Goal: Contribute content: Contribute content

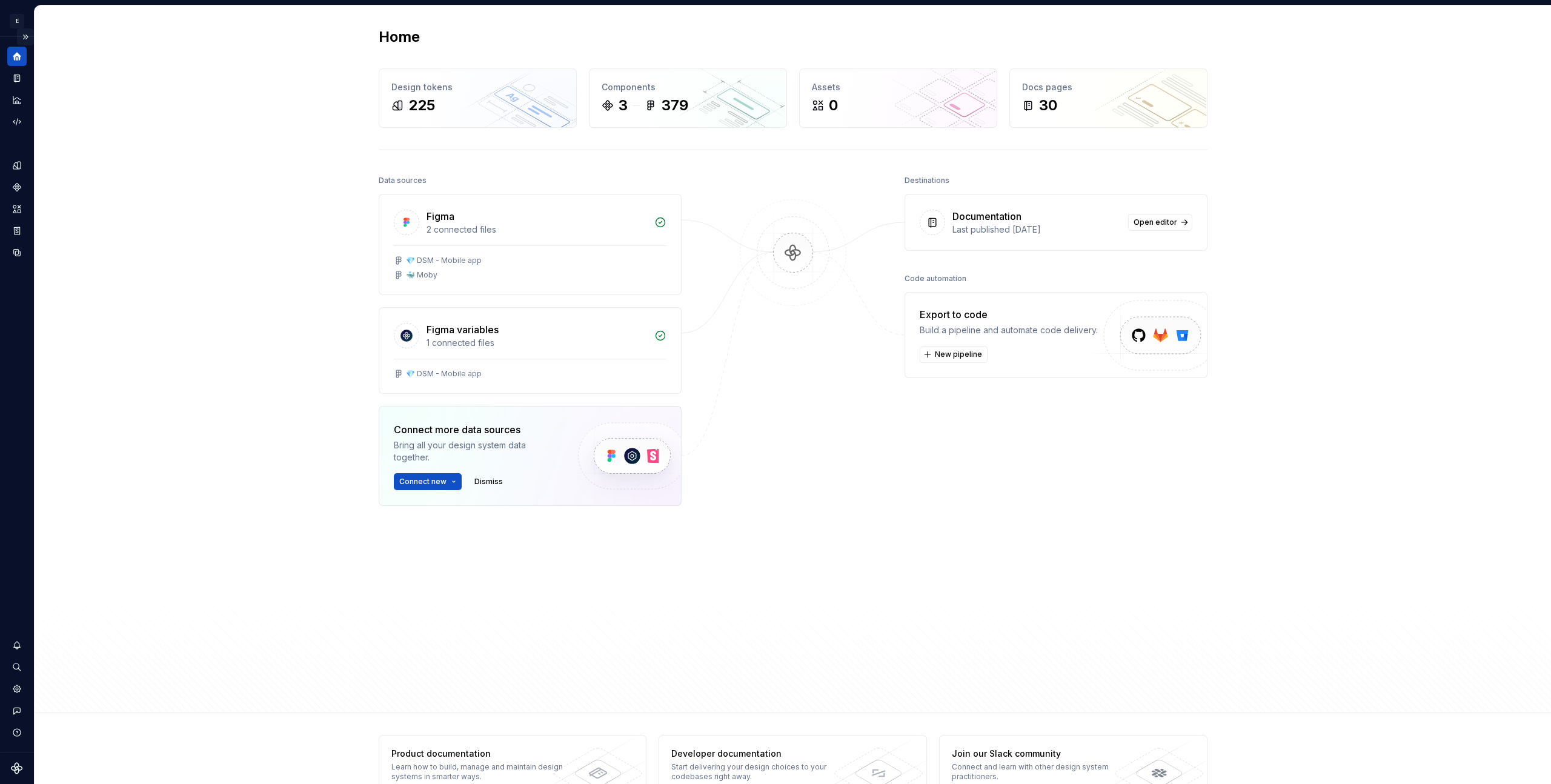
click at [26, 33] on button "Expand sidebar" at bounding box center [25, 36] width 17 height 17
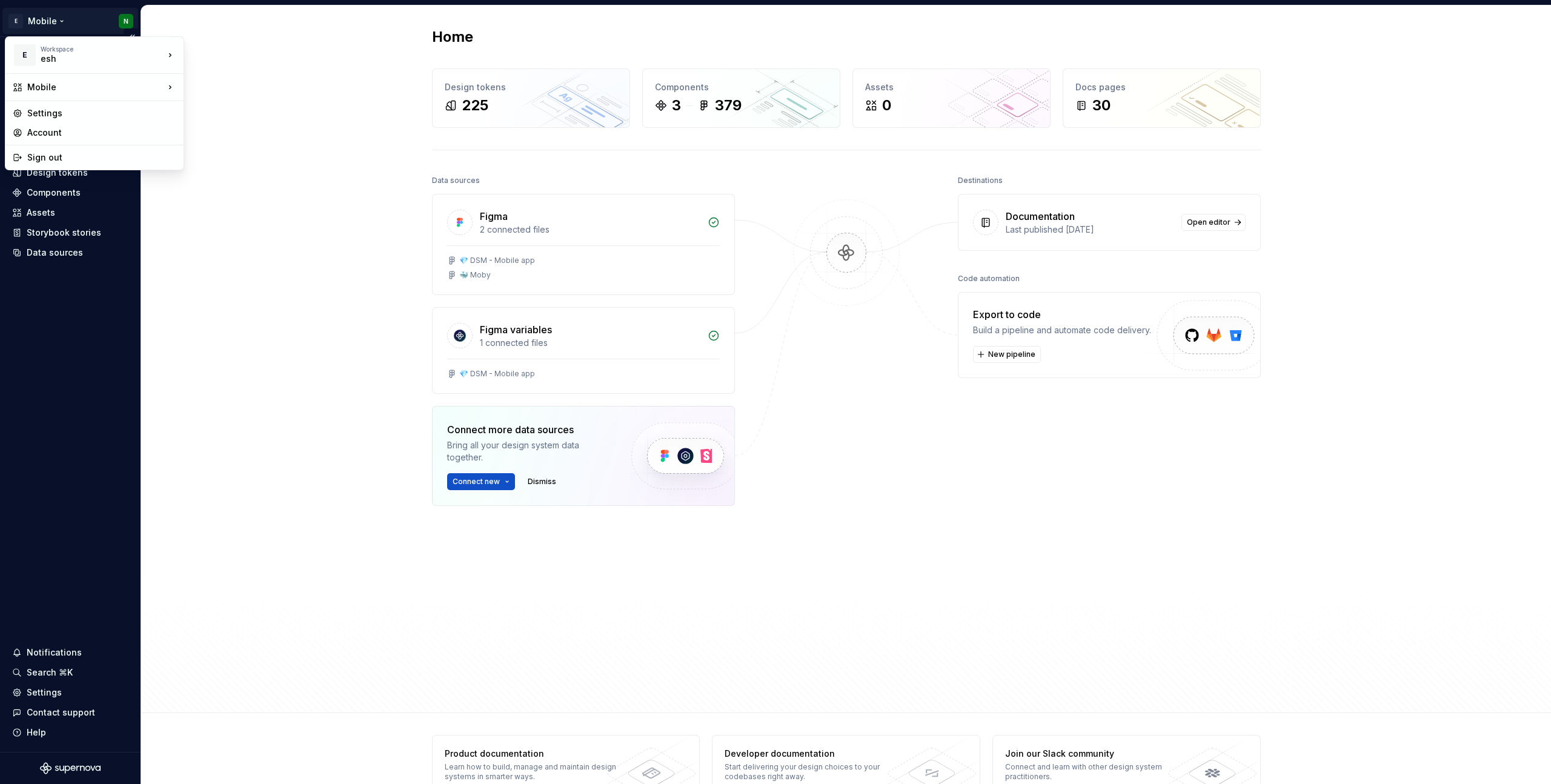
click at [76, 22] on html "E Mobile N Home Documentation Analytics Code automation Design system data Desi…" at bounding box center [776, 392] width 1551 height 784
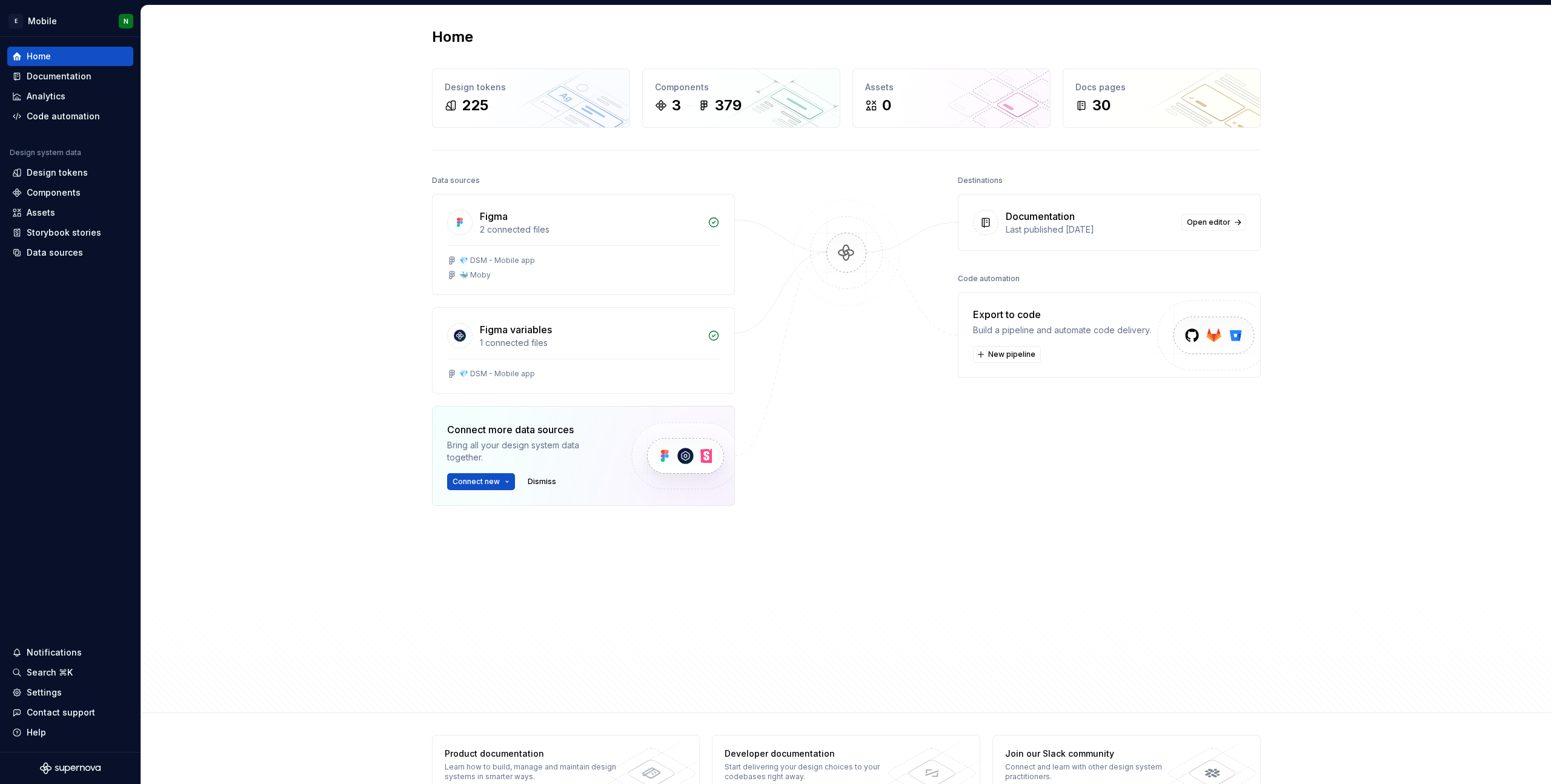
click at [294, 56] on html "E Mobile N Home Documentation Analytics Code automation Design system data Desi…" at bounding box center [776, 392] width 1551 height 784
click at [84, 174] on div "Design tokens" at bounding box center [57, 172] width 61 height 12
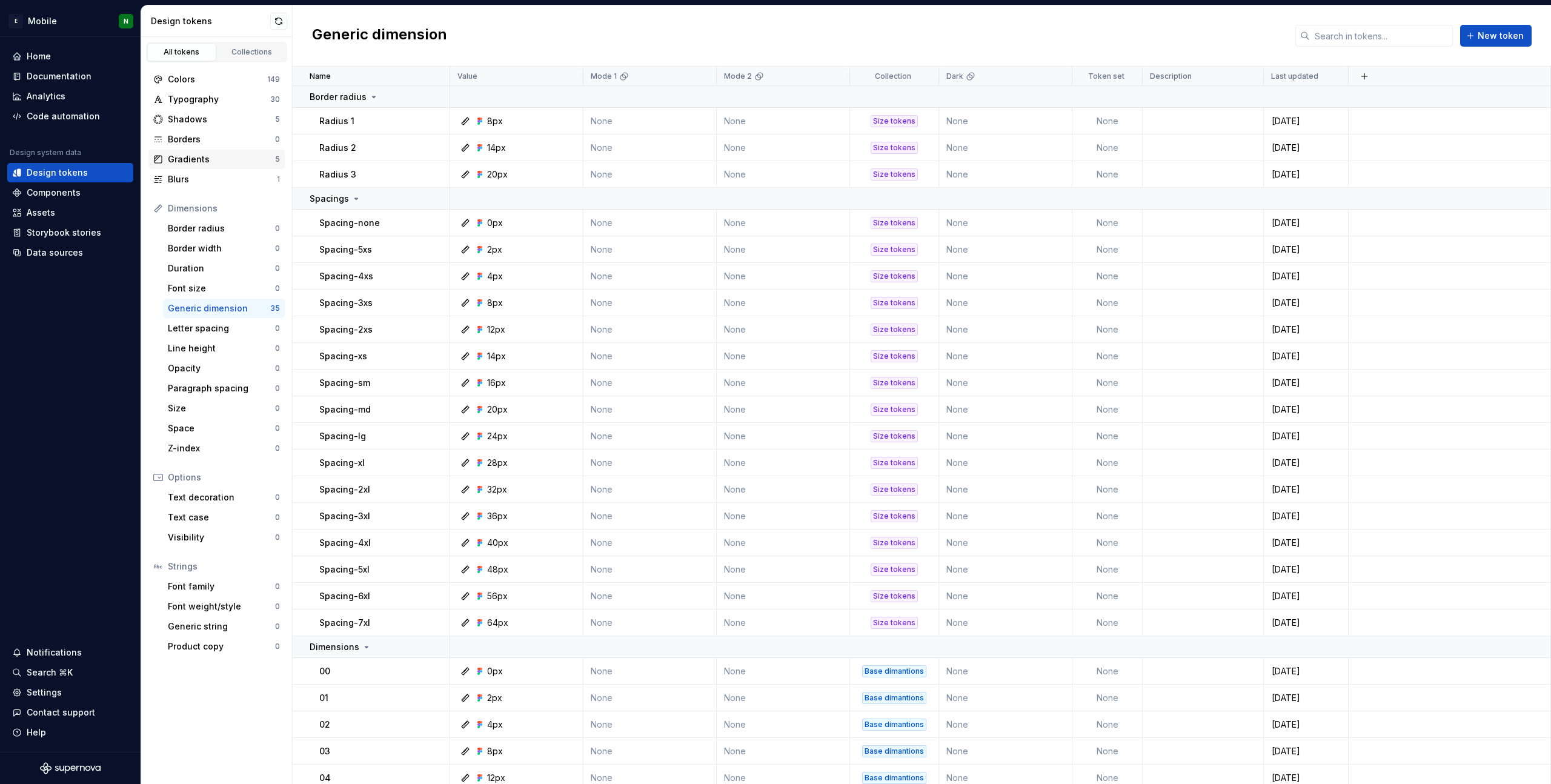
click at [214, 157] on div "Gradients" at bounding box center [221, 160] width 107 height 12
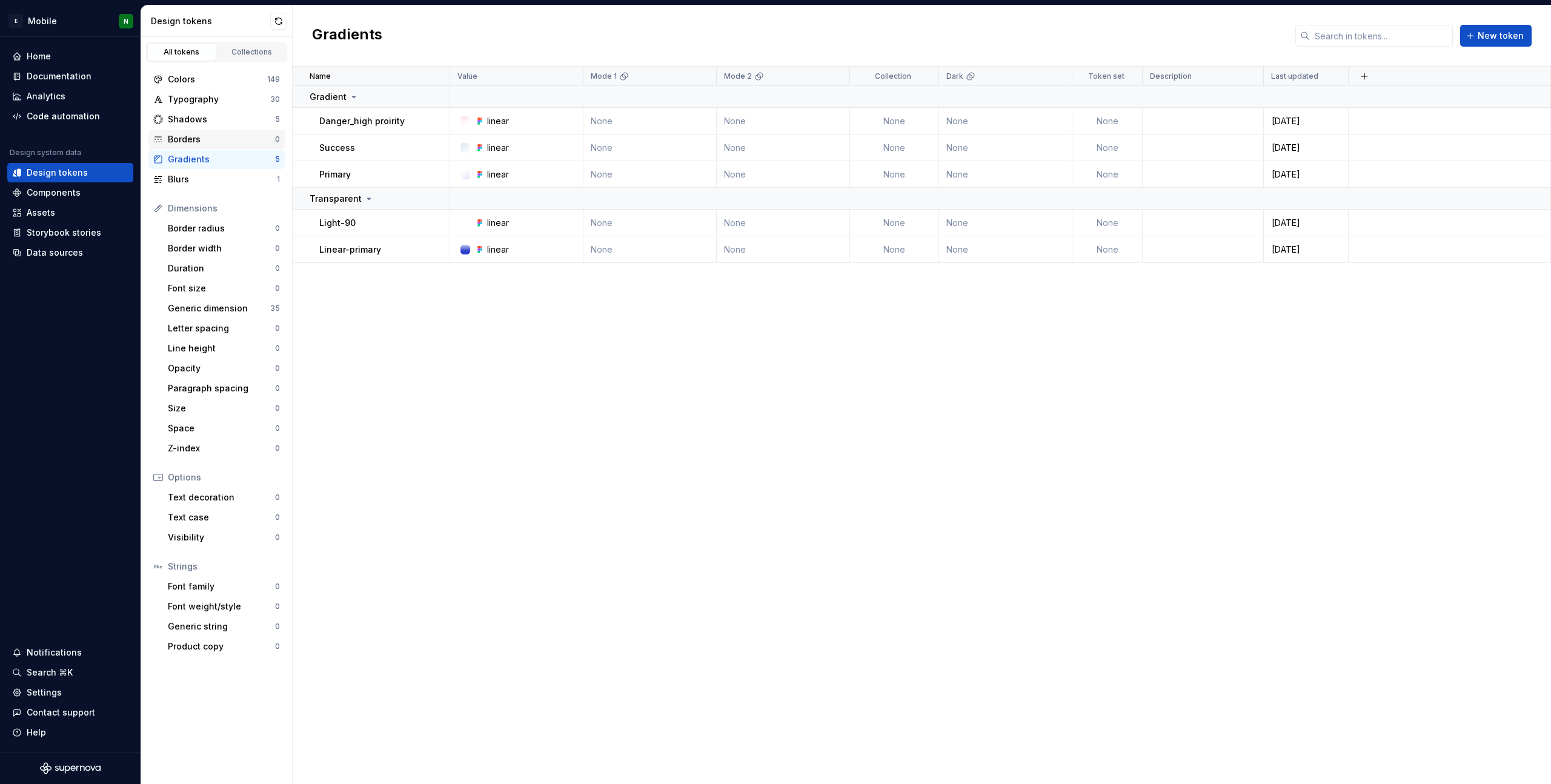
click at [218, 135] on div "Borders" at bounding box center [221, 139] width 107 height 12
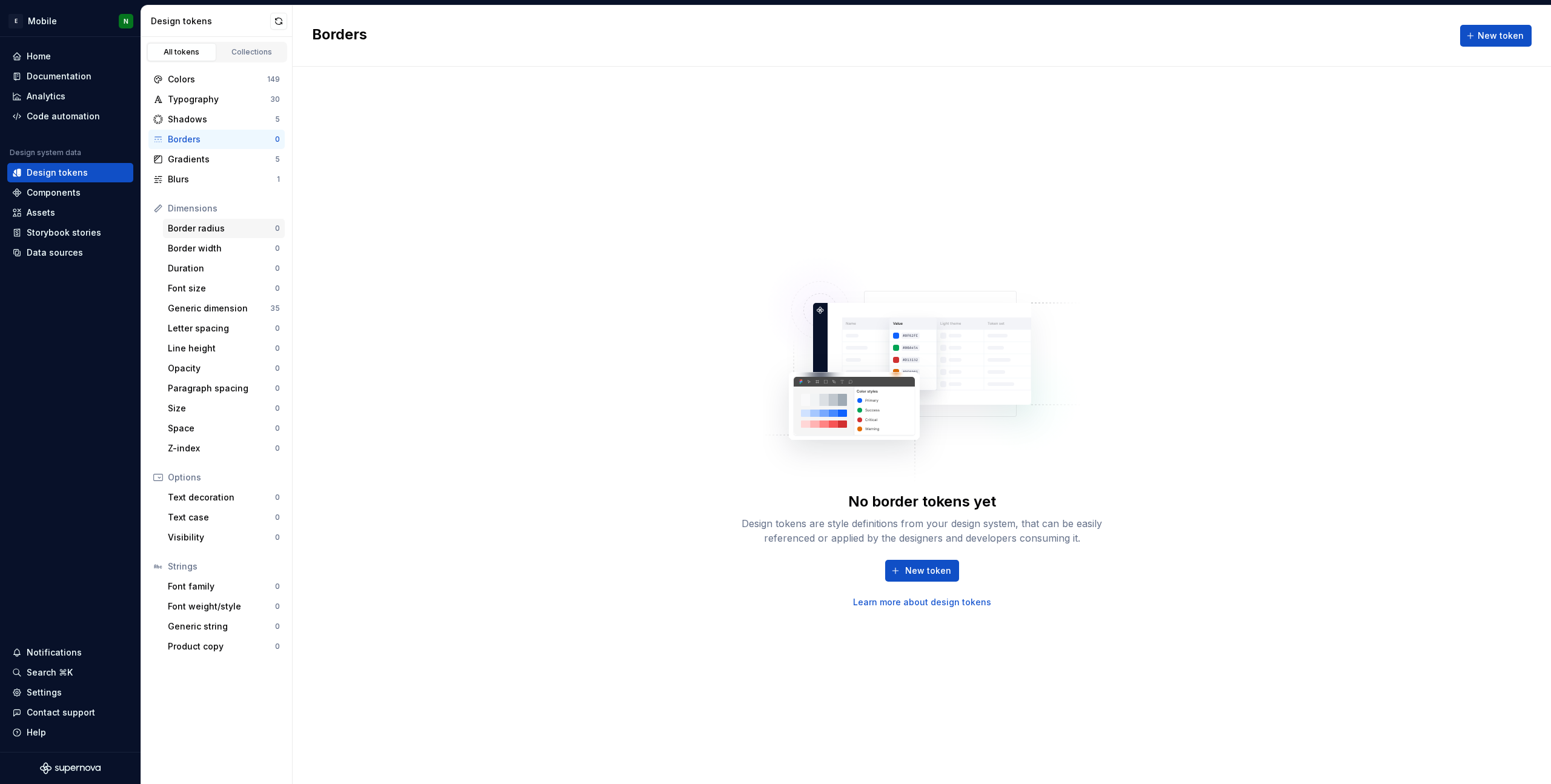
click at [218, 228] on div "Border radius" at bounding box center [221, 228] width 107 height 12
click at [231, 250] on div "Border width" at bounding box center [221, 249] width 107 height 12
click at [222, 265] on div "Duration" at bounding box center [221, 268] width 107 height 12
click at [62, 219] on div "Assets" at bounding box center [70, 212] width 126 height 20
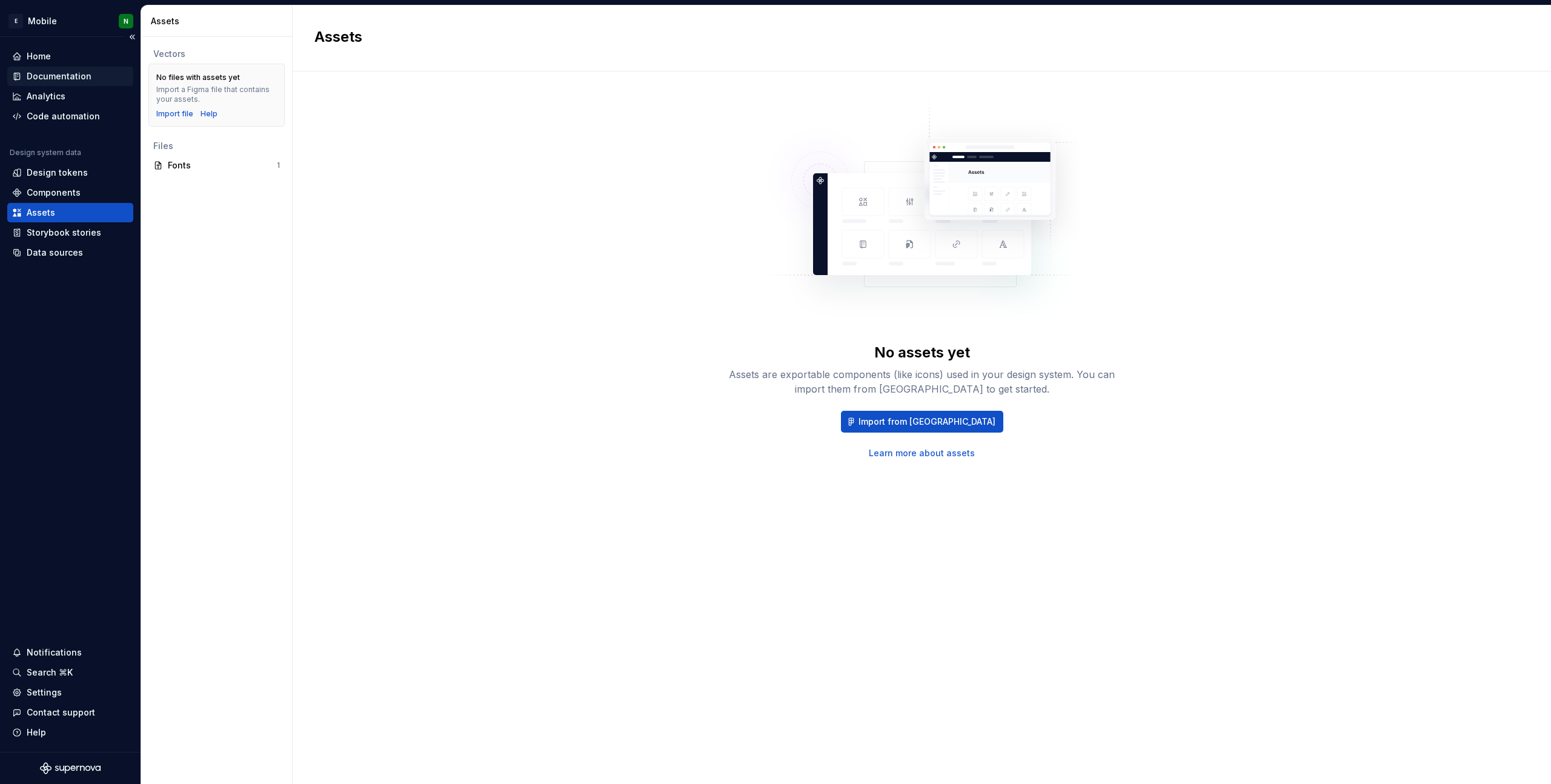
click at [78, 73] on div "Documentation" at bounding box center [59, 76] width 65 height 12
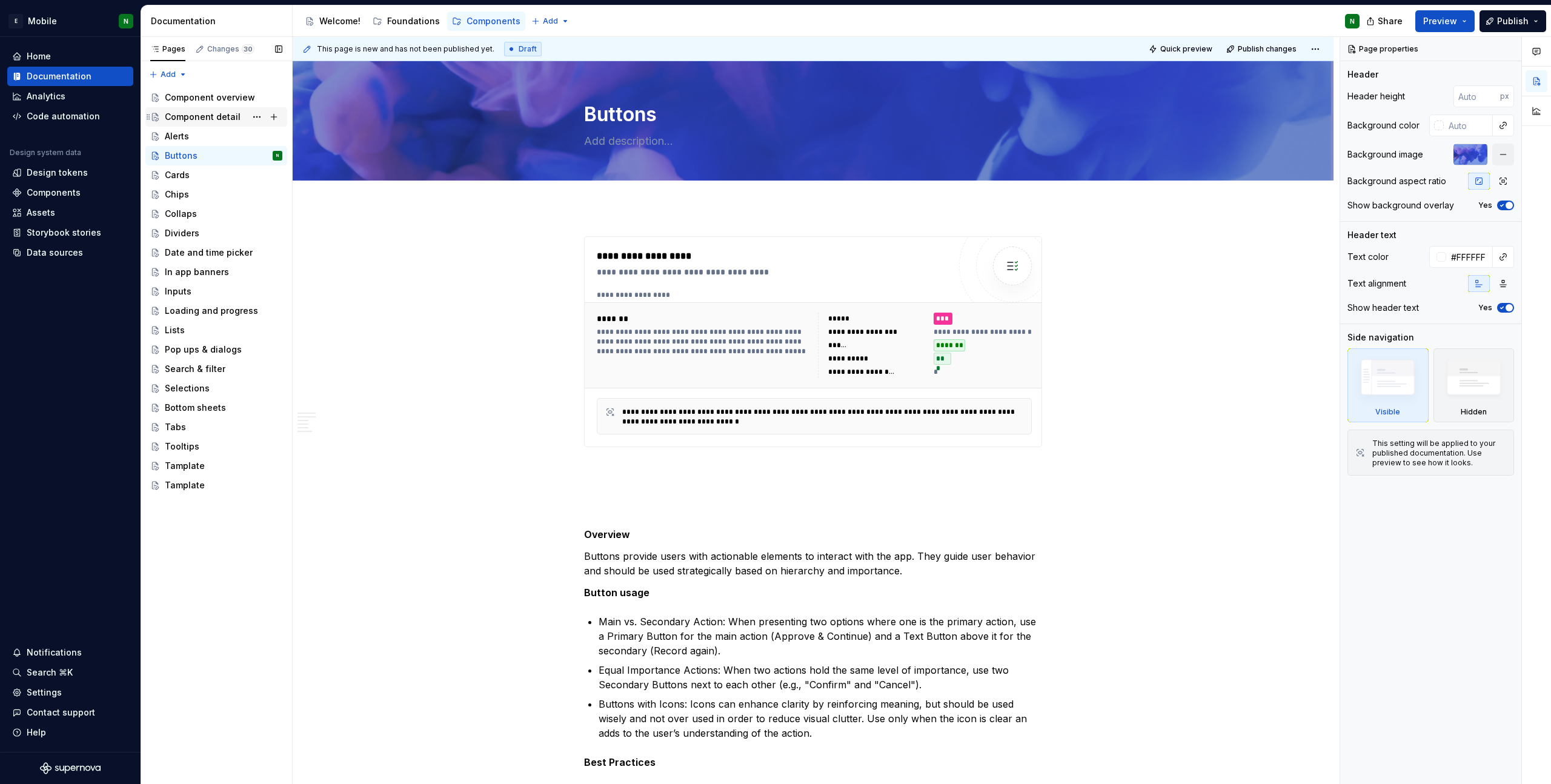
click at [196, 122] on div "Component detail" at bounding box center [203, 117] width 75 height 12
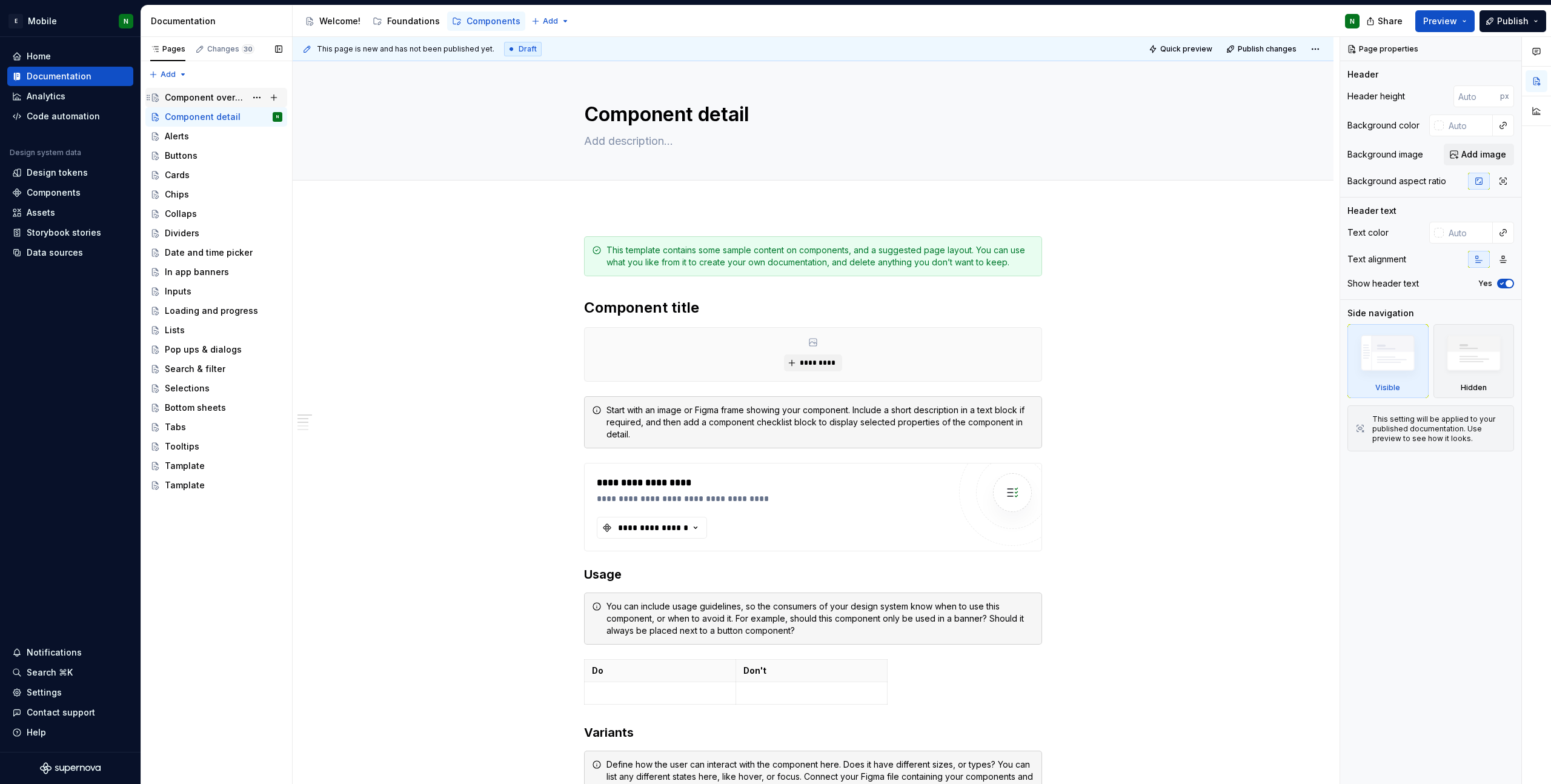
click at [195, 95] on div "Component overview" at bounding box center [205, 98] width 82 height 12
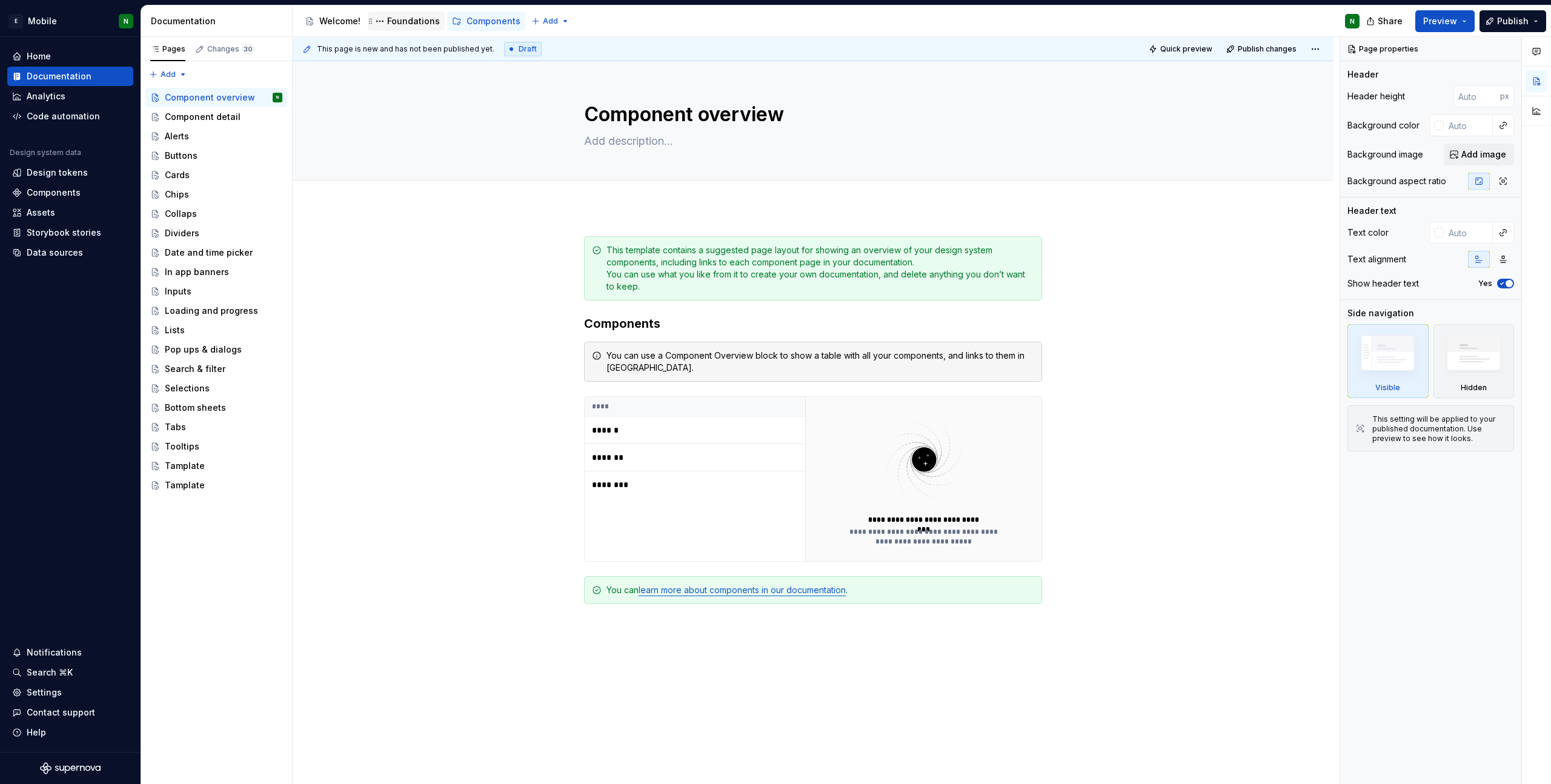
click at [398, 21] on div "Foundations" at bounding box center [414, 21] width 53 height 12
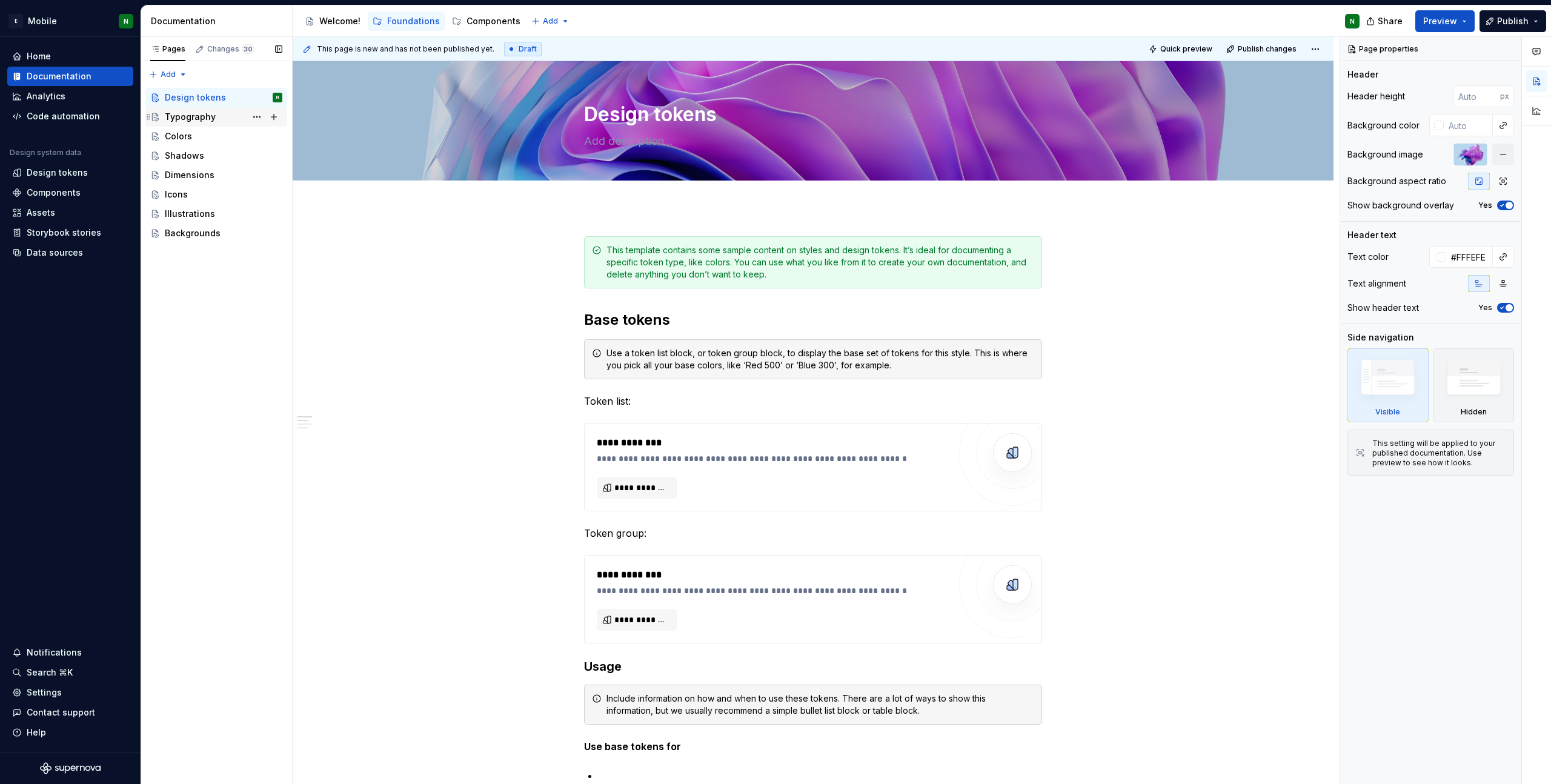
click at [195, 112] on div "Typography" at bounding box center [191, 117] width 51 height 12
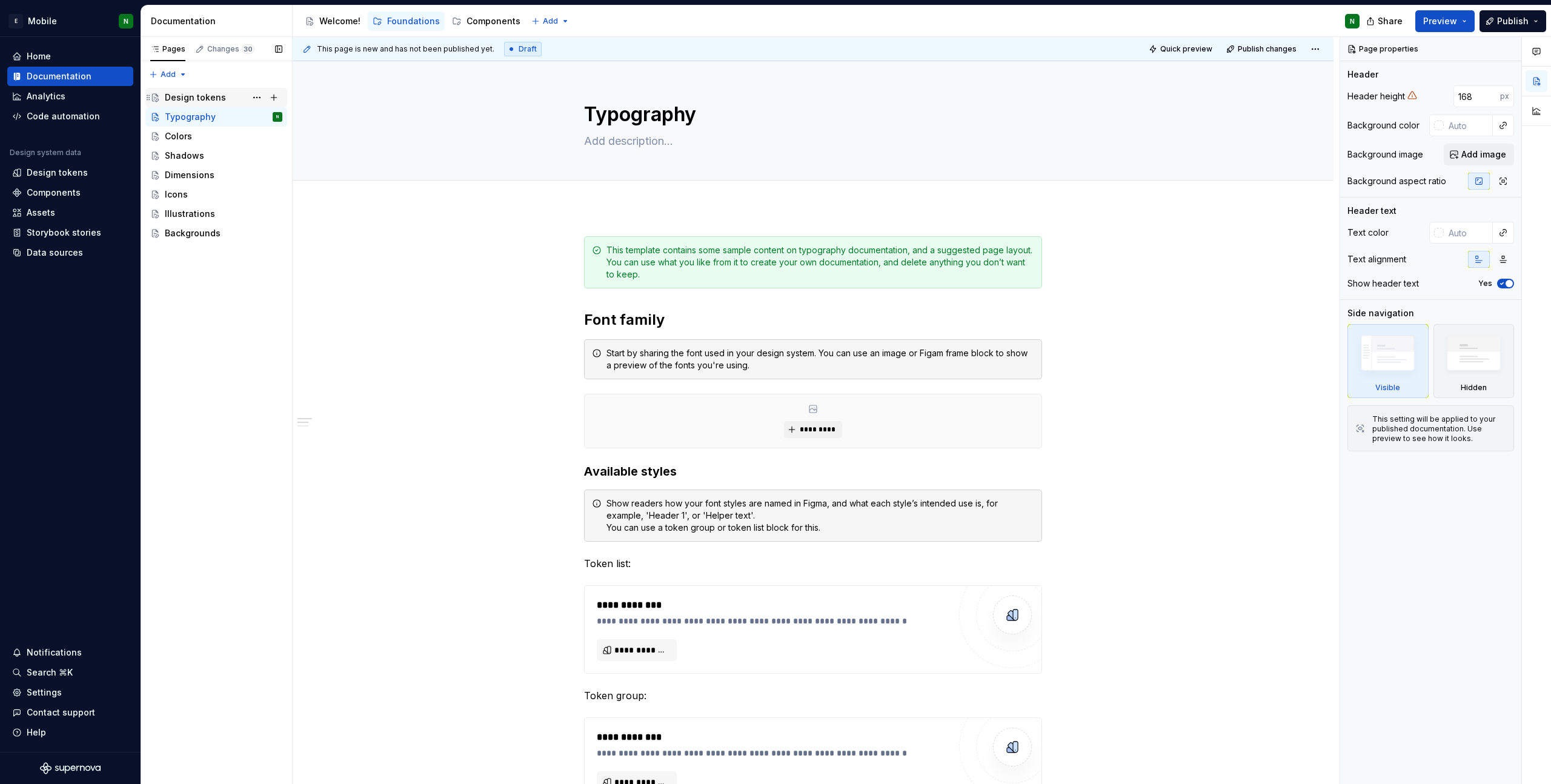
click at [202, 99] on div "Design tokens" at bounding box center [195, 98] width 61 height 12
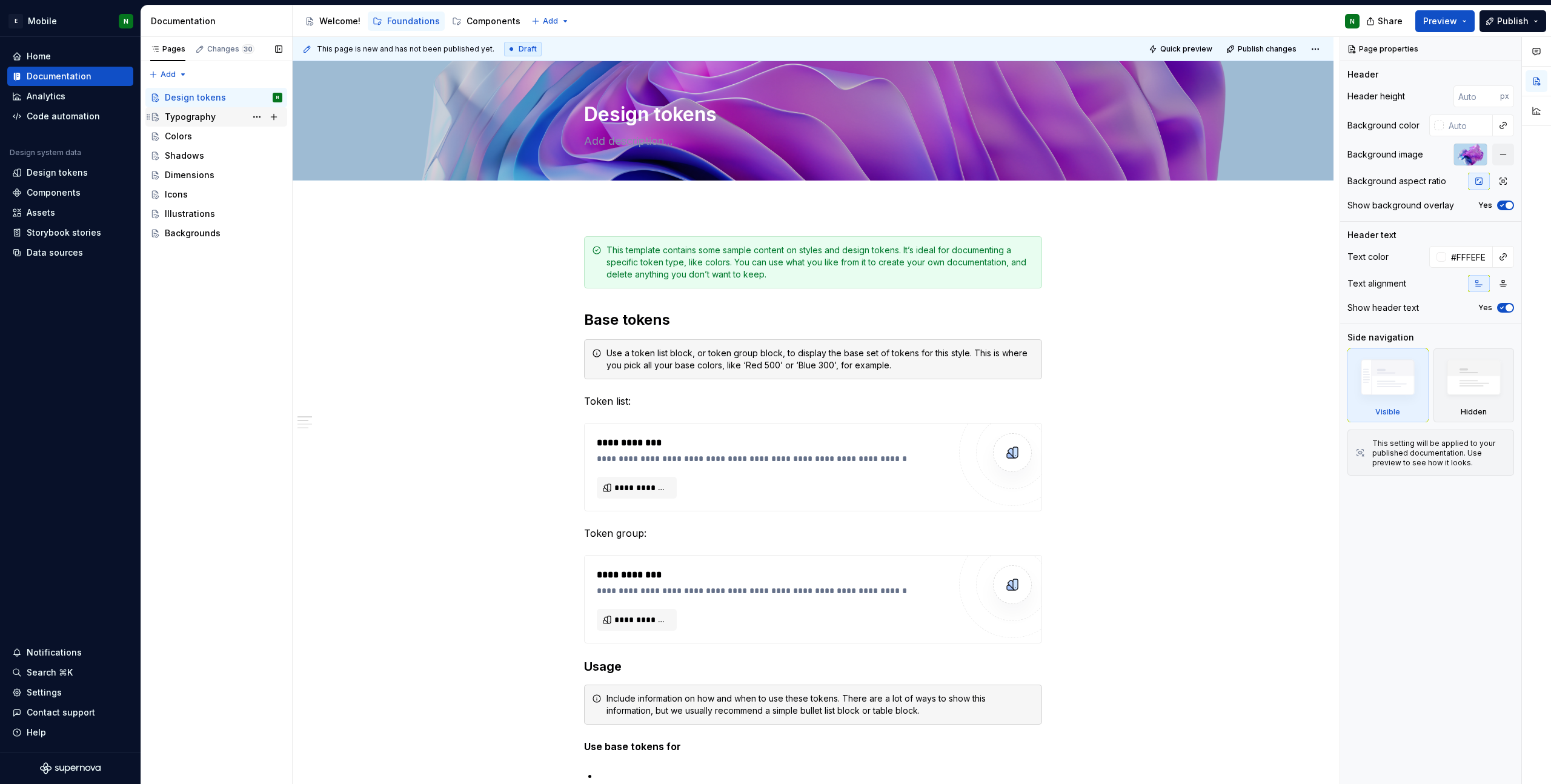
click at [221, 115] on div "Typography" at bounding box center [224, 117] width 117 height 17
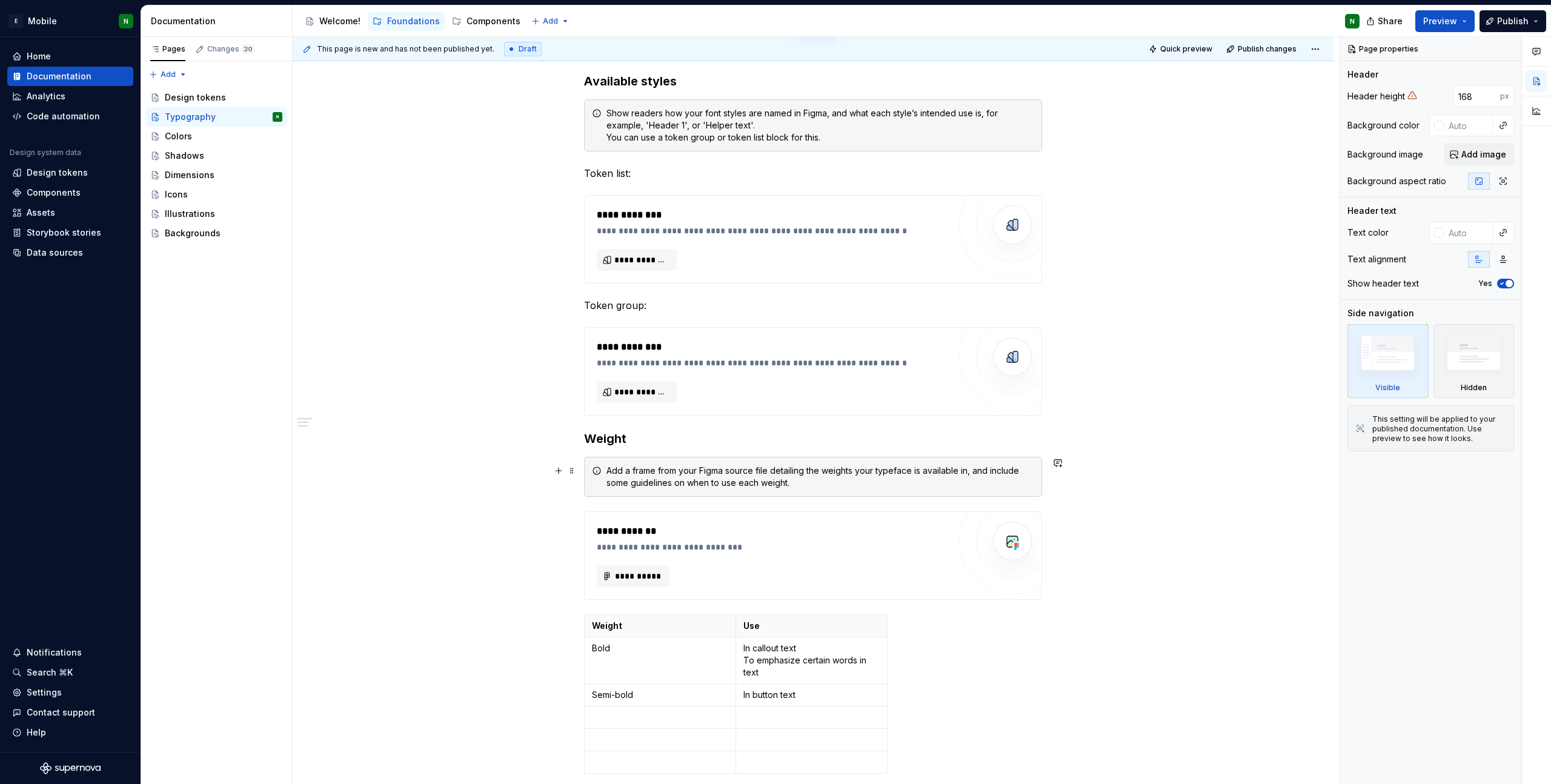
scroll to position [219, 0]
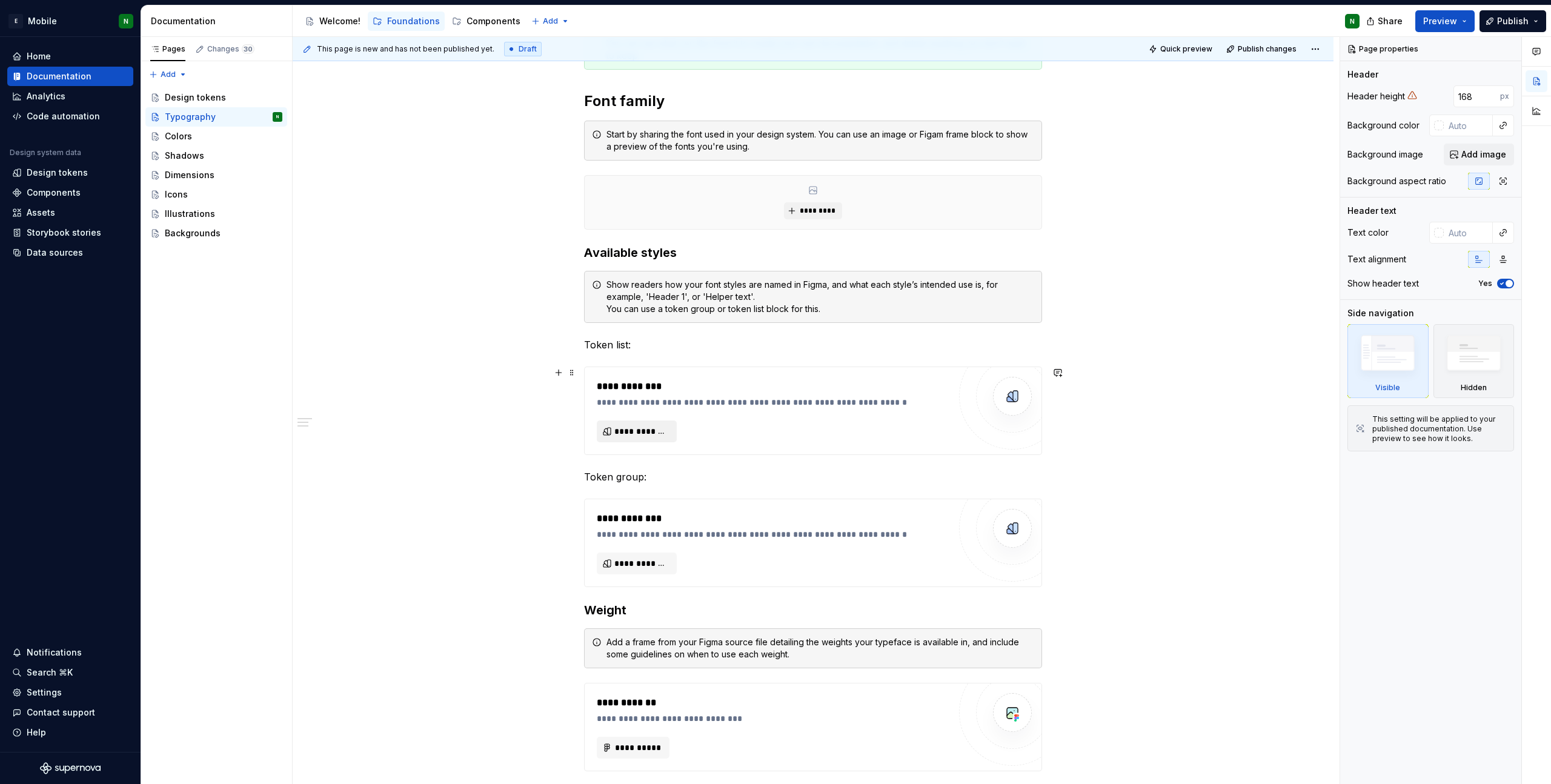
click at [664, 430] on span "**********" at bounding box center [641, 431] width 55 height 12
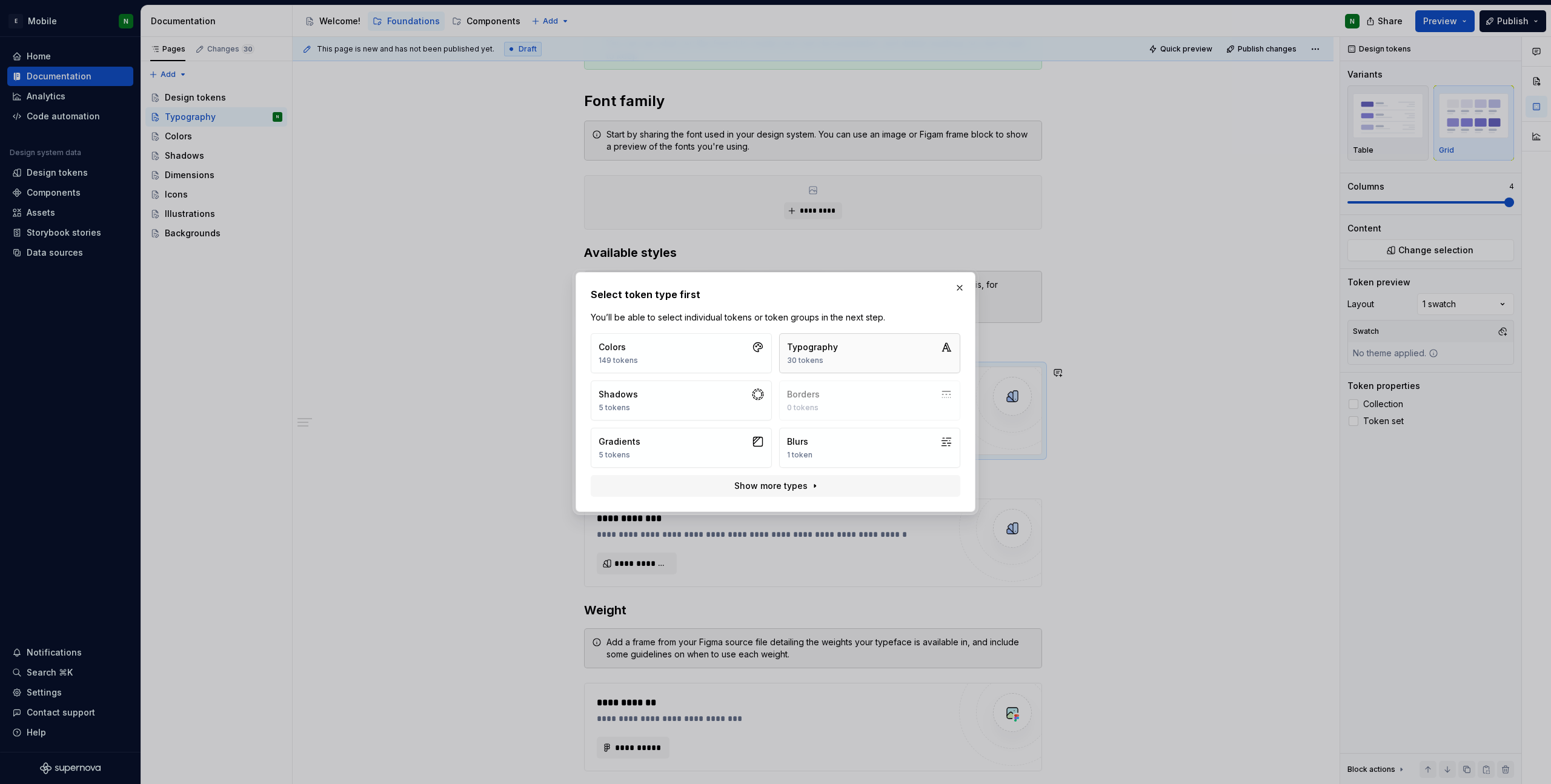
click at [918, 349] on button "Typography 30 tokens" at bounding box center [870, 353] width 181 height 40
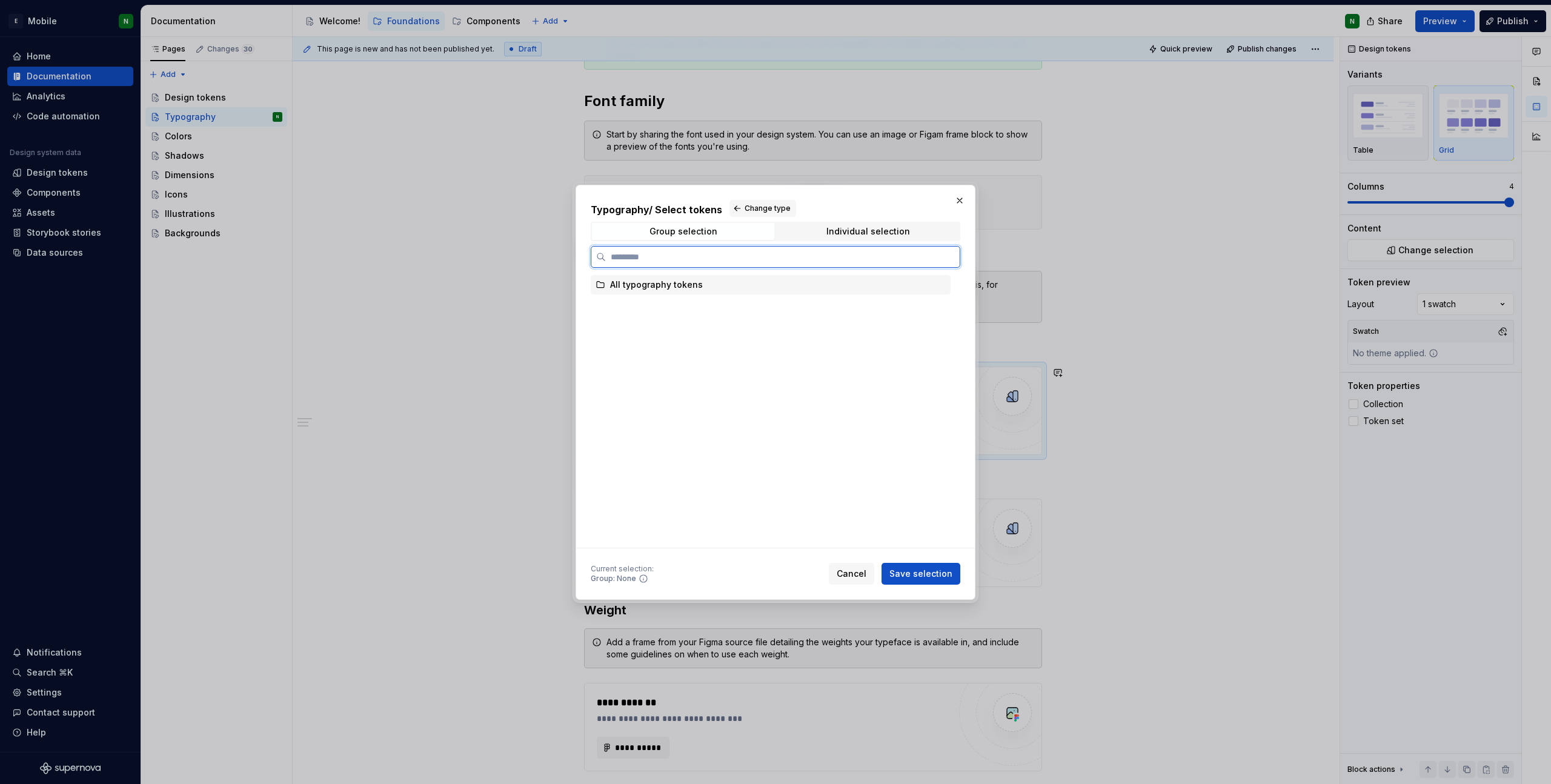
click at [691, 284] on div "All typography tokens" at bounding box center [657, 285] width 93 height 12
click at [937, 571] on span "Save selection" at bounding box center [921, 574] width 63 height 12
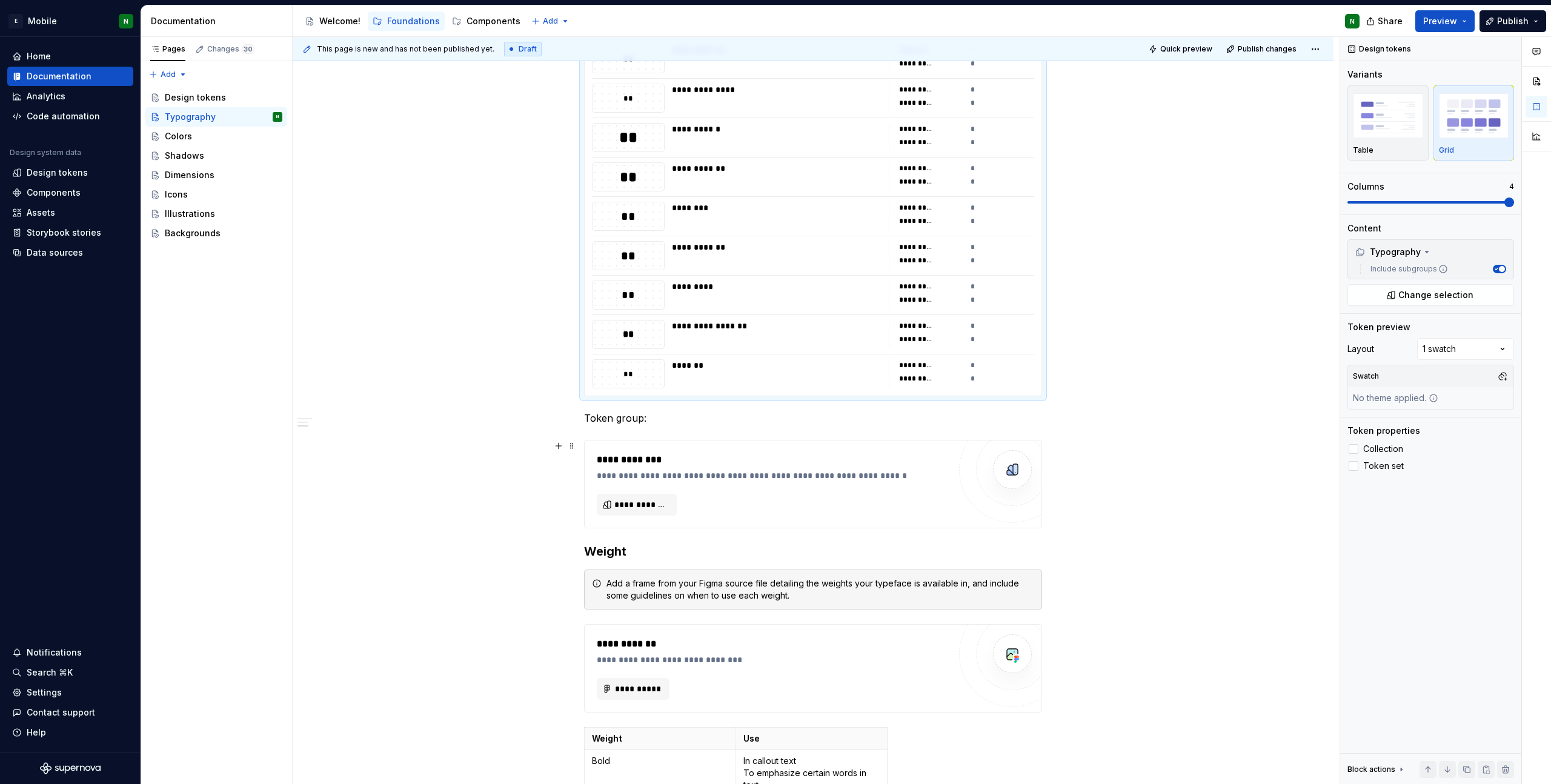
scroll to position [1447, 0]
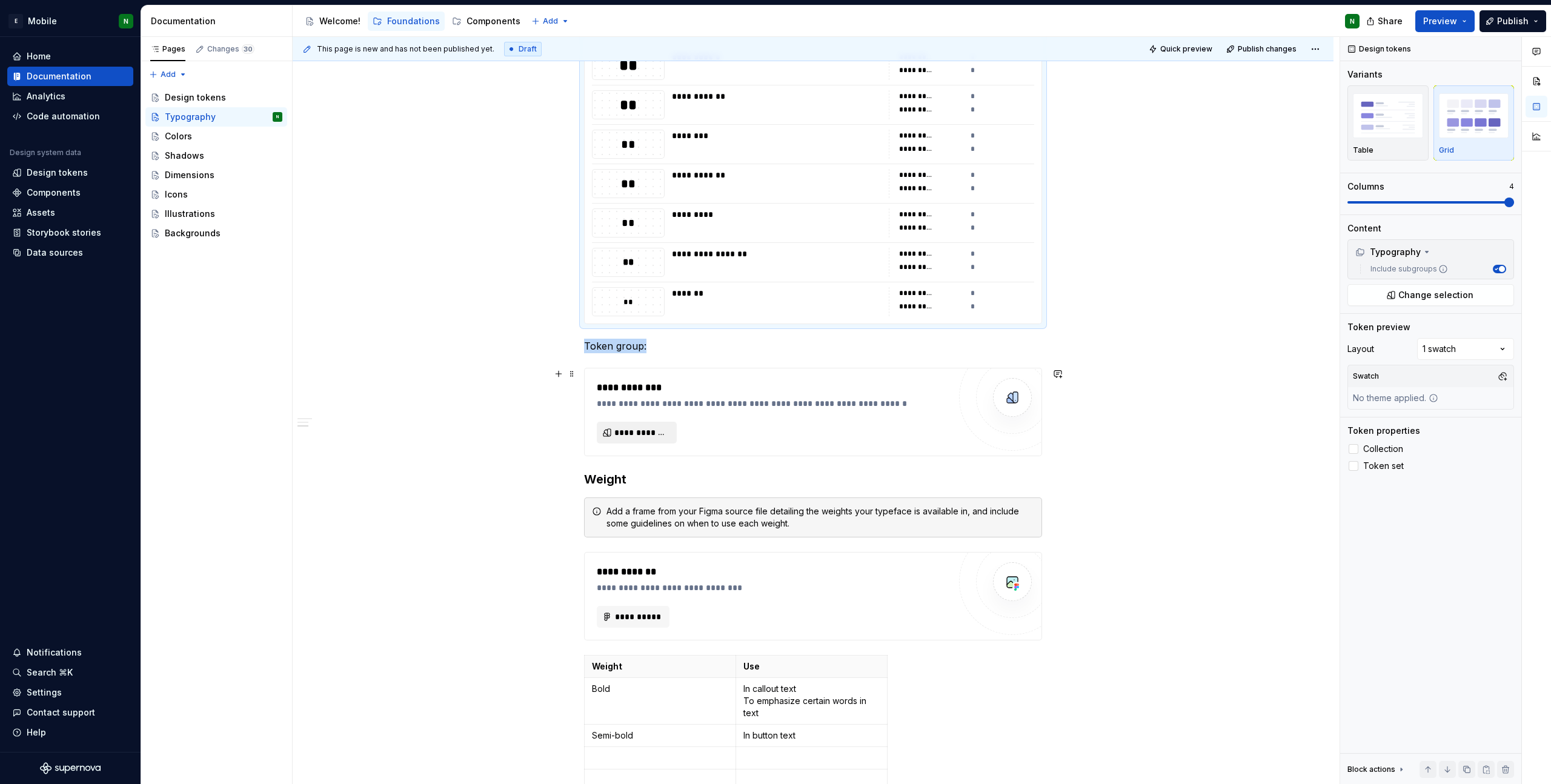
click at [662, 438] on button "**********" at bounding box center [637, 432] width 80 height 22
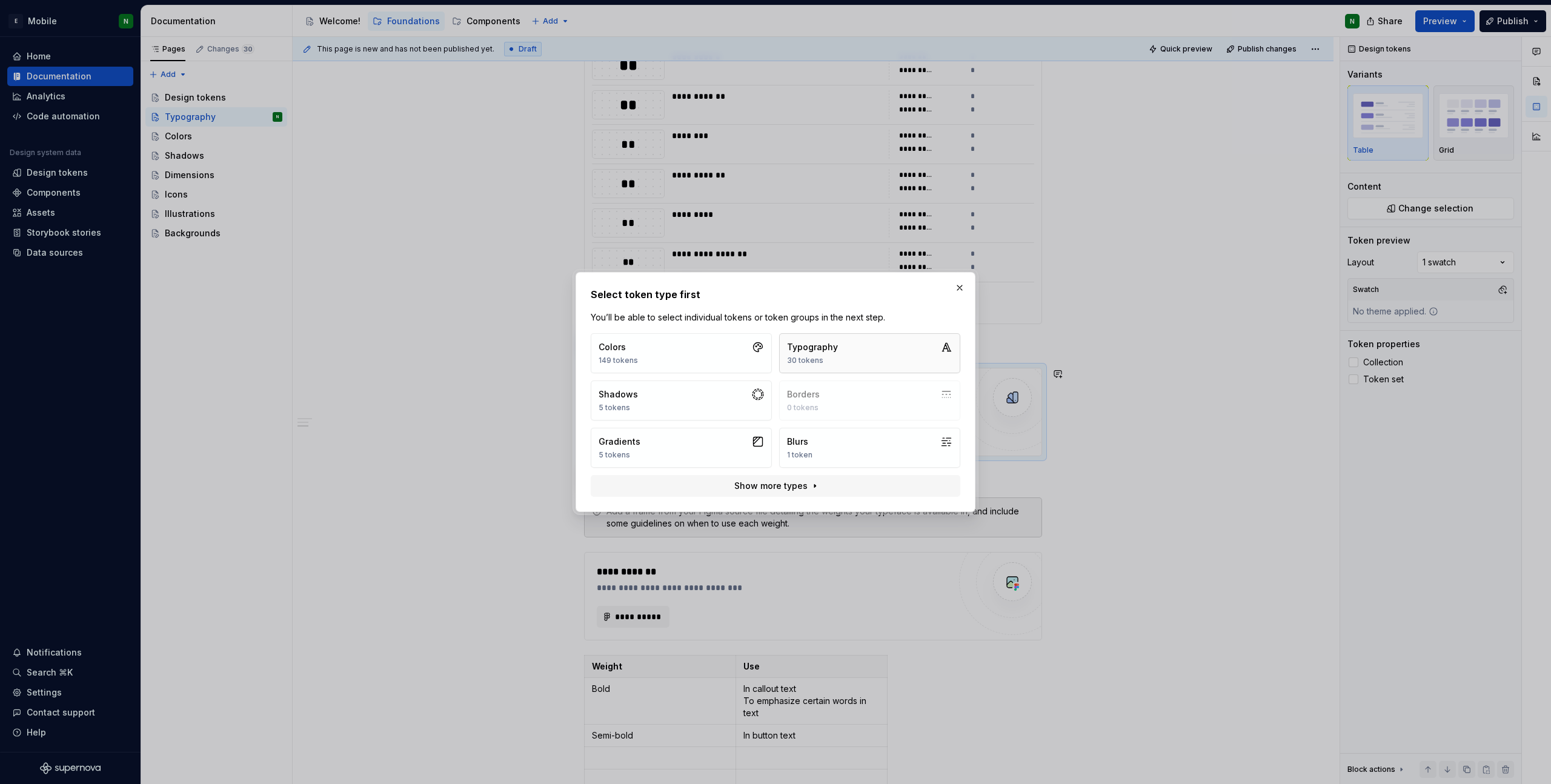
click at [816, 368] on button "Typography 30 tokens" at bounding box center [870, 353] width 181 height 40
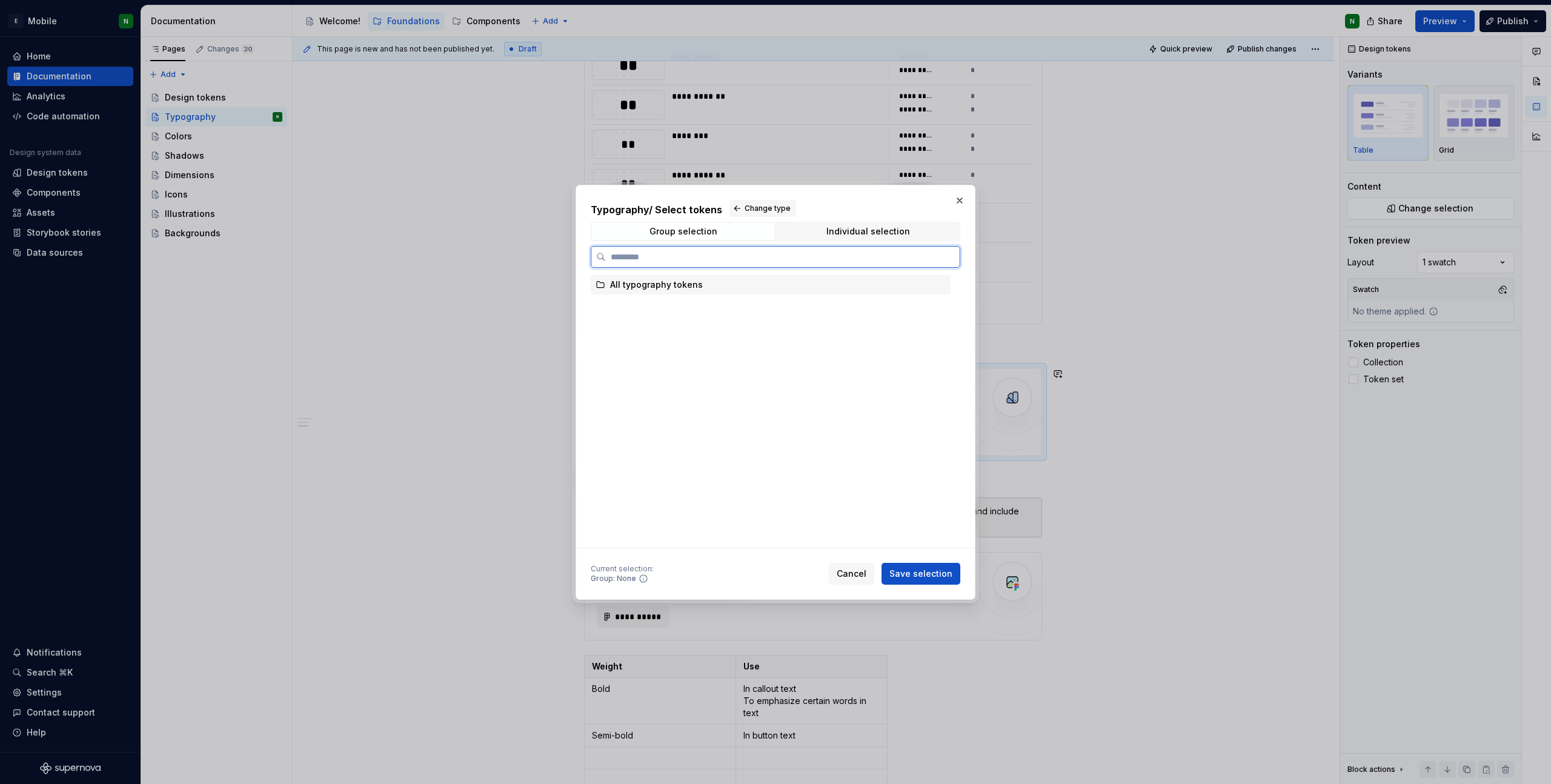
click at [800, 290] on div "All typography tokens" at bounding box center [771, 284] width 360 height 20
click at [915, 568] on span "Save selection" at bounding box center [921, 574] width 63 height 12
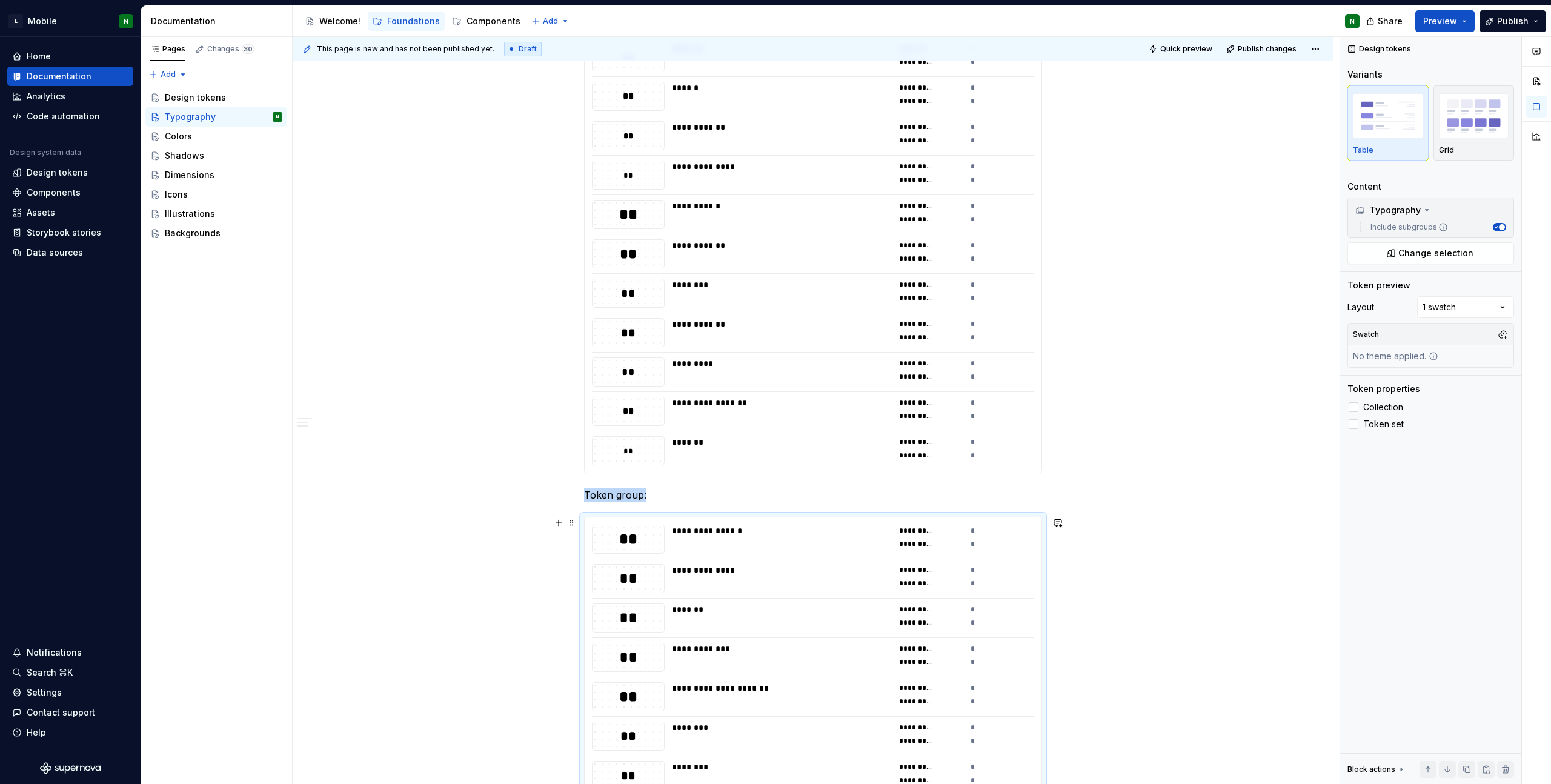
scroll to position [1212, 0]
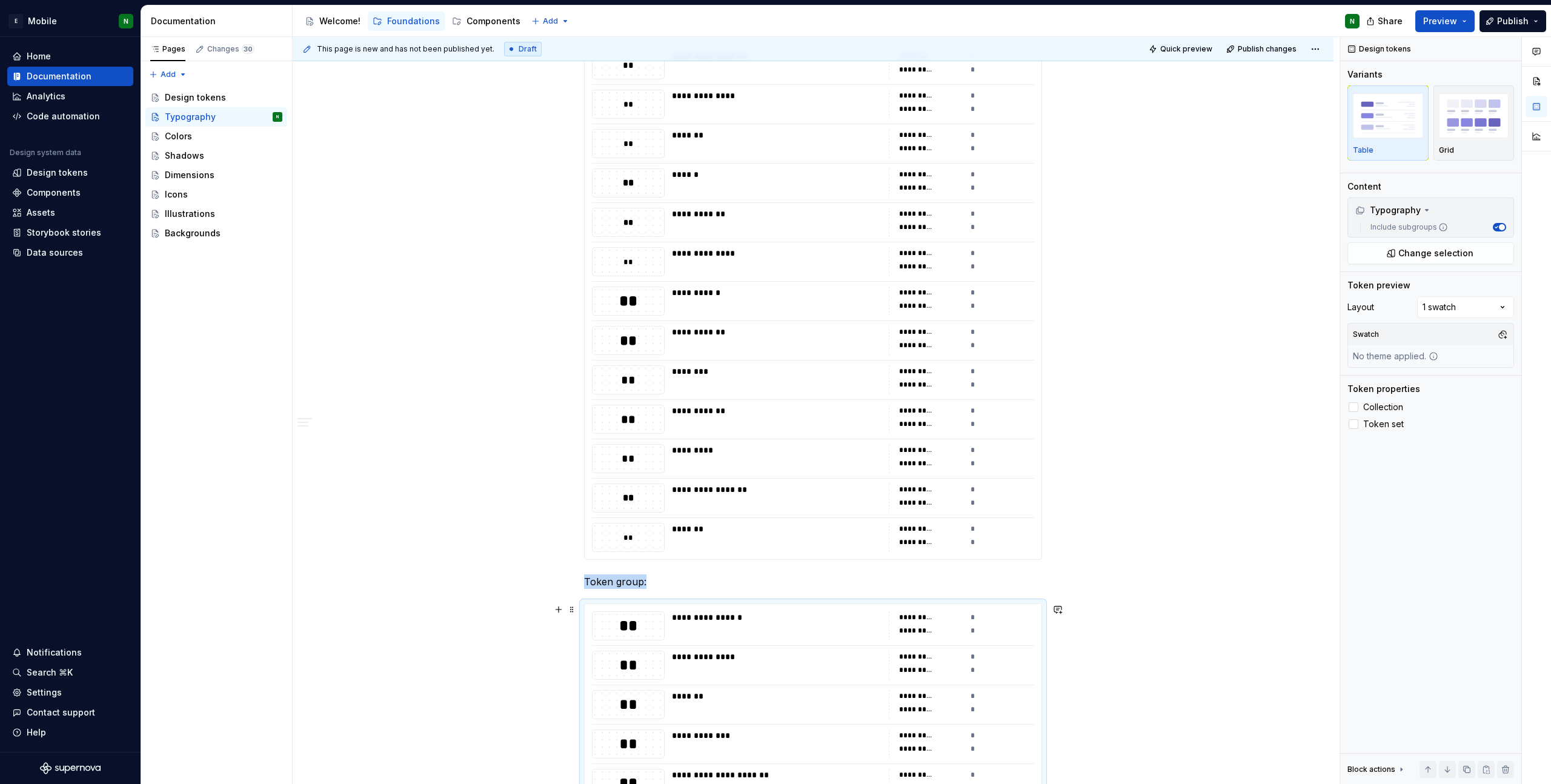
click at [1127, 620] on div "**********" at bounding box center [813, 713] width 1041 height 3436
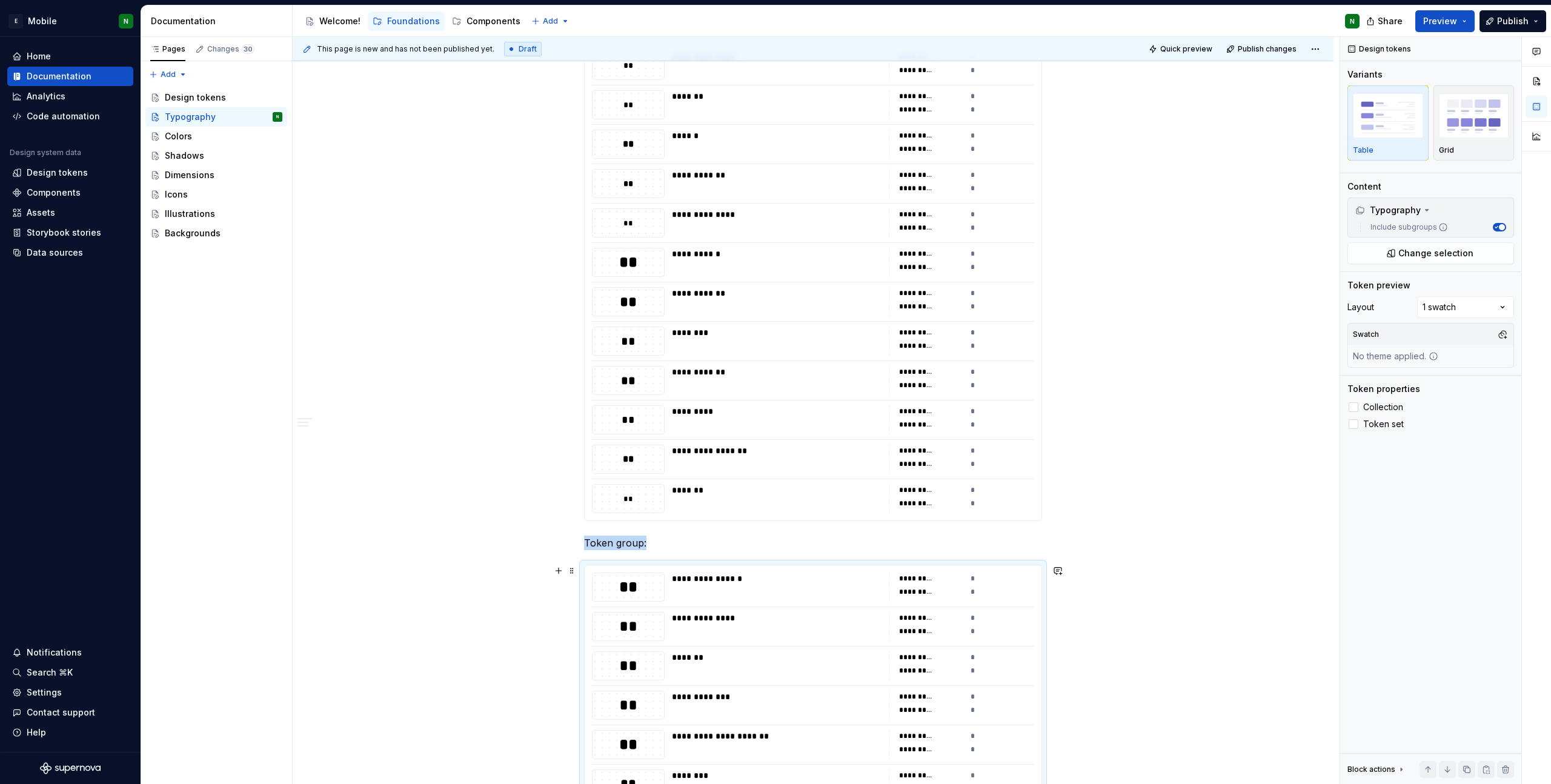
scroll to position [1266, 0]
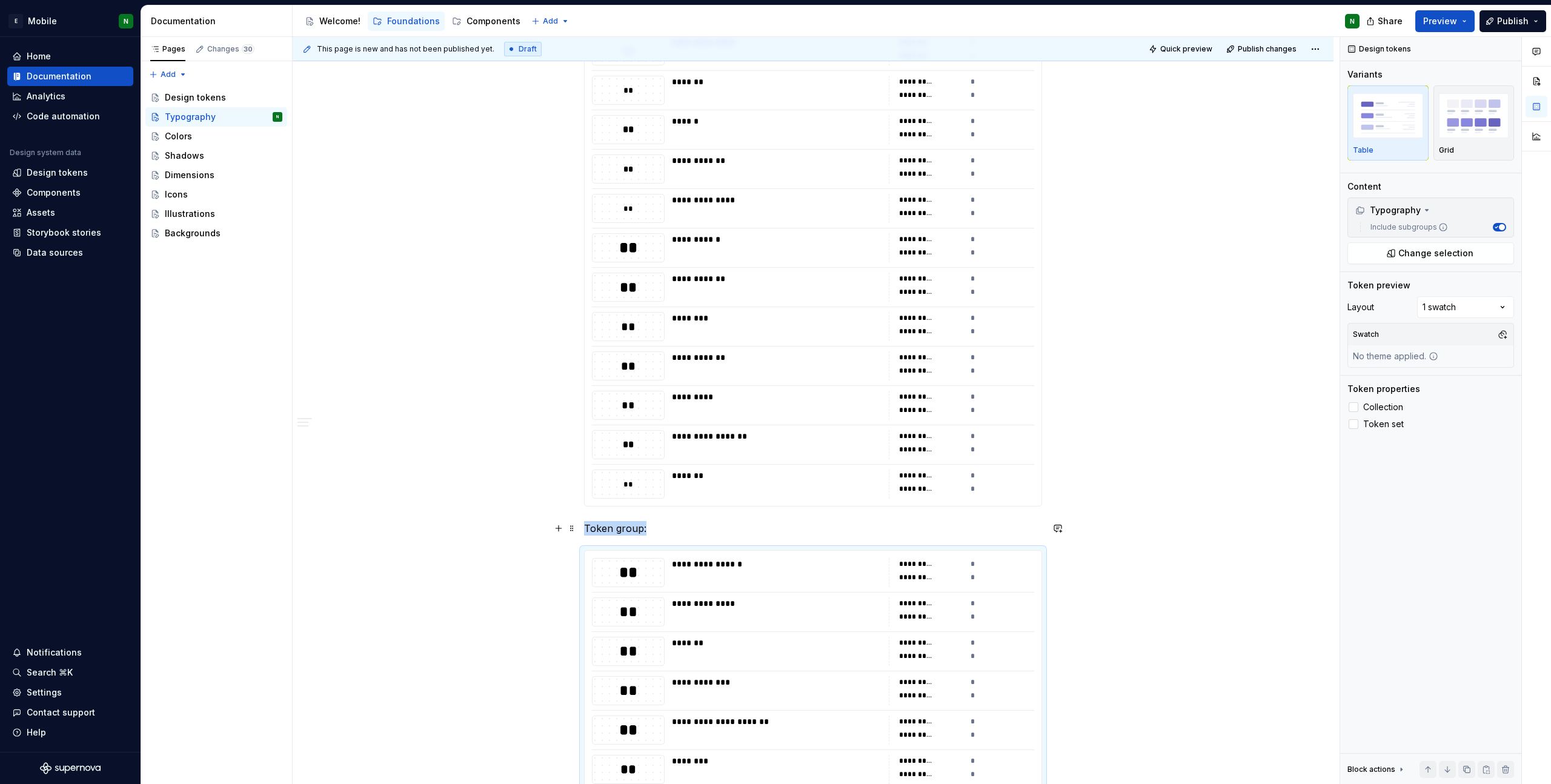
click at [690, 531] on p "Token group:" at bounding box center [813, 528] width 458 height 15
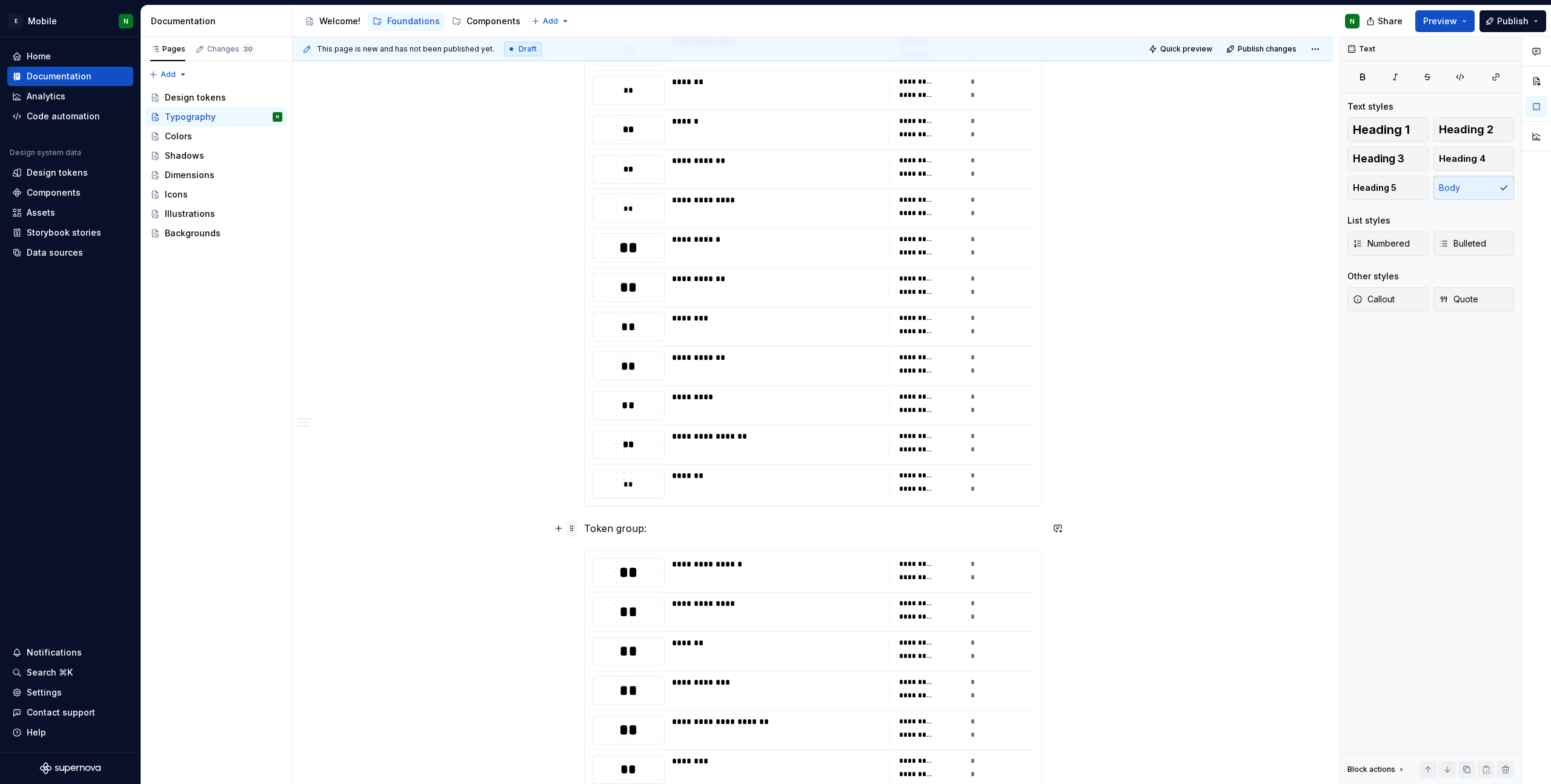
click at [571, 523] on span at bounding box center [572, 528] width 9 height 17
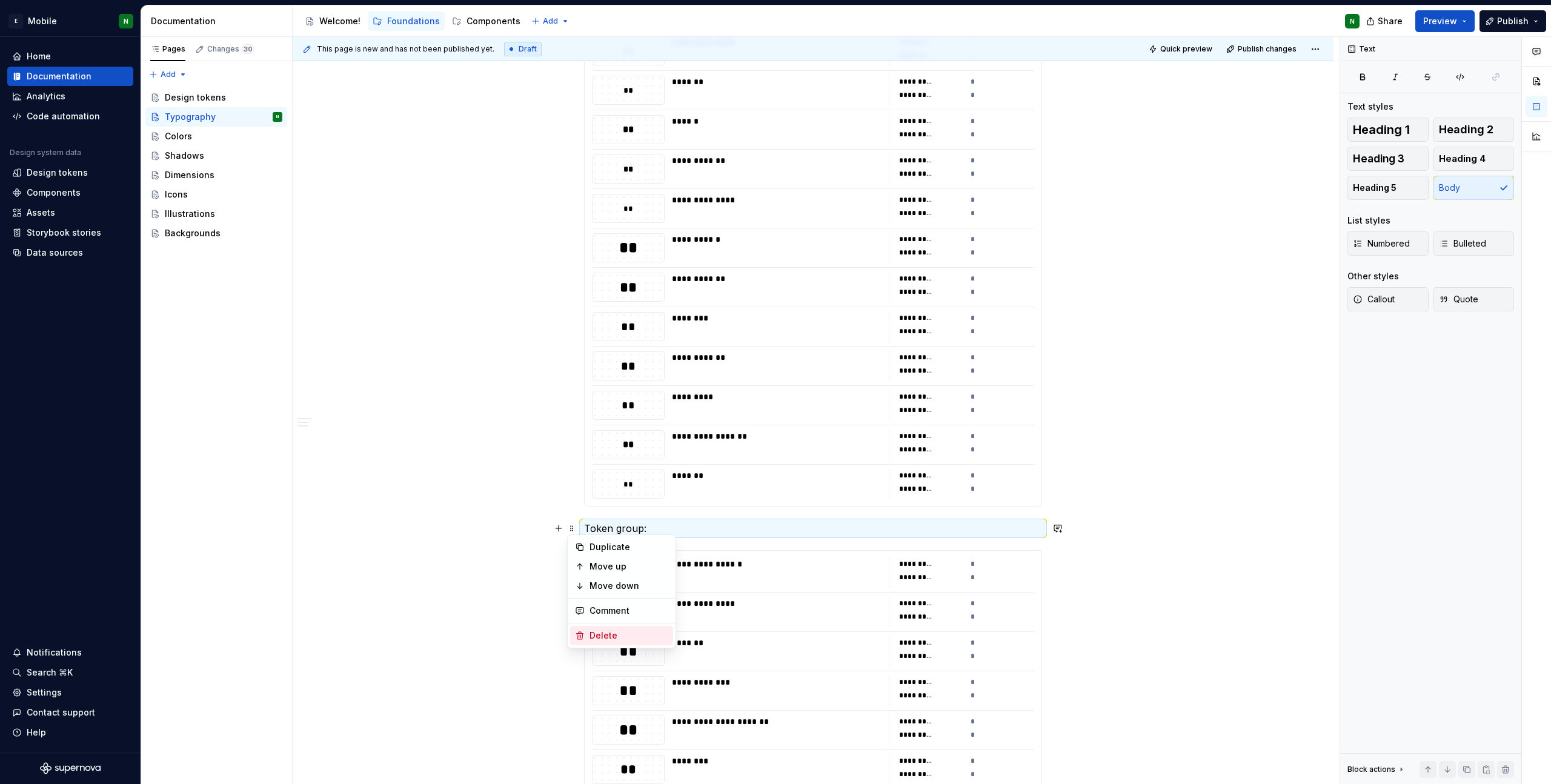
click at [614, 632] on div "Delete" at bounding box center [629, 635] width 79 height 12
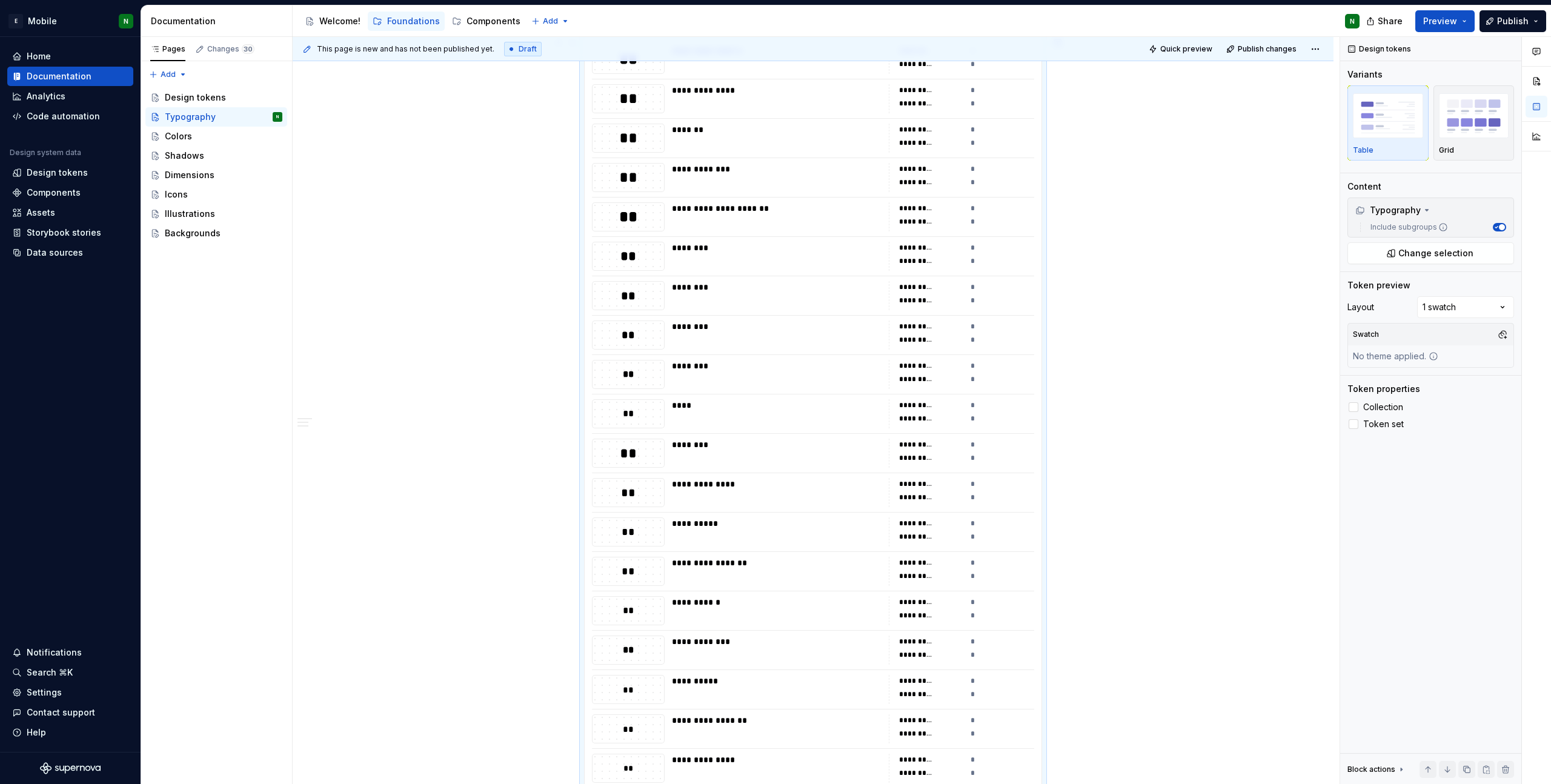
scroll to position [1464, 0]
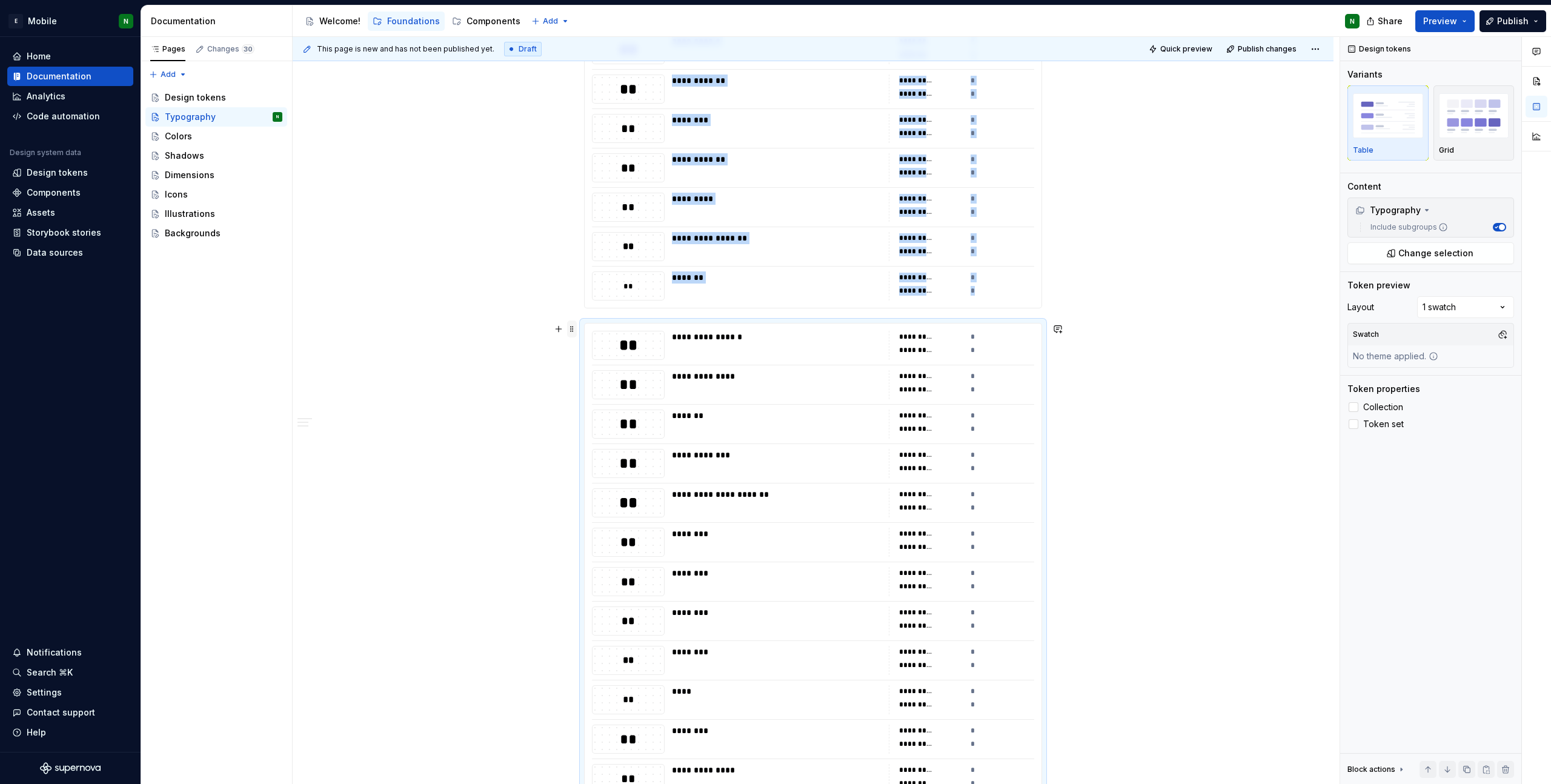
click at [569, 327] on span at bounding box center [572, 329] width 9 height 17
click at [592, 436] on div "Delete" at bounding box center [629, 436] width 79 height 12
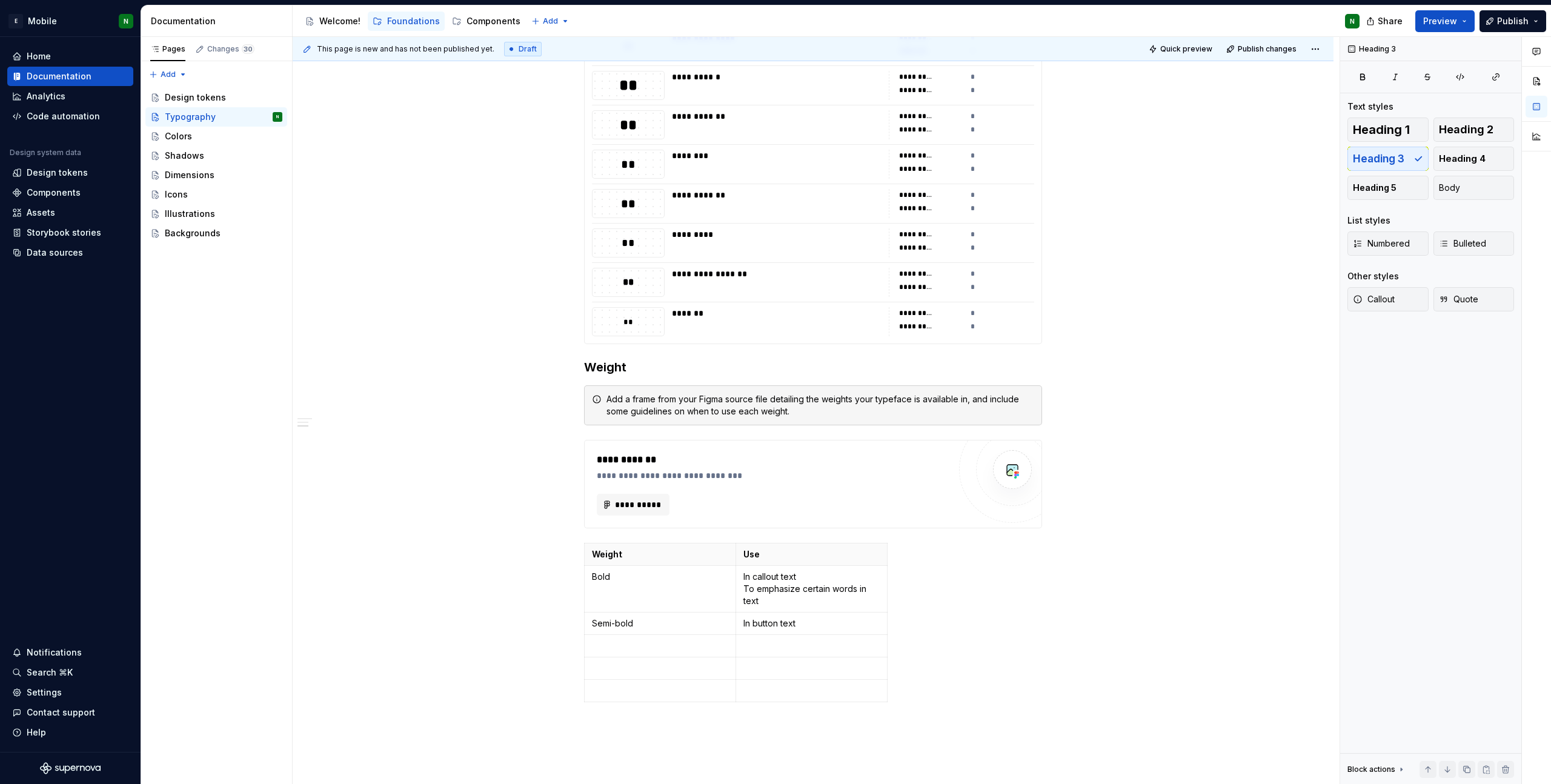
scroll to position [1515, 0]
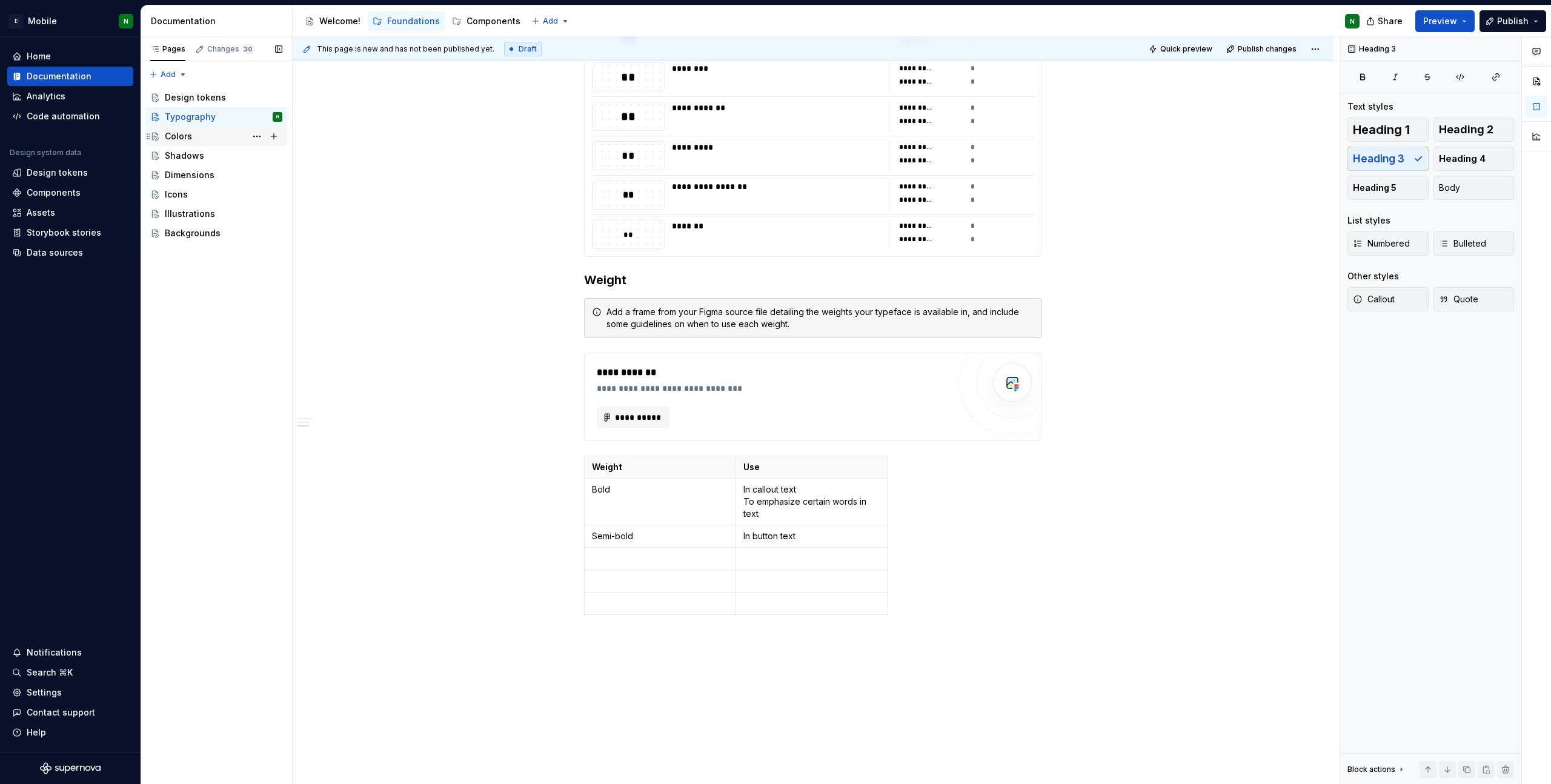
click at [189, 133] on div "Colors" at bounding box center [179, 136] width 27 height 12
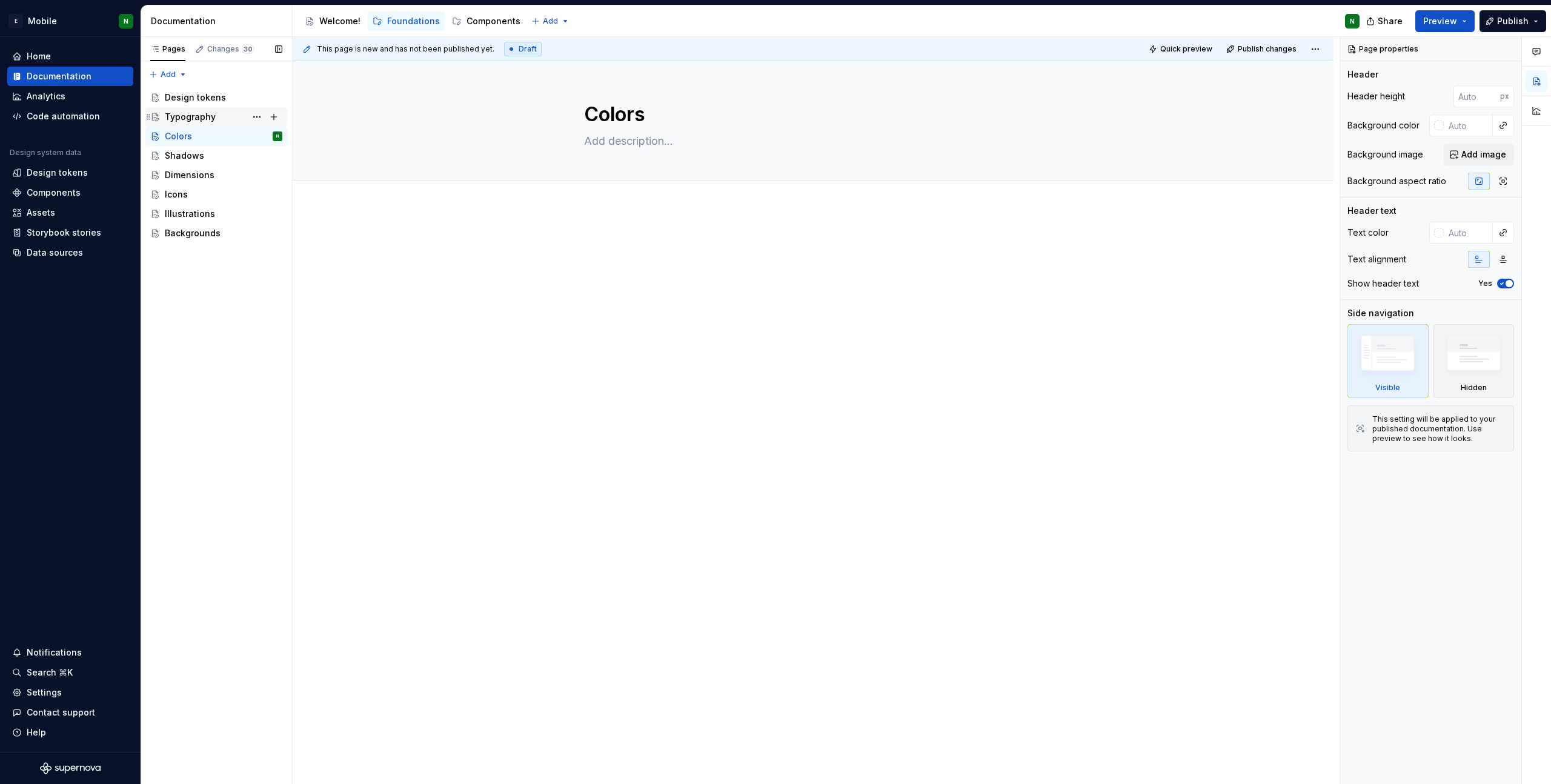
click at [208, 110] on div "Typography" at bounding box center [224, 117] width 117 height 17
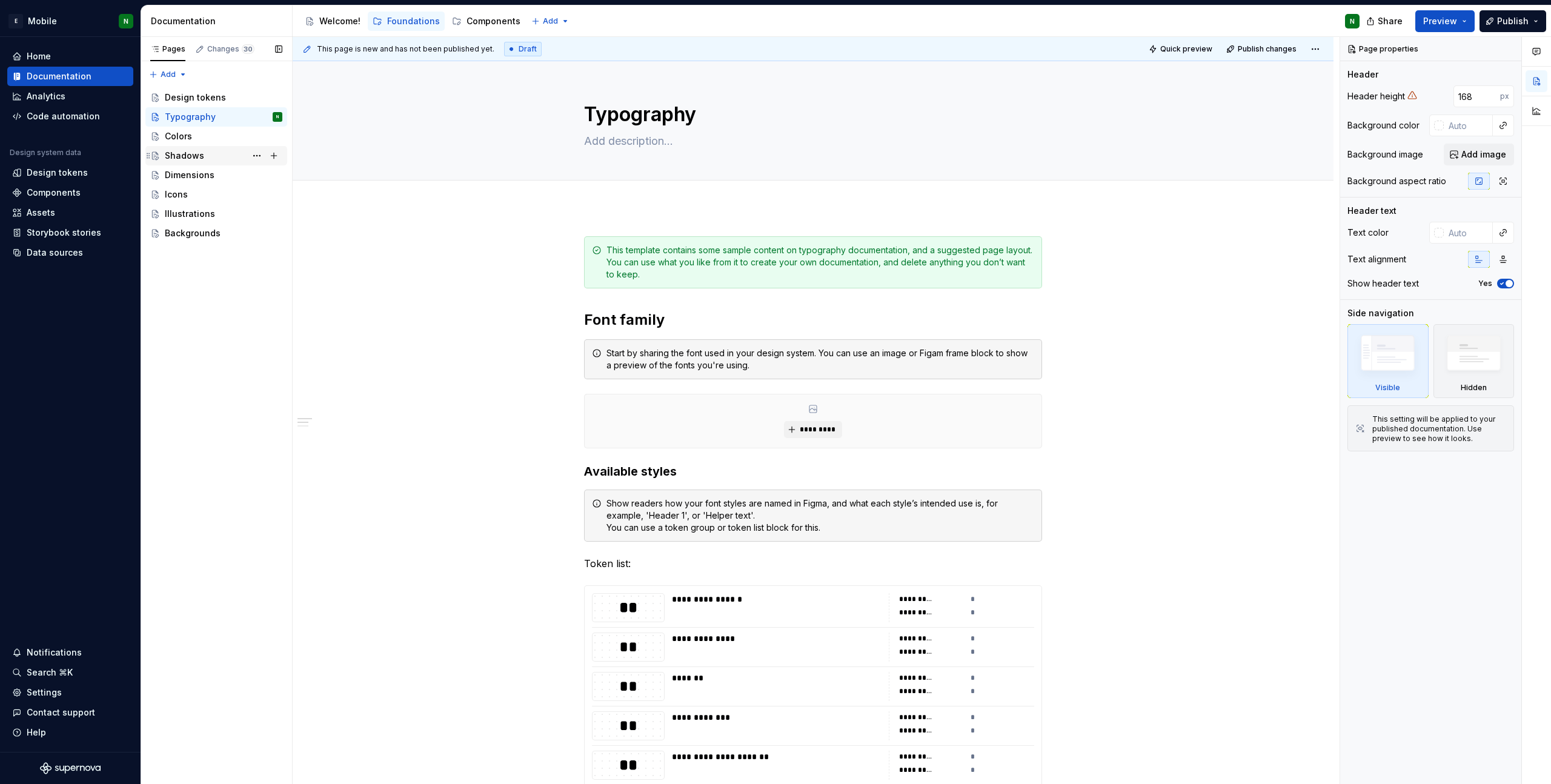
click at [199, 148] on div "Shadows" at bounding box center [224, 156] width 117 height 17
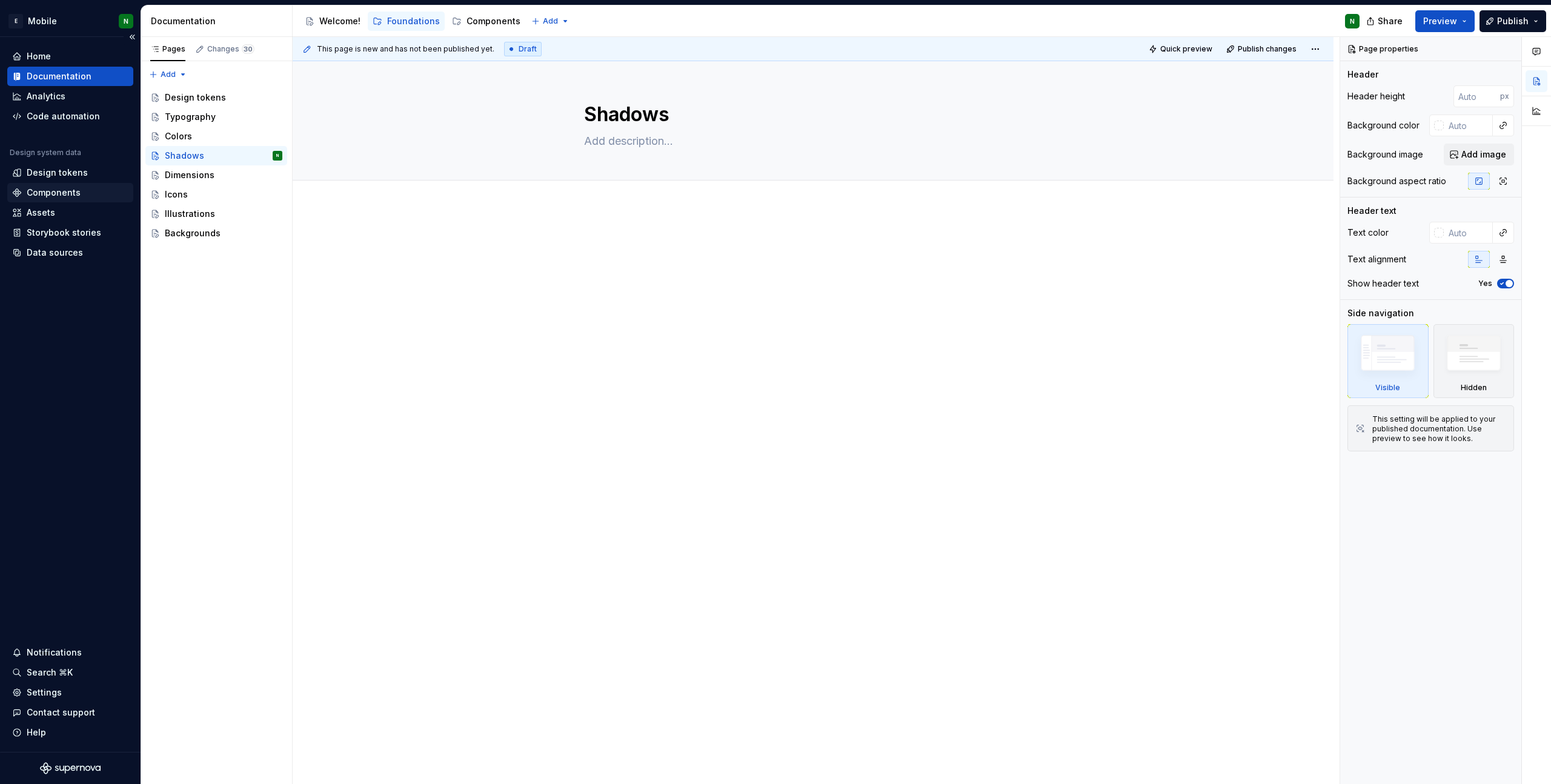
click at [71, 193] on div "Components" at bounding box center [54, 193] width 54 height 12
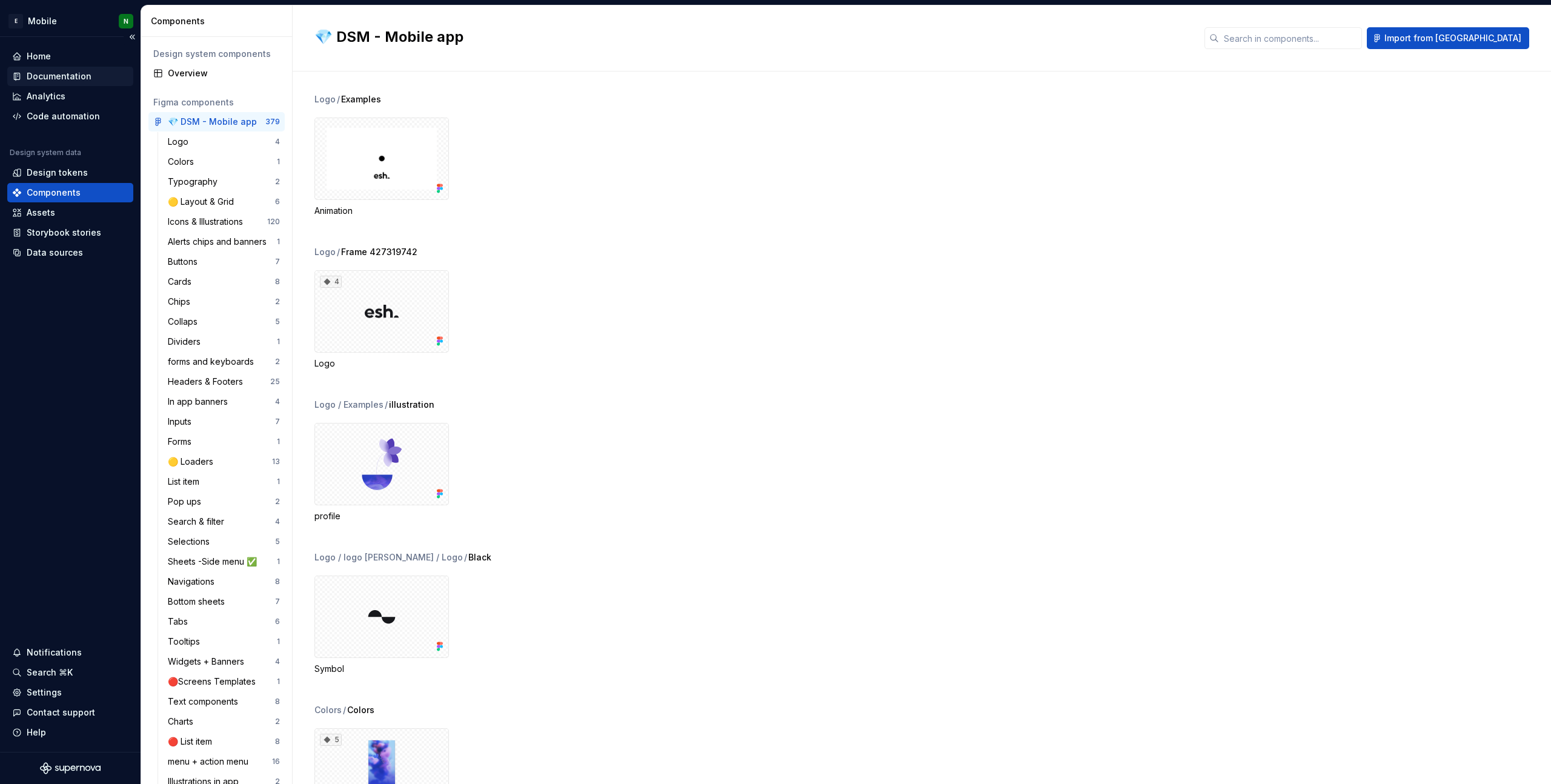
click at [45, 70] on div "Documentation" at bounding box center [59, 76] width 65 height 12
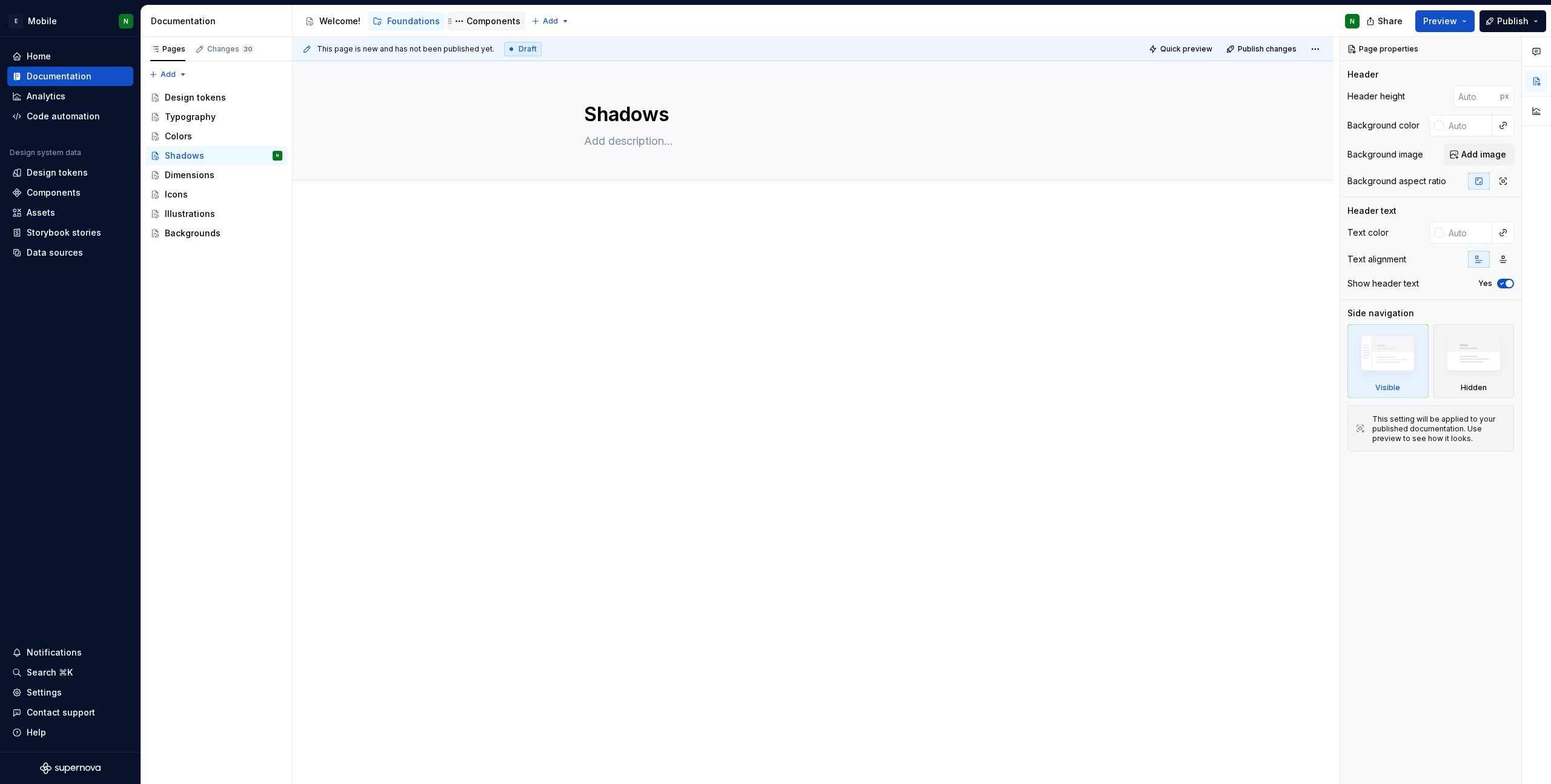
click at [486, 22] on div "Components" at bounding box center [493, 21] width 54 height 12
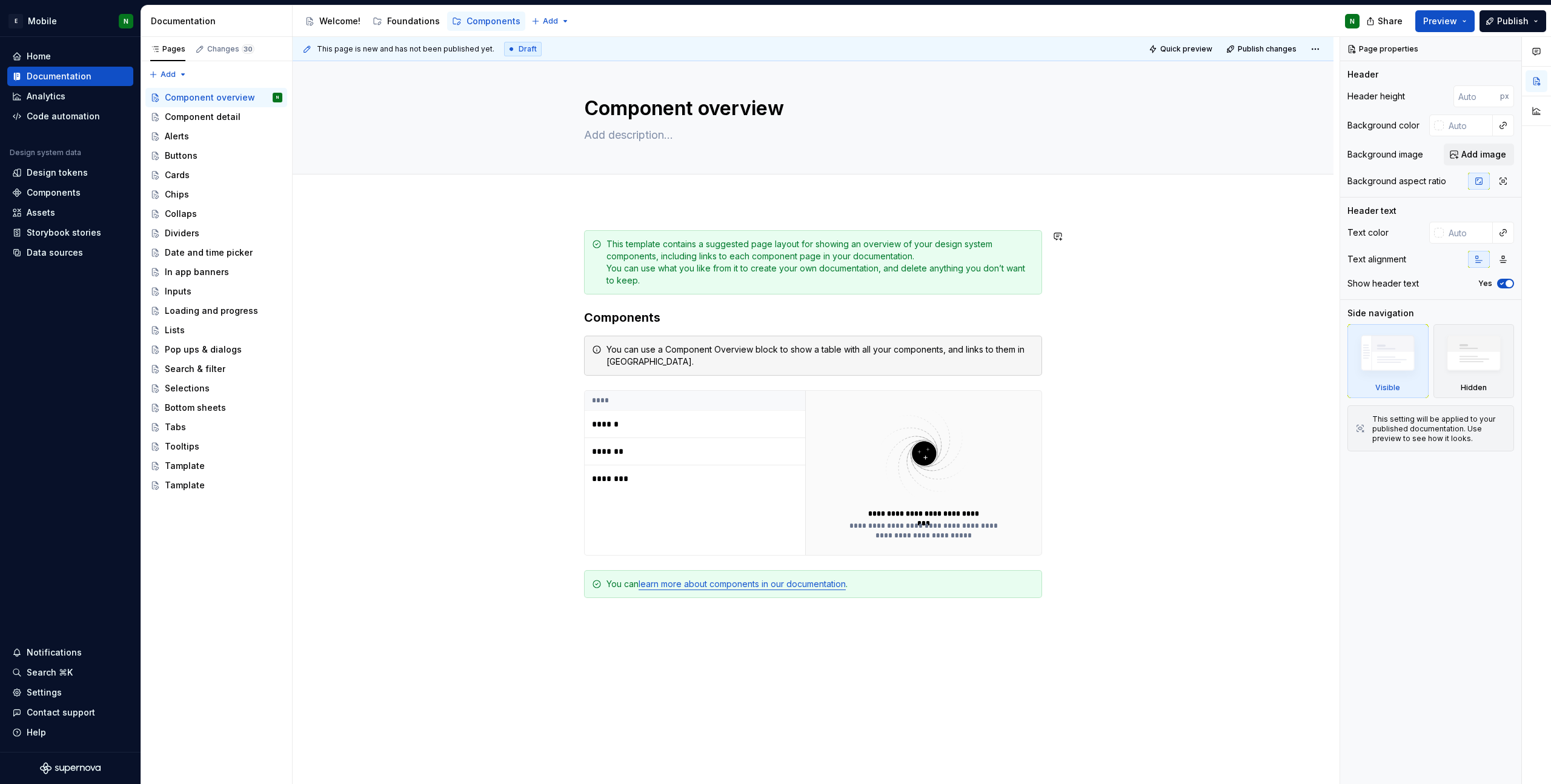
scroll to position [7, 0]
click at [179, 117] on div "Component detail" at bounding box center [203, 117] width 75 height 12
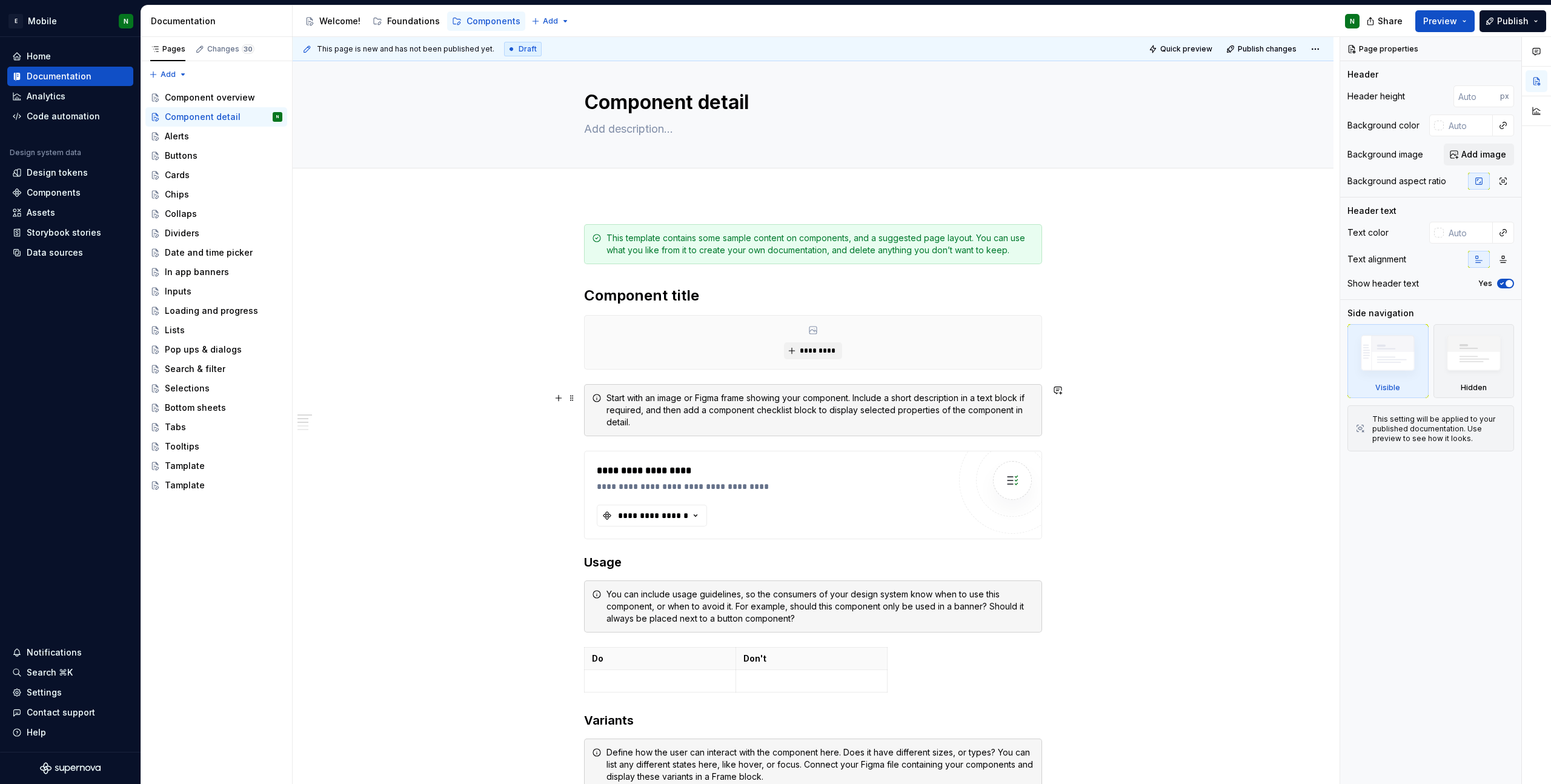
scroll to position [117, 0]
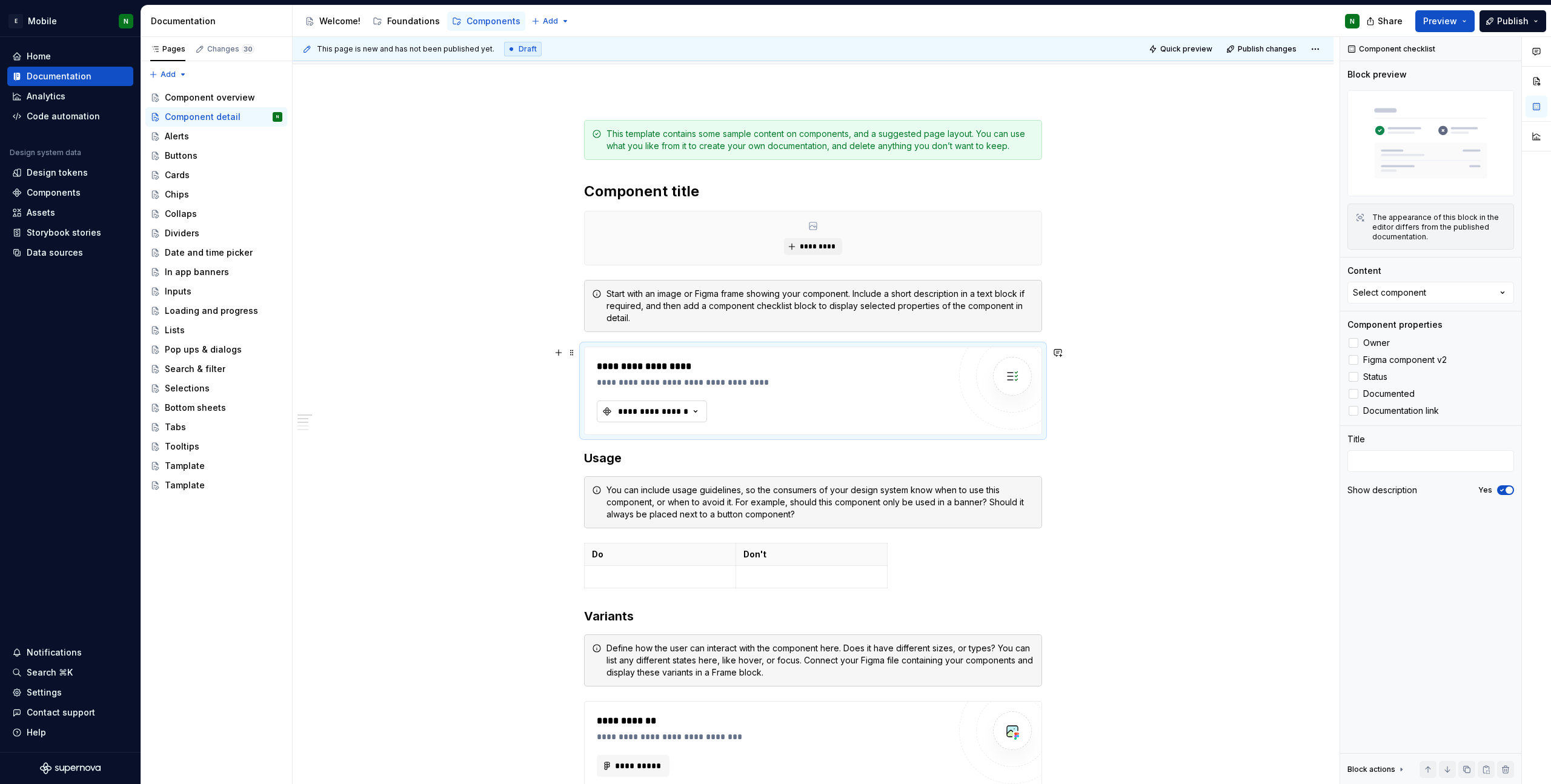
click at [700, 407] on icon "button" at bounding box center [695, 412] width 12 height 12
click at [540, 394] on div "**********" at bounding box center [813, 720] width 1041 height 1259
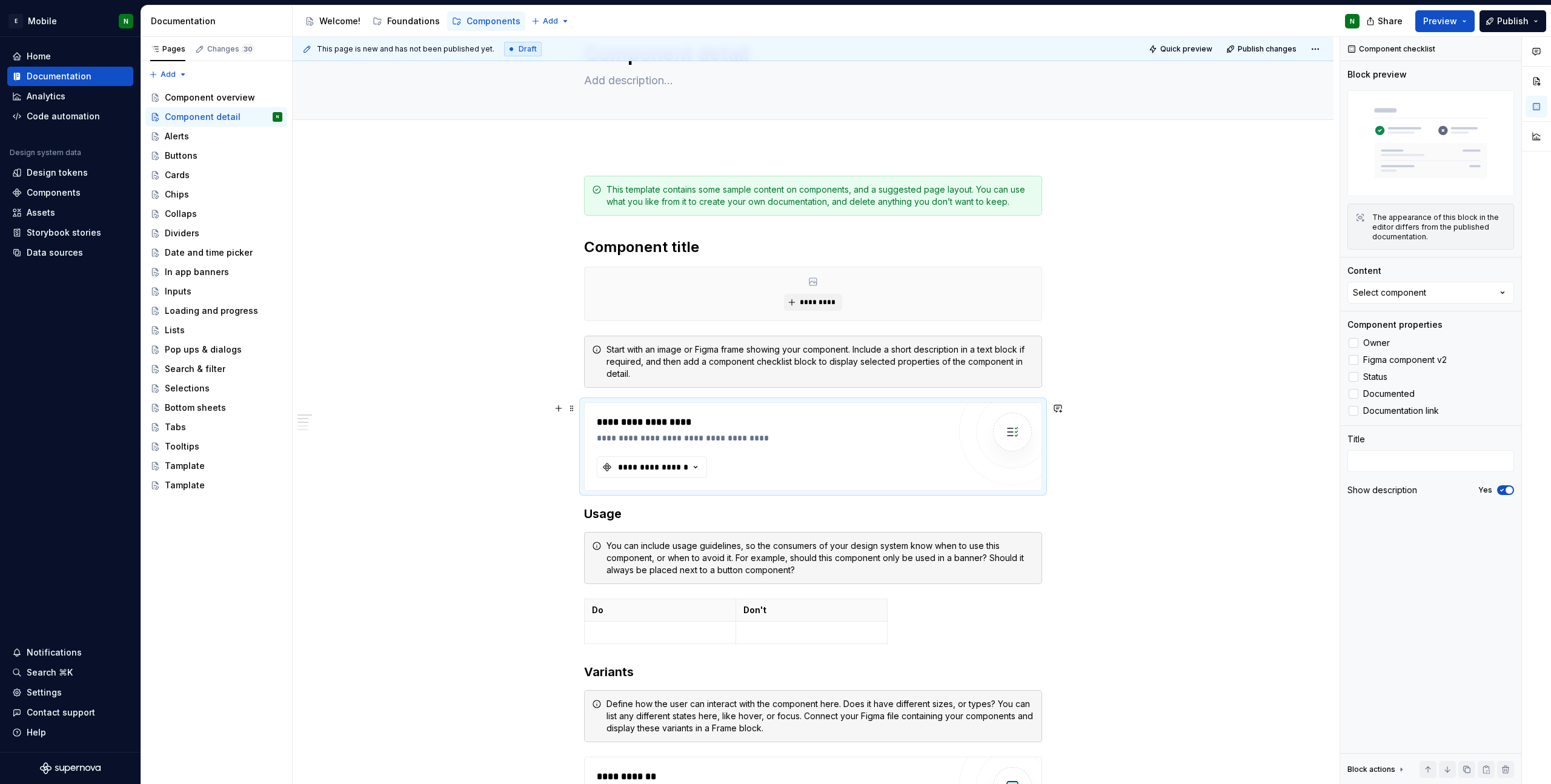
scroll to position [0, 0]
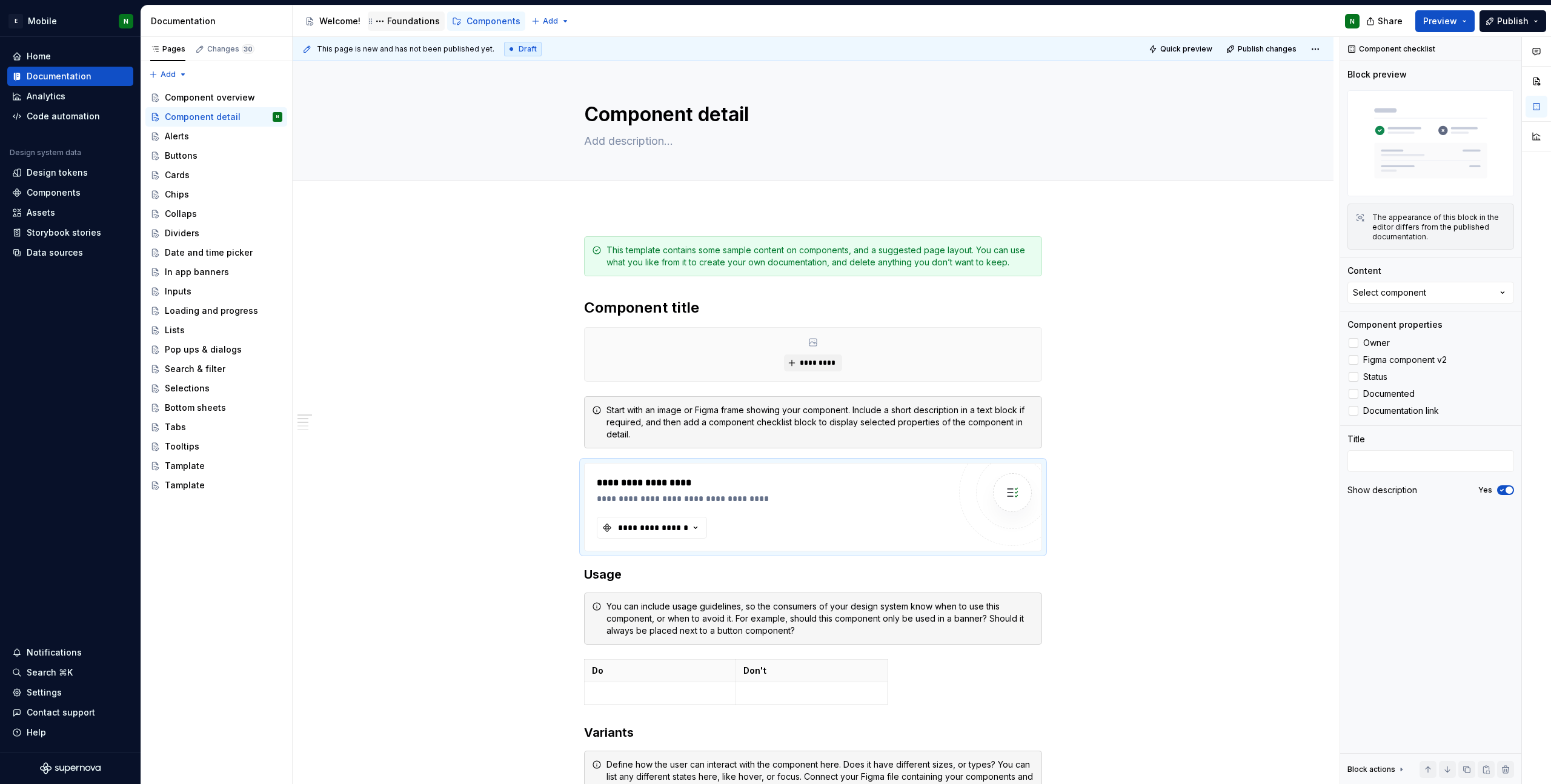
click at [393, 27] on div "Foundations" at bounding box center [414, 21] width 53 height 12
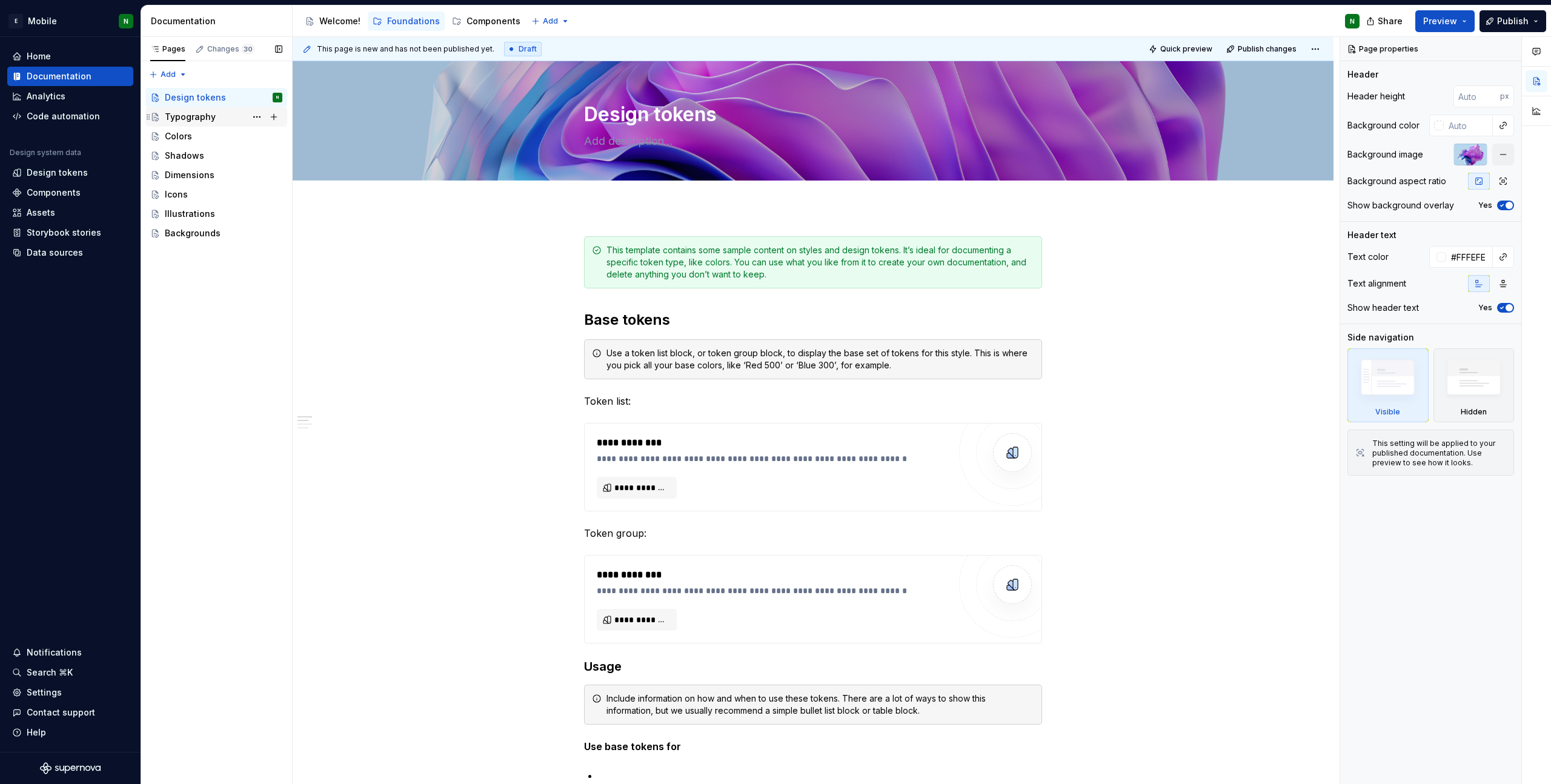
click at [187, 119] on div "Typography" at bounding box center [191, 117] width 51 height 12
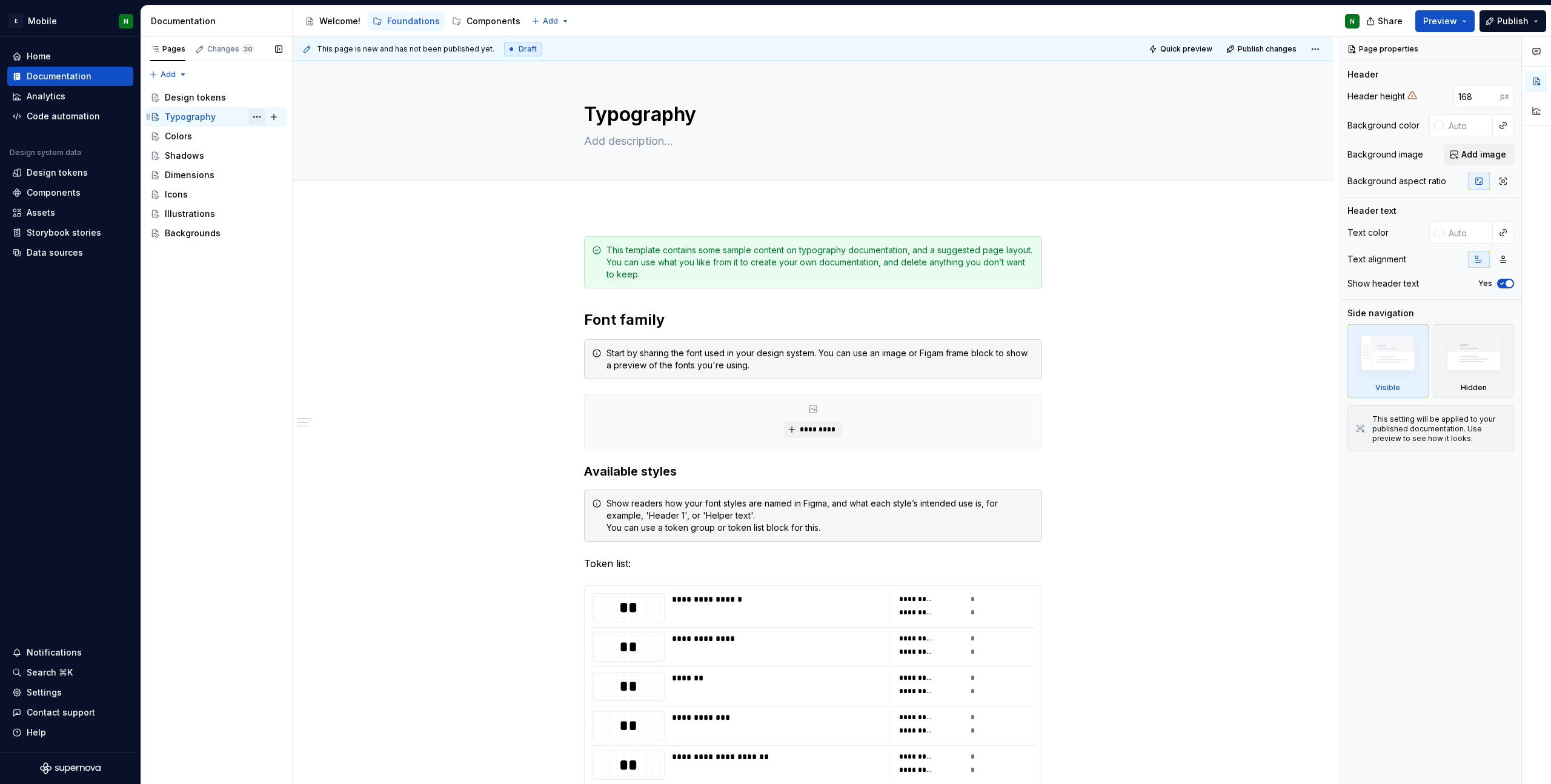
click at [254, 117] on button "Page tree" at bounding box center [257, 117] width 17 height 17
click at [317, 160] on div "Duplicate page" at bounding box center [330, 158] width 119 height 12
click at [197, 114] on div "Typography" at bounding box center [191, 117] width 51 height 12
click at [254, 115] on button "Page tree" at bounding box center [257, 117] width 17 height 17
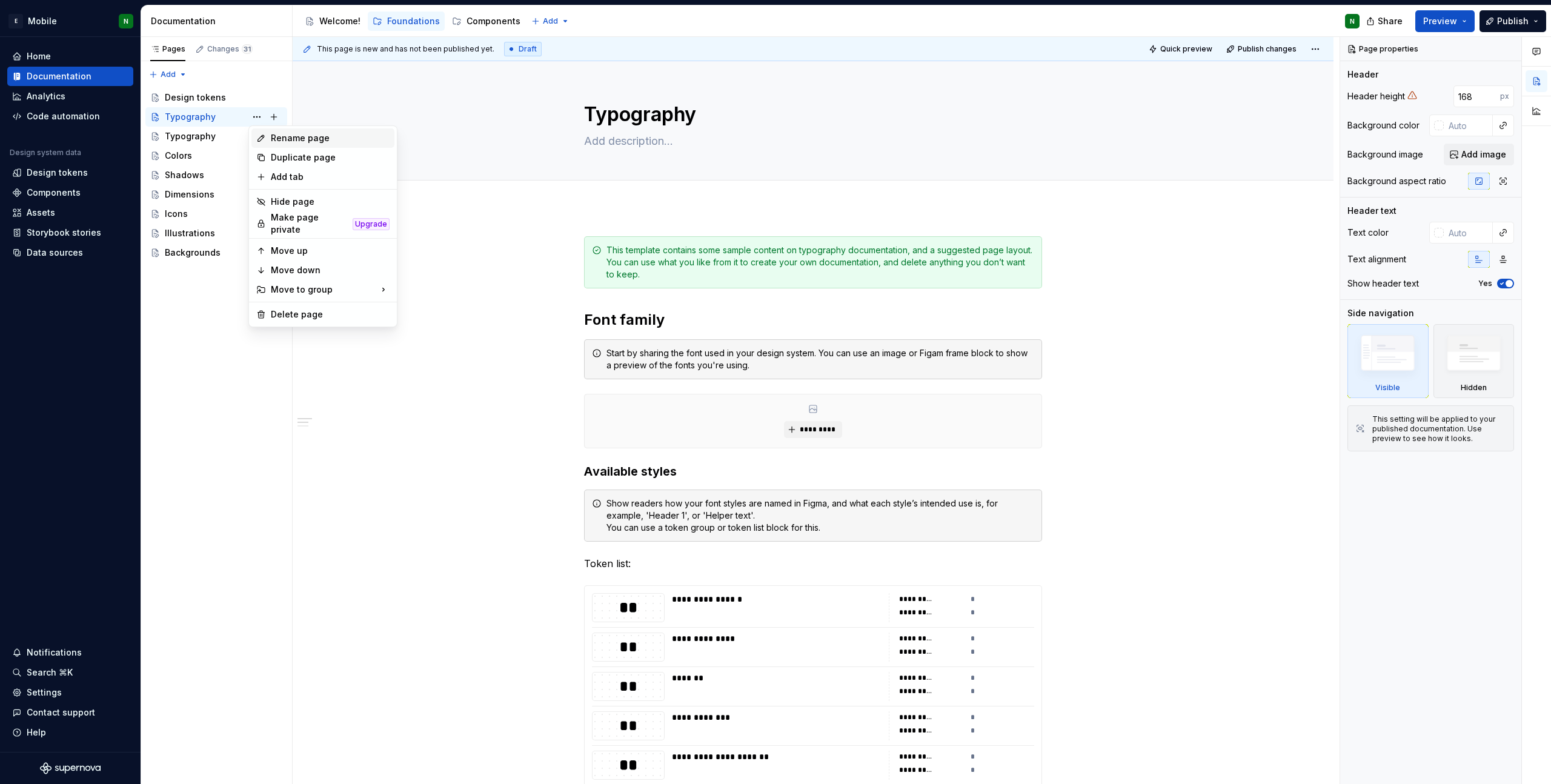
type textarea "*"
click at [284, 135] on div "Rename page" at bounding box center [330, 138] width 119 height 12
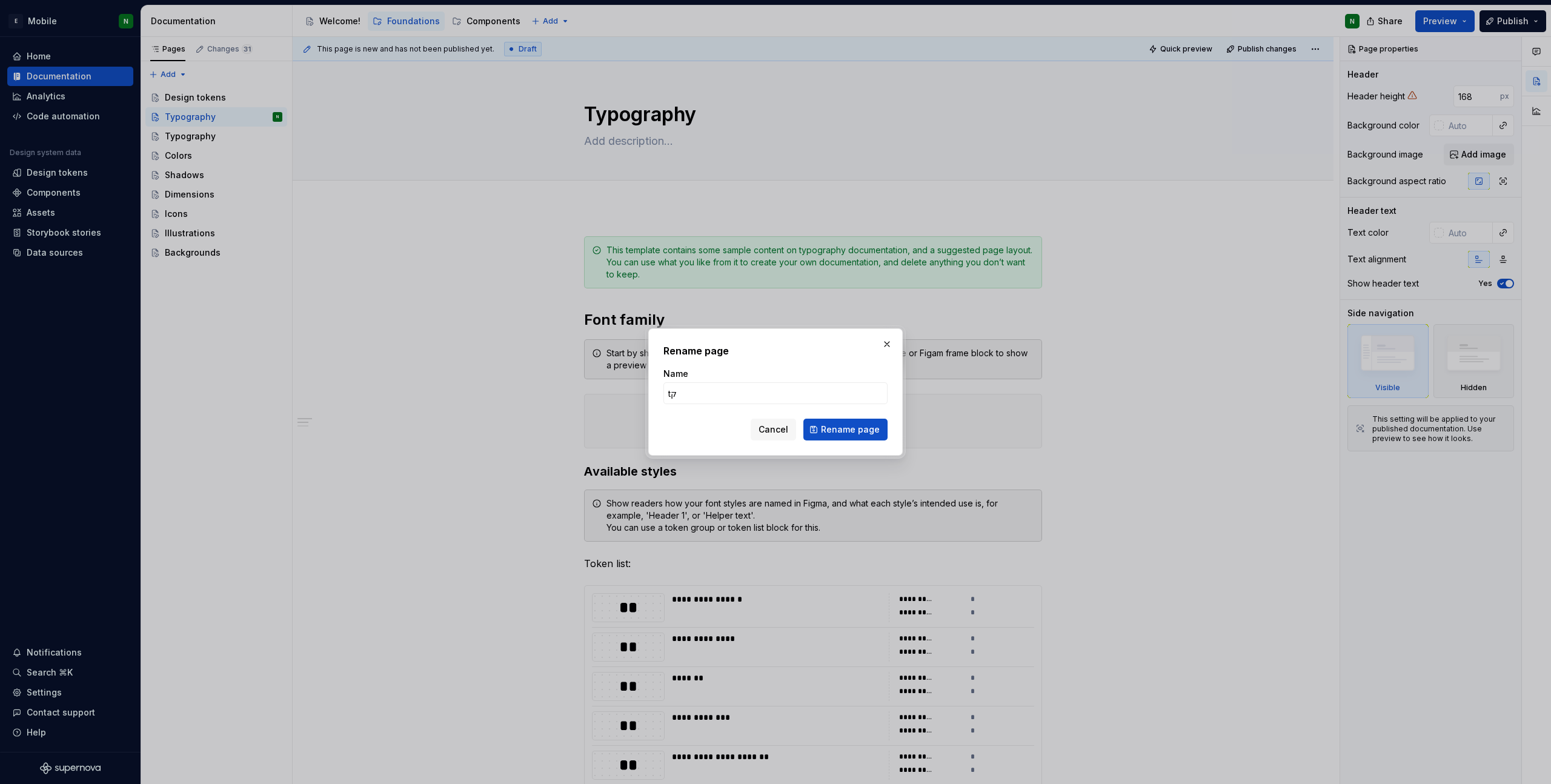
type input "t"
type input "Tamplate"
click at [881, 434] on button "Rename page" at bounding box center [845, 429] width 84 height 22
type textarea "*"
type textarea "Tamplate"
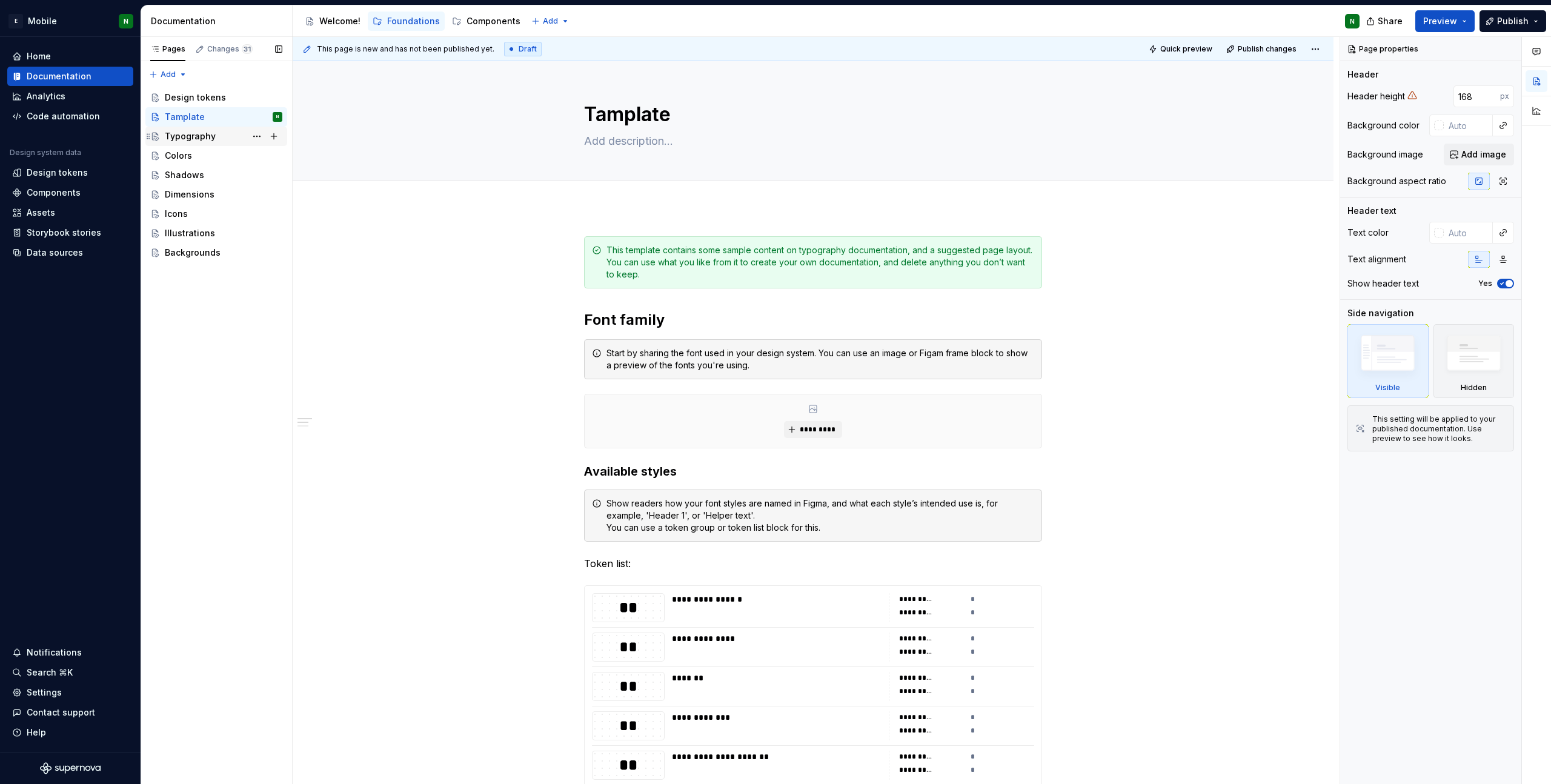
click at [192, 135] on div "Typography" at bounding box center [191, 136] width 51 height 12
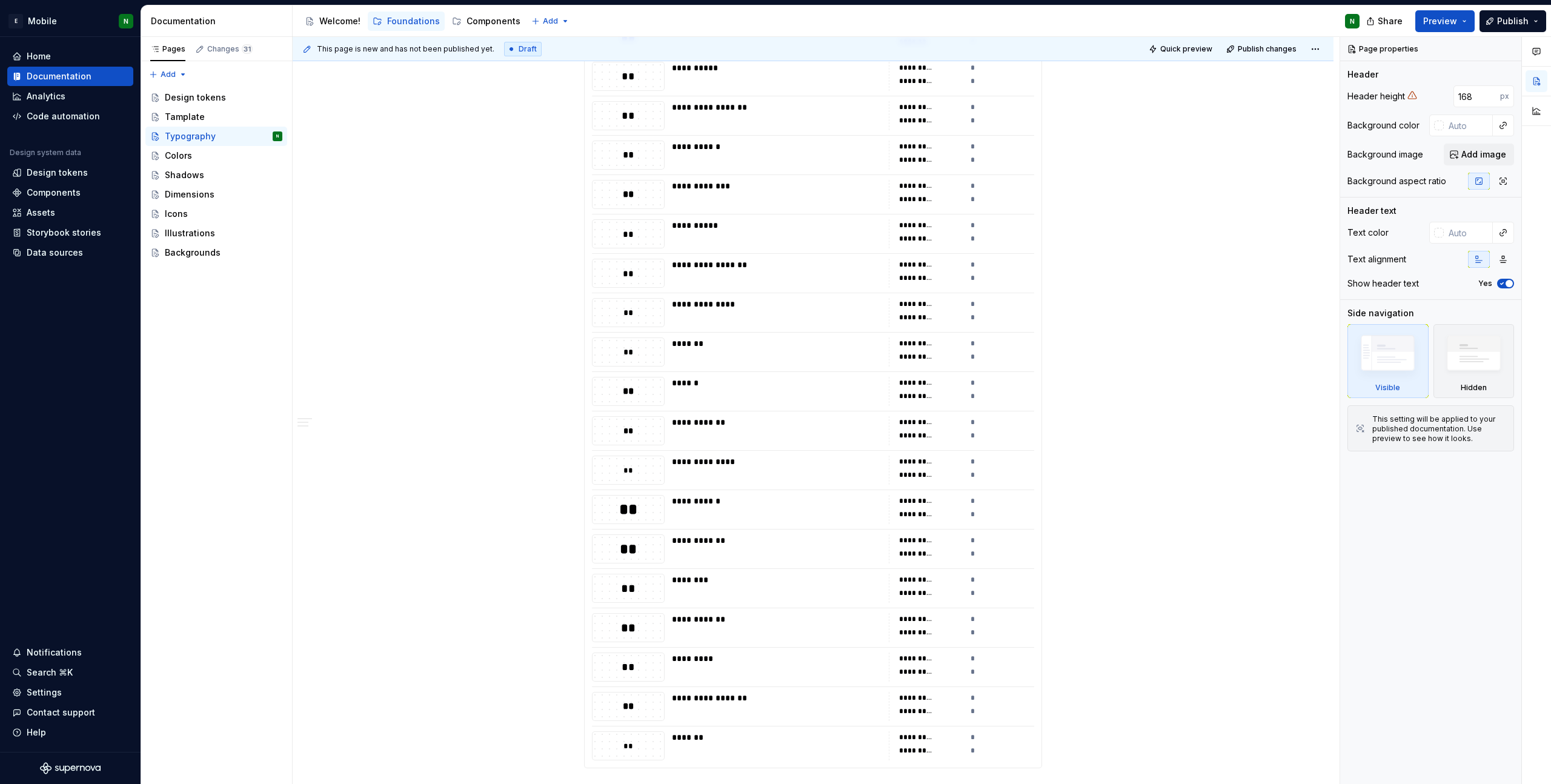
scroll to position [1110, 0]
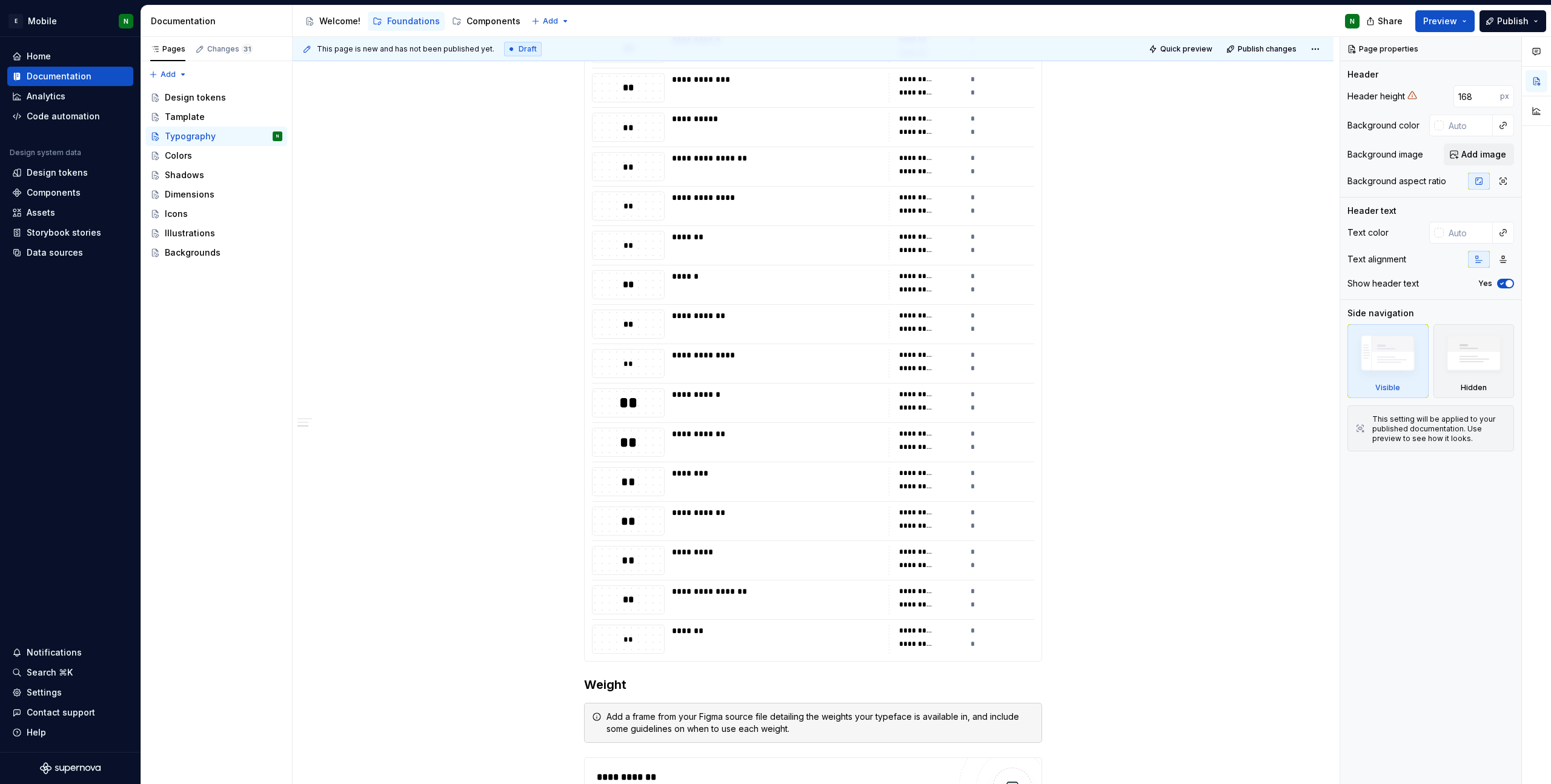
click at [972, 599] on div "*" at bounding box center [1003, 605] width 64 height 12
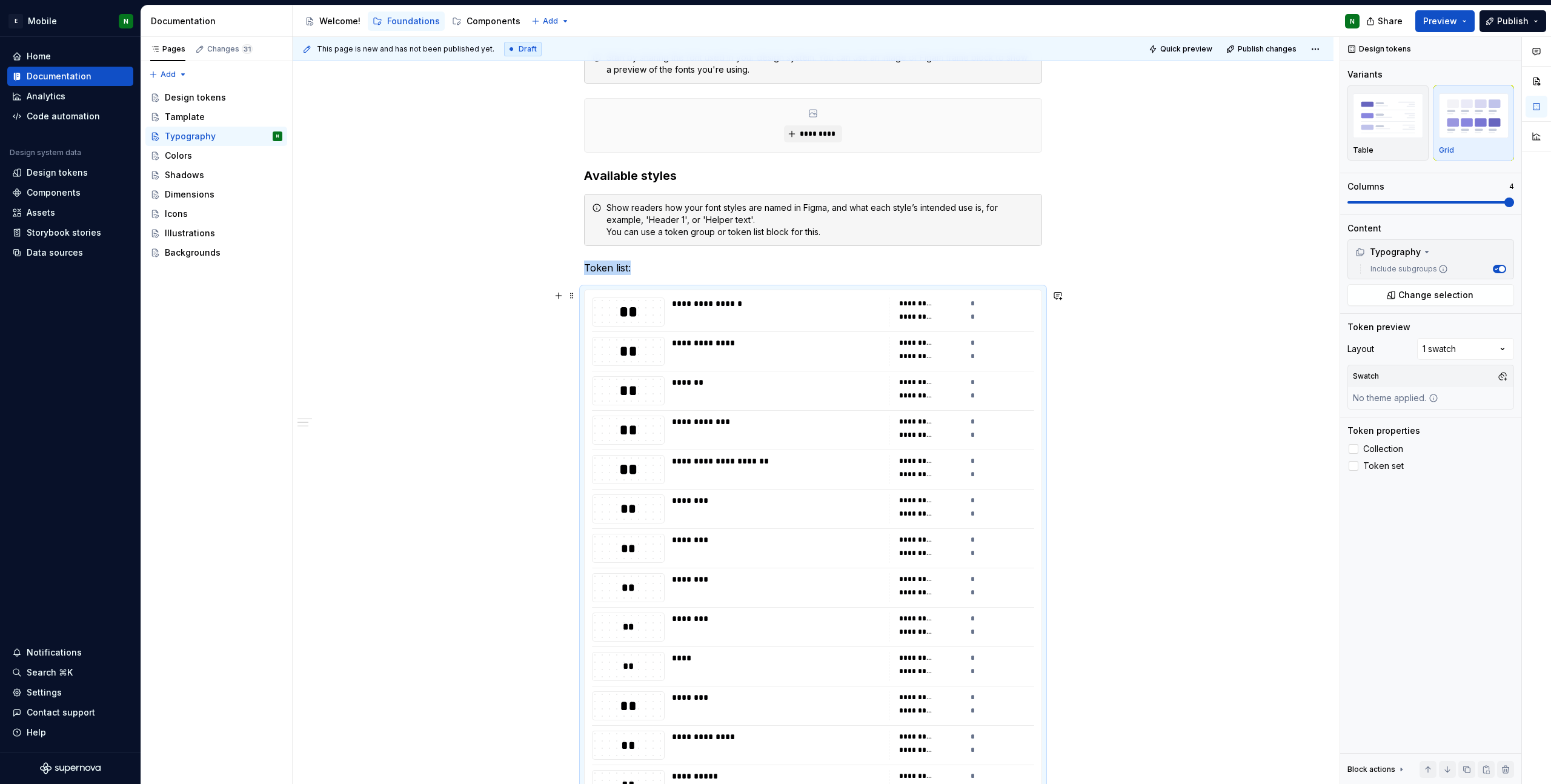
scroll to position [288, 0]
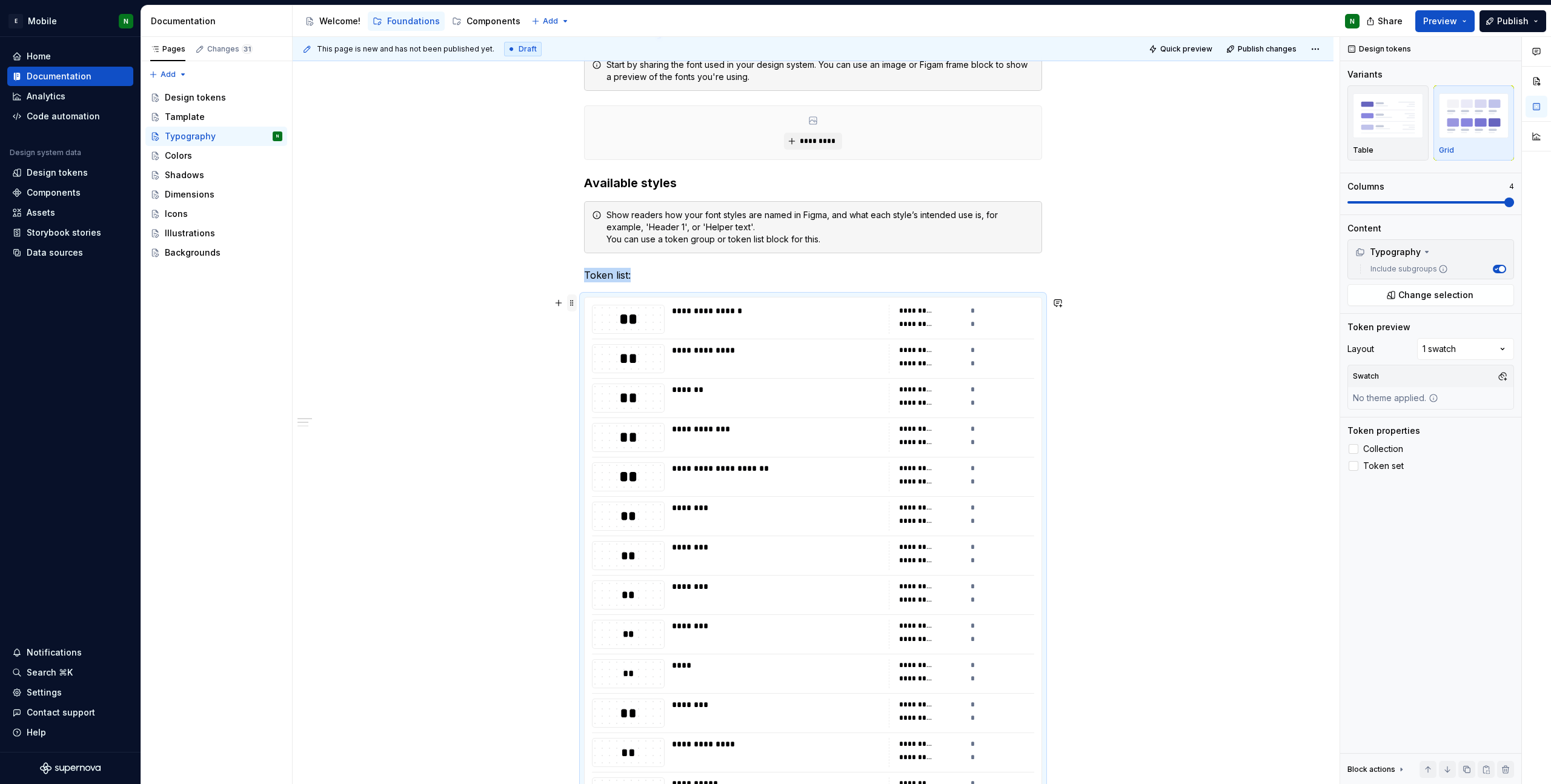
click at [571, 306] on span at bounding box center [572, 302] width 9 height 17
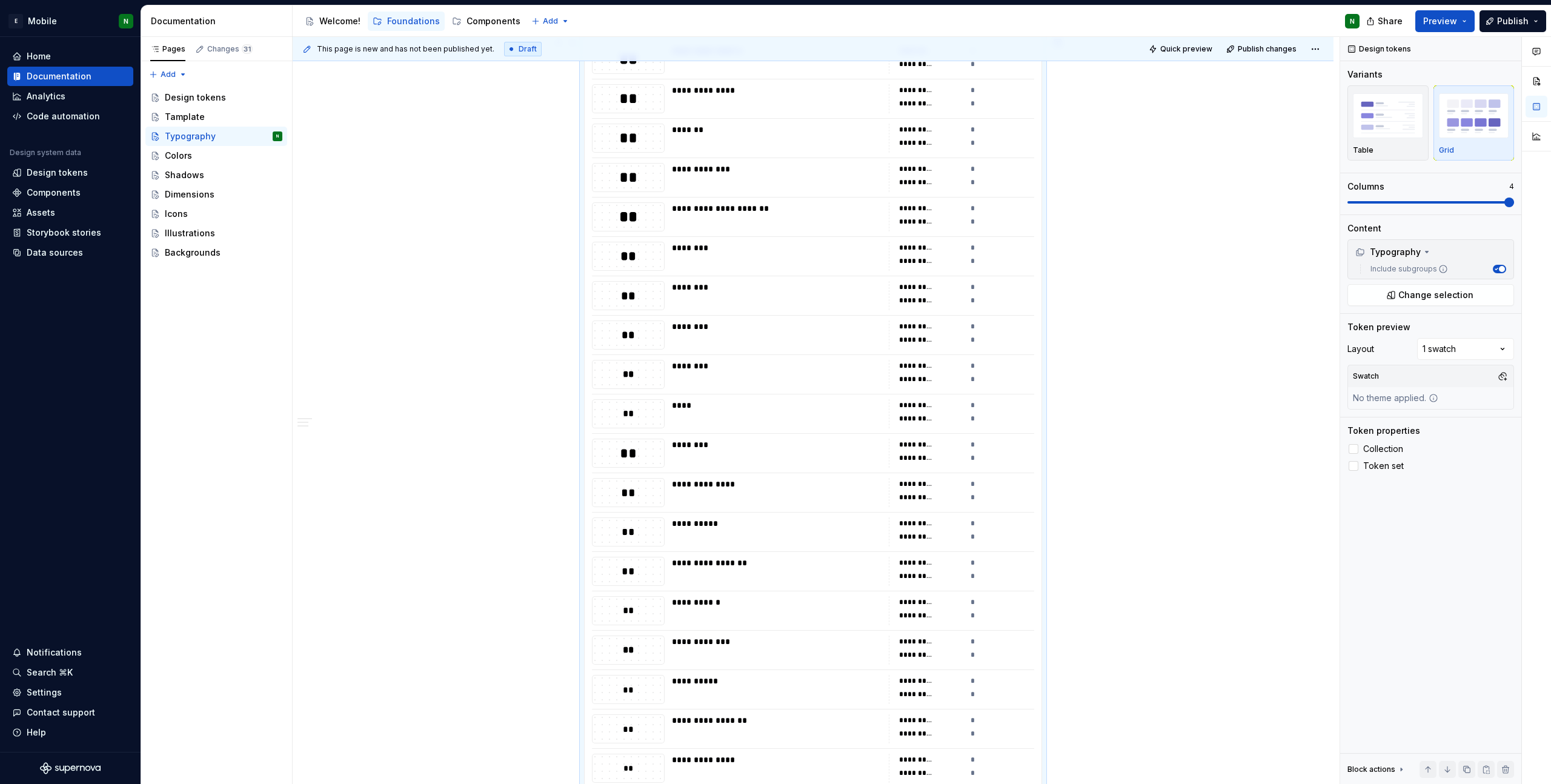
click at [720, 307] on div "********" at bounding box center [776, 295] width 210 height 29
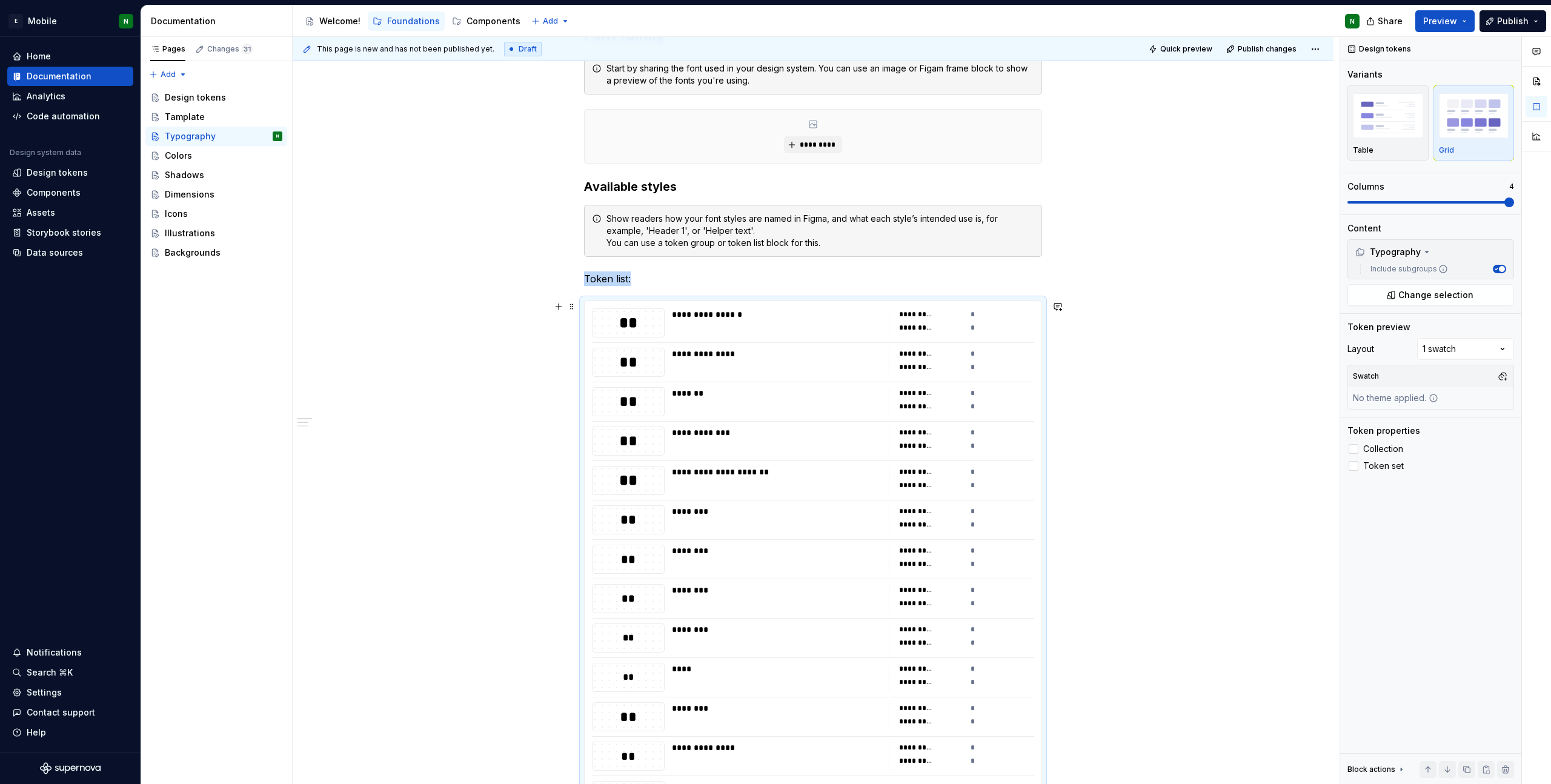
scroll to position [0, 0]
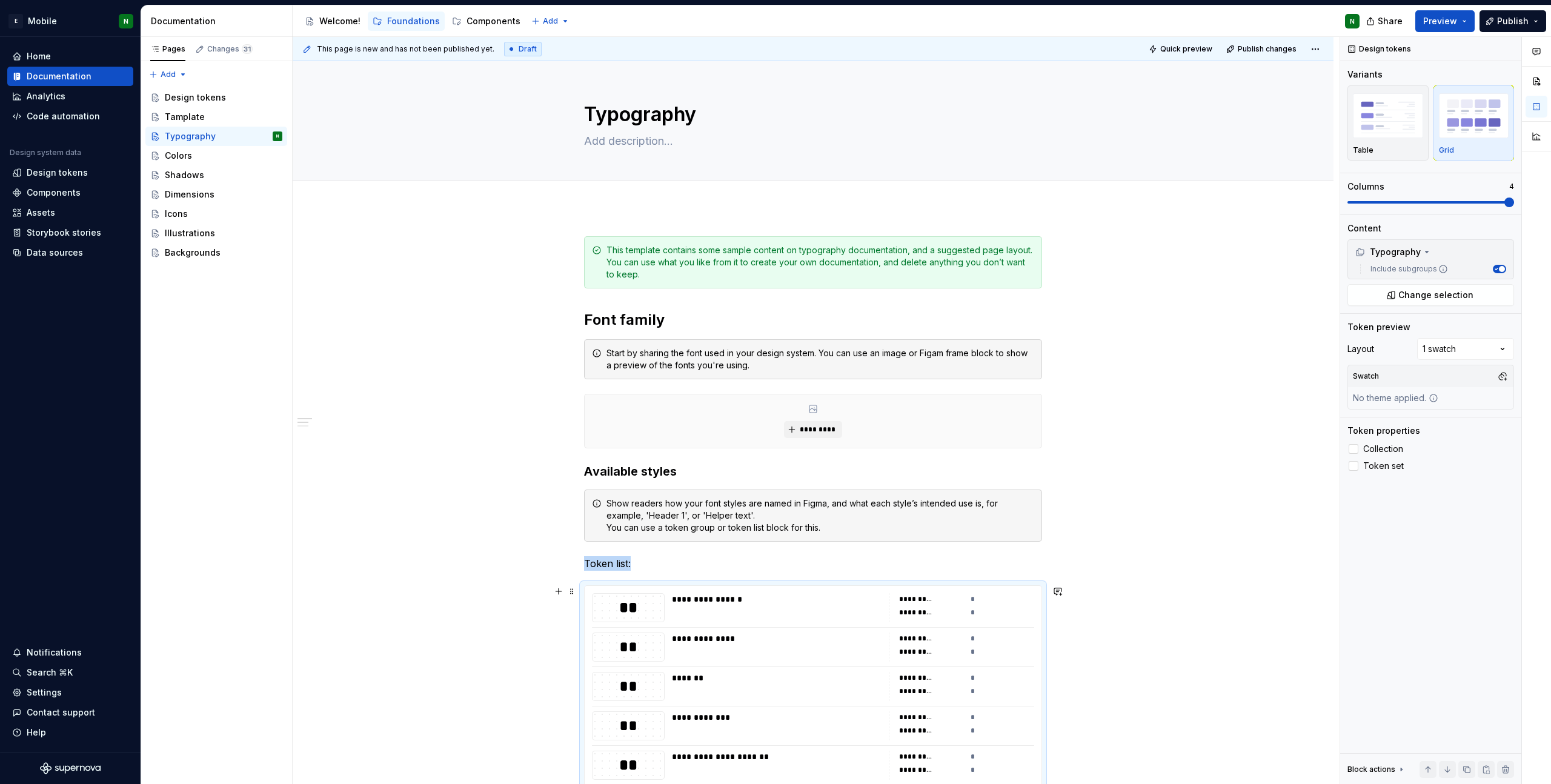
click at [976, 599] on div "*" at bounding box center [1003, 599] width 64 height 12
click at [1428, 253] on icon at bounding box center [1427, 252] width 9 height 9
click at [1463, 350] on div "Comments Open comments No comments yet Select ‘Comment’ from the block context …" at bounding box center [1445, 411] width 211 height 748
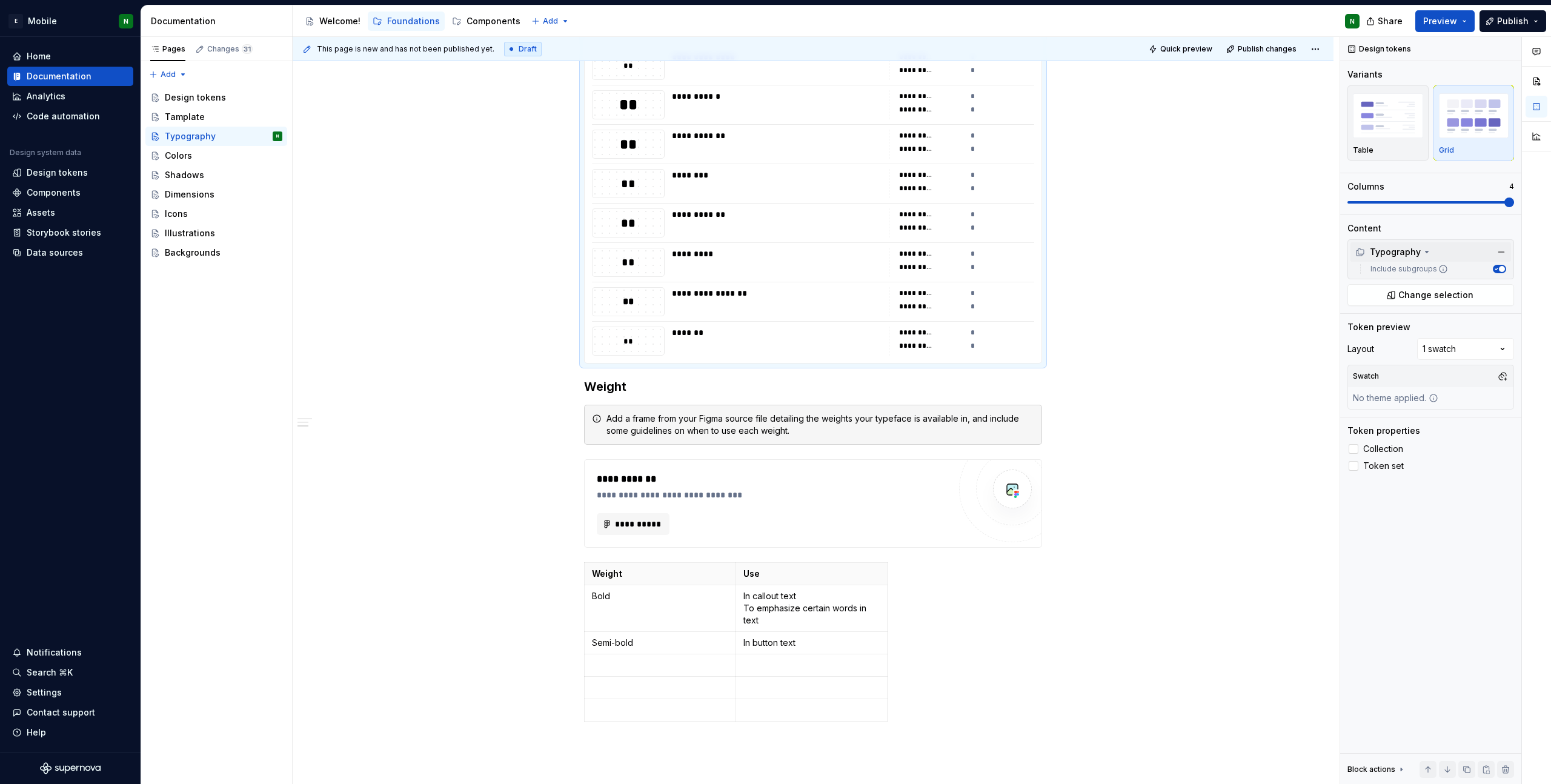
scroll to position [1629, 0]
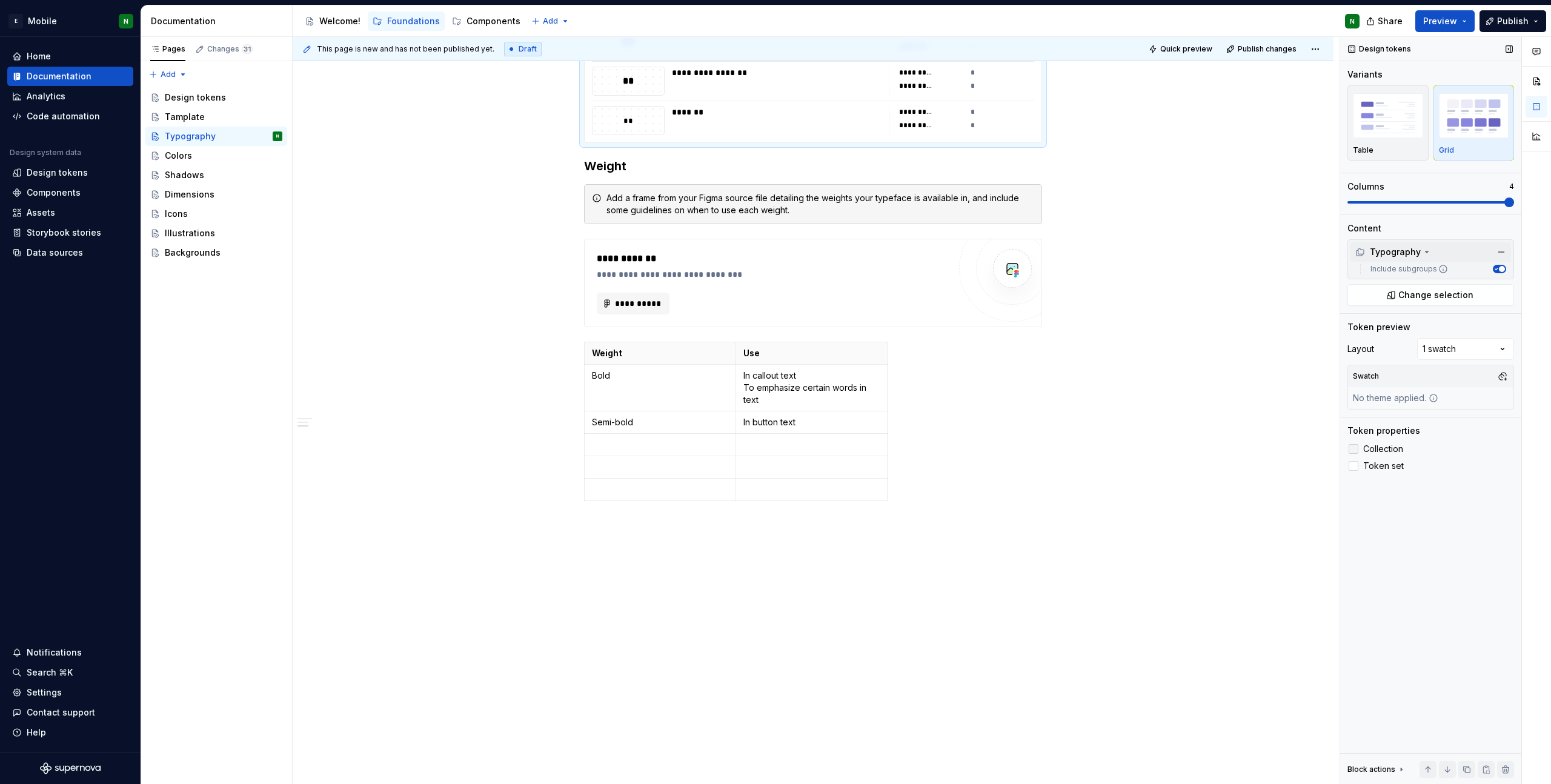
click at [1354, 449] on icon at bounding box center [1354, 449] width 0 height 0
click at [1357, 451] on div at bounding box center [1354, 449] width 9 height 9
click at [1354, 449] on icon at bounding box center [1354, 449] width 0 height 0
click at [1356, 449] on div at bounding box center [1354, 449] width 9 height 9
click at [1354, 466] on icon at bounding box center [1354, 466] width 0 height 0
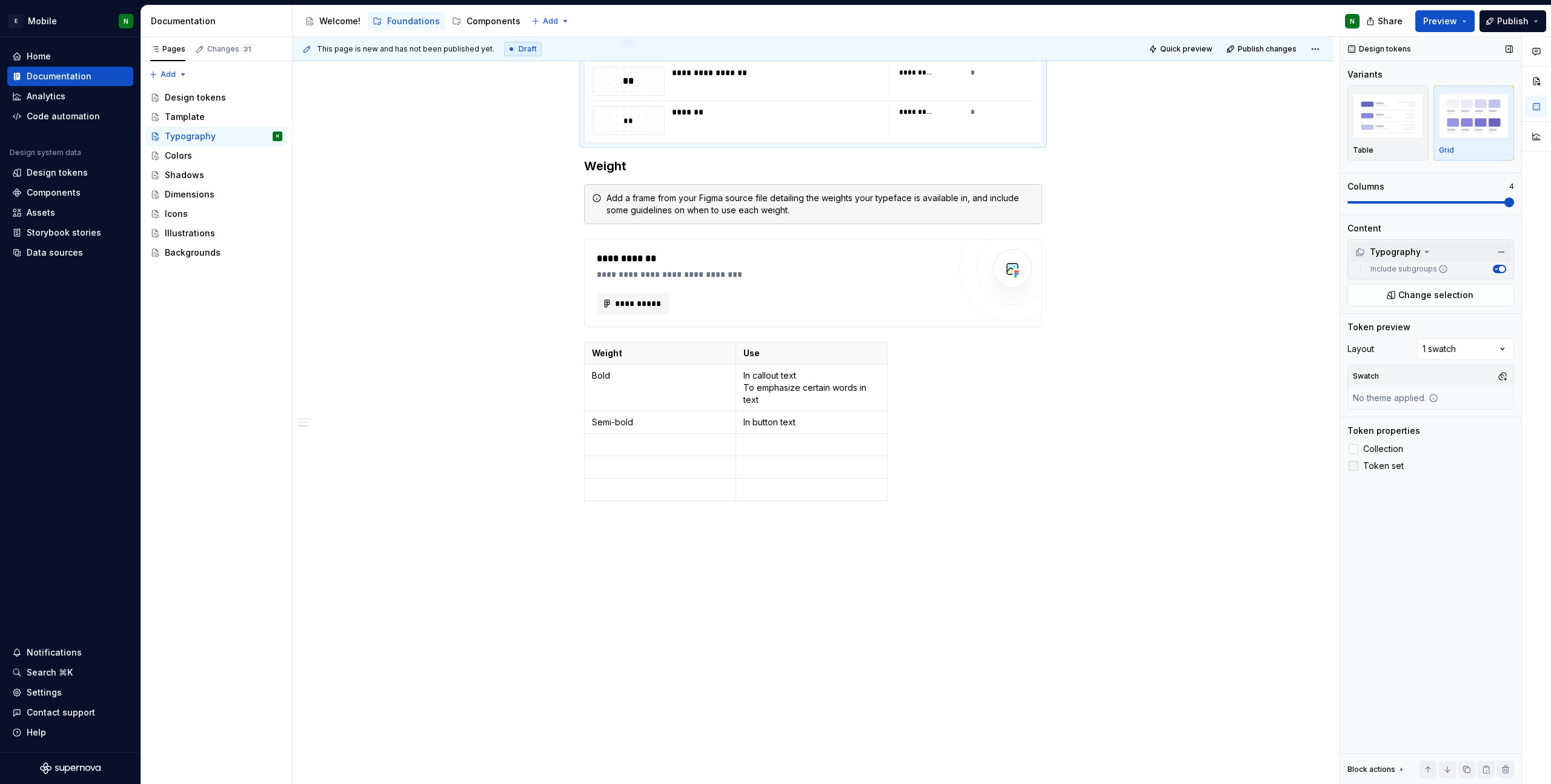
click at [1355, 464] on div at bounding box center [1354, 465] width 9 height 9
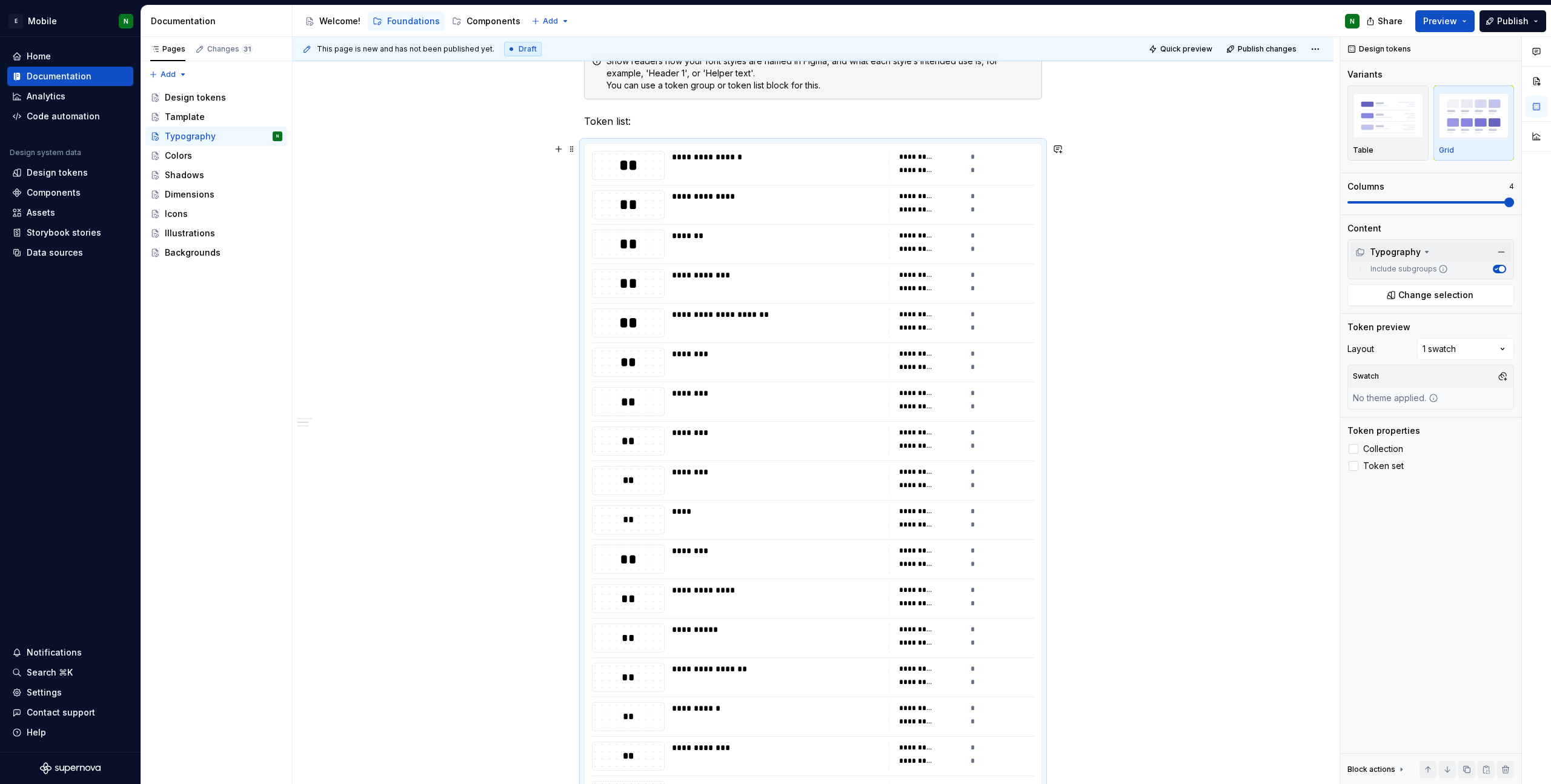
scroll to position [429, 0]
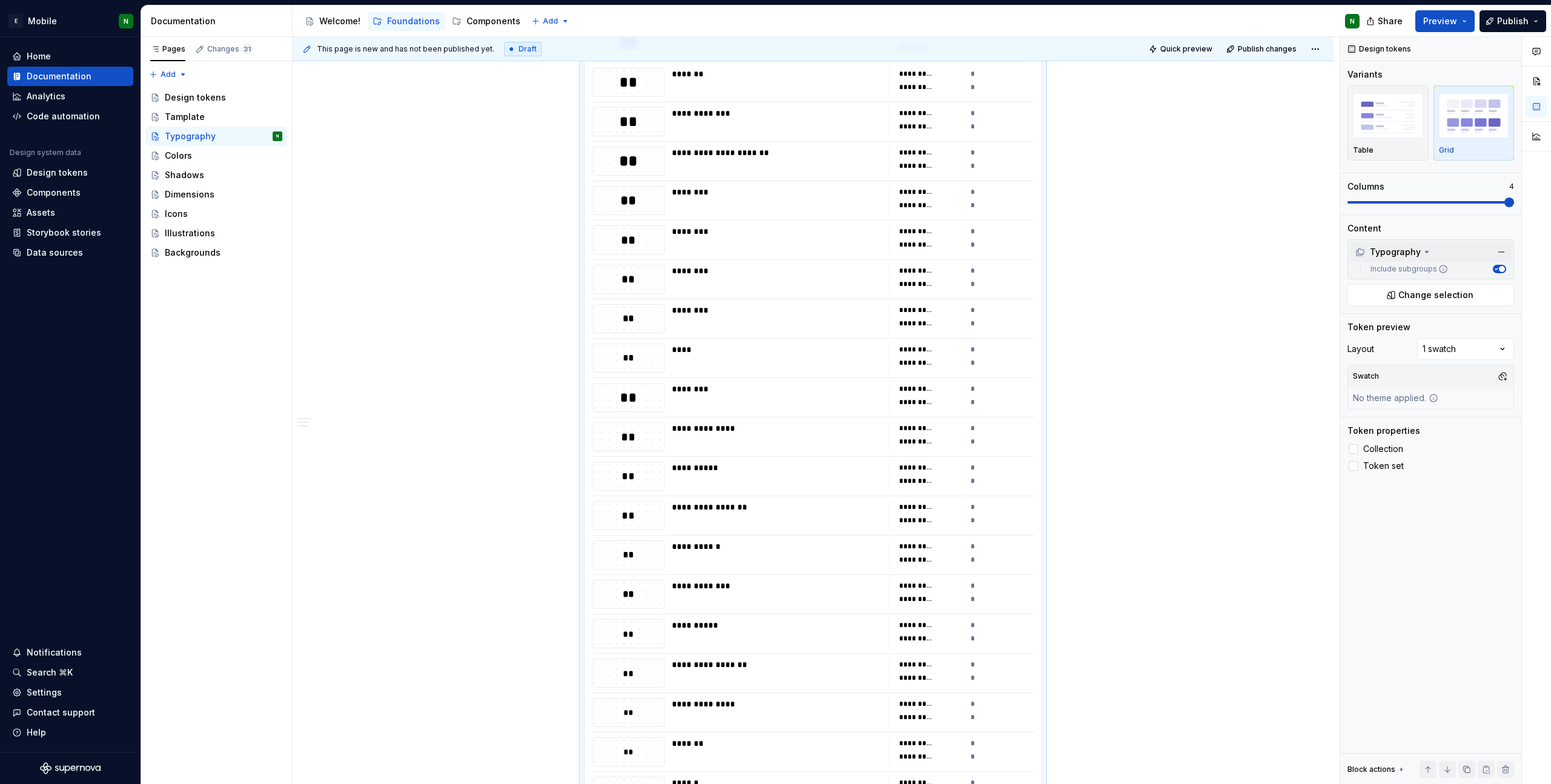
scroll to position [0, 0]
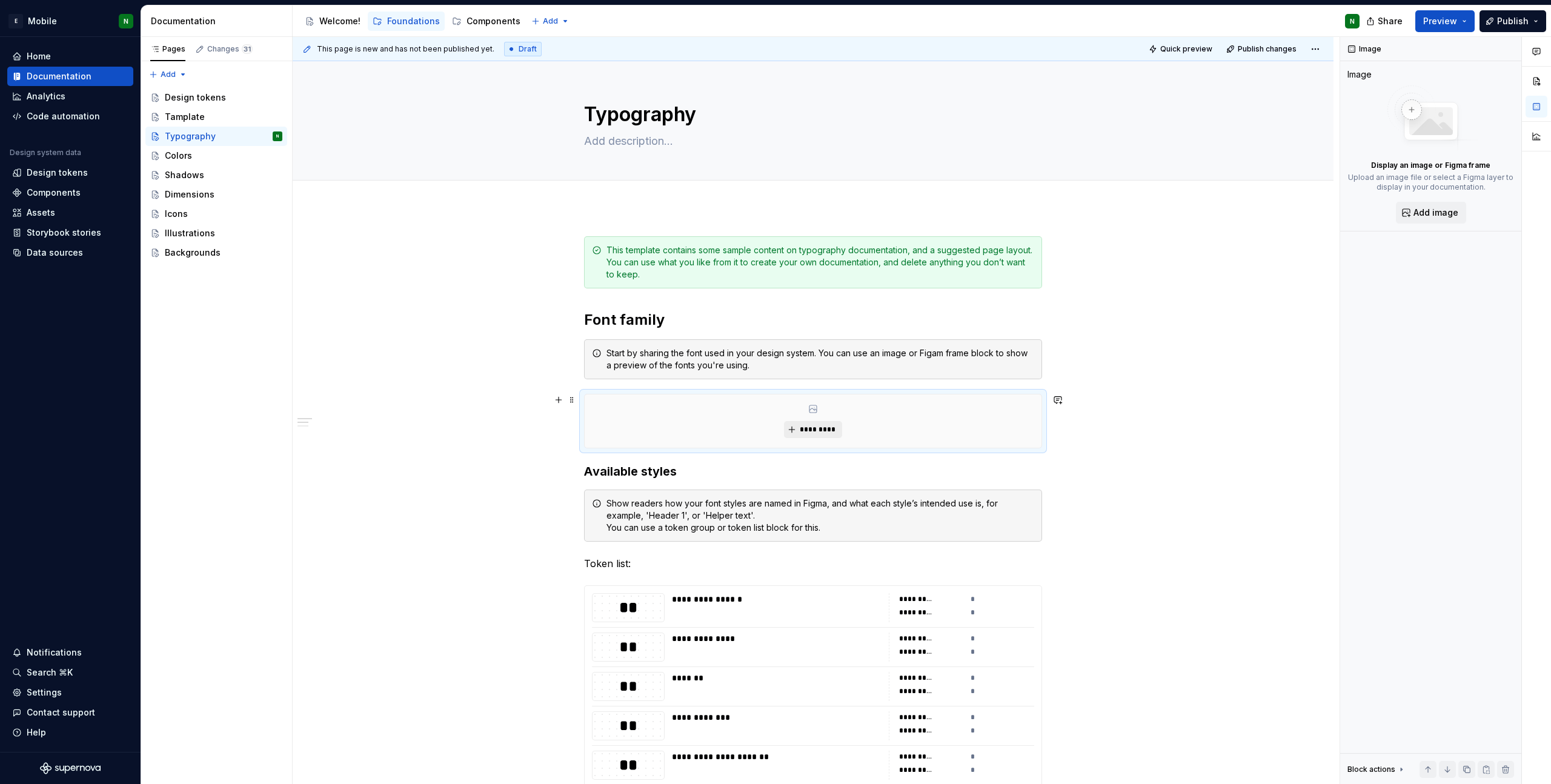
click at [804, 429] on span "*********" at bounding box center [817, 429] width 37 height 9
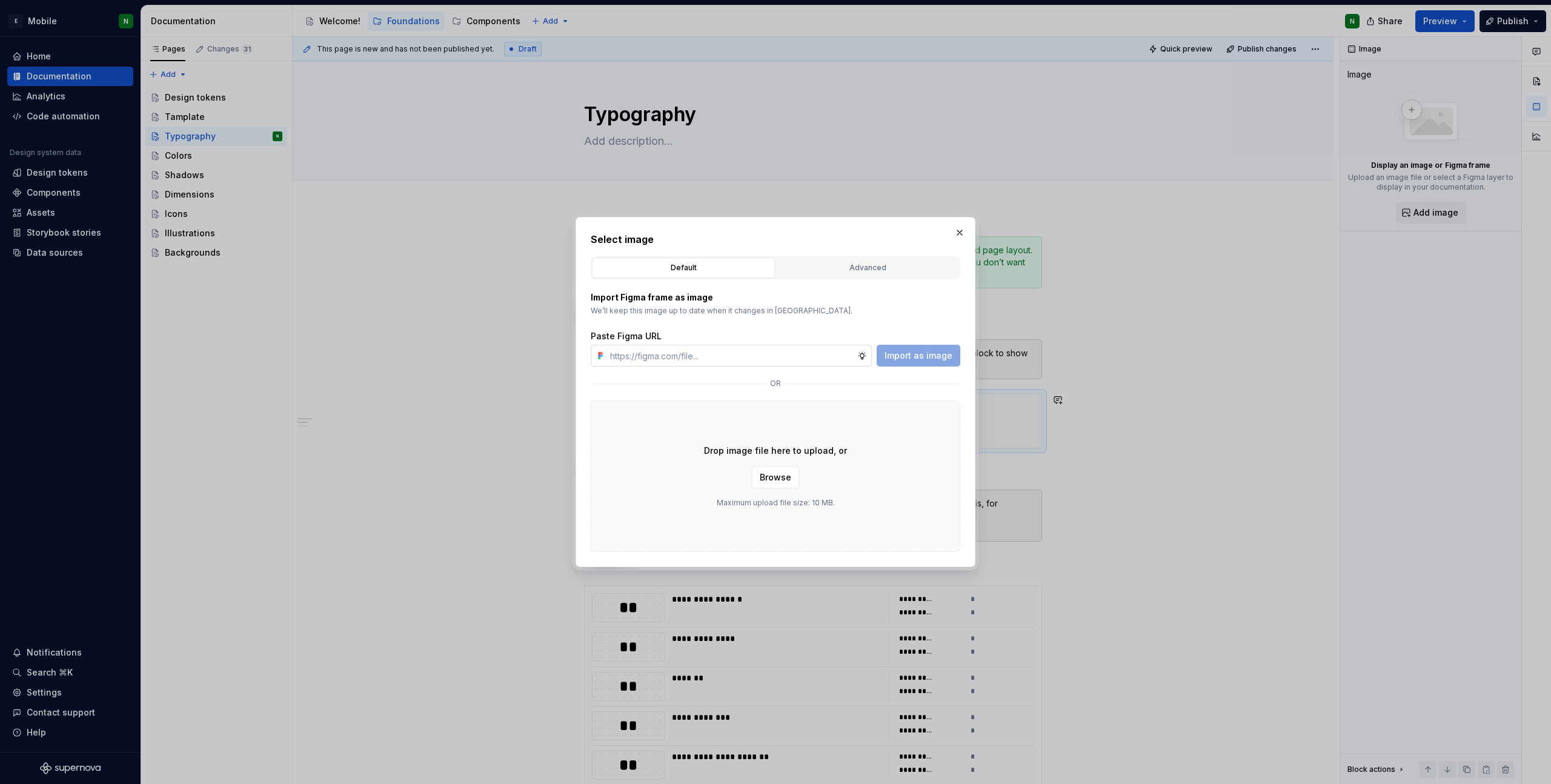
type textarea "*"
type input "[URL][DOMAIN_NAME]"
click at [908, 357] on span "Import as image" at bounding box center [918, 356] width 68 height 12
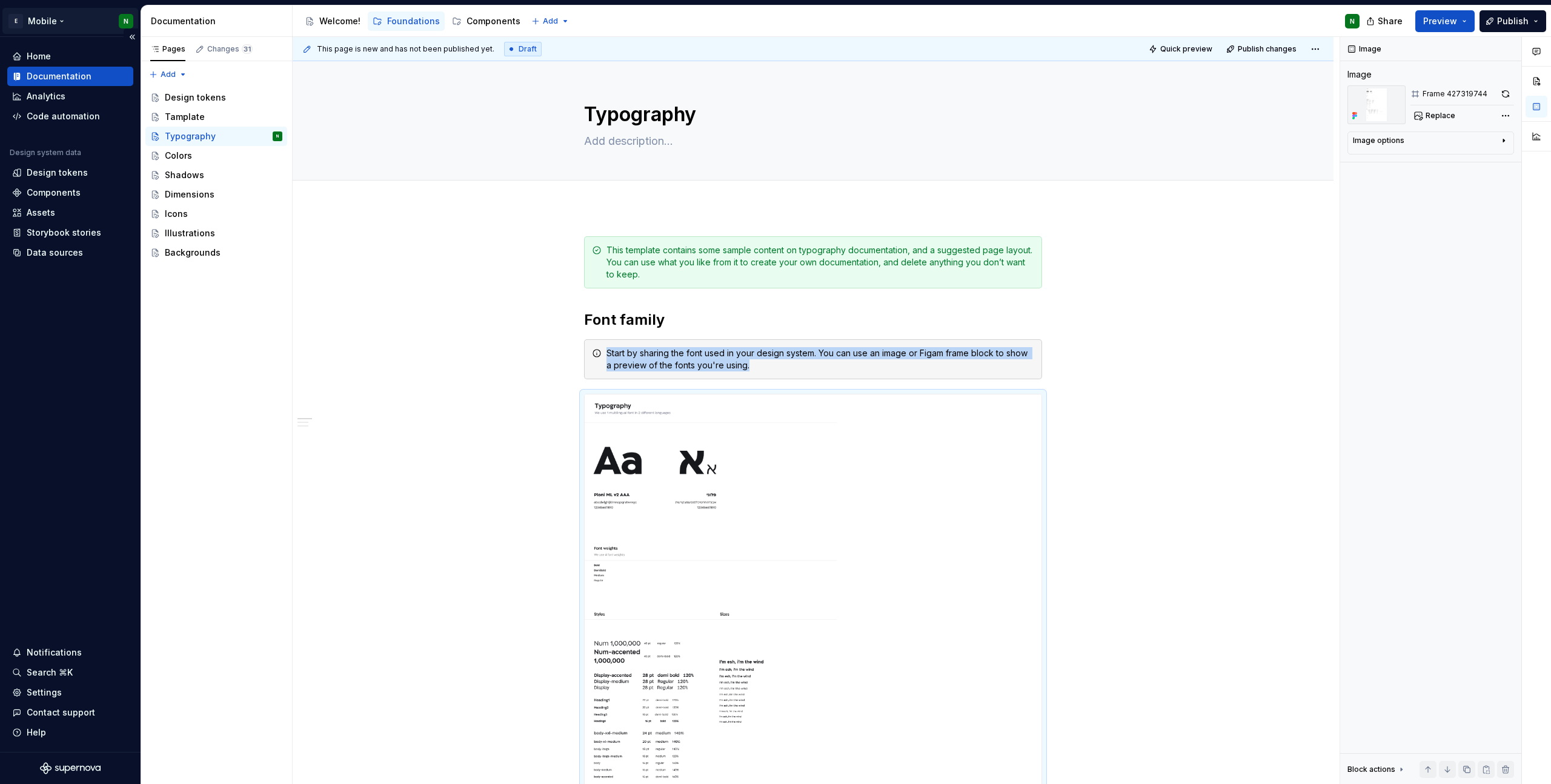
click at [53, 24] on html "E Mobile N Home Documentation Analytics Code automation Design system data Desi…" at bounding box center [776, 392] width 1551 height 784
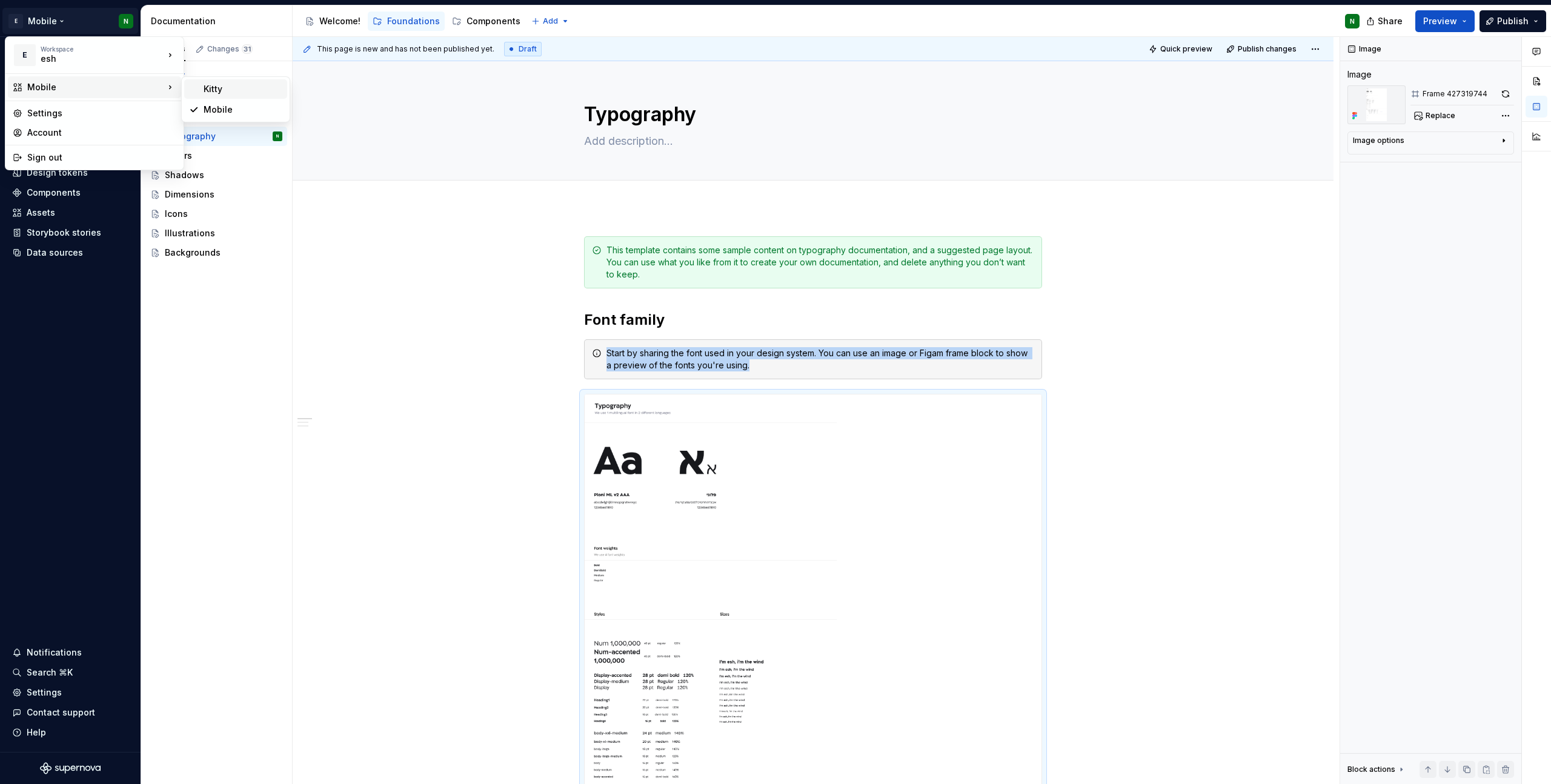
click at [226, 86] on div "Kitty" at bounding box center [243, 89] width 79 height 12
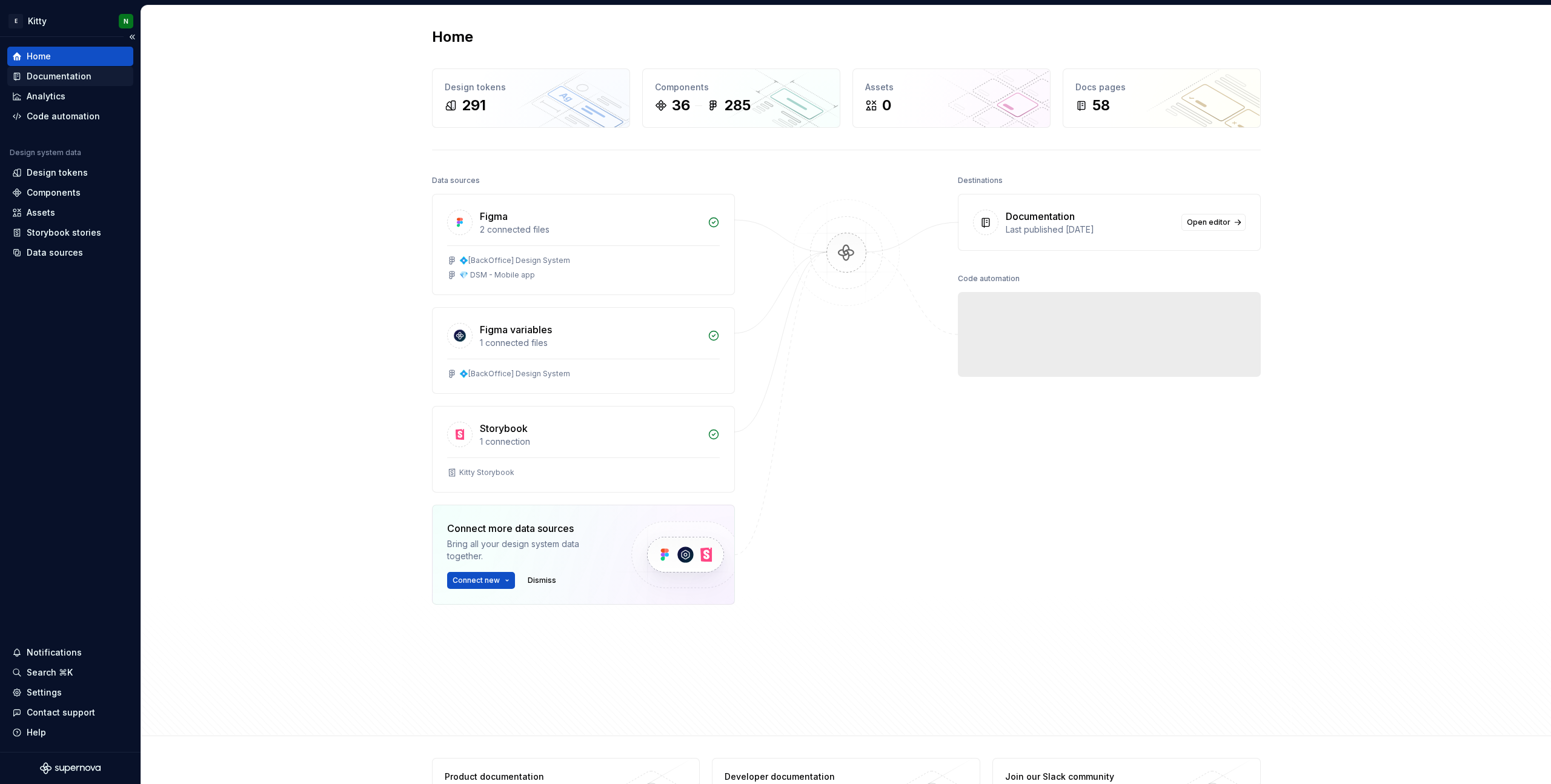
click at [69, 80] on div "Documentation" at bounding box center [59, 76] width 65 height 12
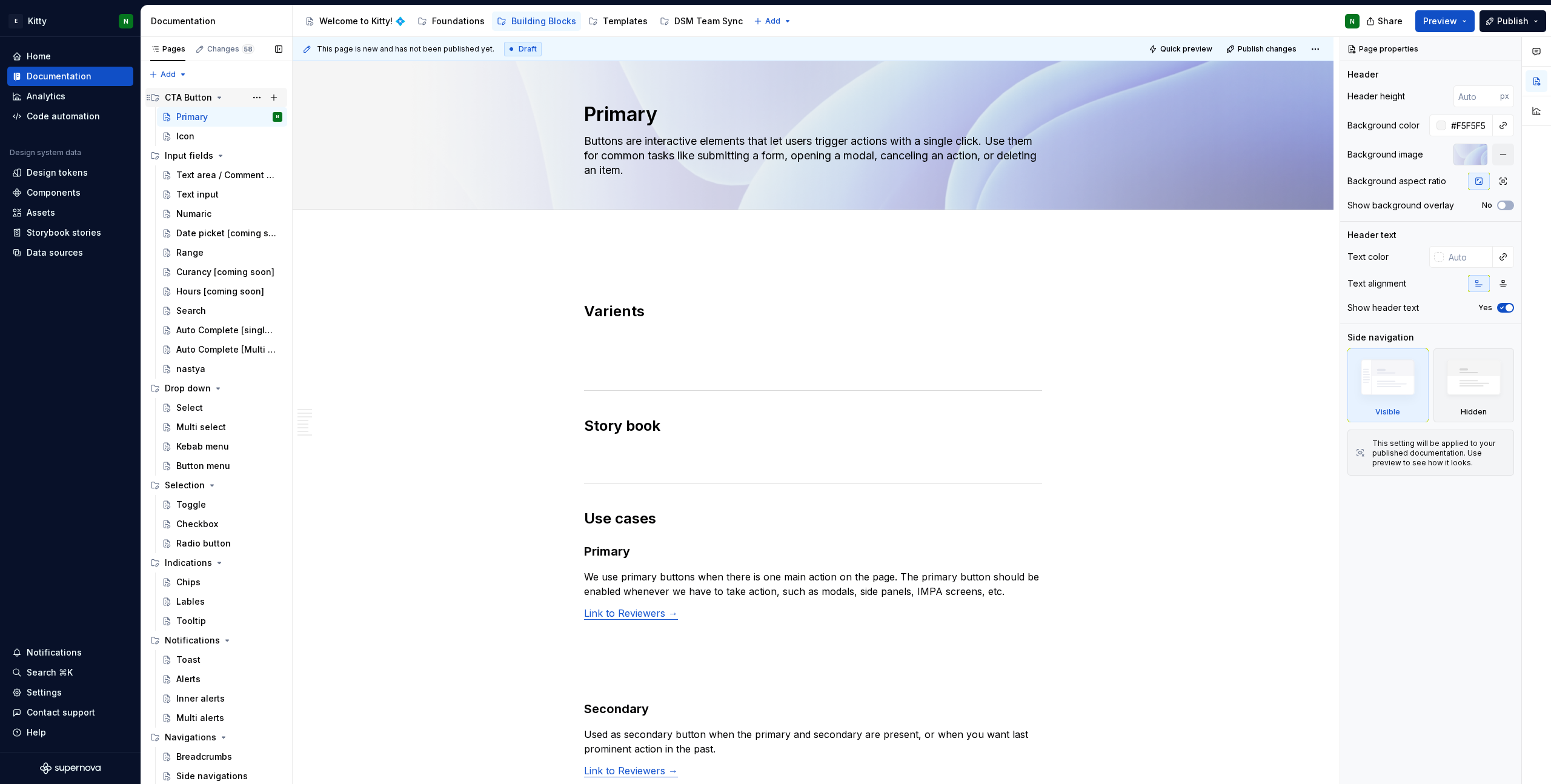
click at [181, 100] on div "CTA Button" at bounding box center [189, 98] width 47 height 12
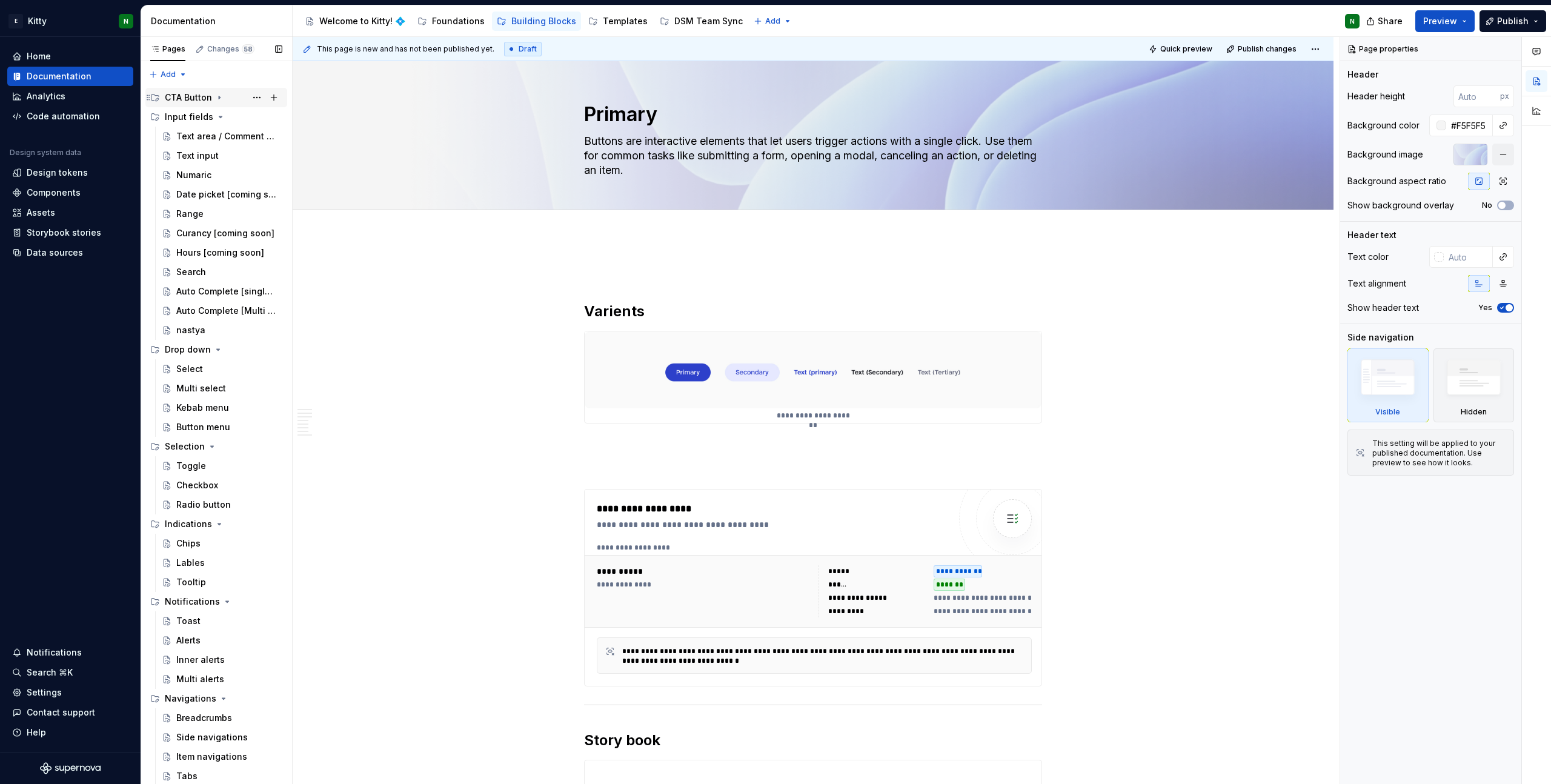
click at [182, 100] on div "CTA Button" at bounding box center [189, 98] width 47 height 12
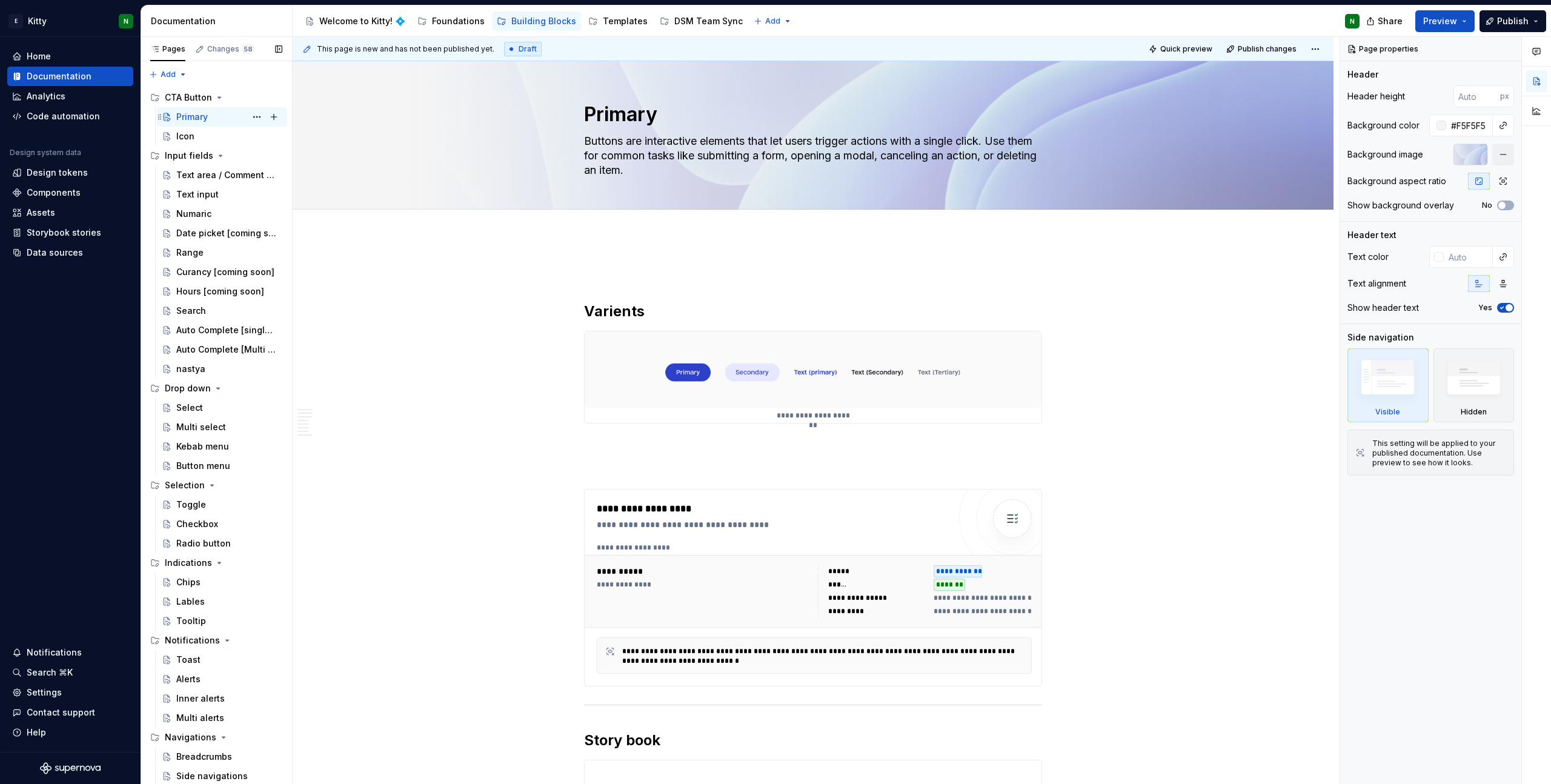
click at [181, 116] on div "Primary" at bounding box center [192, 117] width 32 height 12
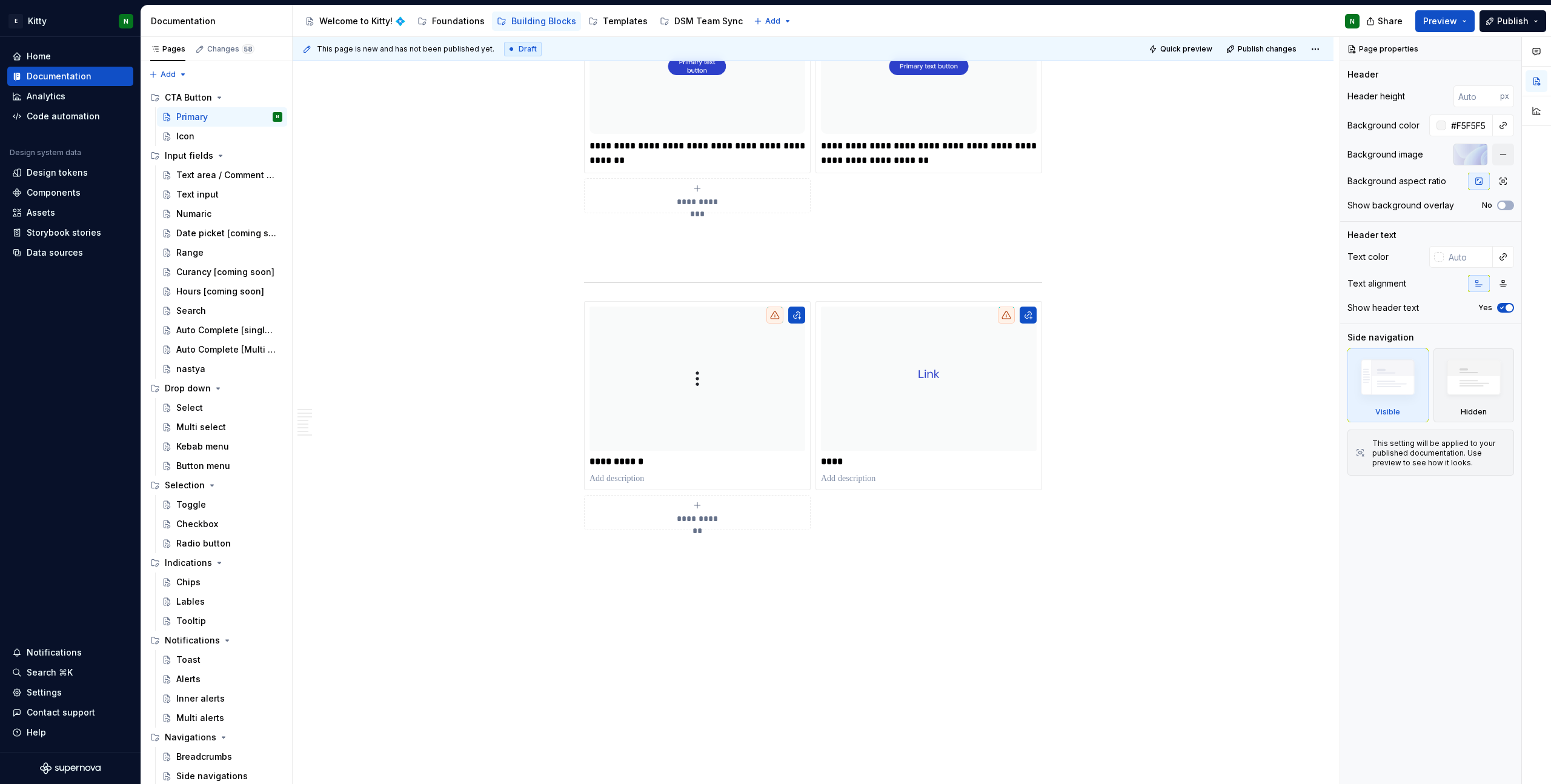
scroll to position [3185, 0]
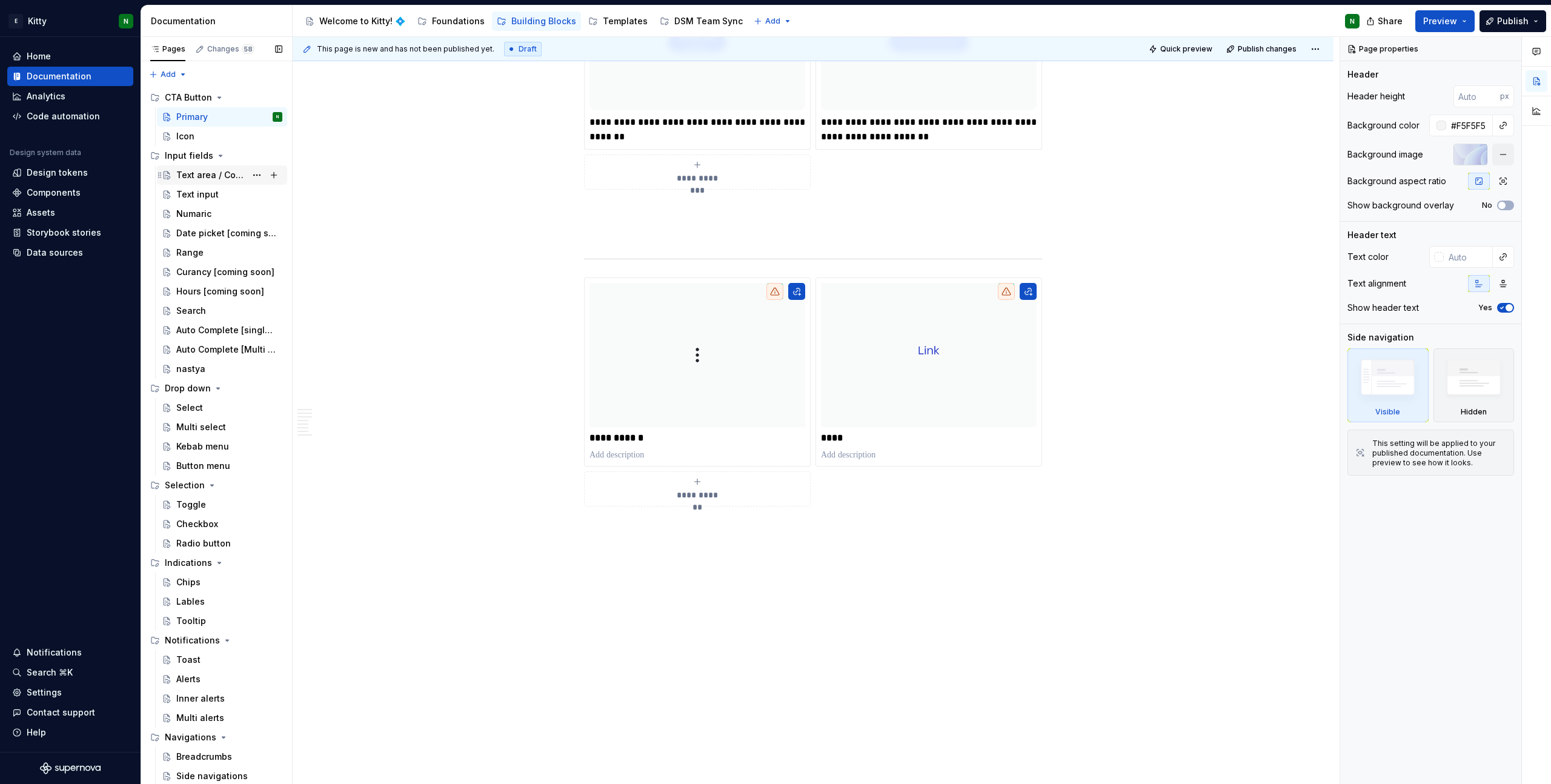
click at [231, 166] on div "Text area / Comment area" at bounding box center [229, 174] width 106 height 17
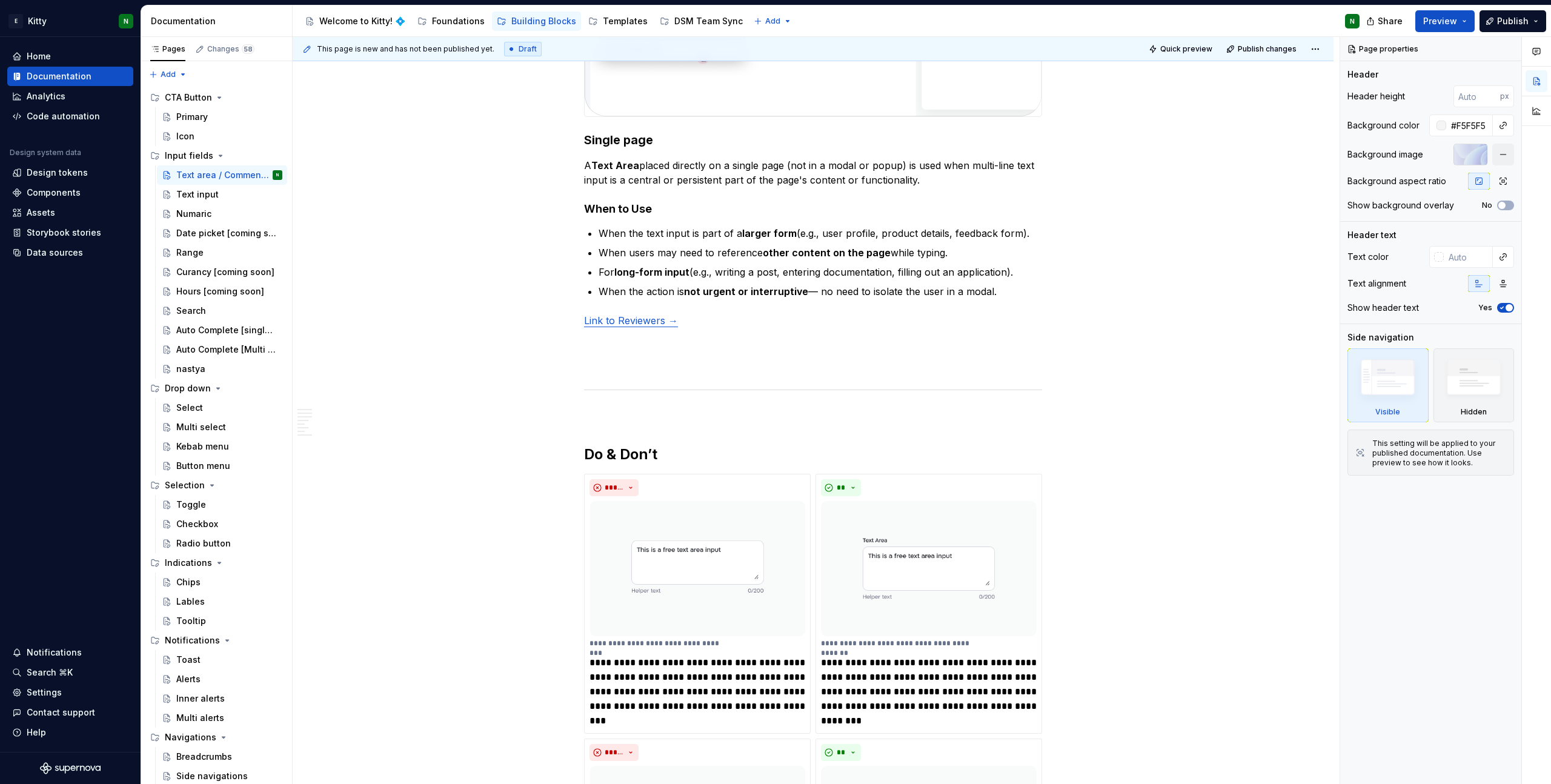
scroll to position [2508, 0]
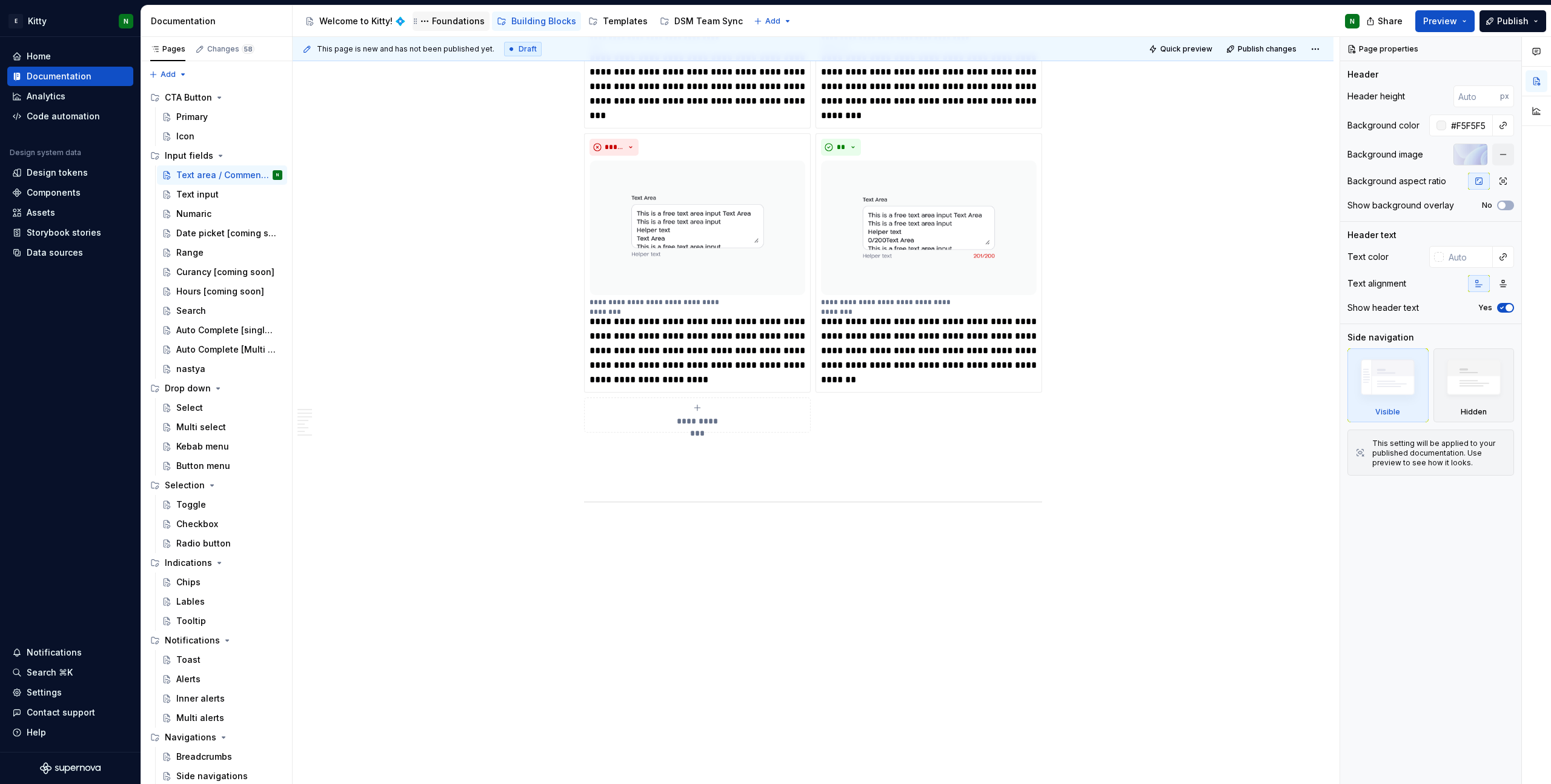
click at [452, 12] on div "Foundations" at bounding box center [451, 21] width 77 height 20
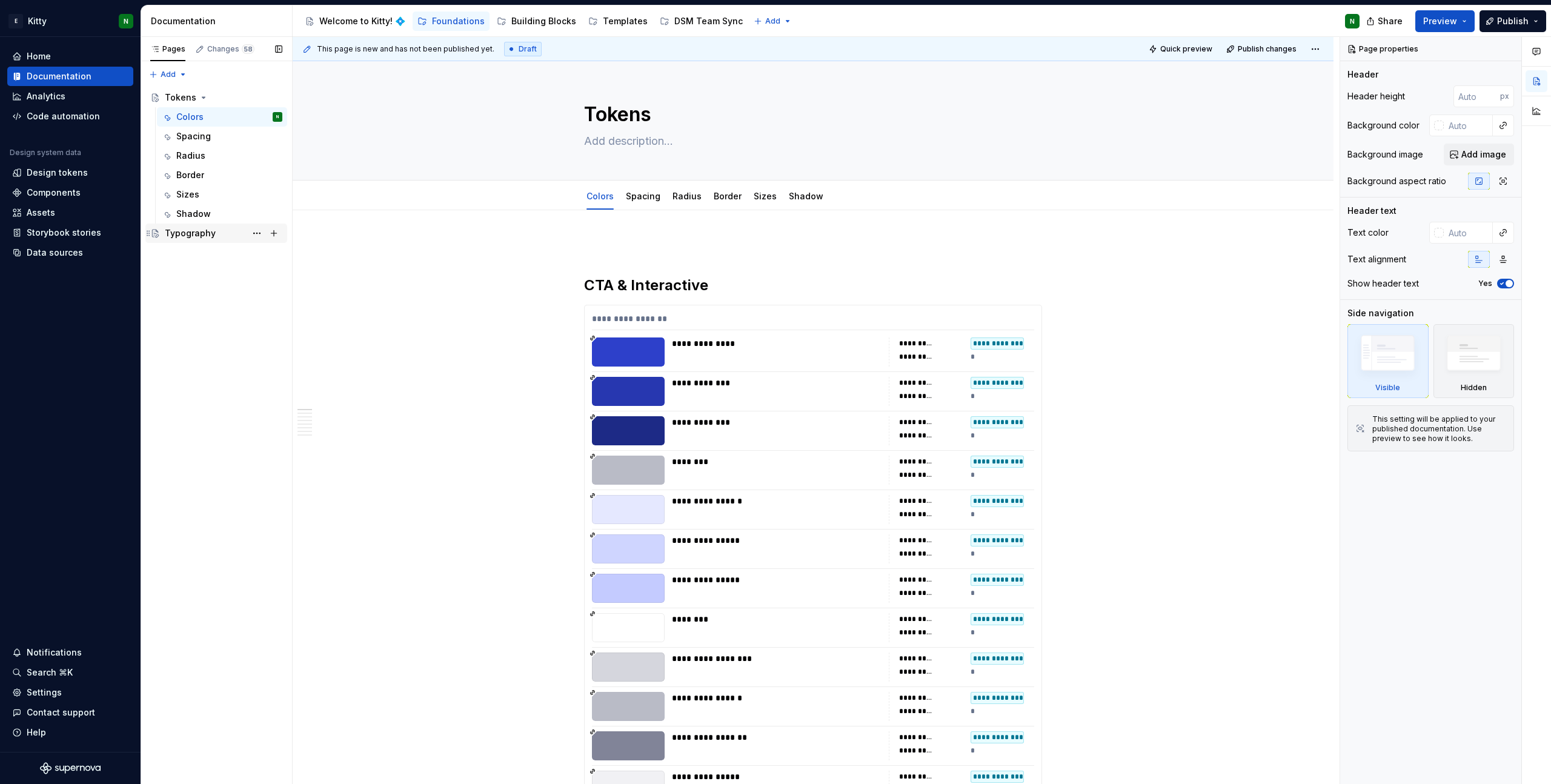
click at [191, 238] on div "Typography" at bounding box center [191, 233] width 51 height 12
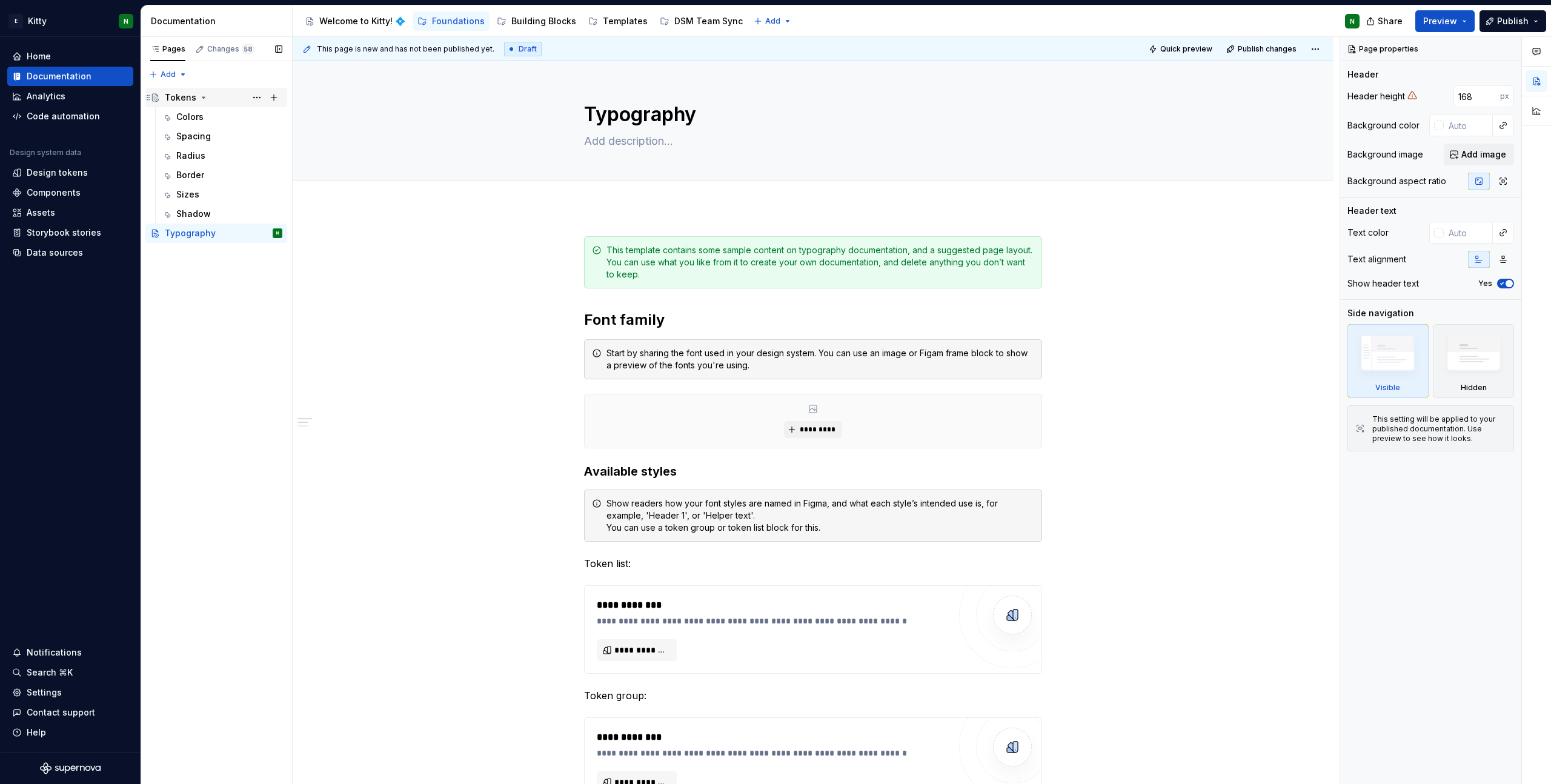
click at [180, 98] on div "Tokens" at bounding box center [181, 98] width 32 height 12
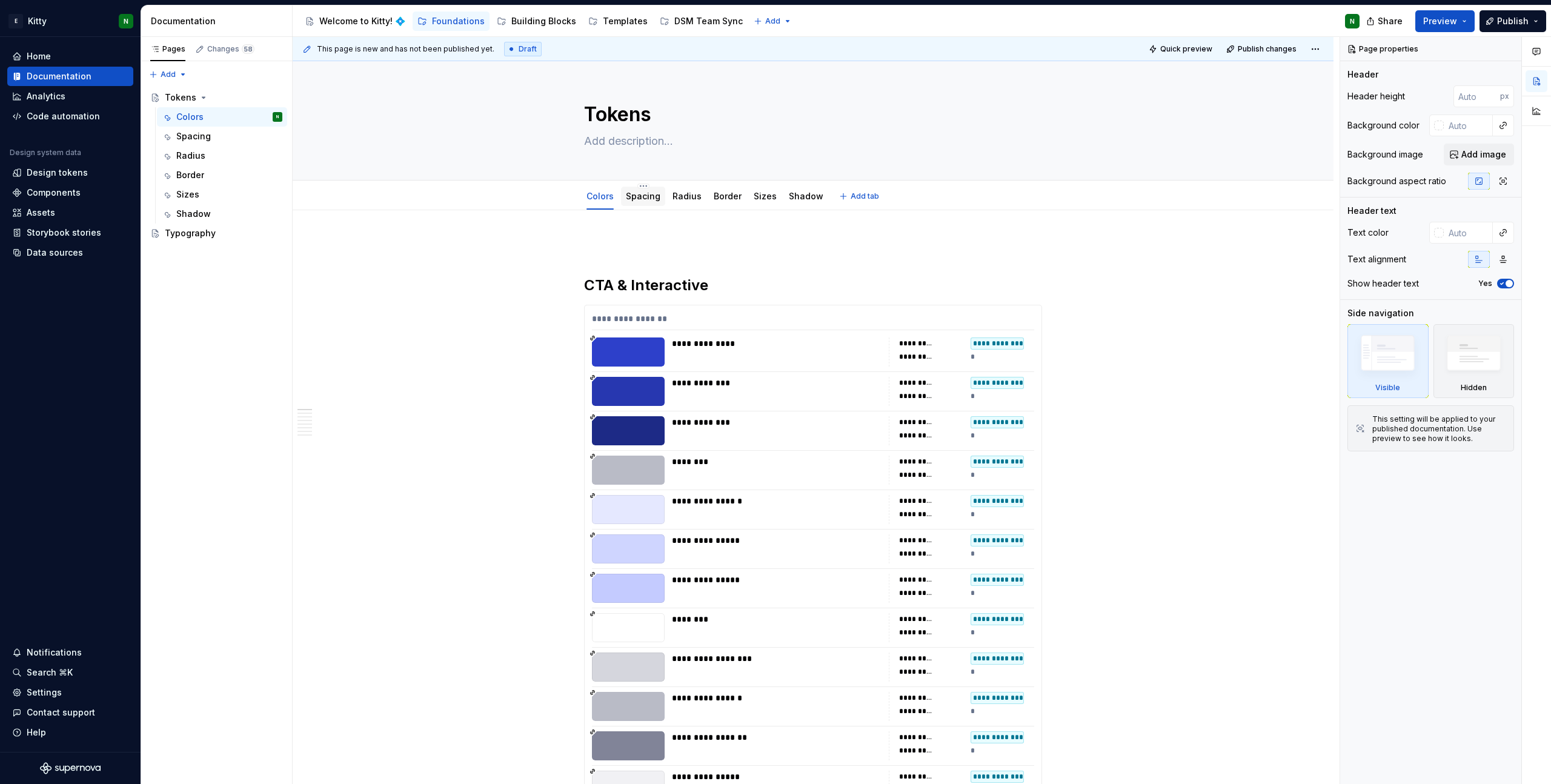
click at [647, 204] on div "Spacing" at bounding box center [643, 196] width 44 height 20
click at [641, 203] on div "Spacing" at bounding box center [643, 196] width 44 height 20
click at [632, 197] on link "Spacing" at bounding box center [643, 195] width 34 height 10
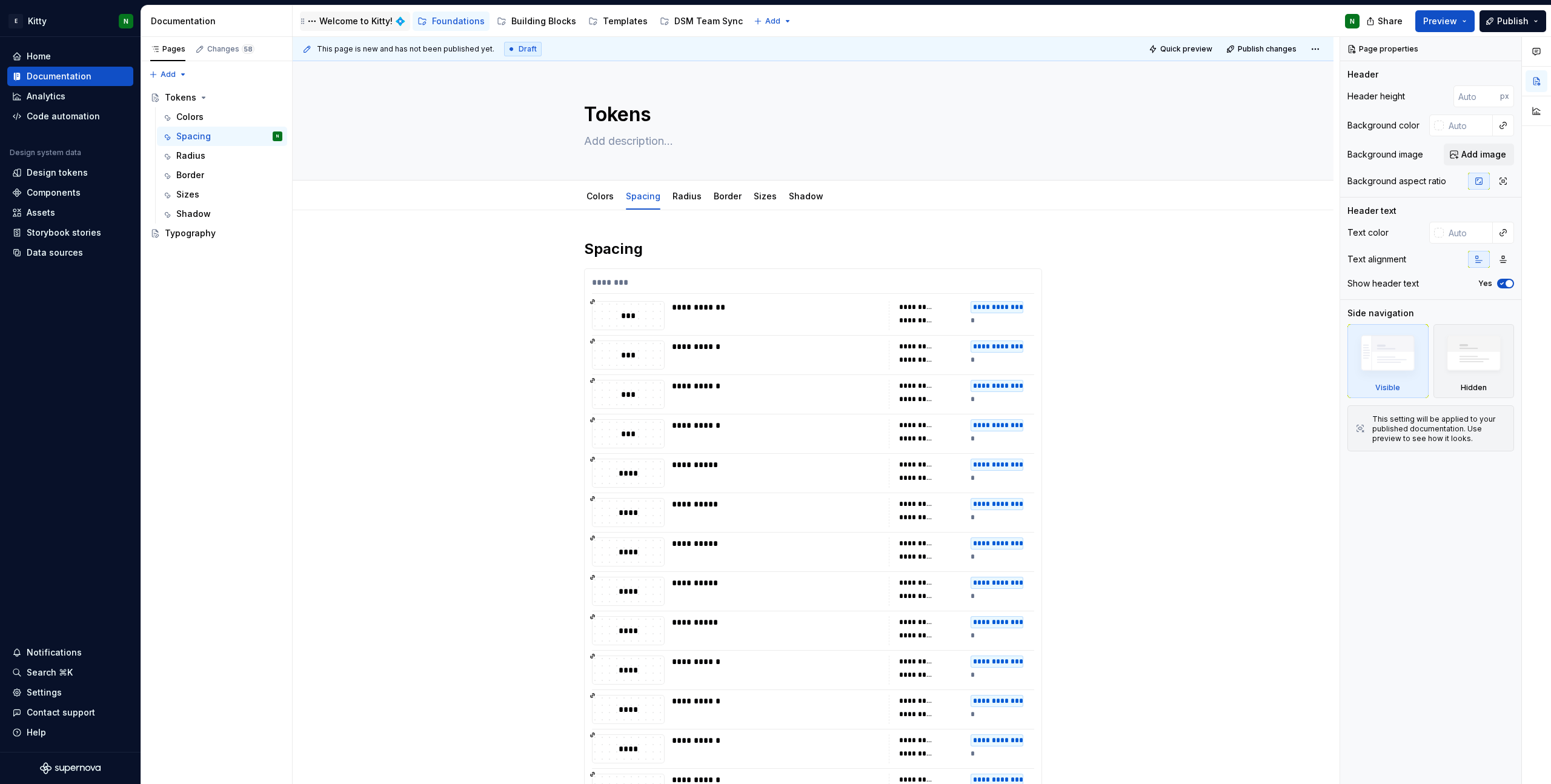
click at [335, 17] on div "Welcome to Kitty! 💠" at bounding box center [362, 21] width 86 height 12
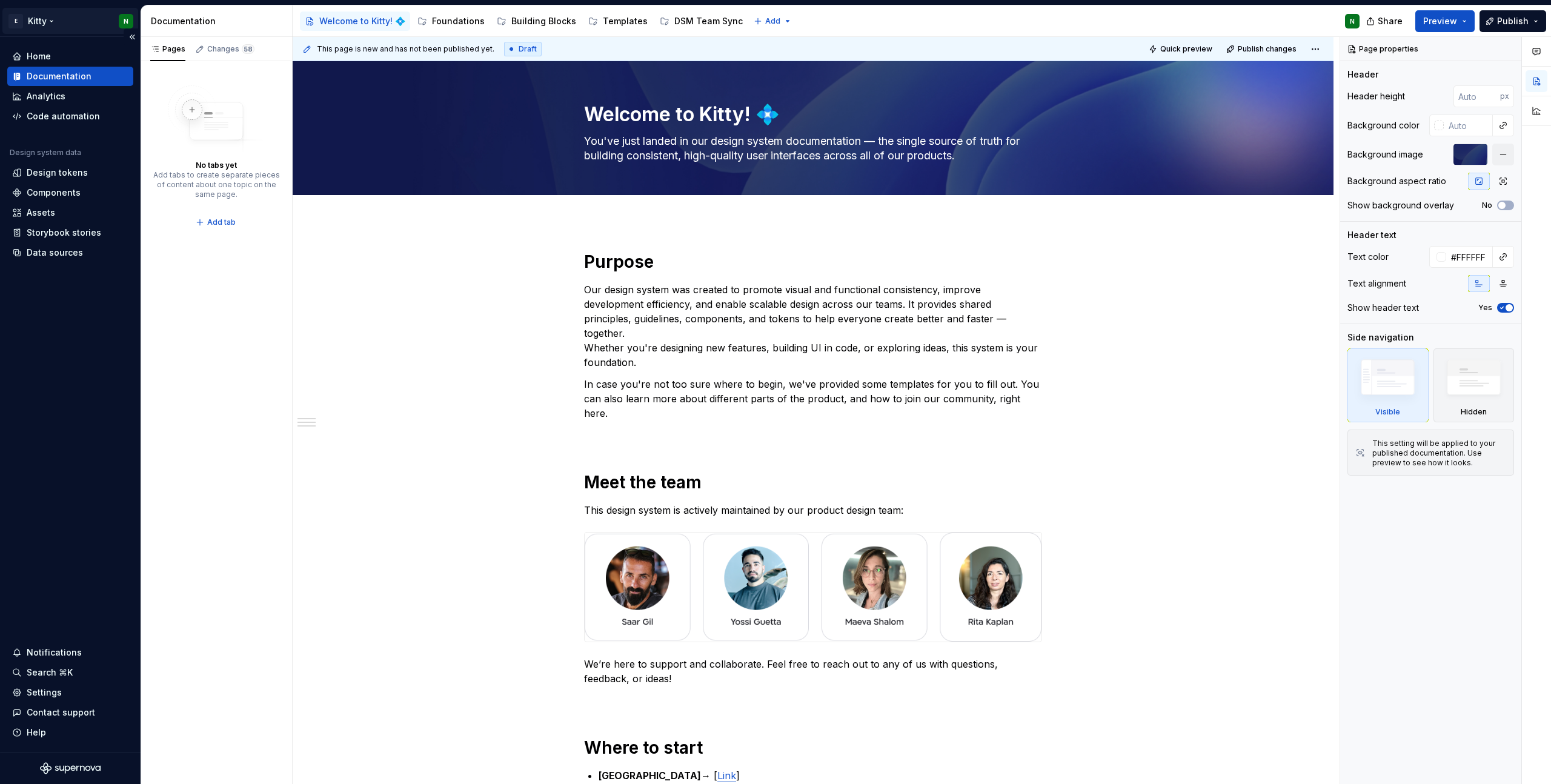
click at [43, 21] on html "E Kitty N Home Documentation Analytics Code automation Design system data Desig…" at bounding box center [776, 392] width 1551 height 784
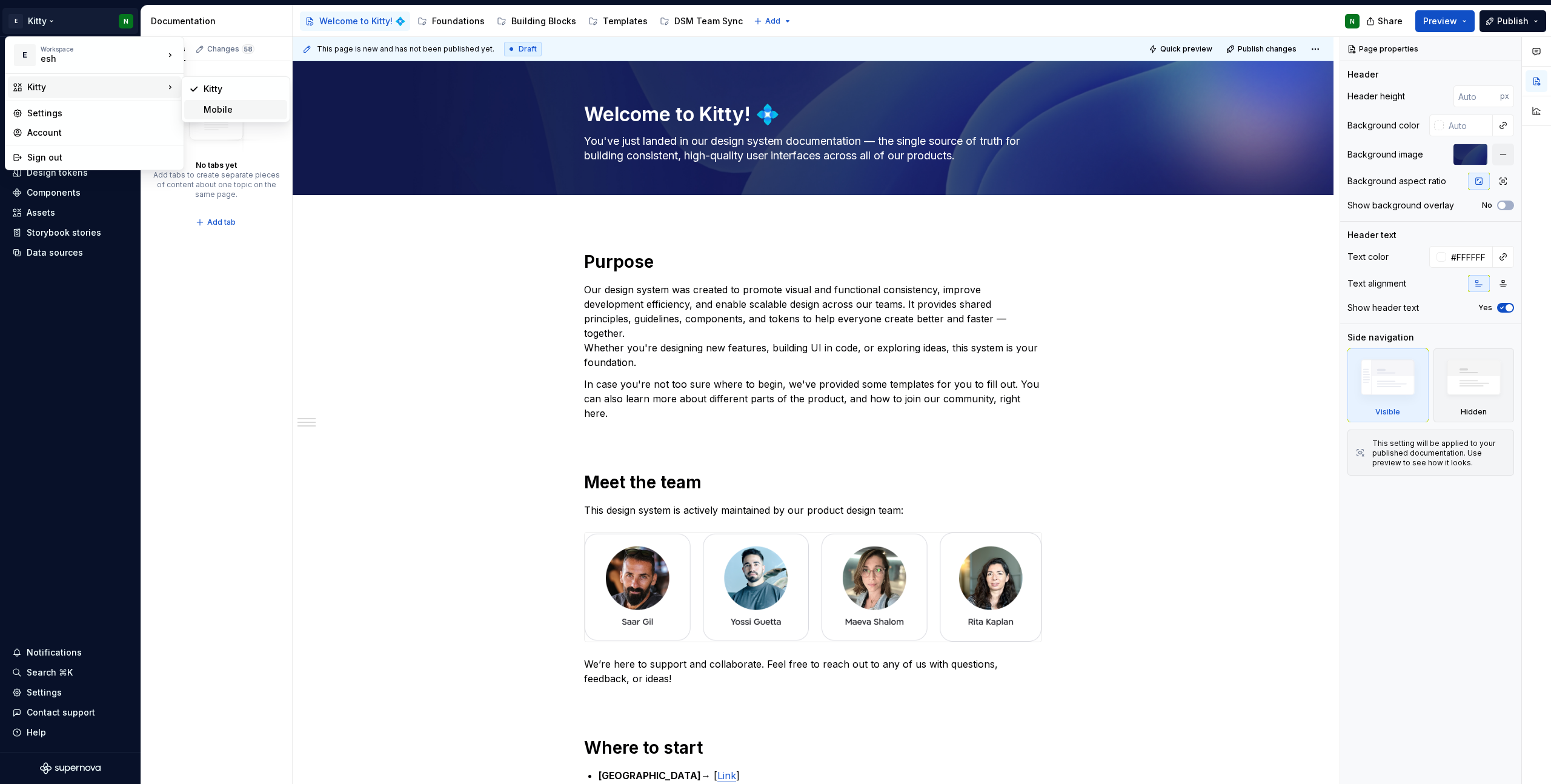
click at [212, 108] on div "Mobile" at bounding box center [243, 110] width 79 height 12
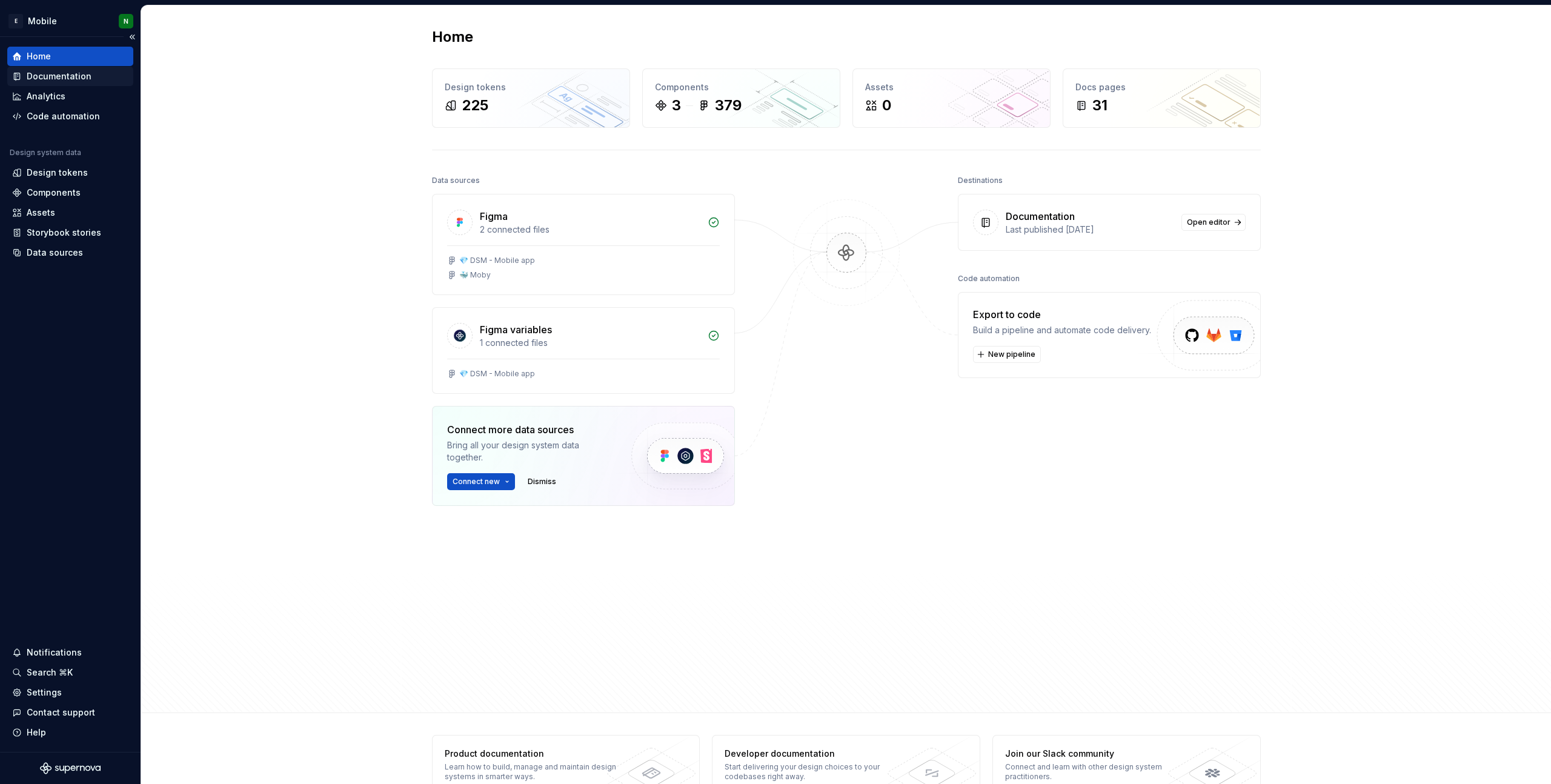
click at [75, 77] on div "Documentation" at bounding box center [59, 76] width 65 height 12
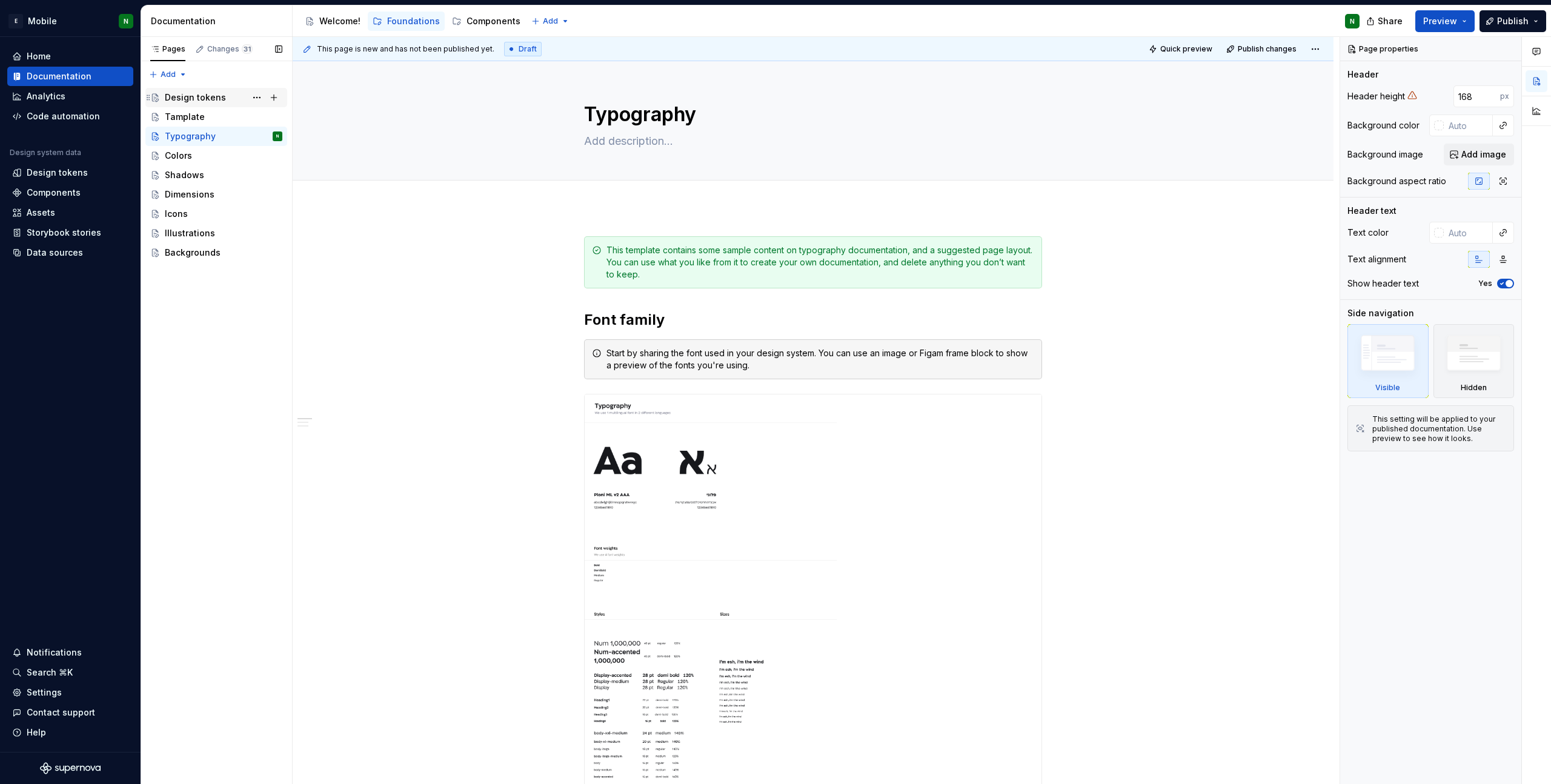
click at [195, 101] on div "Design tokens" at bounding box center [195, 98] width 61 height 12
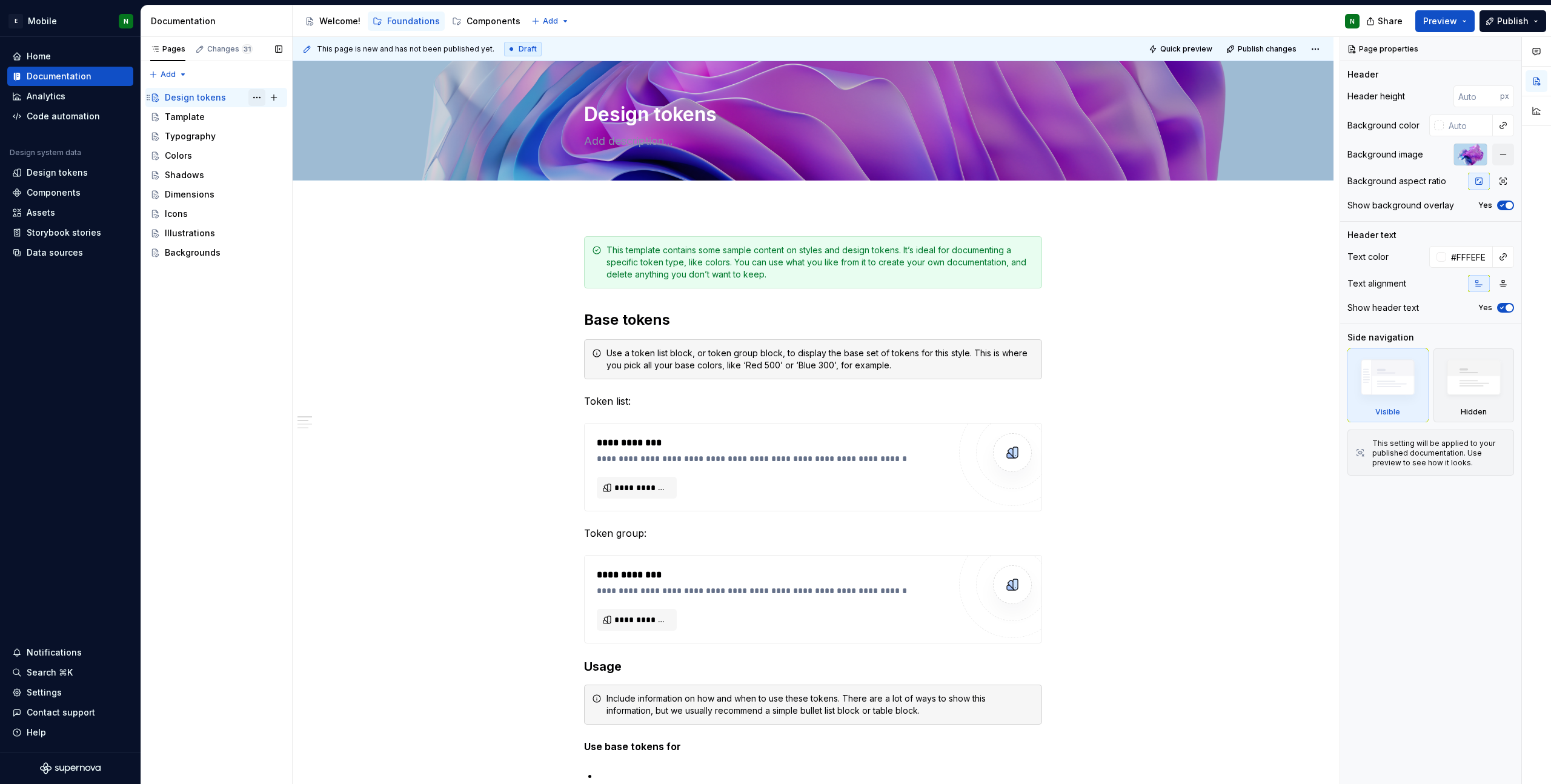
click at [261, 100] on button "Page tree" at bounding box center [257, 97] width 17 height 17
type textarea "*"
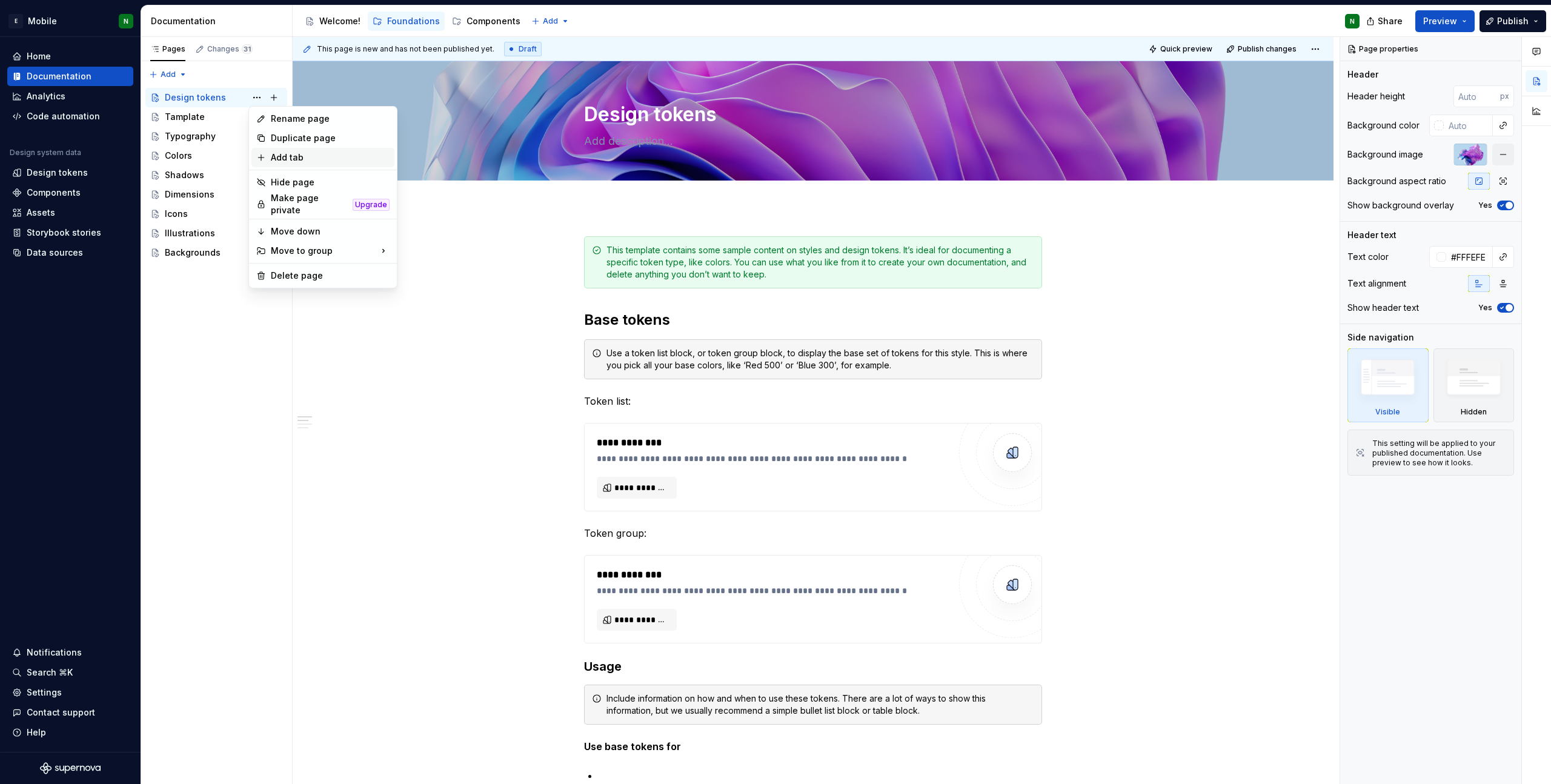
click at [303, 162] on div "Add tab" at bounding box center [330, 158] width 119 height 12
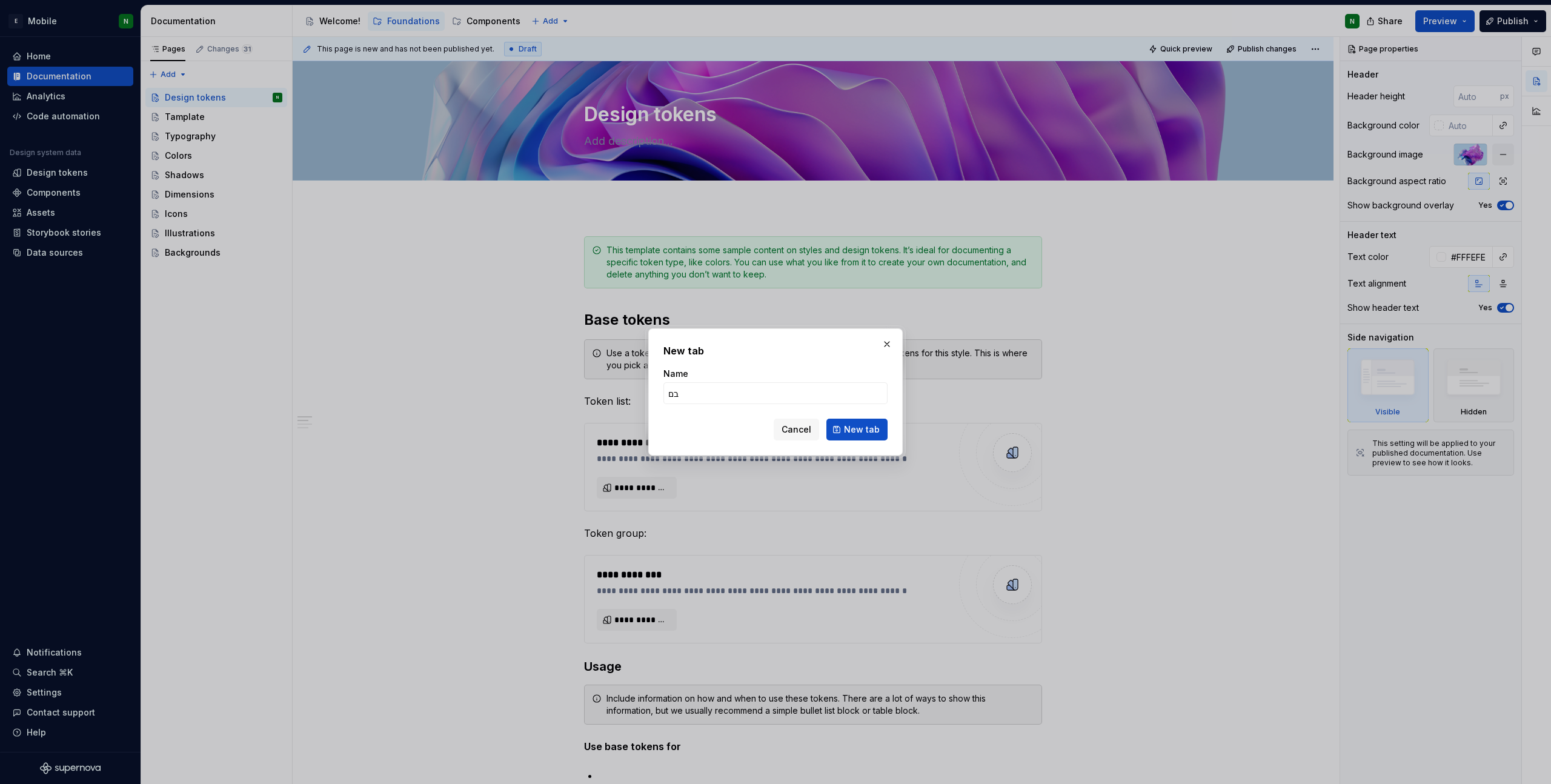
type input "ב"
type input "Colors"
click at [864, 432] on span "New tab" at bounding box center [862, 430] width 36 height 12
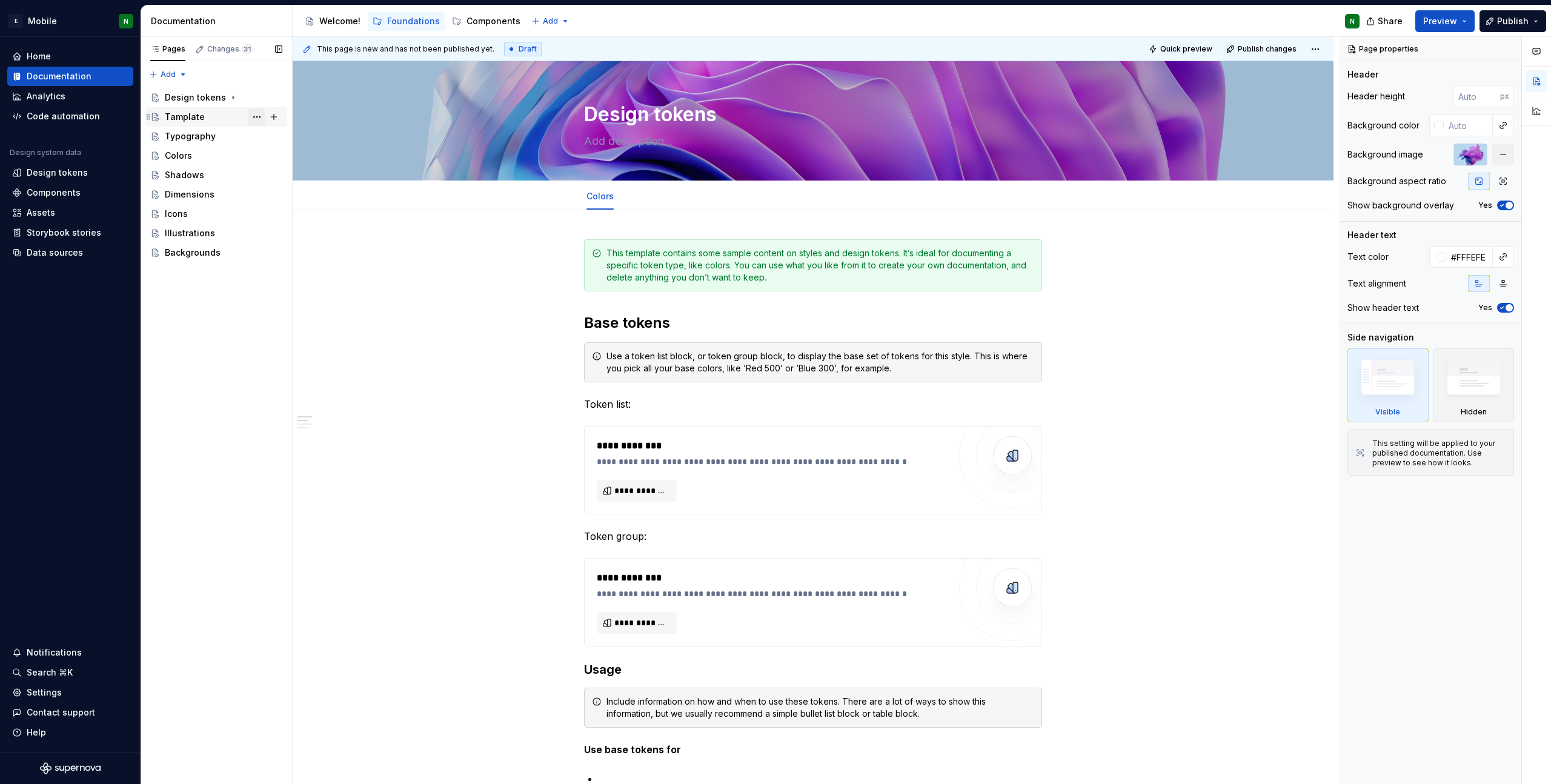
click at [254, 116] on button "Page tree" at bounding box center [257, 117] width 17 height 17
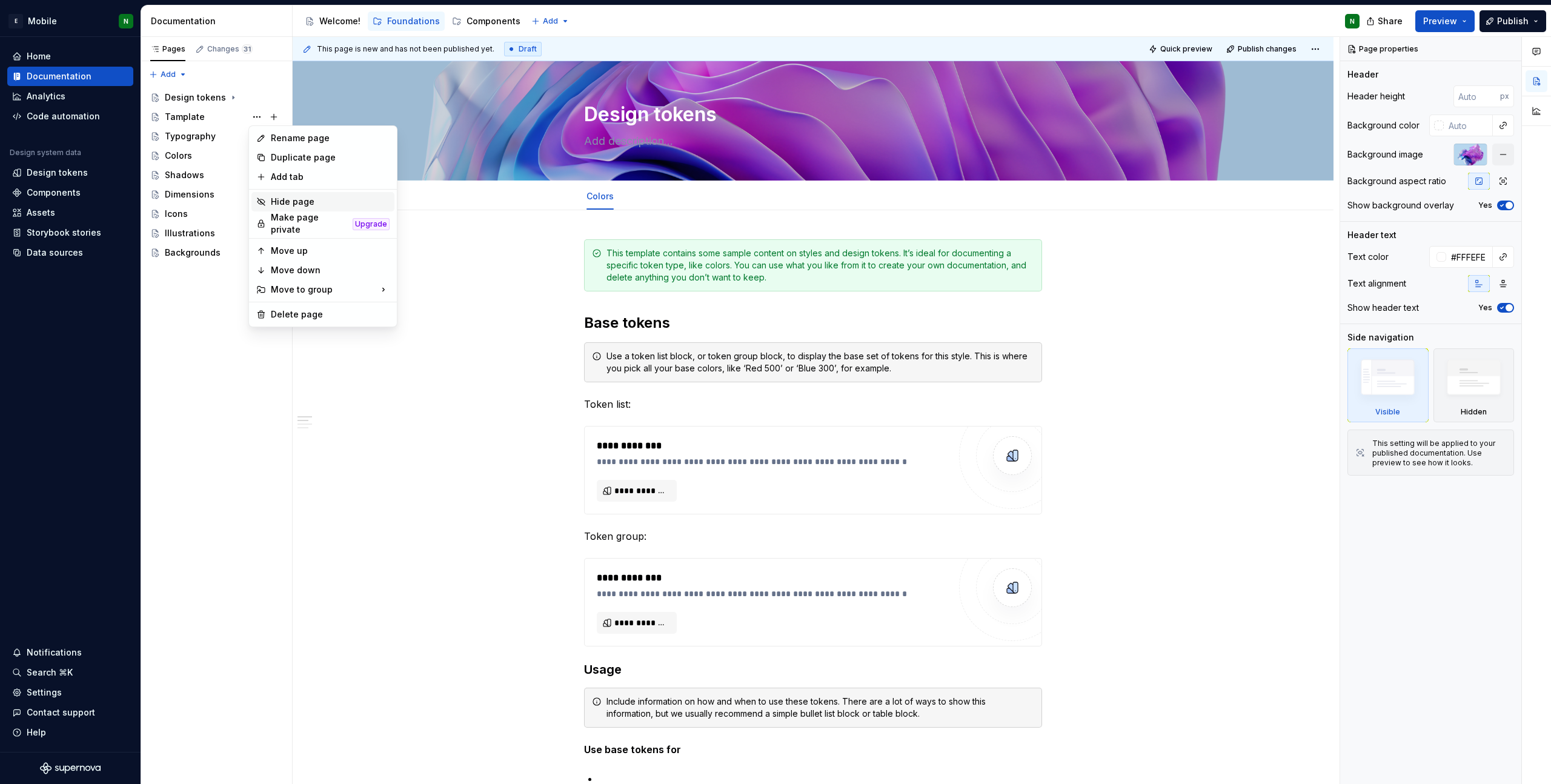
click at [285, 200] on div "Hide page" at bounding box center [330, 201] width 119 height 12
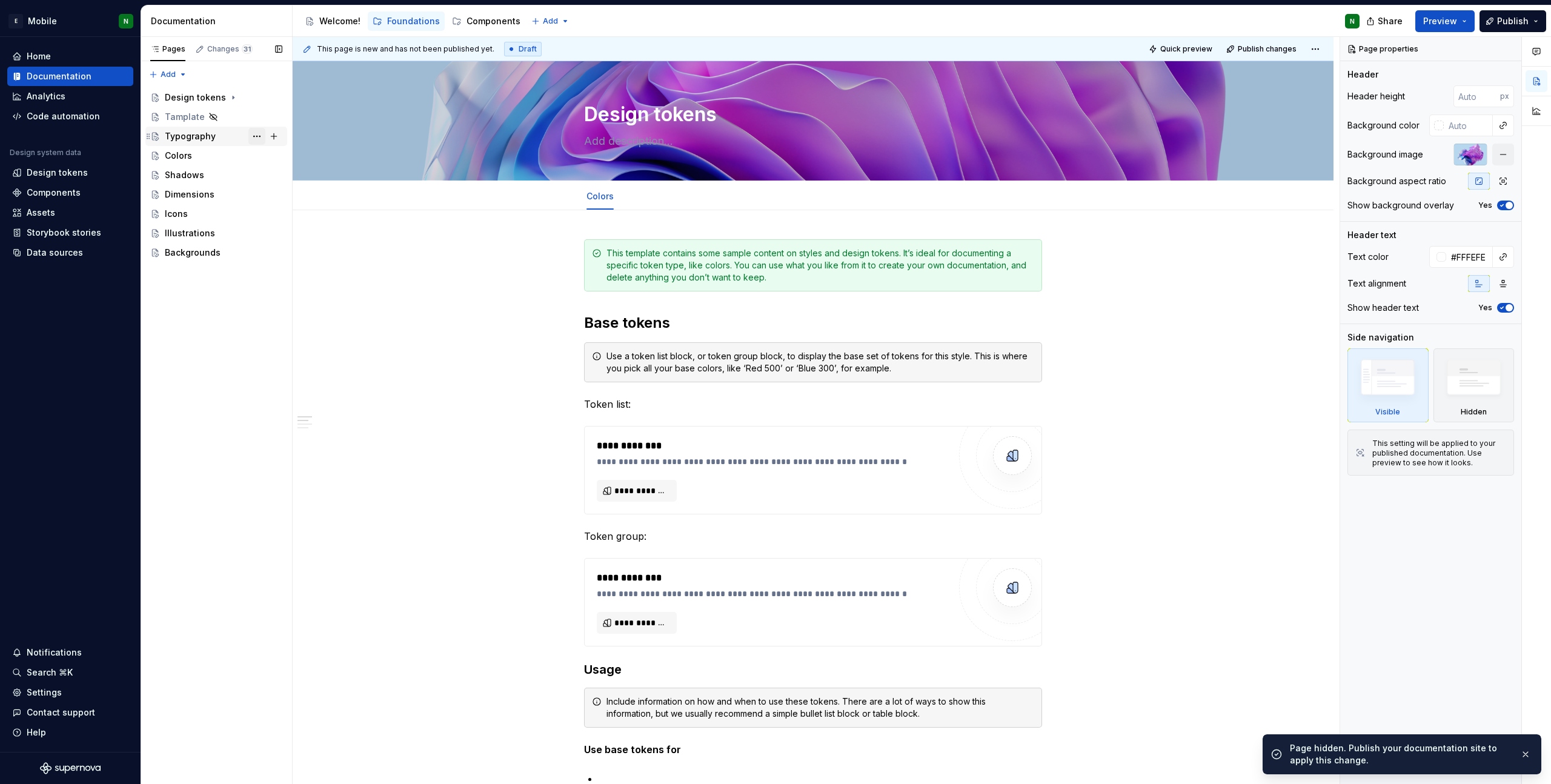
click at [253, 138] on button "Page tree" at bounding box center [257, 136] width 17 height 17
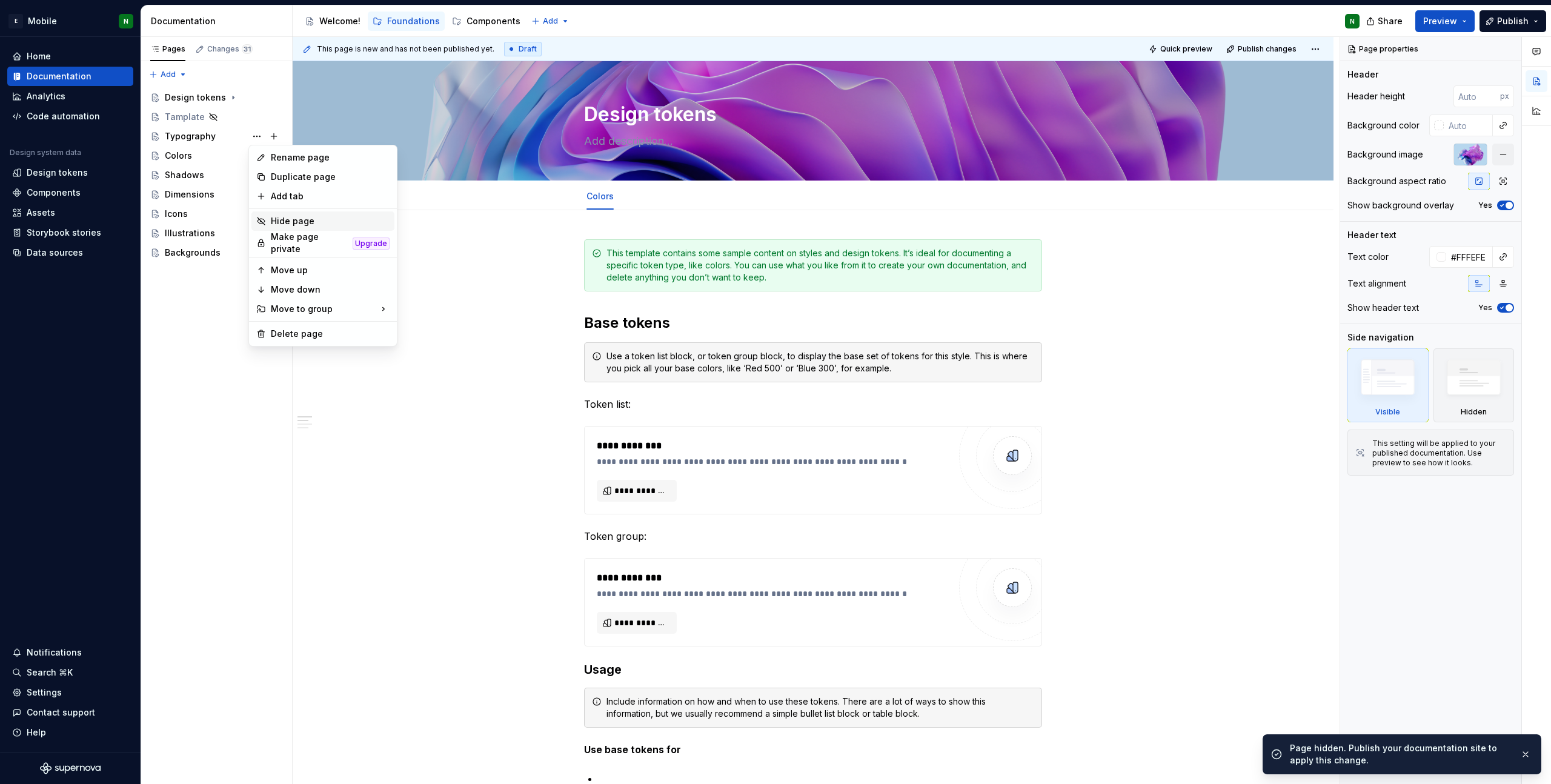
click at [305, 226] on div "Hide page" at bounding box center [330, 221] width 119 height 12
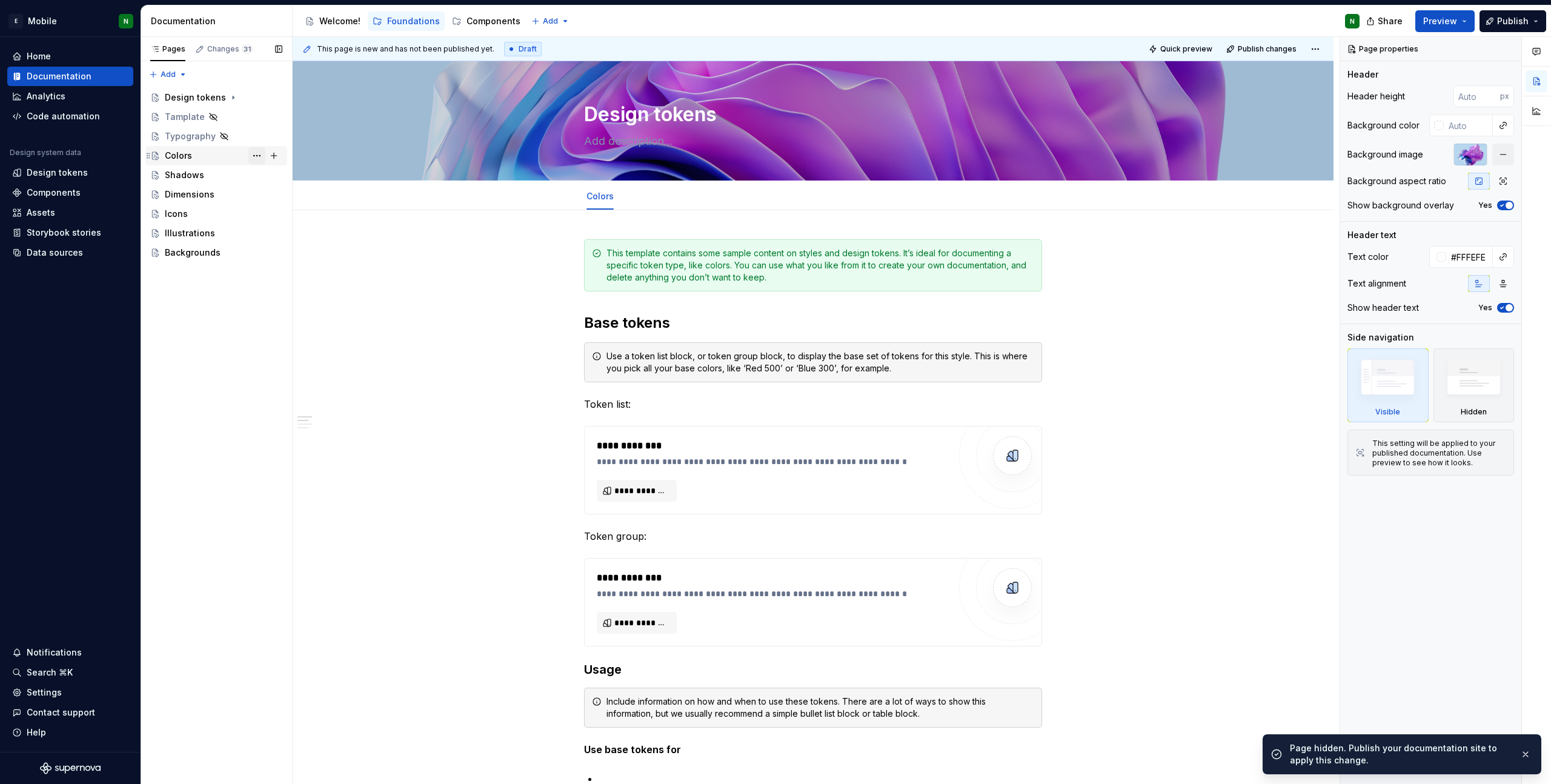
click at [257, 160] on button "Page tree" at bounding box center [257, 156] width 17 height 17
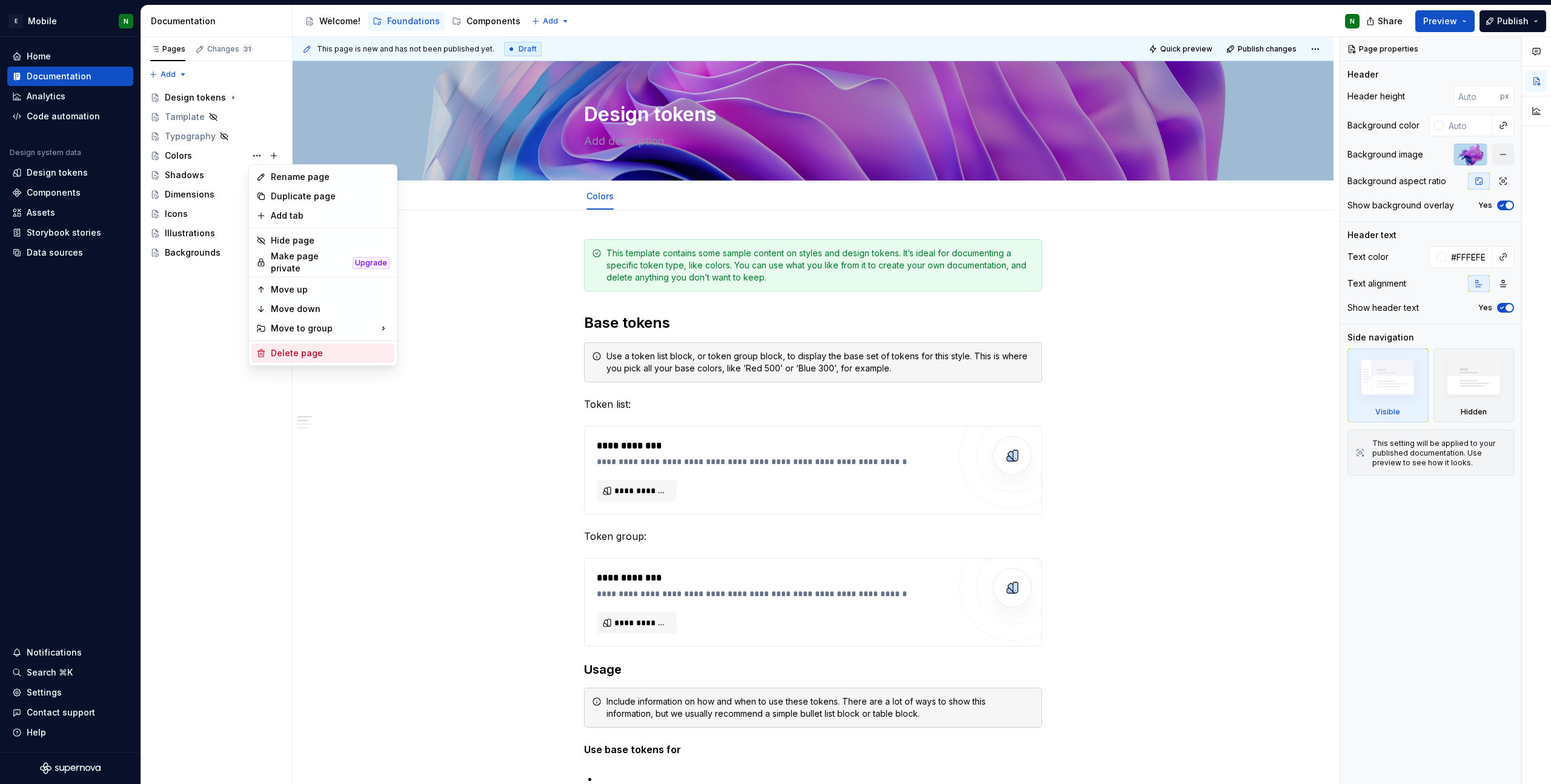
click at [281, 352] on div "Delete page" at bounding box center [330, 353] width 119 height 12
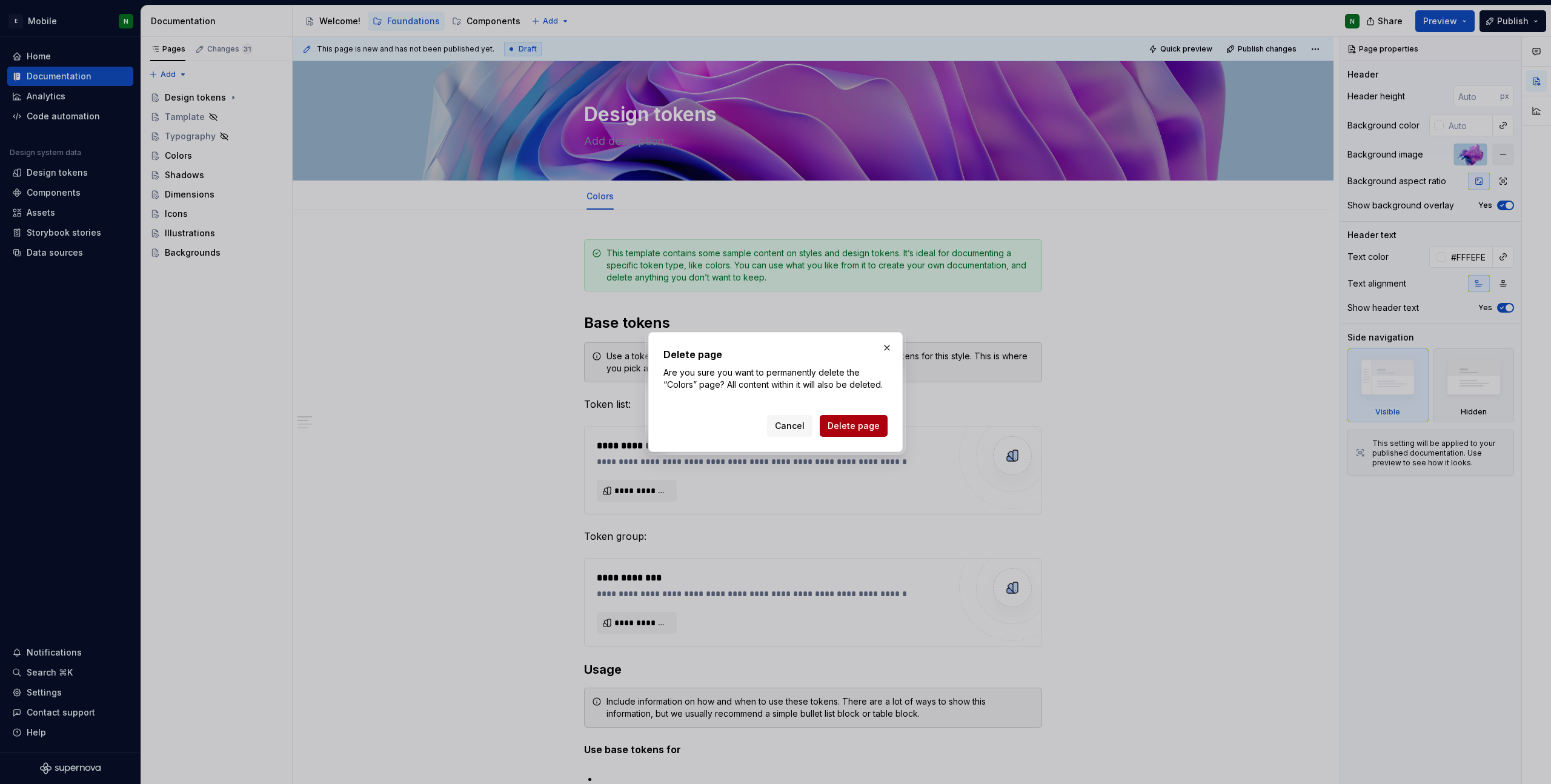
click at [838, 428] on span "Delete page" at bounding box center [853, 426] width 52 height 12
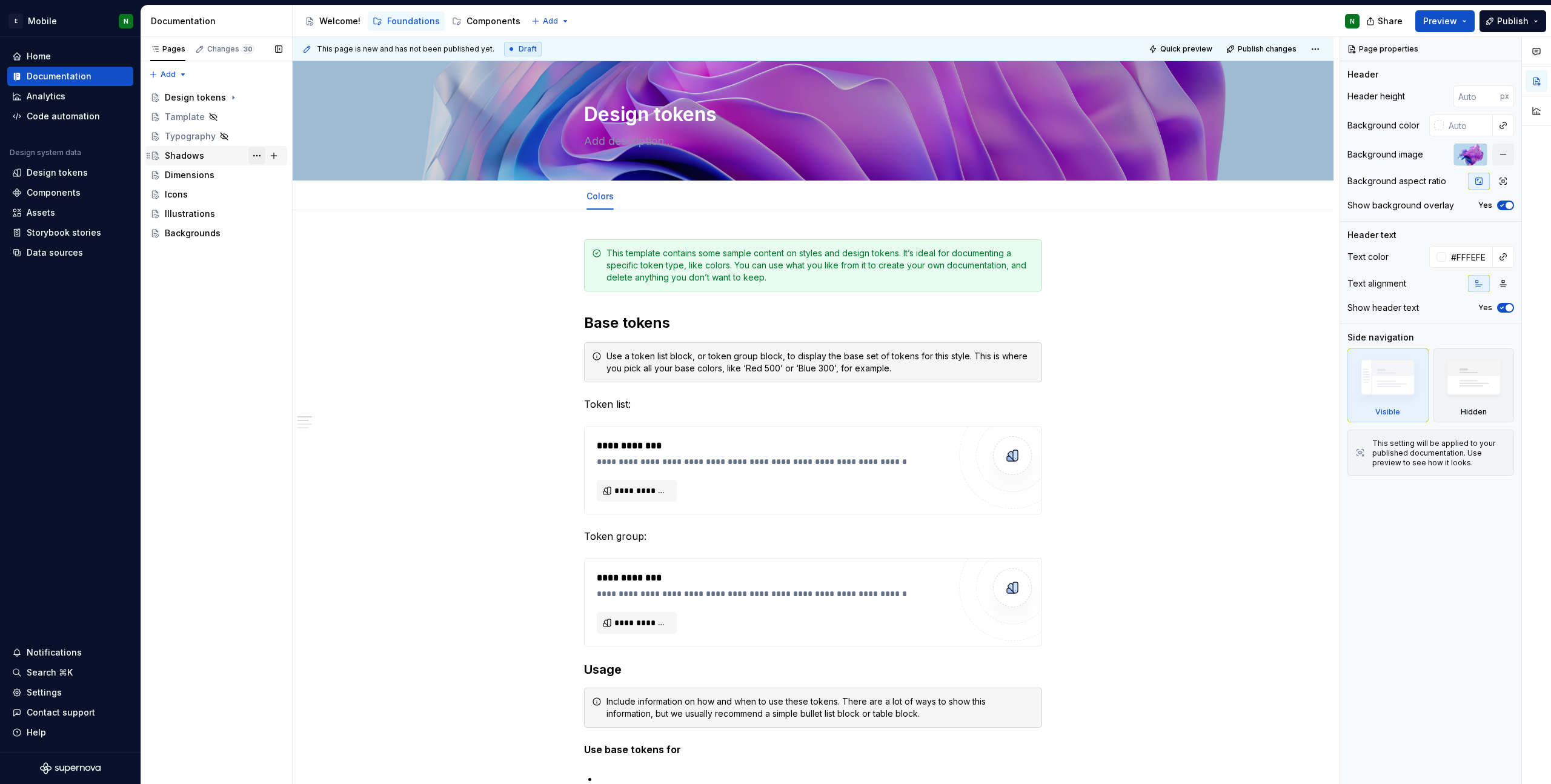
click at [255, 156] on button "Page tree" at bounding box center [257, 156] width 17 height 17
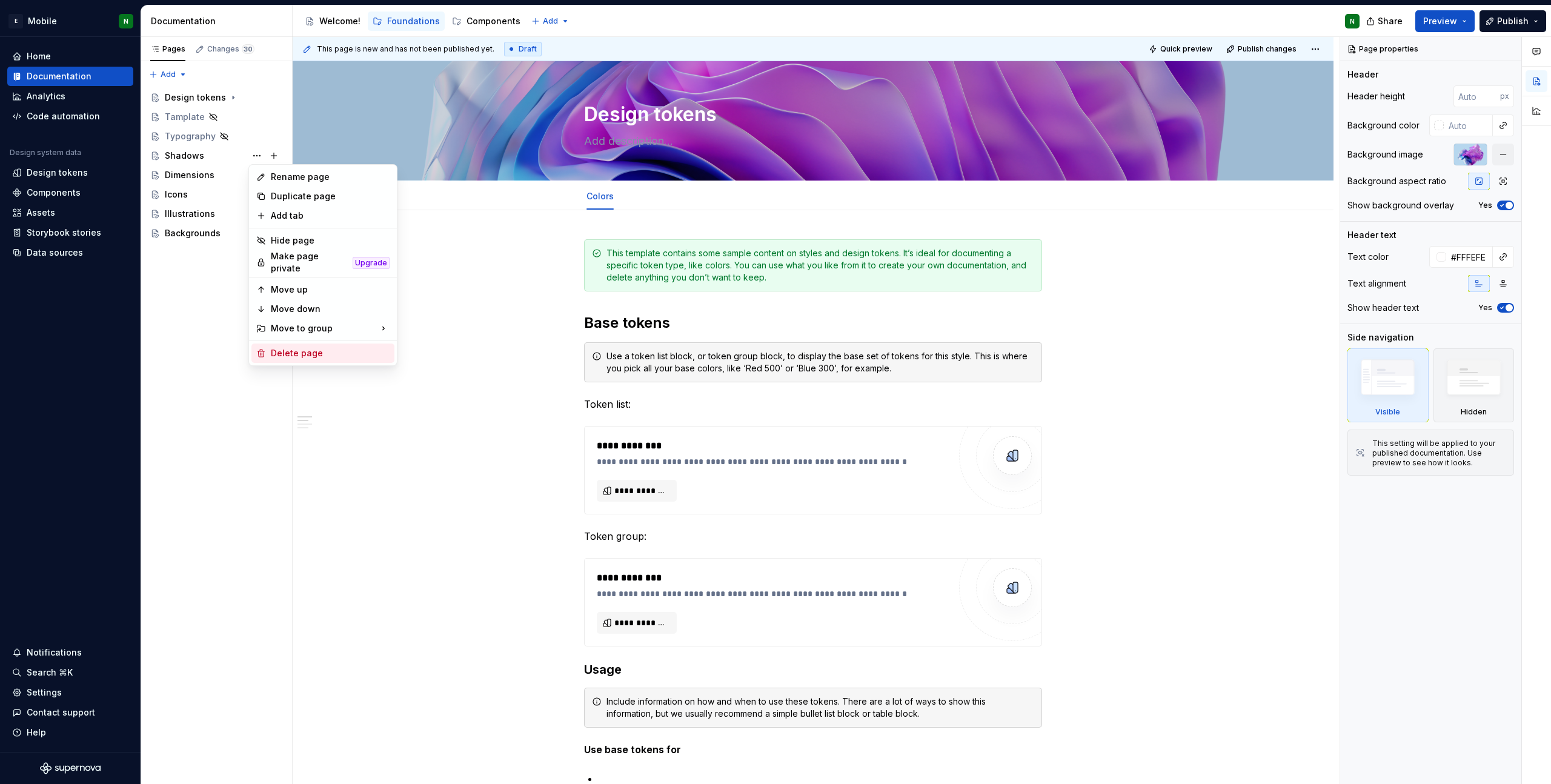
click at [321, 347] on div "Delete page" at bounding box center [330, 353] width 119 height 12
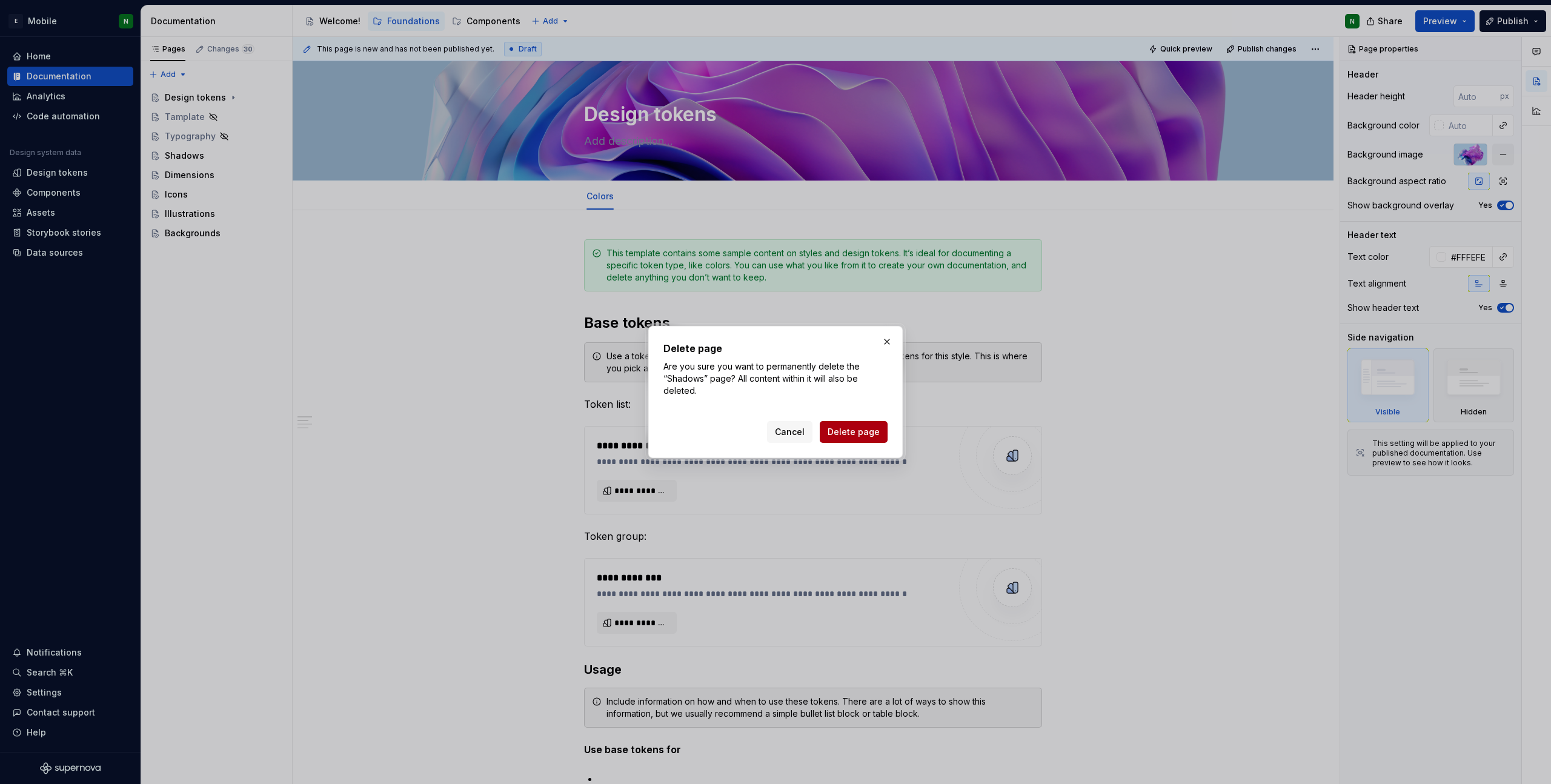
click at [865, 434] on span "Delete page" at bounding box center [853, 432] width 52 height 12
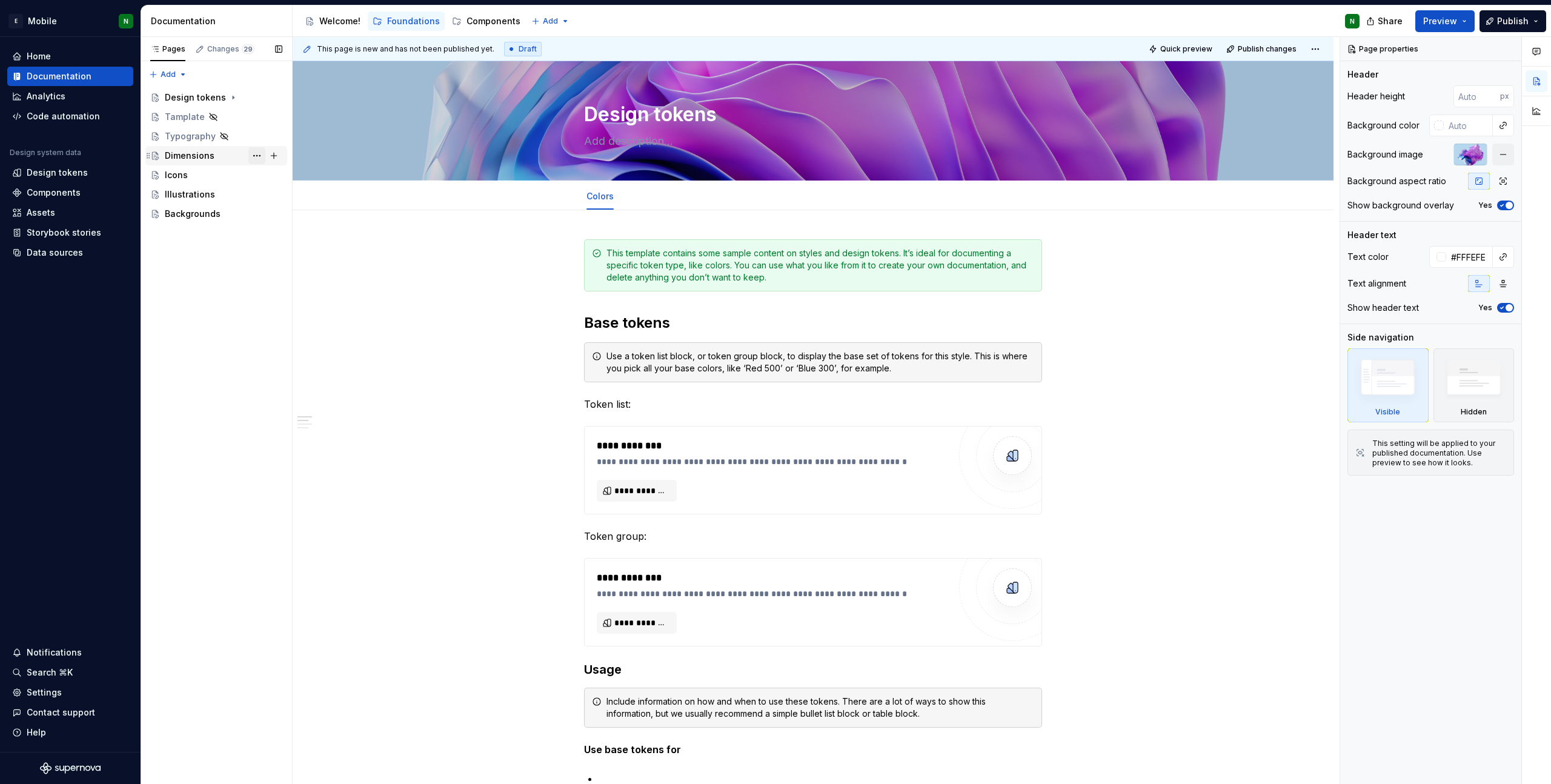
click at [252, 152] on button "Page tree" at bounding box center [257, 156] width 17 height 17
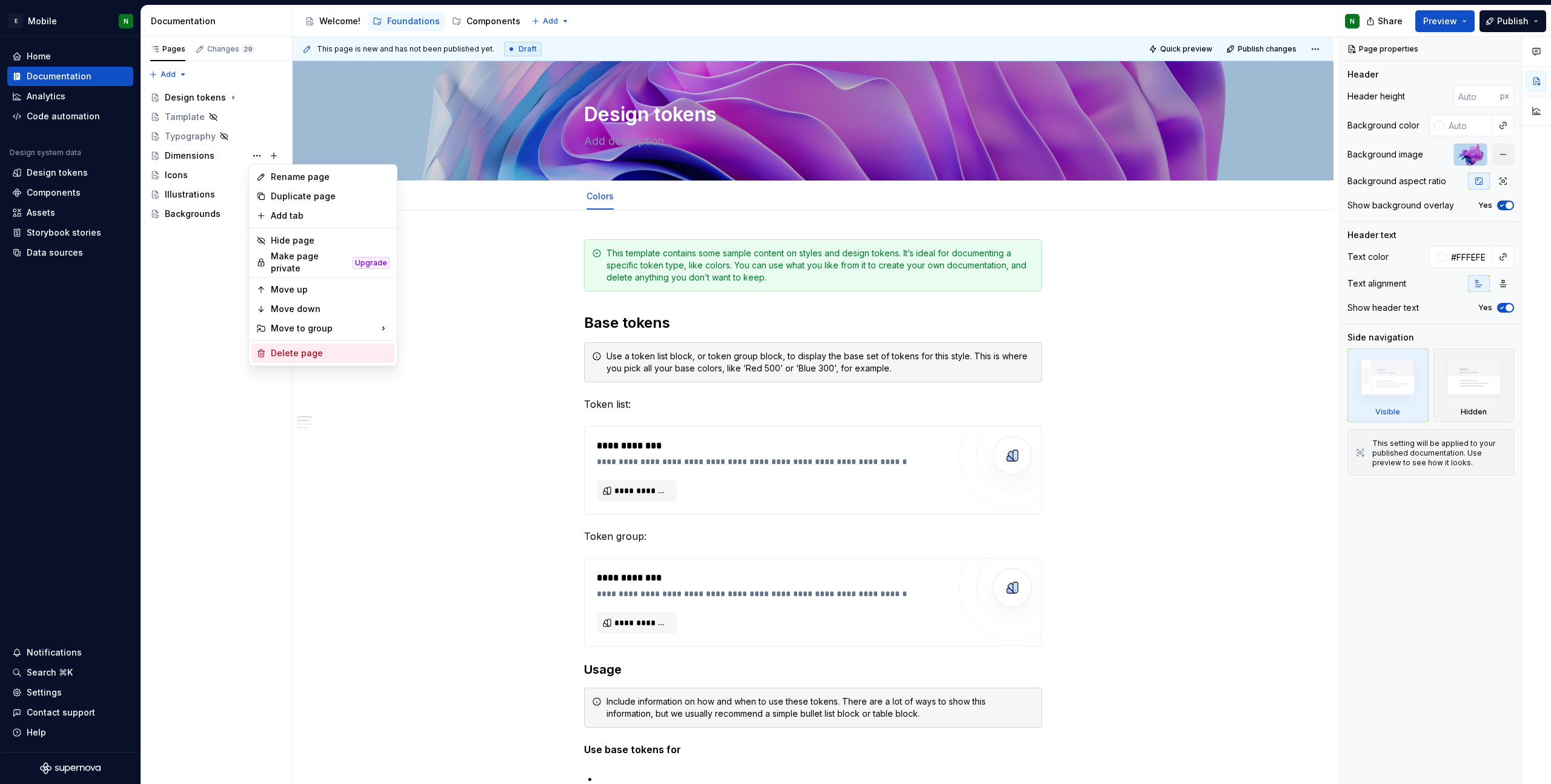
click at [292, 354] on div "Delete page" at bounding box center [323, 353] width 143 height 20
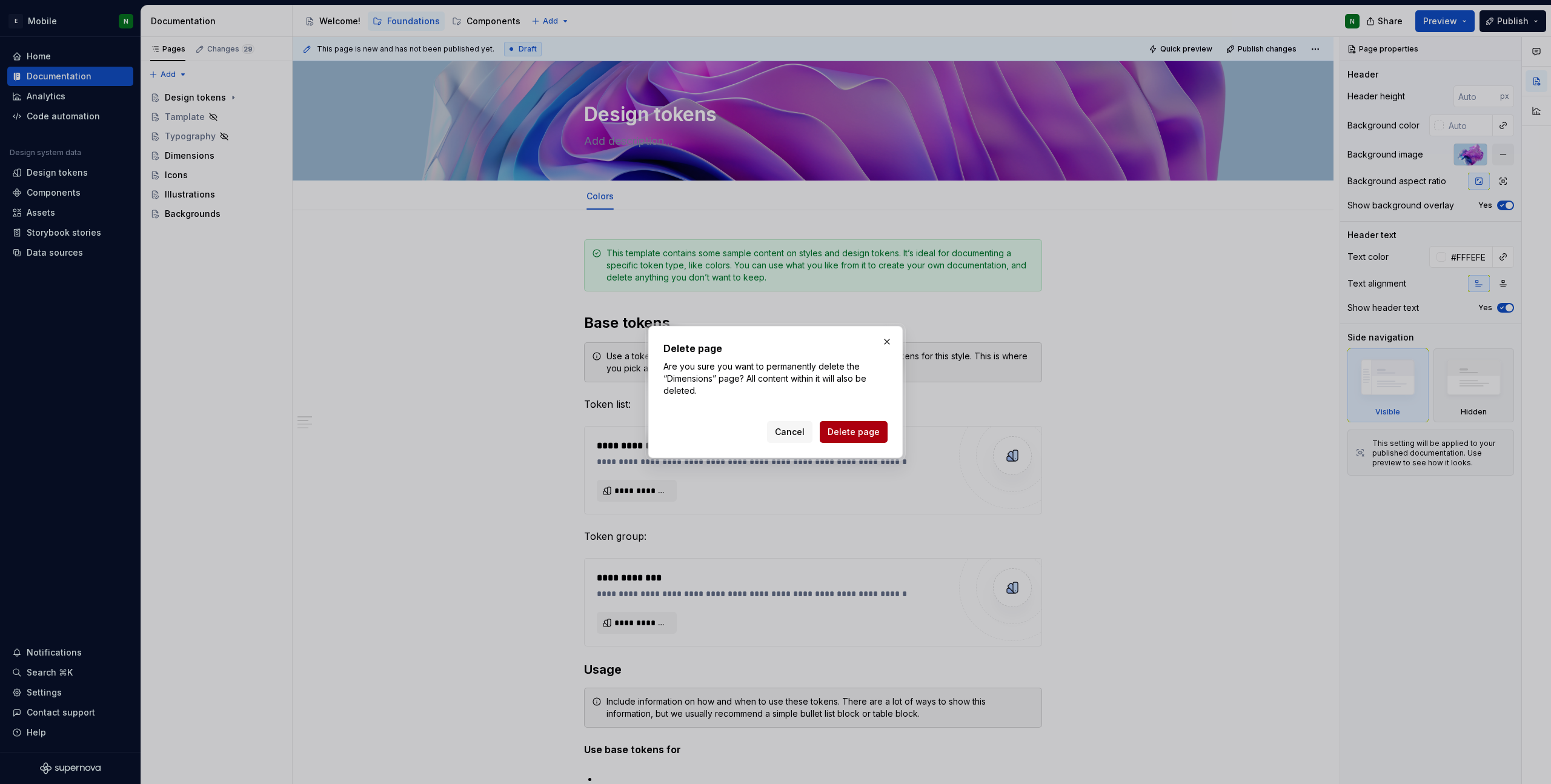
click at [858, 433] on span "Delete page" at bounding box center [853, 432] width 52 height 12
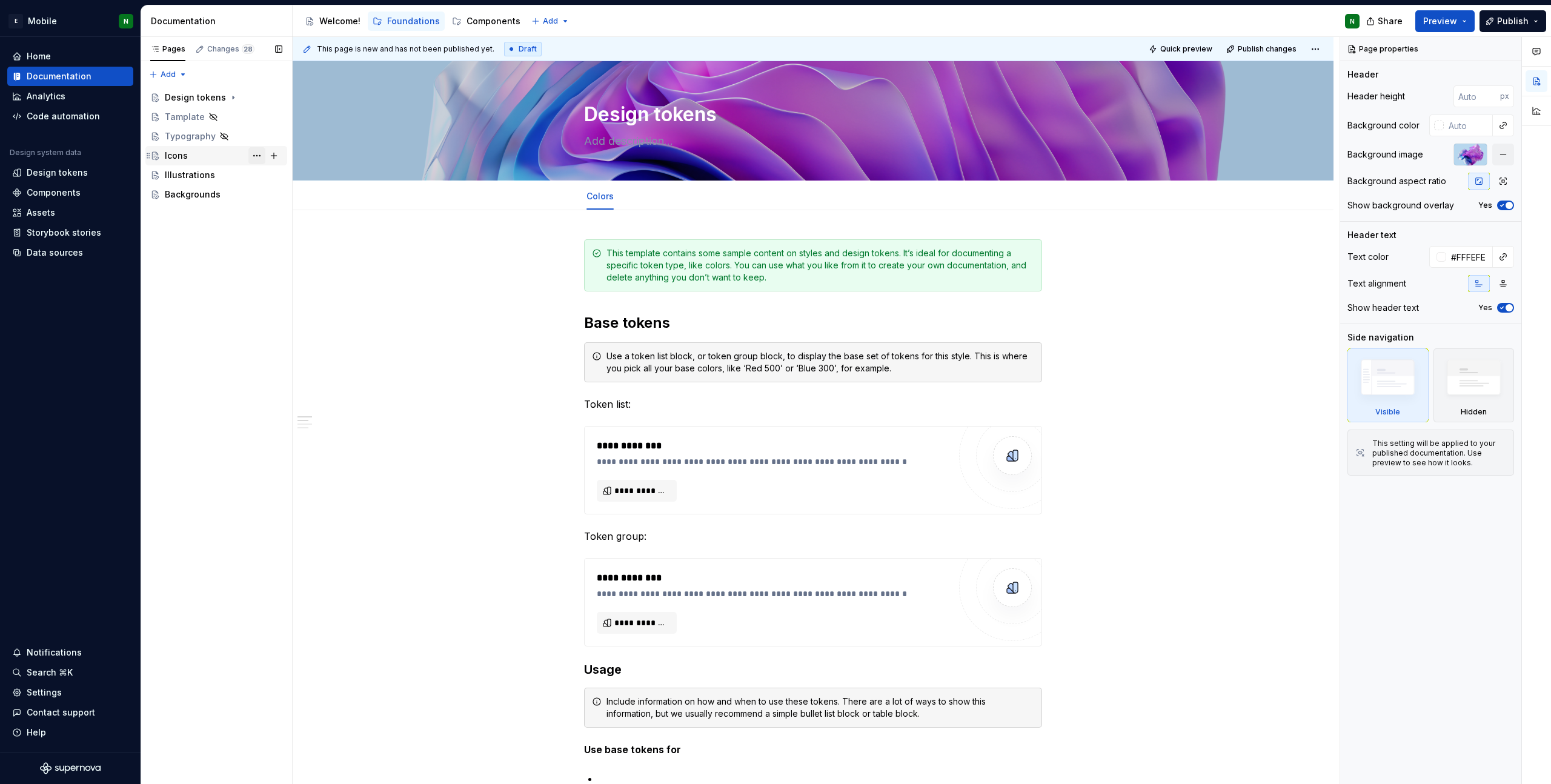
click at [257, 156] on button "Page tree" at bounding box center [257, 156] width 17 height 17
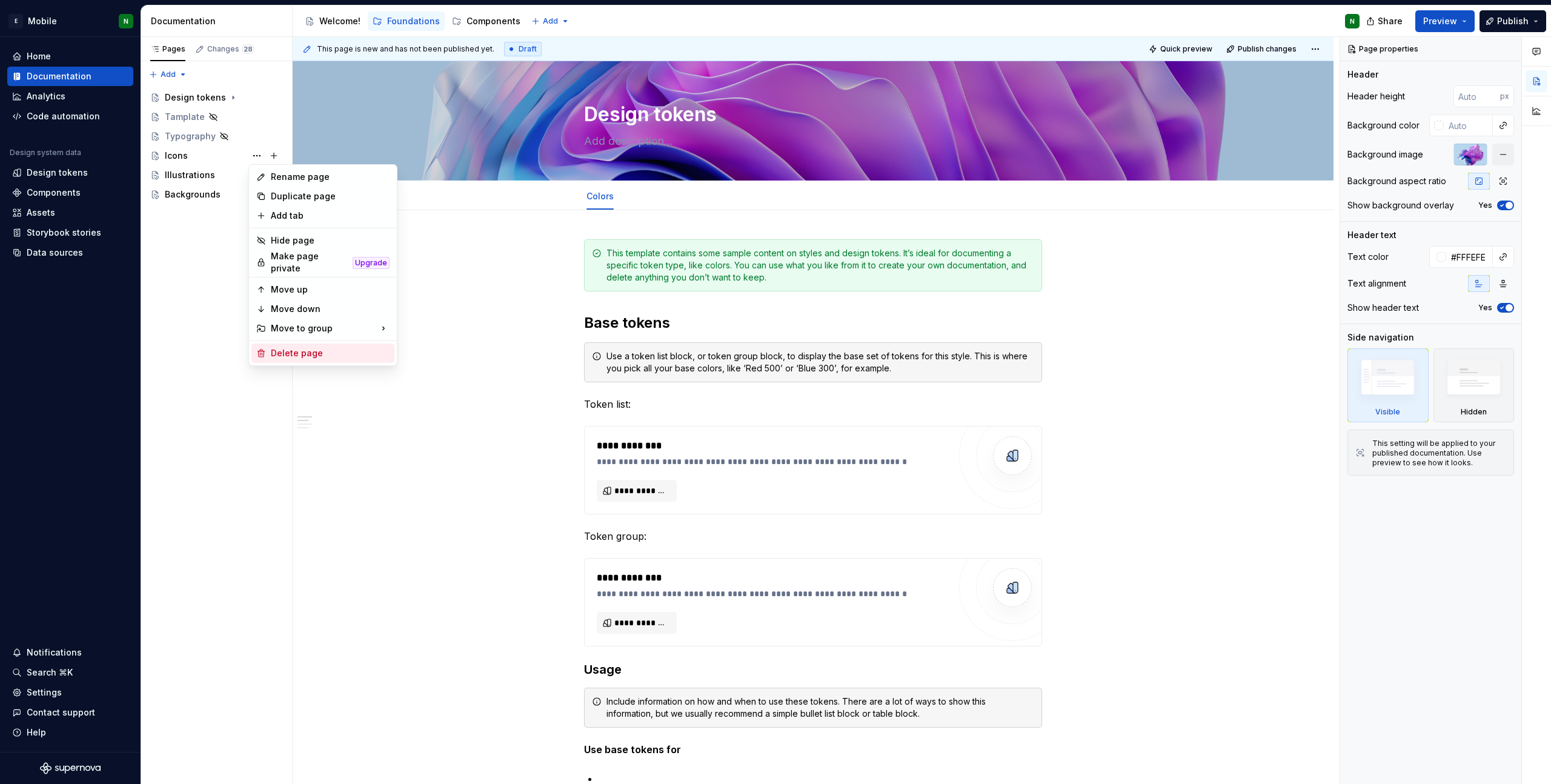
click at [330, 349] on div "Delete page" at bounding box center [330, 353] width 119 height 12
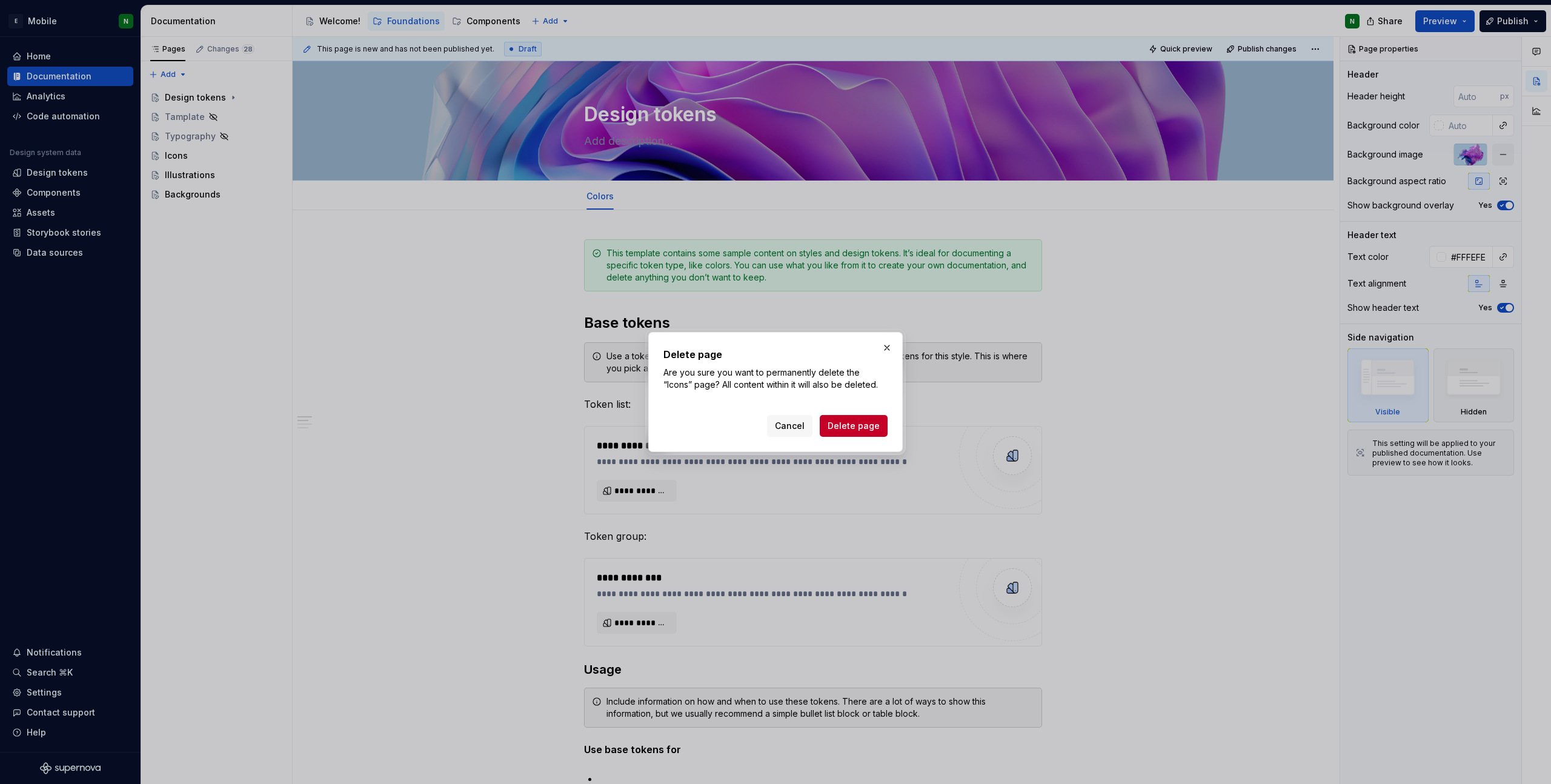
click at [848, 430] on span "Delete page" at bounding box center [853, 426] width 52 height 12
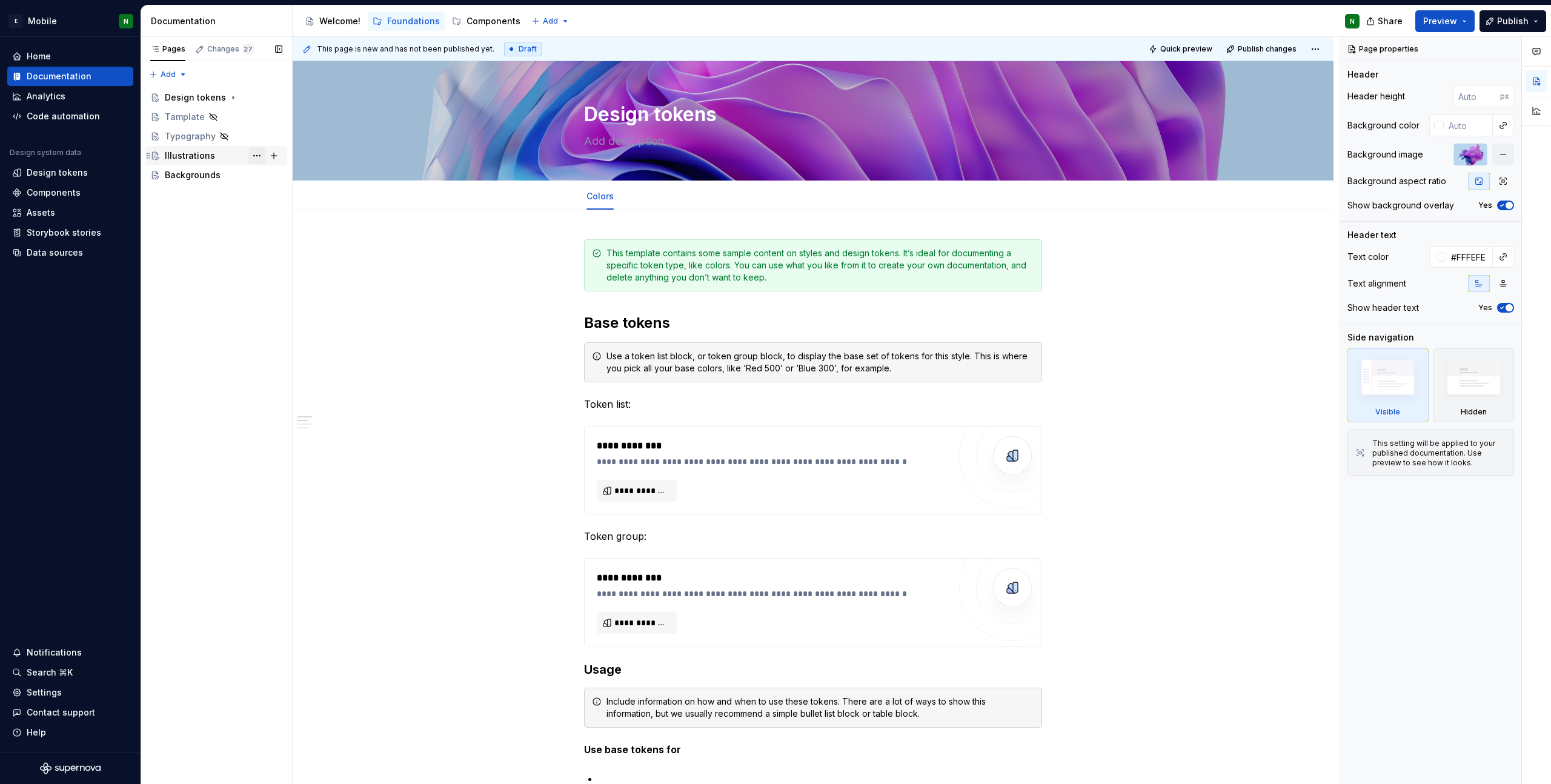
click at [253, 156] on button "Page tree" at bounding box center [257, 156] width 17 height 17
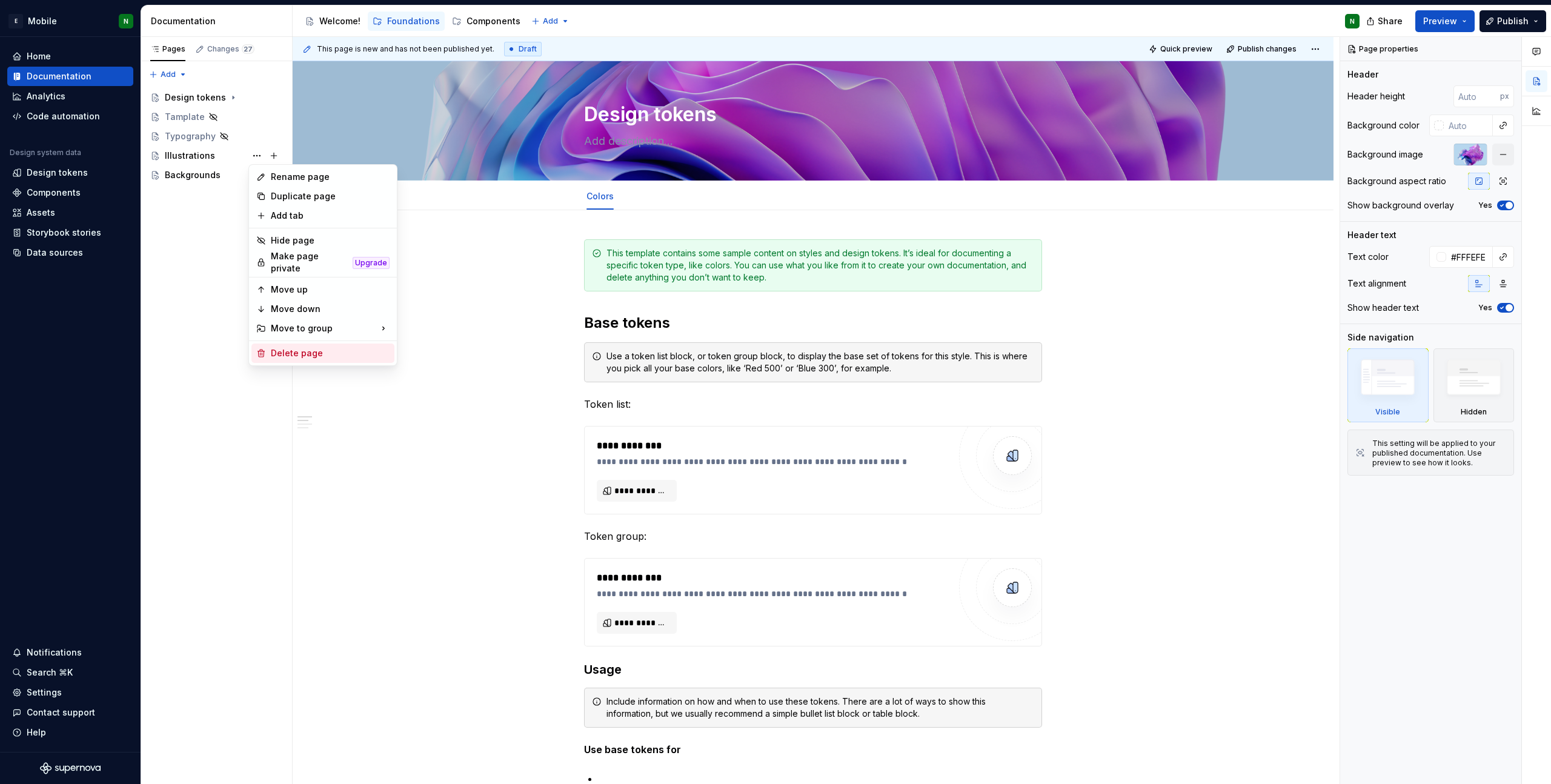
click at [313, 347] on div "Delete page" at bounding box center [330, 353] width 119 height 12
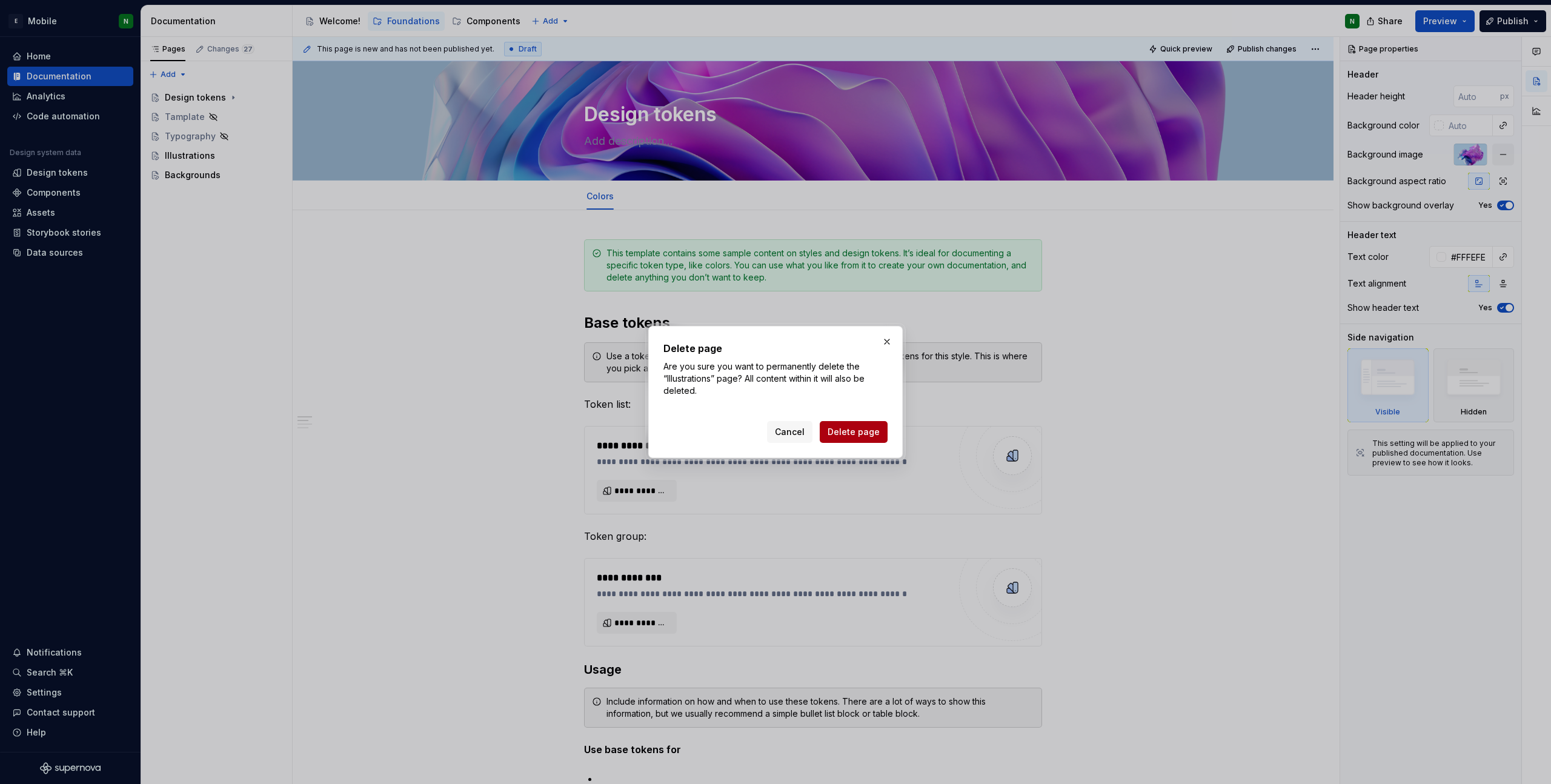
click at [853, 428] on span "Delete page" at bounding box center [853, 432] width 52 height 12
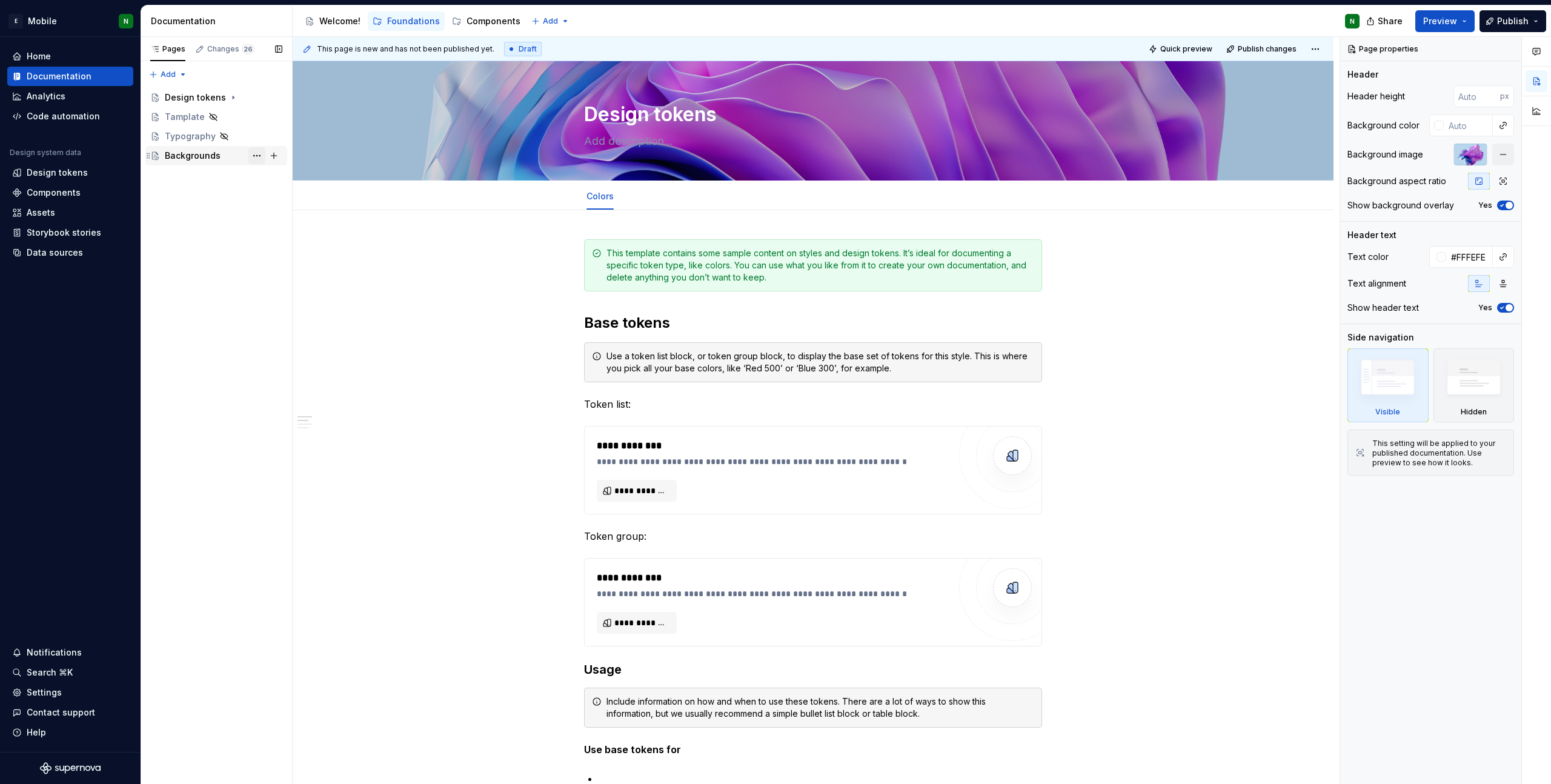
click at [255, 156] on button "Page tree" at bounding box center [257, 156] width 17 height 17
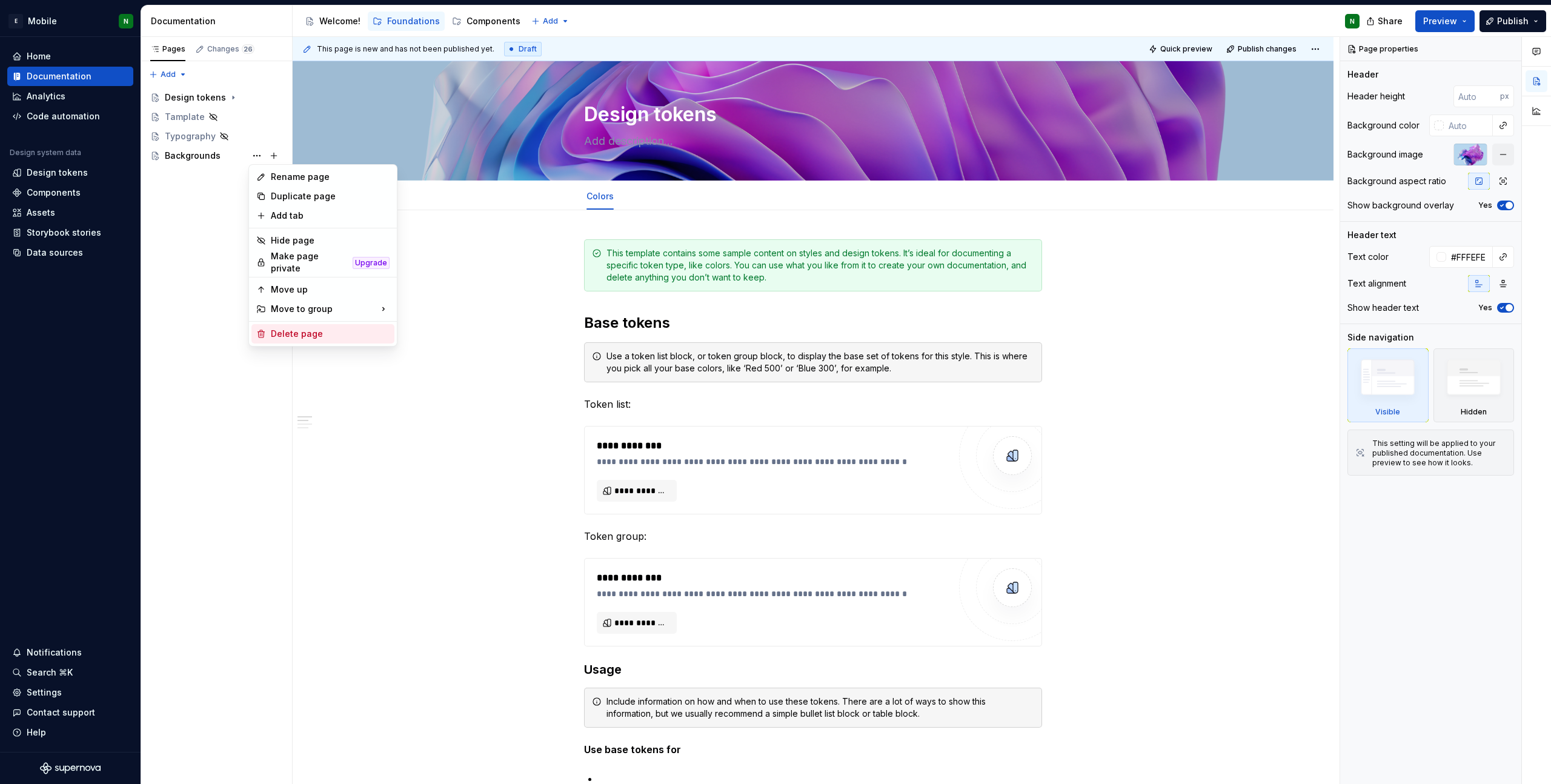
click at [346, 328] on div "Delete page" at bounding box center [330, 334] width 119 height 12
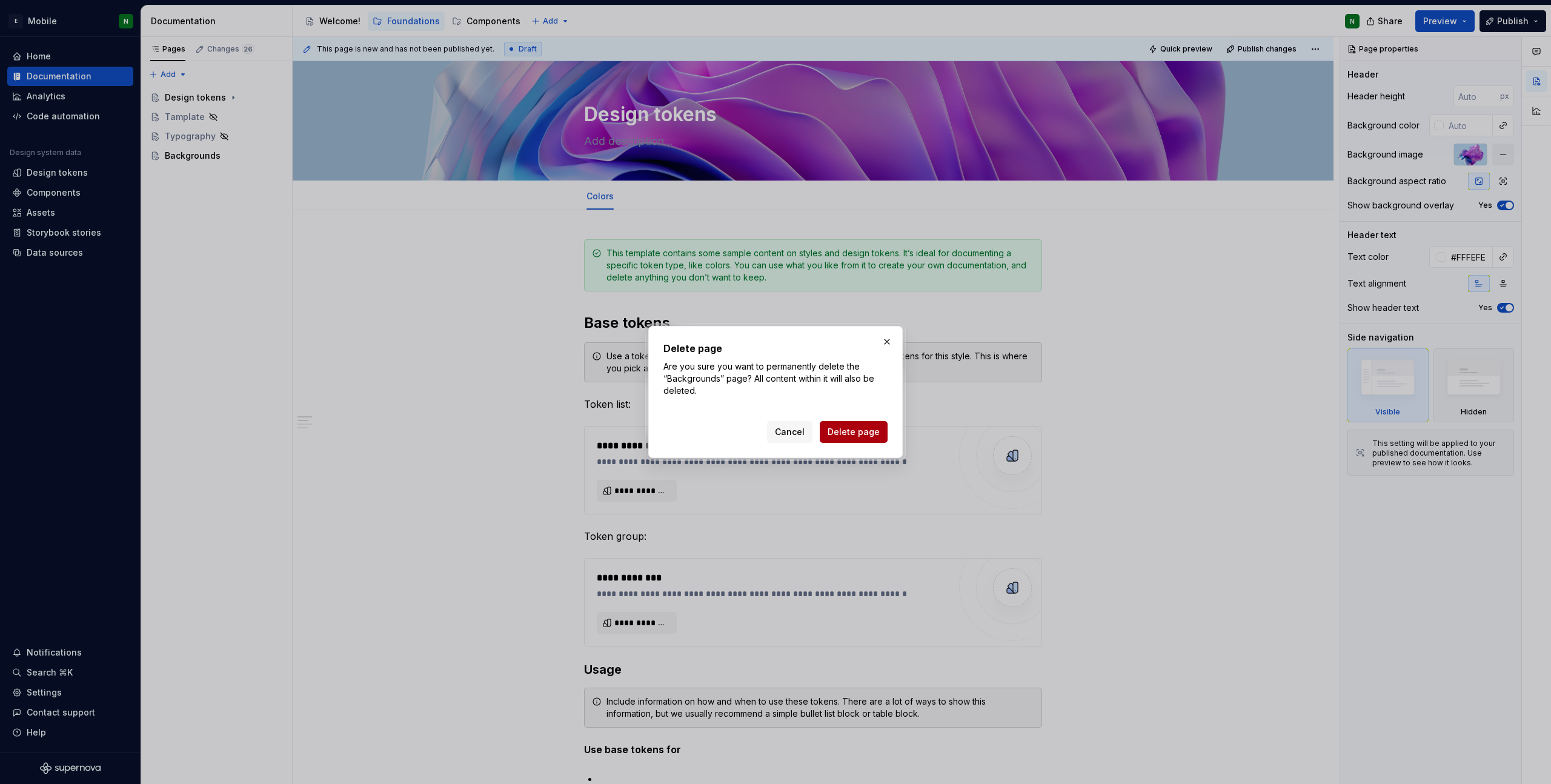
click at [878, 429] on span "Delete page" at bounding box center [853, 432] width 52 height 12
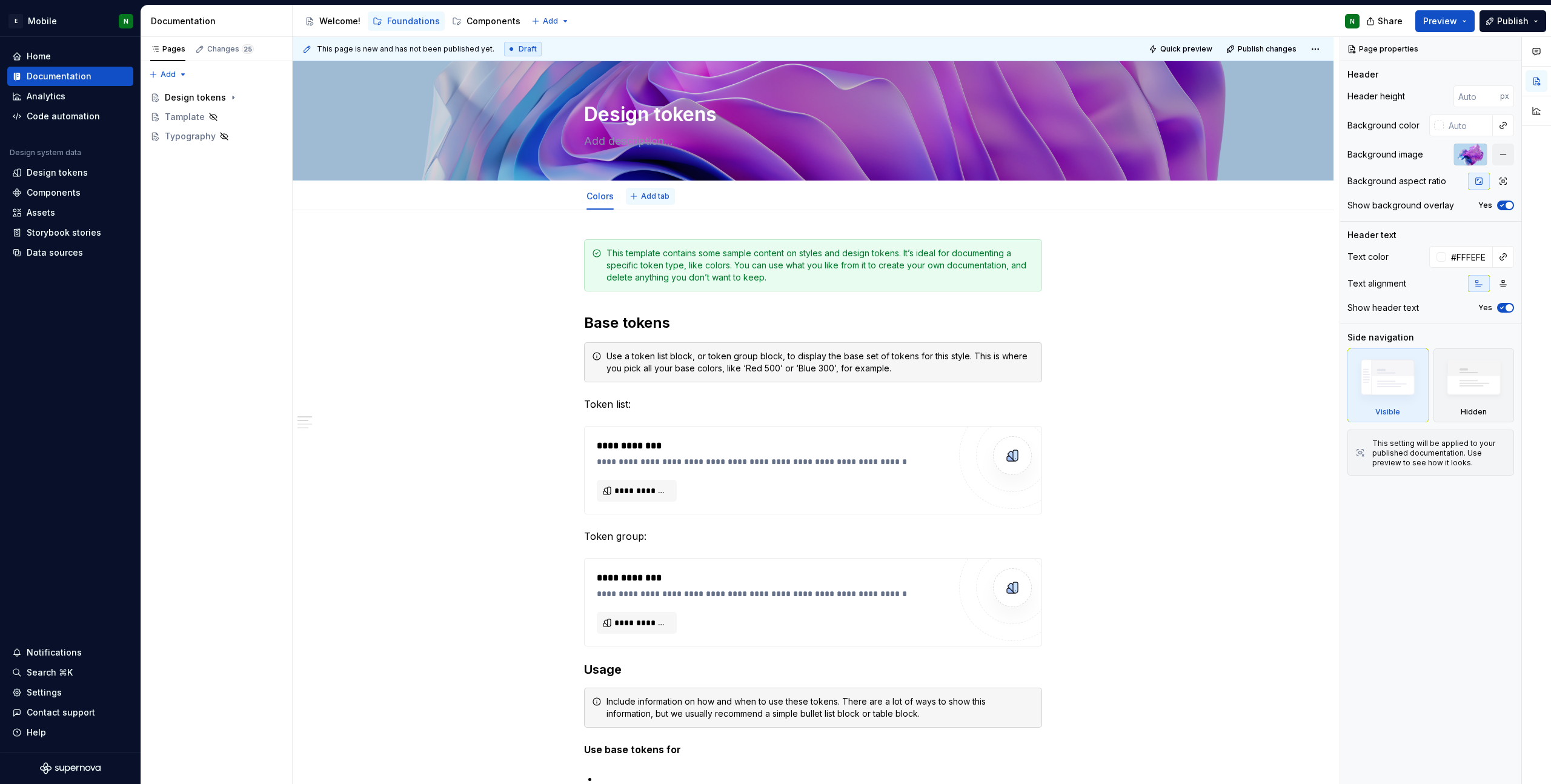
click at [645, 193] on span "Add tab" at bounding box center [655, 196] width 28 height 9
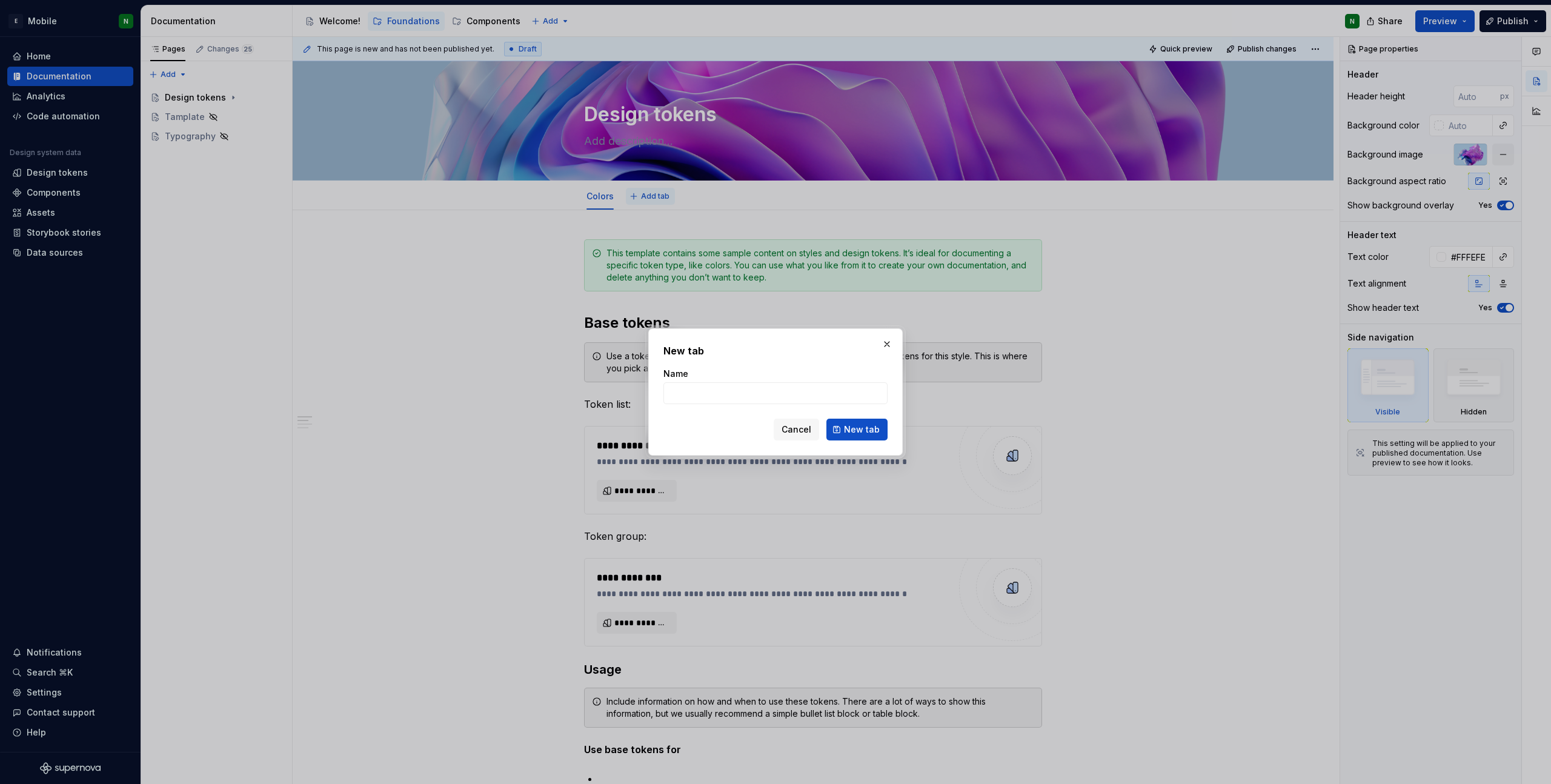
type textarea "*"
type input "Typography"
click button "New tab" at bounding box center [857, 429] width 61 height 22
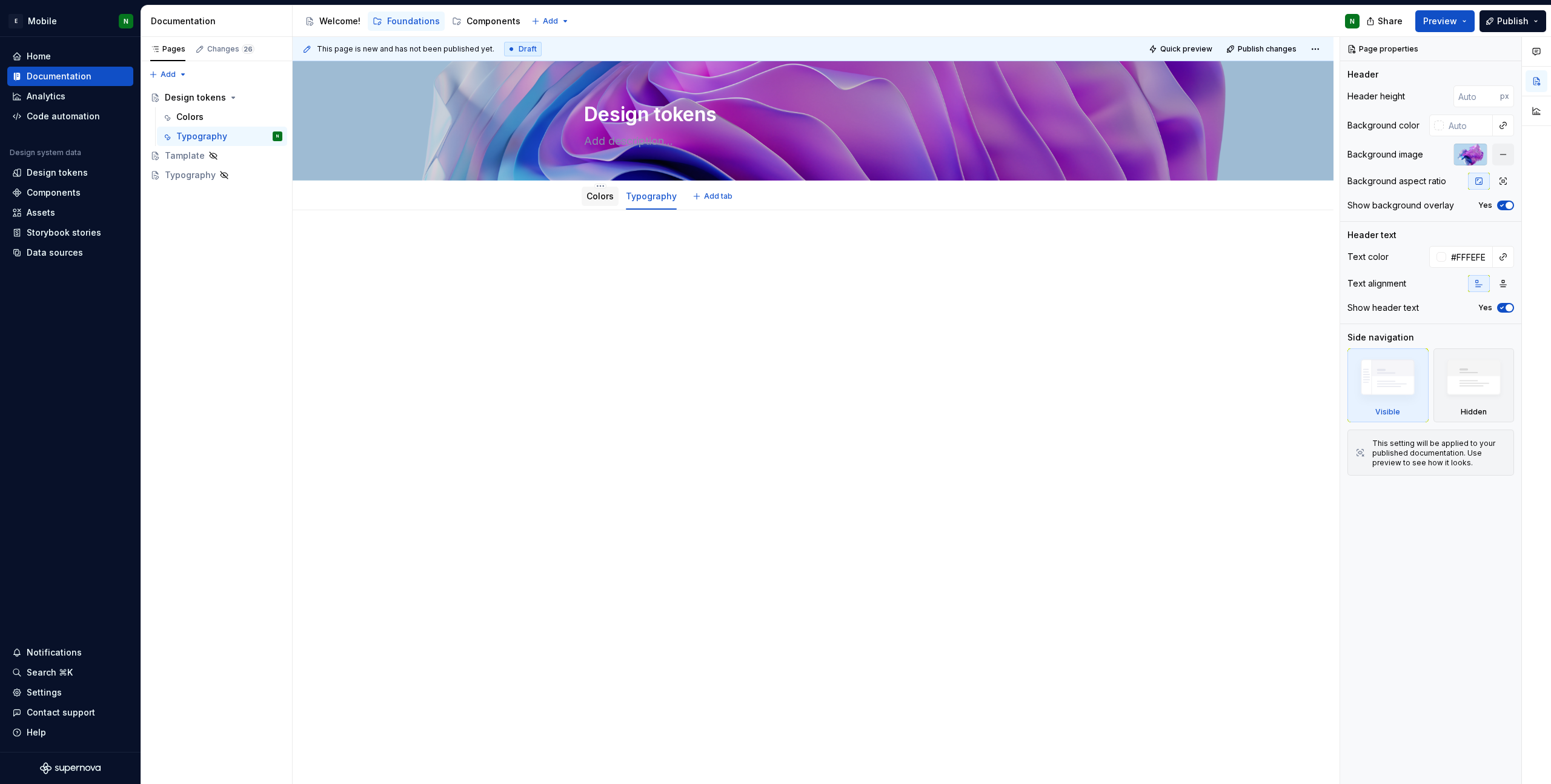
click at [596, 190] on div "Colors" at bounding box center [600, 196] width 27 height 12
click at [598, 199] on link "Colors" at bounding box center [600, 195] width 27 height 10
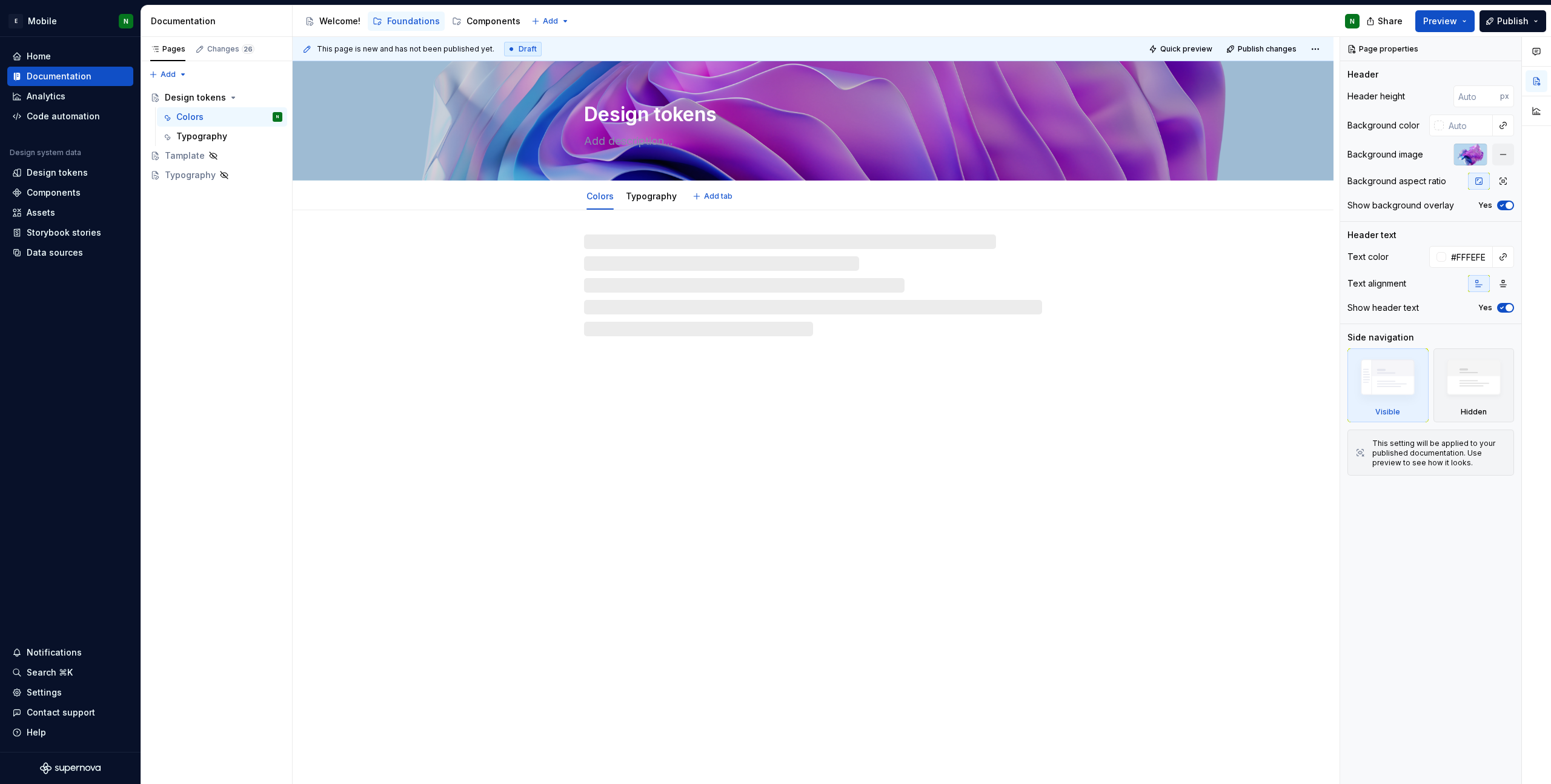
type textarea "*"
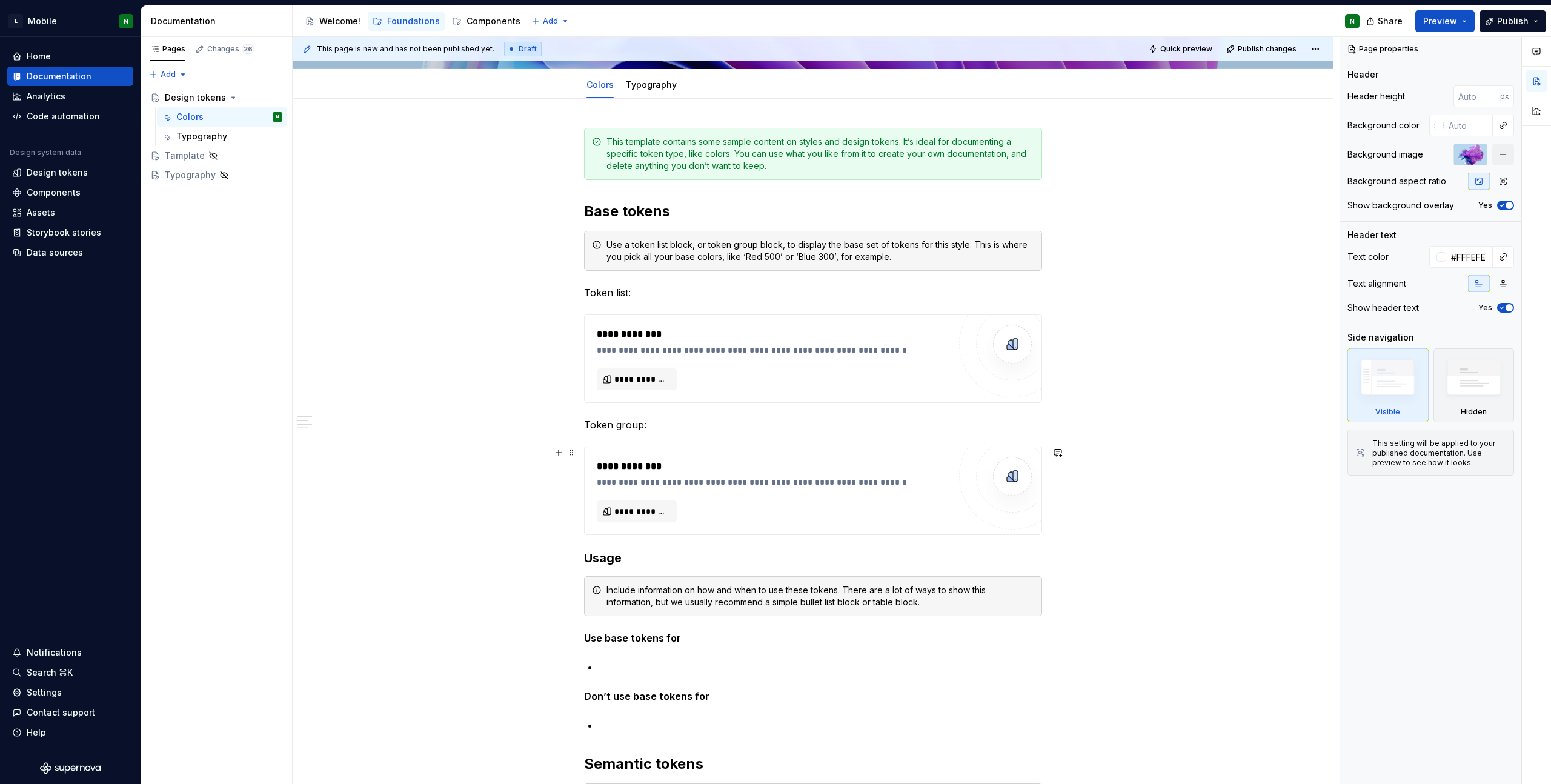
scroll to position [176, 0]
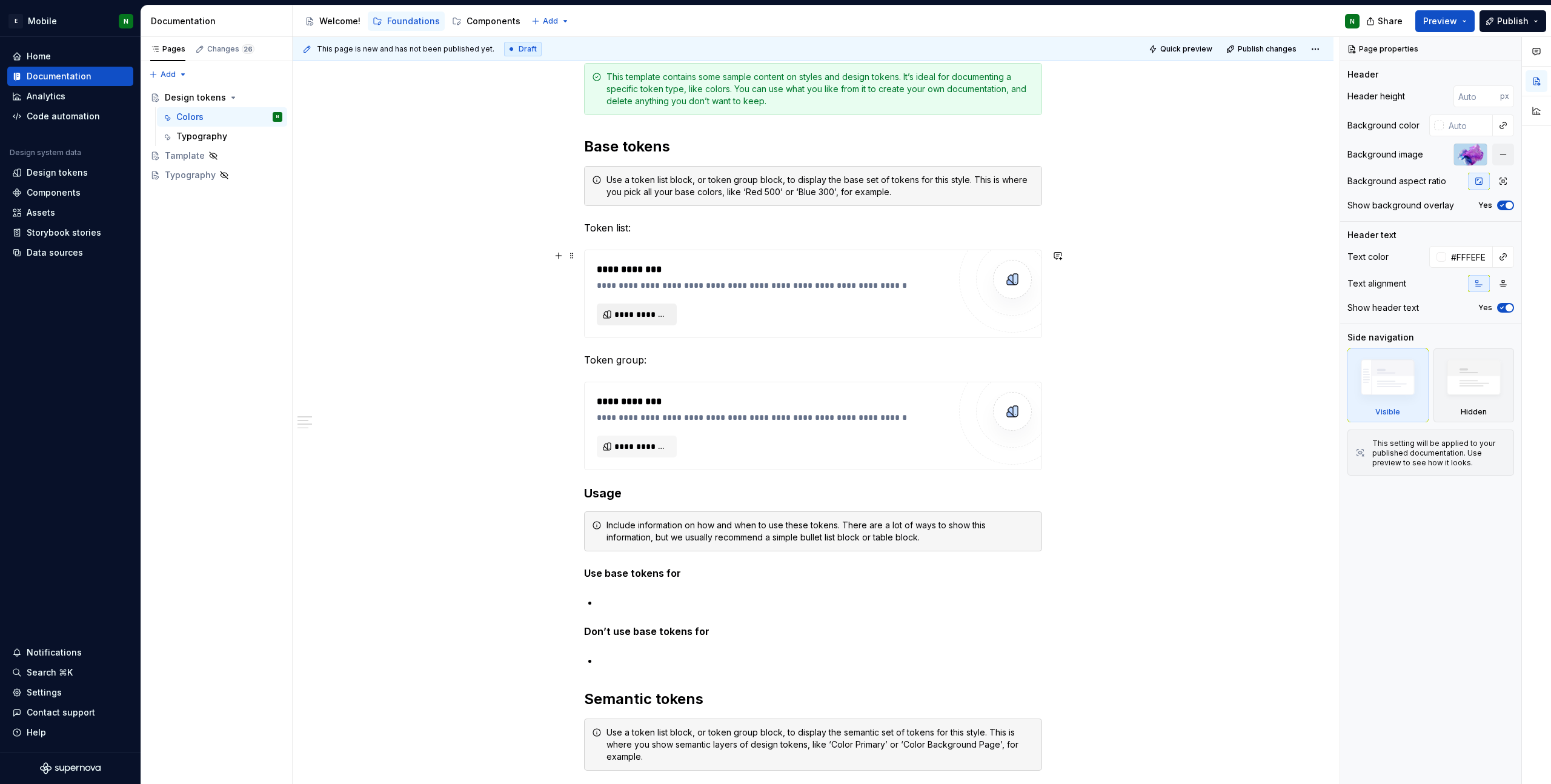
click at [650, 321] on button "**********" at bounding box center [637, 315] width 80 height 22
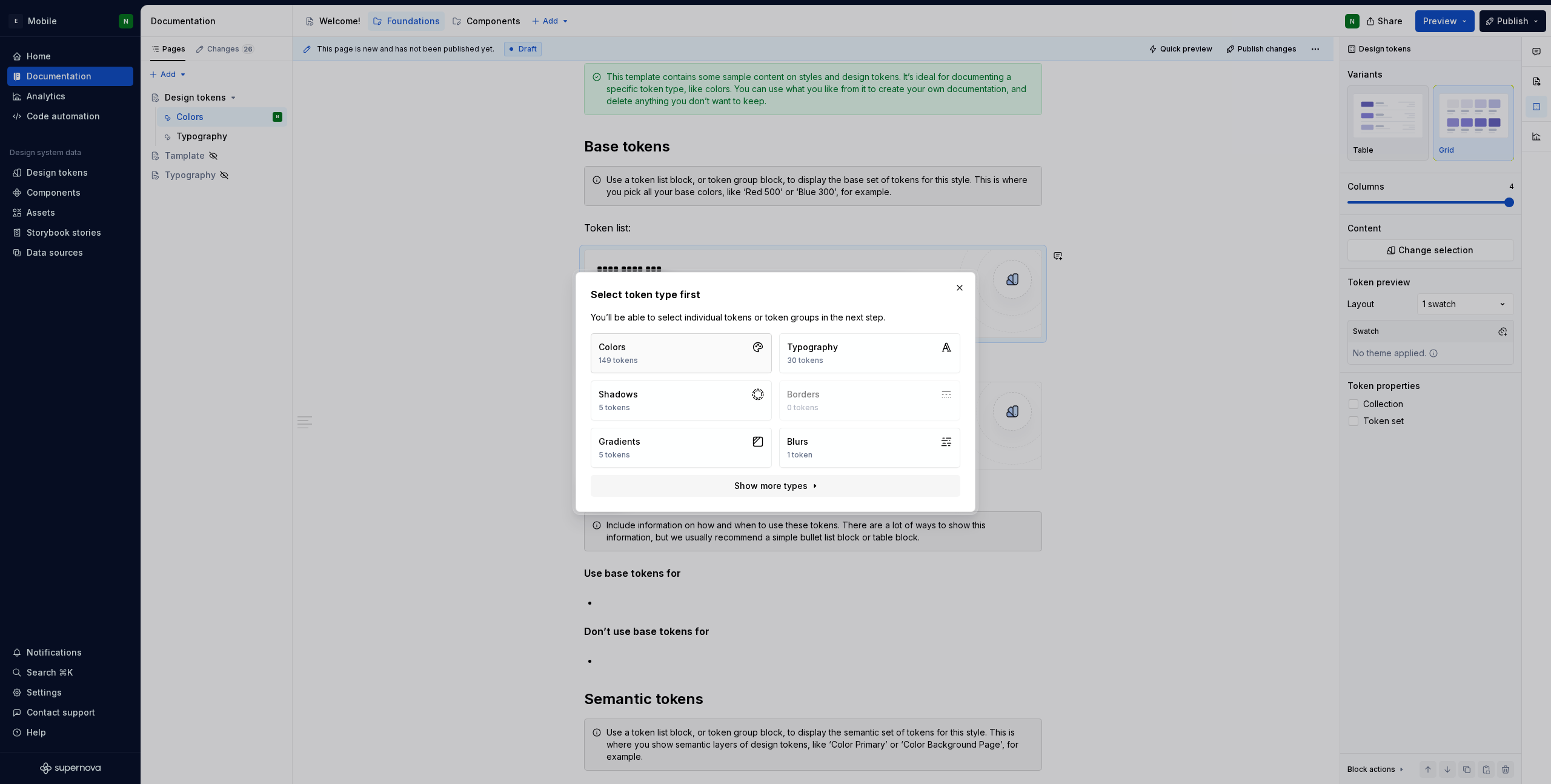
click at [647, 354] on button "Colors 149 tokens" at bounding box center [681, 353] width 181 height 40
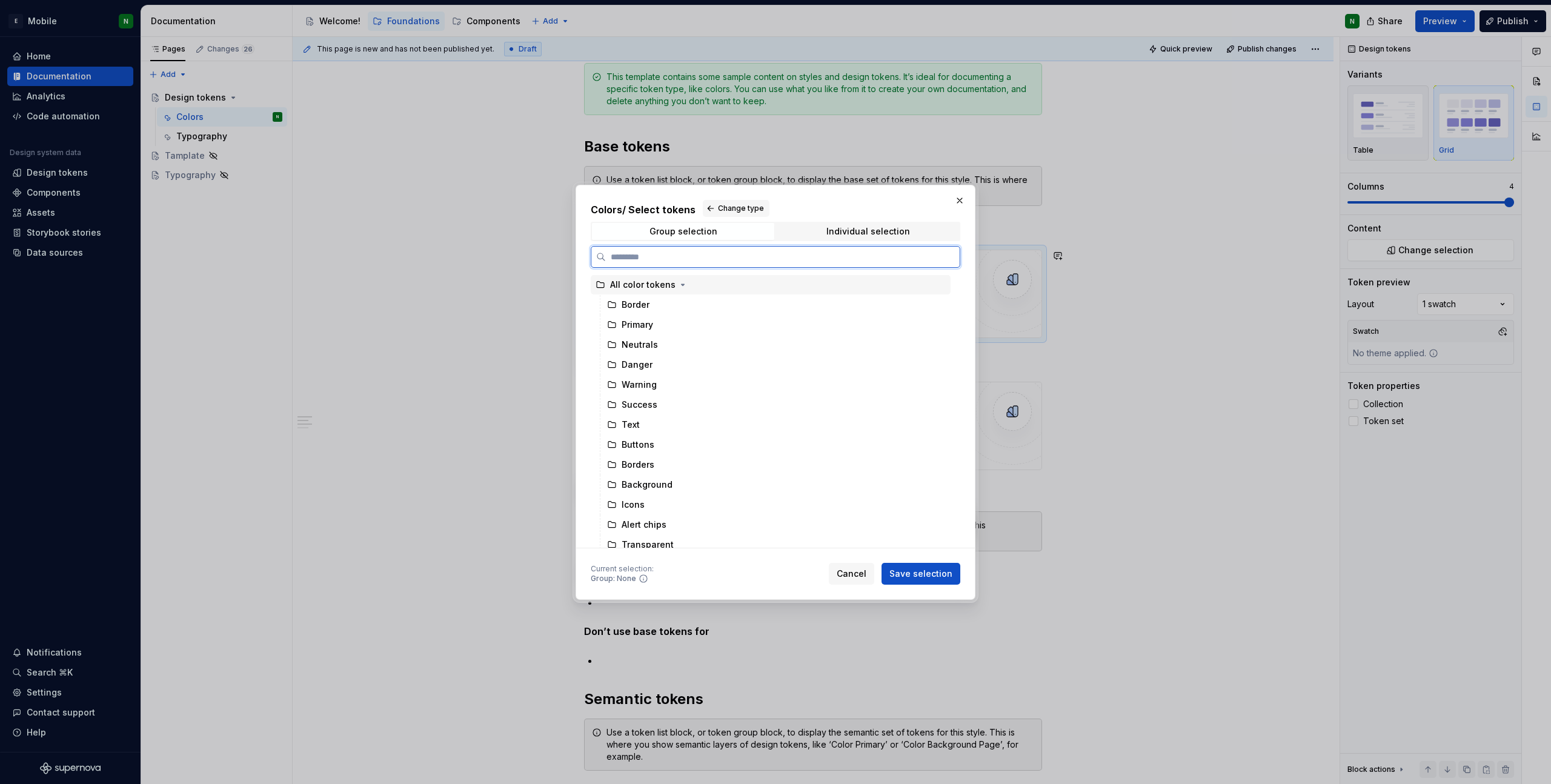
click at [656, 282] on div "All color tokens" at bounding box center [643, 285] width 65 height 12
click at [945, 573] on span "Save selection" at bounding box center [921, 574] width 63 height 12
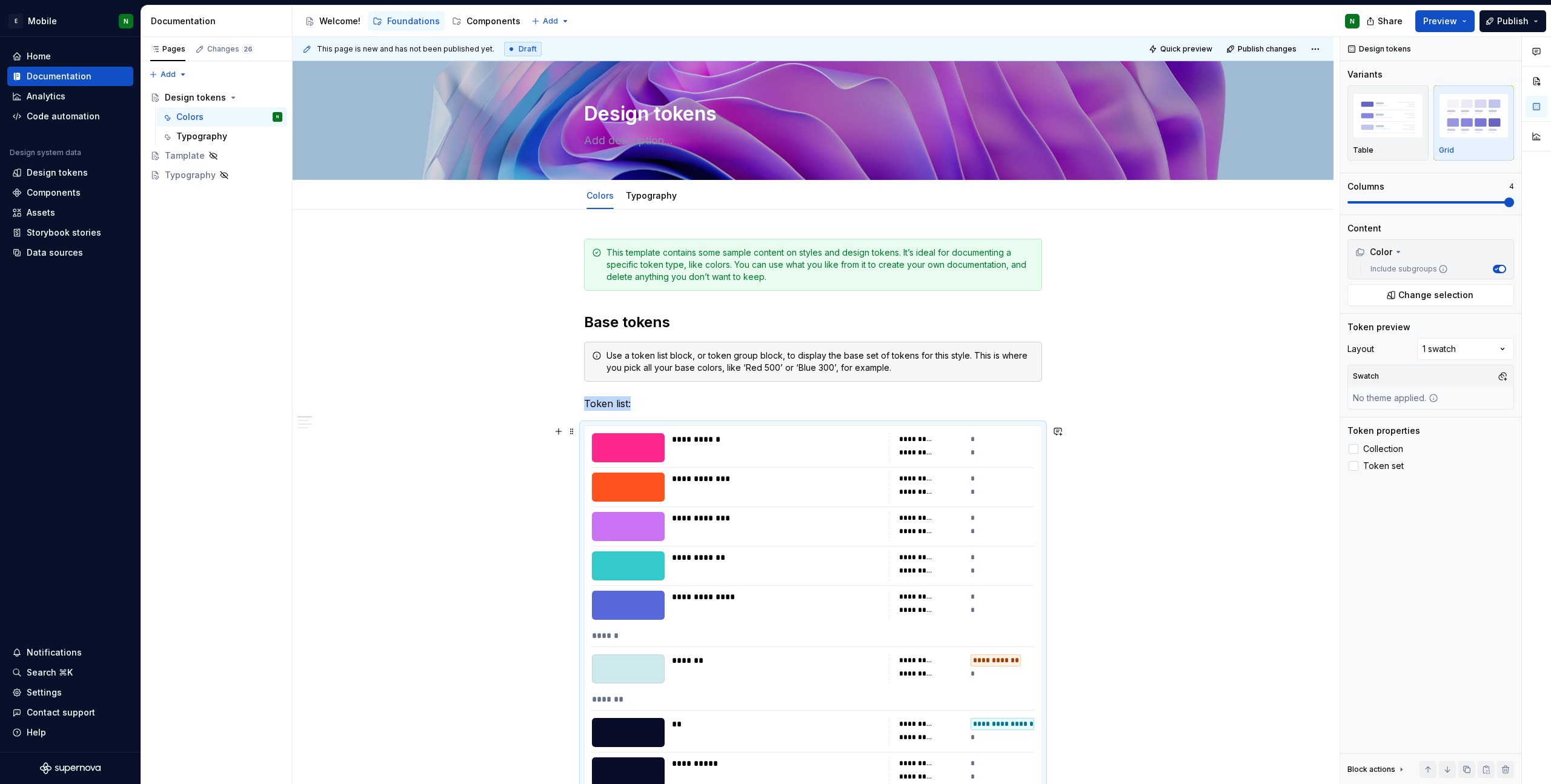
scroll to position [0, 0]
click at [653, 323] on h2 "Base tokens" at bounding box center [813, 323] width 458 height 20
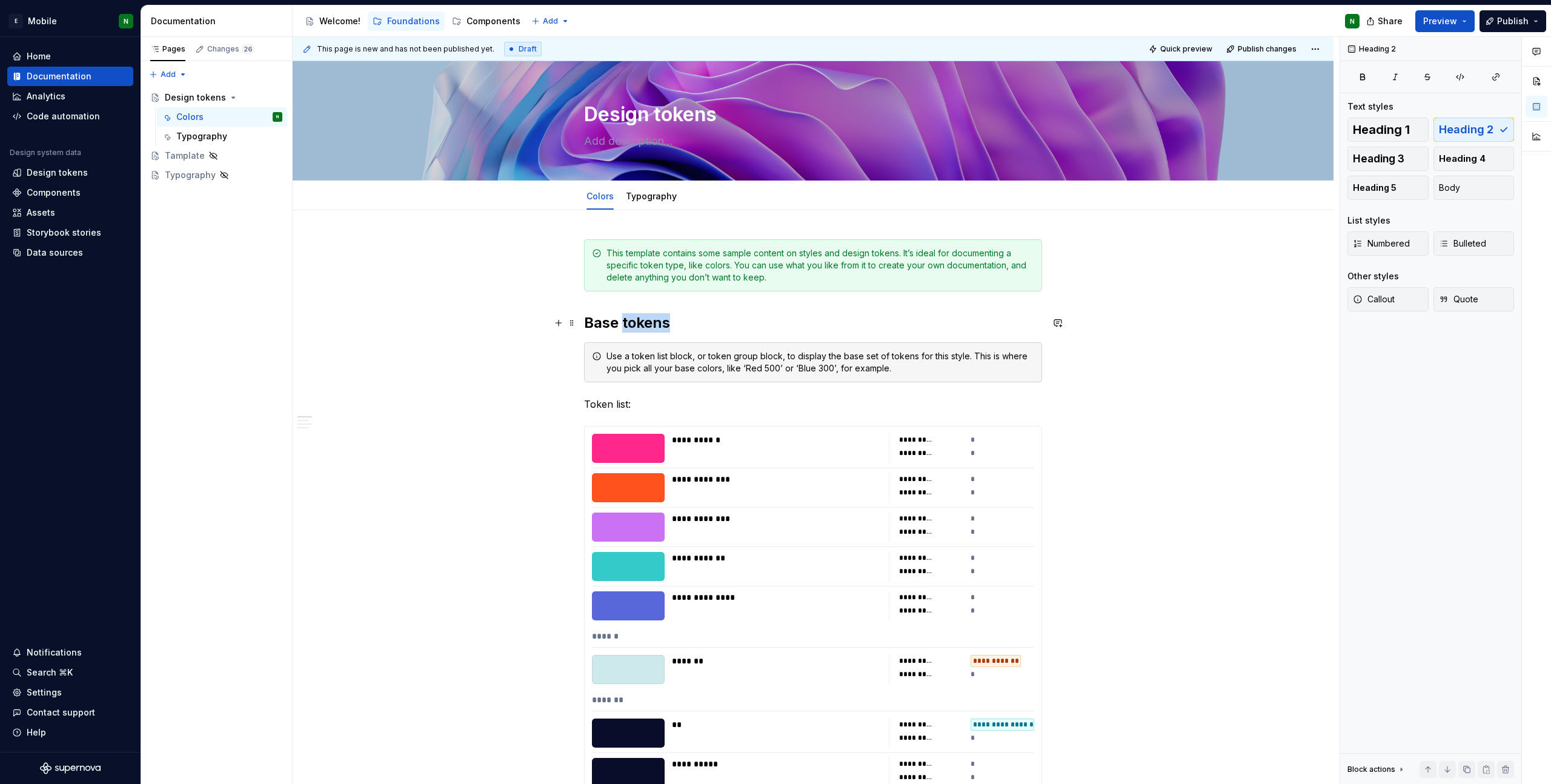
click at [653, 323] on h2 "Base tokens" at bounding box center [813, 323] width 458 height 20
click at [610, 323] on h2 "Base tokens" at bounding box center [813, 323] width 458 height 20
drag, startPoint x: 615, startPoint y: 322, endPoint x: 581, endPoint y: 327, distance: 34.4
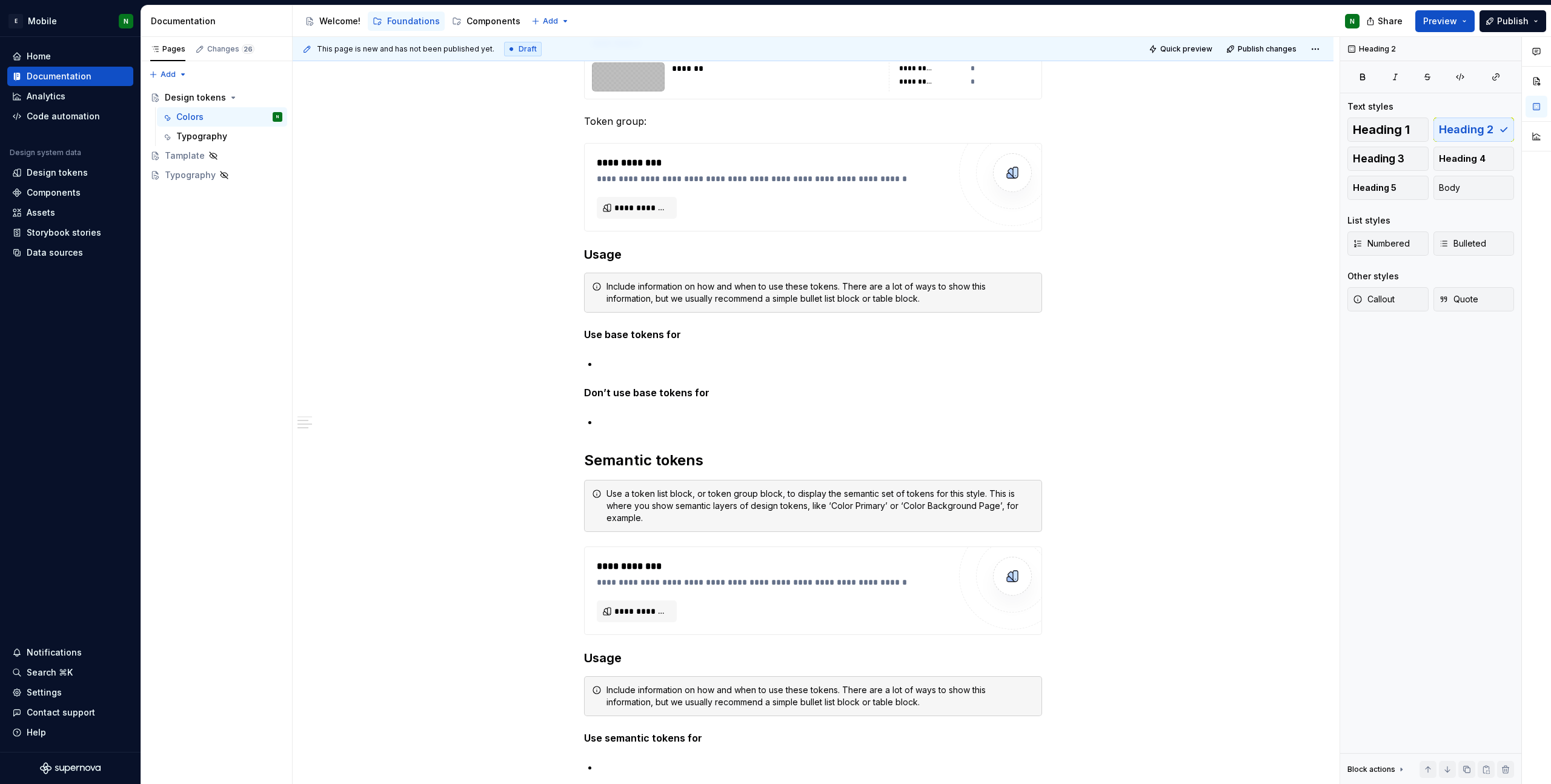
scroll to position [6516, 0]
click at [573, 256] on span at bounding box center [572, 252] width 9 height 17
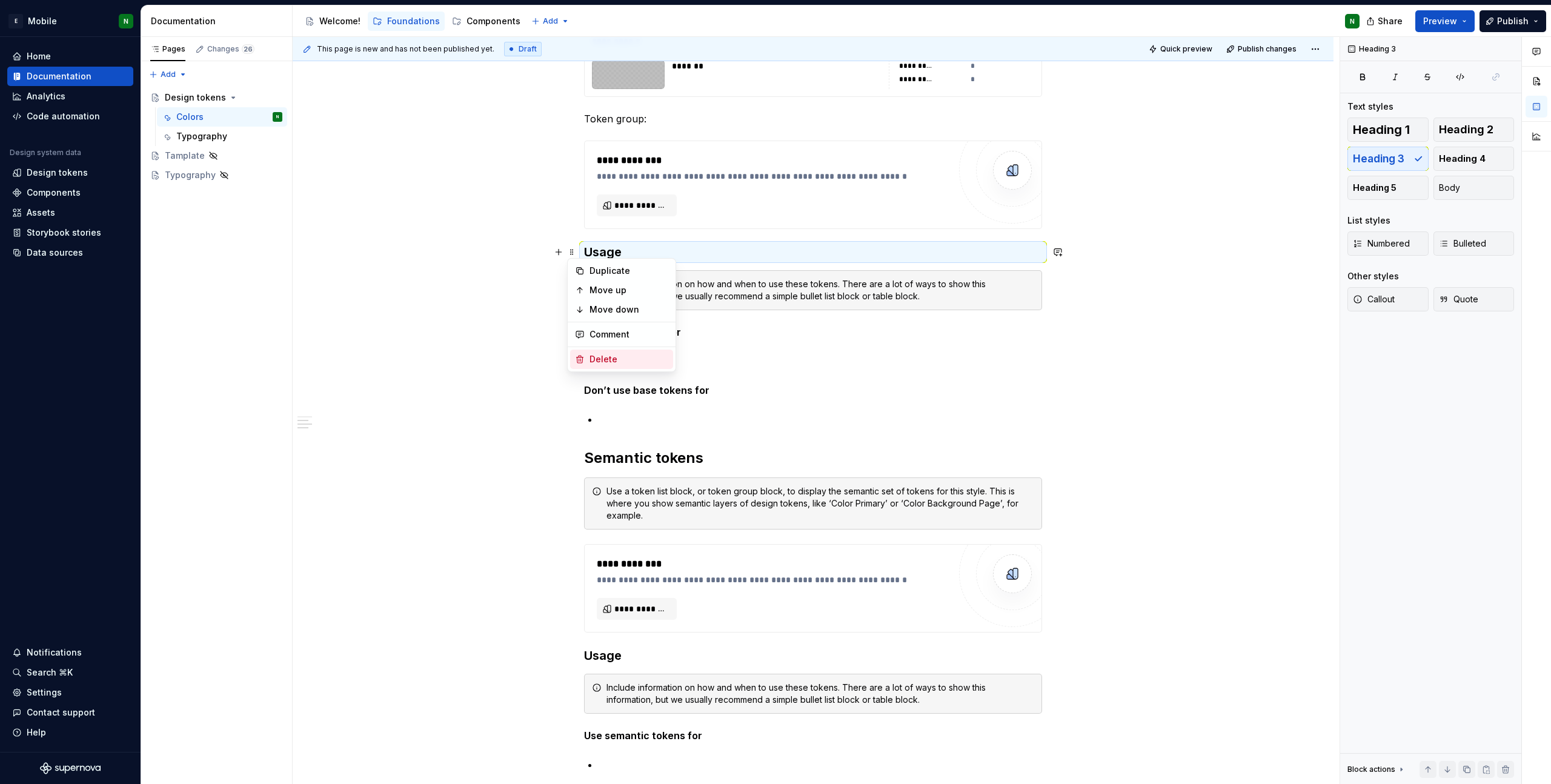
click at [606, 360] on div "Delete" at bounding box center [629, 359] width 79 height 12
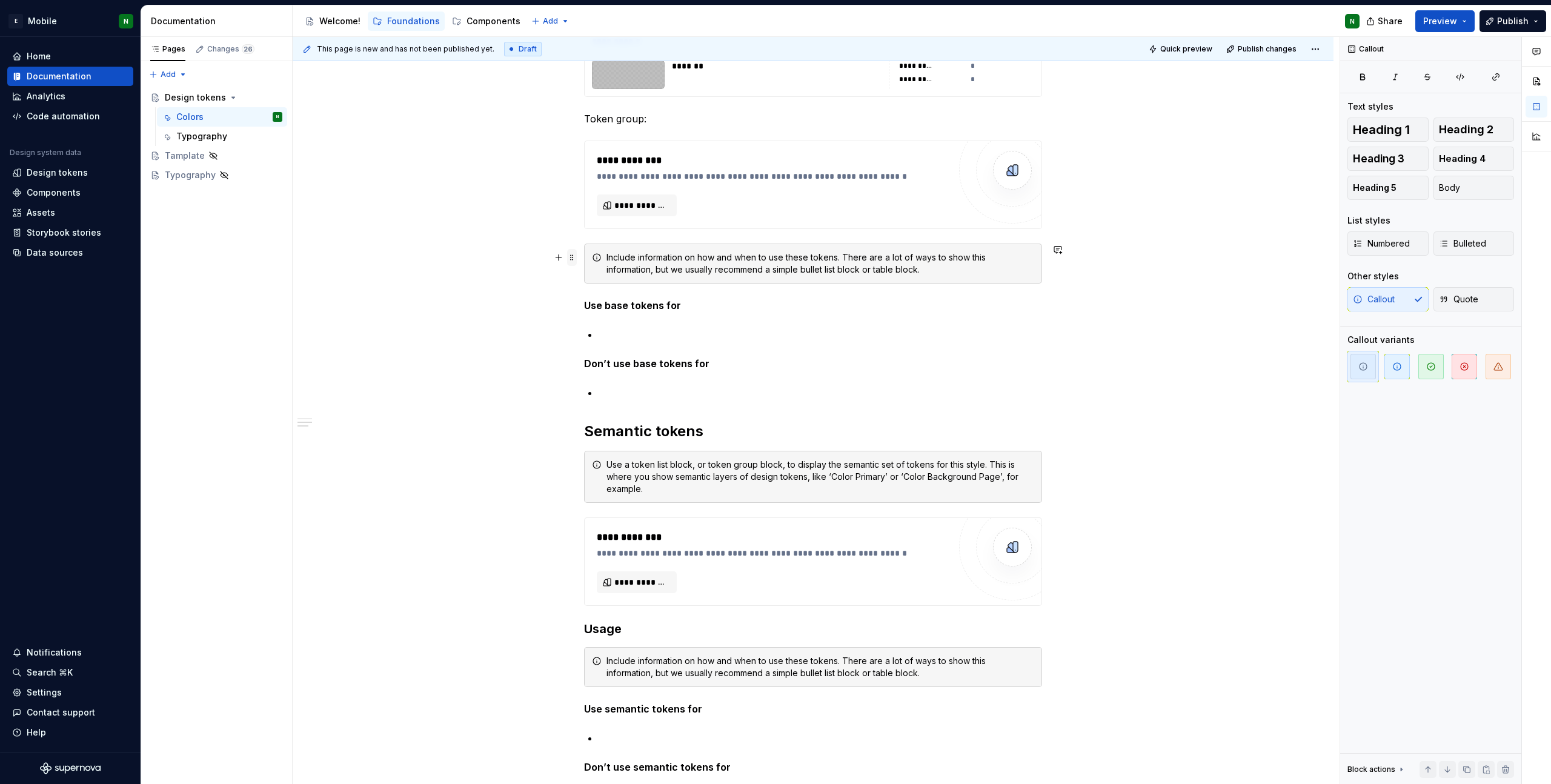
click at [573, 257] on span at bounding box center [572, 257] width 9 height 17
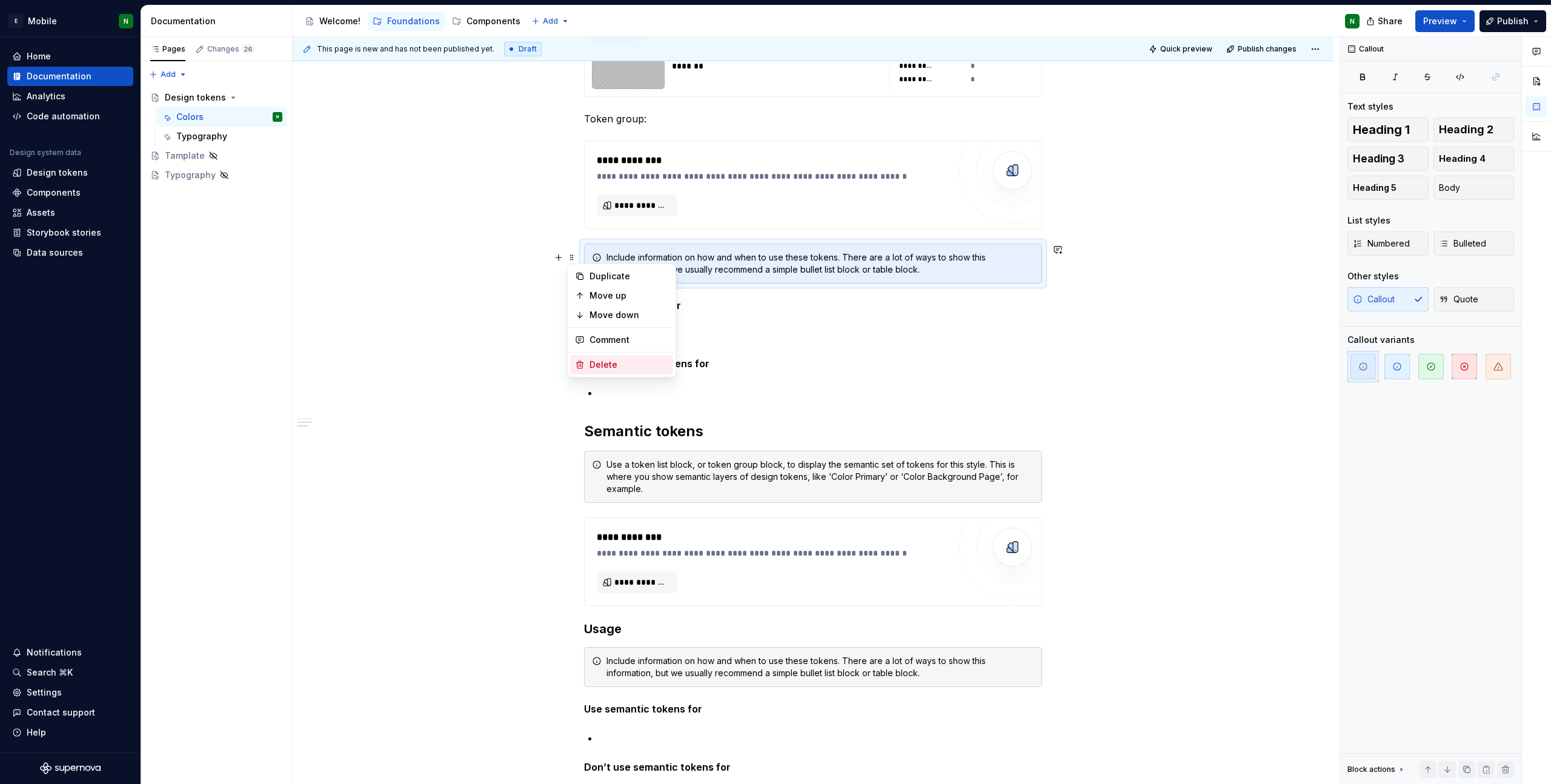
click at [598, 363] on div "Delete" at bounding box center [629, 364] width 79 height 12
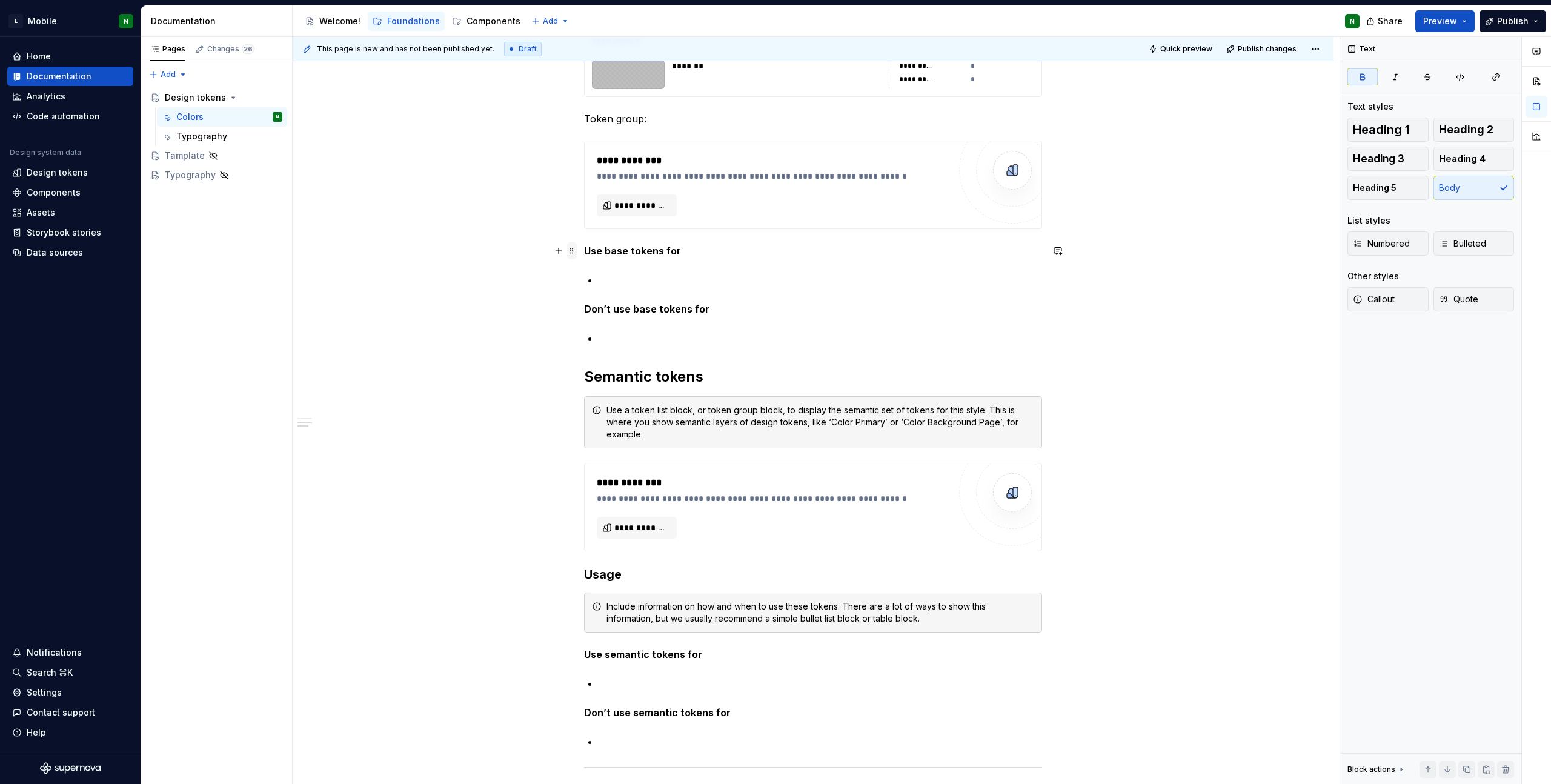
click at [574, 246] on span at bounding box center [572, 251] width 9 height 17
click at [599, 360] on div "Delete" at bounding box center [629, 358] width 79 height 12
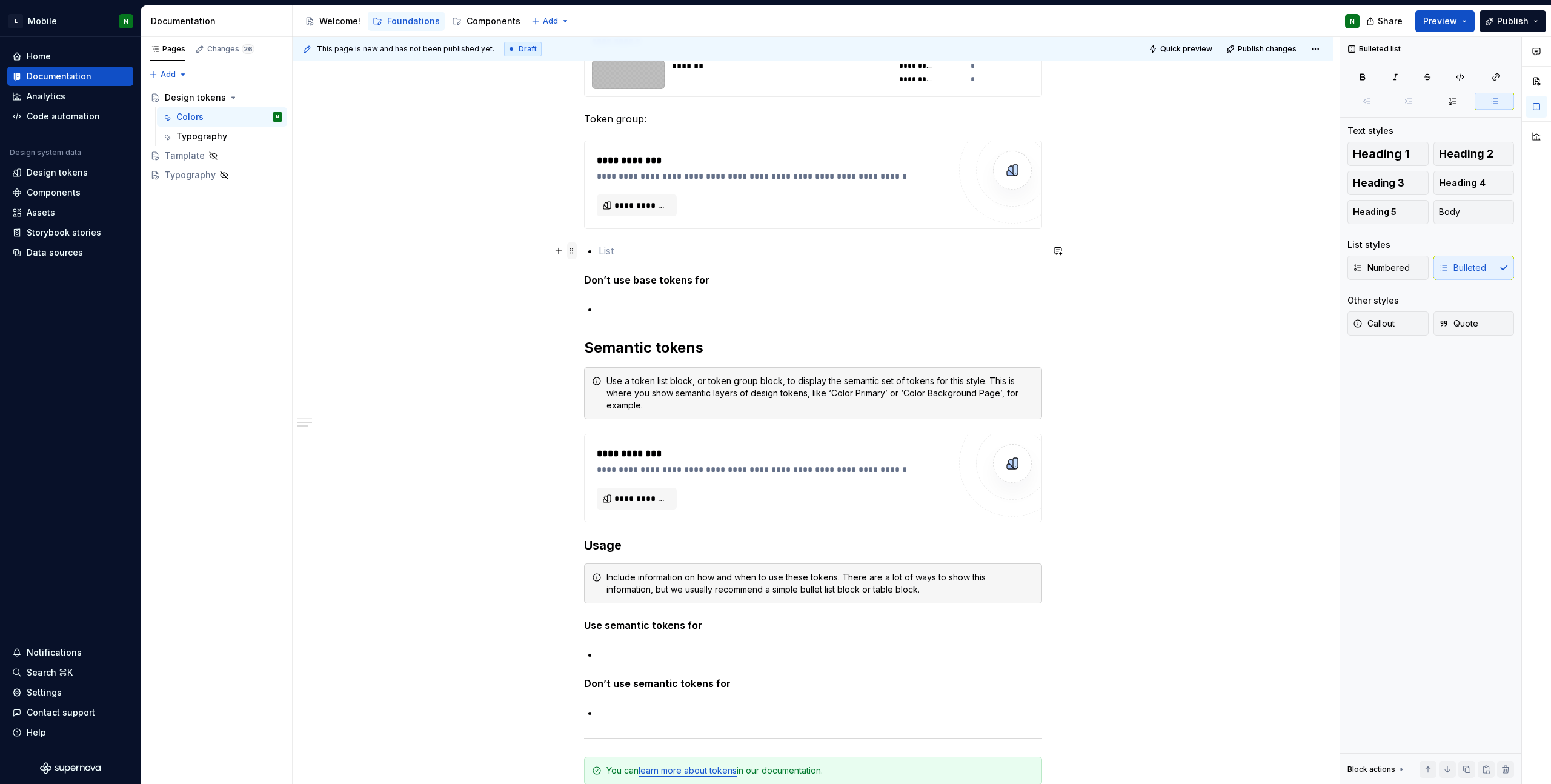
click at [574, 249] on span at bounding box center [572, 251] width 9 height 17
click at [598, 350] on div "Delete" at bounding box center [621, 358] width 103 height 20
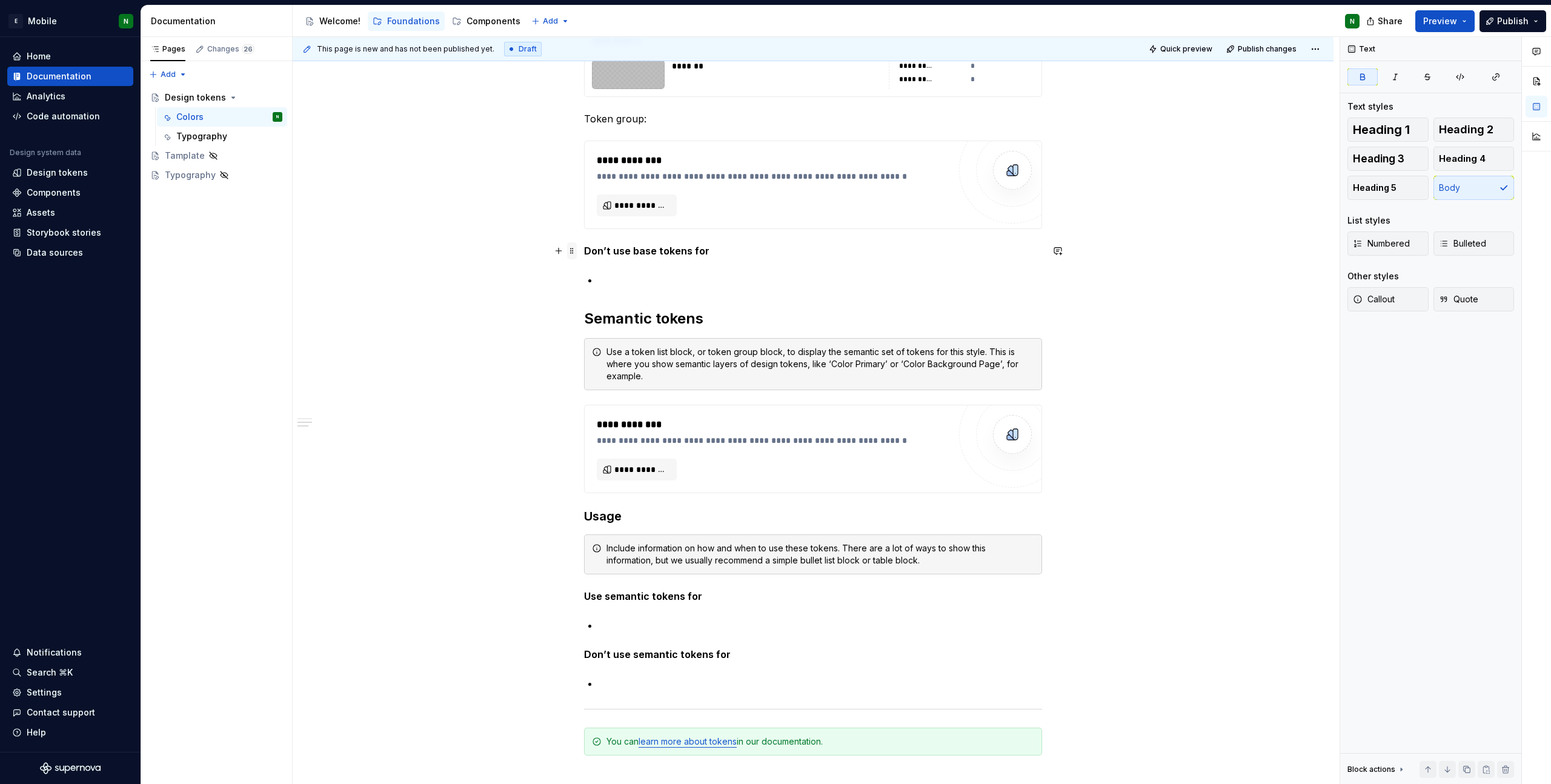
click at [573, 250] on span at bounding box center [572, 251] width 9 height 17
click at [580, 360] on icon at bounding box center [580, 358] width 7 height 7
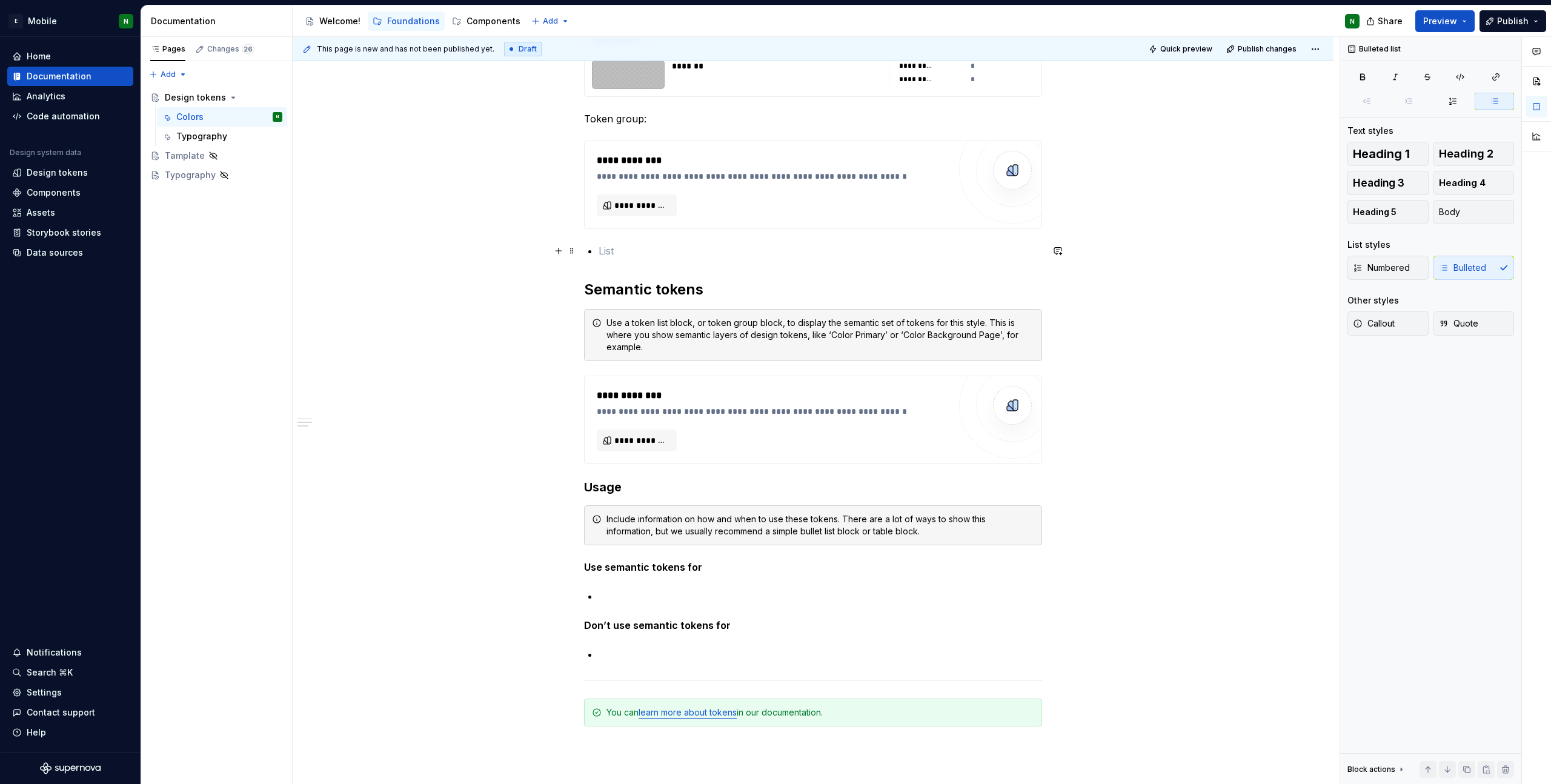
click at [575, 251] on span at bounding box center [572, 251] width 9 height 17
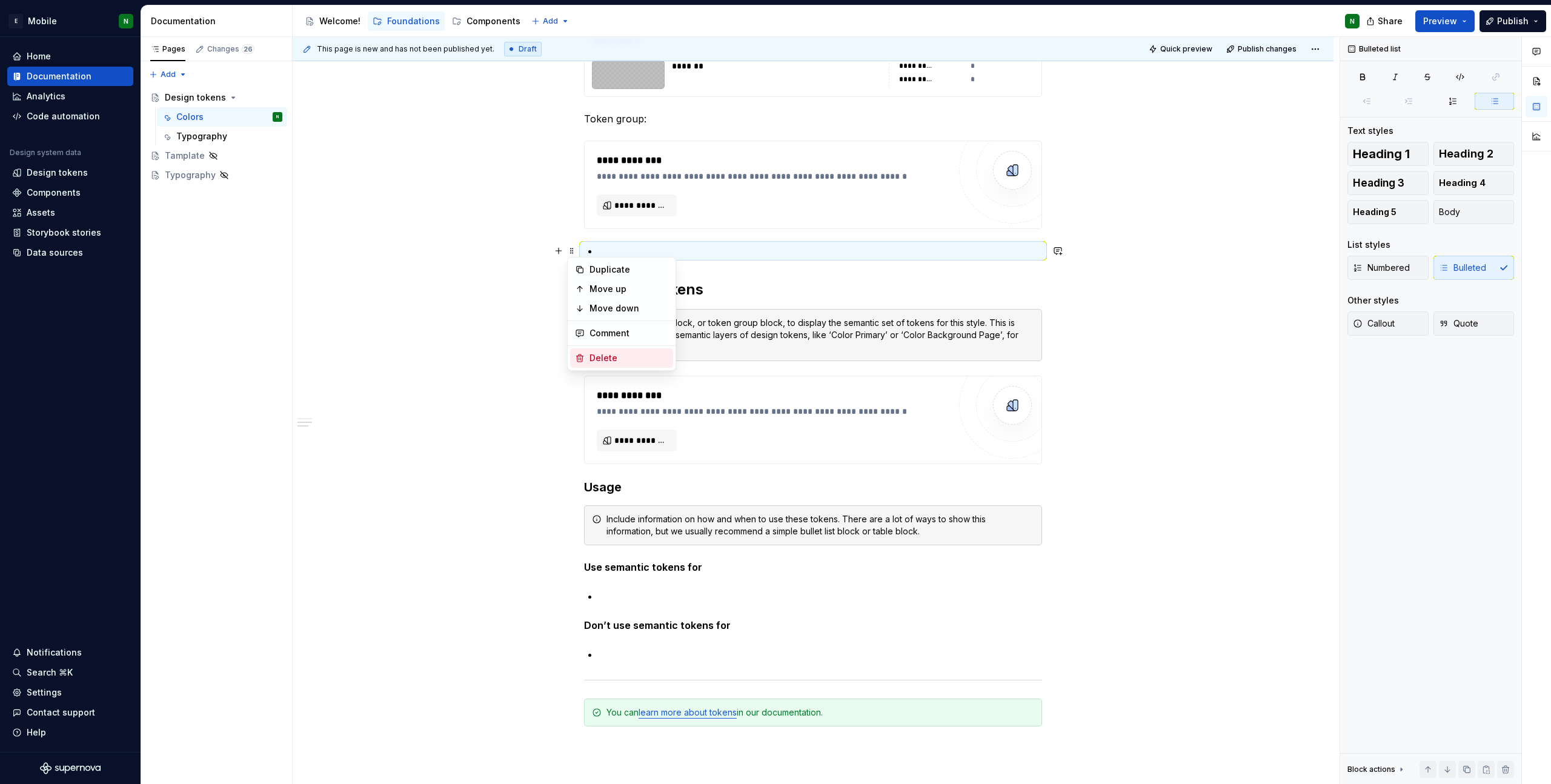
click at [582, 360] on icon at bounding box center [579, 358] width 9 height 9
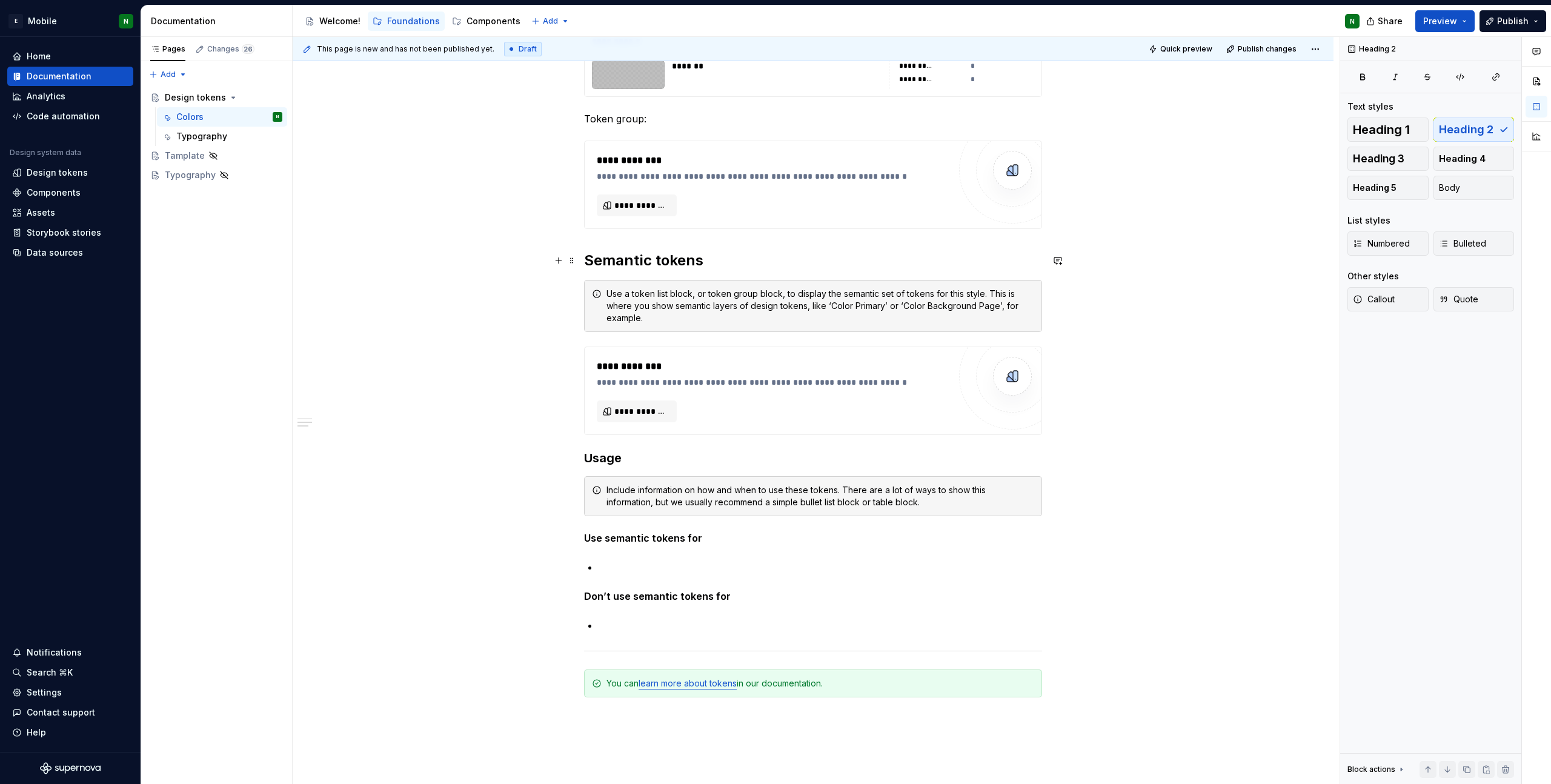
click at [575, 260] on span at bounding box center [572, 260] width 9 height 17
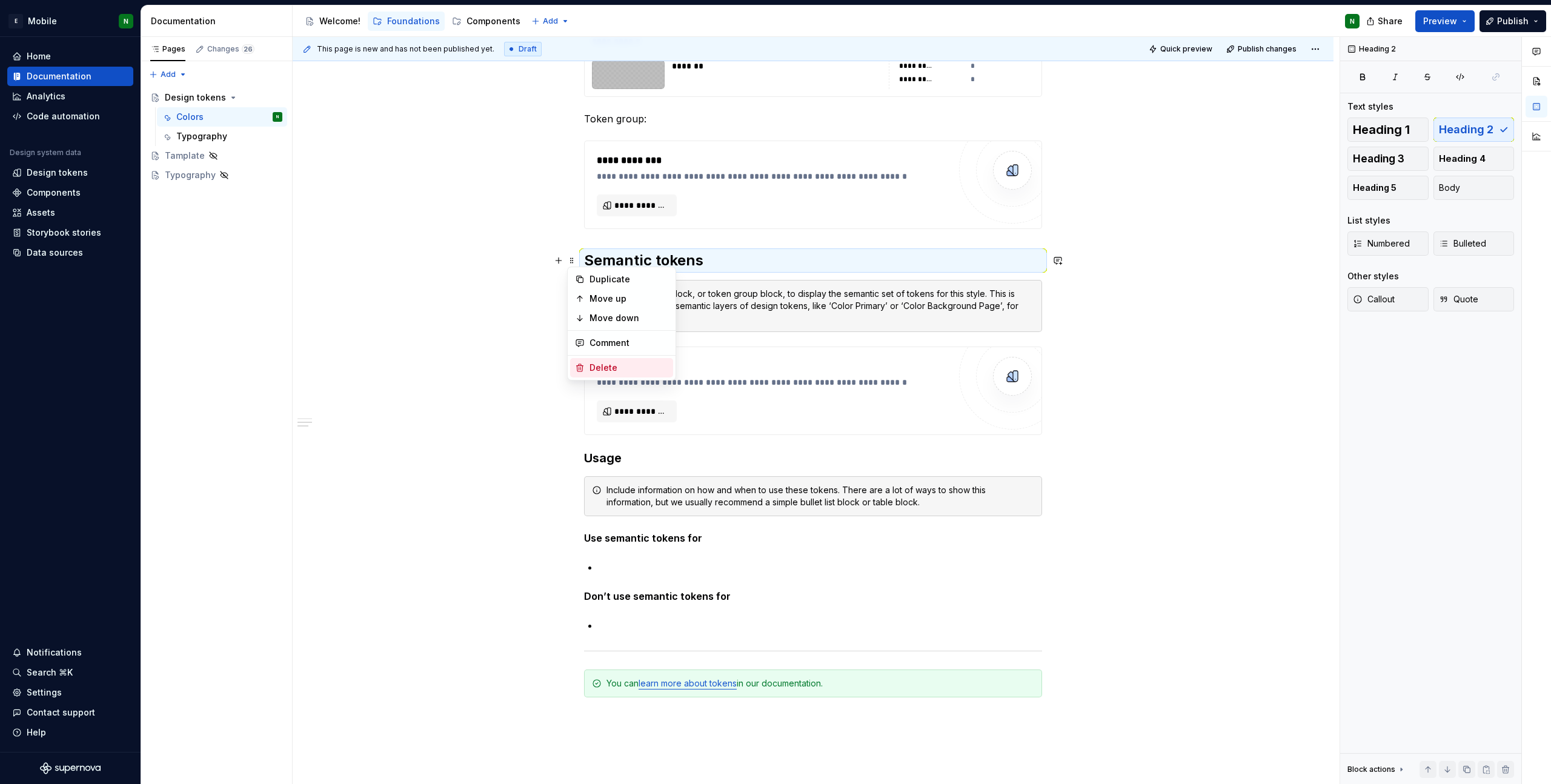
click at [581, 372] on icon at bounding box center [579, 368] width 9 height 9
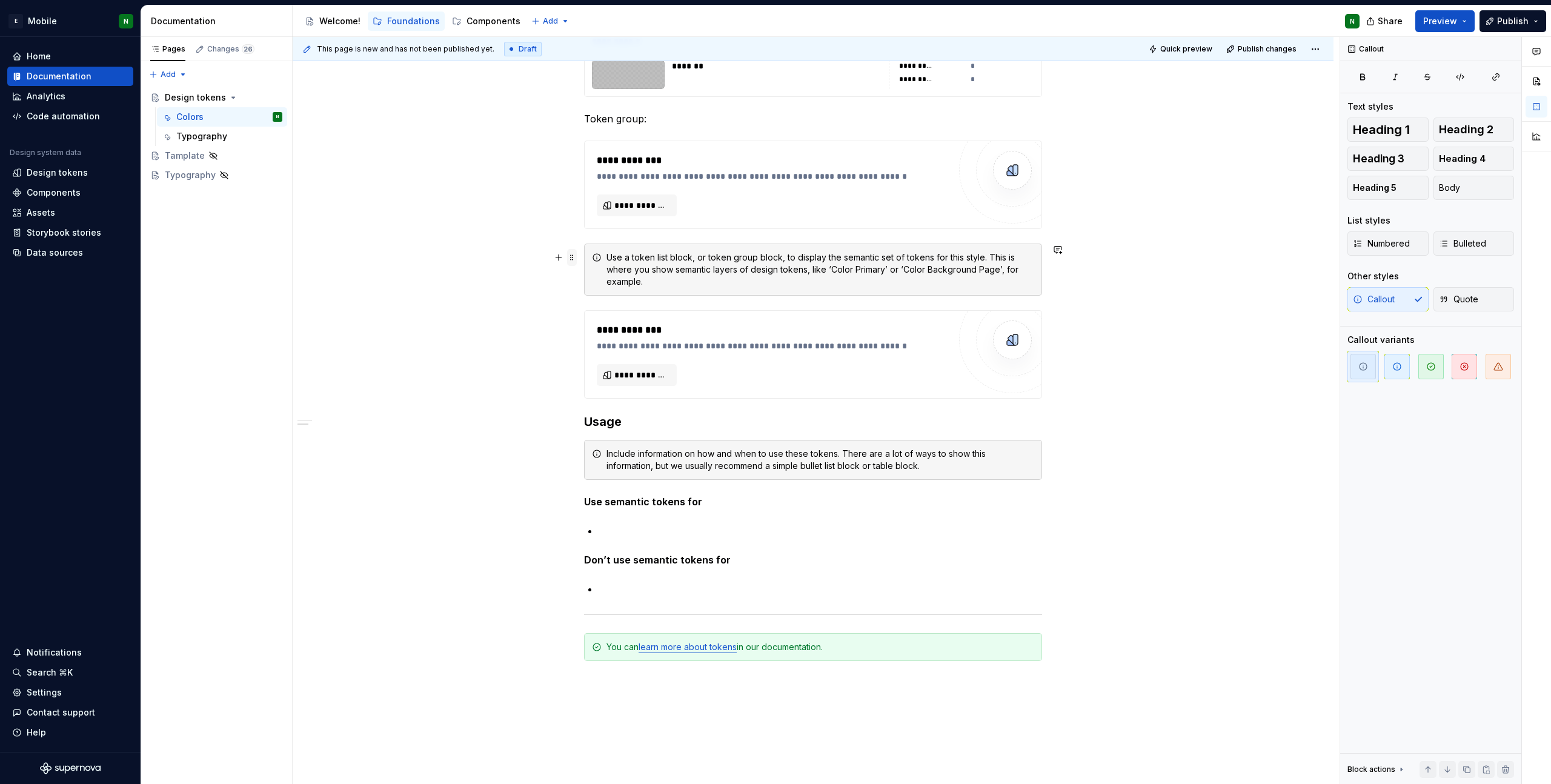
click at [574, 250] on span at bounding box center [572, 257] width 9 height 17
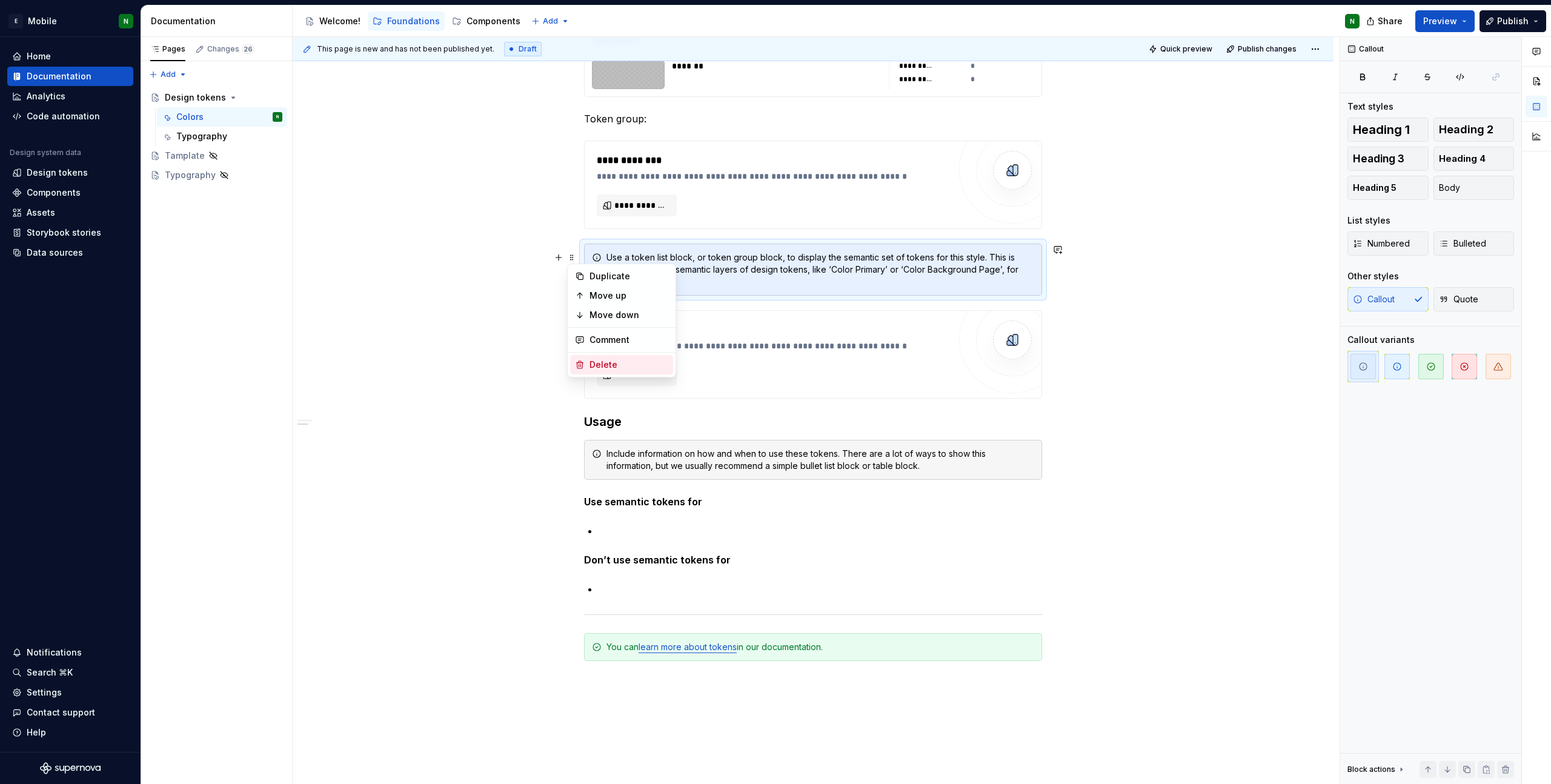
click at [602, 372] on div "Delete" at bounding box center [621, 364] width 103 height 20
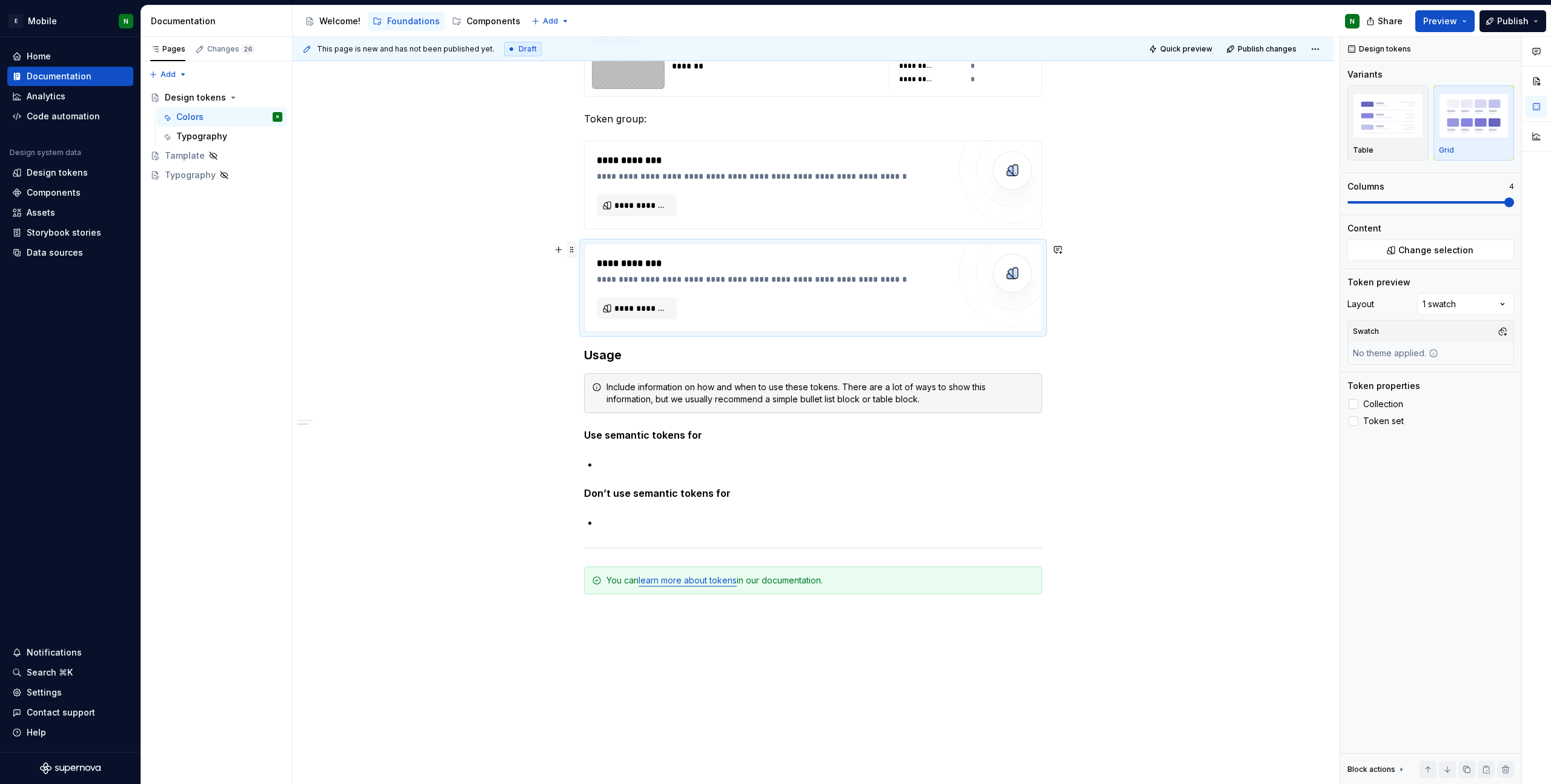
click at [571, 250] on span at bounding box center [572, 249] width 9 height 17
click at [598, 360] on div "Delete" at bounding box center [629, 357] width 79 height 12
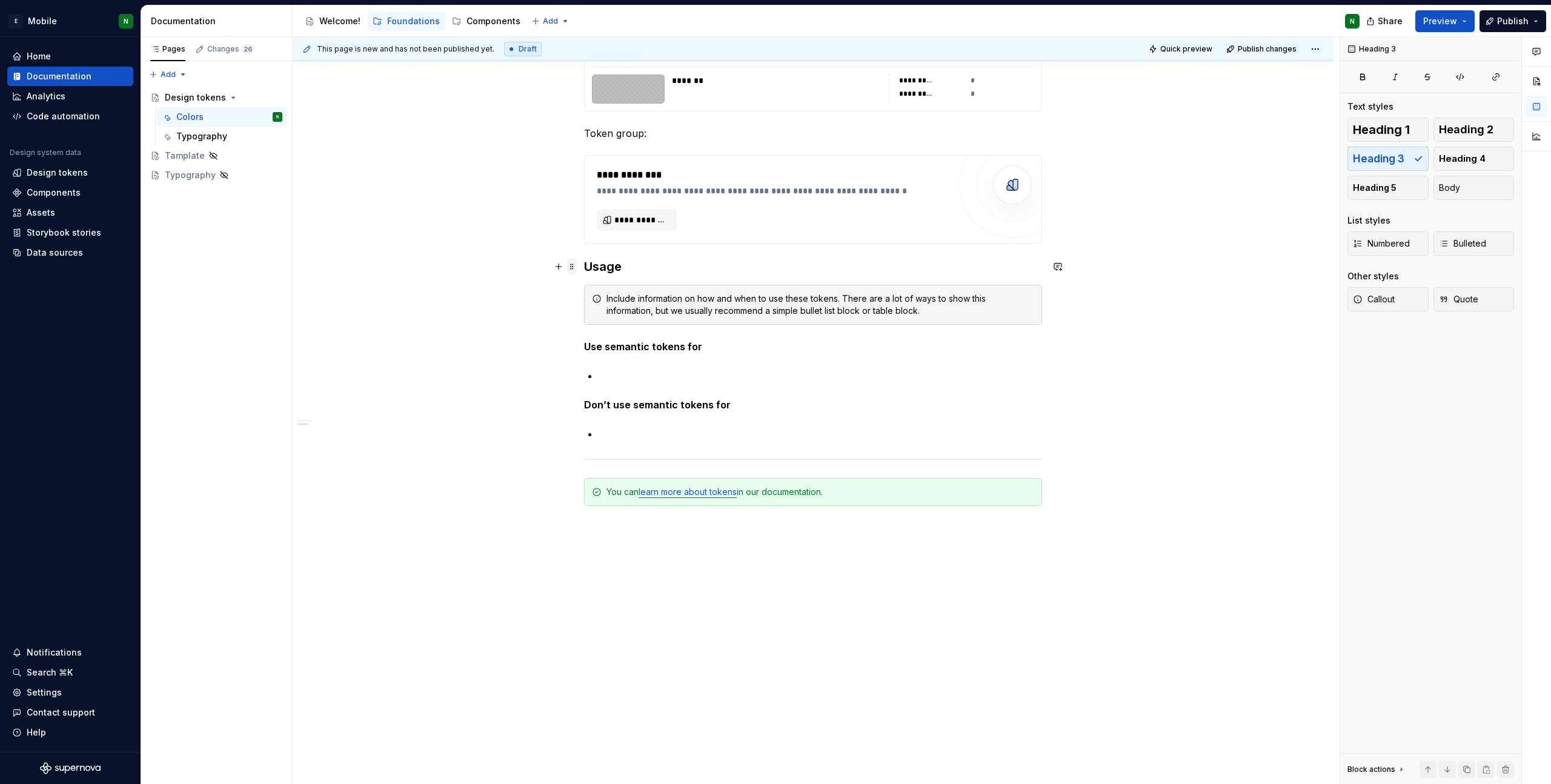
click at [573, 265] on span at bounding box center [572, 266] width 9 height 17
click at [592, 376] on div "Delete" at bounding box center [629, 374] width 79 height 12
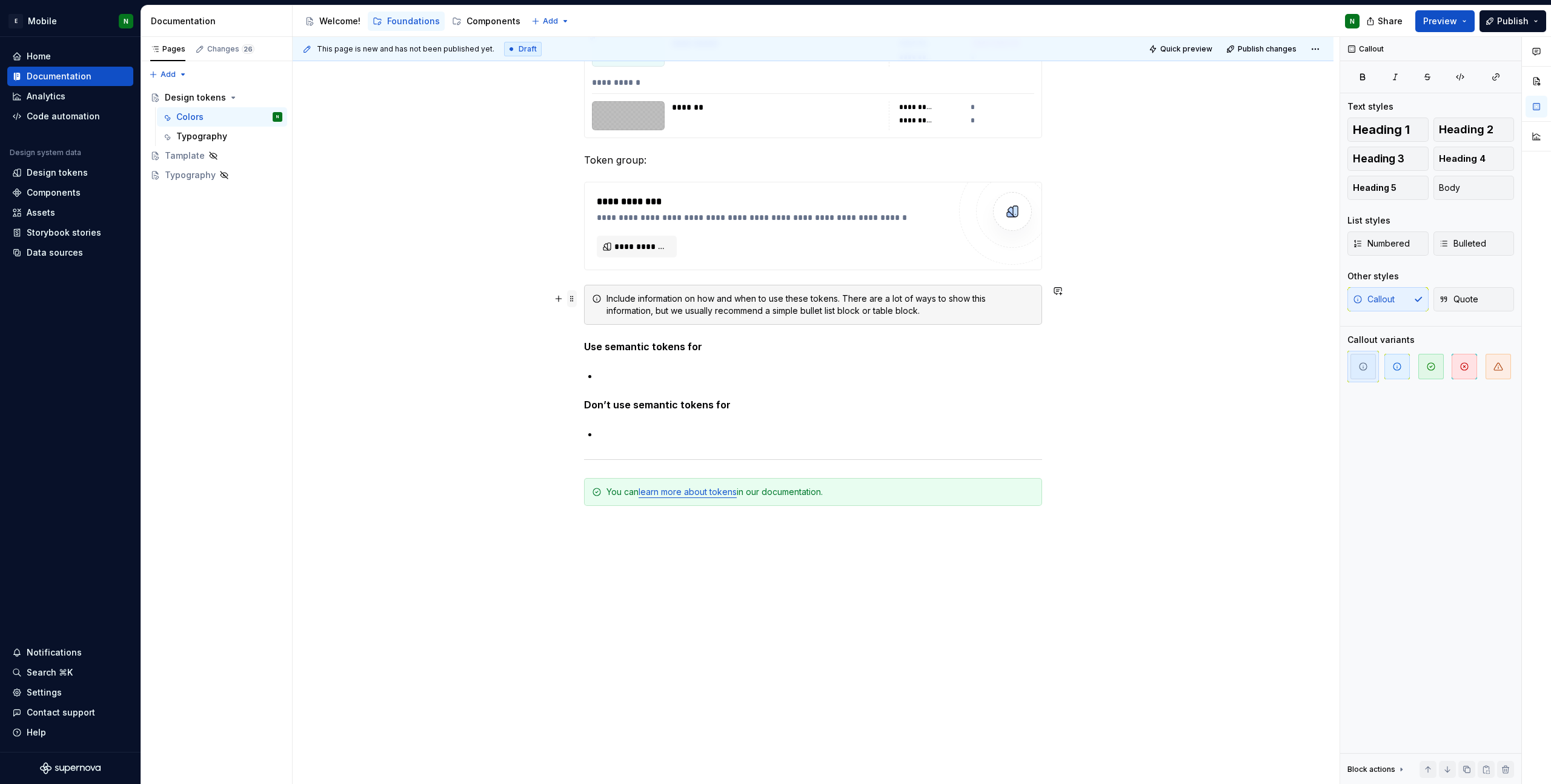
click at [575, 298] on span at bounding box center [572, 298] width 9 height 17
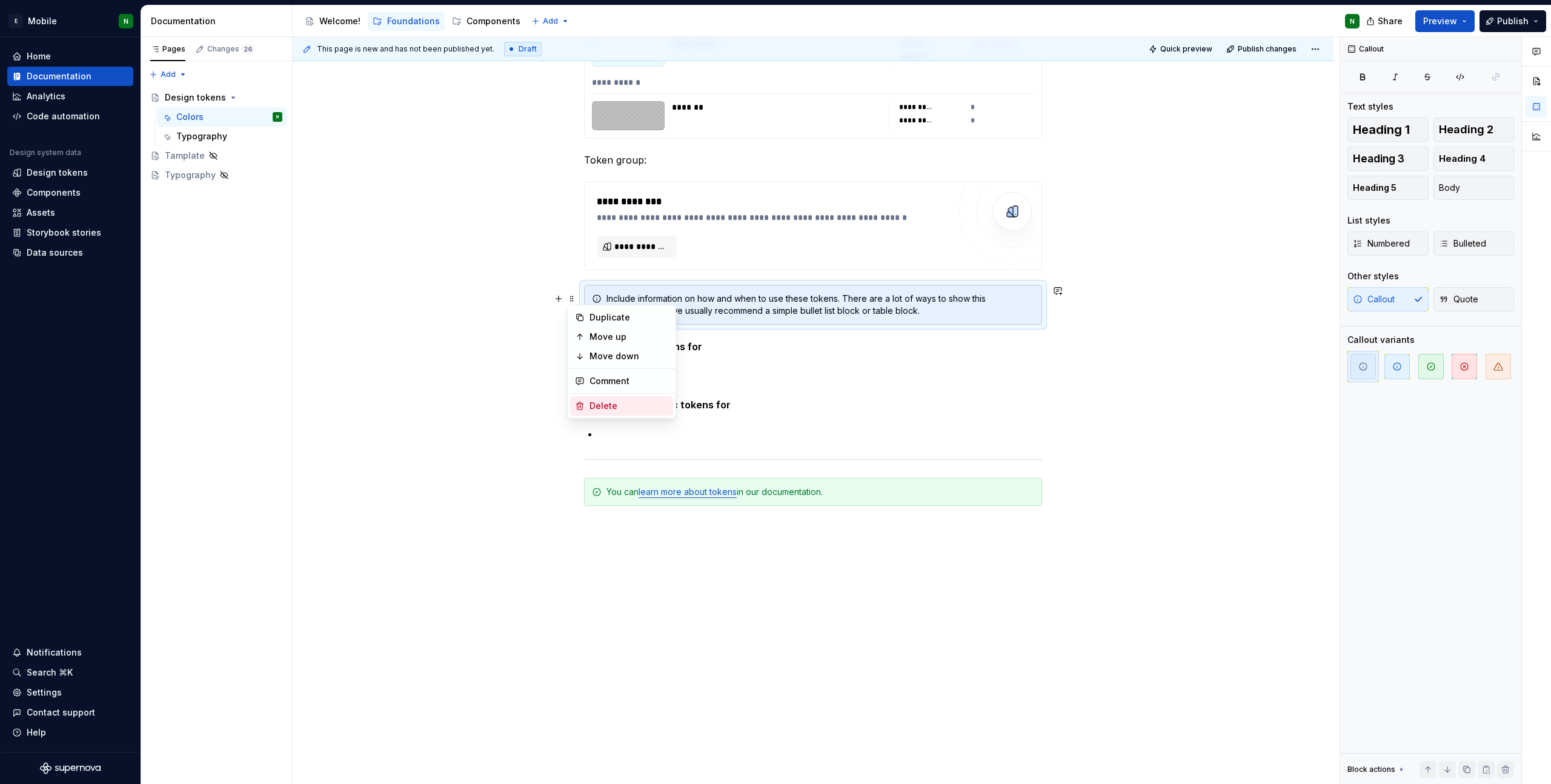
click at [600, 401] on div "Delete" at bounding box center [629, 406] width 79 height 12
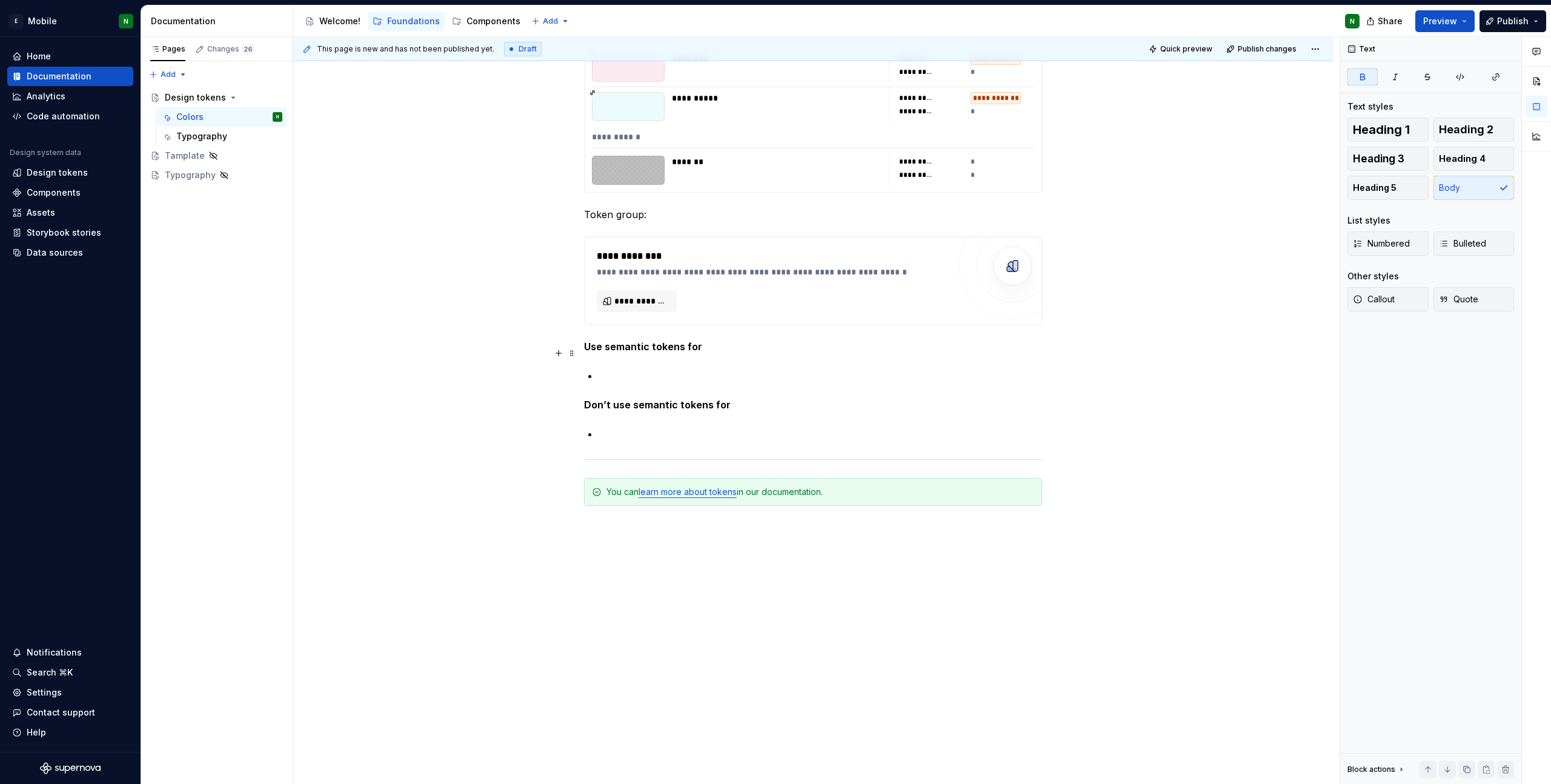
scroll to position [6420, 0]
click at [574, 348] on span at bounding box center [572, 346] width 9 height 17
click at [592, 451] on div "Delete" at bounding box center [629, 454] width 79 height 12
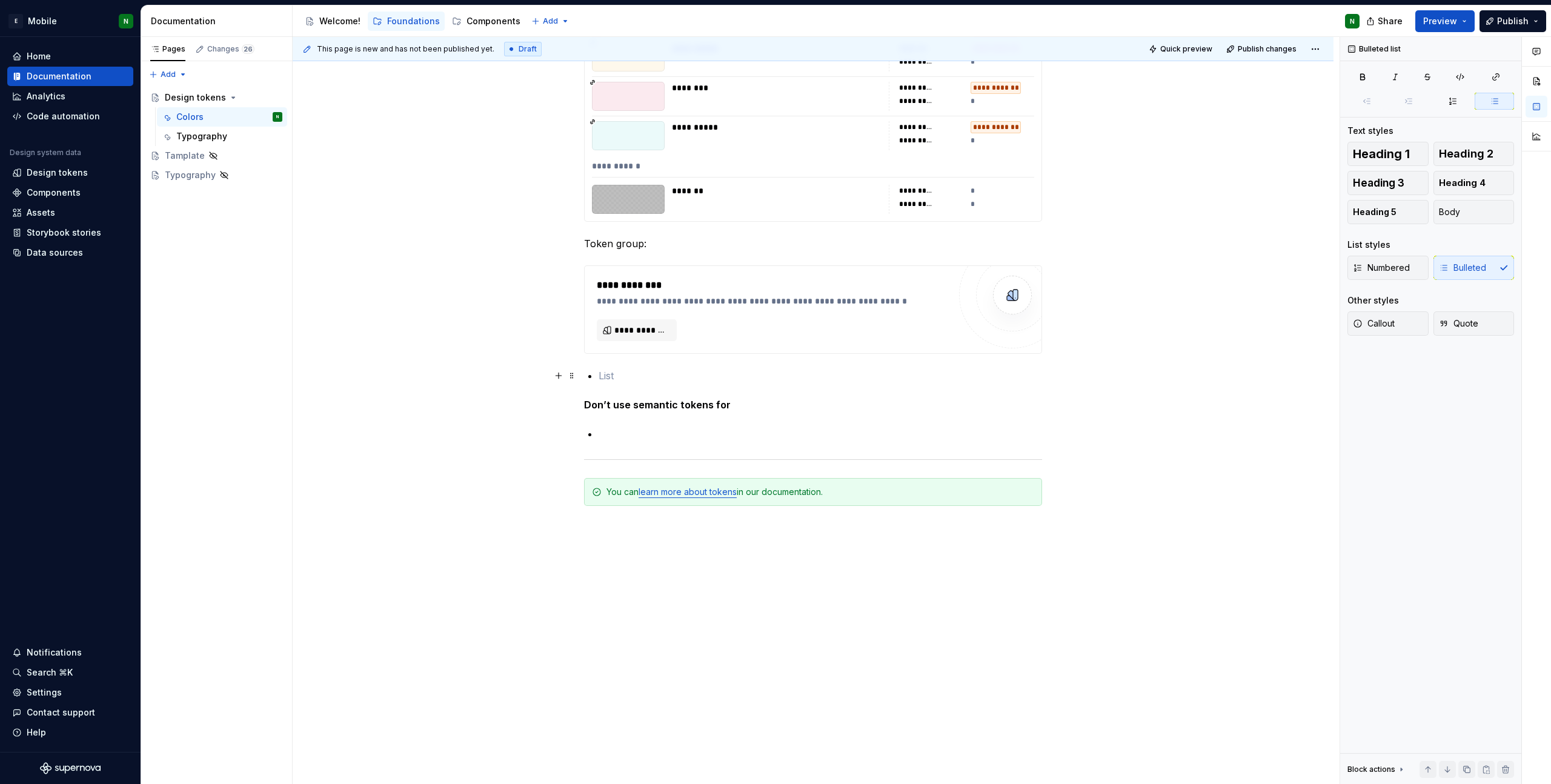
scroll to position [6391, 0]
click at [575, 379] on span at bounding box center [572, 375] width 9 height 17
click at [606, 484] on div "Delete" at bounding box center [629, 483] width 79 height 12
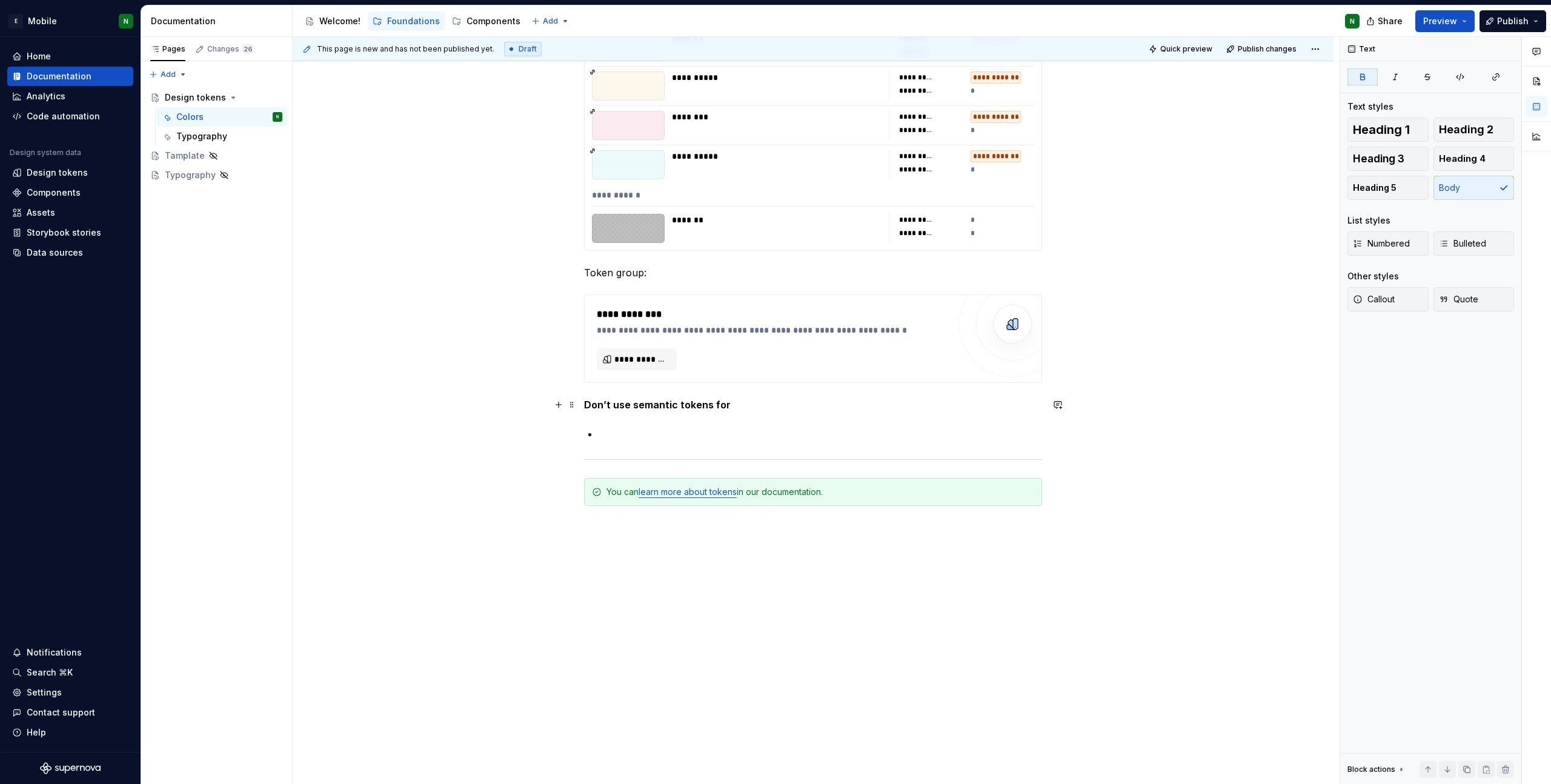
click at [575, 408] on span at bounding box center [572, 404] width 9 height 17
click at [604, 509] on div "Delete" at bounding box center [629, 512] width 79 height 12
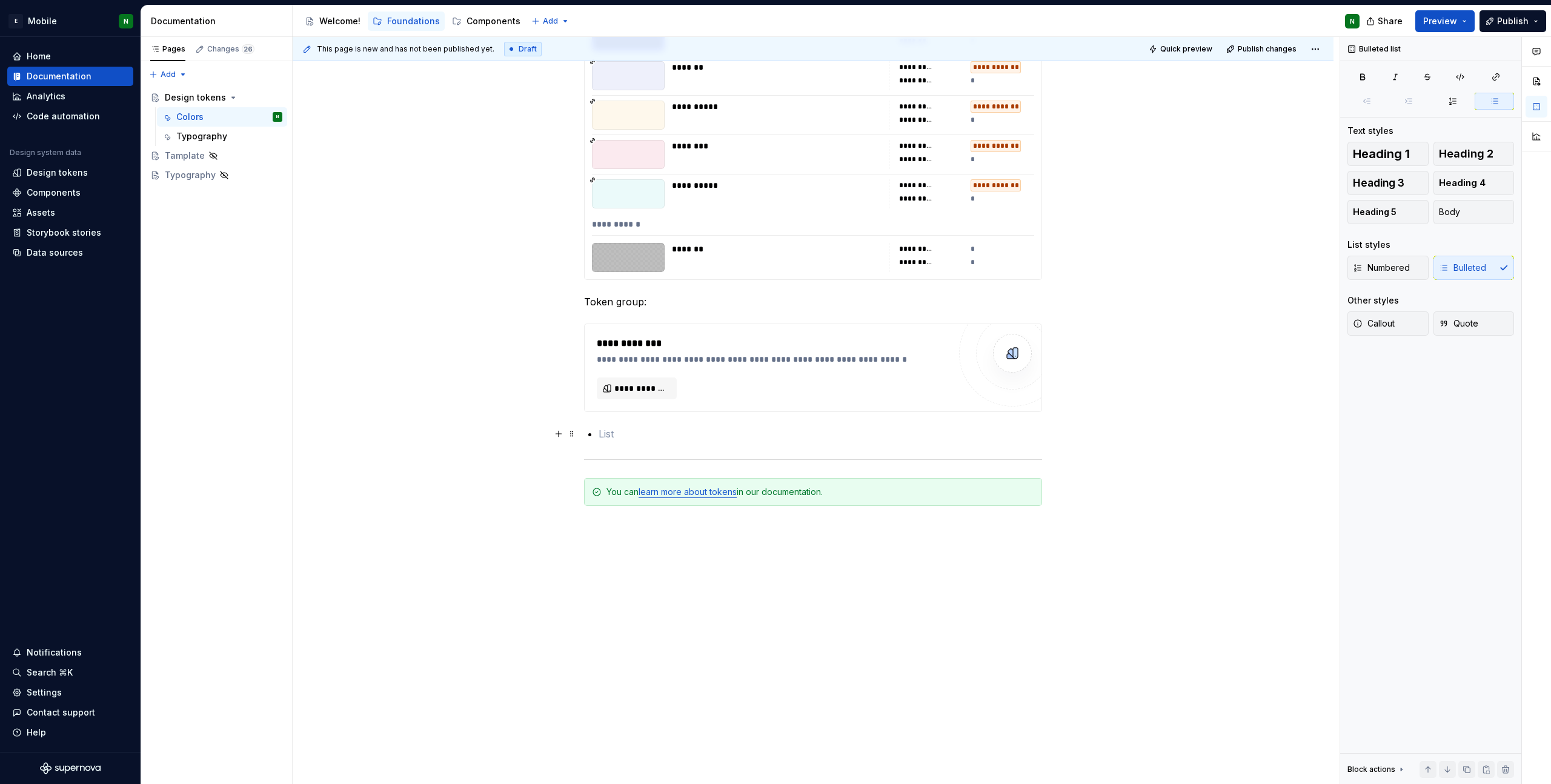
scroll to position [6333, 0]
click at [573, 436] on span at bounding box center [572, 433] width 9 height 17
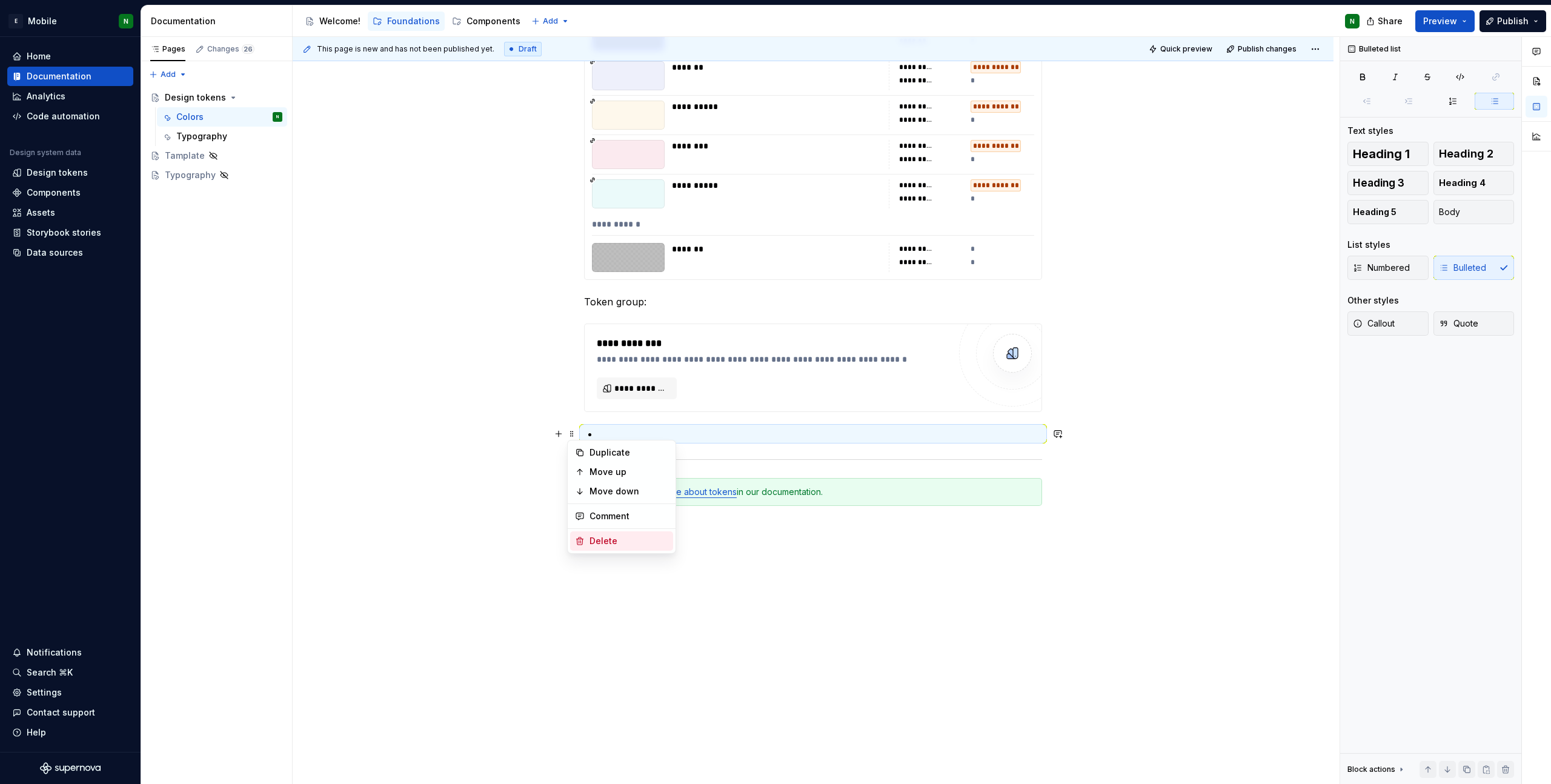
click at [626, 542] on div "Delete" at bounding box center [629, 541] width 79 height 12
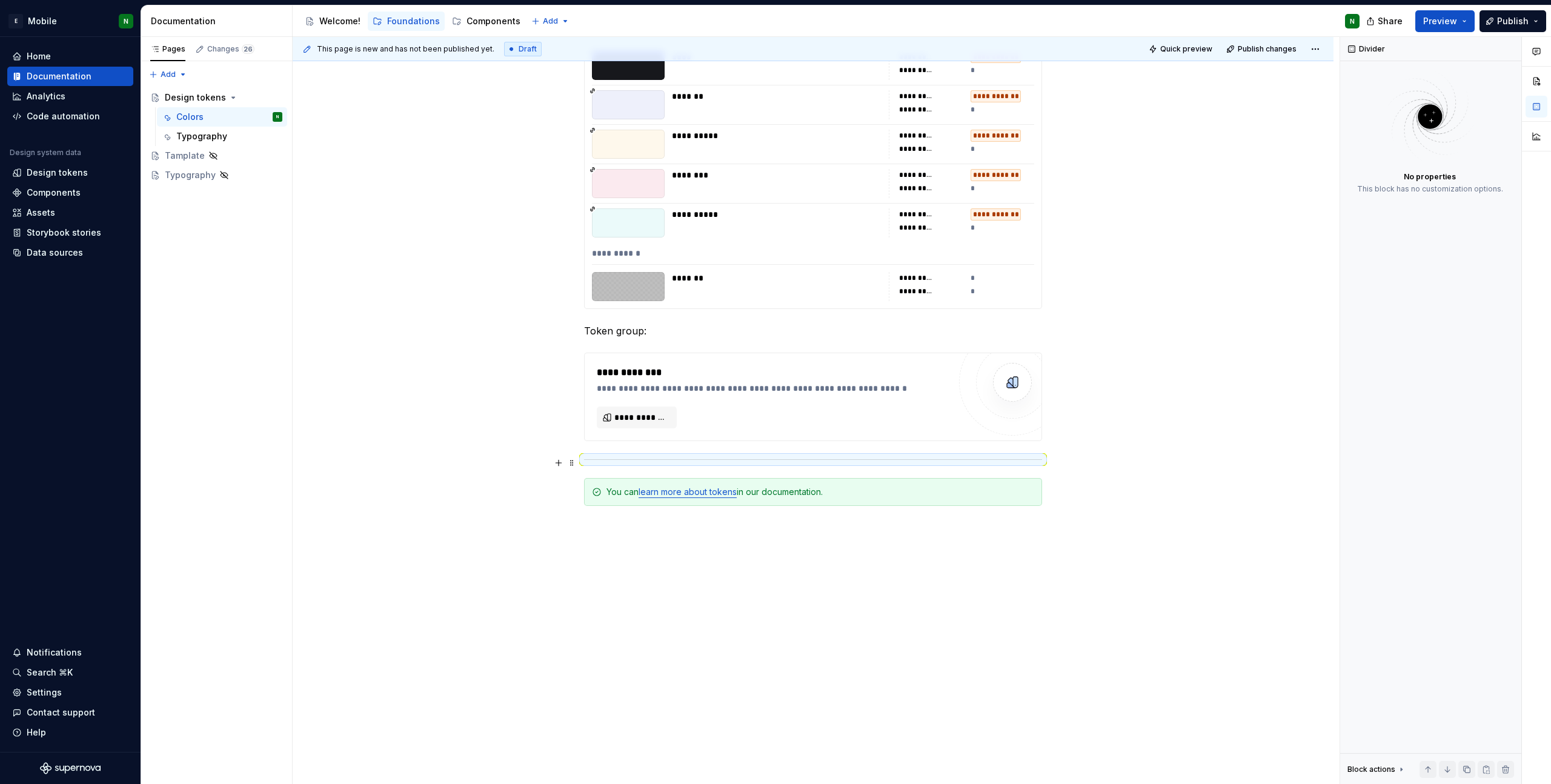
scroll to position [6304, 0]
click at [571, 461] on span at bounding box center [572, 461] width 9 height 17
click at [610, 575] on div "Delete" at bounding box center [621, 568] width 103 height 20
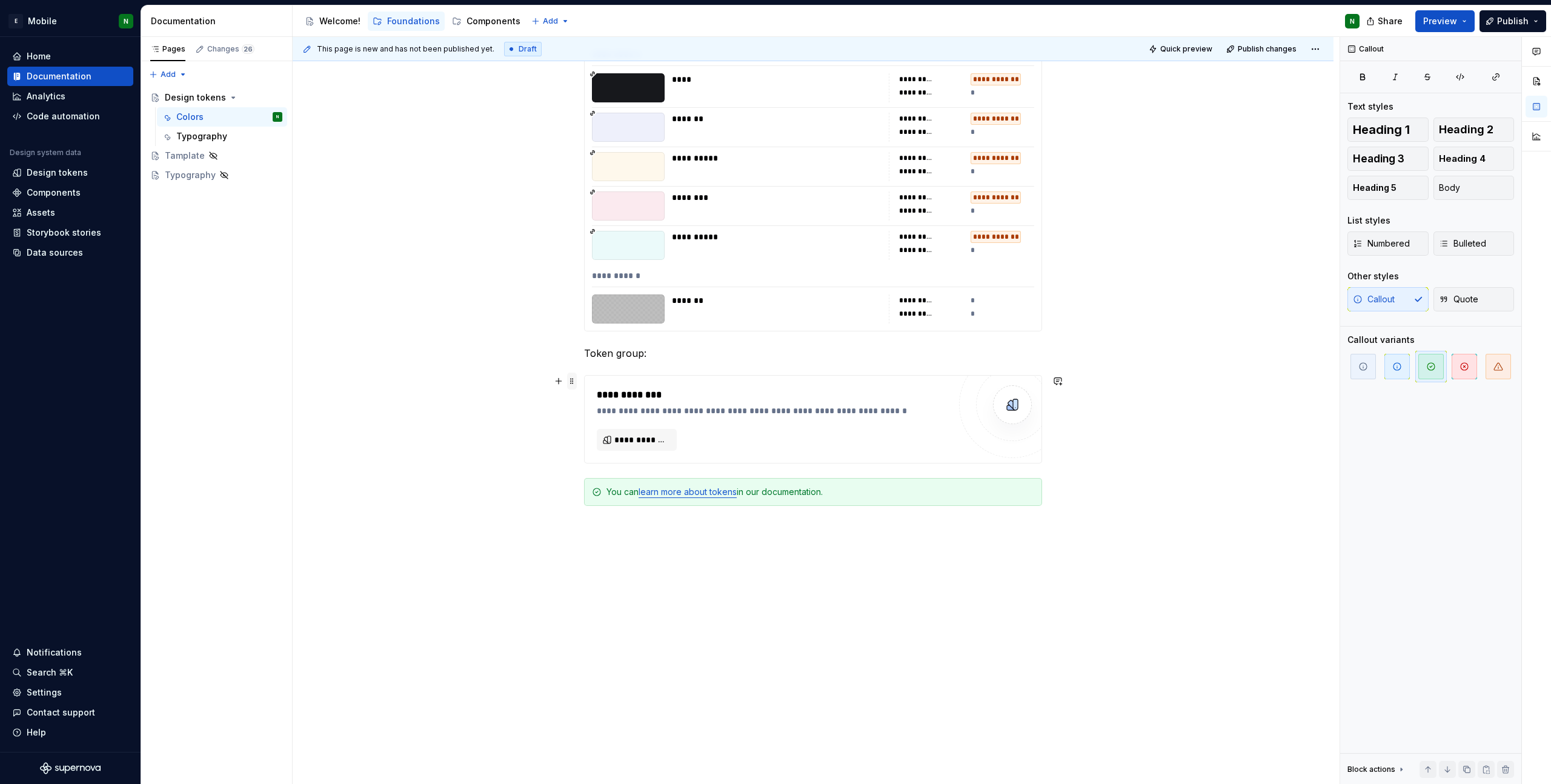
click at [573, 382] on span at bounding box center [572, 381] width 9 height 17
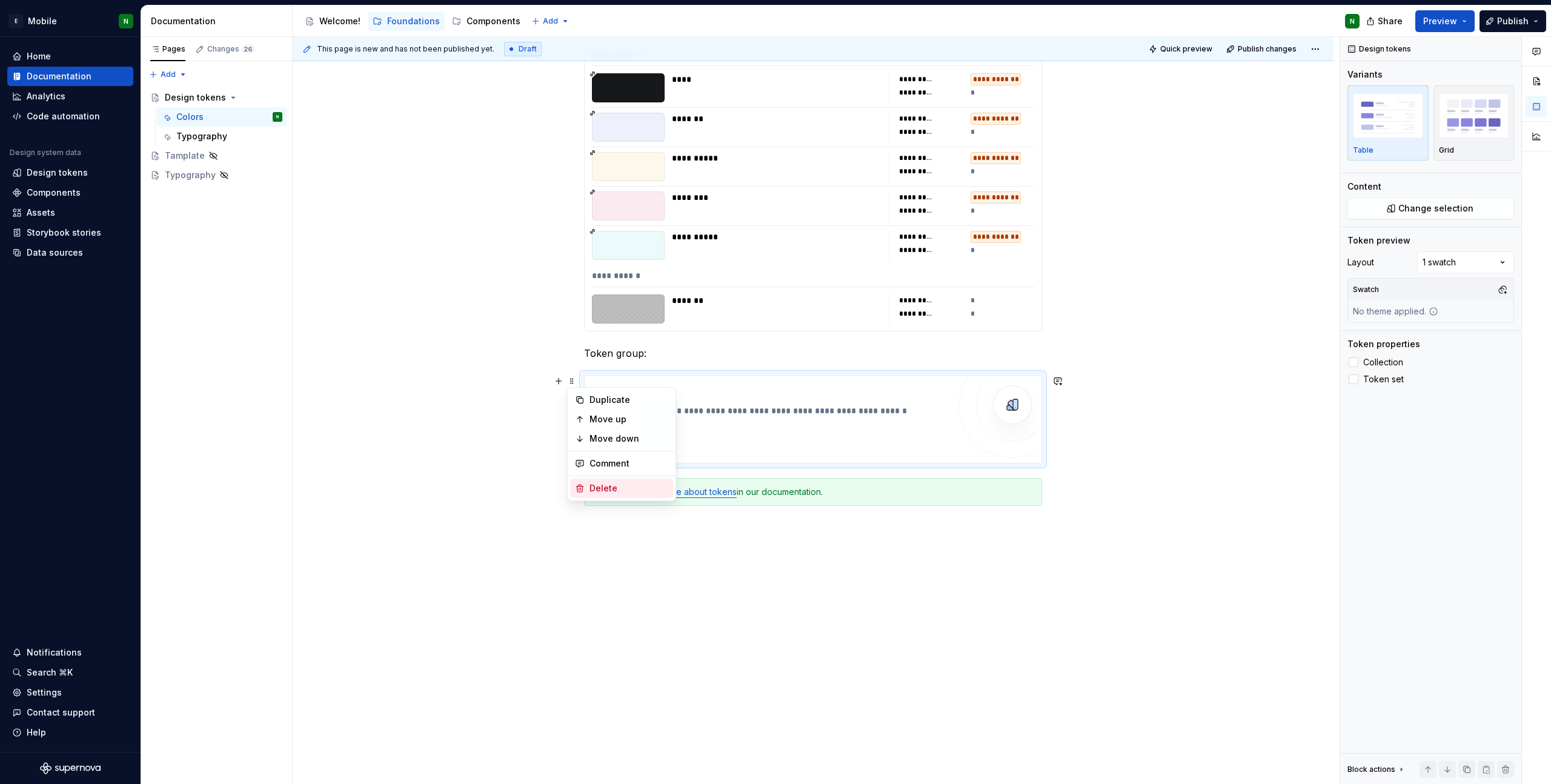
click at [597, 491] on div "Delete" at bounding box center [629, 488] width 79 height 12
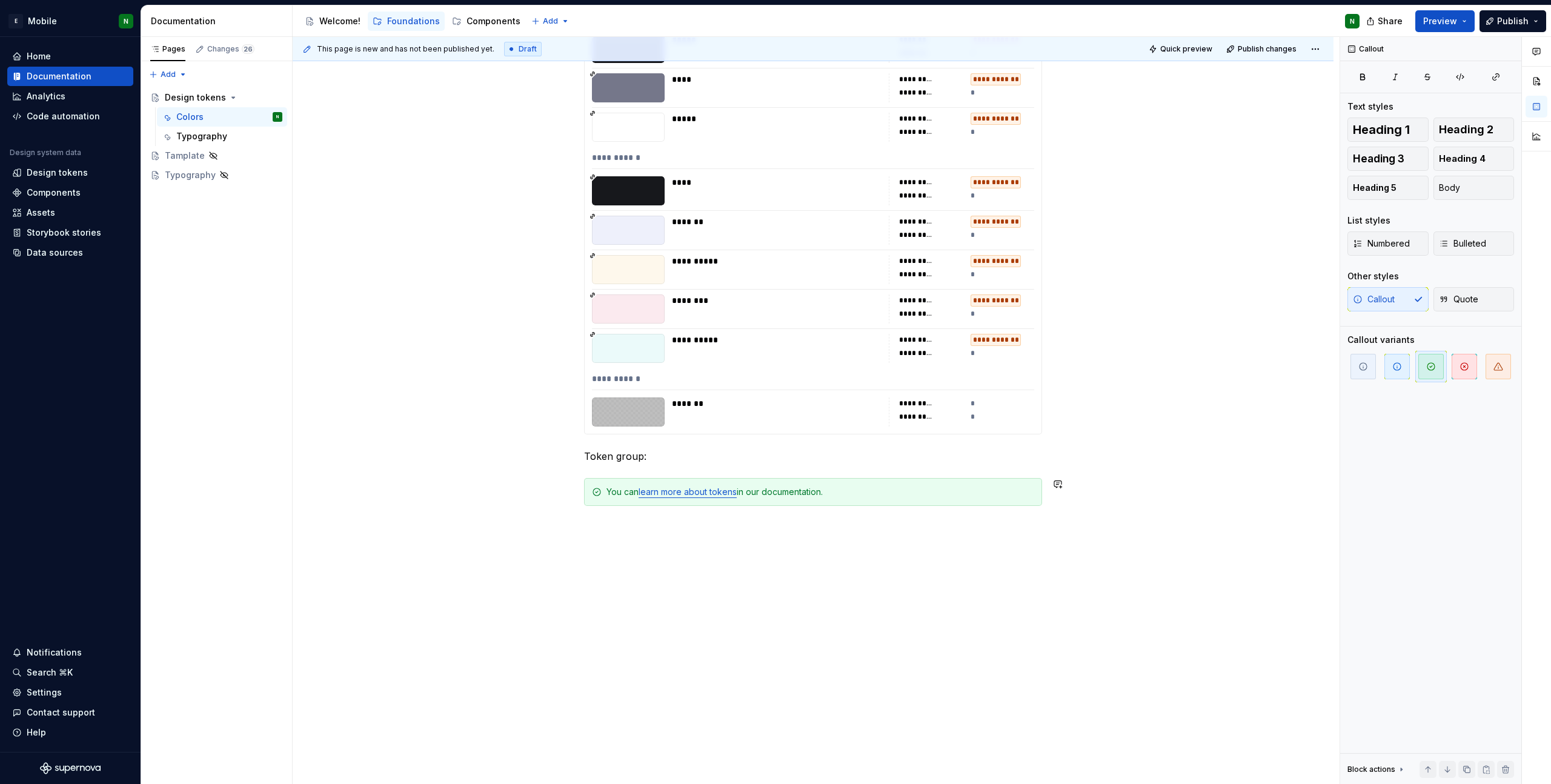
scroll to position [6178, 0]
click at [574, 456] on span at bounding box center [572, 456] width 9 height 17
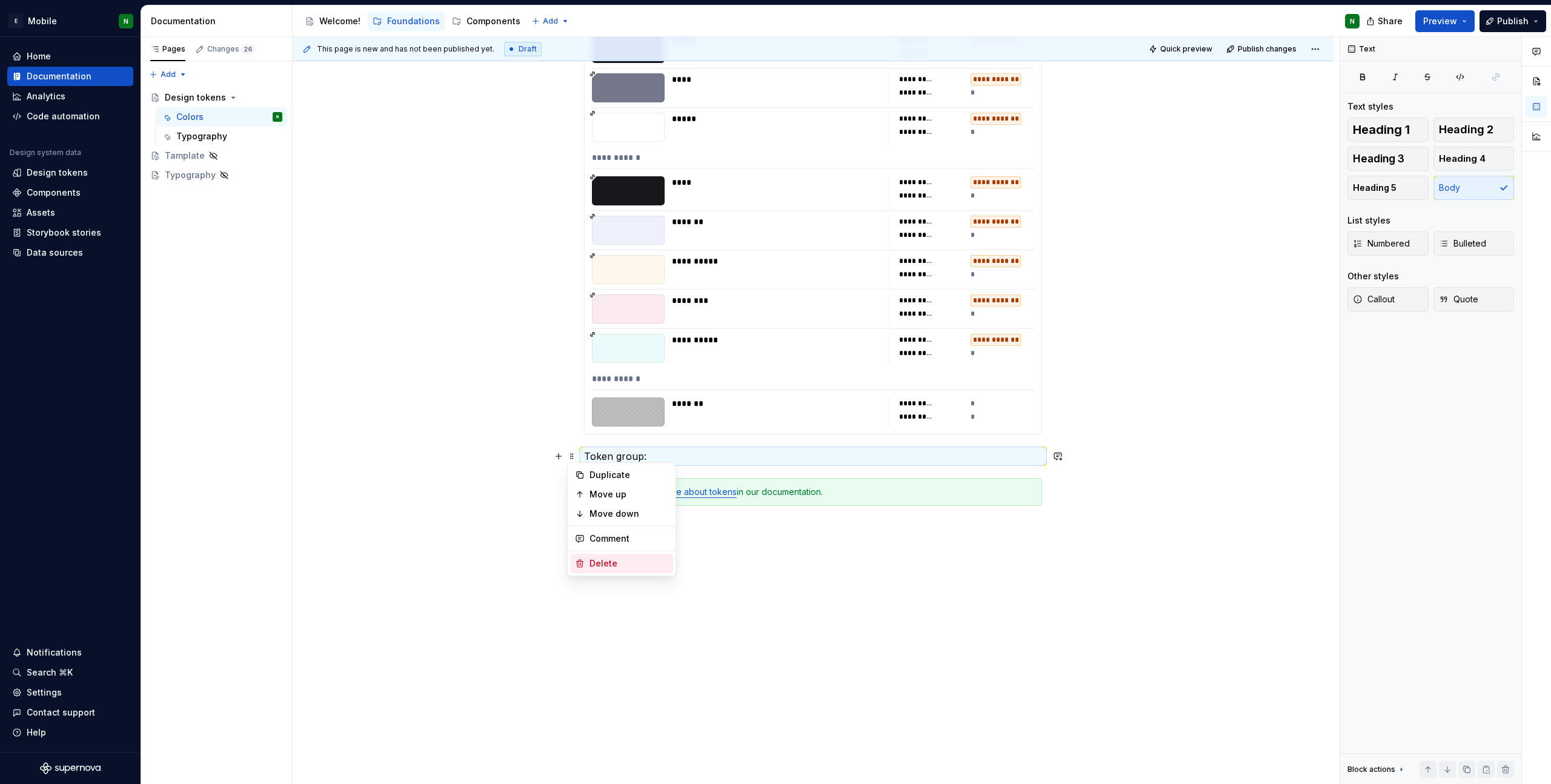
click at [607, 559] on div "Delete" at bounding box center [629, 563] width 79 height 12
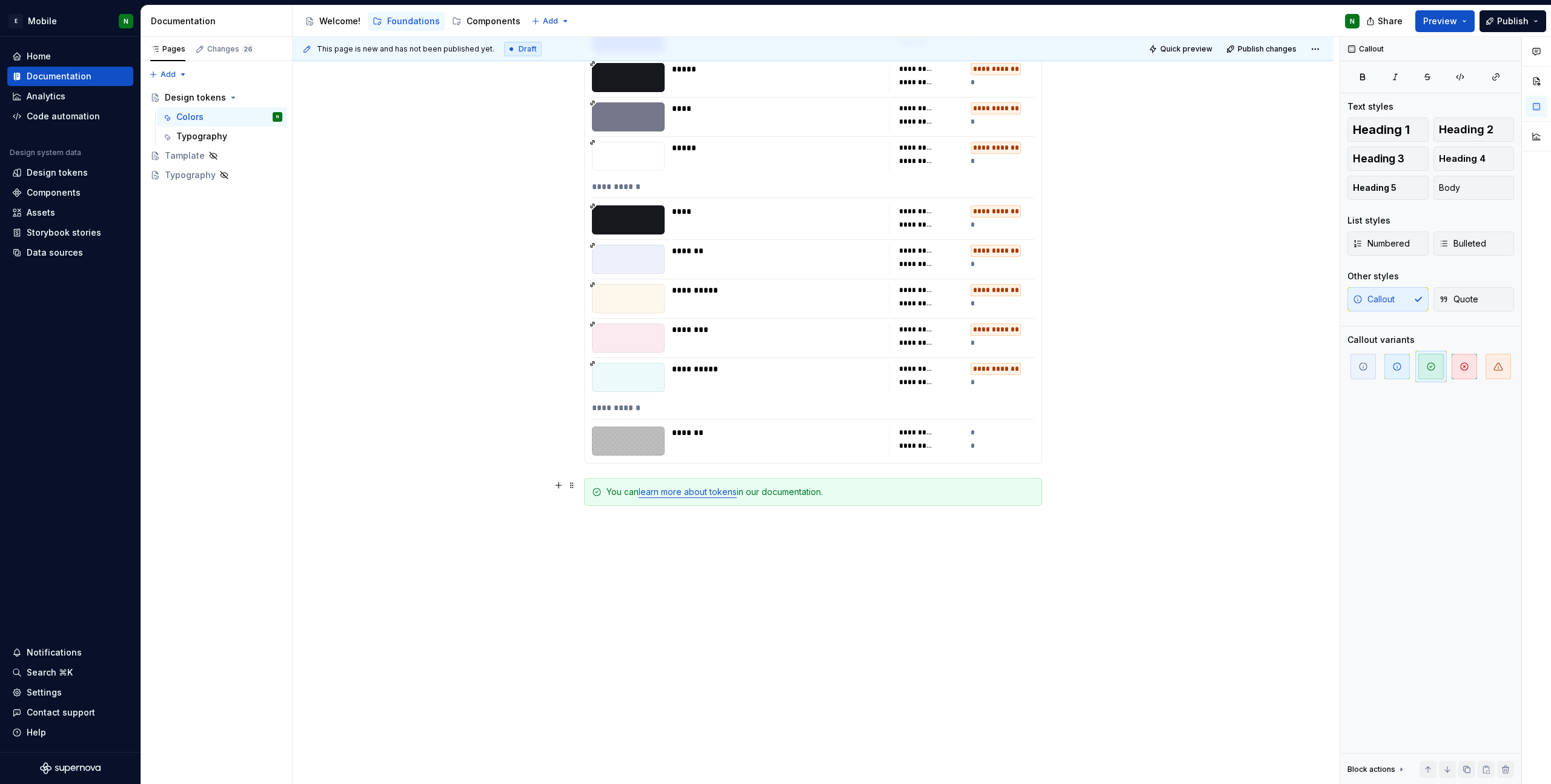
scroll to position [6149, 0]
click at [575, 493] on span at bounding box center [572, 492] width 9 height 17
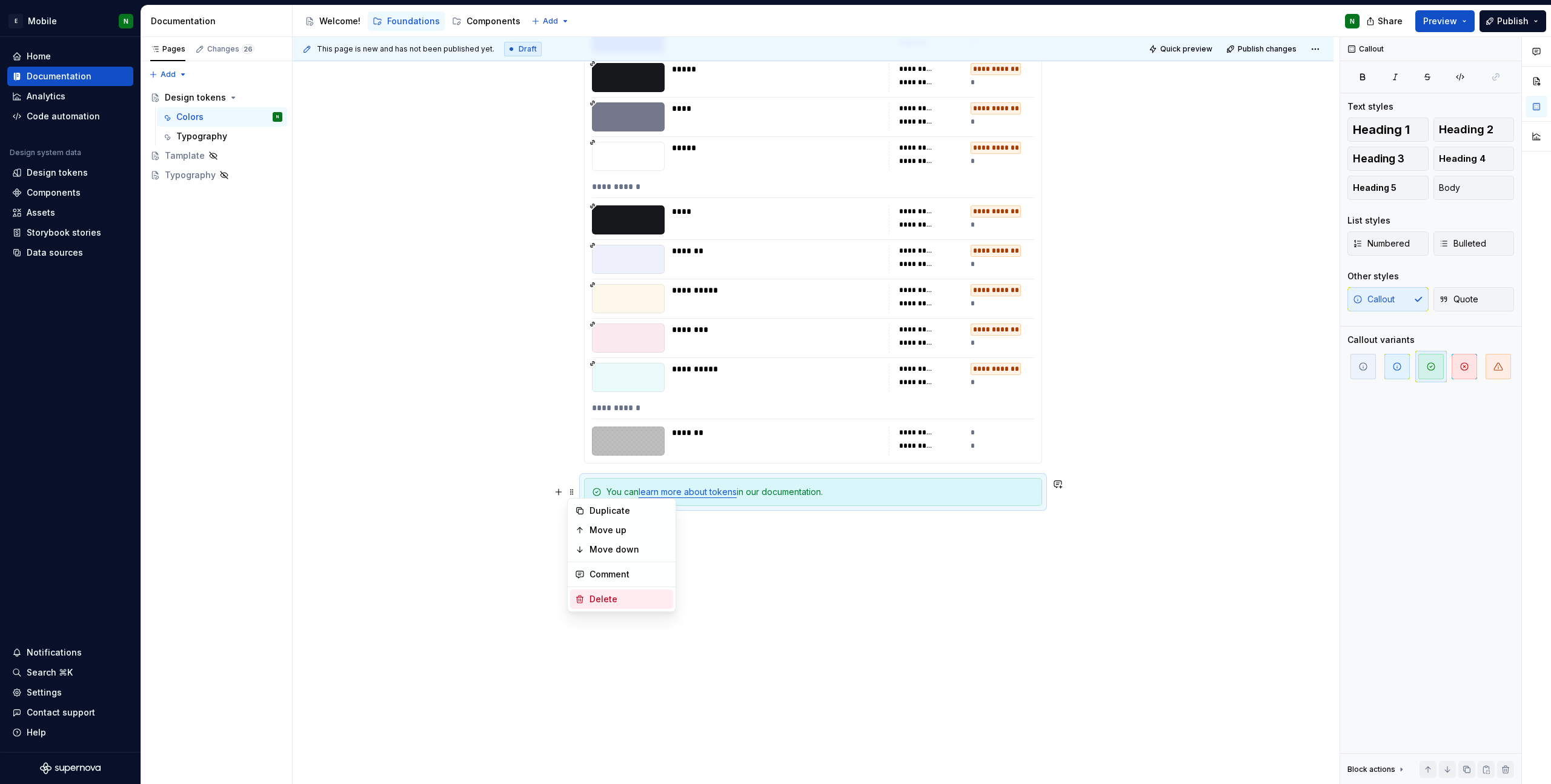
click at [619, 604] on div "Delete" at bounding box center [629, 599] width 79 height 12
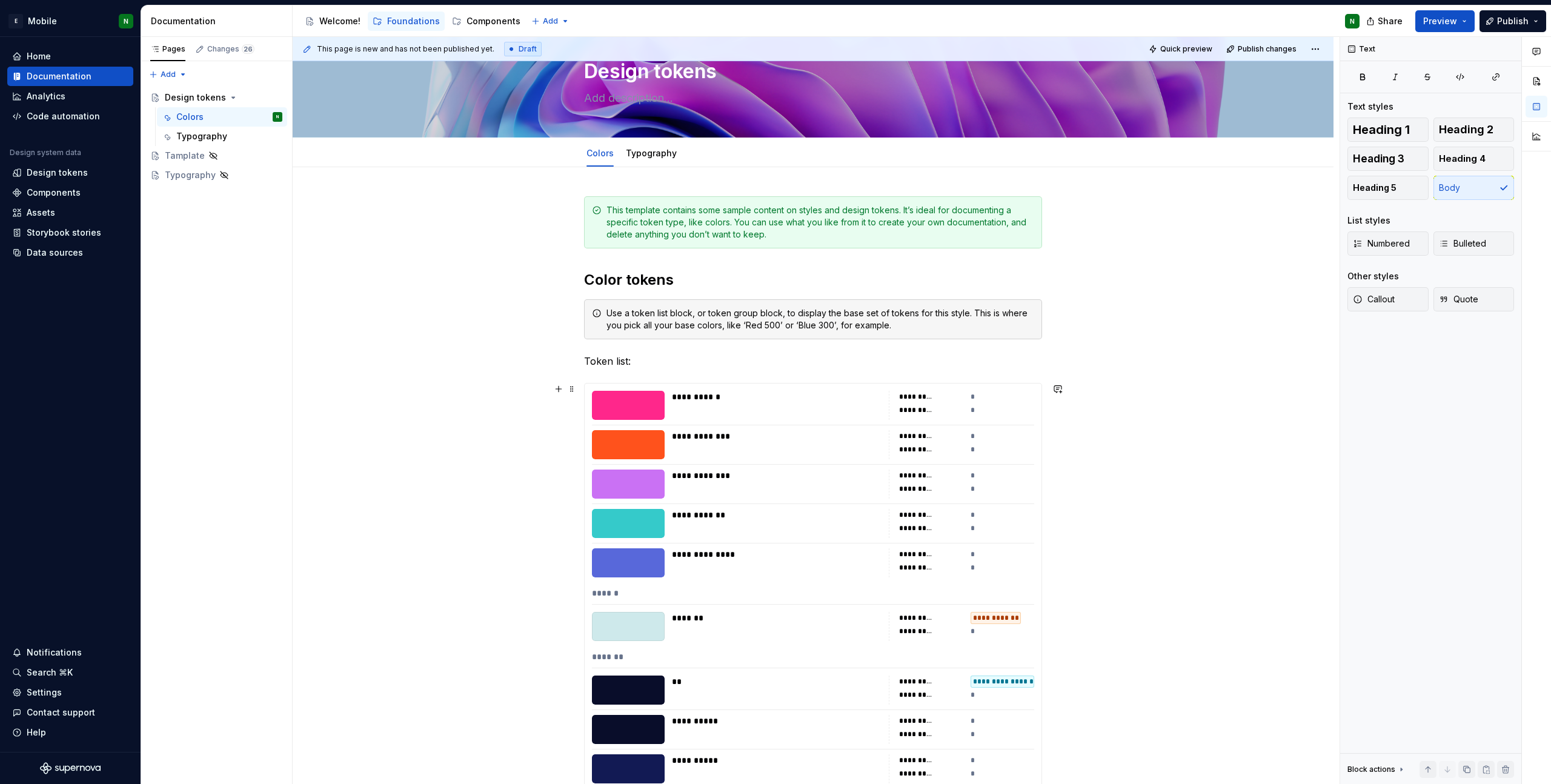
scroll to position [0, 0]
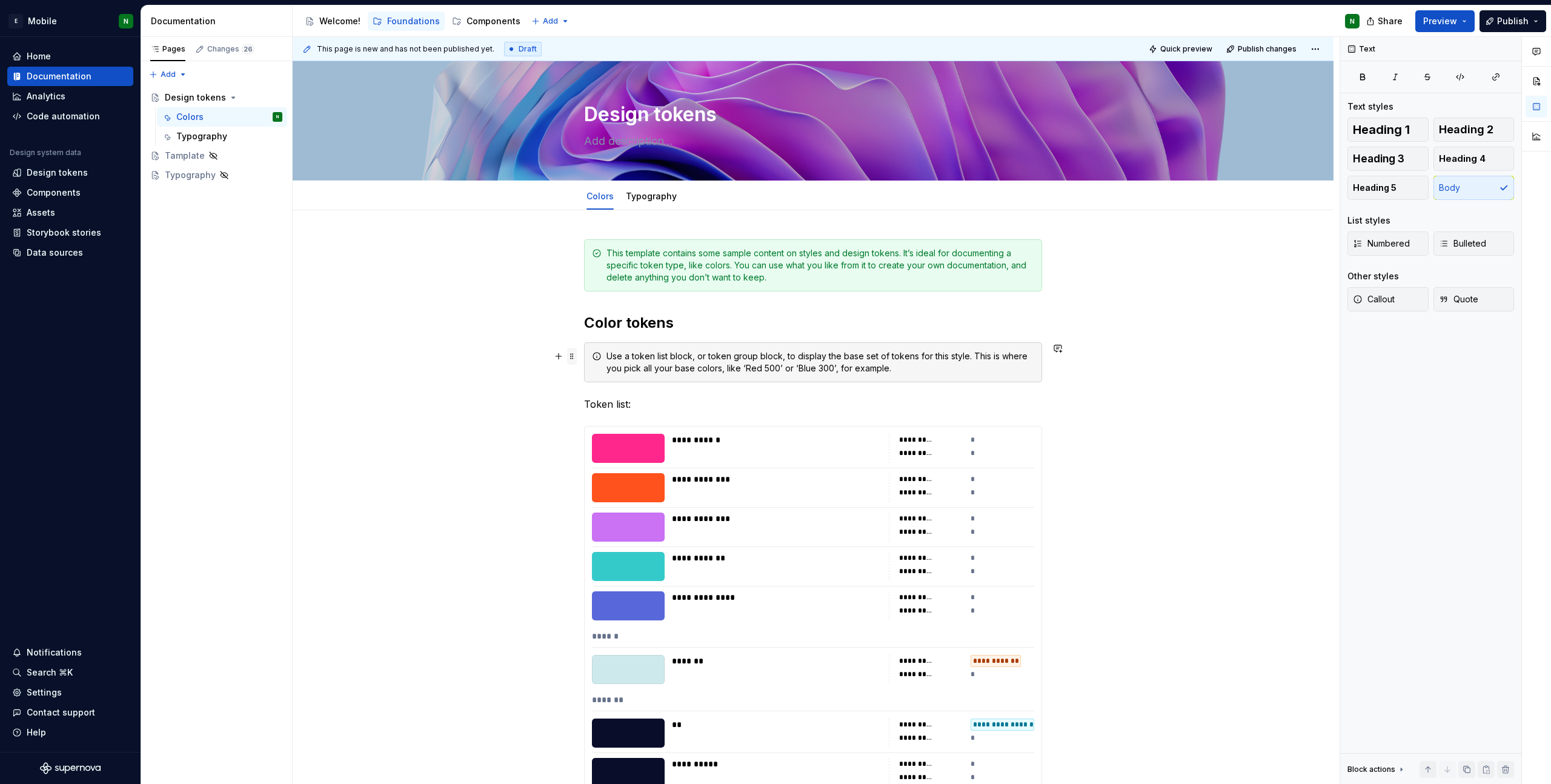
click at [571, 353] on span at bounding box center [572, 356] width 9 height 17
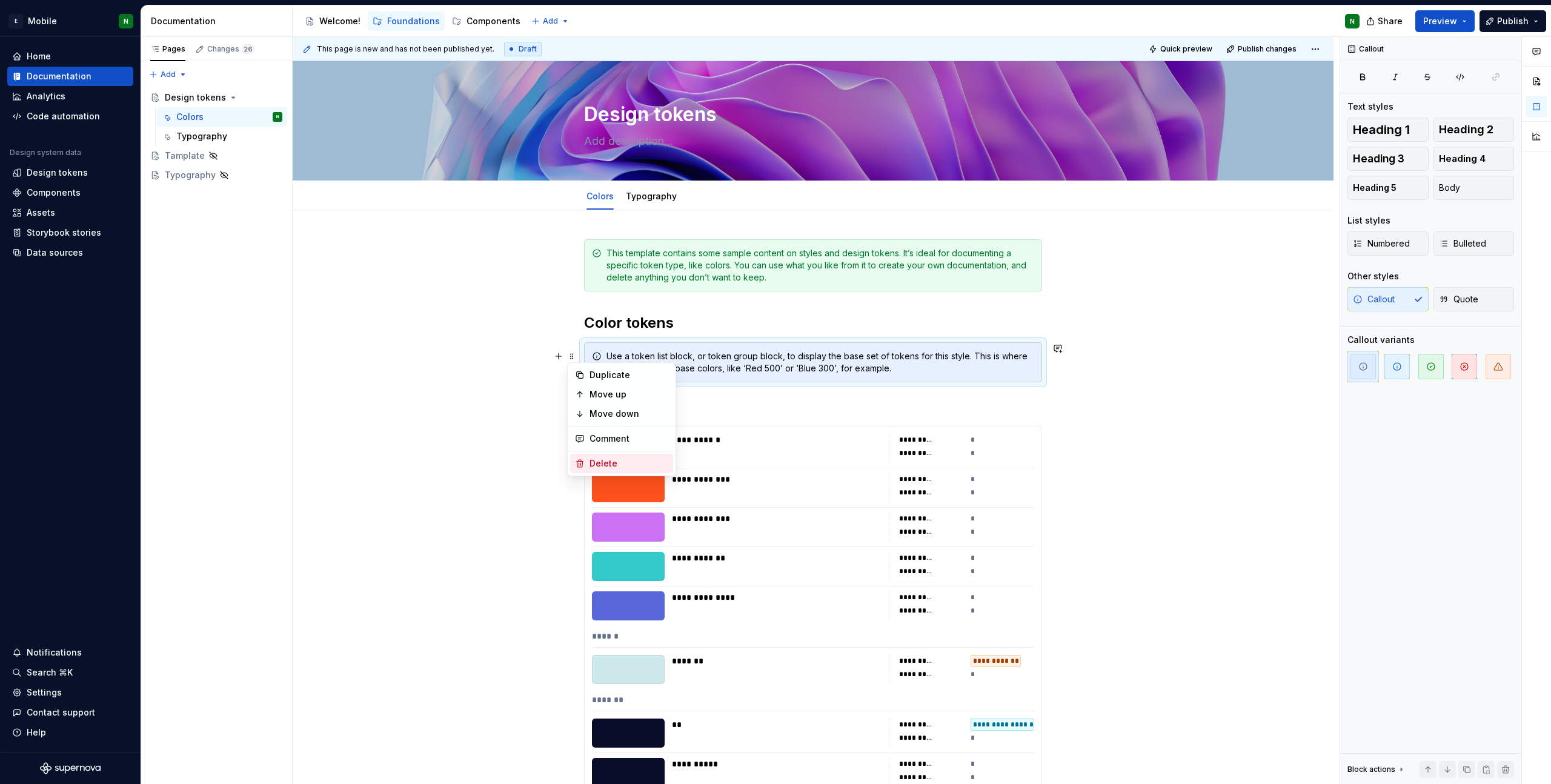
click at [609, 465] on div "Delete" at bounding box center [629, 463] width 79 height 12
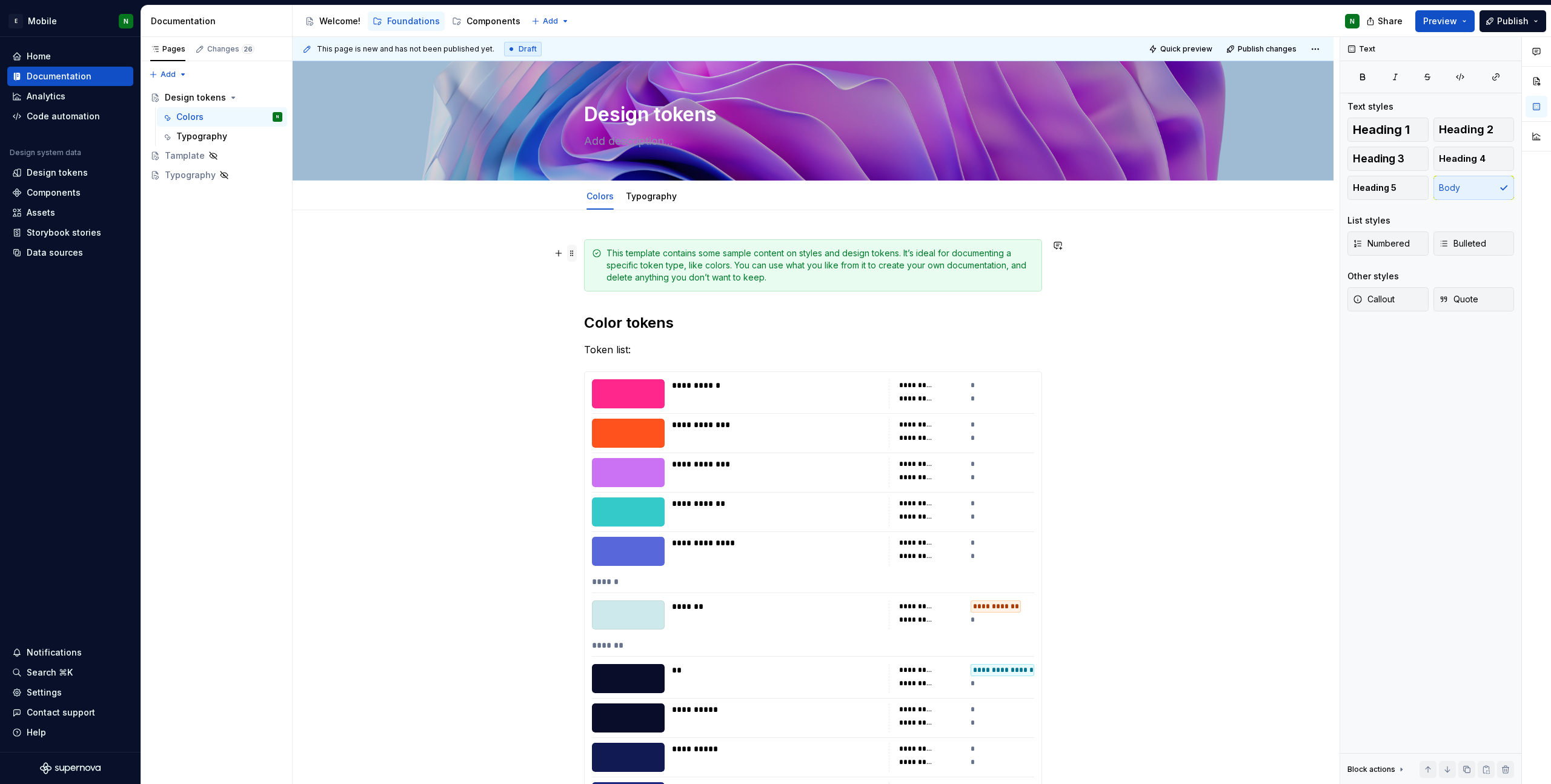
click at [575, 251] on span at bounding box center [572, 253] width 9 height 17
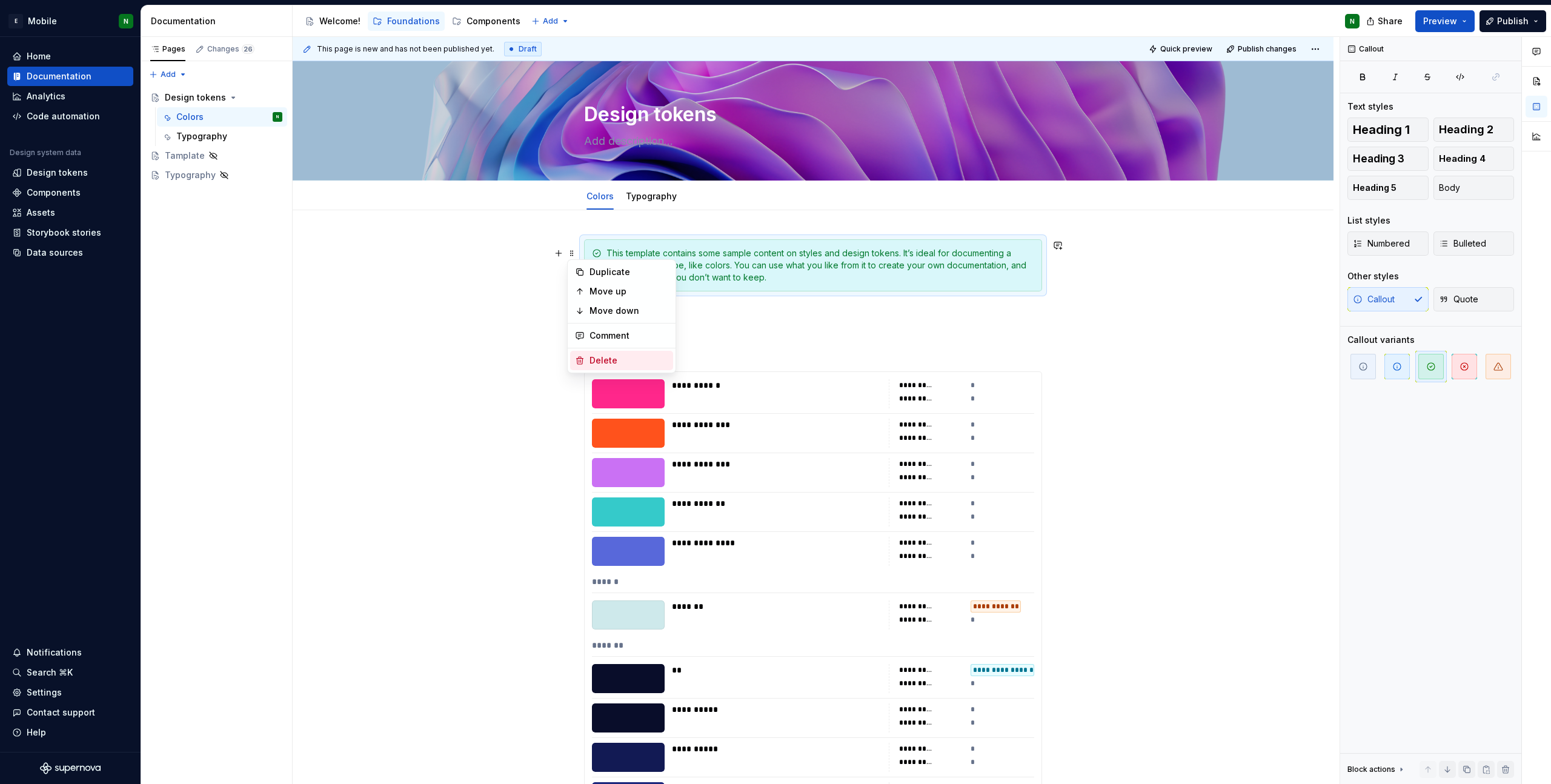
click at [625, 352] on div "Delete" at bounding box center [621, 360] width 103 height 20
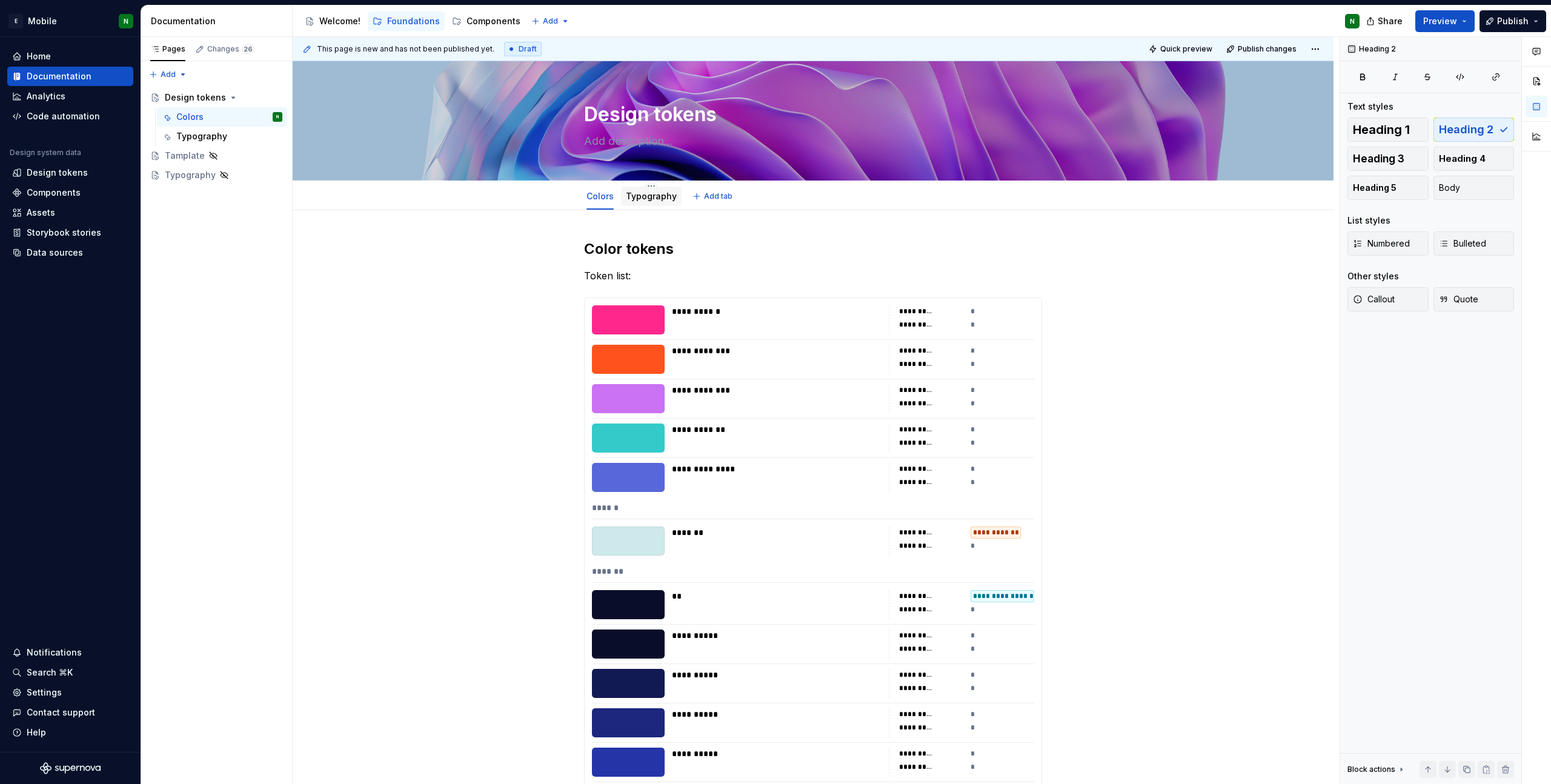
click at [663, 194] on link "Typography" at bounding box center [652, 195] width 51 height 10
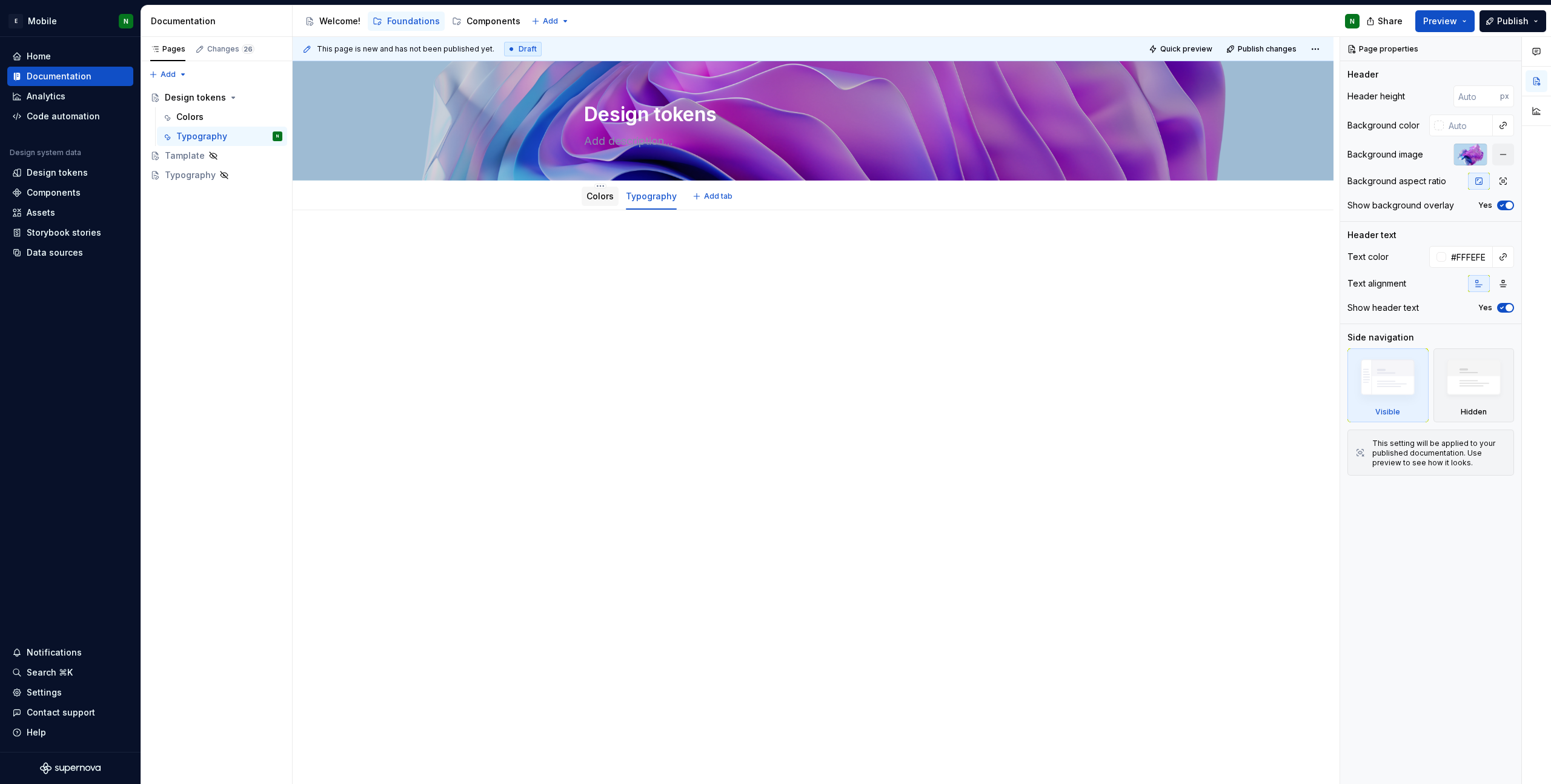
click at [604, 197] on link "Colors" at bounding box center [600, 195] width 27 height 10
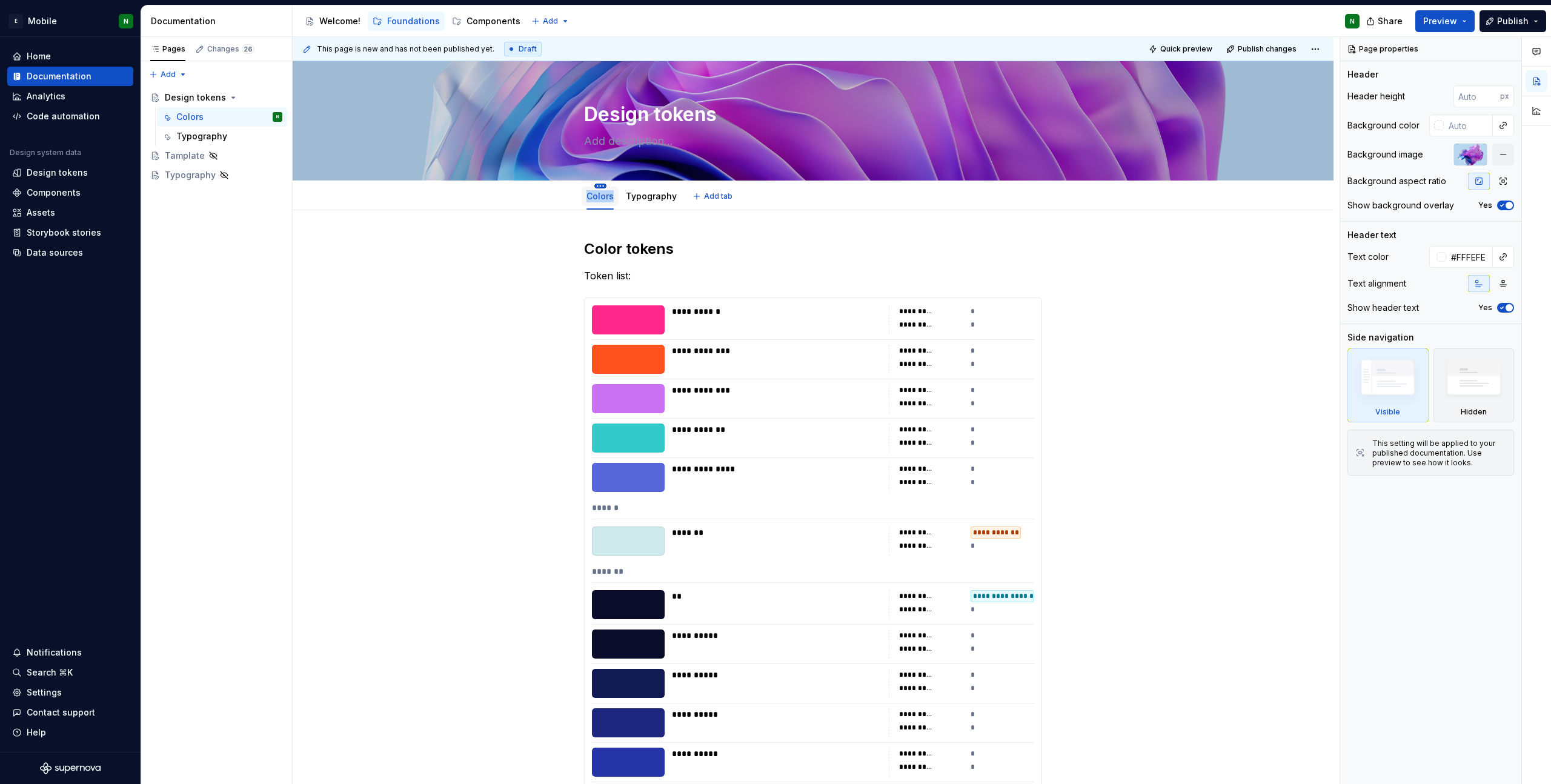
click at [597, 184] on html "E Mobile N Home Documentation Analytics Code automation Design system data Desi…" at bounding box center [776, 392] width 1551 height 784
click at [635, 220] on div "Duplicate tab" at bounding box center [672, 223] width 114 height 12
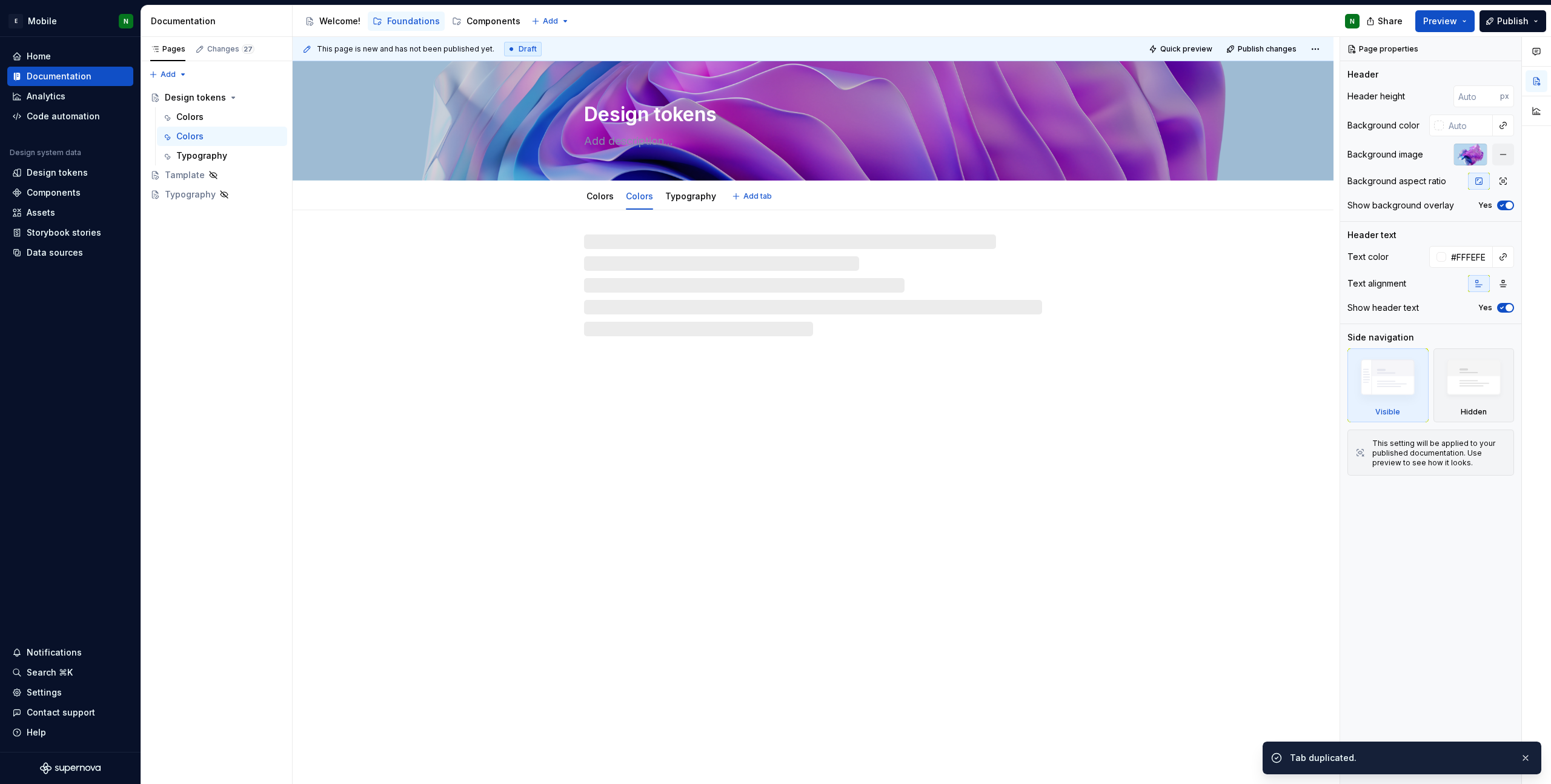
click at [634, 201] on link "Colors" at bounding box center [639, 195] width 27 height 10
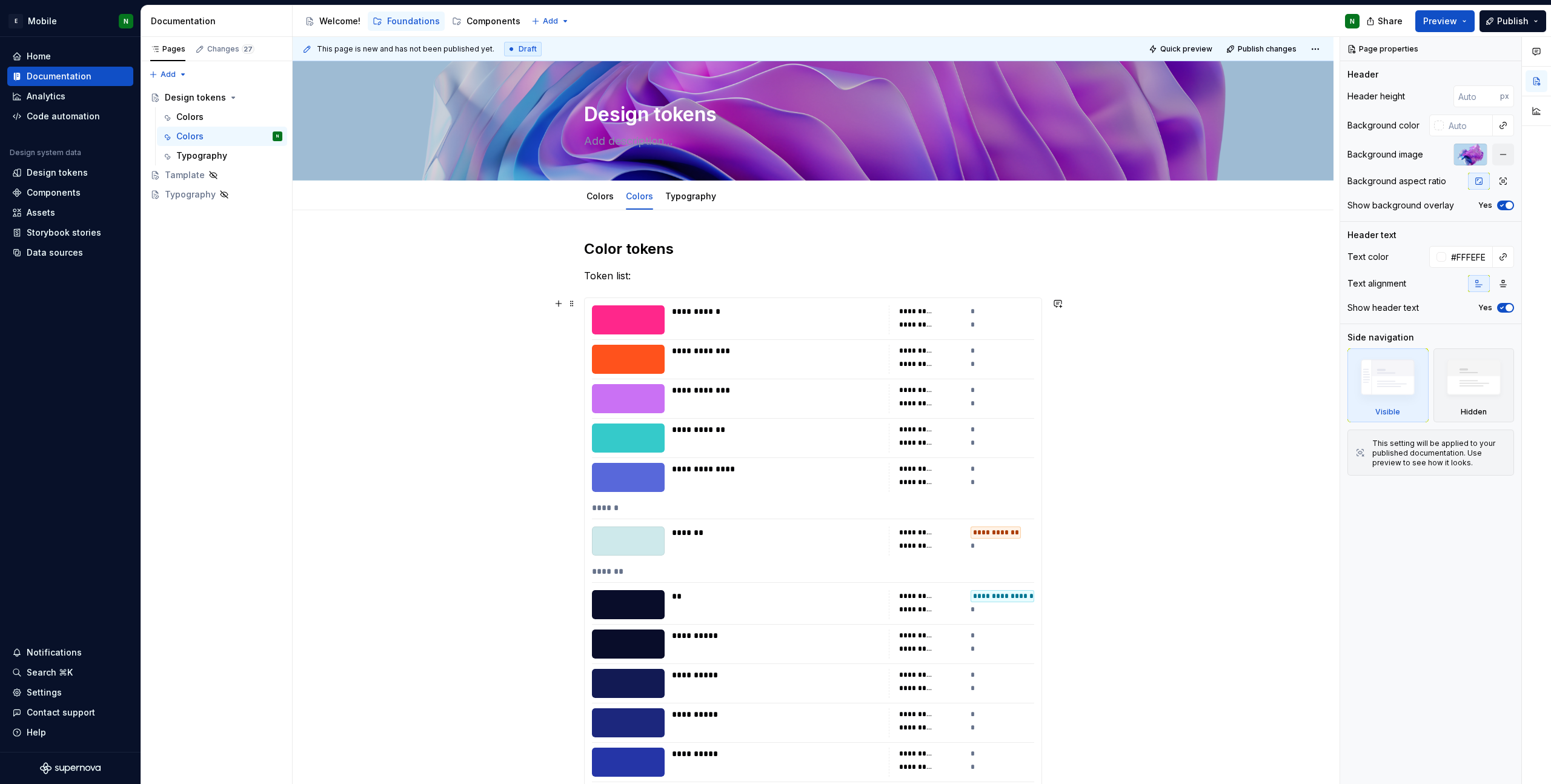
click at [803, 379] on div at bounding box center [813, 379] width 442 height 1
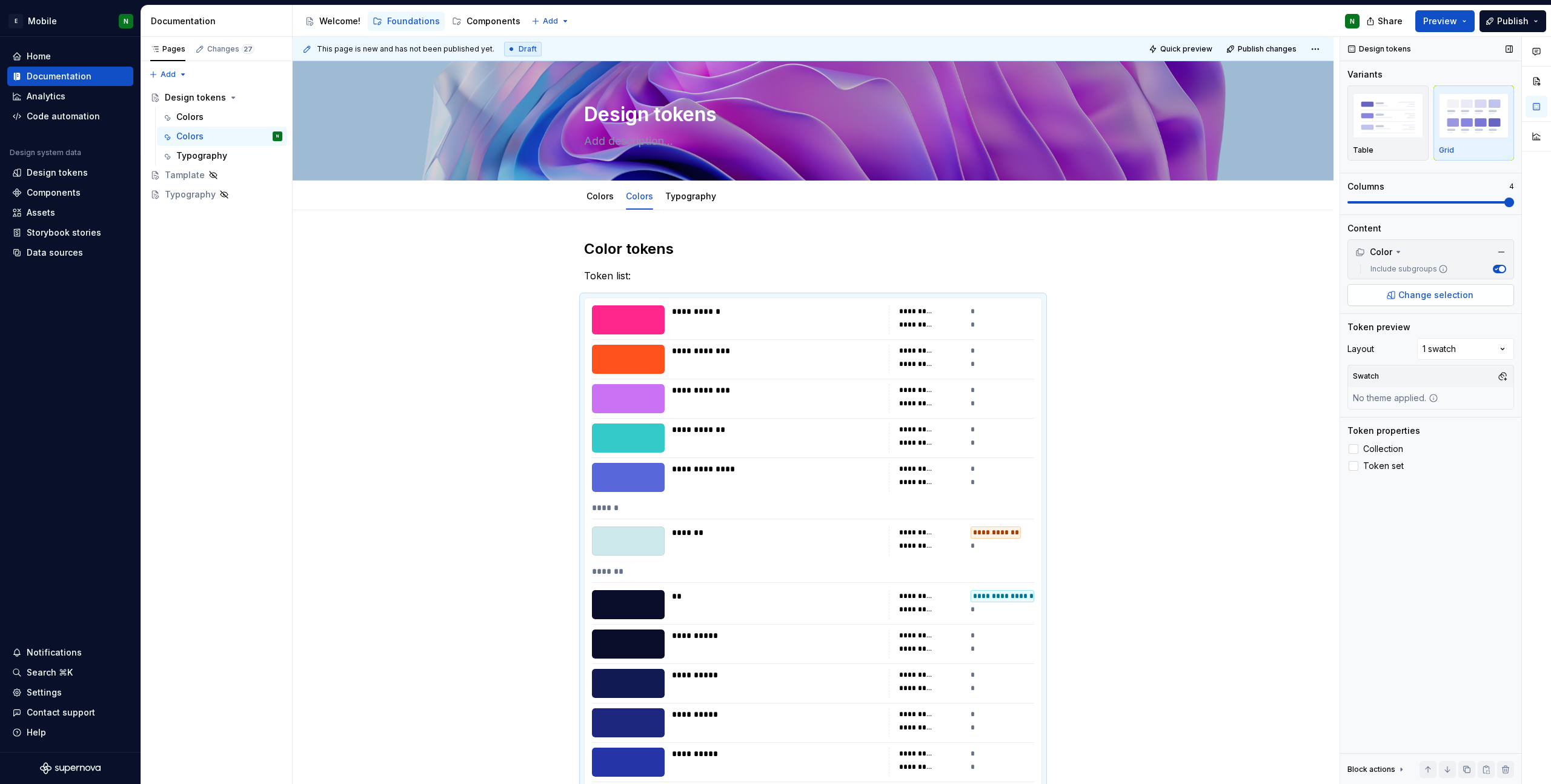
click at [1445, 300] on span "Change selection" at bounding box center [1436, 295] width 75 height 12
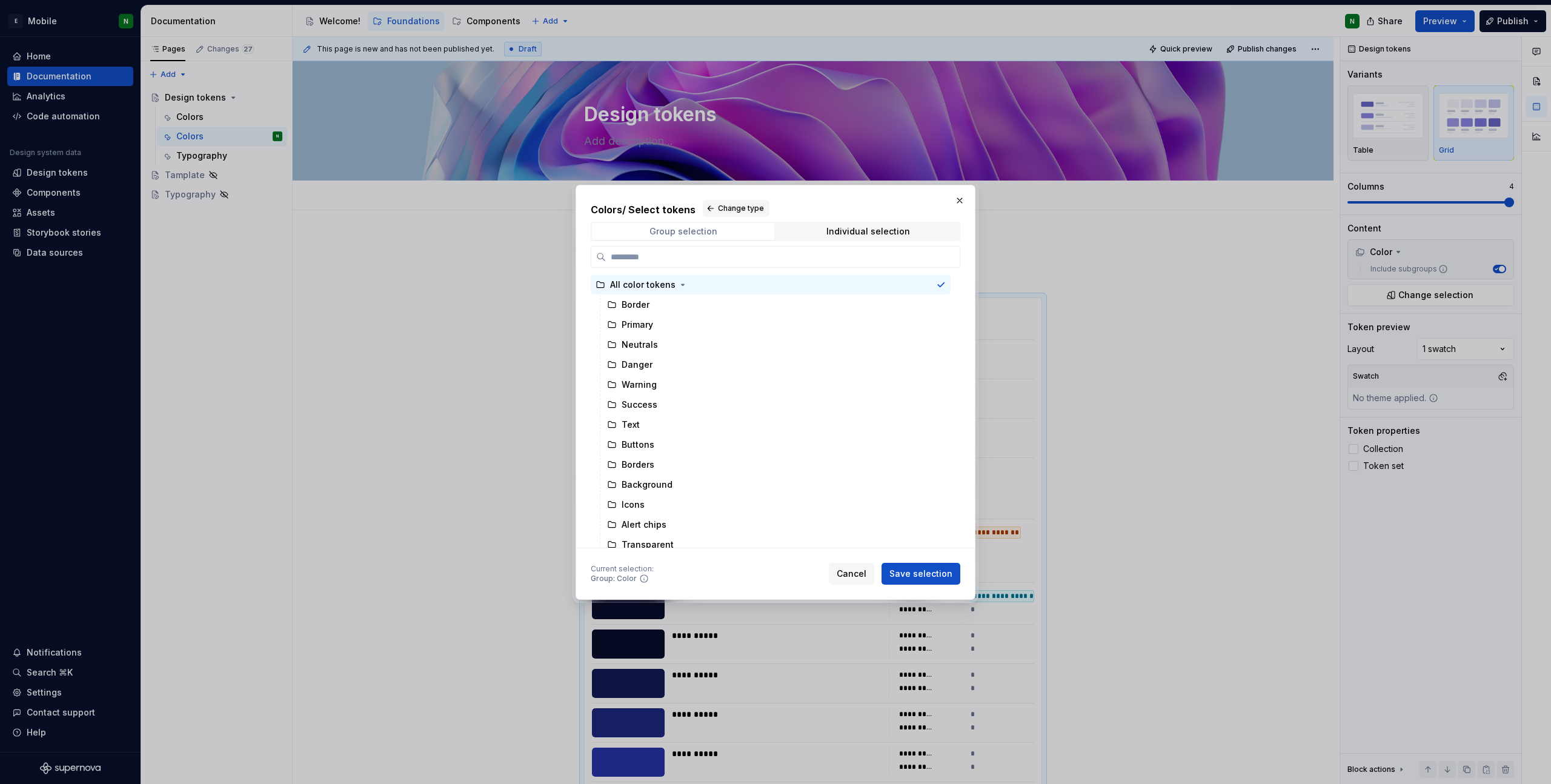
click at [699, 235] on div "Group selection" at bounding box center [683, 231] width 68 height 9
click at [721, 211] on span "Change type" at bounding box center [741, 208] width 46 height 9
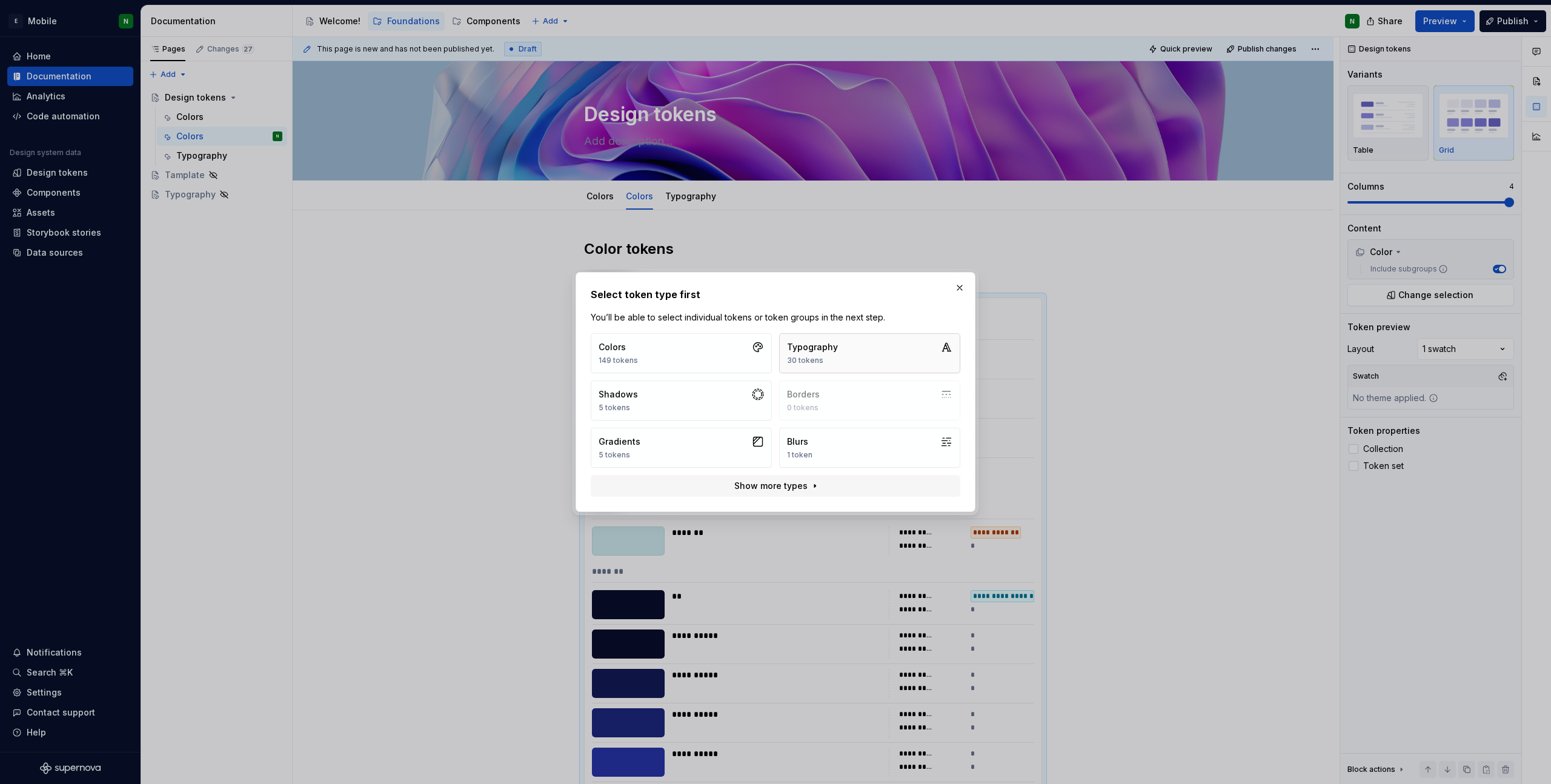
click at [840, 341] on button "Typography 30 tokens" at bounding box center [870, 353] width 181 height 40
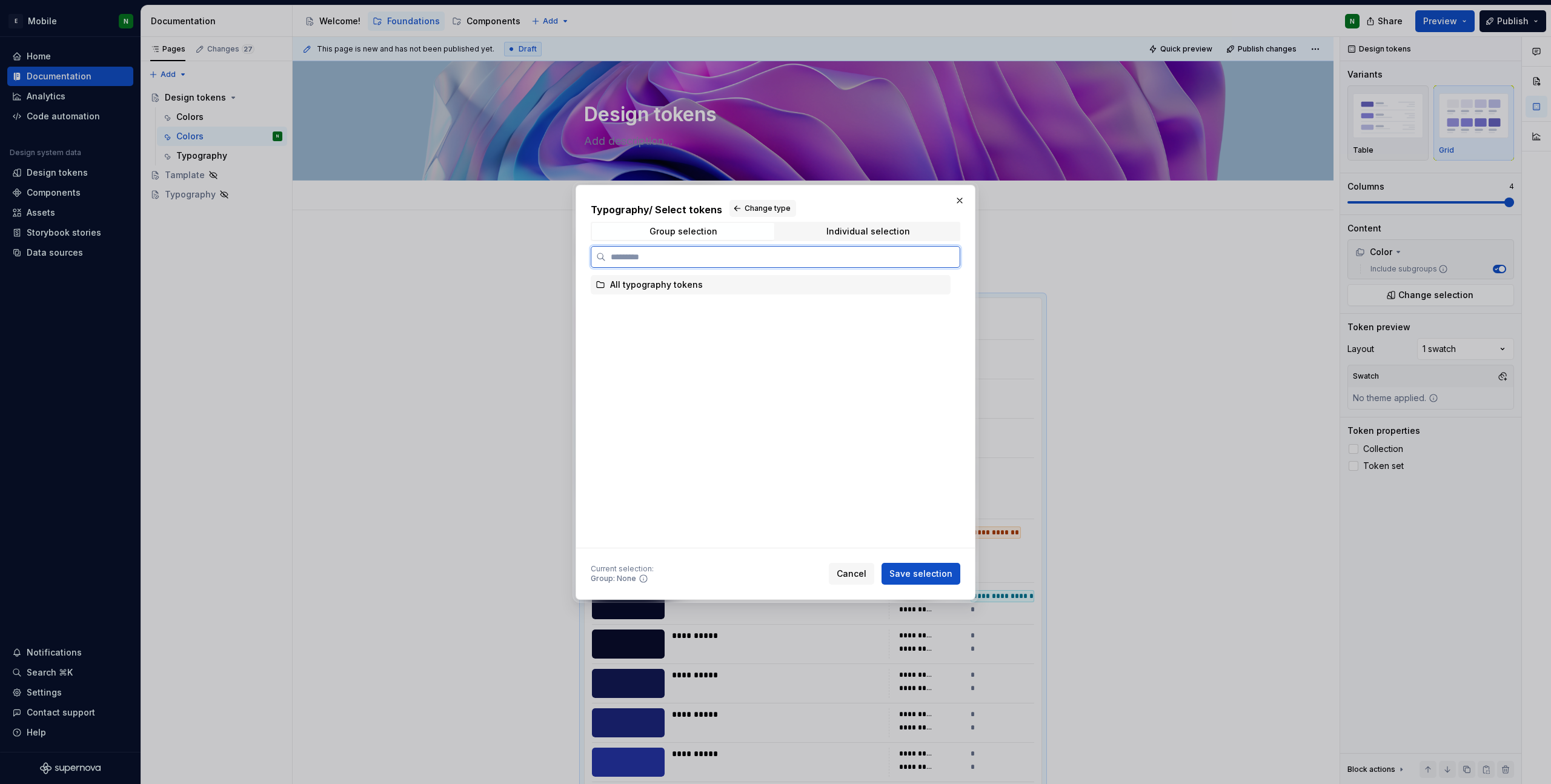
click at [683, 280] on div "All typography tokens" at bounding box center [657, 285] width 93 height 12
click at [930, 581] on button "Save selection" at bounding box center [920, 573] width 79 height 22
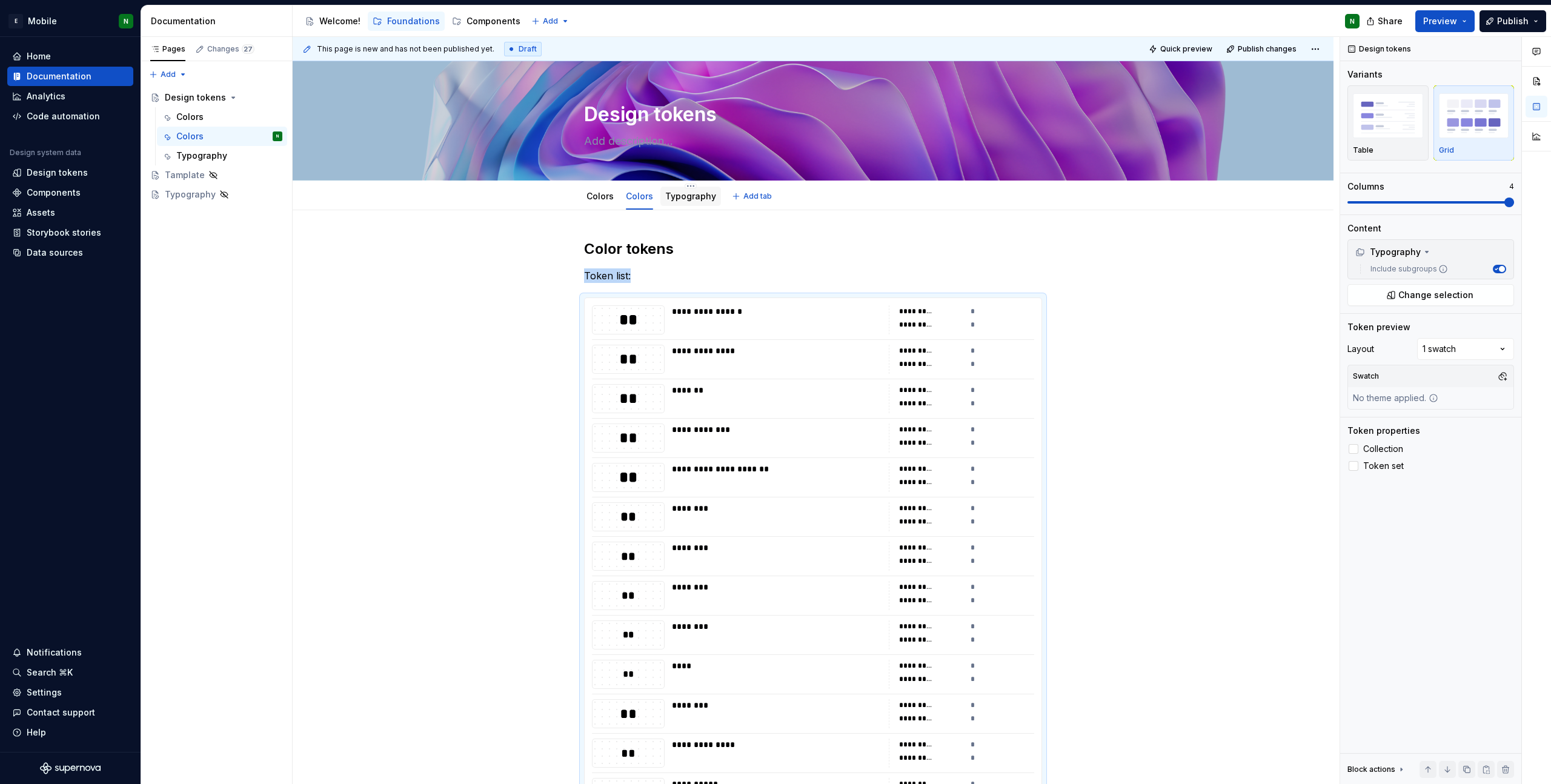
click at [678, 196] on link "Typography" at bounding box center [691, 195] width 51 height 10
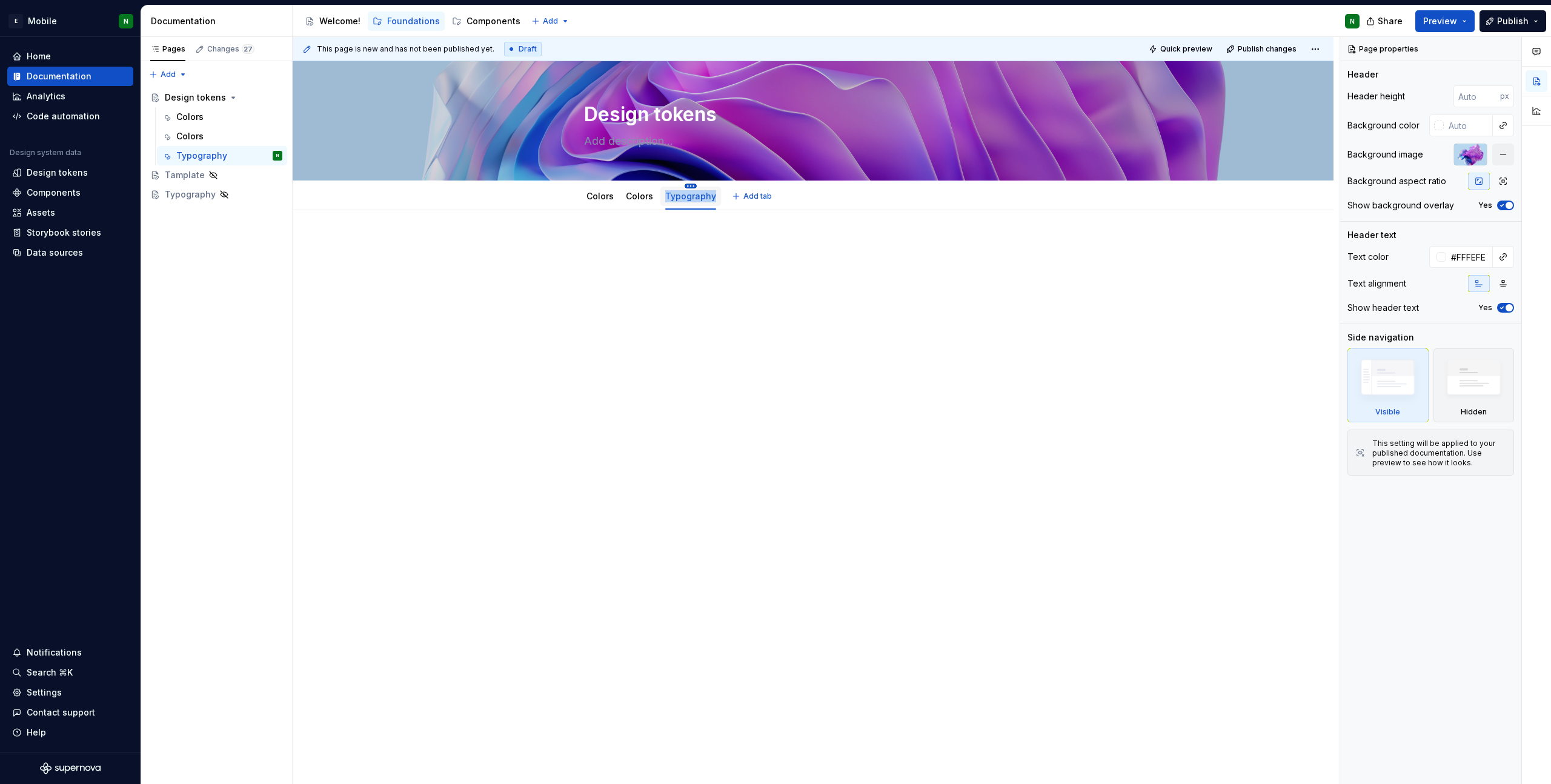
click at [687, 187] on html "E Mobile N Home Documentation Analytics Code automation Design system data Desi…" at bounding box center [776, 392] width 1551 height 784
click at [744, 206] on div "Rename tab" at bounding box center [761, 203] width 114 height 12
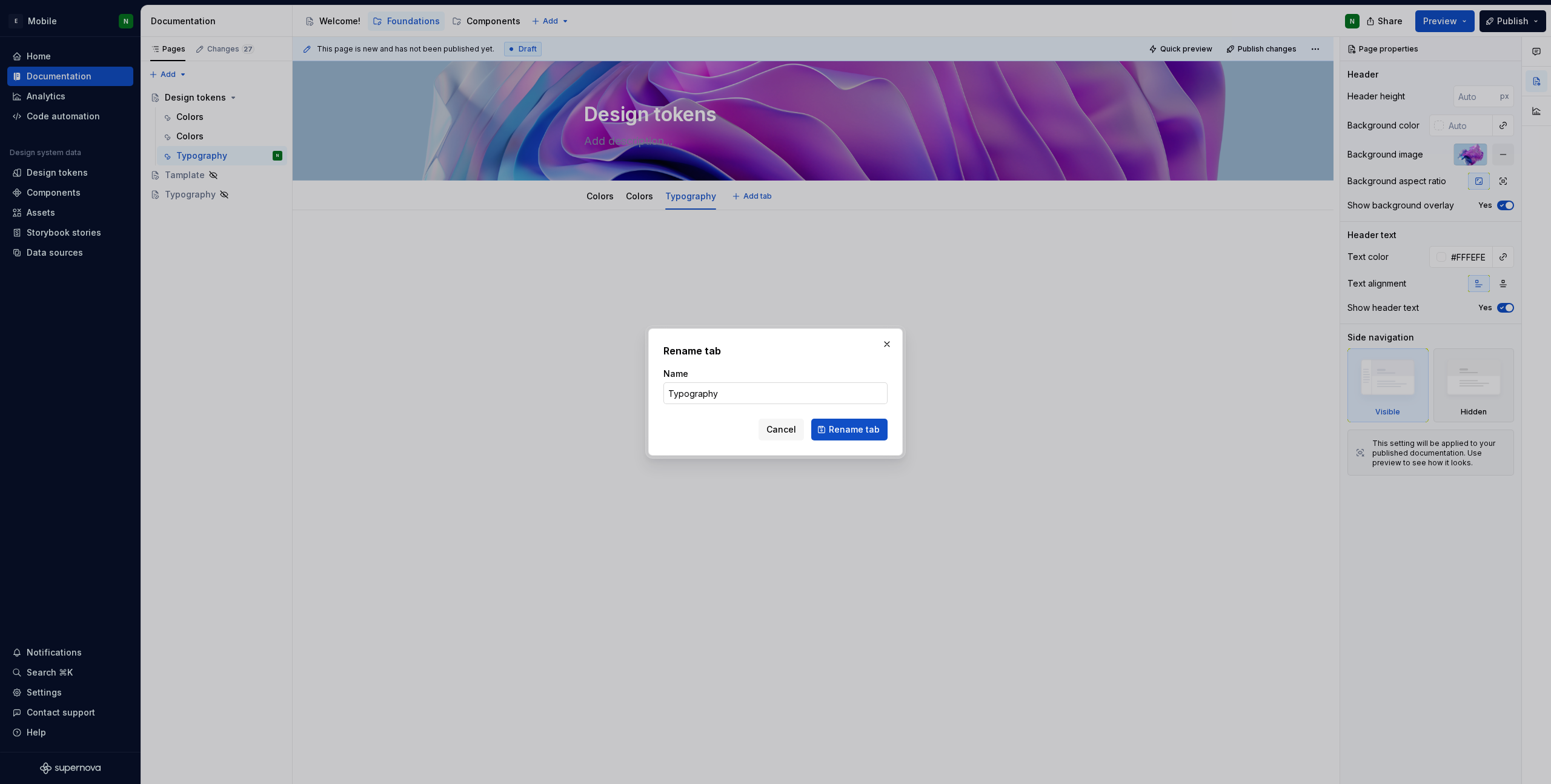
click at [766, 394] on input "Typography" at bounding box center [776, 393] width 224 height 22
click at [791, 436] on button "Cancel" at bounding box center [781, 429] width 45 height 22
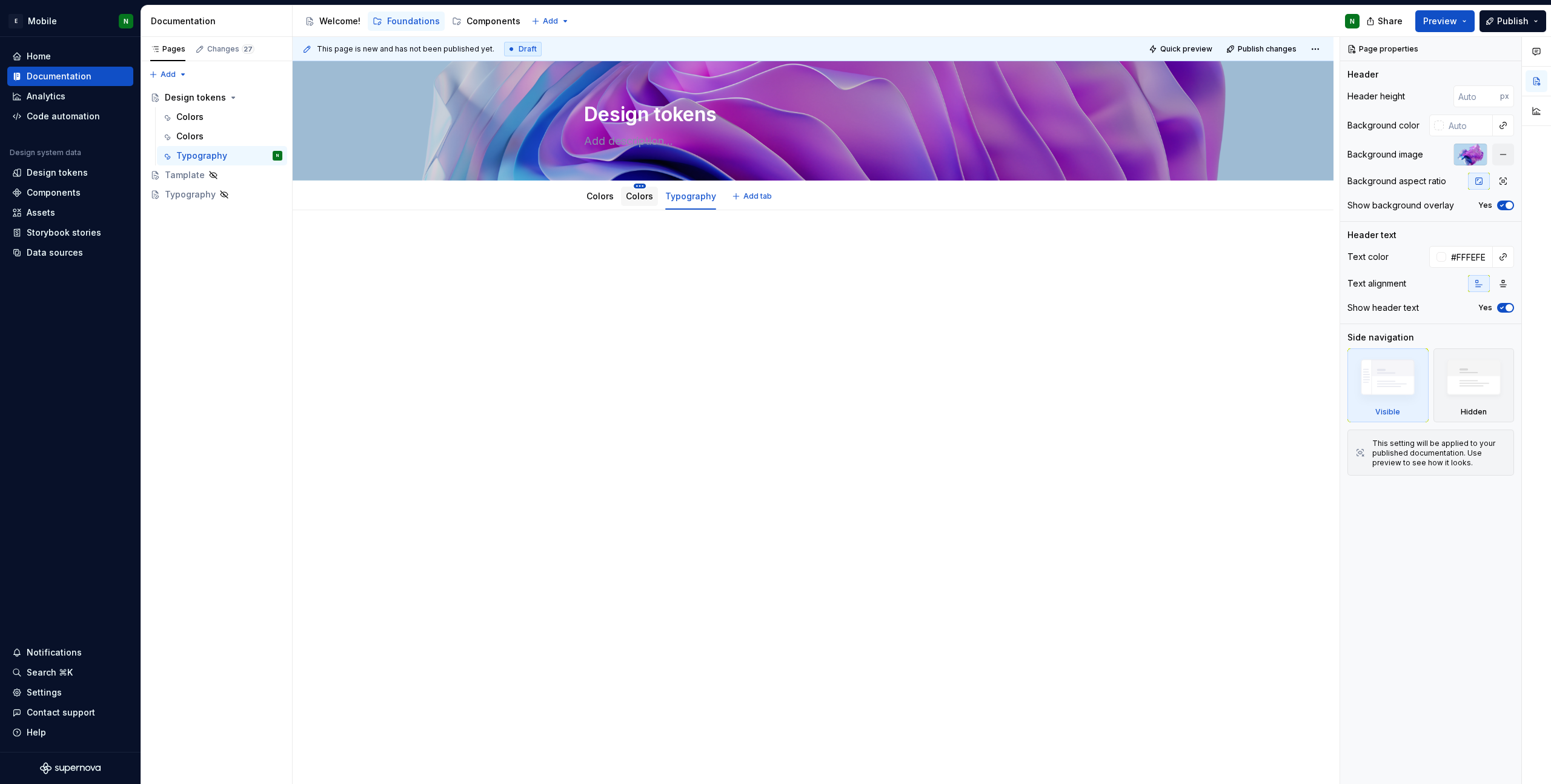
click at [635, 183] on html "E Mobile N Home Documentation Analytics Code automation Design system data Desi…" at bounding box center [776, 392] width 1551 height 784
type textarea "*"
click at [680, 201] on div "Rename tab" at bounding box center [711, 203] width 114 height 12
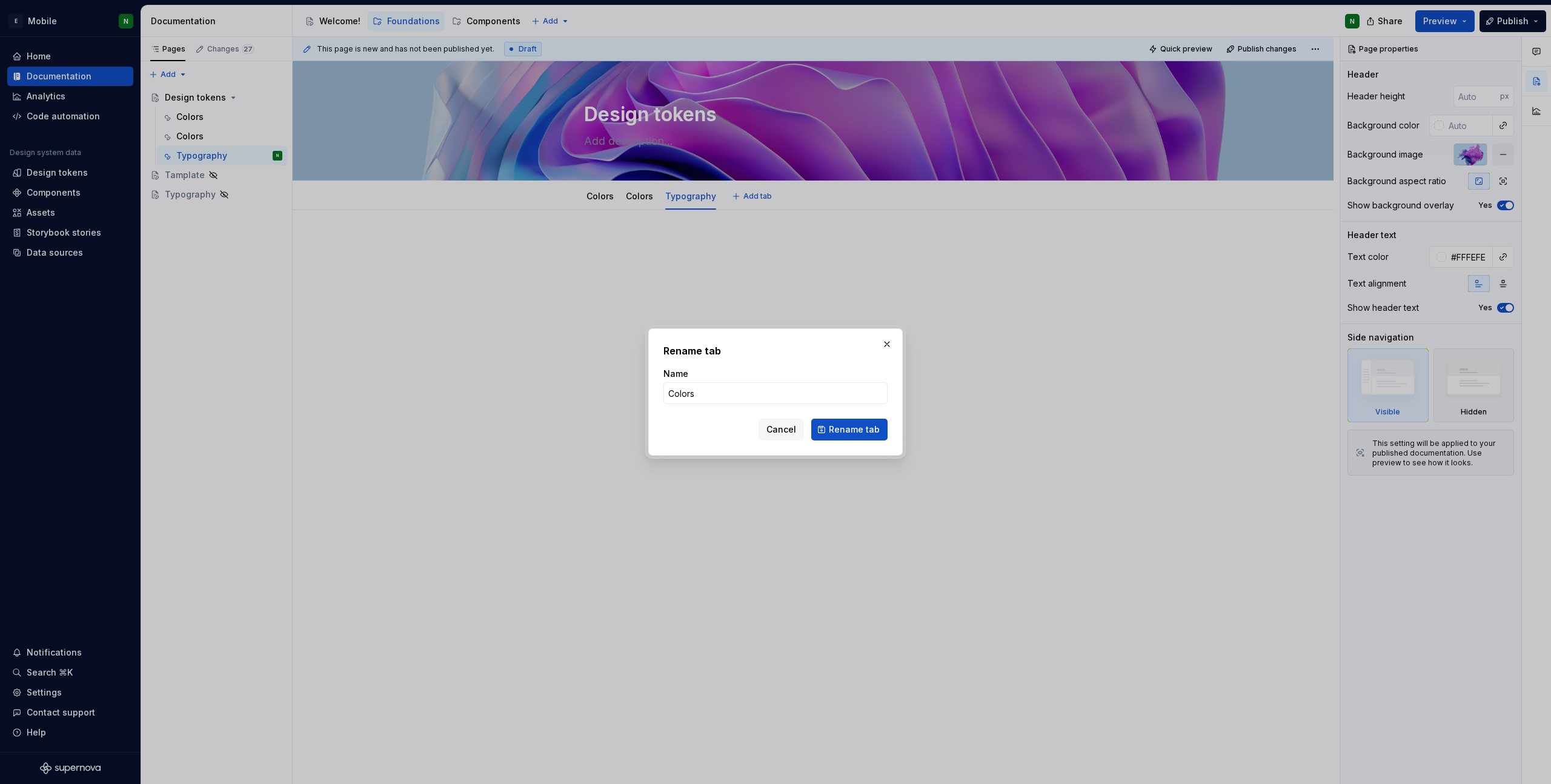
click at [760, 379] on div "Name" at bounding box center [776, 374] width 224 height 12
click at [759, 382] on input "Colors" at bounding box center [776, 393] width 224 height 22
paste input "Typography"
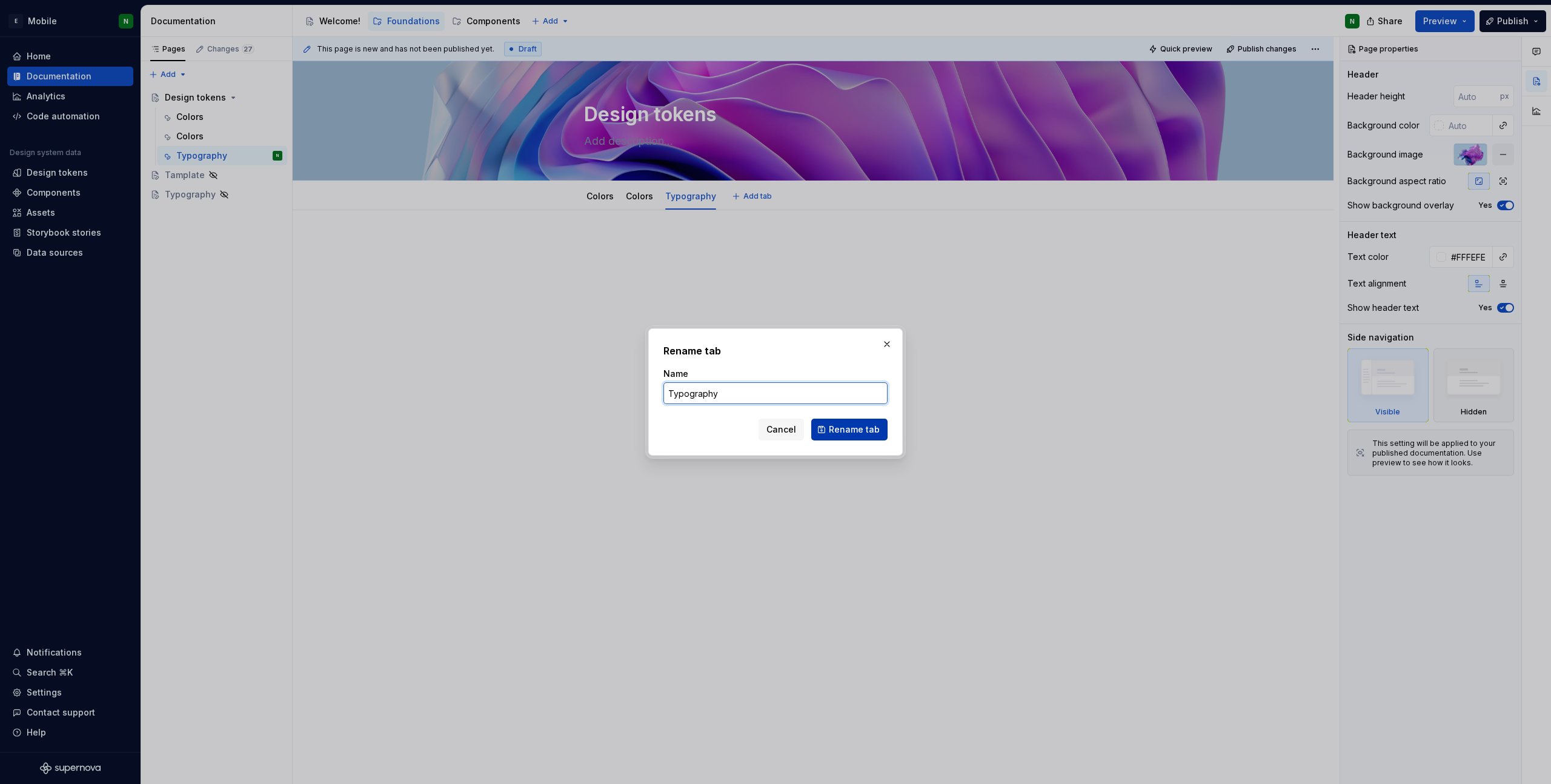
type input "Typography"
click at [835, 431] on span "Rename tab" at bounding box center [854, 430] width 51 height 12
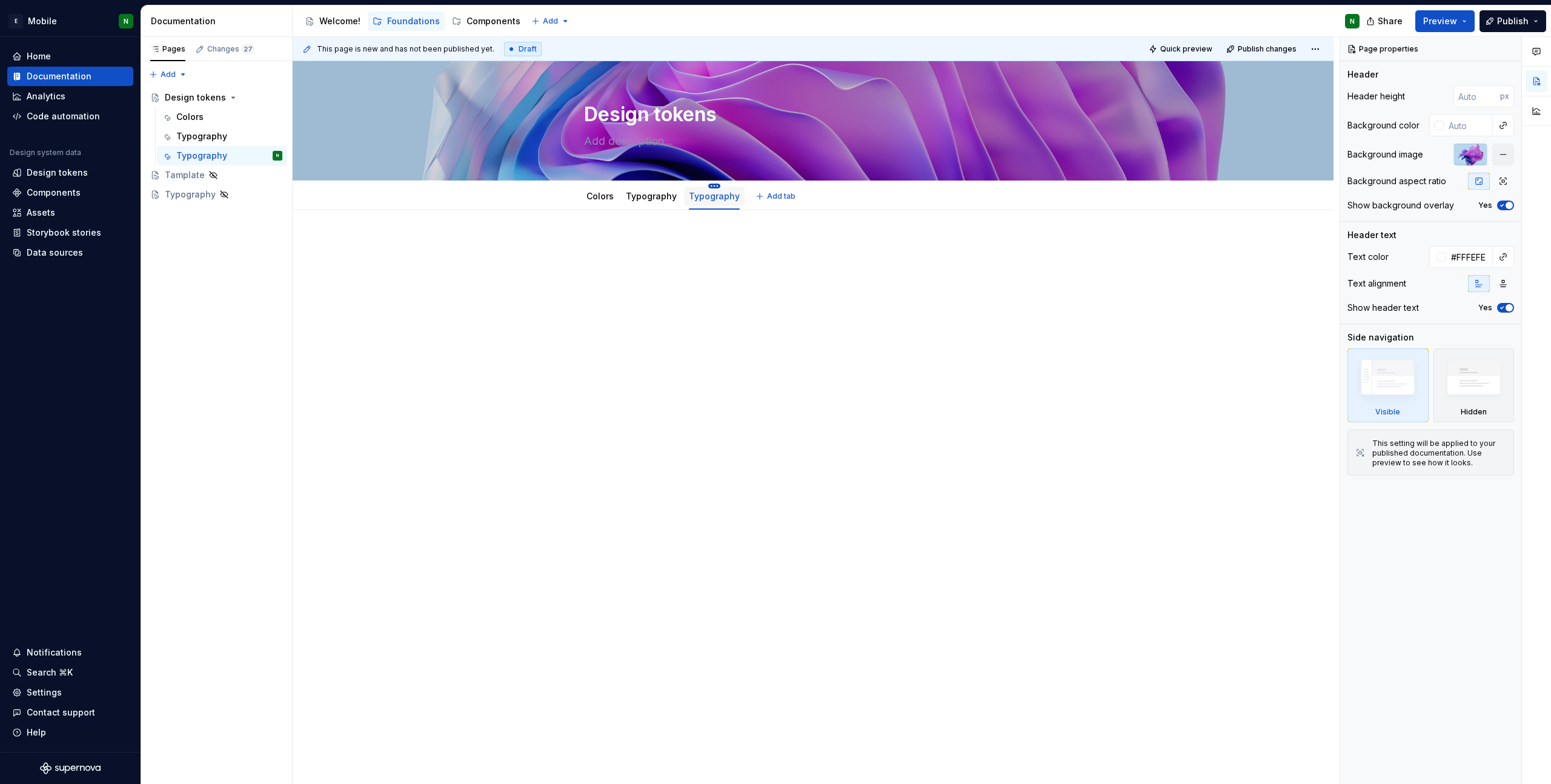
click at [707, 184] on html "E Mobile N Home Documentation Analytics Code automation Design system data Desi…" at bounding box center [776, 392] width 1551 height 784
click at [750, 323] on div "Delete tab" at bounding box center [776, 317] width 138 height 20
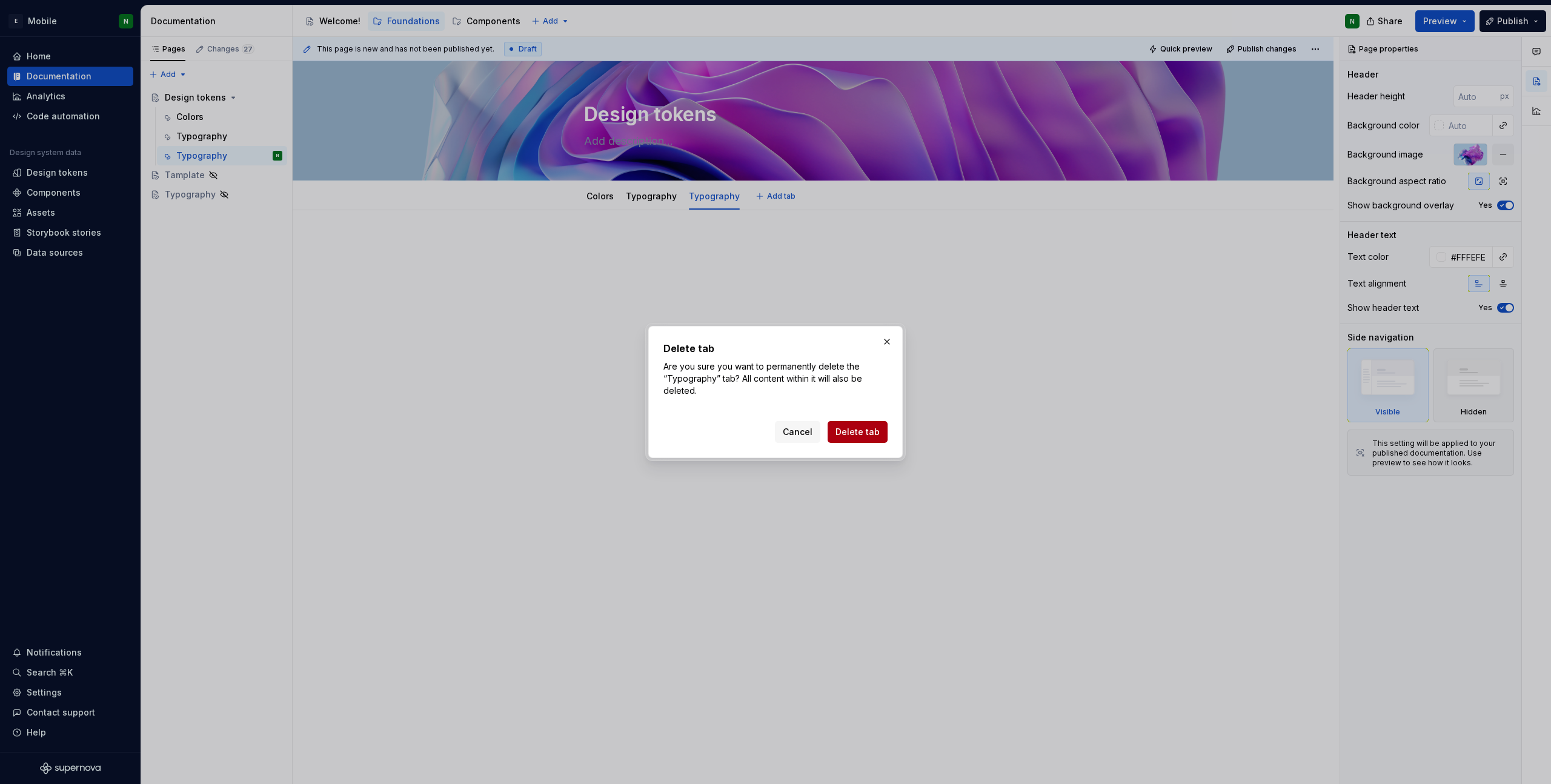
click at [852, 442] on button "Delete tab" at bounding box center [857, 432] width 60 height 22
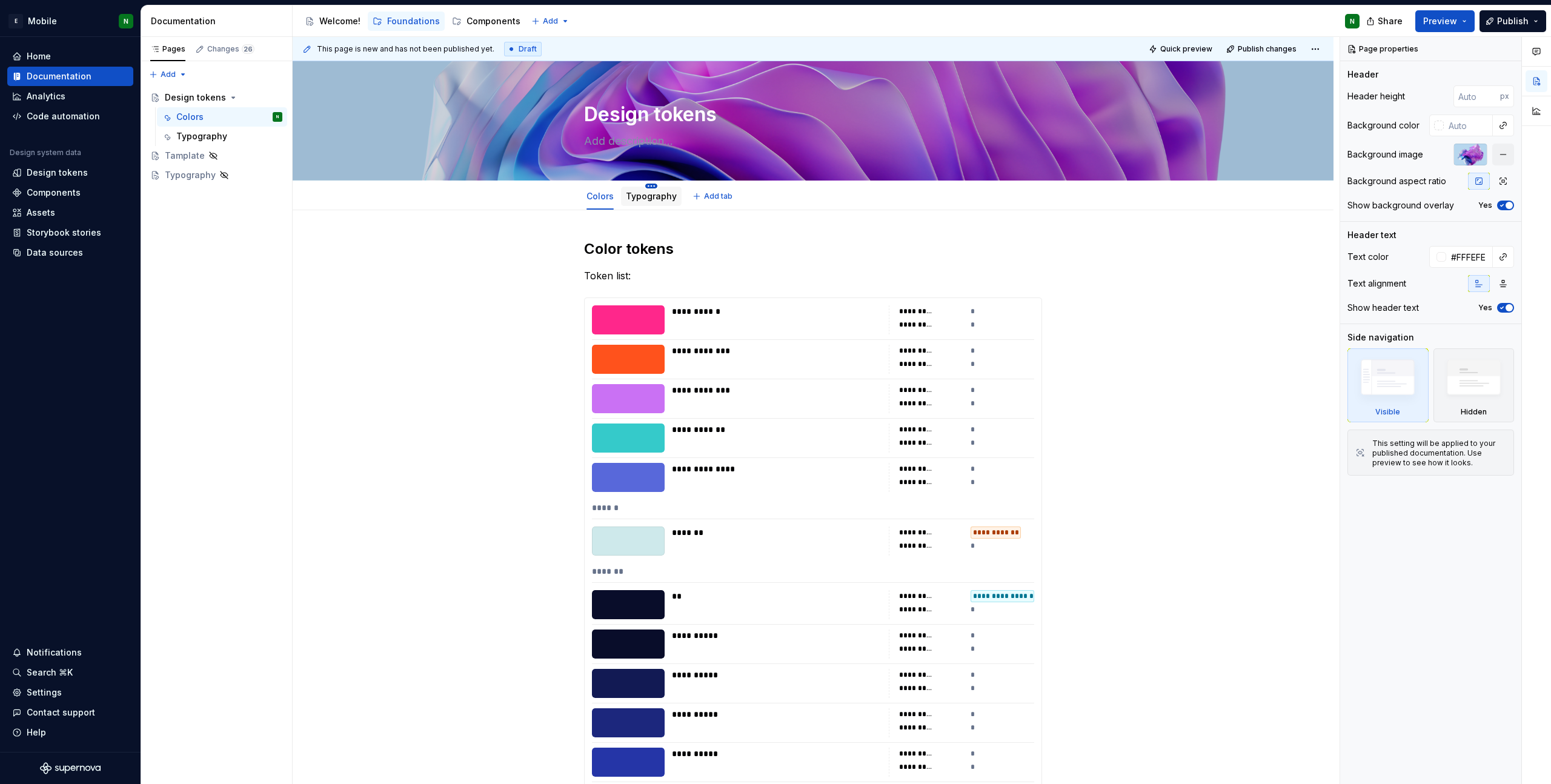
click at [649, 185] on html "E Mobile N Home Documentation Analytics Code automation Design system data Desi…" at bounding box center [776, 392] width 1551 height 784
click at [709, 224] on div "Duplicate tab" at bounding box center [722, 223] width 114 height 12
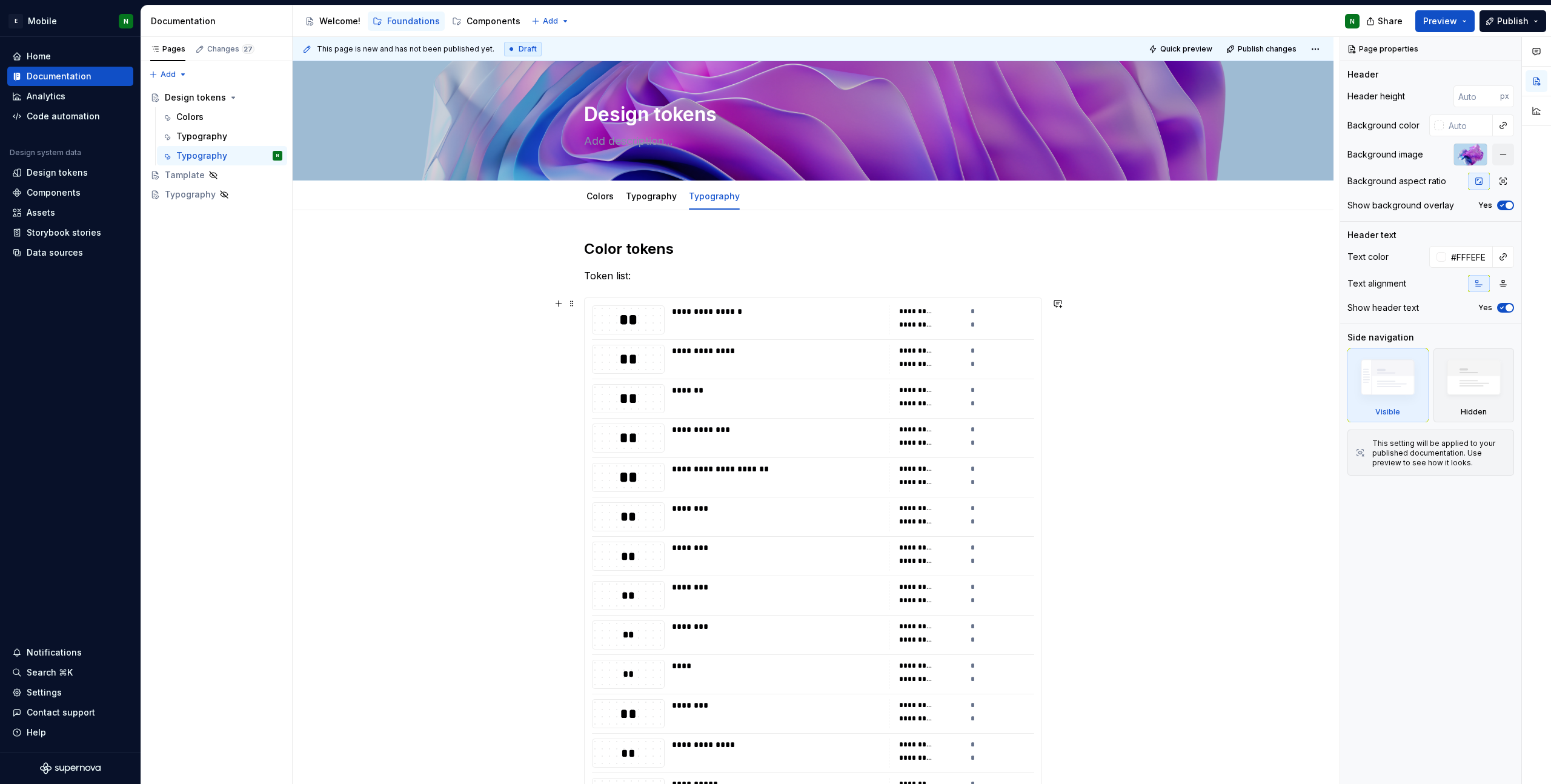
type textarea "*"
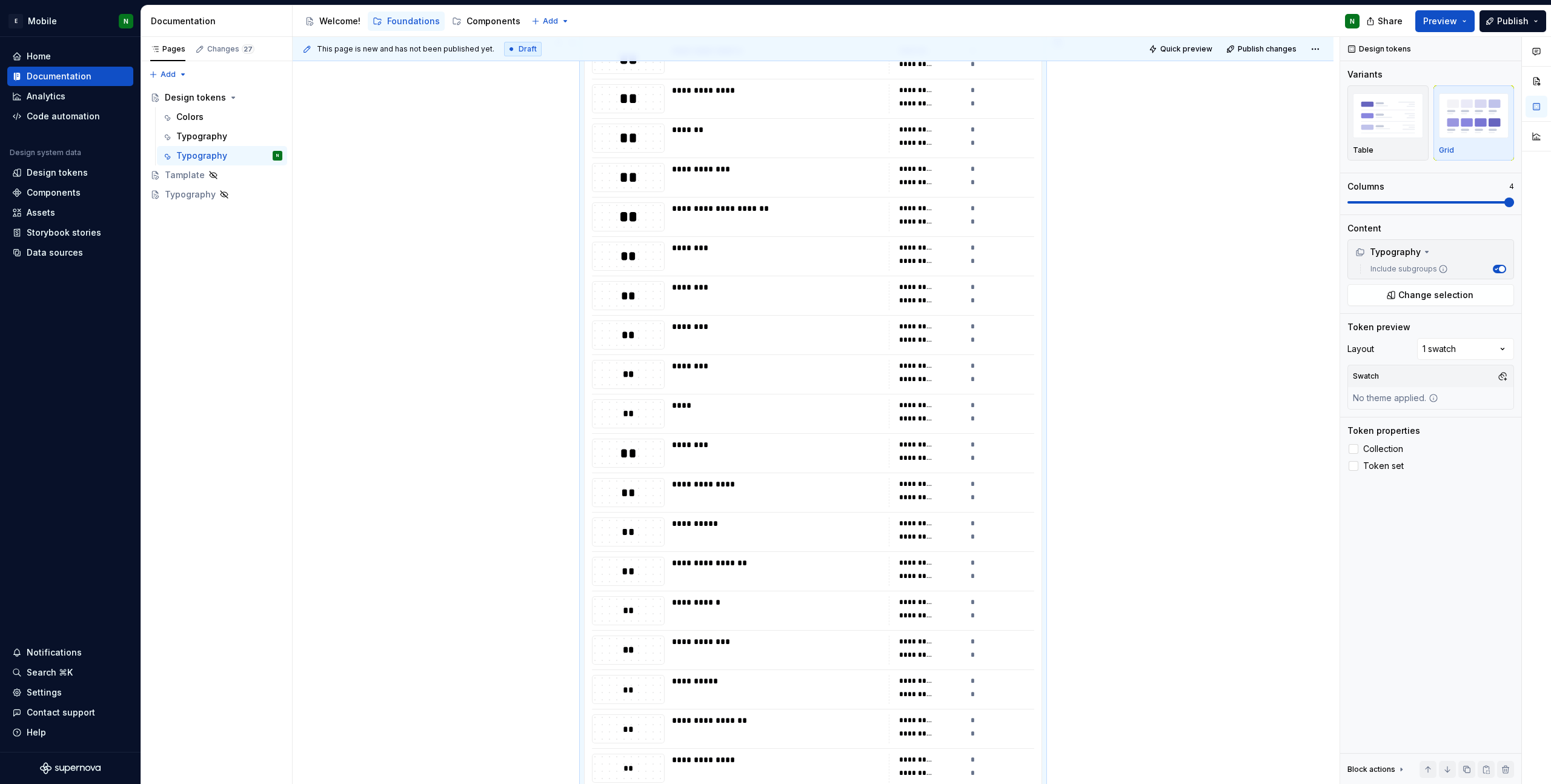
click at [1033, 339] on div "*" at bounding box center [1003, 340] width 64 height 12
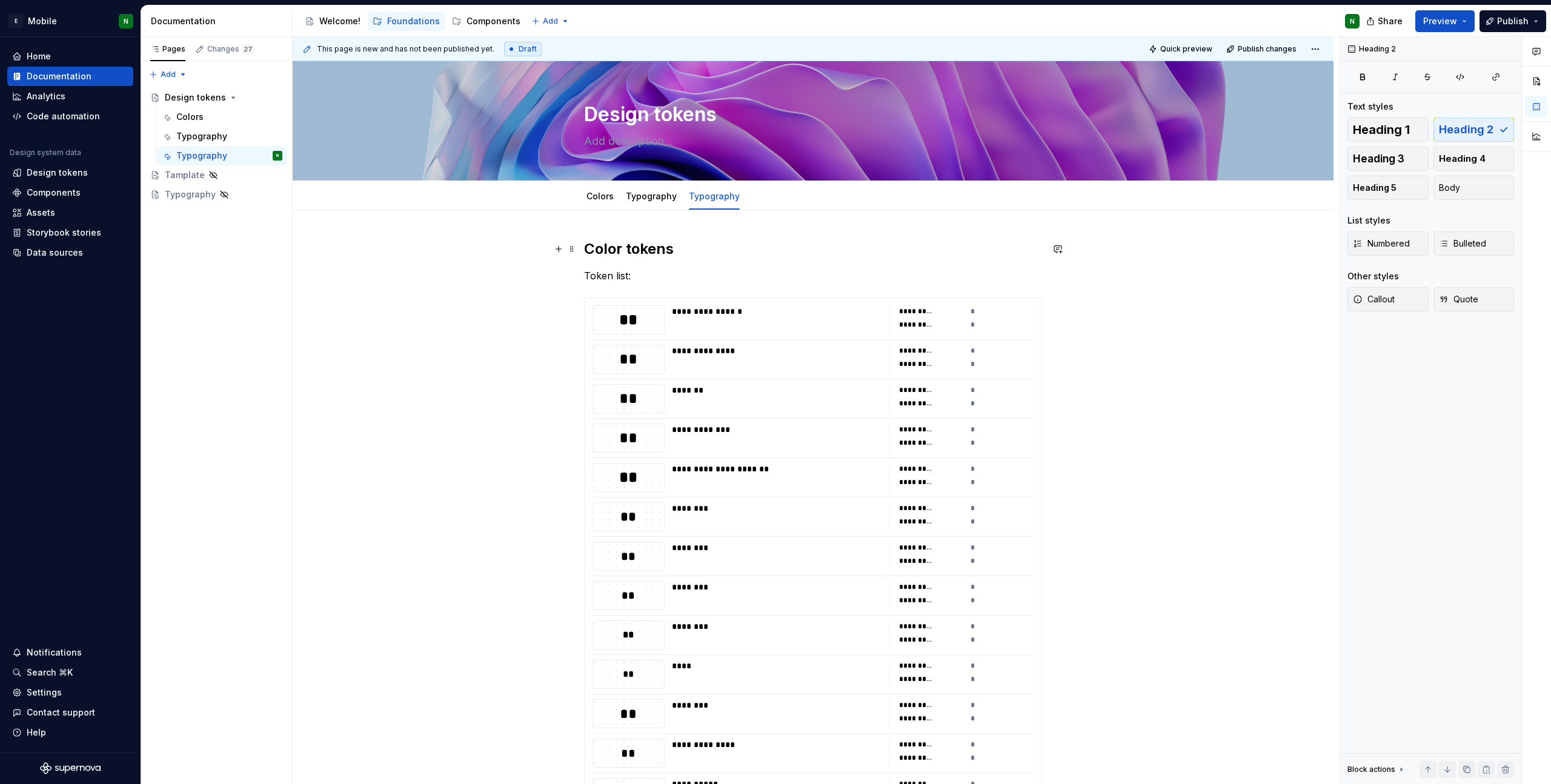
click at [618, 256] on h2 "Color tokens" at bounding box center [813, 249] width 458 height 20
drag, startPoint x: 622, startPoint y: 249, endPoint x: 575, endPoint y: 251, distance: 47.0
click at [588, 251] on h2 "Color tokens" at bounding box center [813, 249] width 458 height 20
drag, startPoint x: 583, startPoint y: 251, endPoint x: 605, endPoint y: 244, distance: 23.1
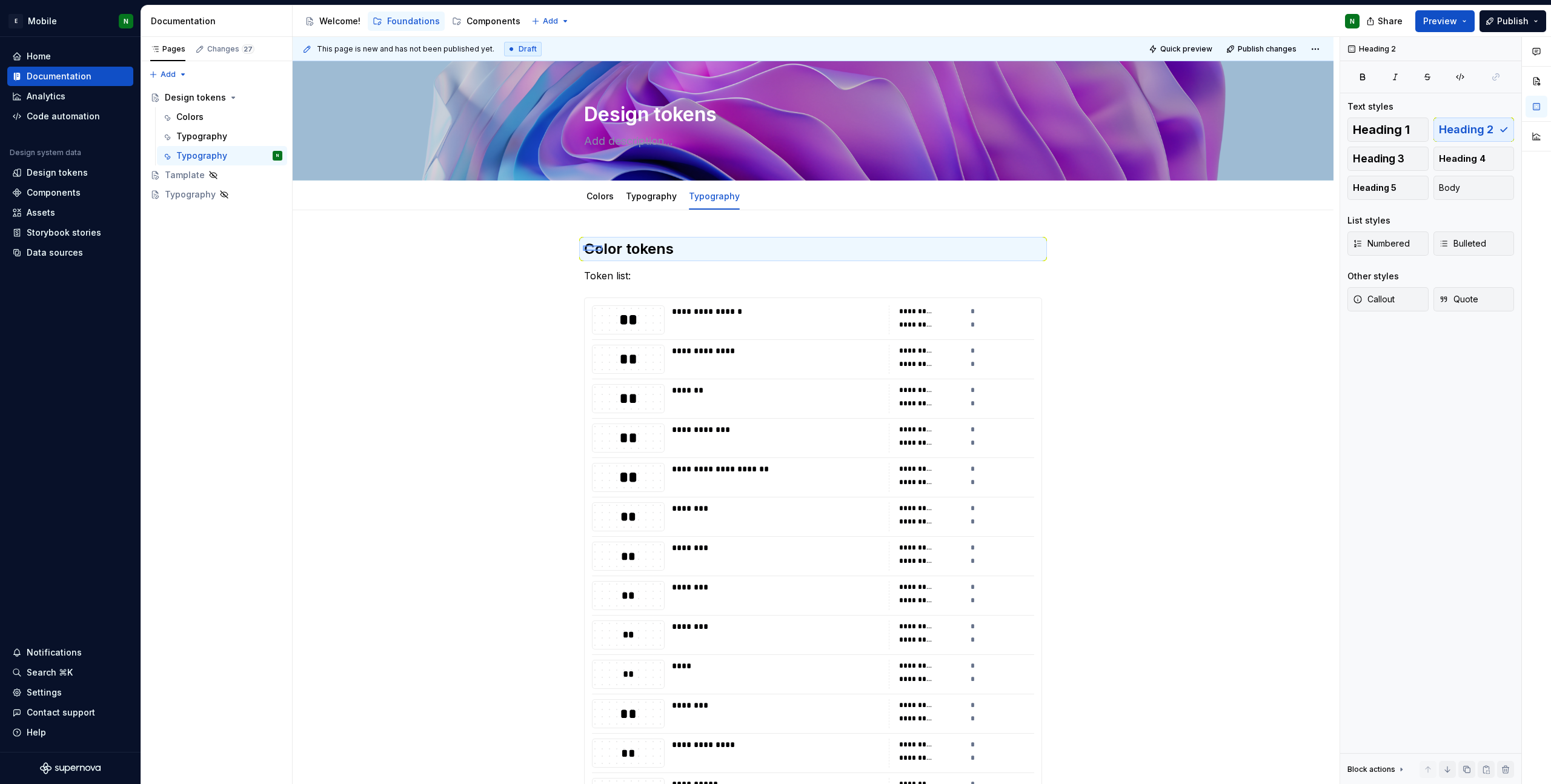
click at [605, 244] on div "**********" at bounding box center [816, 411] width 1047 height 748
click at [621, 251] on h2 "Color tokens" at bounding box center [813, 249] width 458 height 20
drag, startPoint x: 621, startPoint y: 249, endPoint x: 586, endPoint y: 254, distance: 35.4
click at [586, 254] on h2 "Color tokens" at bounding box center [813, 249] width 458 height 20
click at [840, 252] on h2 "Typography tokens" at bounding box center [813, 249] width 458 height 20
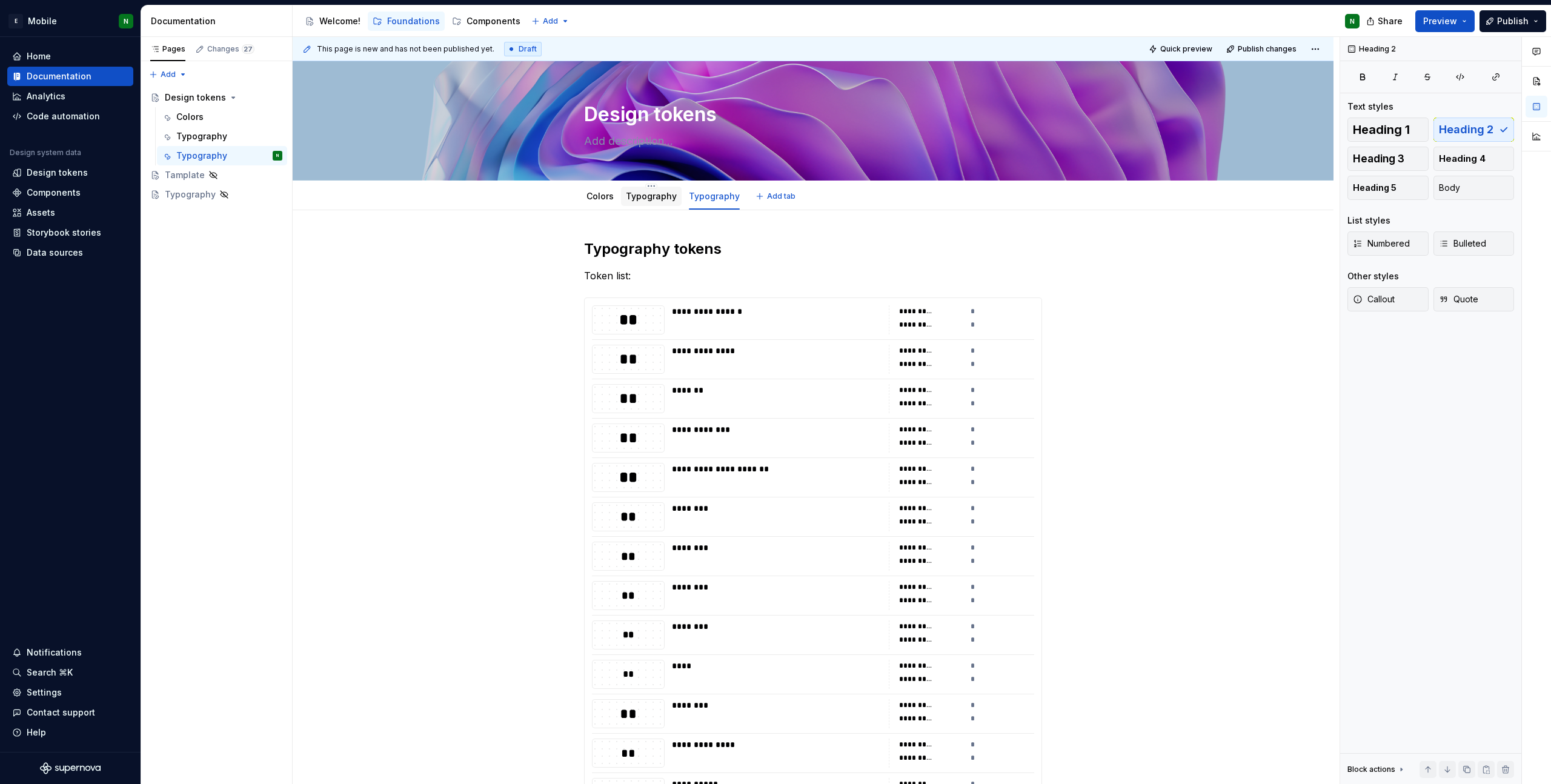
click at [641, 196] on link "Typography" at bounding box center [652, 195] width 51 height 10
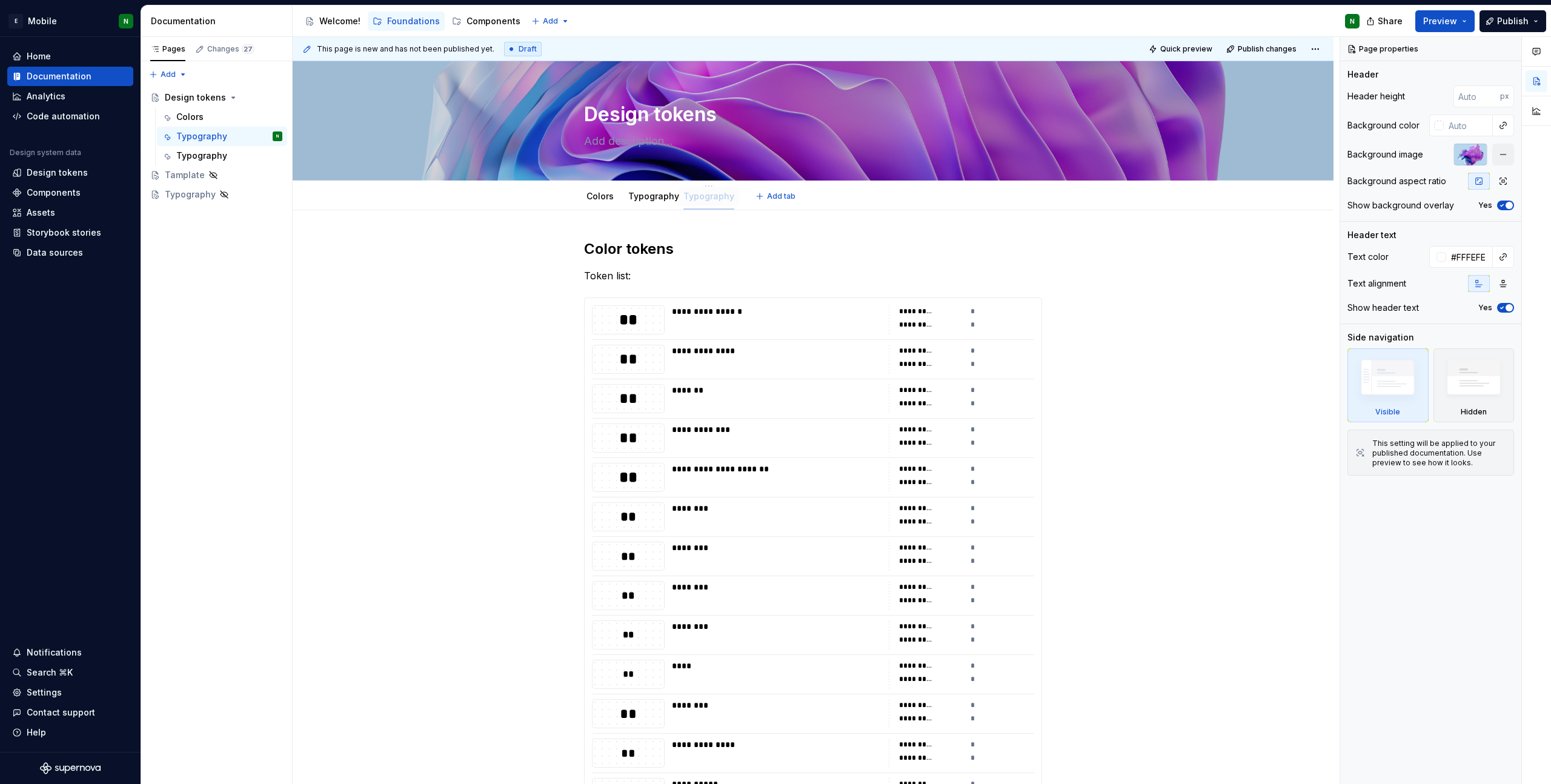
drag, startPoint x: 638, startPoint y: 195, endPoint x: 695, endPoint y: 198, distance: 57.1
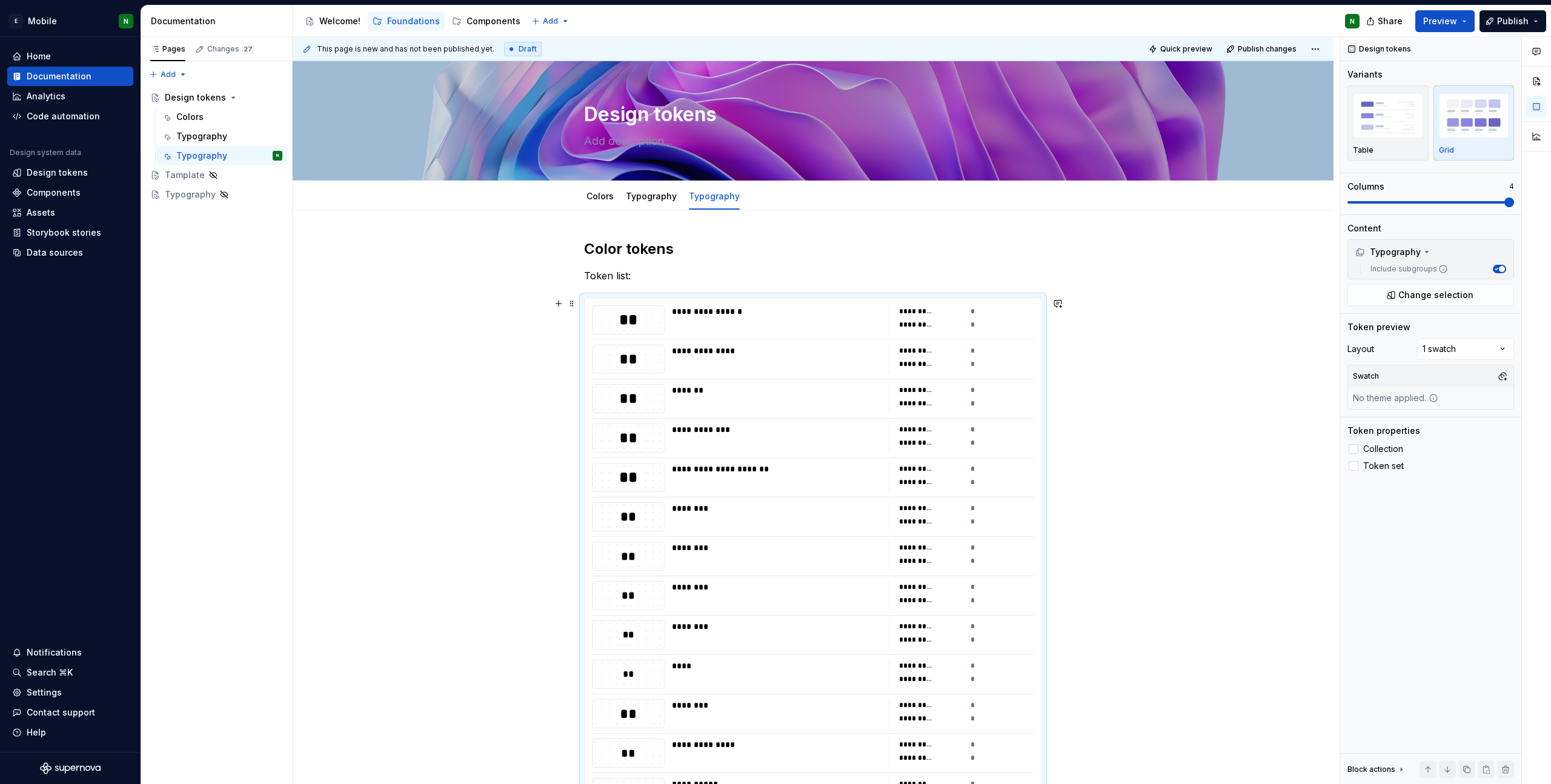
click at [1447, 300] on span "Change selection" at bounding box center [1436, 295] width 75 height 12
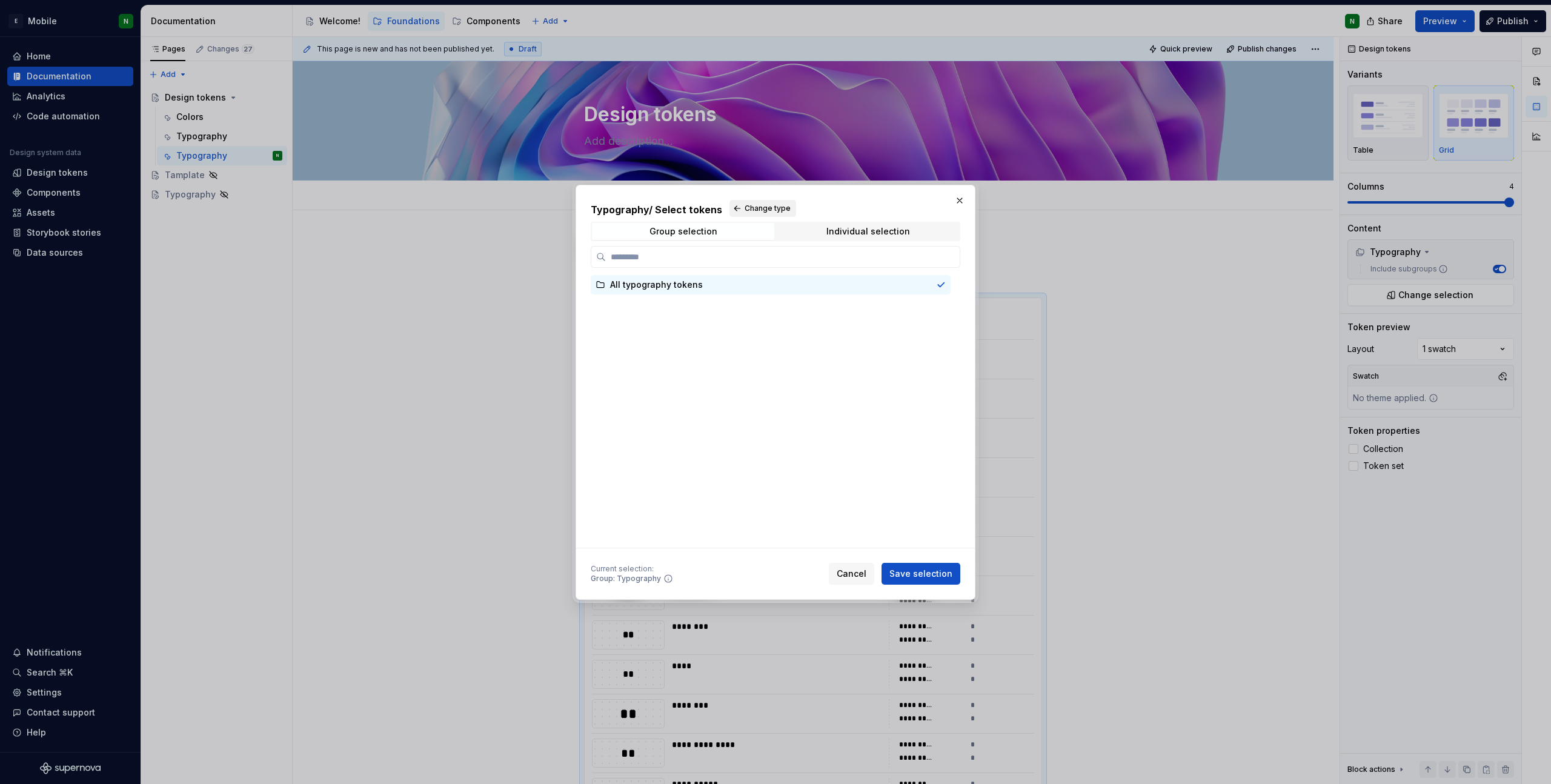
click at [746, 211] on span "Change type" at bounding box center [767, 208] width 46 height 9
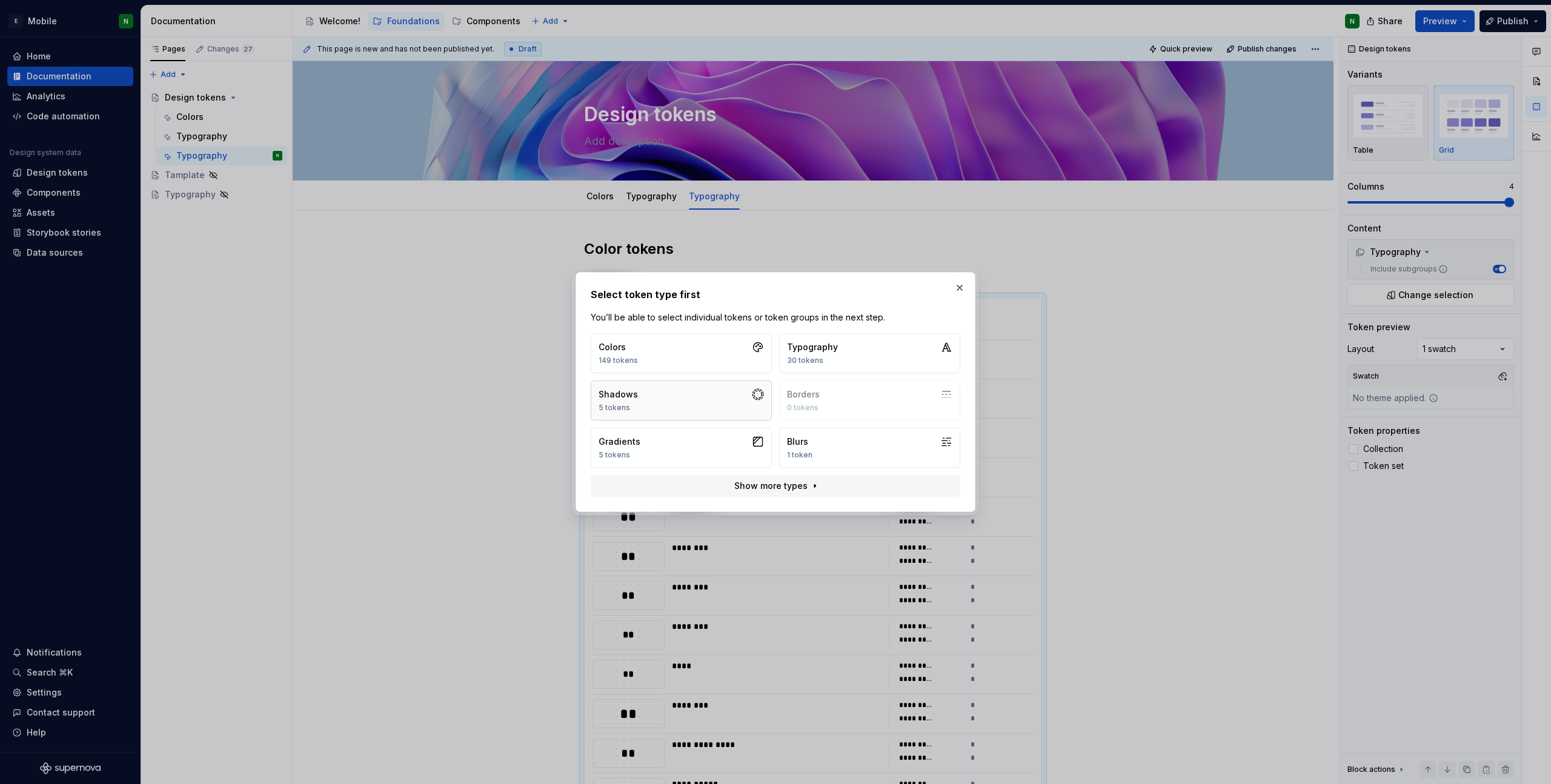
click at [710, 395] on button "Shadows 5 tokens" at bounding box center [681, 400] width 181 height 40
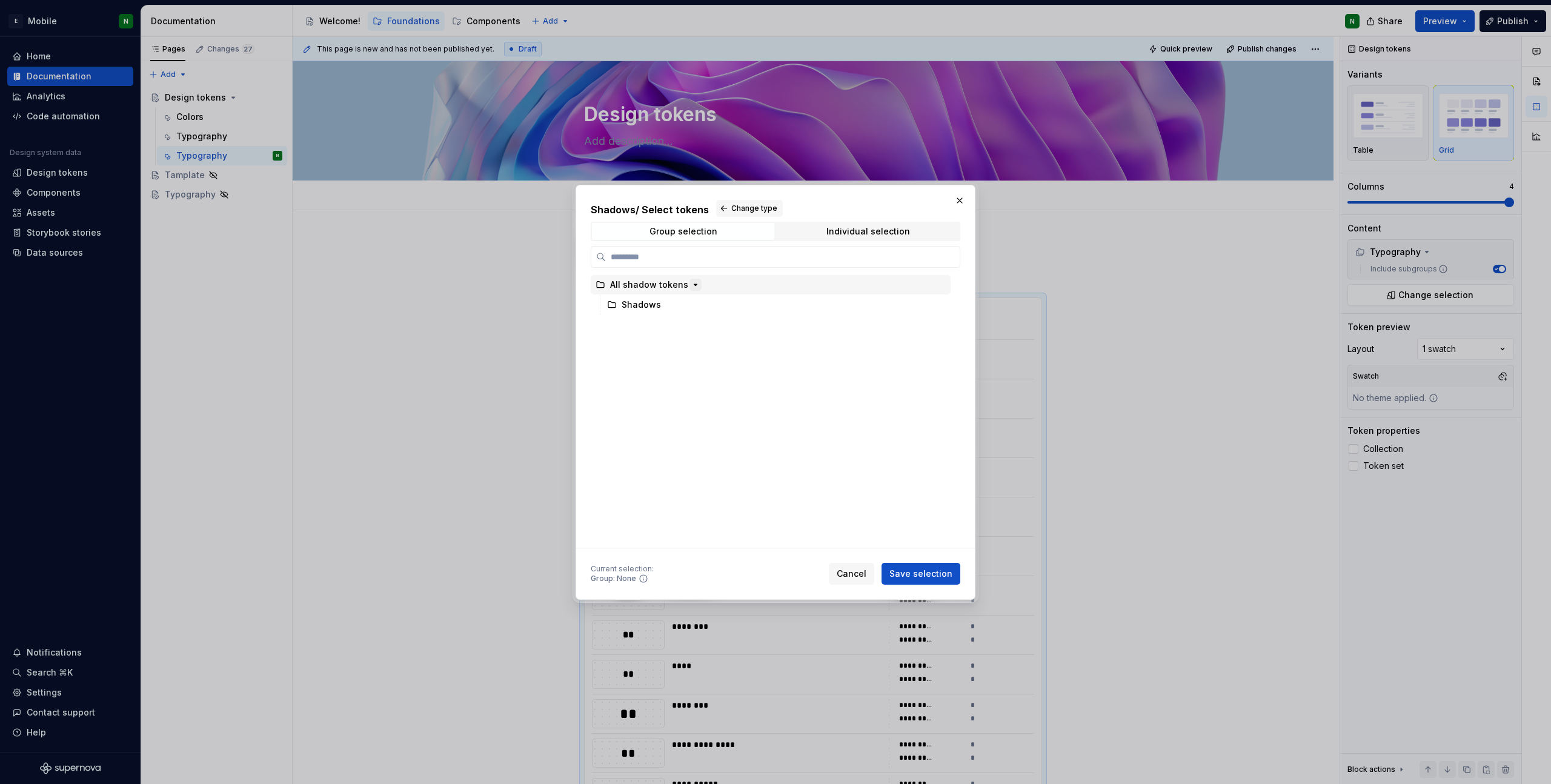
click at [695, 282] on icon "button" at bounding box center [695, 284] width 9 height 9
click at [647, 284] on div "All shadow tokens" at bounding box center [650, 285] width 78 height 12
click at [917, 571] on span "Save selection" at bounding box center [921, 574] width 63 height 12
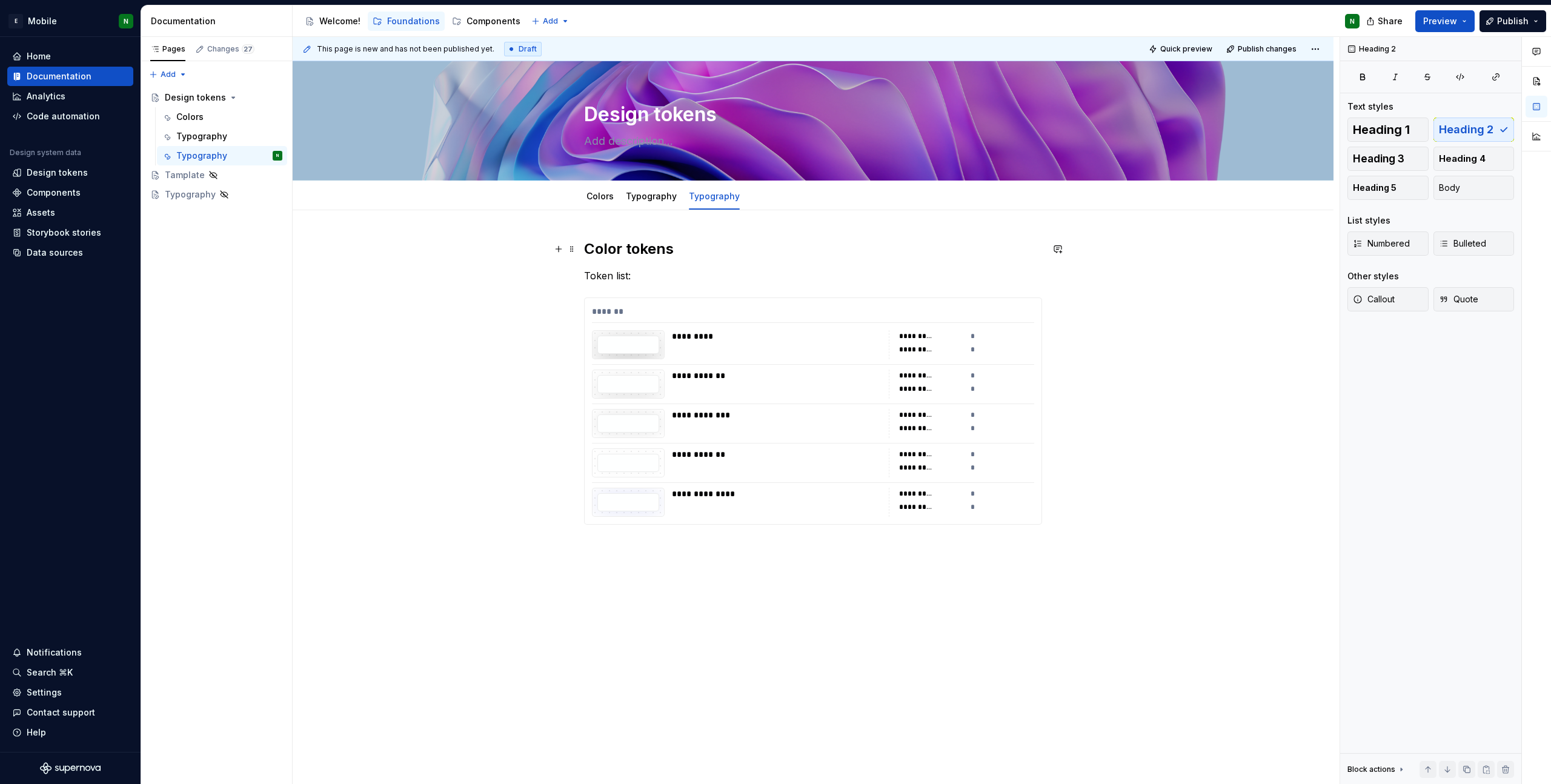
click at [623, 250] on h2 "Color tokens" at bounding box center [813, 249] width 458 height 20
drag, startPoint x: 623, startPoint y: 250, endPoint x: 583, endPoint y: 250, distance: 40.0
click at [584, 250] on h2 "Color tokens" at bounding box center [813, 249] width 458 height 20
click at [576, 250] on div "**********" at bounding box center [813, 507] width 1041 height 593
click at [573, 250] on span at bounding box center [572, 249] width 9 height 17
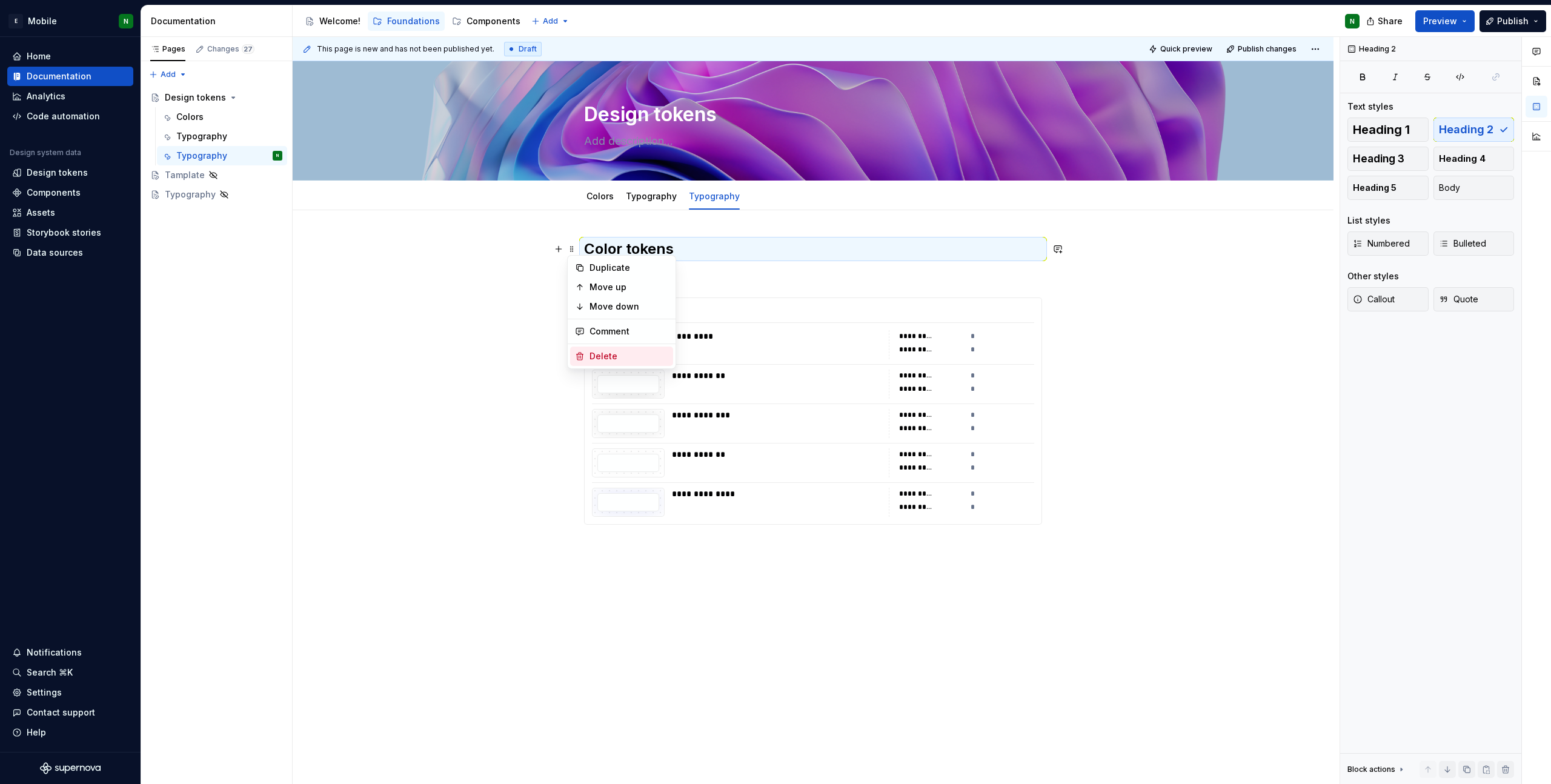
click at [632, 362] on div "Delete" at bounding box center [621, 356] width 103 height 20
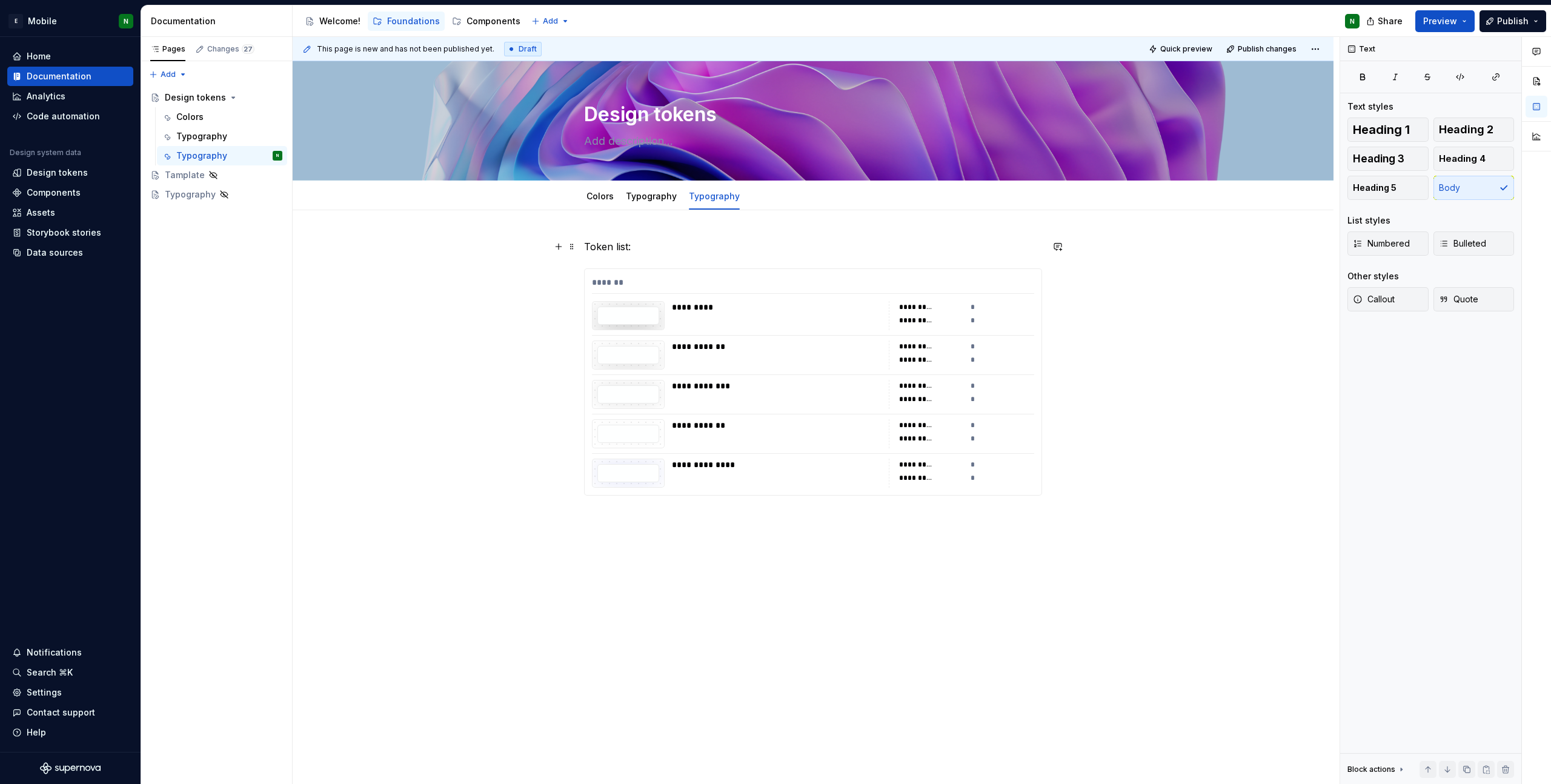
click at [571, 249] on span at bounding box center [572, 246] width 9 height 17
click at [599, 359] on div "Delete" at bounding box center [629, 354] width 79 height 12
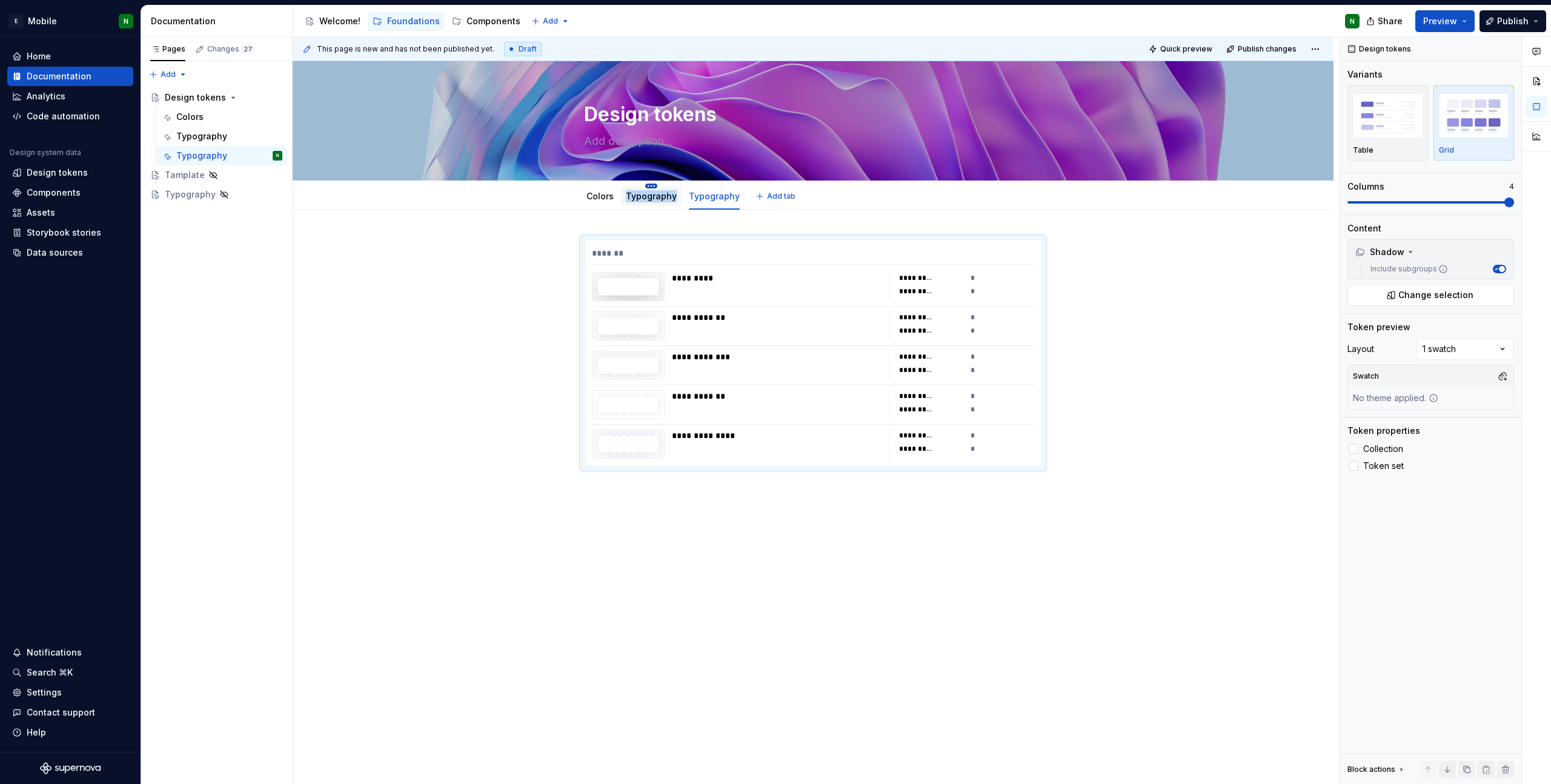
click at [647, 188] on div "Typography" at bounding box center [652, 196] width 61 height 26
click at [639, 197] on link "Typography" at bounding box center [652, 195] width 51 height 10
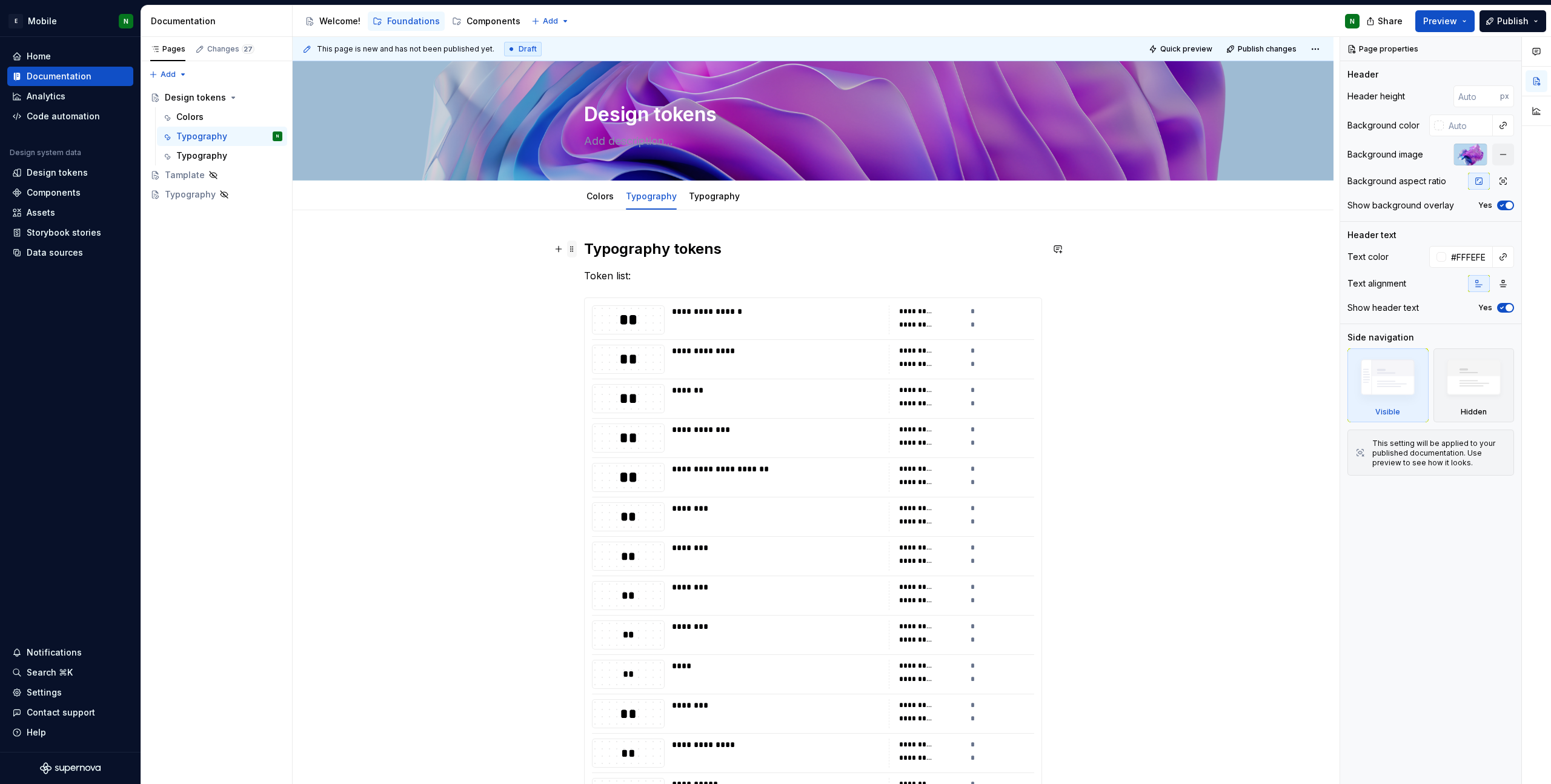
click at [570, 249] on span at bounding box center [572, 249] width 9 height 17
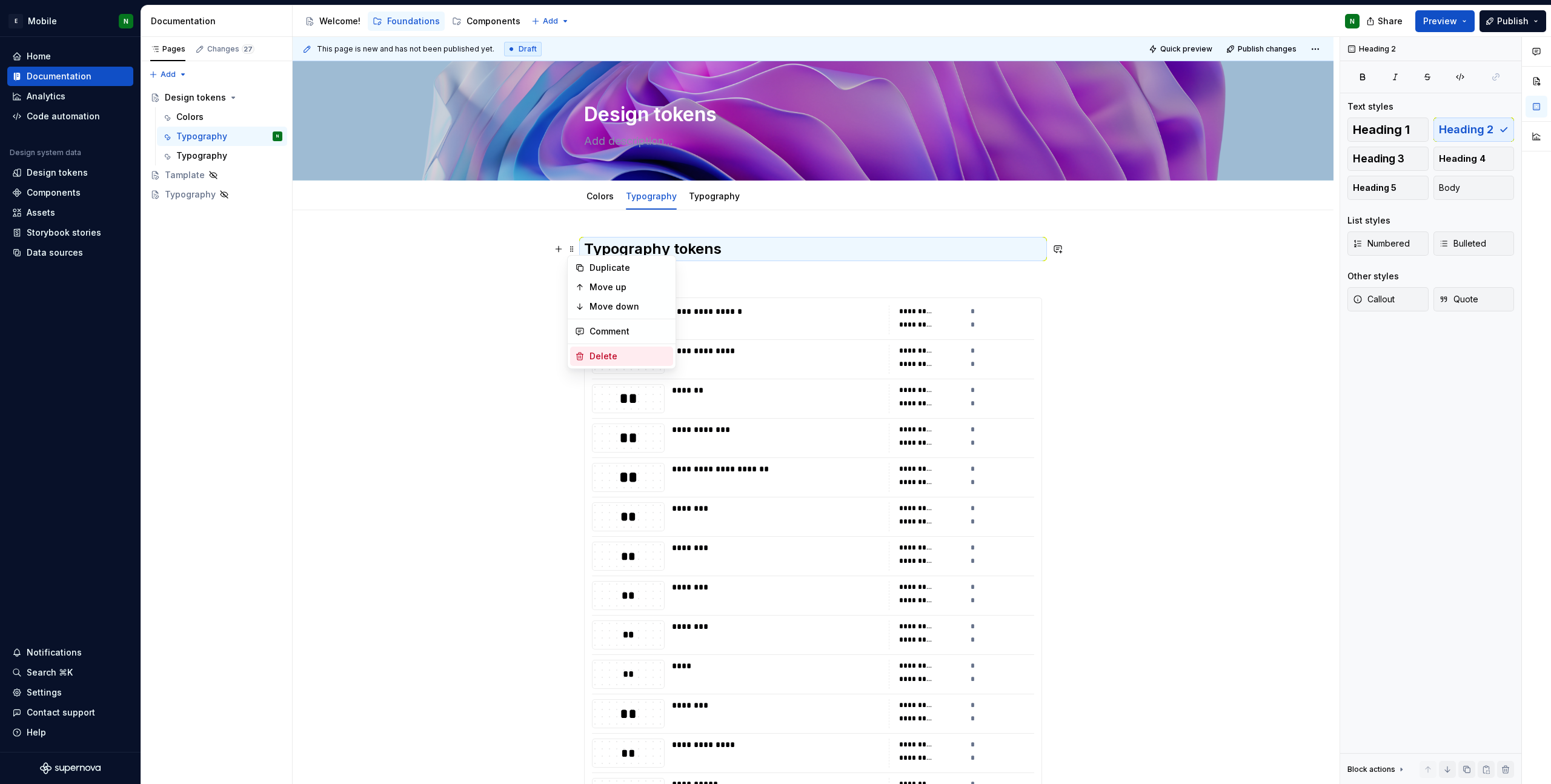
click at [604, 350] on div "Delete" at bounding box center [629, 356] width 79 height 12
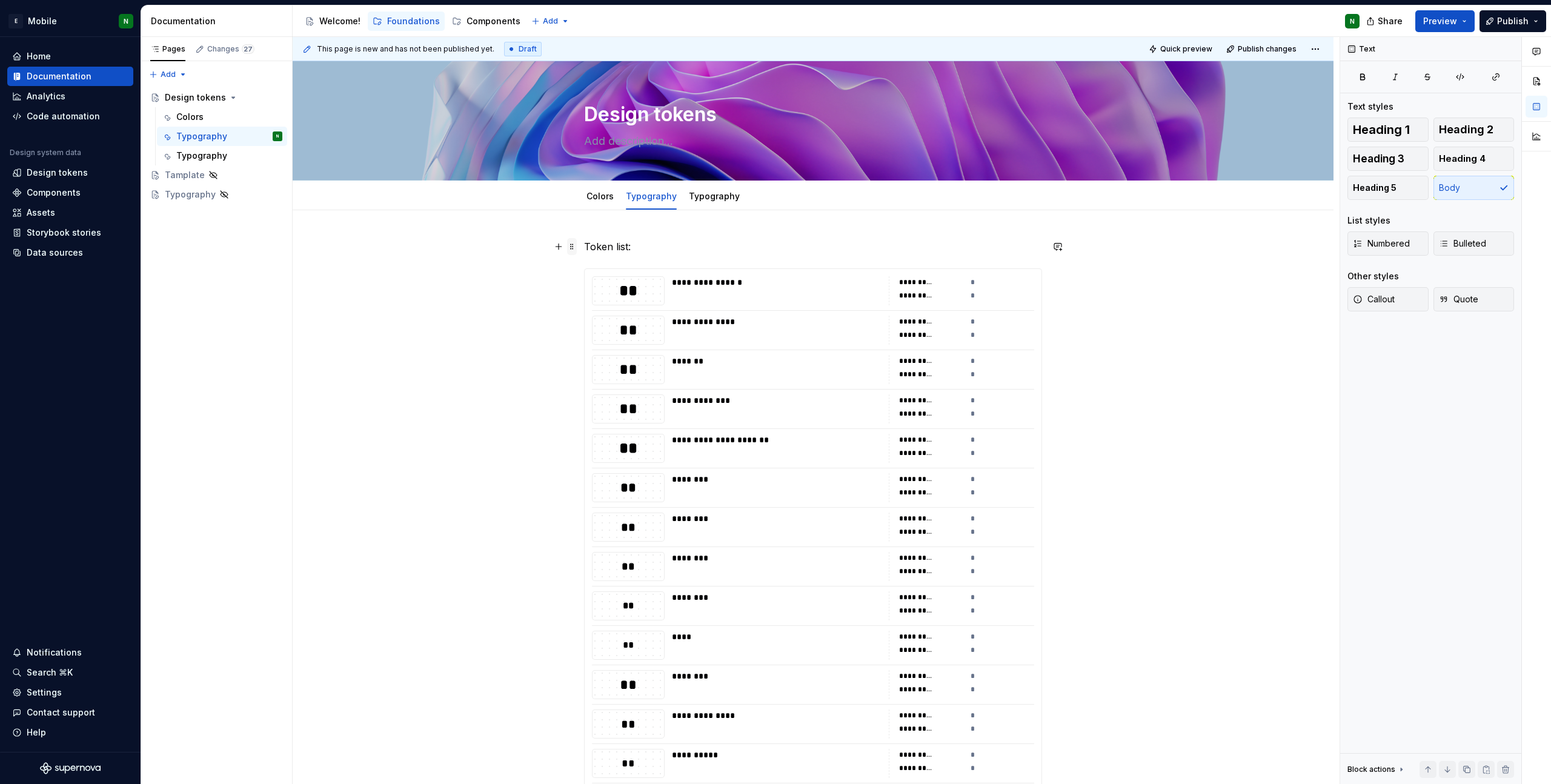
click at [575, 250] on span at bounding box center [572, 246] width 9 height 17
click at [583, 352] on icon at bounding box center [579, 354] width 9 height 9
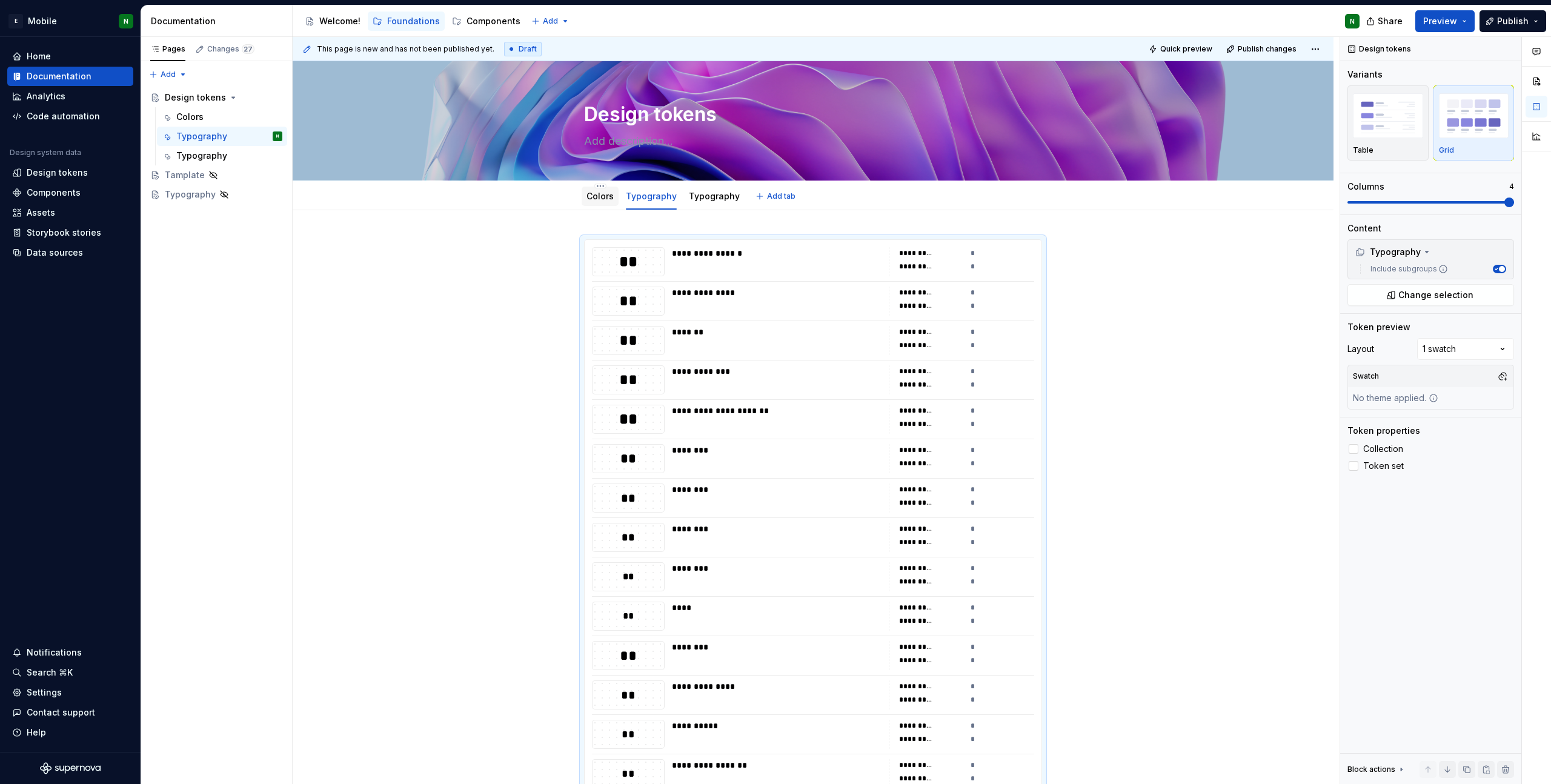
click at [605, 205] on div "Colors" at bounding box center [600, 196] width 37 height 20
click at [594, 197] on link "Colors" at bounding box center [600, 195] width 27 height 10
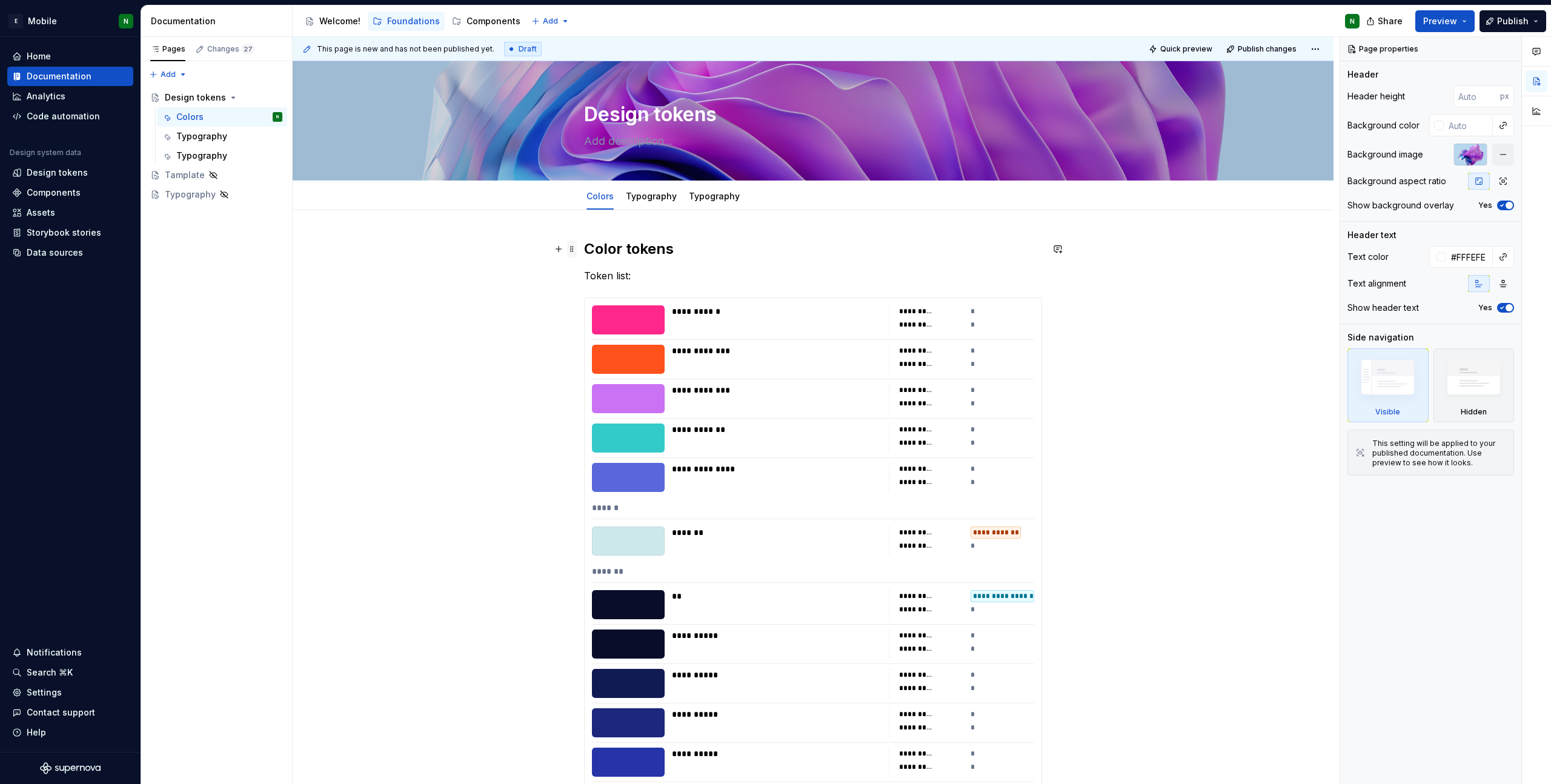
click at [568, 245] on span at bounding box center [572, 249] width 9 height 17
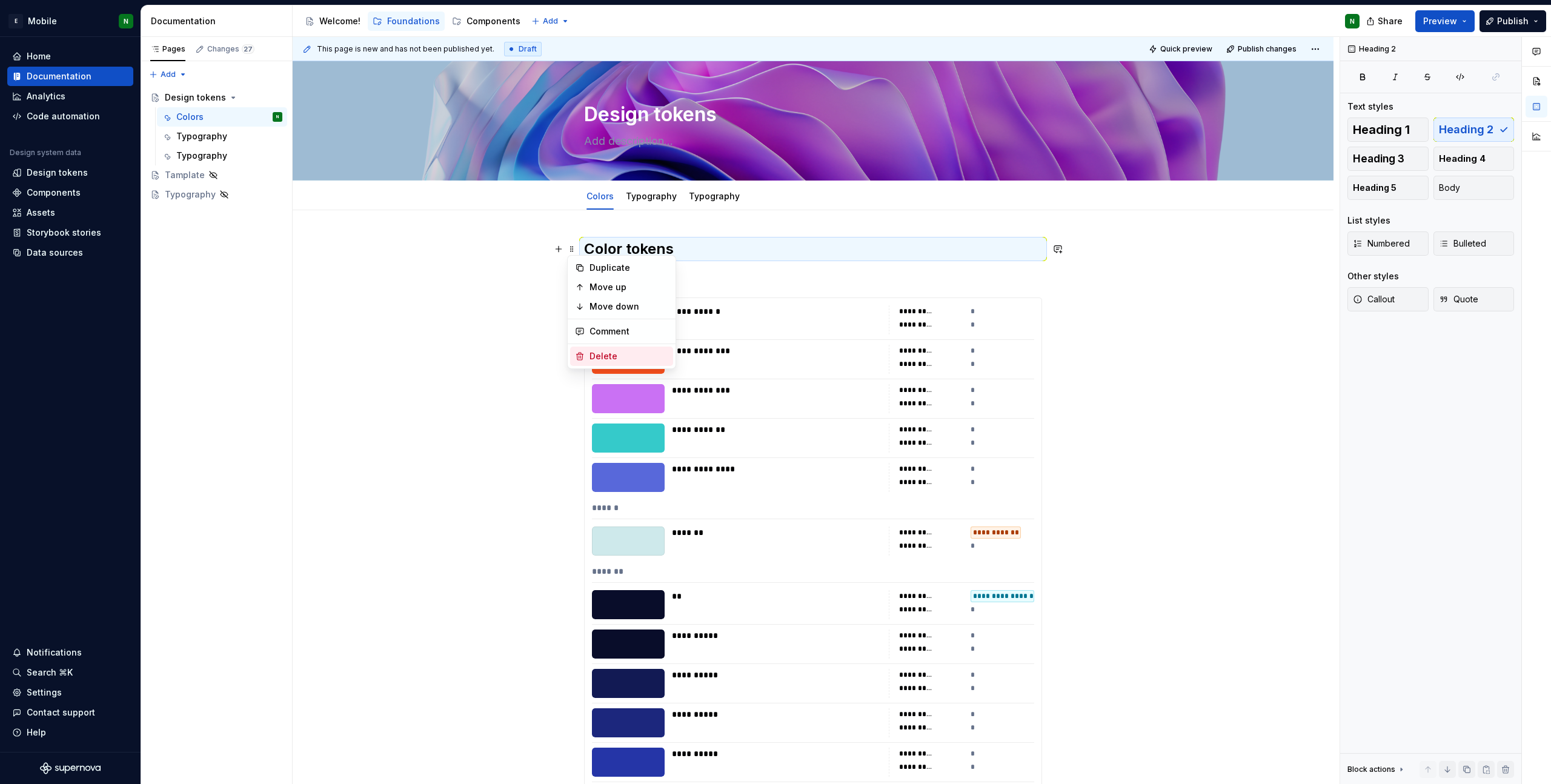
click at [619, 350] on div "Delete" at bounding box center [629, 356] width 79 height 12
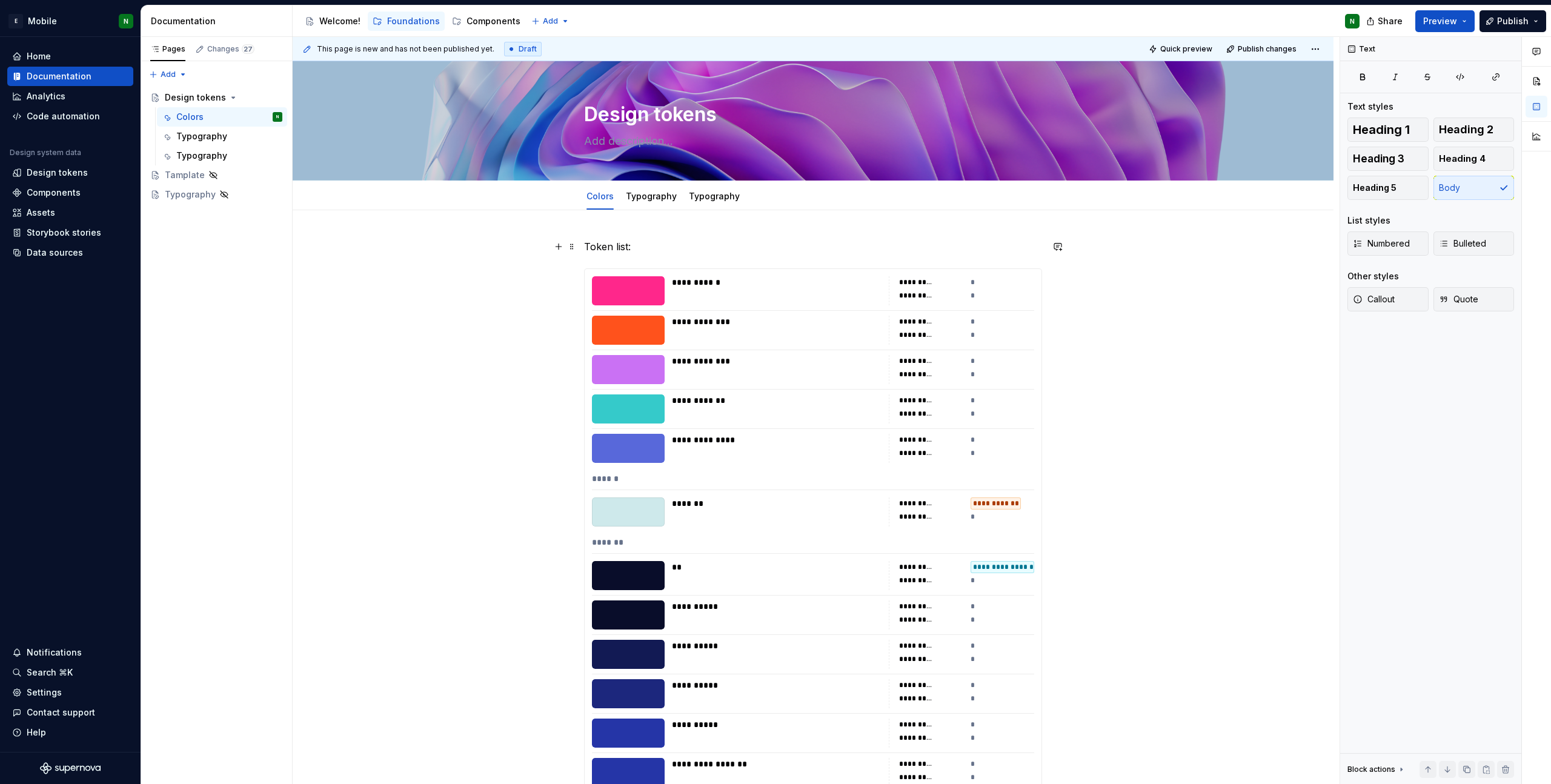
click at [573, 243] on span at bounding box center [572, 246] width 9 height 17
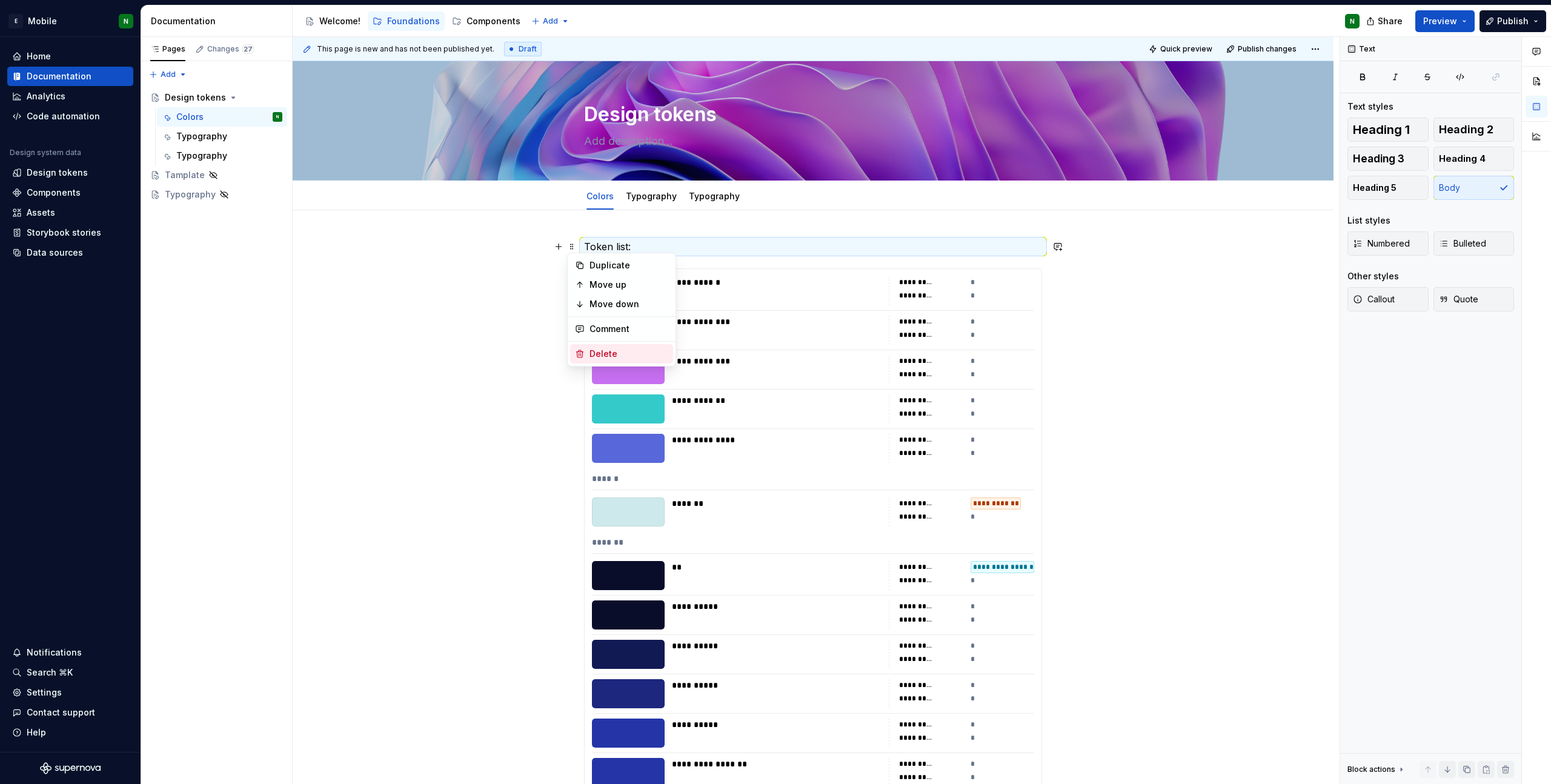
click at [608, 352] on div "Delete" at bounding box center [629, 354] width 79 height 12
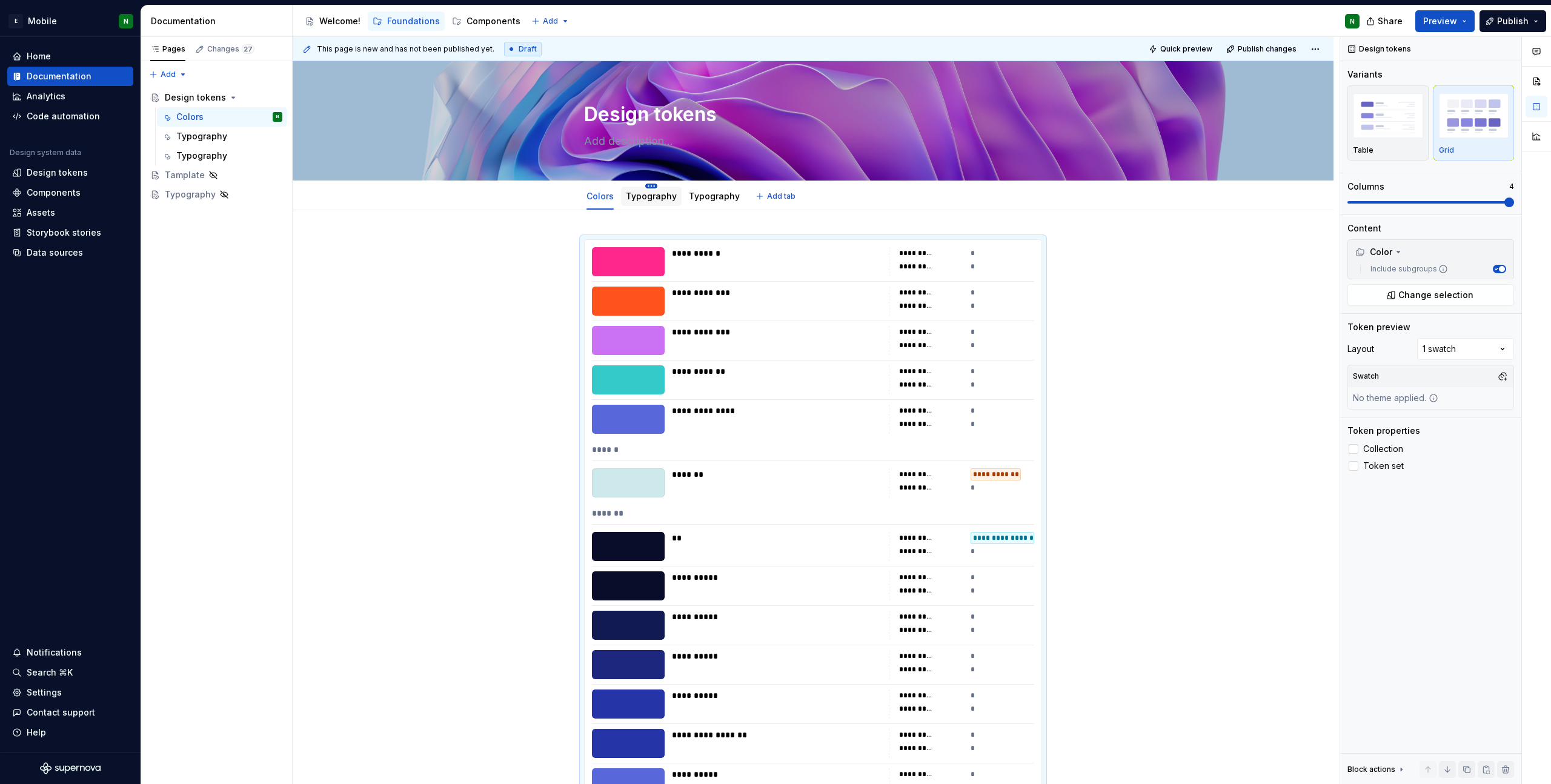
click at [652, 185] on html "E Mobile N Home Documentation Analytics Code automation Design system data Desi…" at bounding box center [776, 392] width 1551 height 784
click at [624, 197] on html "E Mobile N Home Documentation Analytics Code automation Design system data Desi…" at bounding box center [776, 392] width 1551 height 784
click at [630, 197] on link "Typography" at bounding box center [652, 195] width 51 height 10
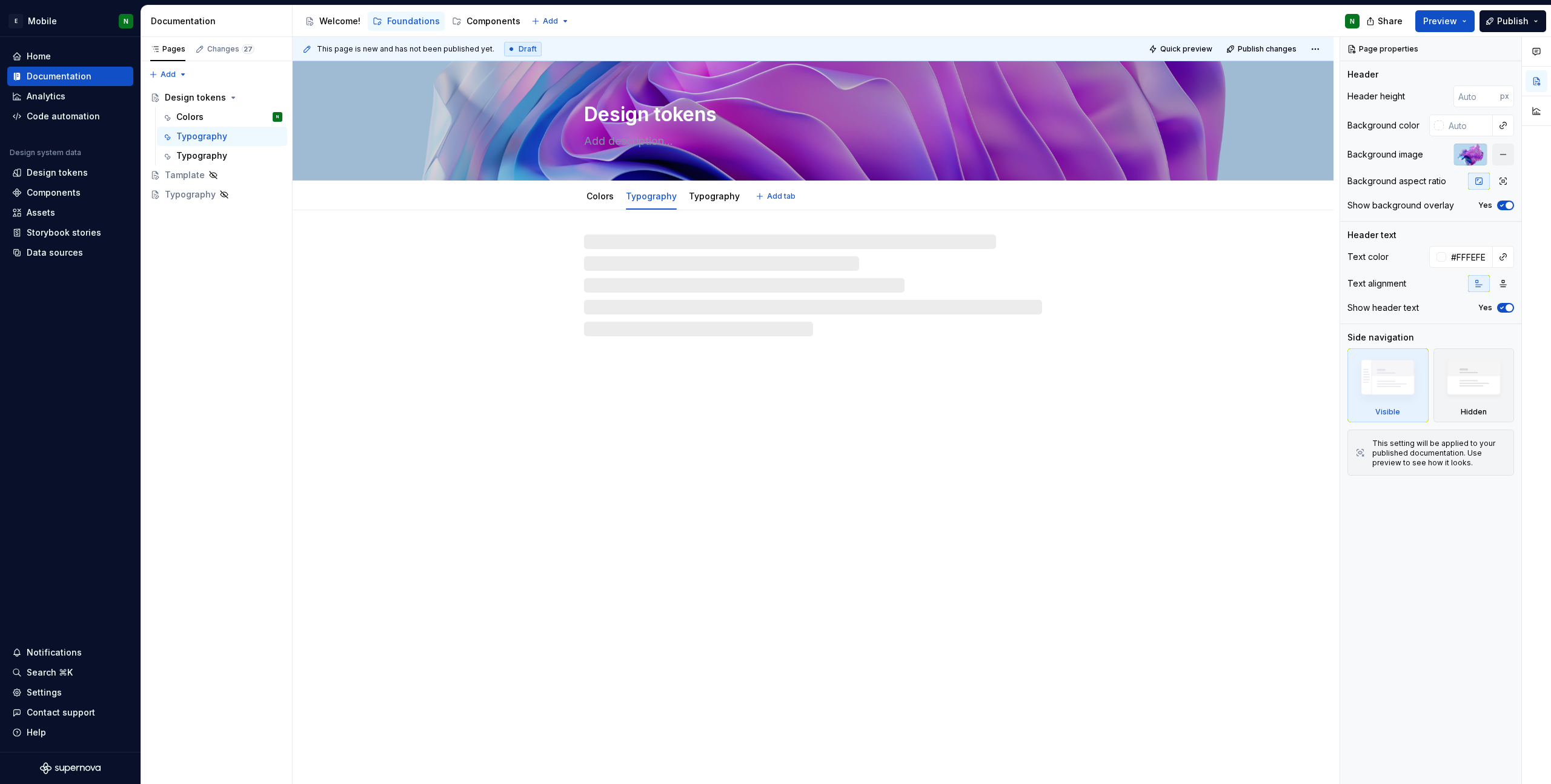
click at [720, 199] on link "Typography" at bounding box center [715, 195] width 51 height 10
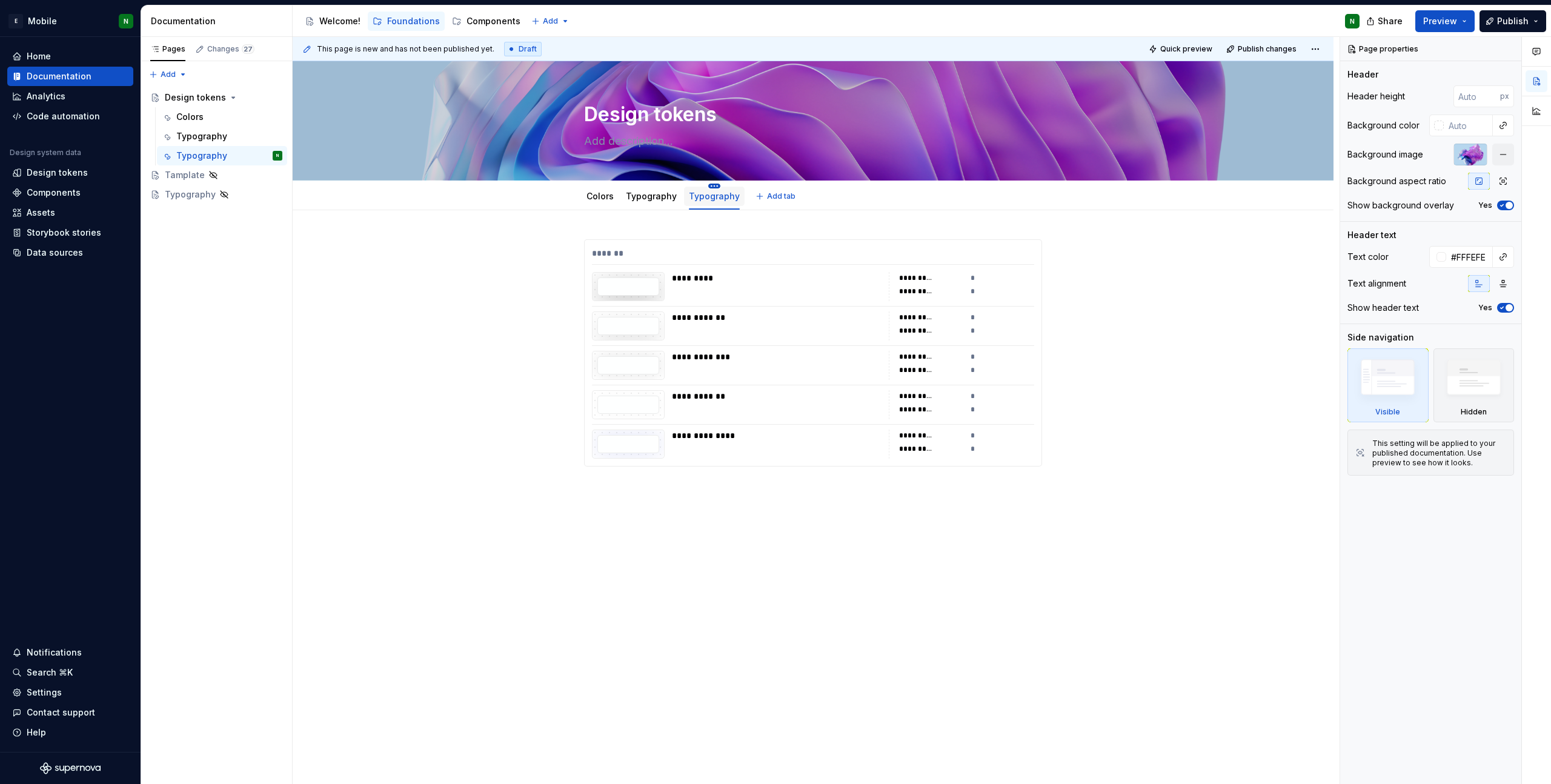
click at [713, 185] on html "E Mobile N Home Documentation Analytics Code automation Design system data Desi…" at bounding box center [776, 392] width 1551 height 784
type textarea "*"
click at [744, 203] on div "Rename tab" at bounding box center [783, 203] width 114 height 12
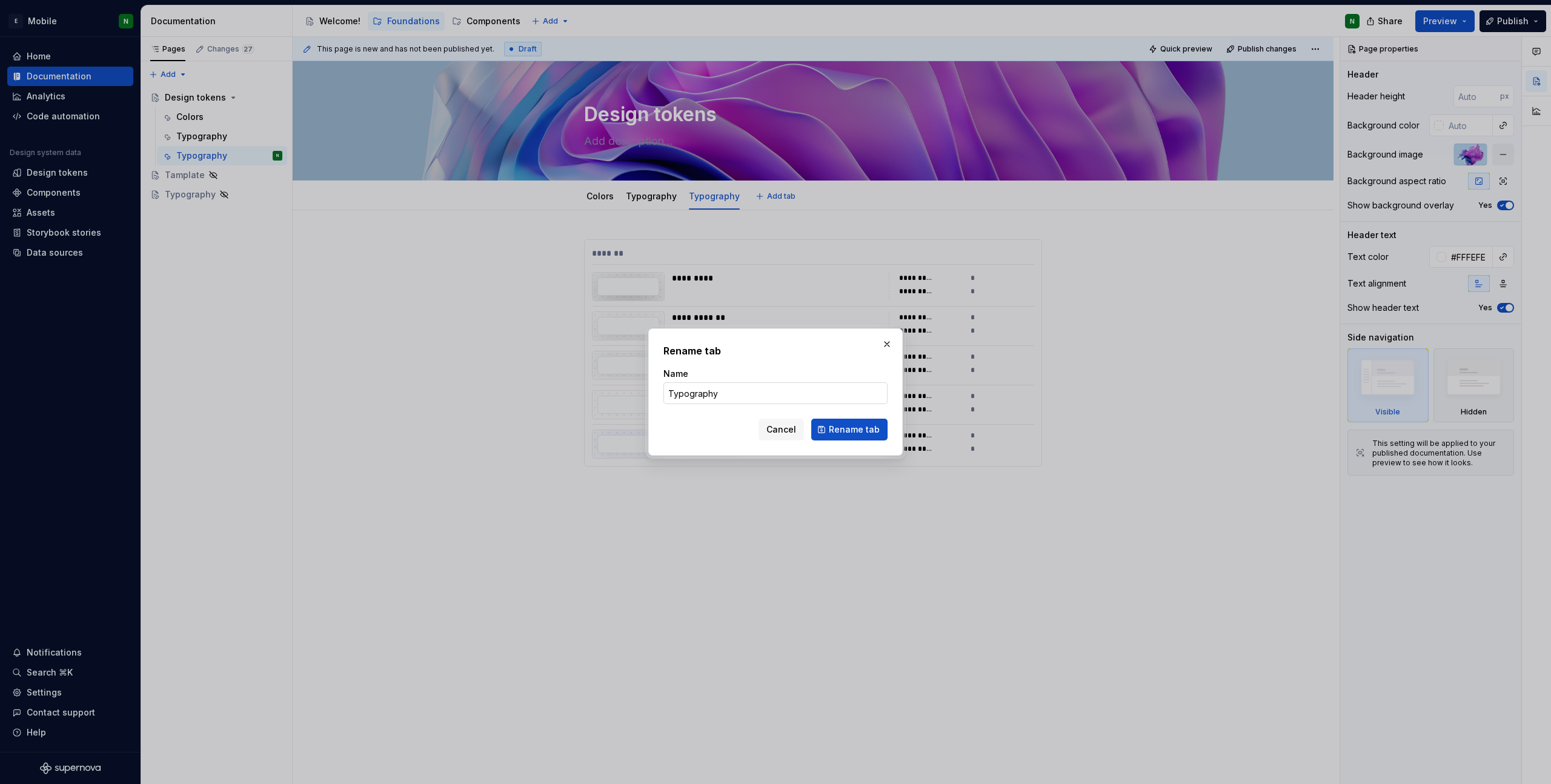
click at [767, 400] on input "Typography" at bounding box center [776, 393] width 224 height 22
type input "shadows"
type textarea "*"
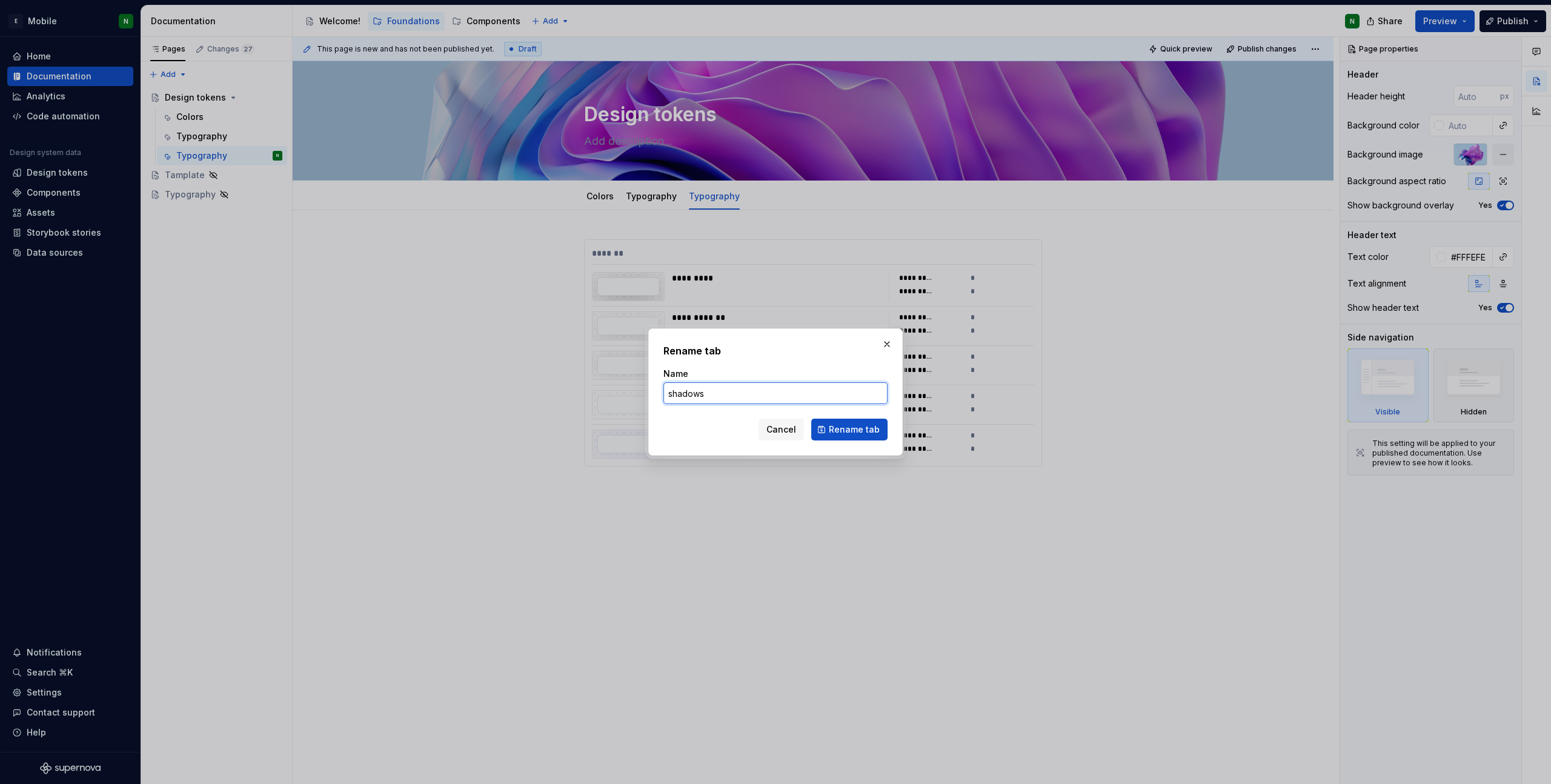
type input "Shadows"
click at [860, 438] on button "Rename tab" at bounding box center [849, 429] width 76 height 22
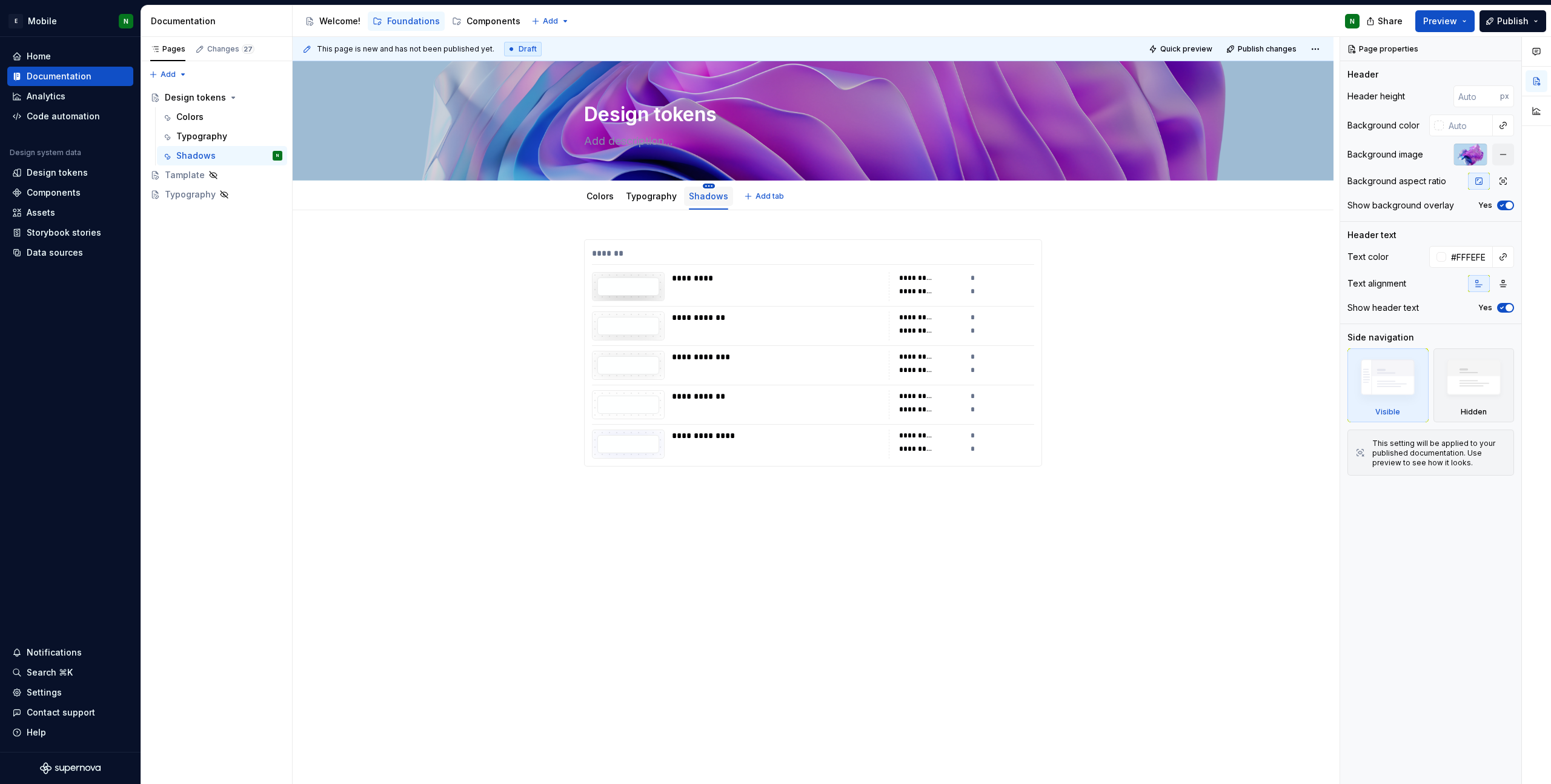
click at [706, 183] on html "E Mobile N Home Documentation Analytics Code automation Design system data Desi…" at bounding box center [776, 392] width 1551 height 784
click at [766, 224] on div "Duplicate tab" at bounding box center [777, 223] width 114 height 12
click at [854, 251] on div "*******" at bounding box center [813, 256] width 442 height 18
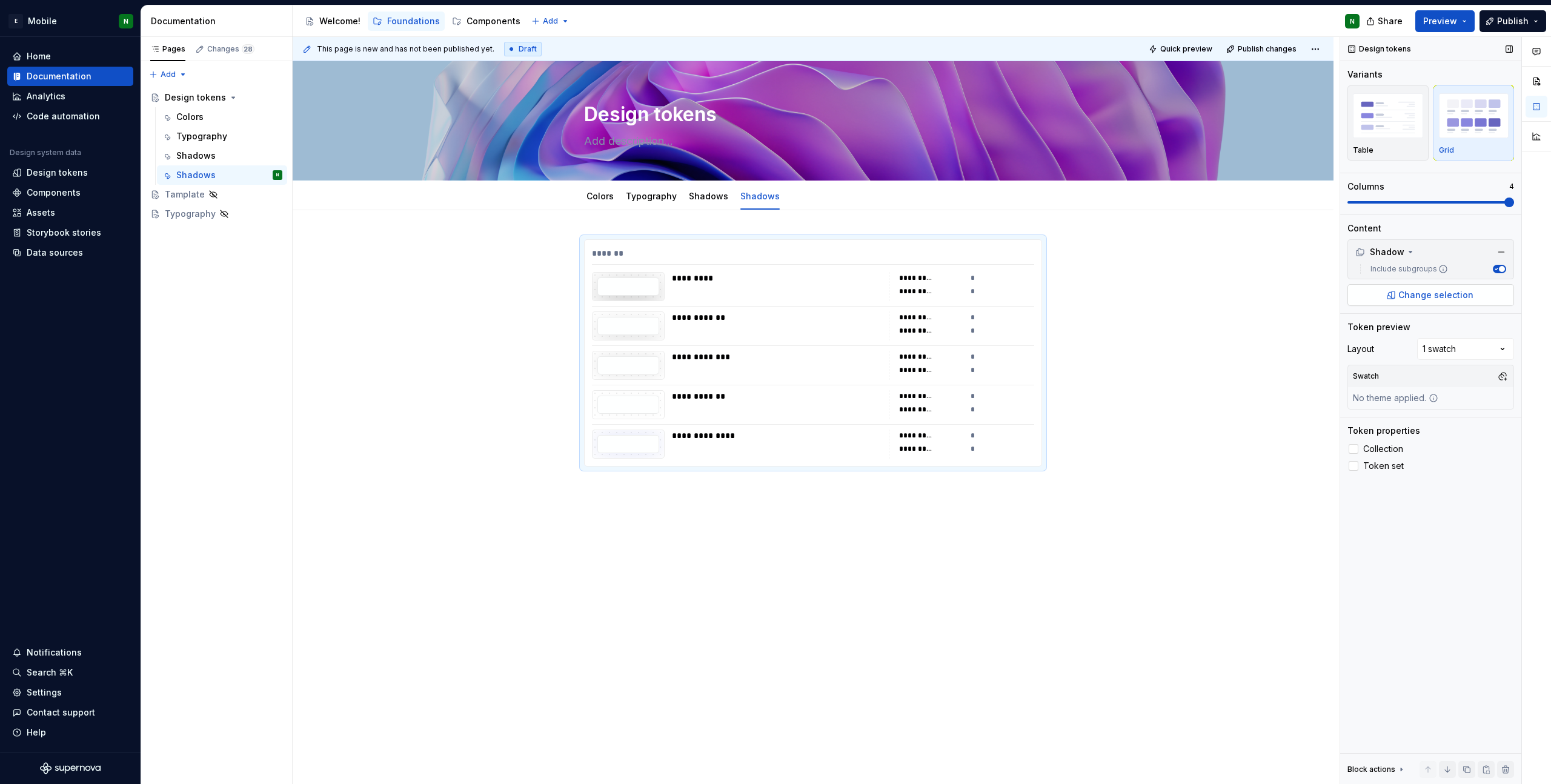
click at [1465, 294] on span "Change selection" at bounding box center [1436, 295] width 75 height 12
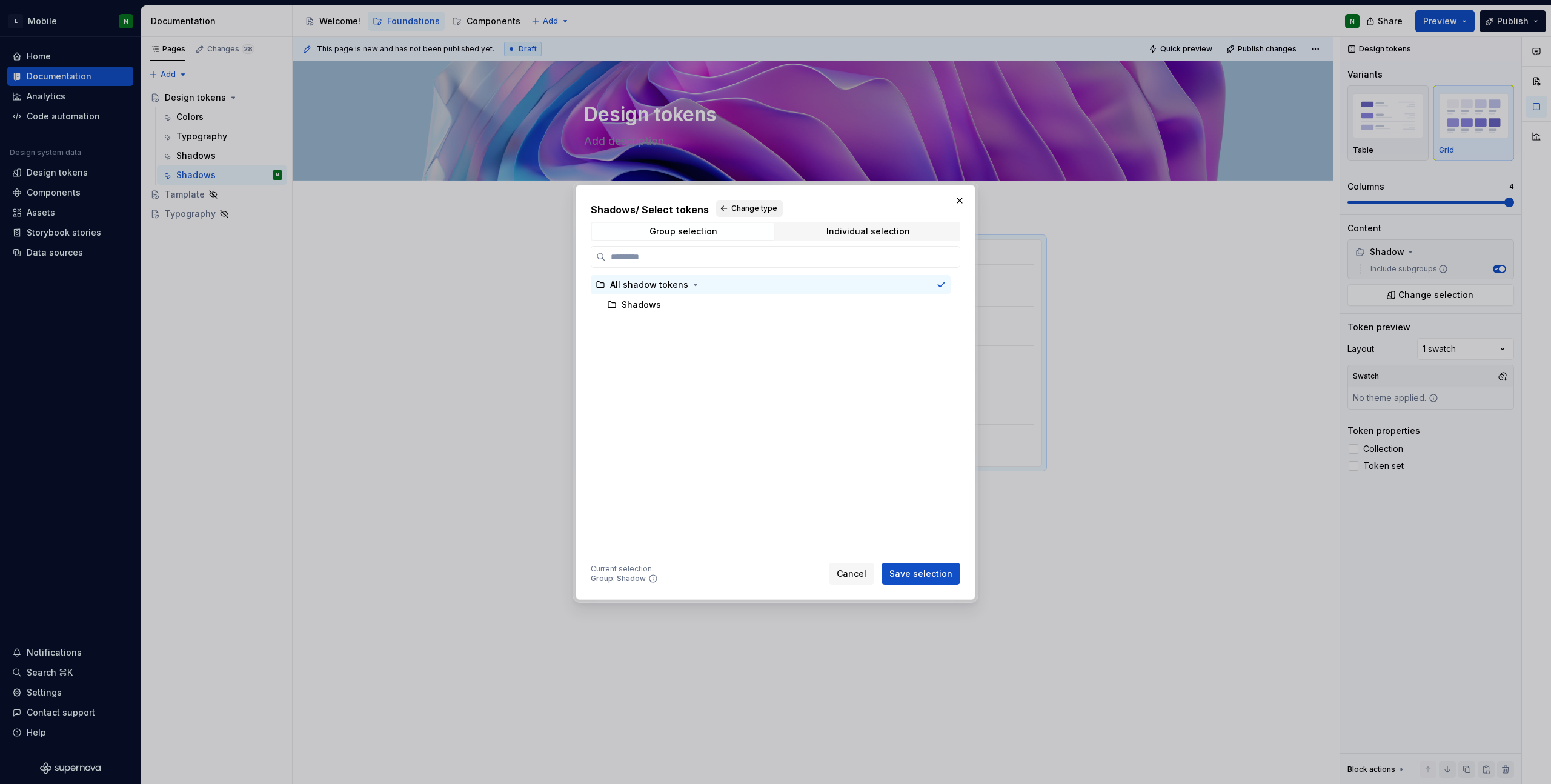
click at [733, 209] on span "Change type" at bounding box center [754, 208] width 46 height 9
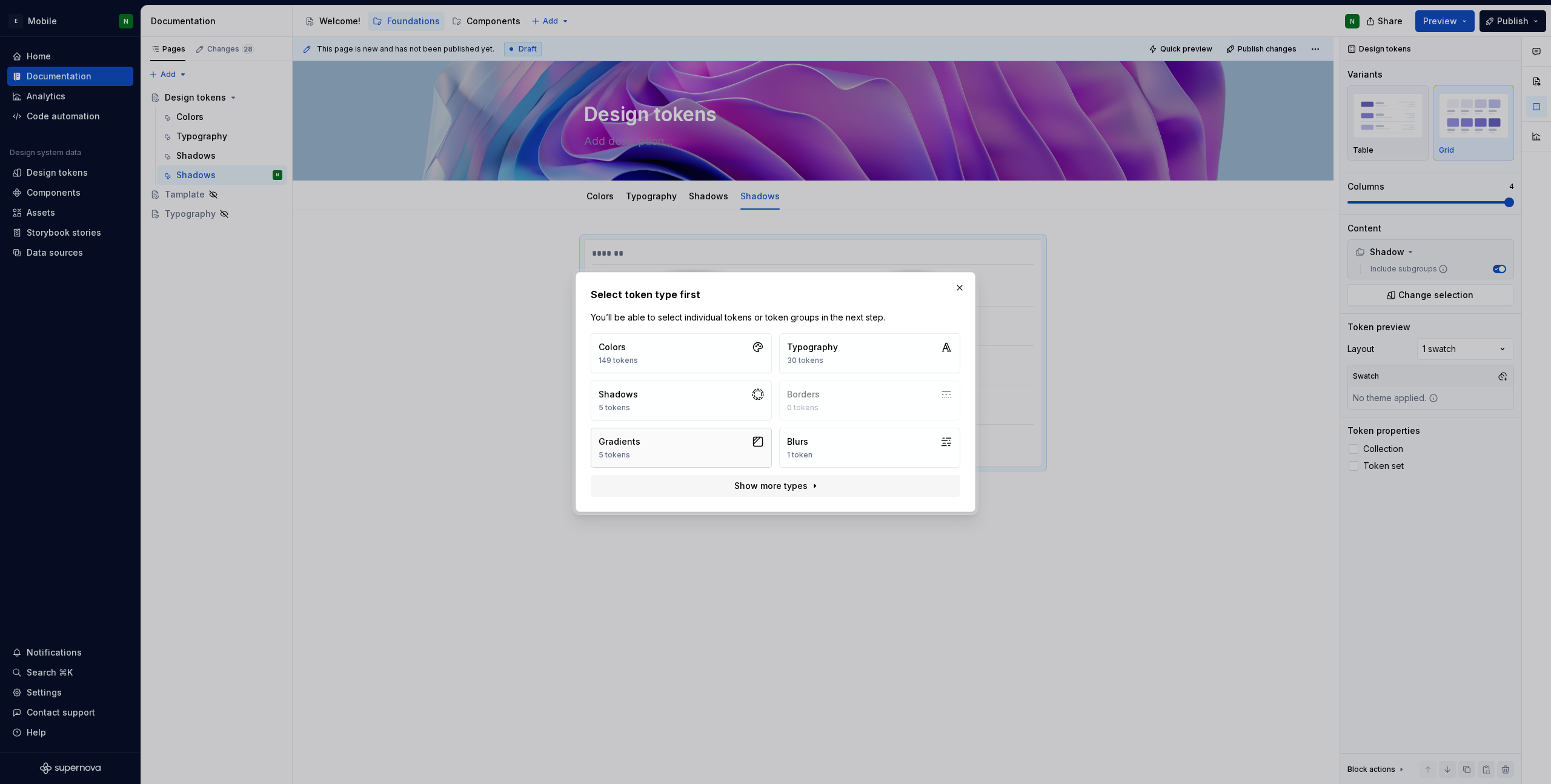
click at [665, 460] on button "Gradients 5 tokens" at bounding box center [681, 447] width 181 height 40
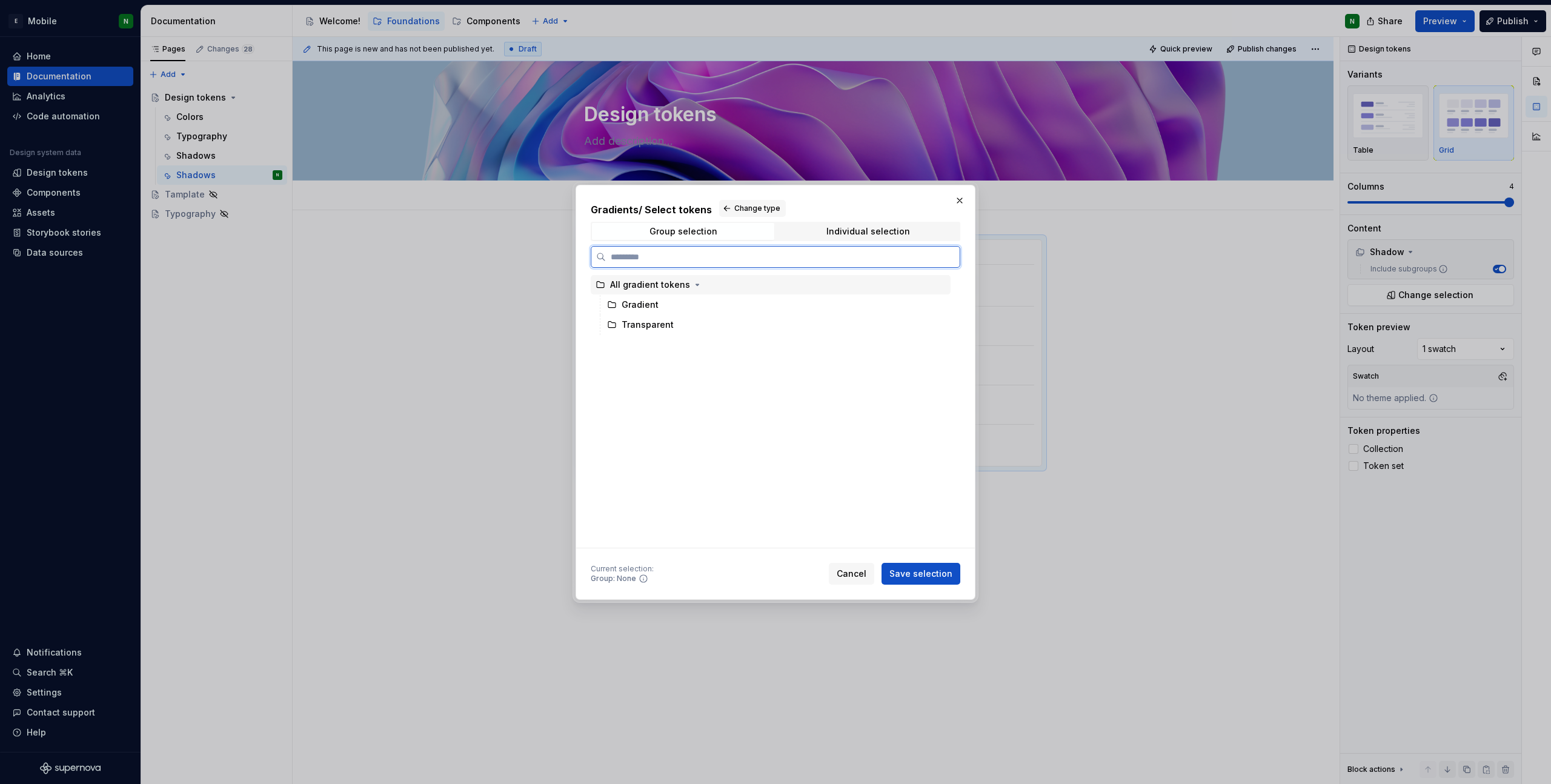
click at [664, 286] on div "All gradient tokens" at bounding box center [650, 285] width 80 height 12
click at [924, 573] on span "Save selection" at bounding box center [921, 574] width 63 height 12
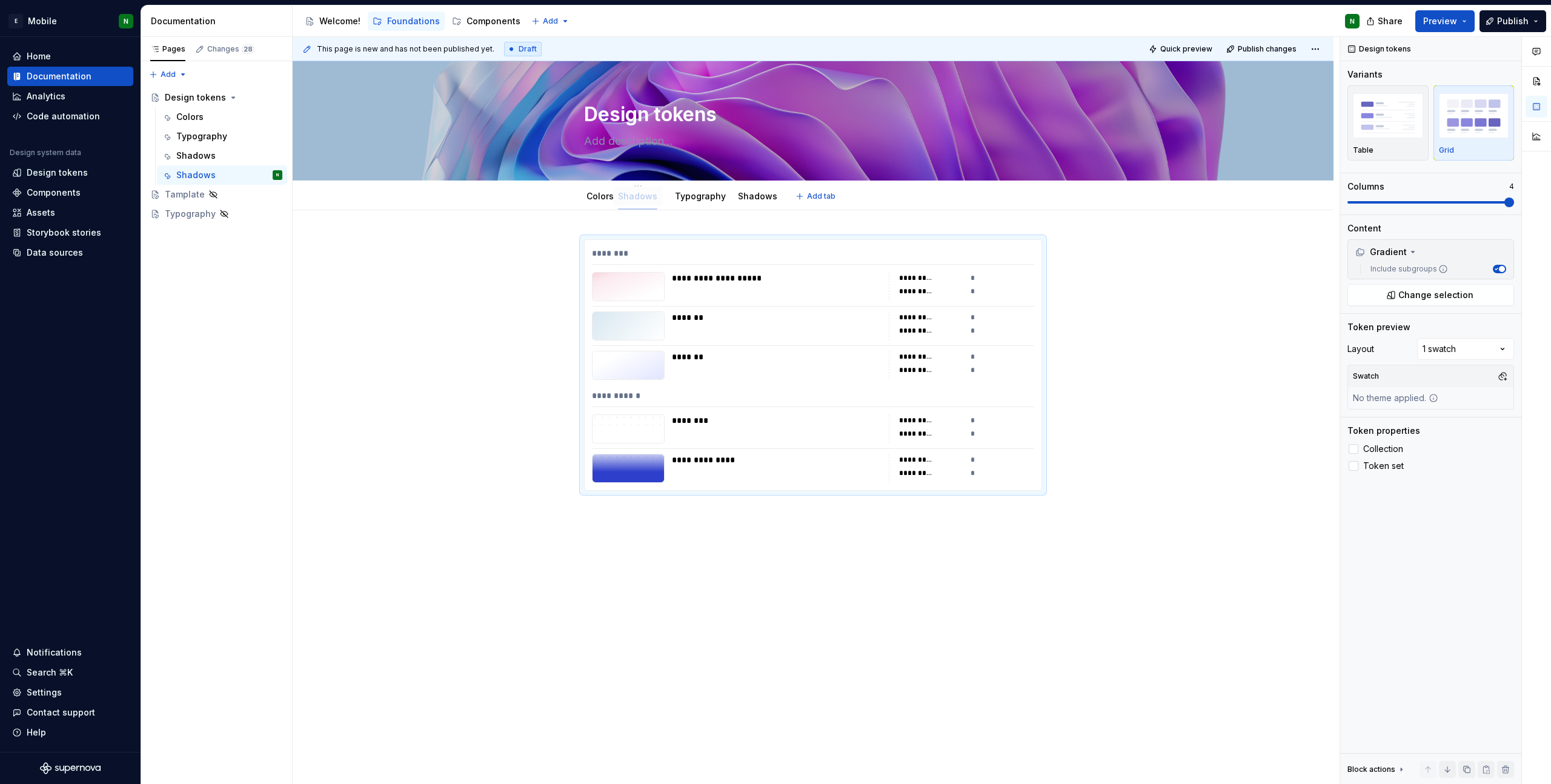
drag, startPoint x: 753, startPoint y: 201, endPoint x: 631, endPoint y: 191, distance: 122.4
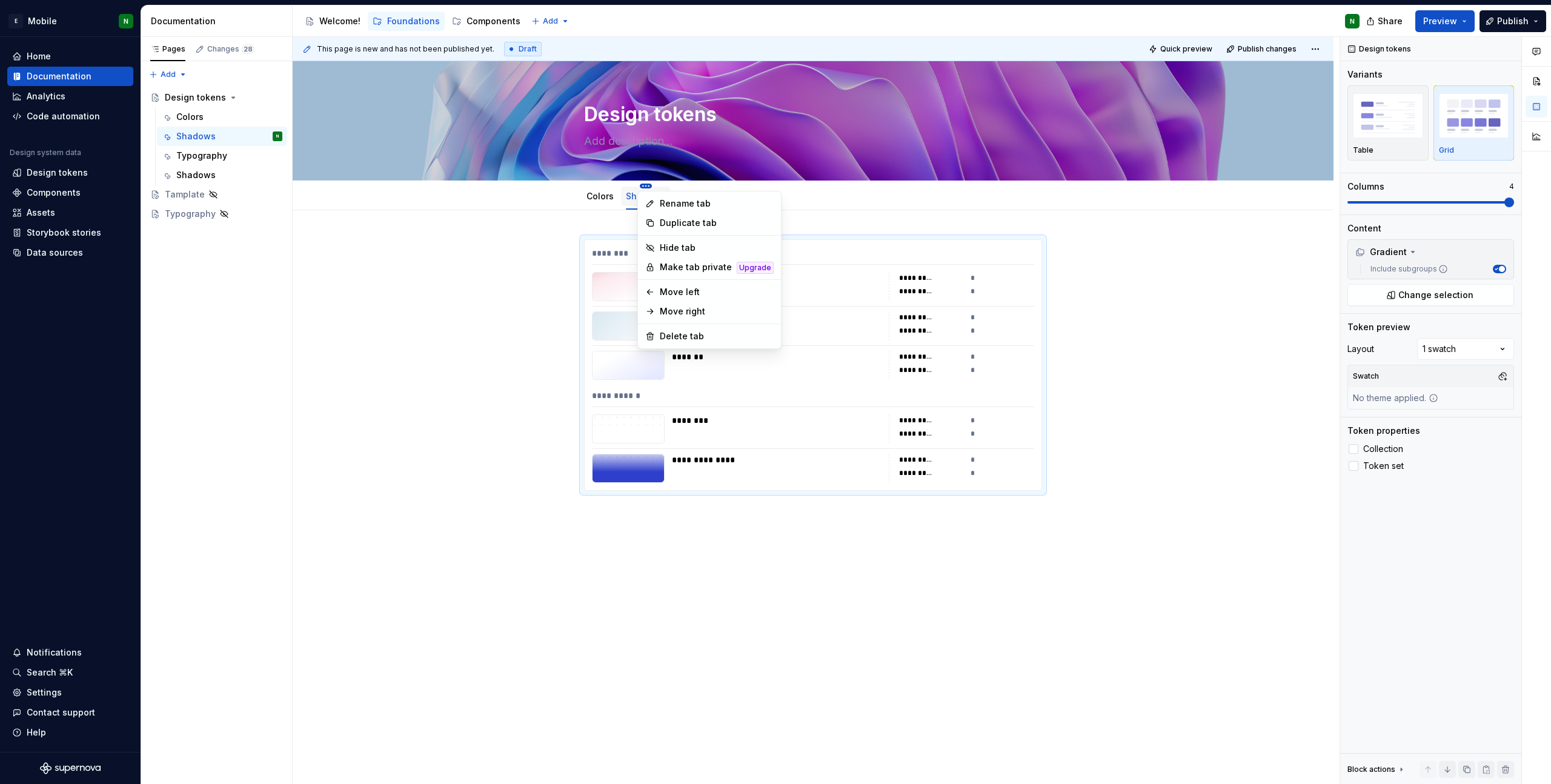
click at [641, 184] on html "E Mobile N Home Documentation Analytics Code automation Design system data Desi…" at bounding box center [776, 392] width 1551 height 784
click at [693, 334] on div "Delete tab" at bounding box center [716, 336] width 114 height 12
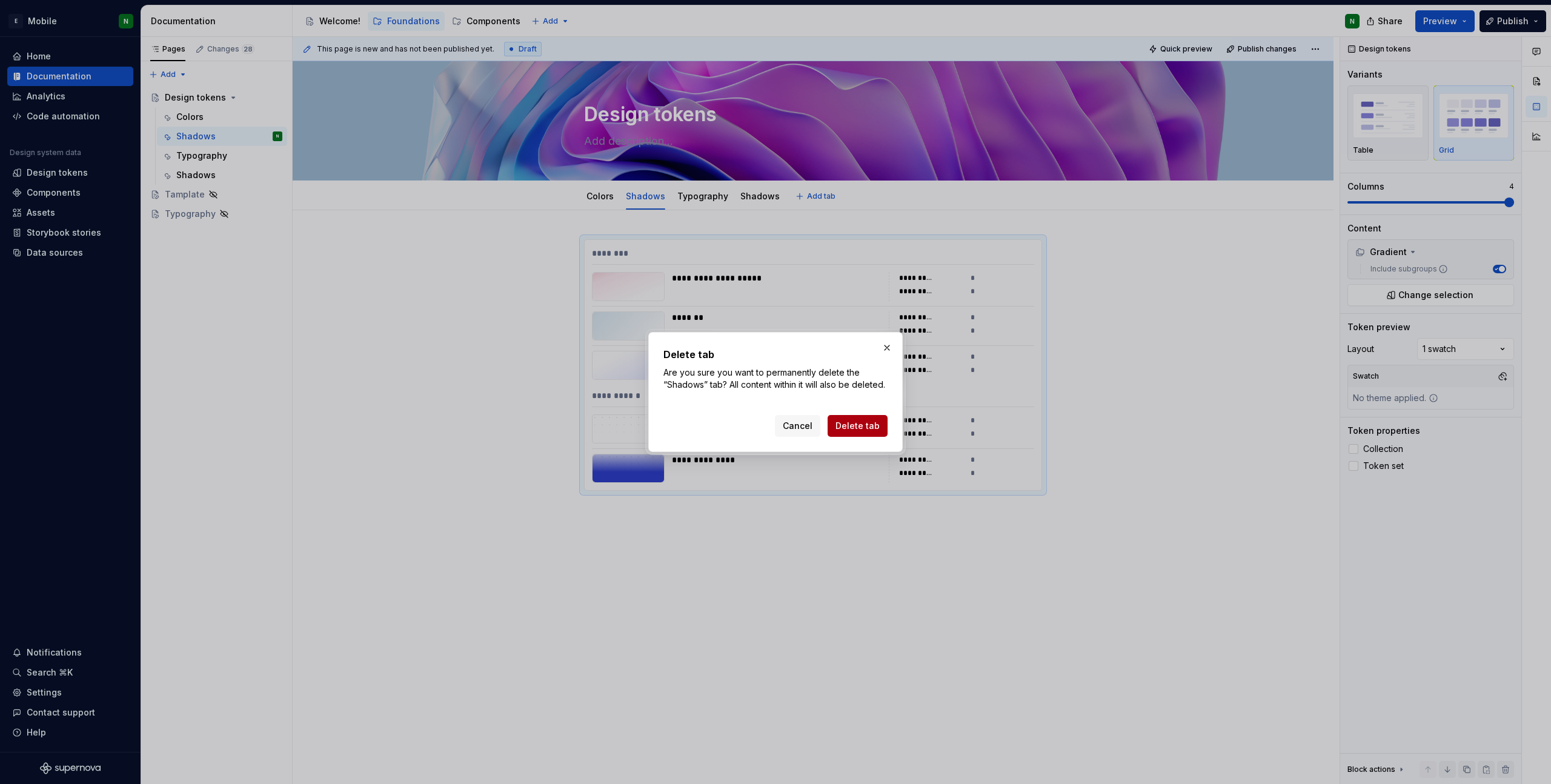
click at [858, 420] on span "Delete tab" at bounding box center [858, 426] width 44 height 12
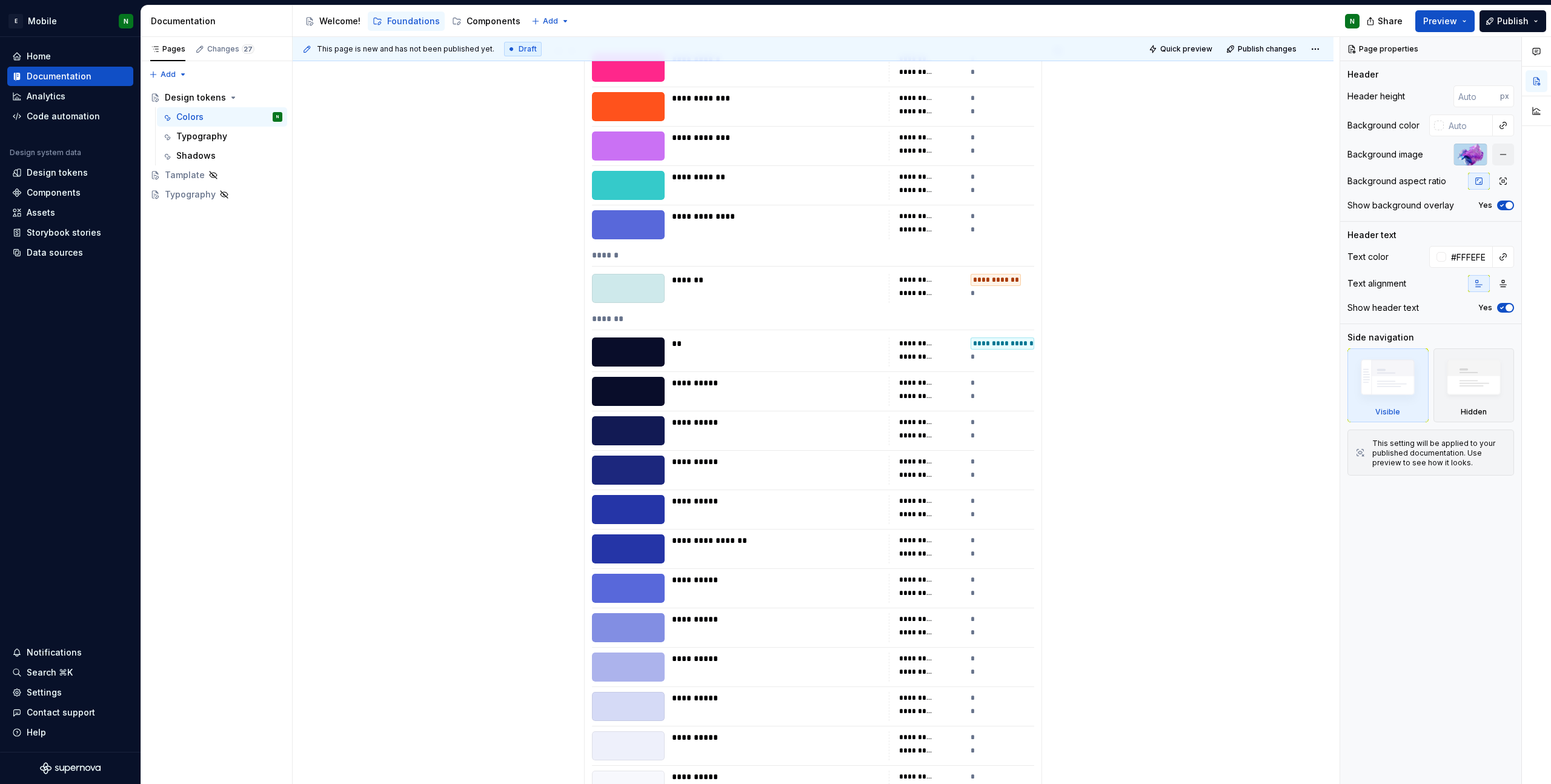
scroll to position [75, 0]
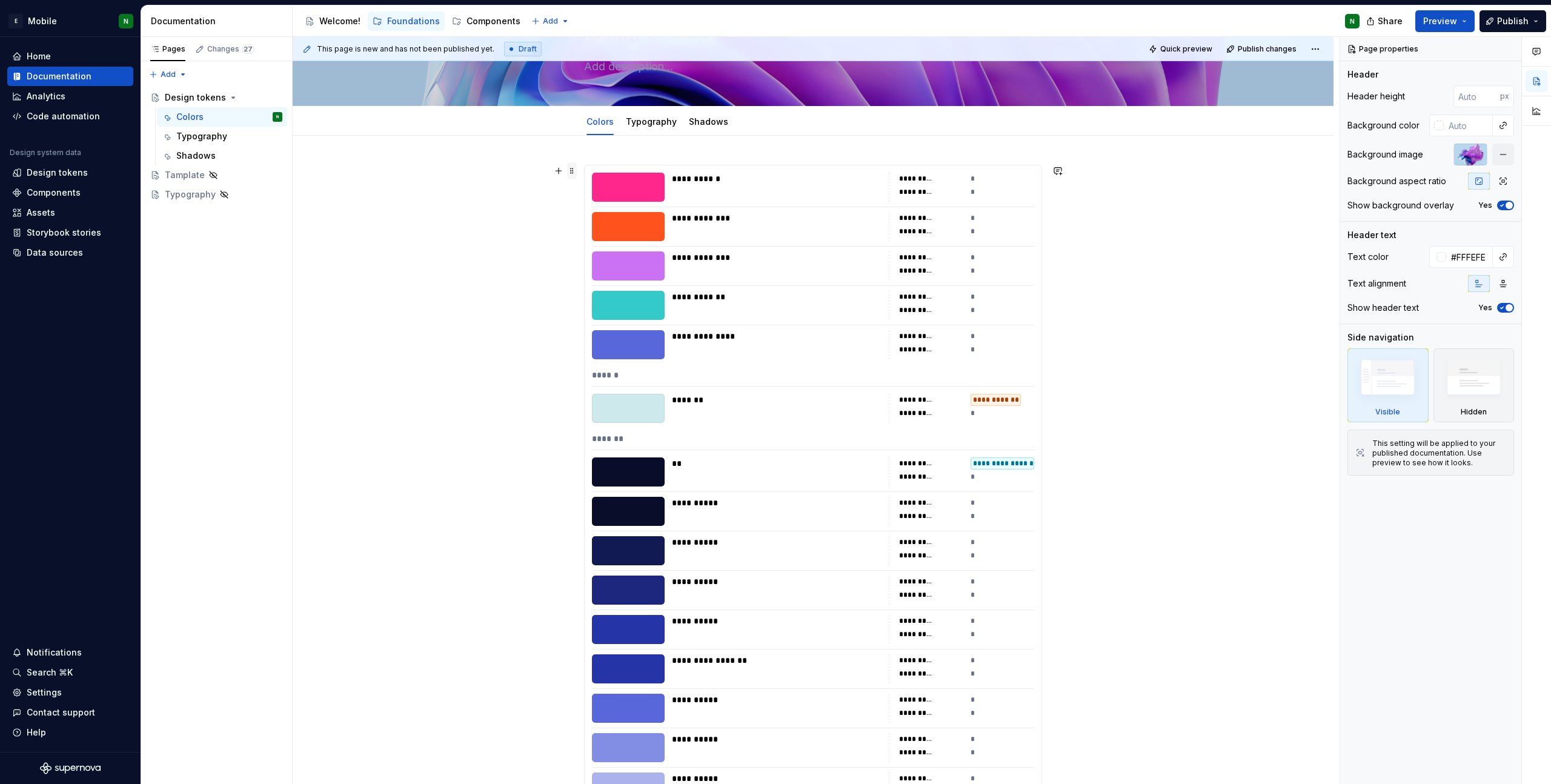
click at [571, 172] on span at bounding box center [572, 170] width 9 height 17
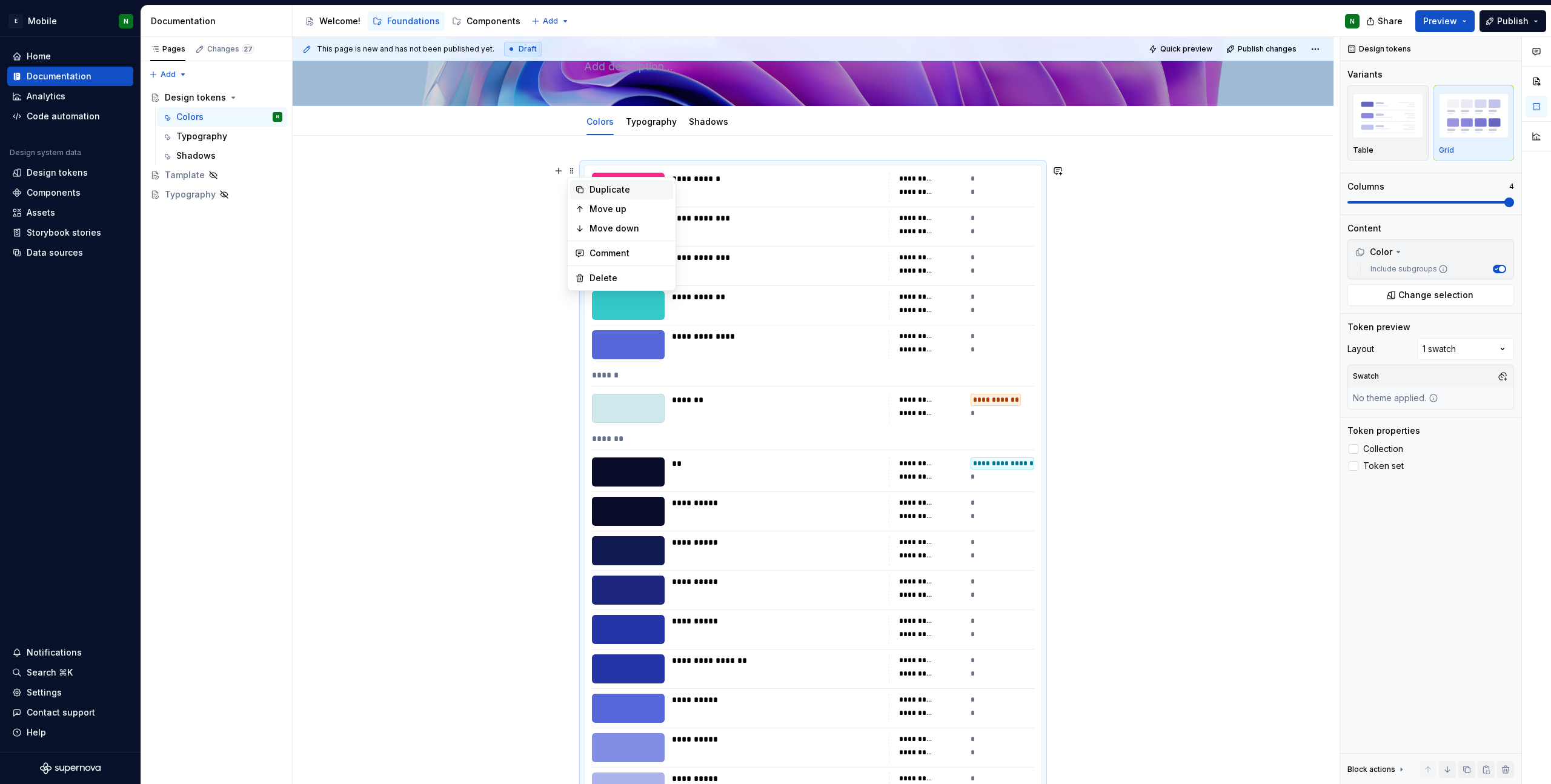
click at [599, 187] on div "Duplicate" at bounding box center [629, 189] width 79 height 12
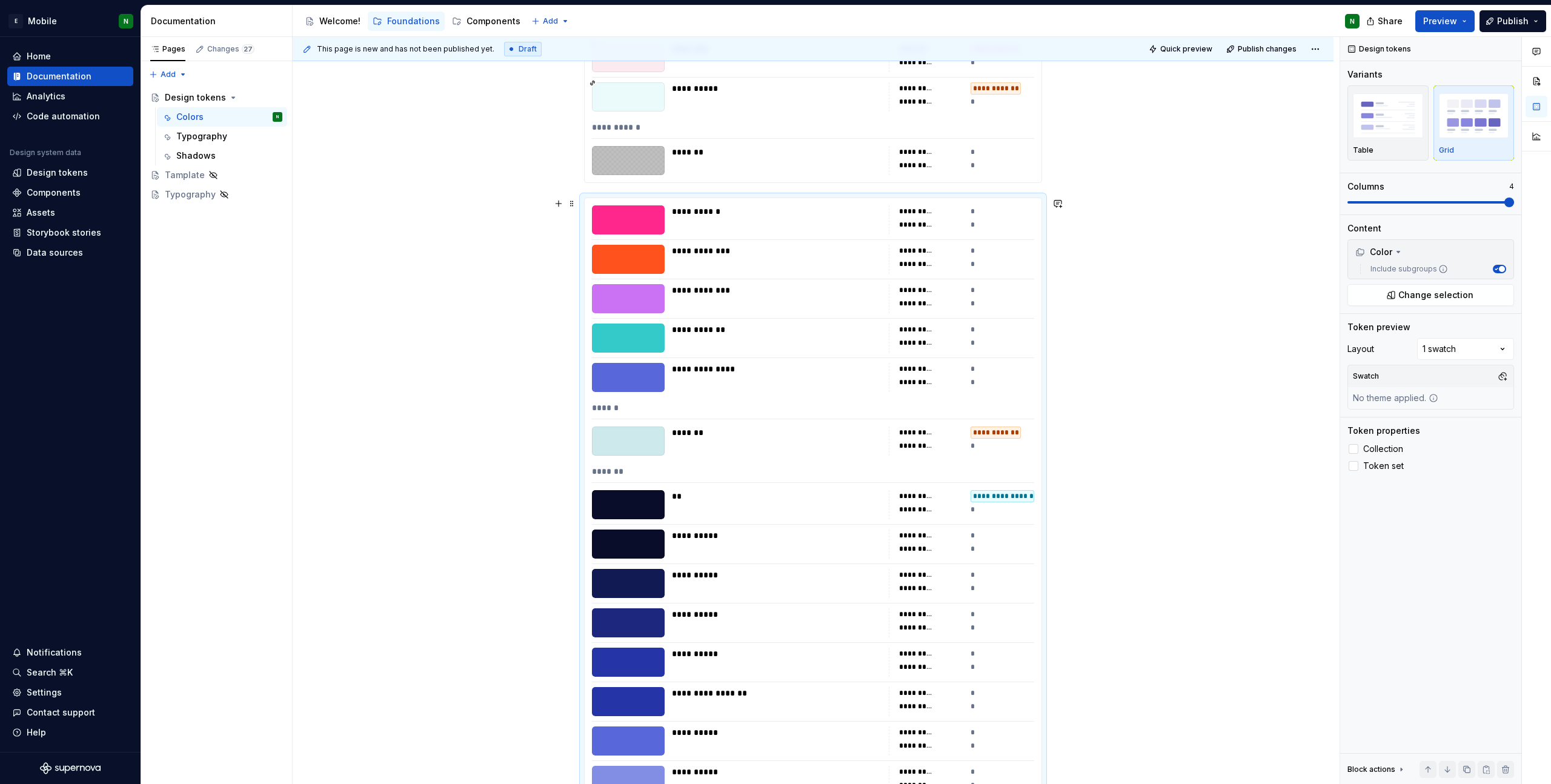
scroll to position [6241, 0]
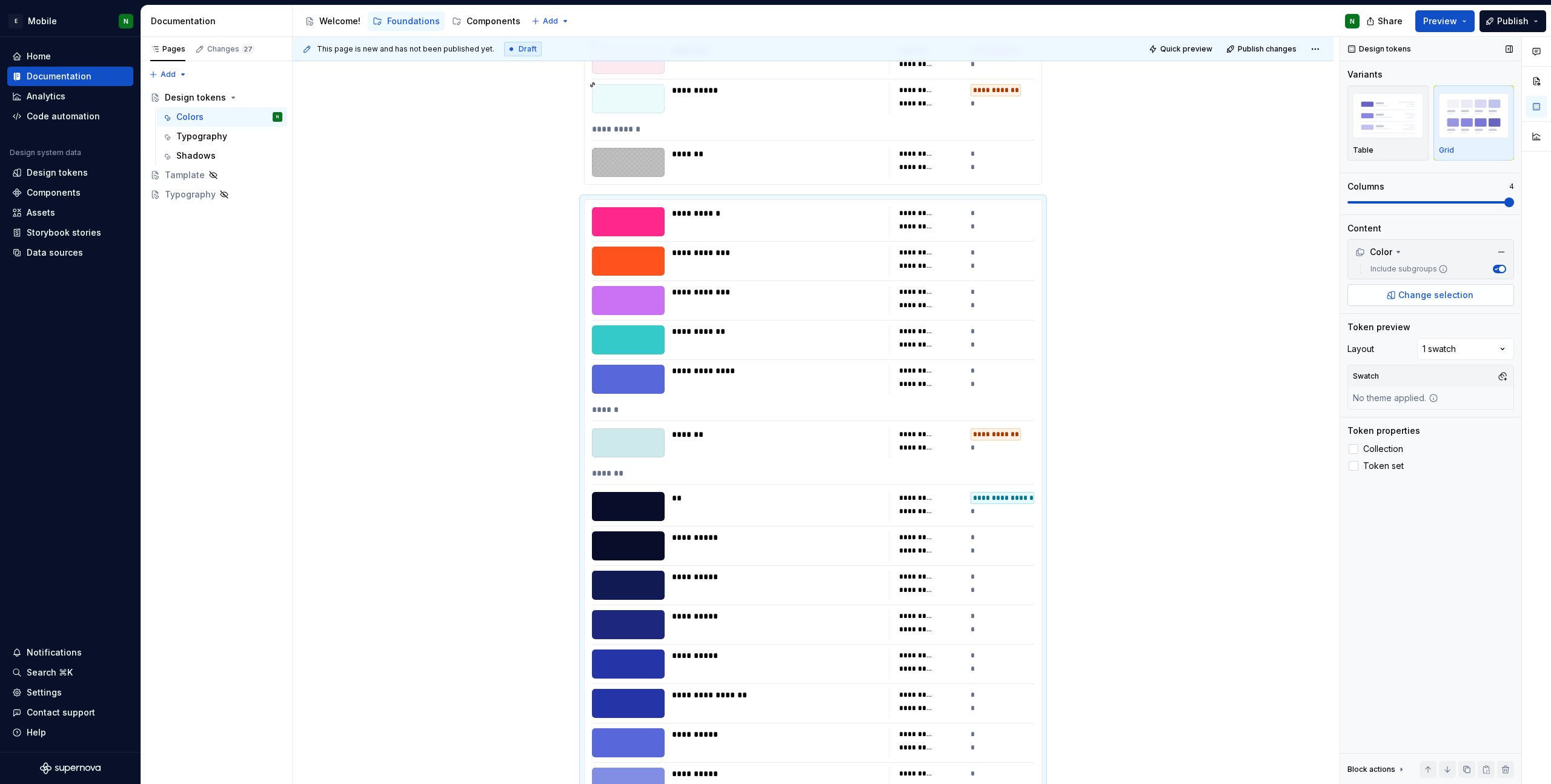
click at [1428, 295] on span "Change selection" at bounding box center [1436, 295] width 75 height 12
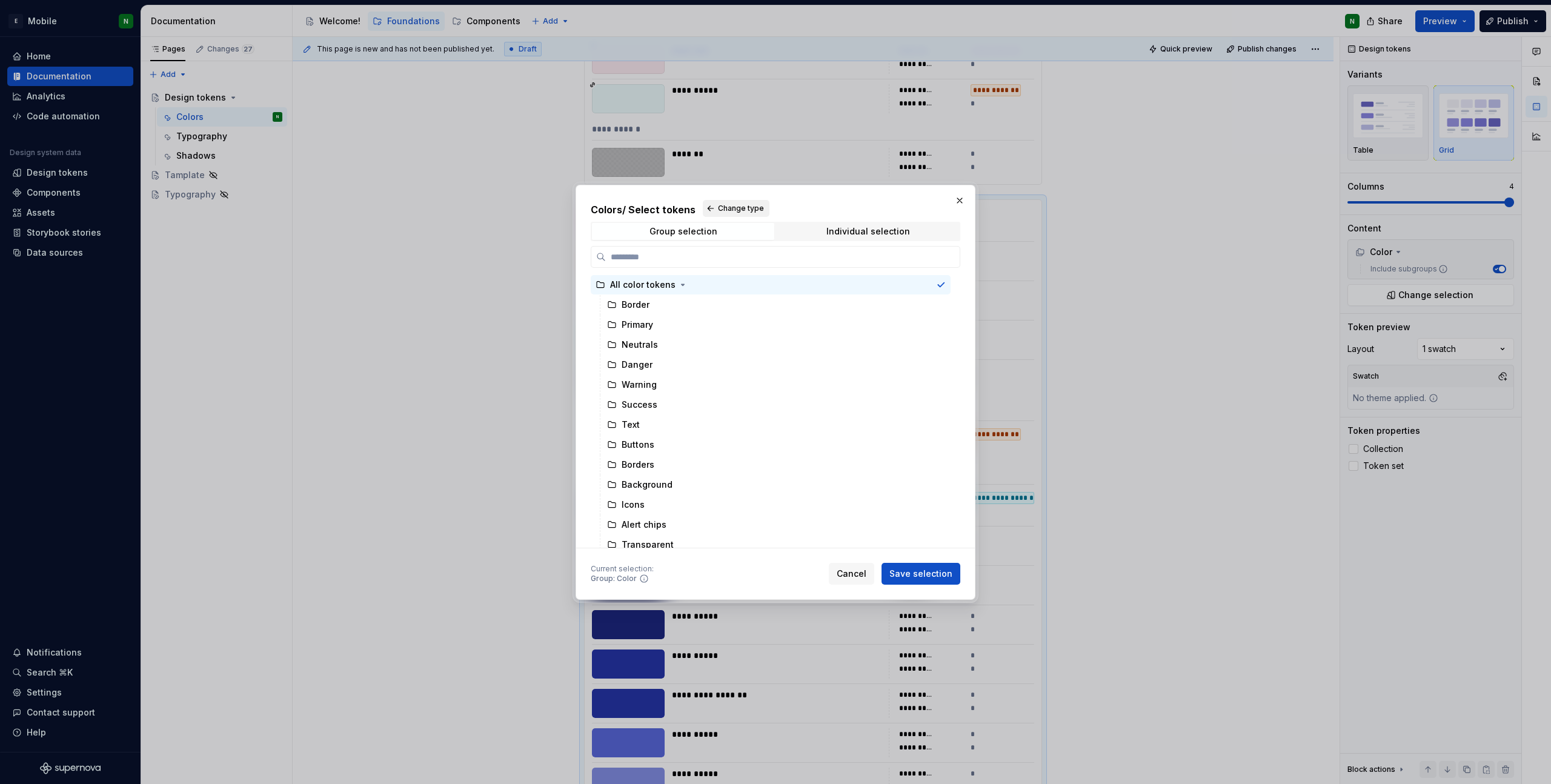
click at [713, 208] on button "Change type" at bounding box center [736, 208] width 67 height 17
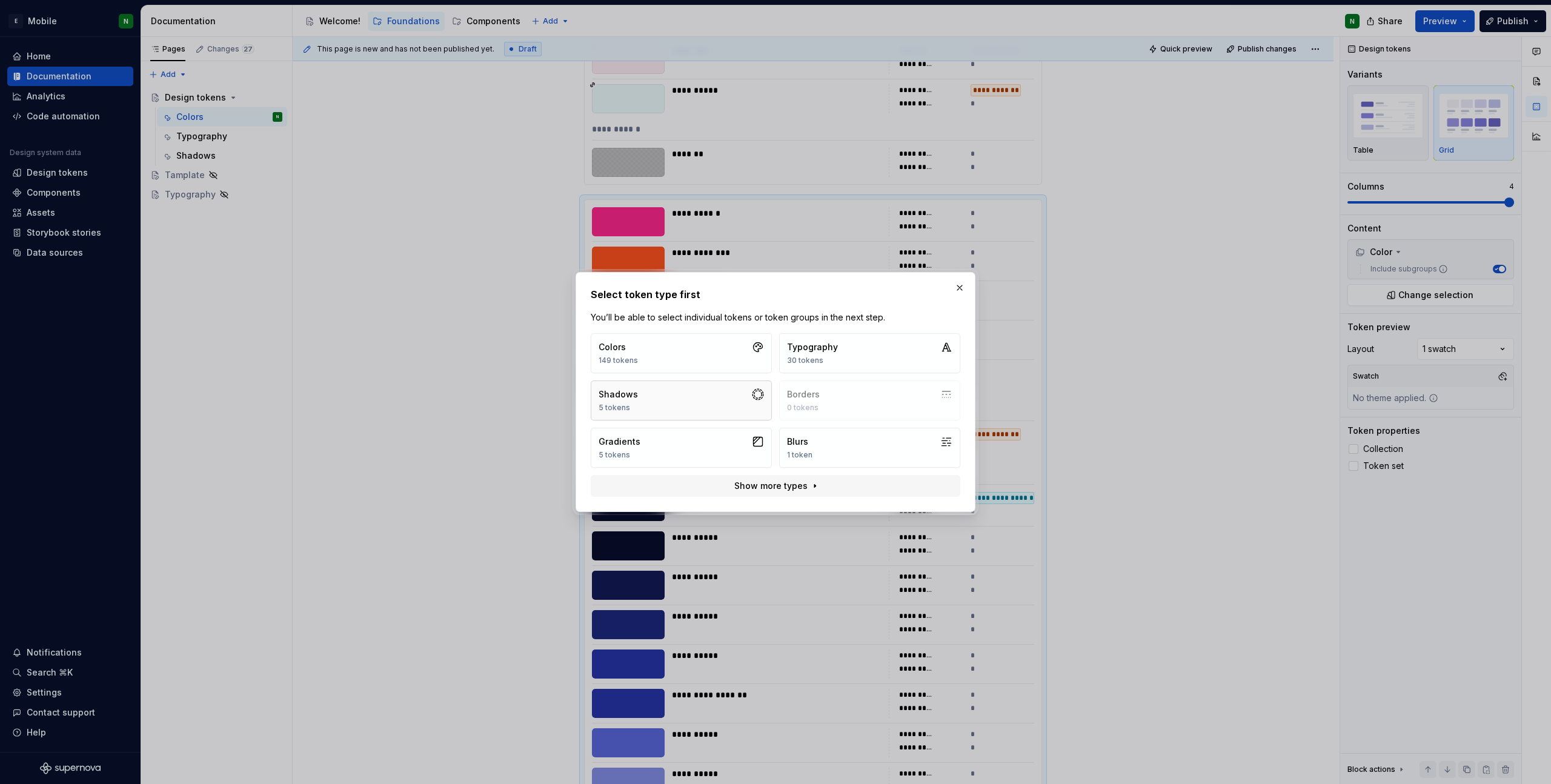
click at [687, 403] on button "Shadows 5 tokens" at bounding box center [681, 400] width 181 height 40
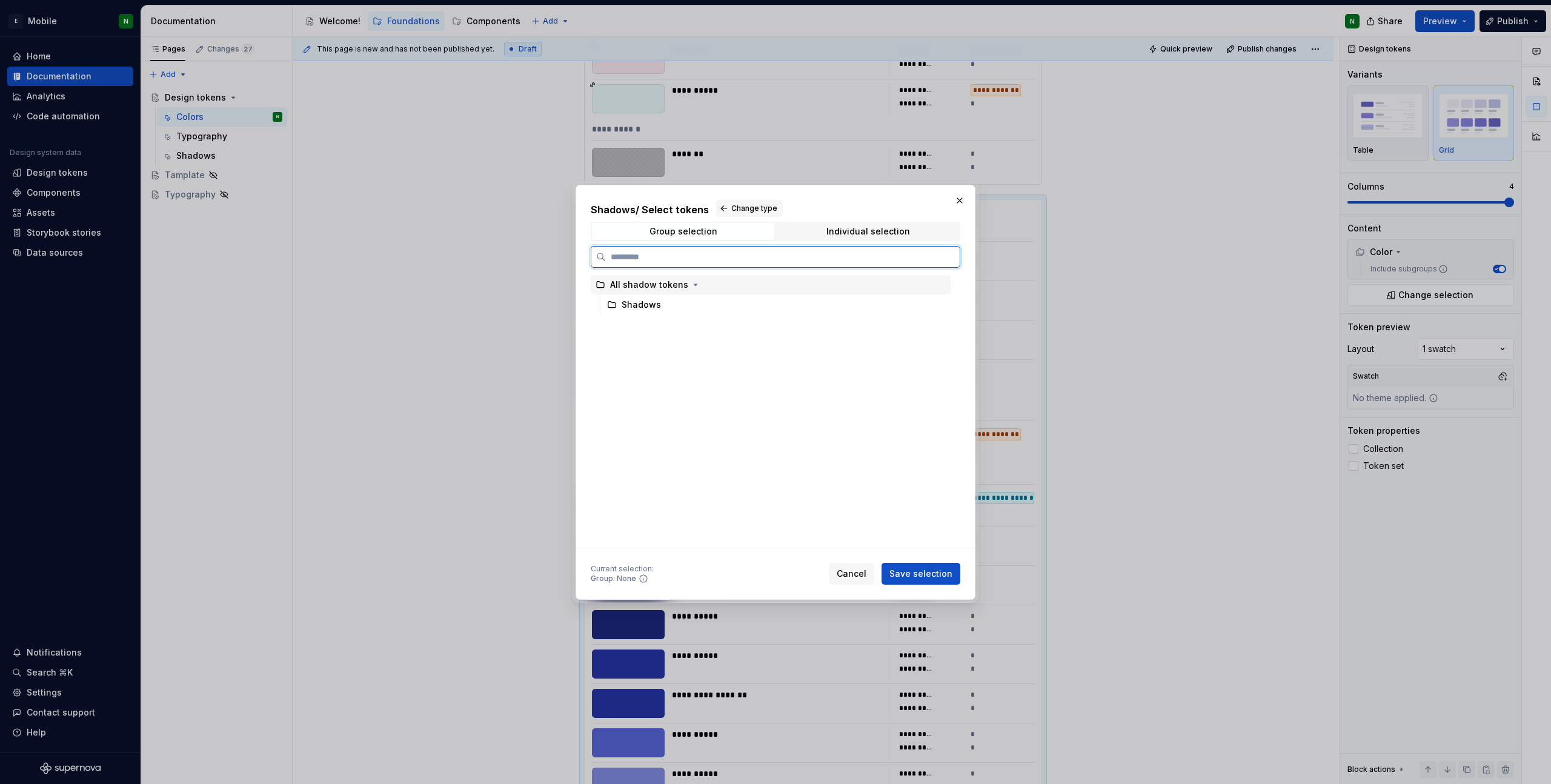
click at [664, 286] on div "All shadow tokens" at bounding box center [650, 285] width 78 height 12
click at [922, 577] on span "Save selection" at bounding box center [921, 574] width 63 height 12
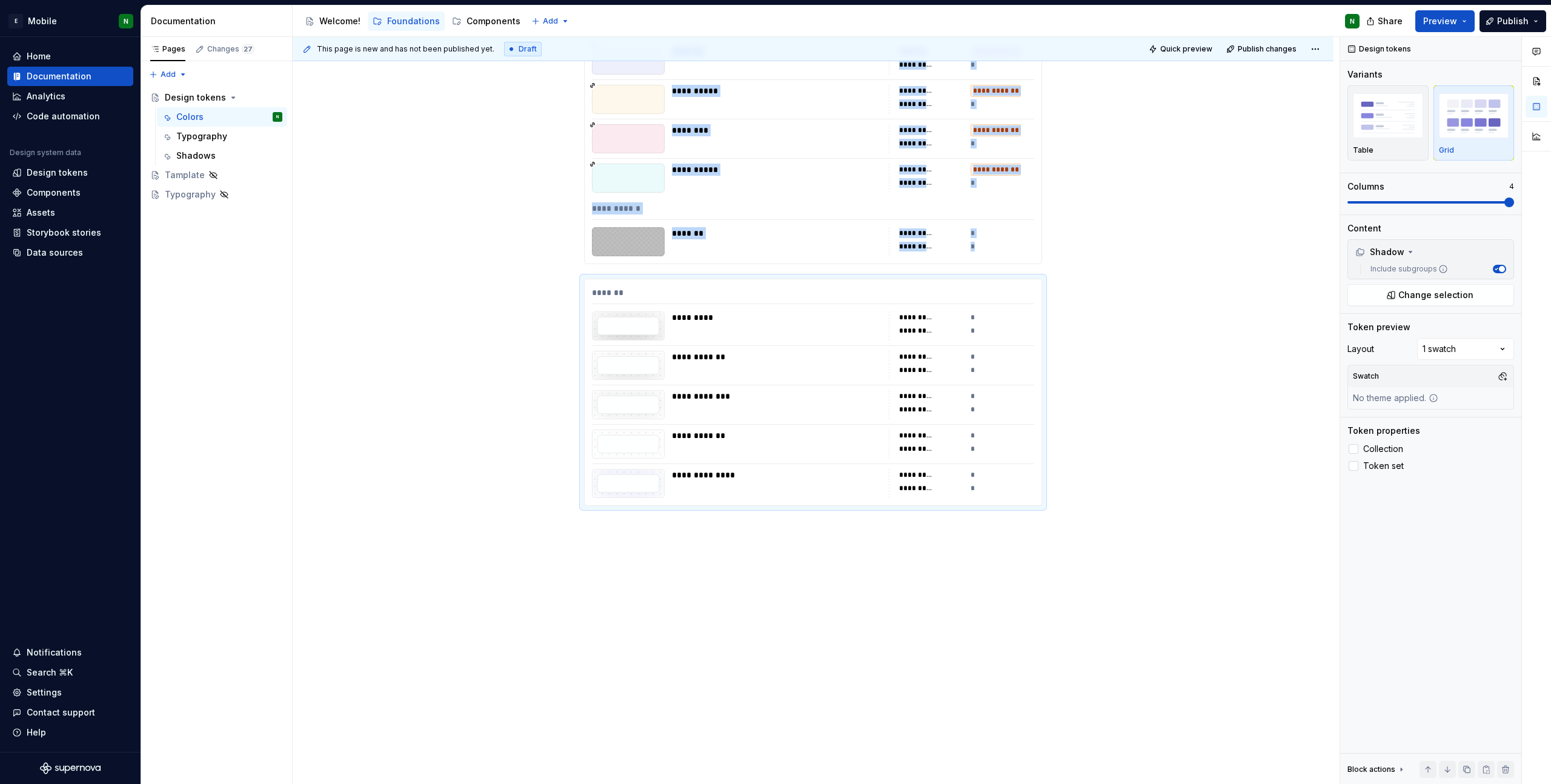
scroll to position [6162, 0]
click at [1480, 289] on button "Change selection" at bounding box center [1430, 295] width 166 height 22
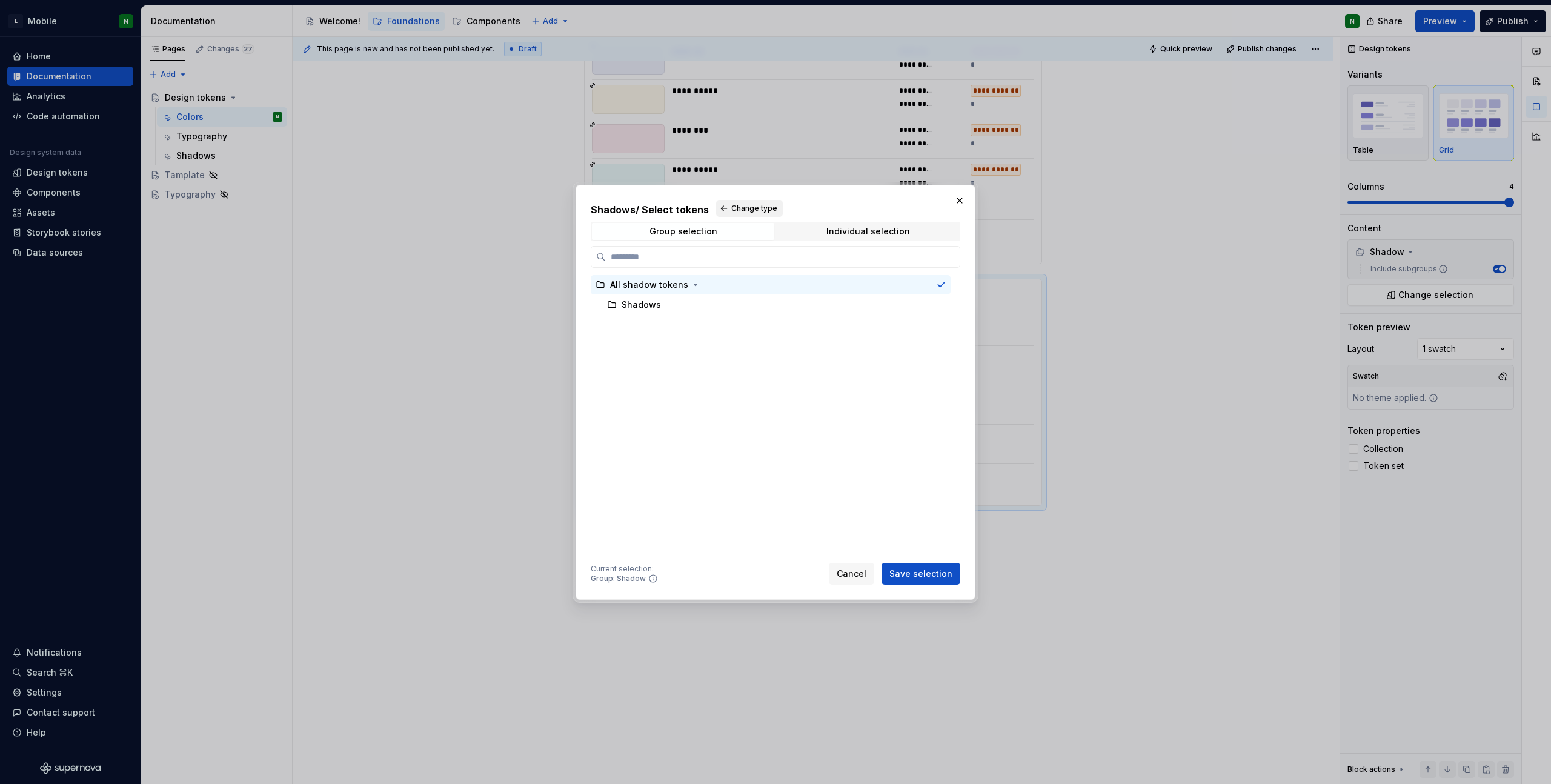
click at [723, 210] on button "Change type" at bounding box center [749, 208] width 67 height 17
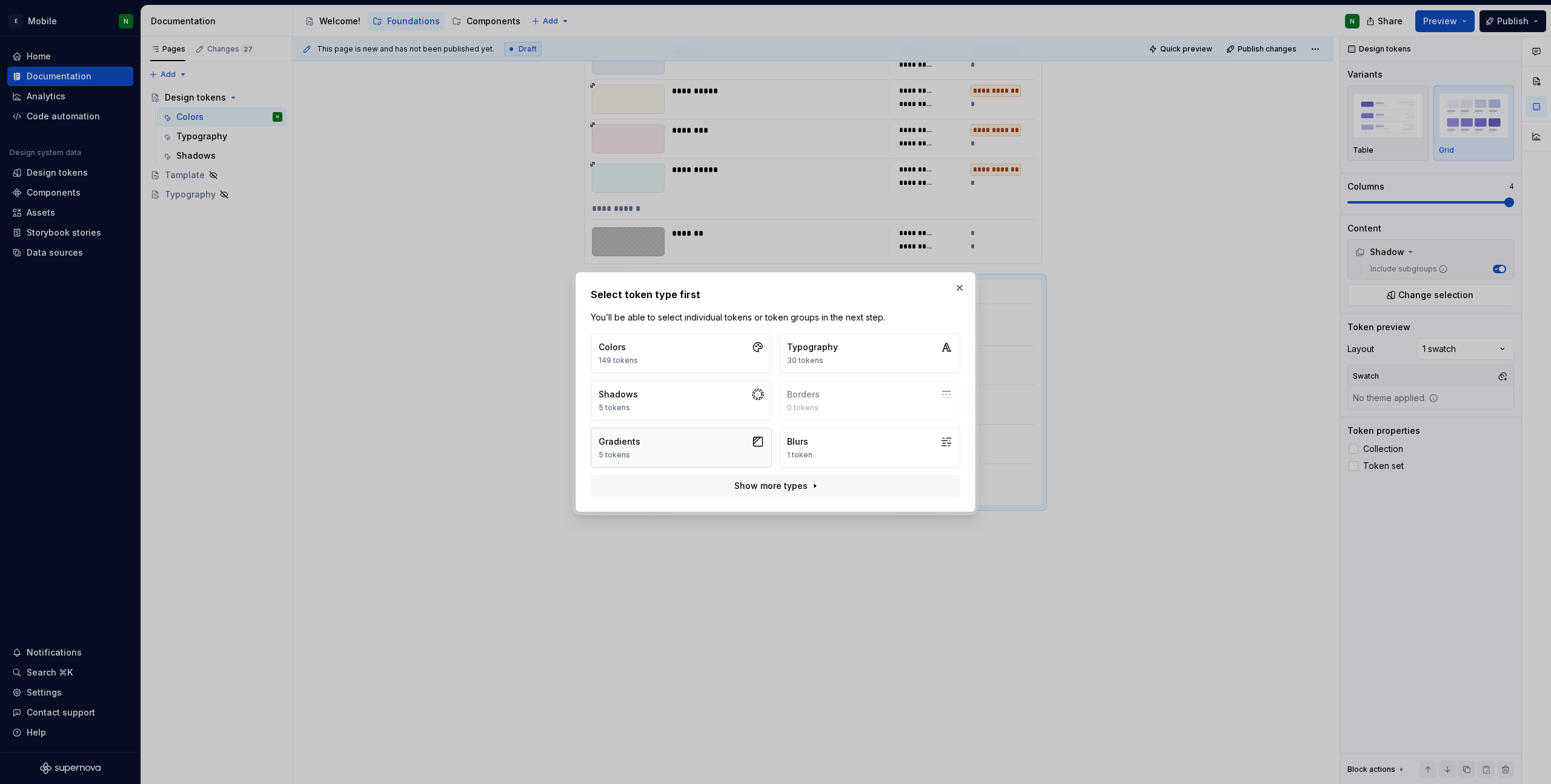
click at [674, 449] on button "Gradients 5 tokens" at bounding box center [681, 447] width 181 height 40
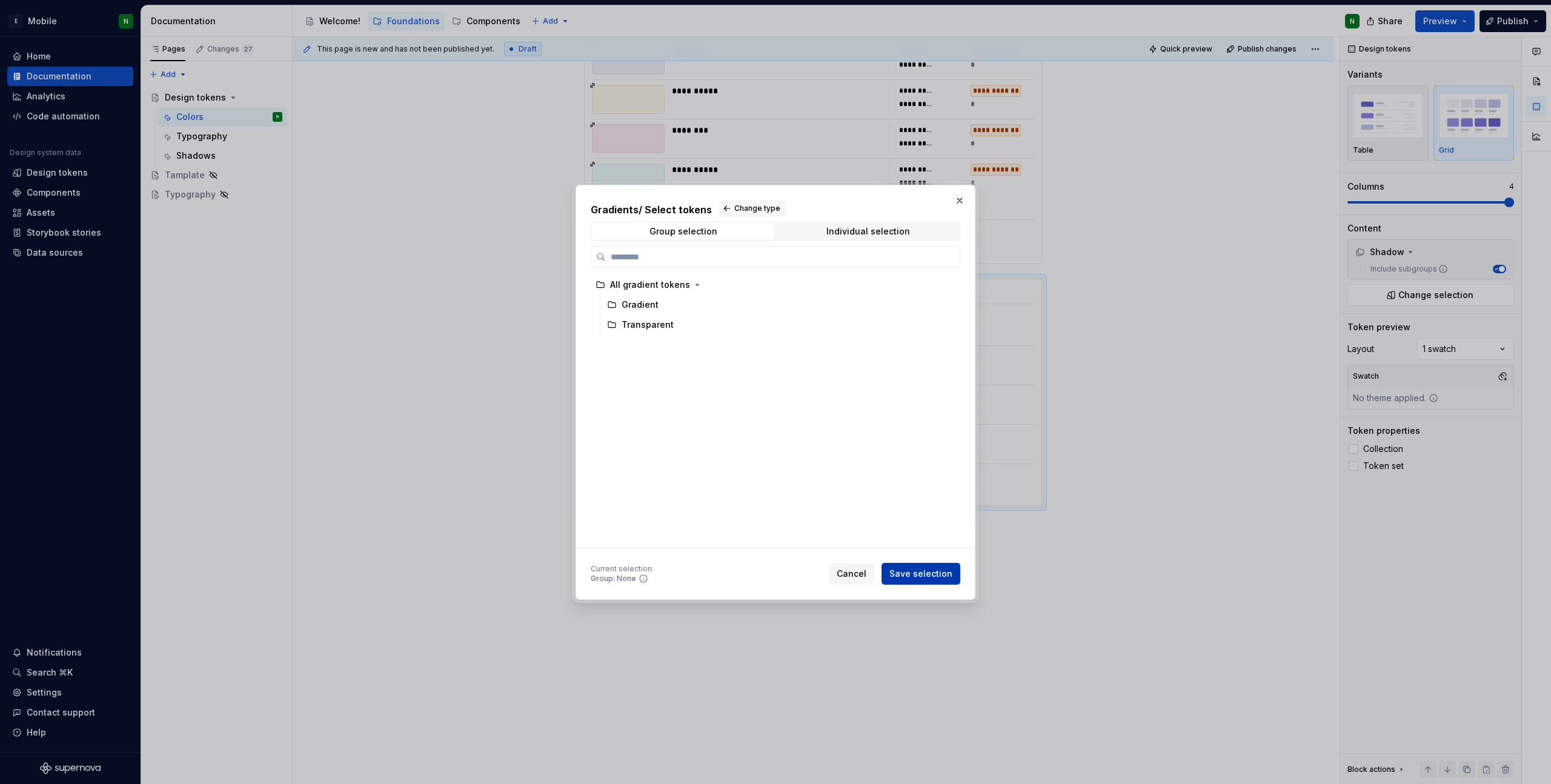
click at [943, 573] on span "Save selection" at bounding box center [921, 574] width 63 height 12
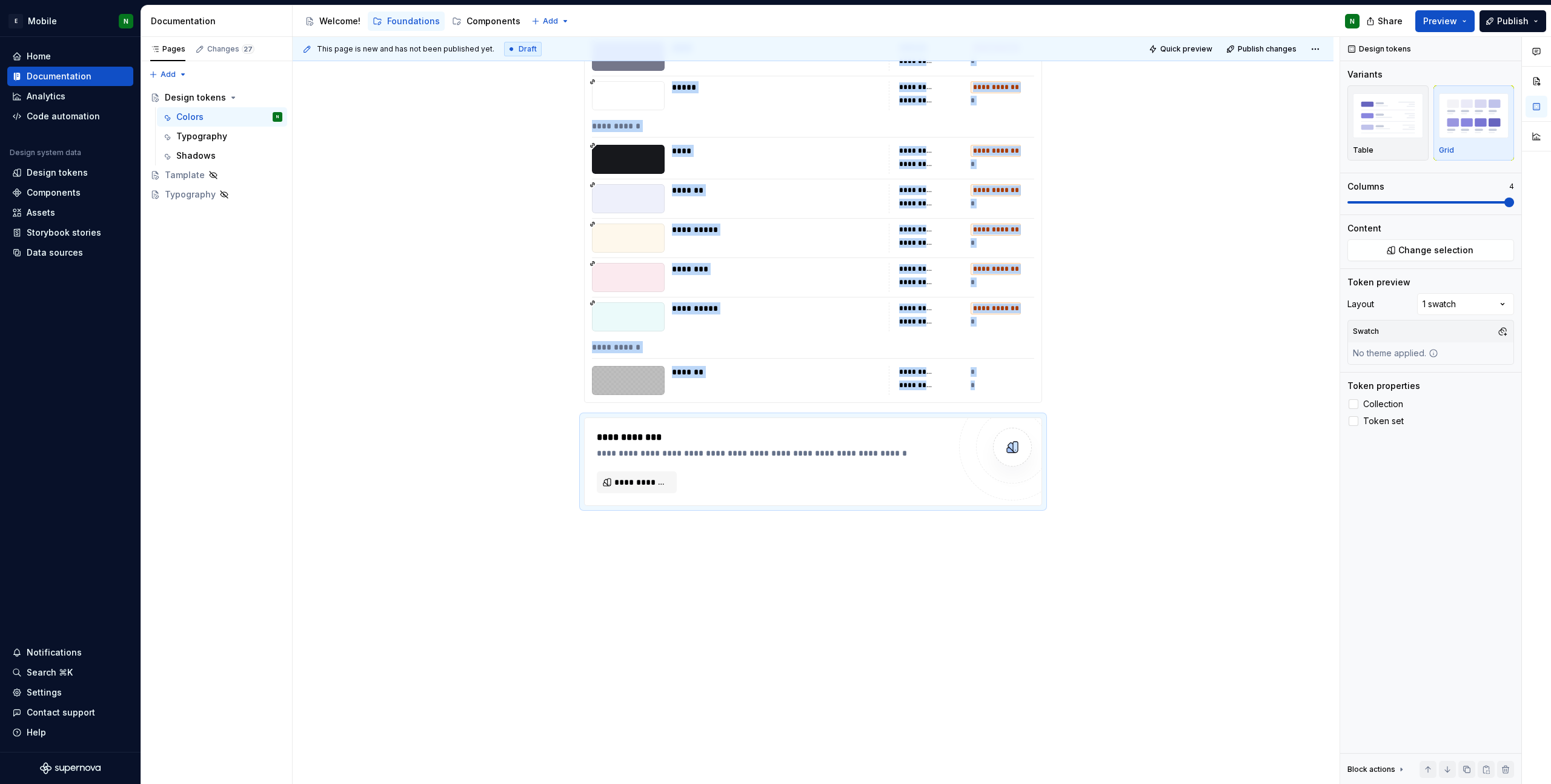
scroll to position [6023, 0]
click at [650, 481] on span "**********" at bounding box center [641, 482] width 55 height 12
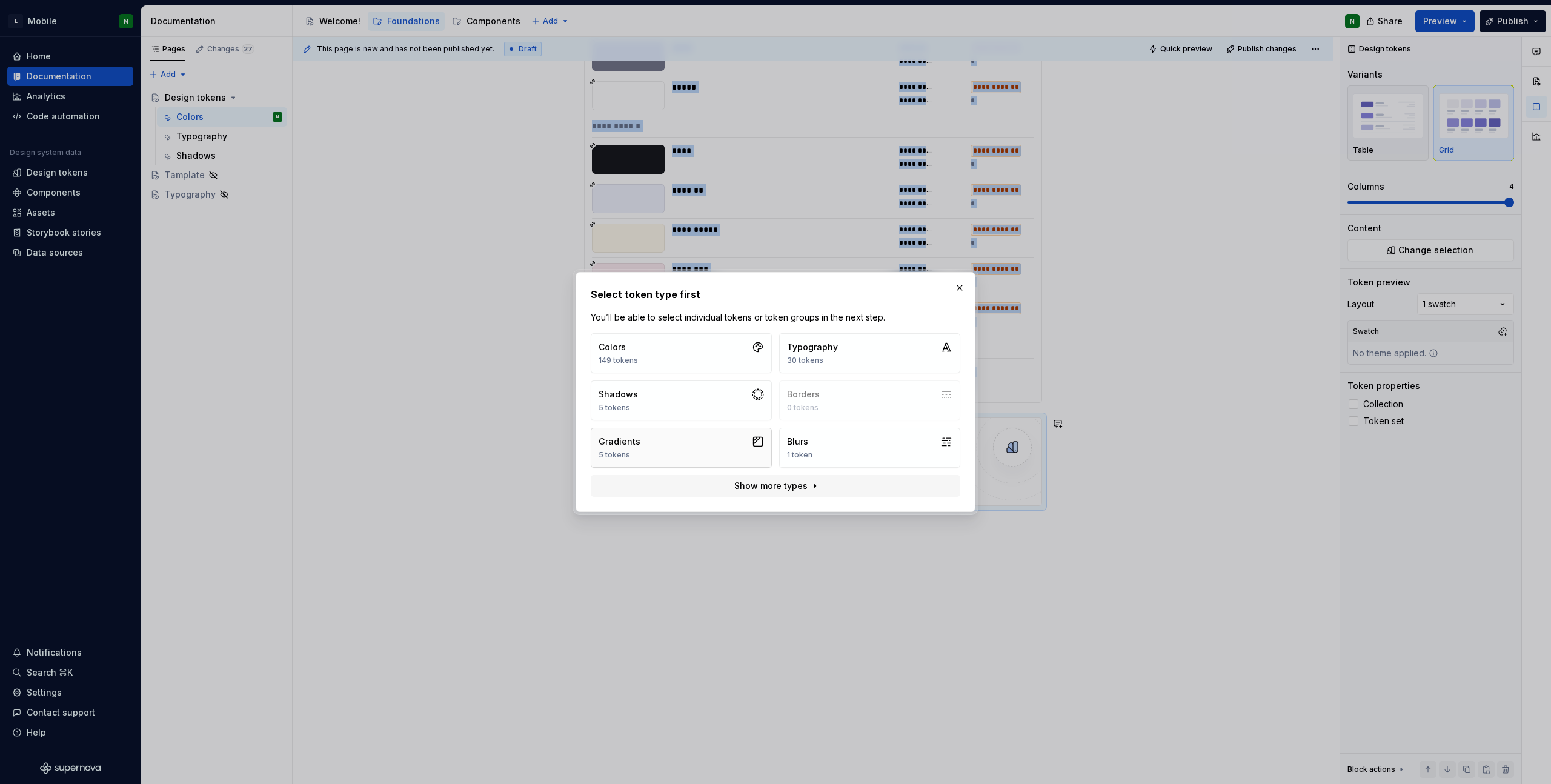
click at [654, 455] on button "Gradients 5 tokens" at bounding box center [681, 447] width 181 height 40
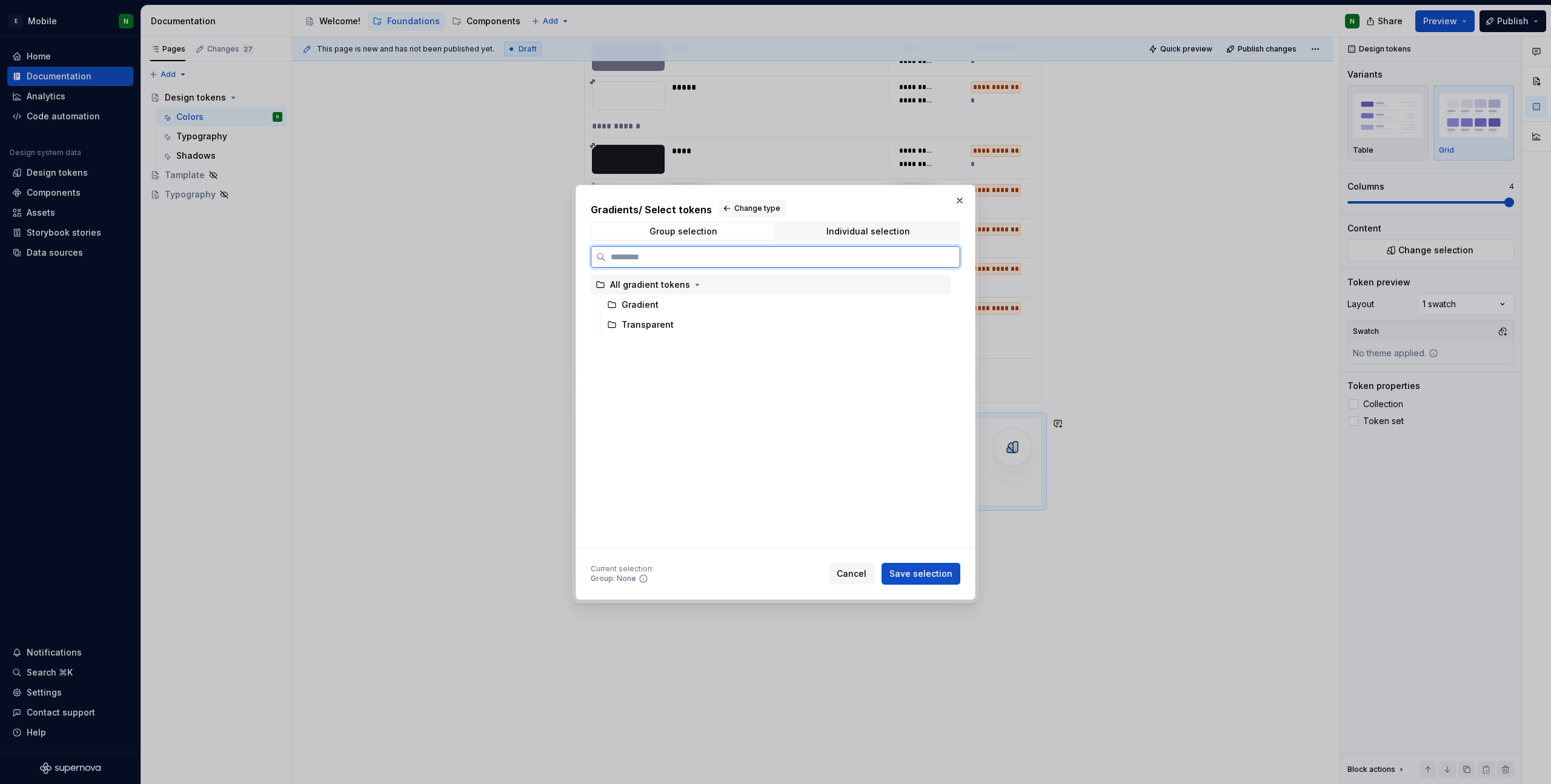
click at [643, 286] on div "All gradient tokens" at bounding box center [650, 285] width 80 height 12
click at [902, 564] on button "Save selection" at bounding box center [920, 573] width 79 height 22
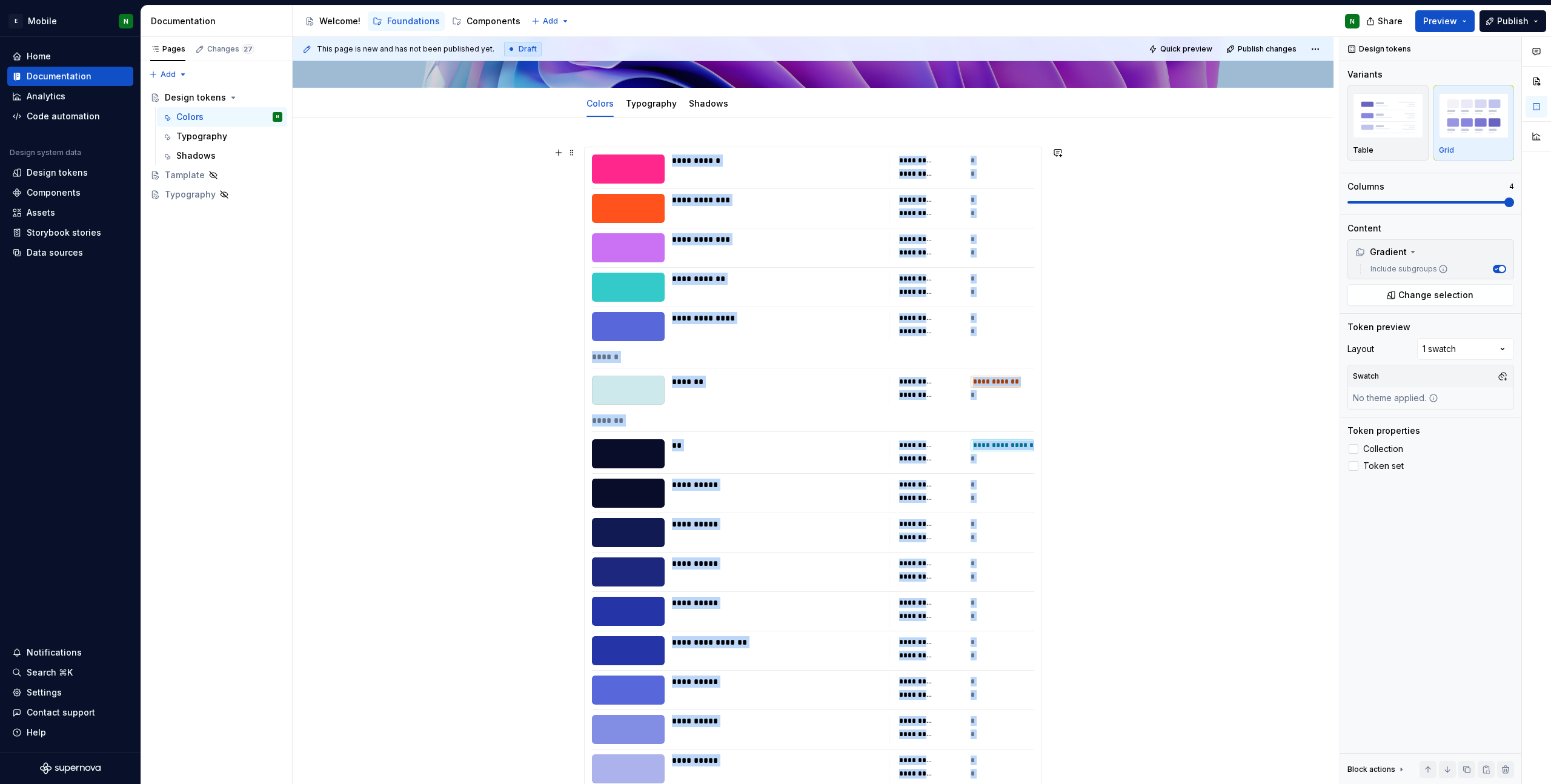
scroll to position [0, 0]
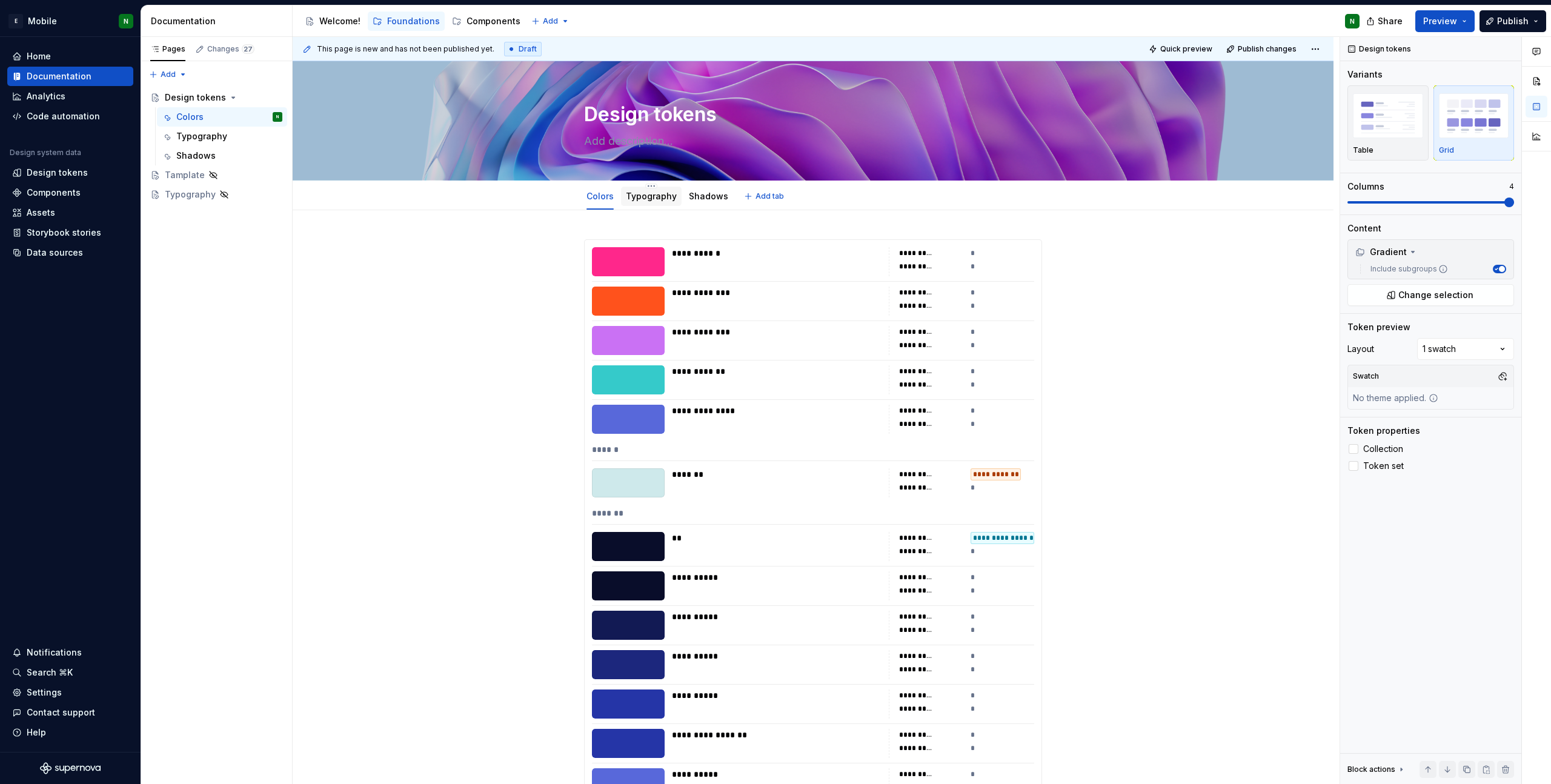
click at [643, 201] on div "Typography" at bounding box center [652, 196] width 51 height 12
click at [634, 194] on link "Typography" at bounding box center [652, 195] width 51 height 10
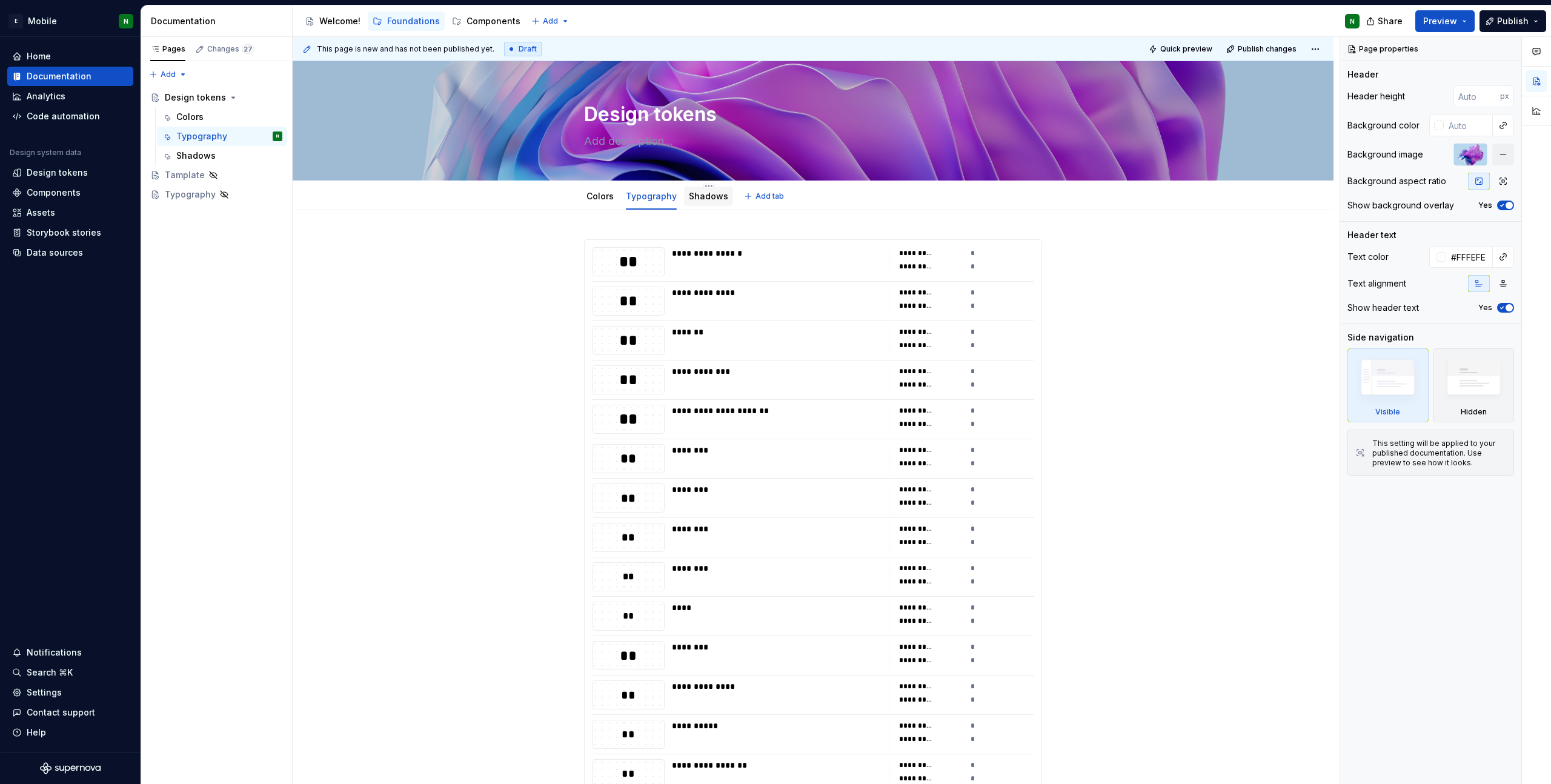
click at [689, 202] on div "Shadows" at bounding box center [709, 197] width 39 height 15
click at [692, 198] on link "Shadows" at bounding box center [709, 195] width 39 height 10
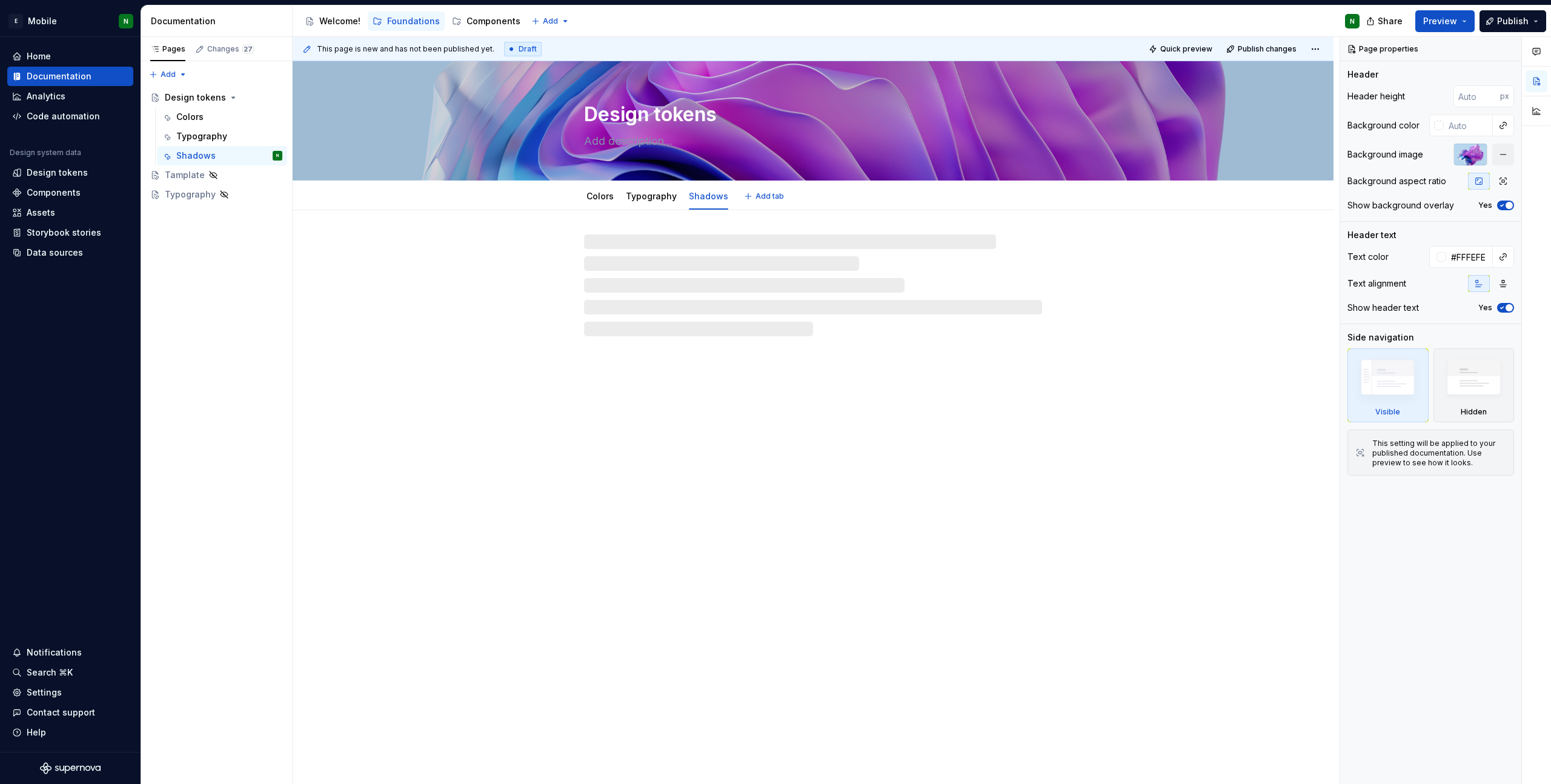
click at [700, 187] on html "E Mobile N Home Documentation Analytics Code automation Design system data Desi…" at bounding box center [776, 392] width 1551 height 784
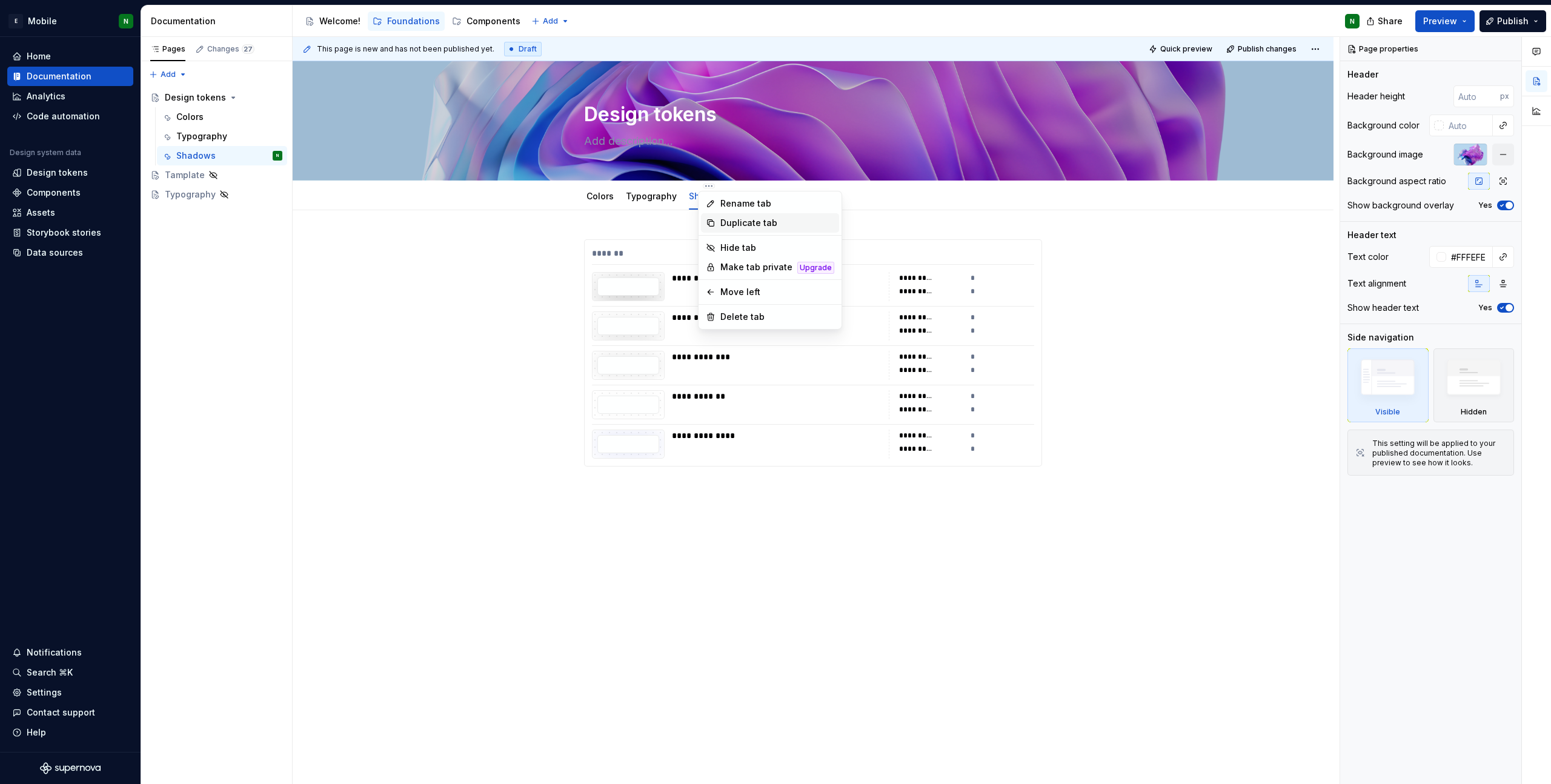
click at [748, 220] on div "Duplicate tab" at bounding box center [777, 223] width 114 height 12
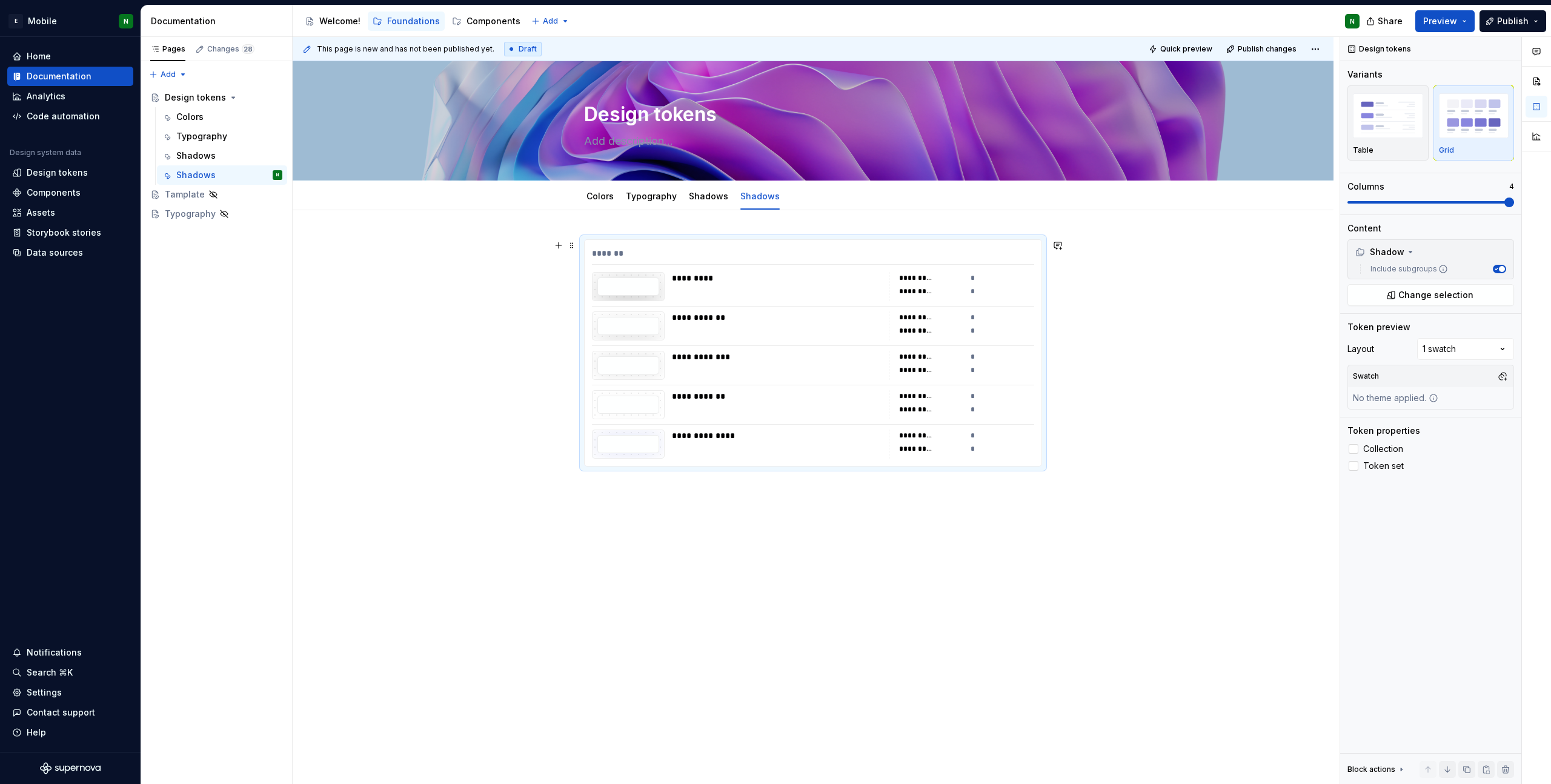
click at [945, 239] on div "**********" at bounding box center [813, 352] width 458 height 227
click at [1436, 291] on span "Change selection" at bounding box center [1436, 295] width 75 height 12
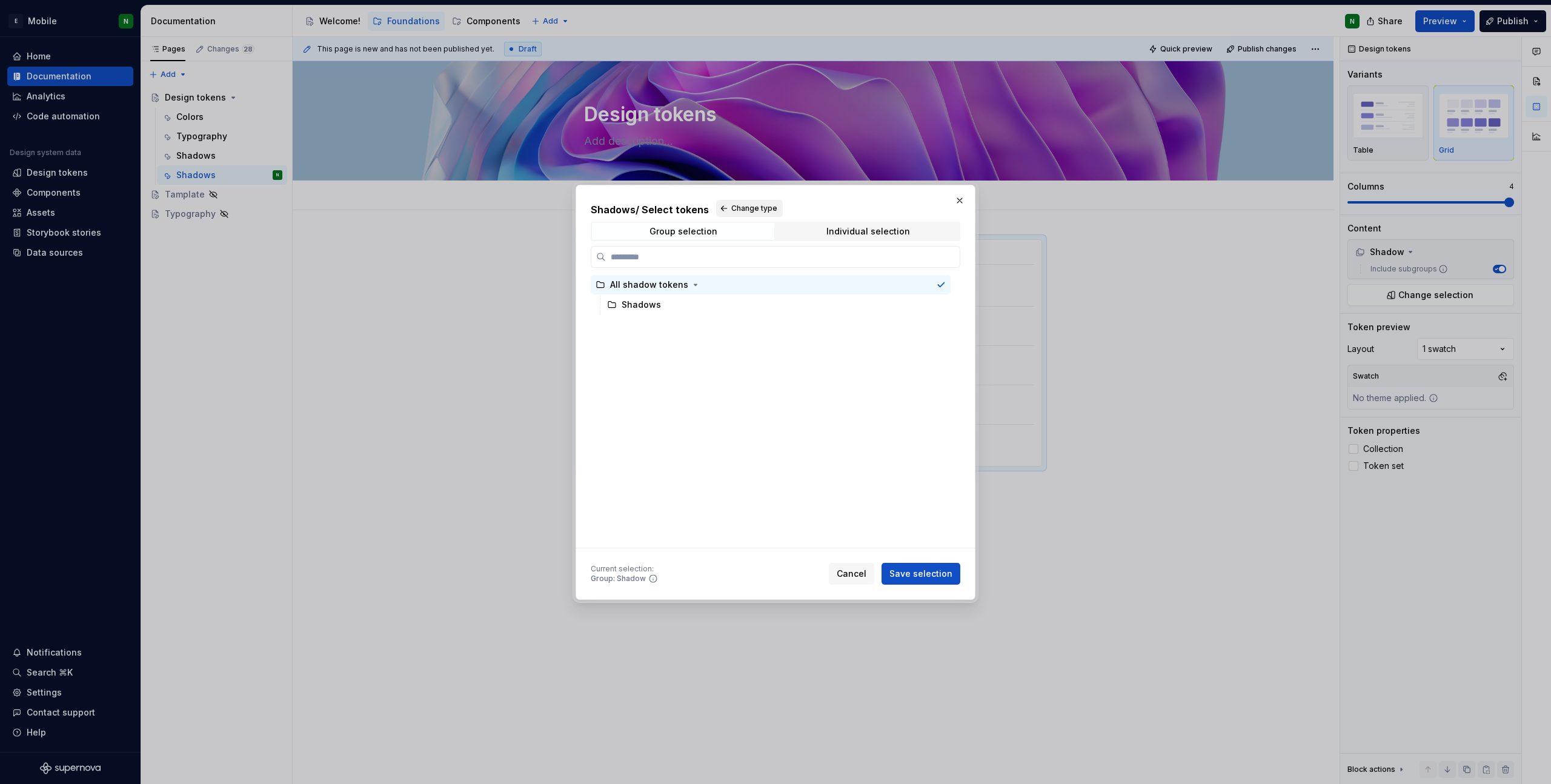
click at [740, 203] on span "Change type" at bounding box center [754, 208] width 46 height 9
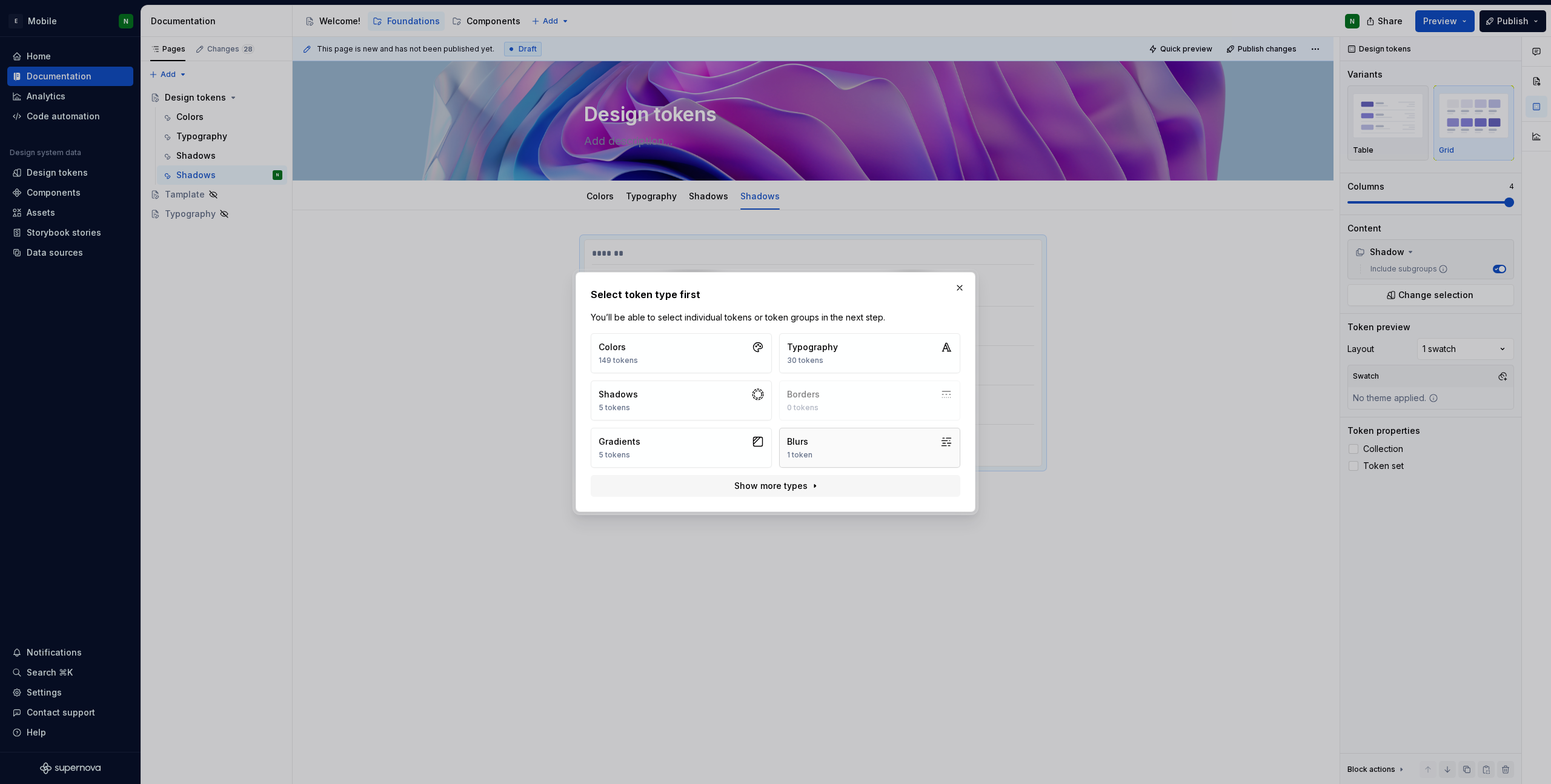
click at [821, 439] on button "Blurs 1 token" at bounding box center [870, 447] width 181 height 40
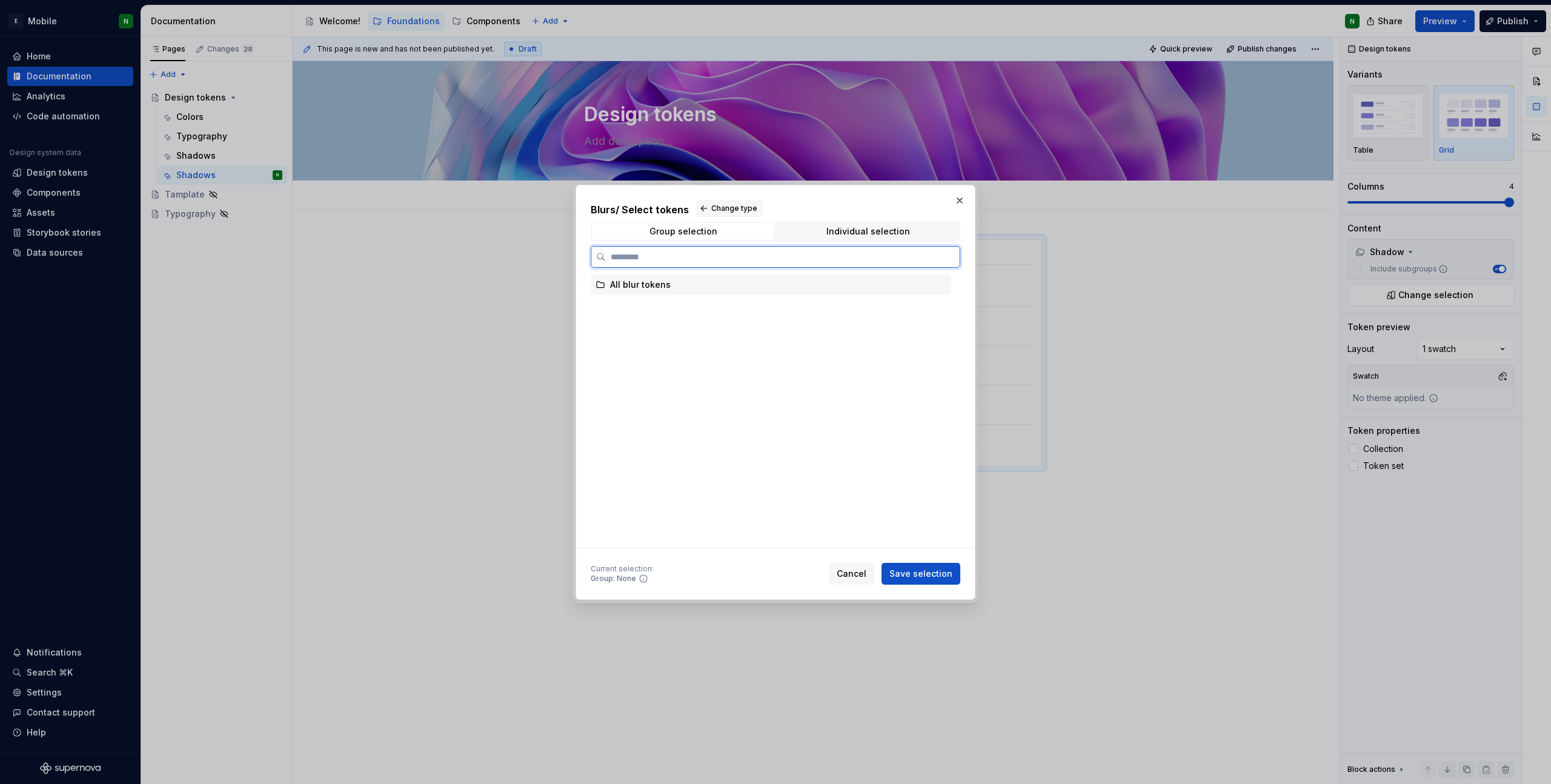
click at [695, 292] on div "All blur tokens" at bounding box center [771, 284] width 360 height 20
click at [930, 577] on span "Save selection" at bounding box center [921, 574] width 63 height 12
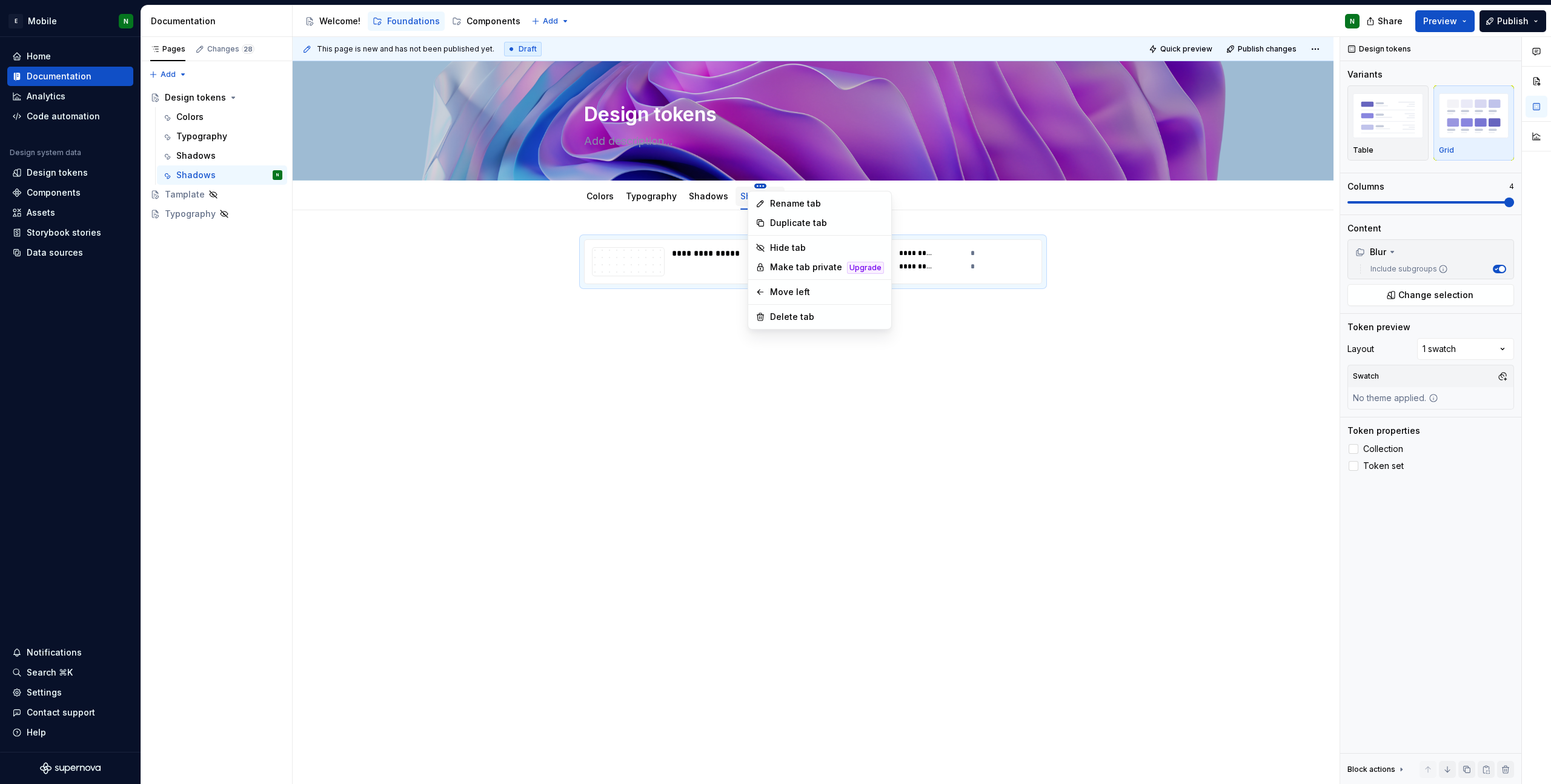
click at [755, 186] on html "E Mobile N Home Documentation Analytics Code automation Design system data Desi…" at bounding box center [776, 392] width 1551 height 784
type textarea "*"
click at [795, 201] on div "Rename tab" at bounding box center [827, 203] width 114 height 12
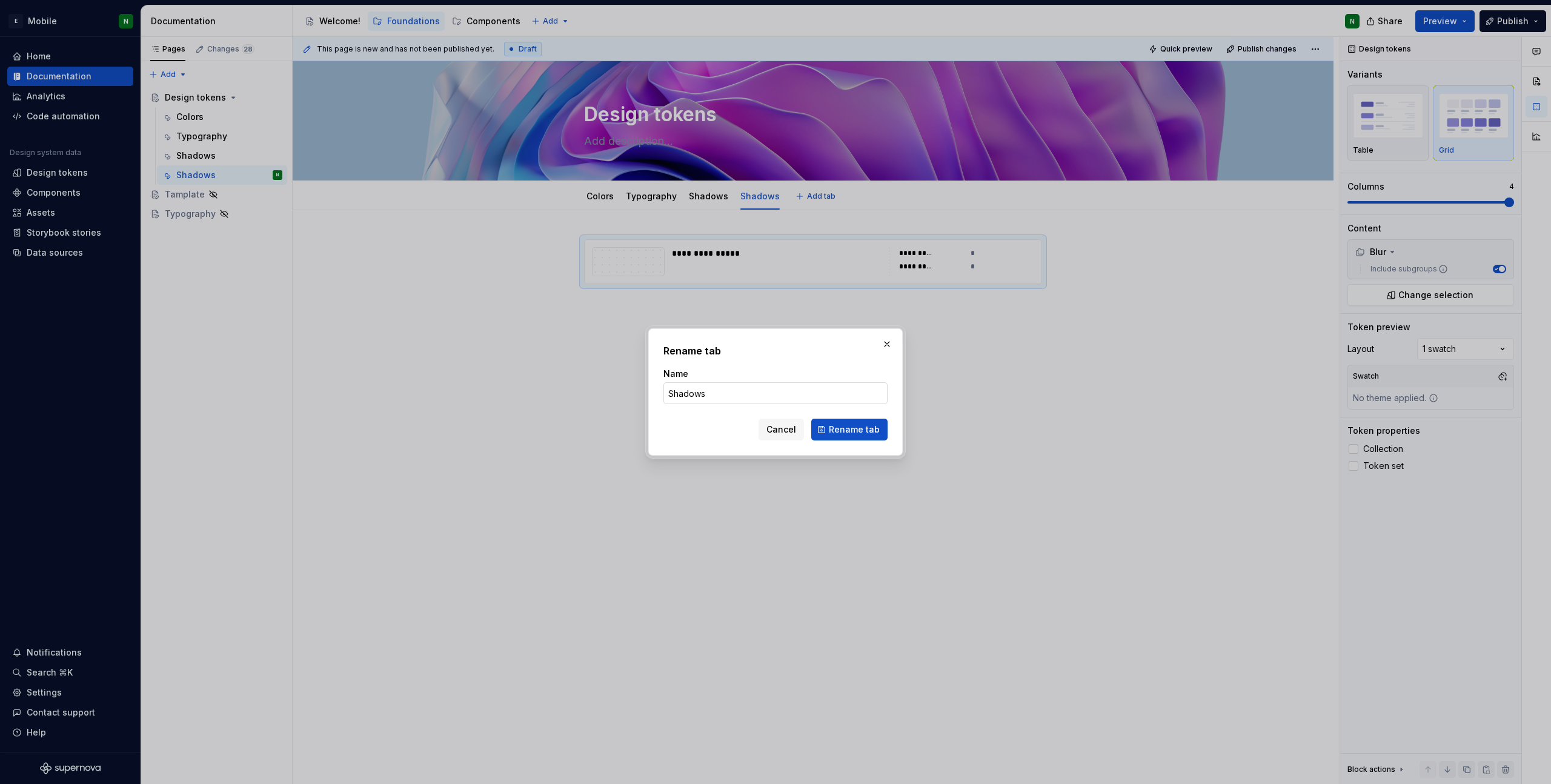
click at [737, 398] on input "Shadows" at bounding box center [776, 393] width 224 height 22
click at [736, 396] on input "Shadows" at bounding box center [776, 393] width 224 height 22
type input "Blur"
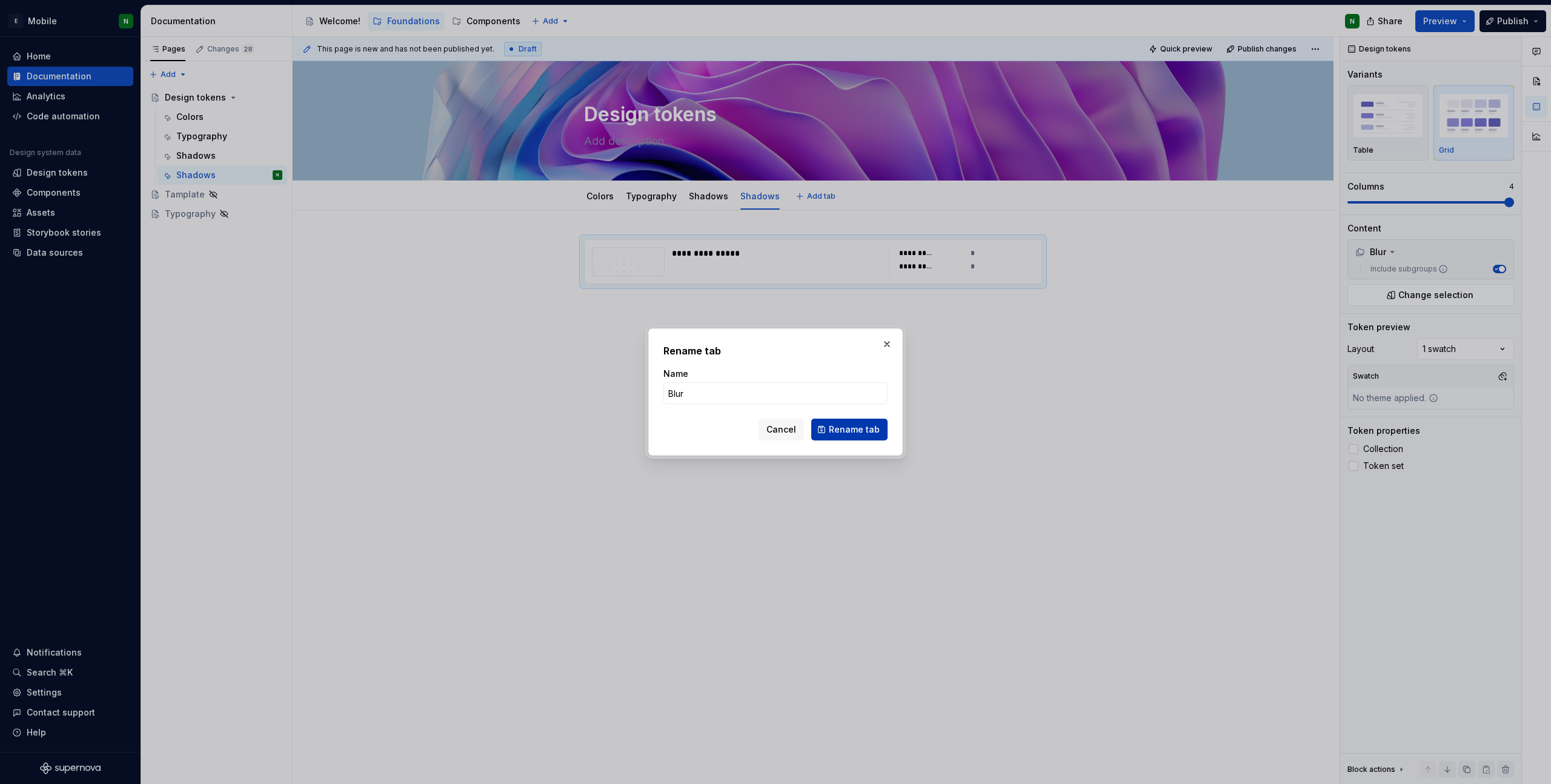
click at [852, 433] on span "Rename tab" at bounding box center [854, 430] width 51 height 12
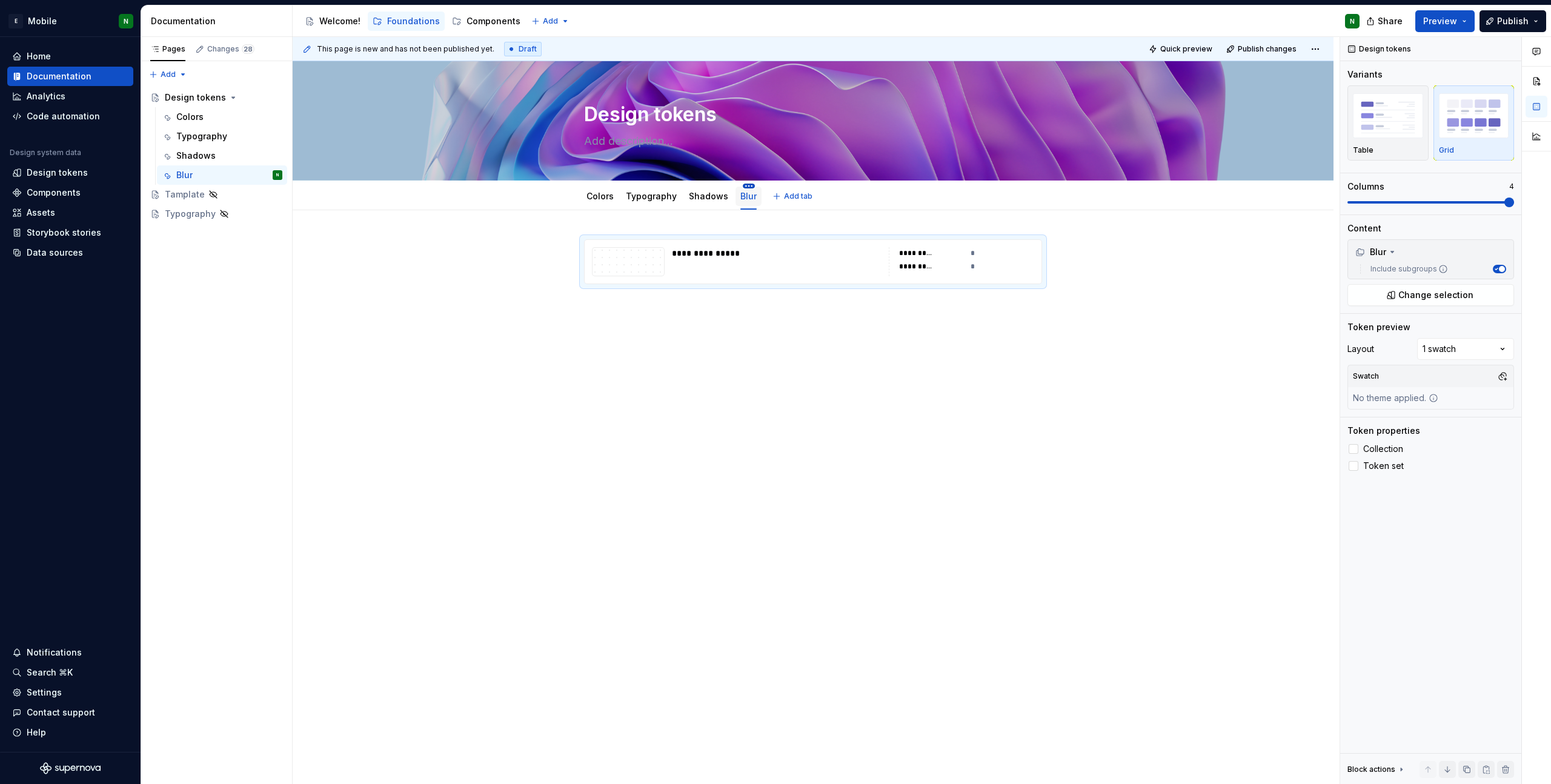
click at [742, 185] on html "E Mobile N Home Documentation Analytics Code automation Design system data Desi…" at bounding box center [776, 392] width 1551 height 784
click at [786, 230] on div "Duplicate tab" at bounding box center [809, 223] width 138 height 20
click at [775, 195] on link "Blur" at bounding box center [777, 195] width 16 height 10
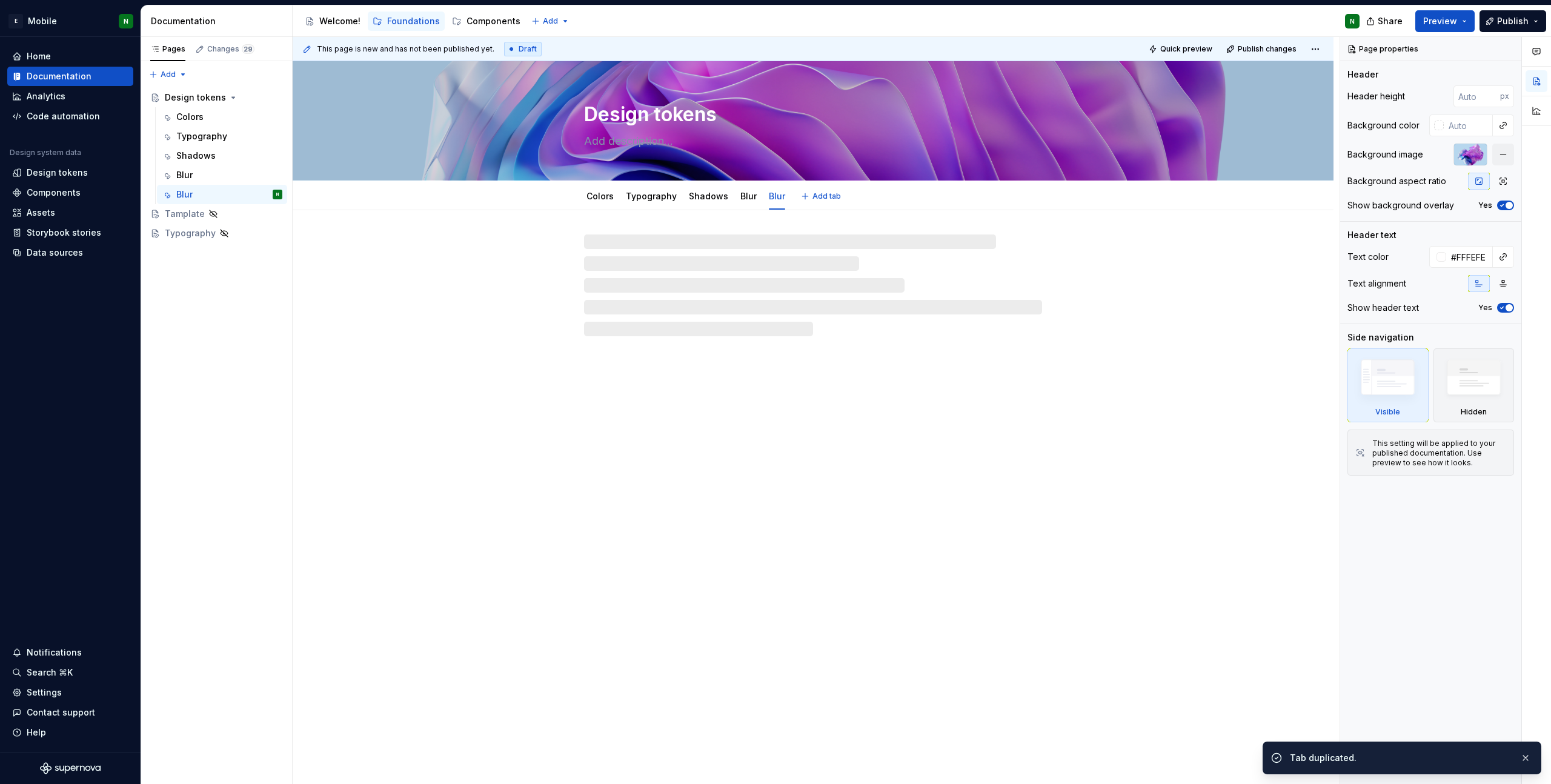
click at [771, 205] on div "Blur" at bounding box center [777, 196] width 26 height 20
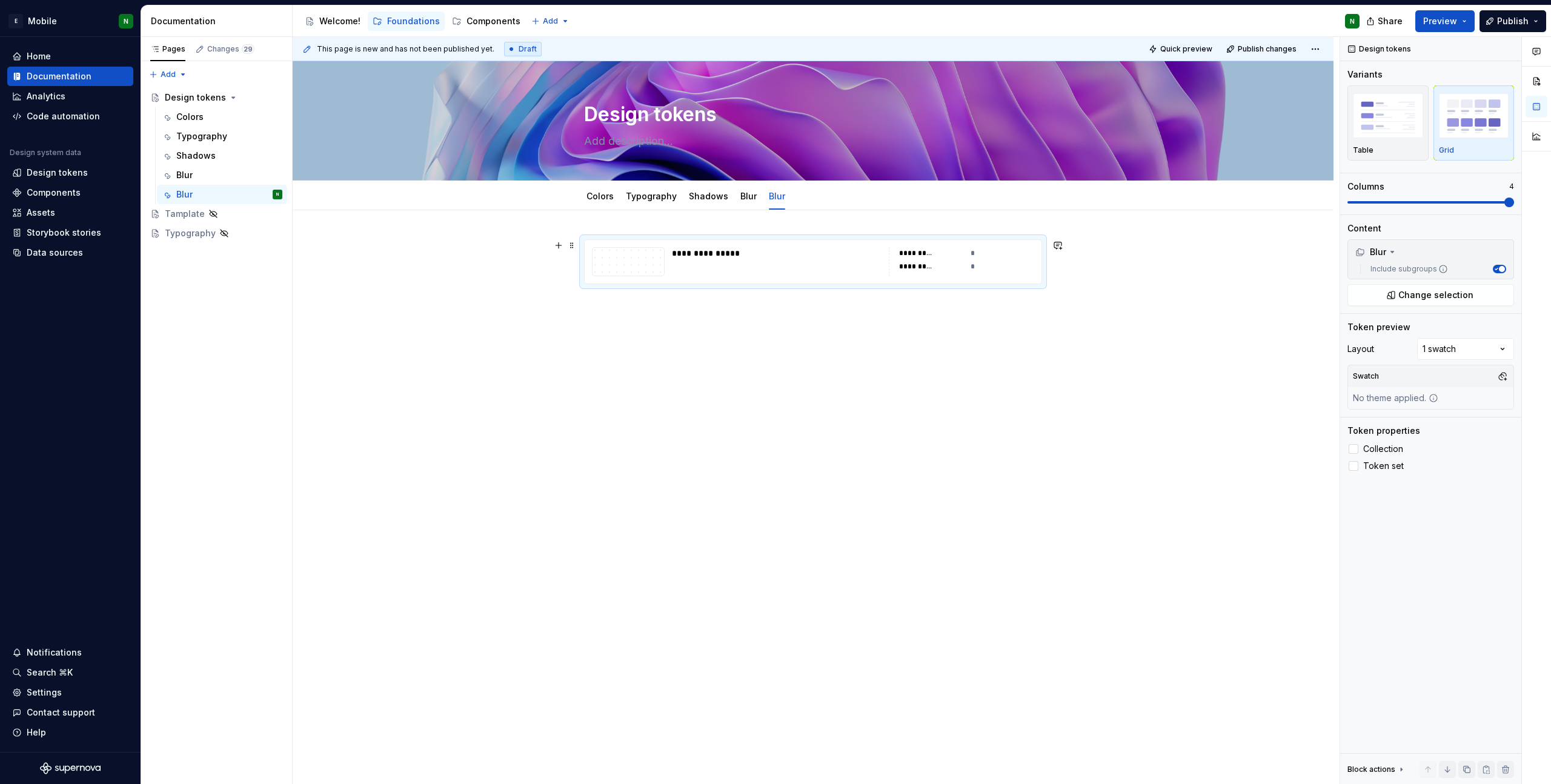
click at [621, 243] on div "**********" at bounding box center [813, 261] width 457 height 44
click at [1403, 301] on button "Change selection" at bounding box center [1430, 295] width 166 height 22
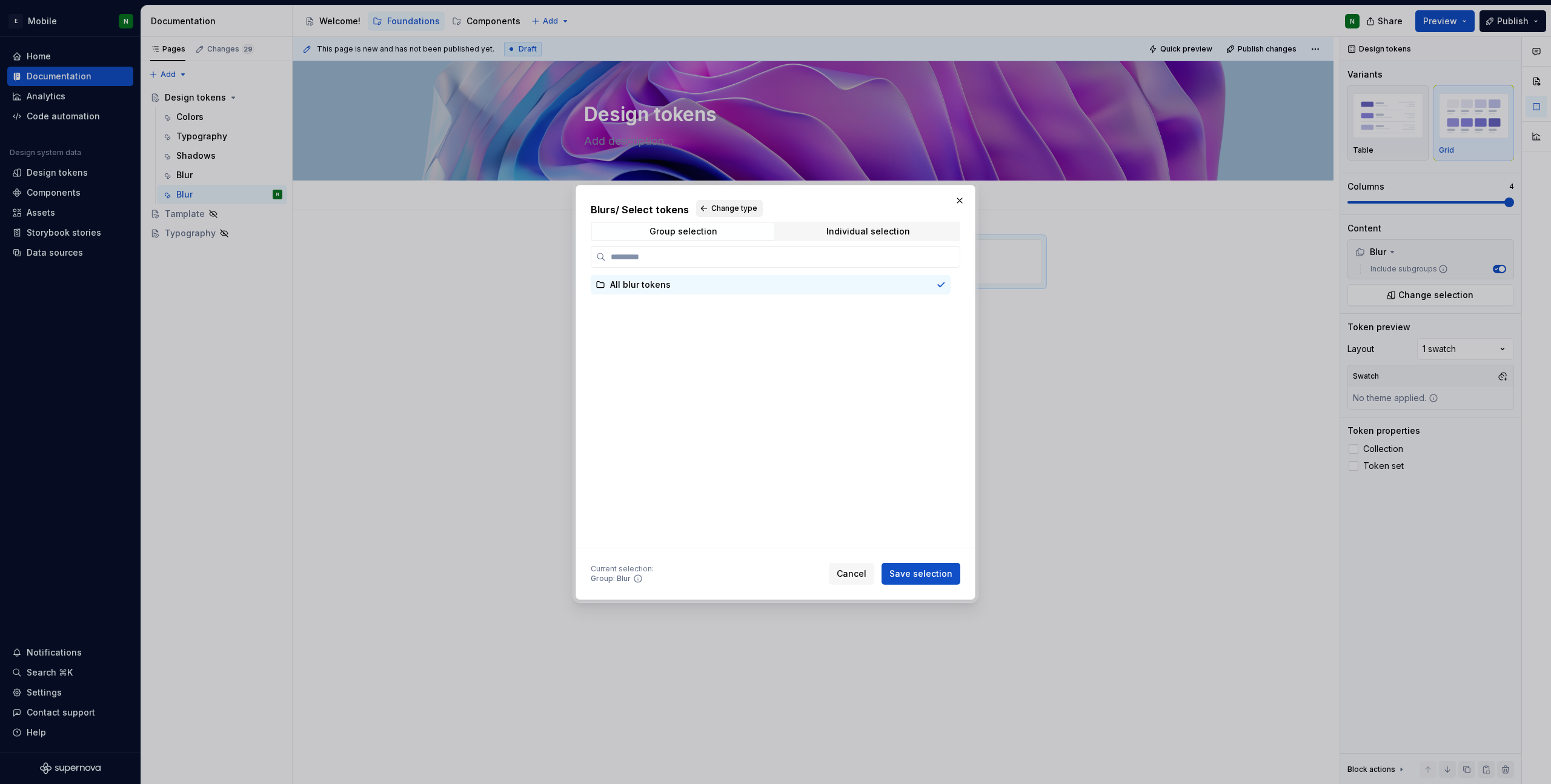
click at [722, 211] on span "Change type" at bounding box center [734, 208] width 46 height 9
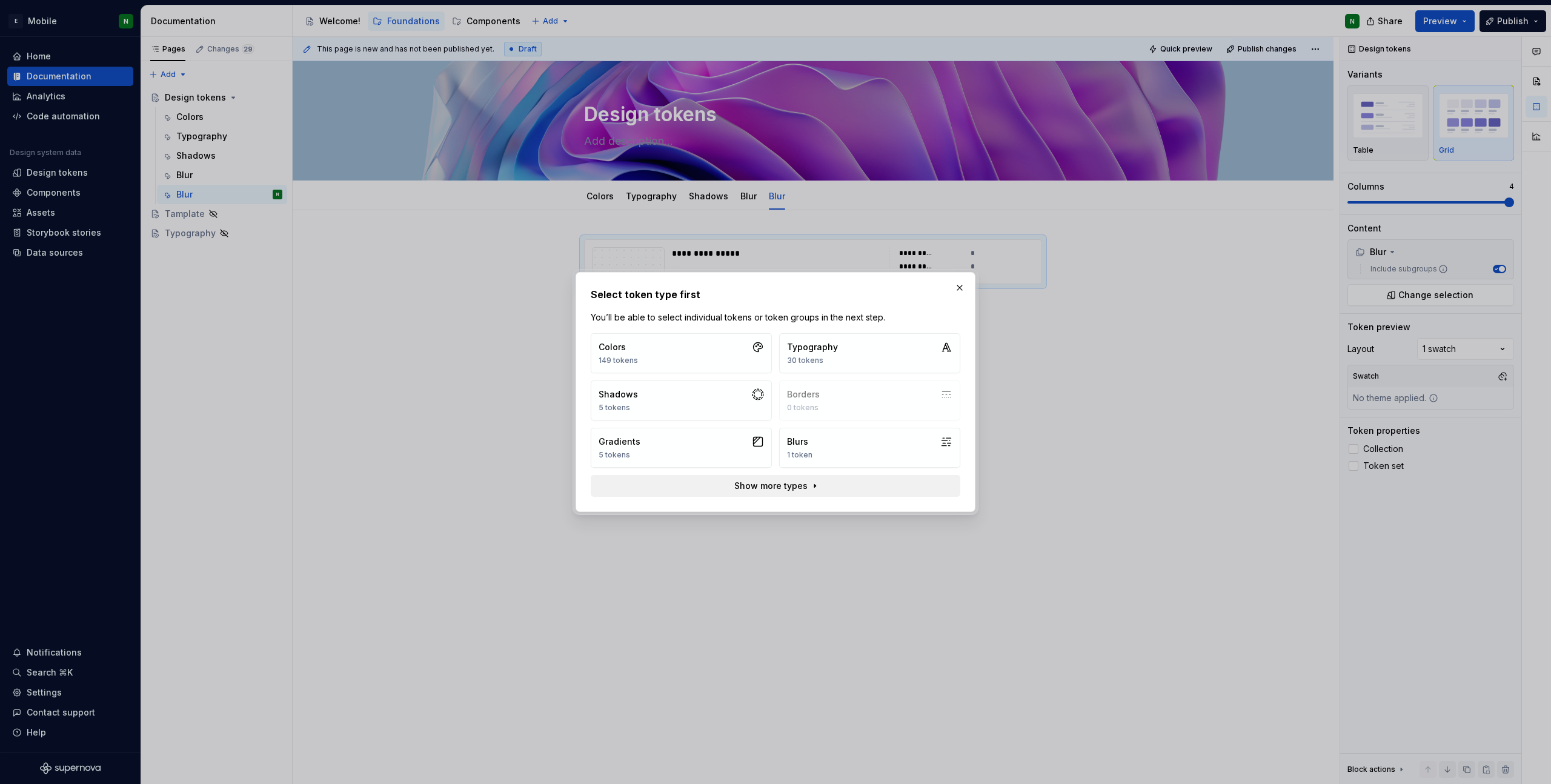
click at [831, 491] on button "Show more types" at bounding box center [776, 486] width 370 height 22
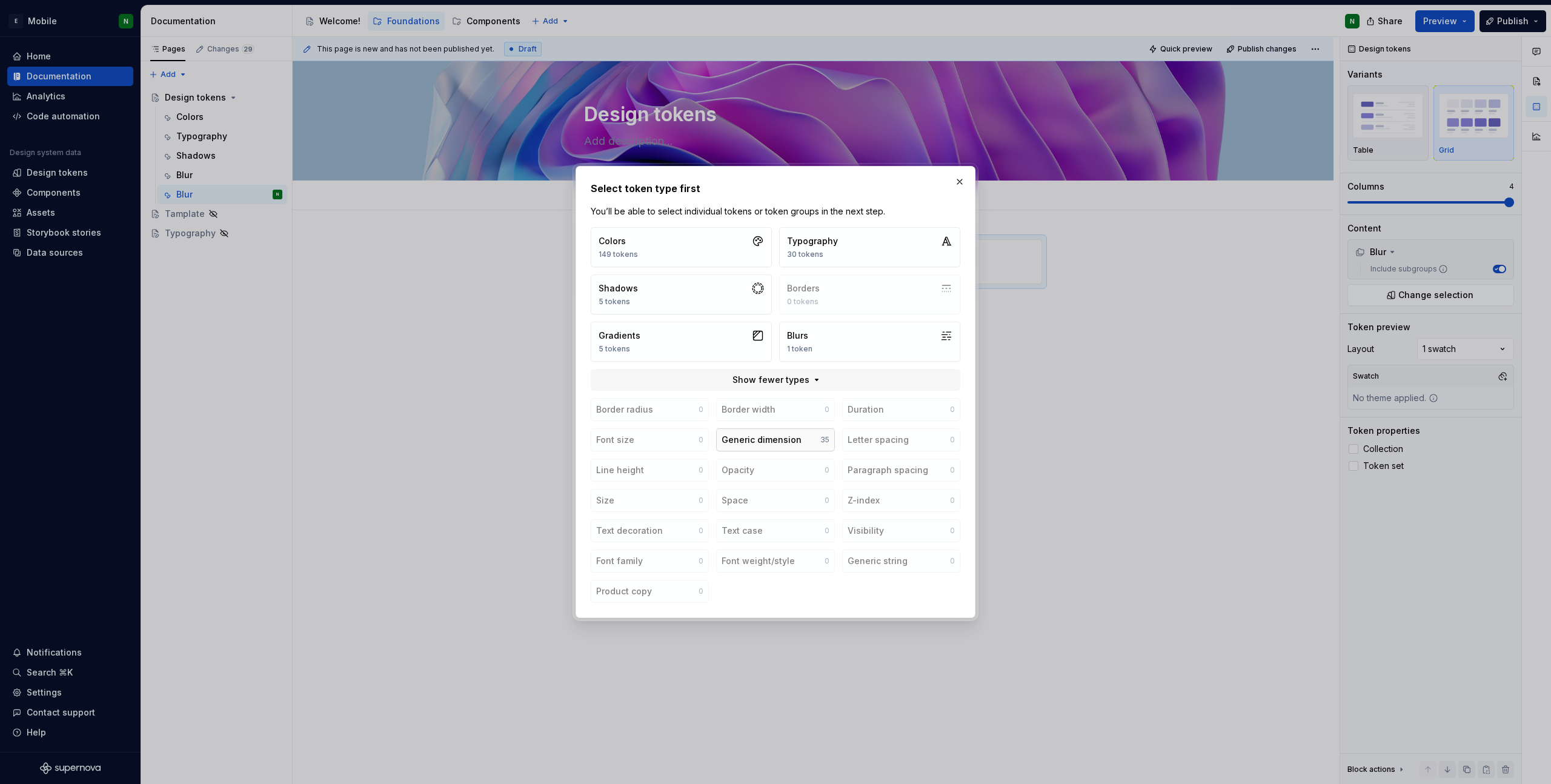
click at [806, 445] on button "Generic dimension 35" at bounding box center [775, 440] width 118 height 23
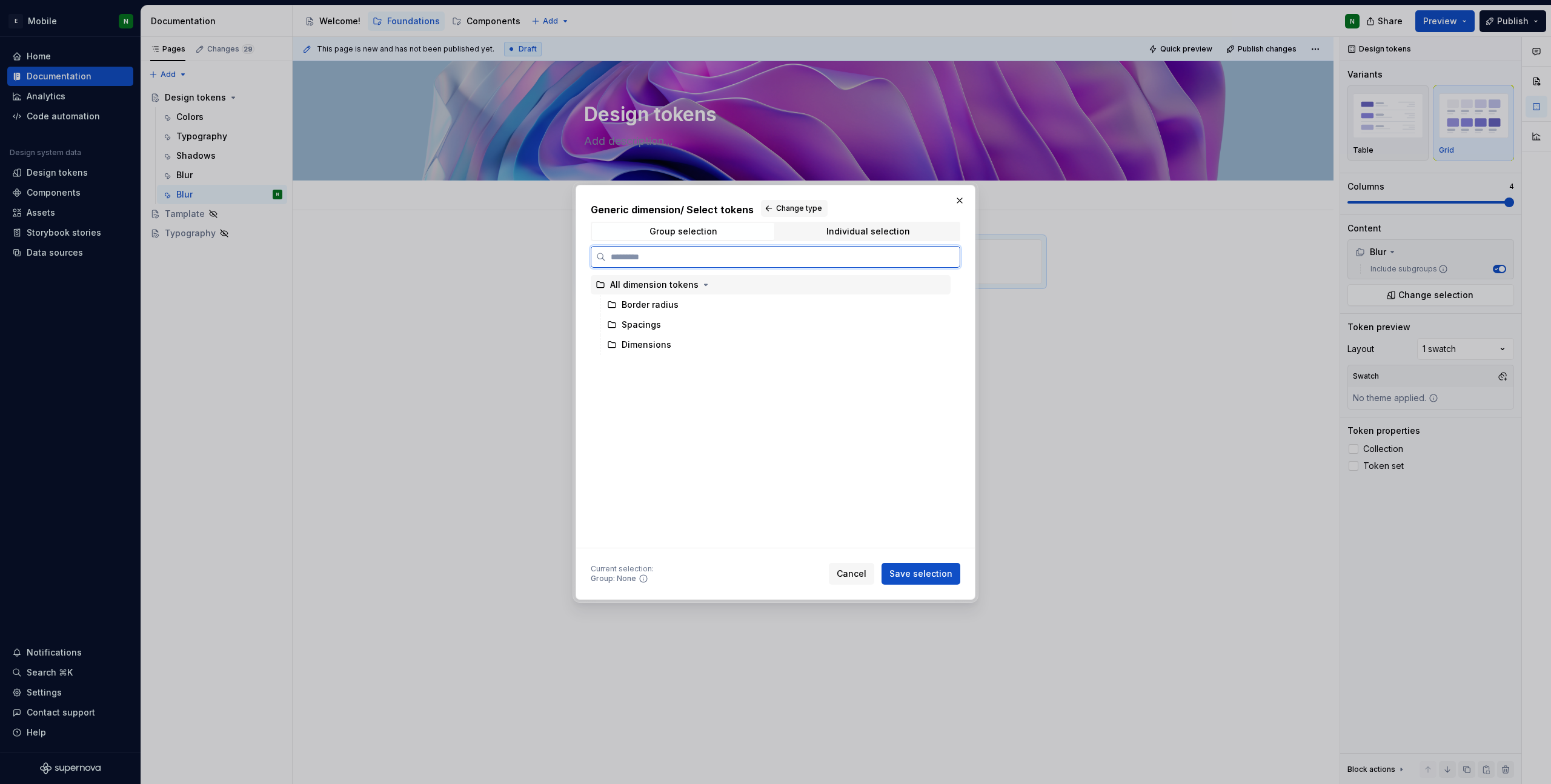
click at [654, 286] on div "All dimension tokens" at bounding box center [654, 285] width 88 height 12
click at [677, 329] on div "Spacings" at bounding box center [776, 325] width 348 height 20
click at [698, 350] on div "Dimensions" at bounding box center [776, 344] width 348 height 20
click at [695, 327] on div "Spacings" at bounding box center [776, 325] width 348 height 20
click at [694, 336] on div "Dimensions" at bounding box center [776, 344] width 348 height 20
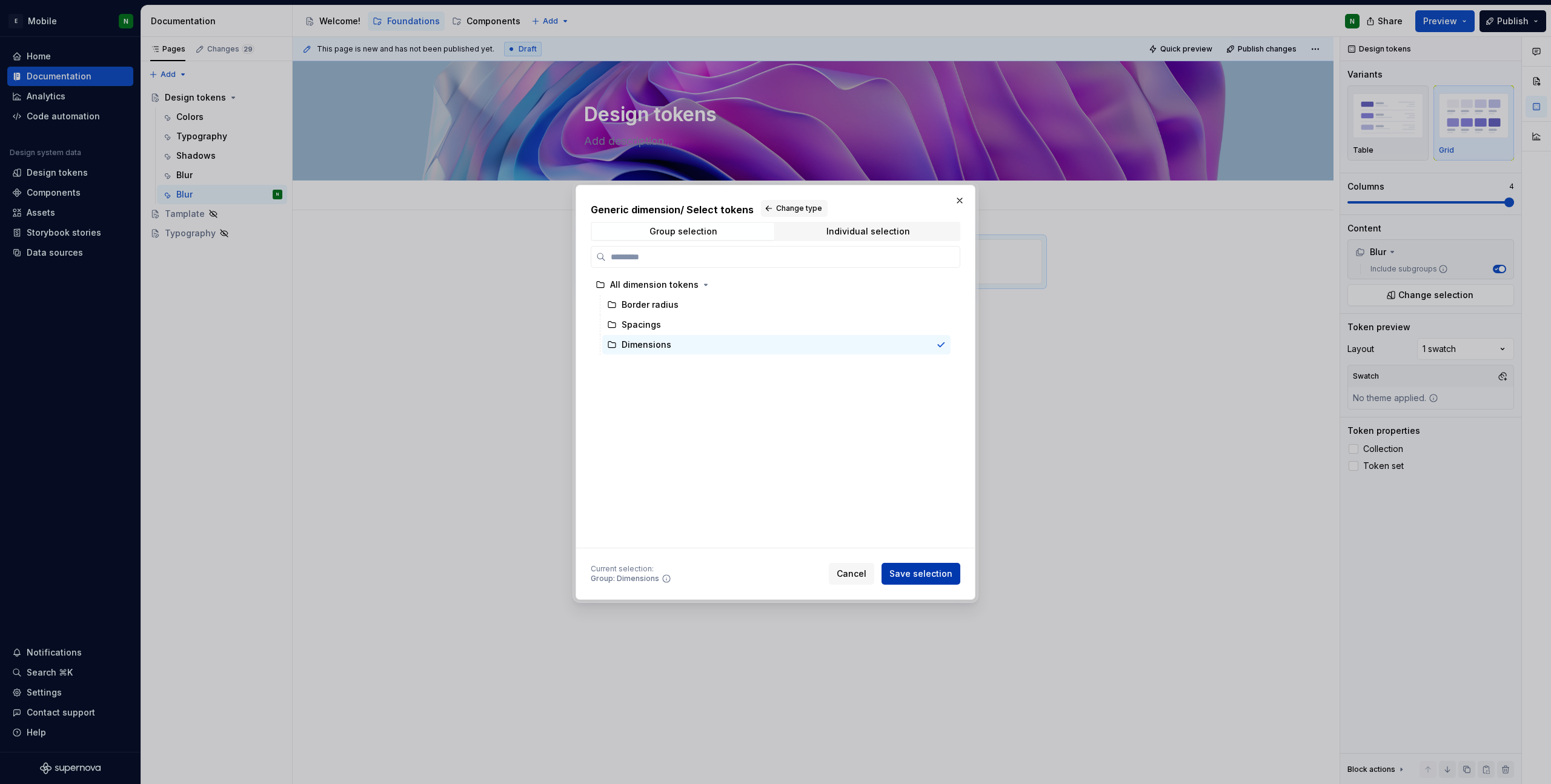
click at [905, 576] on span "Save selection" at bounding box center [921, 574] width 63 height 12
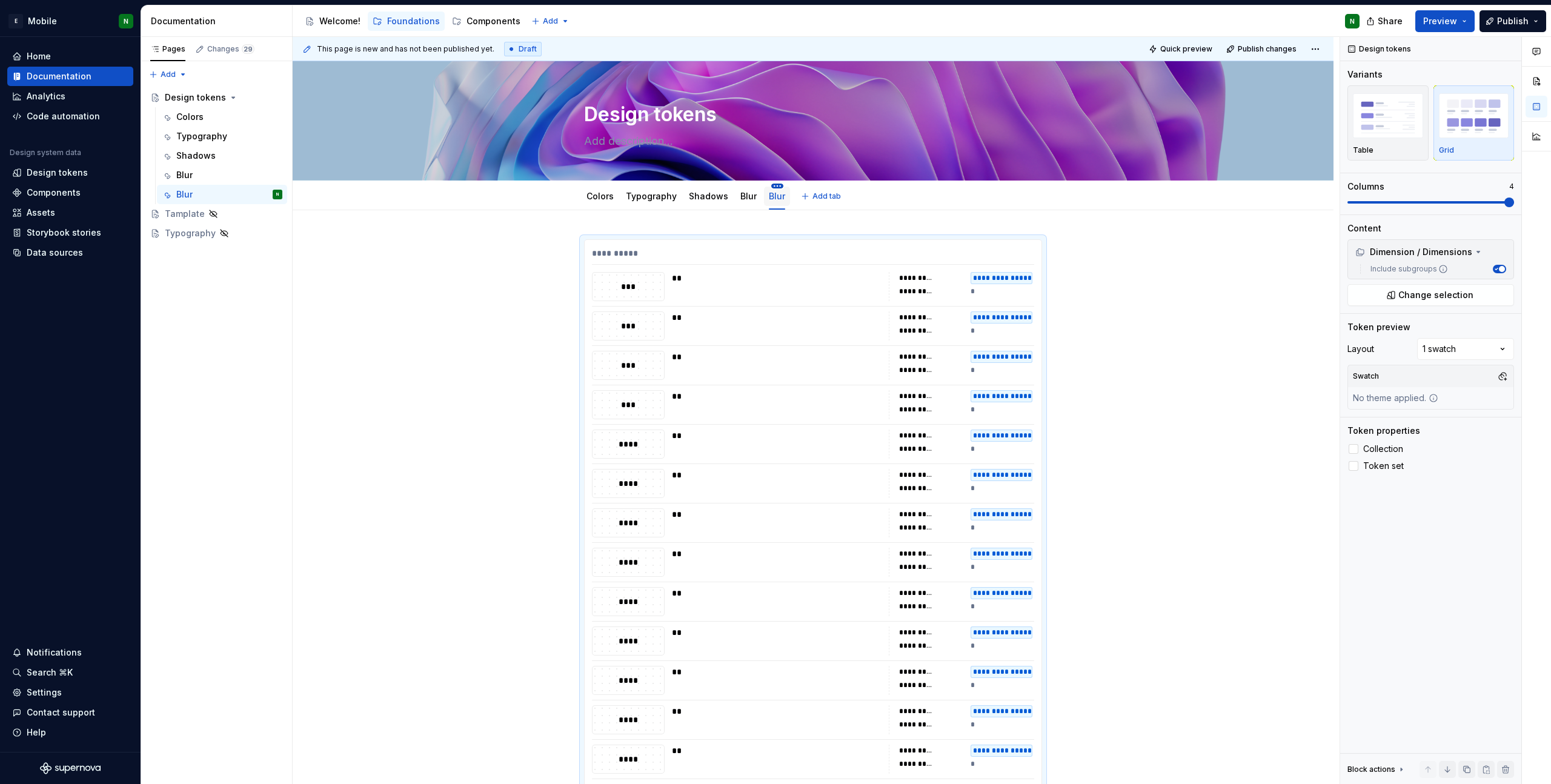
click at [772, 185] on html "E Mobile N Home Documentation Analytics Code automation Design system data Desi…" at bounding box center [776, 392] width 1551 height 784
type textarea "*"
click at [802, 206] on div "Rename tab" at bounding box center [844, 203] width 114 height 12
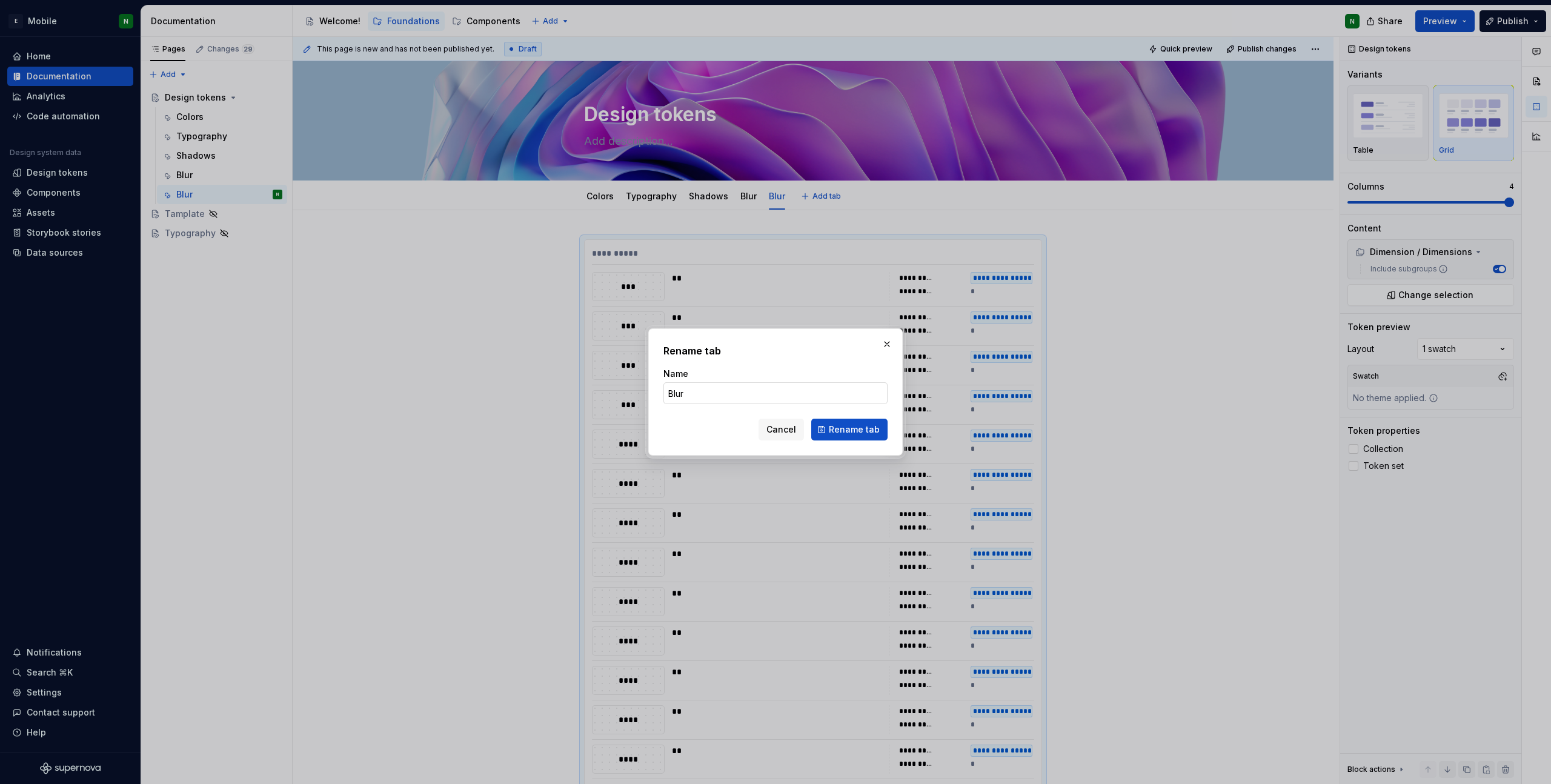
click at [749, 397] on input "Blur" at bounding box center [776, 393] width 224 height 22
type input "Di"
type textarea "*"
type input "Dimensions"
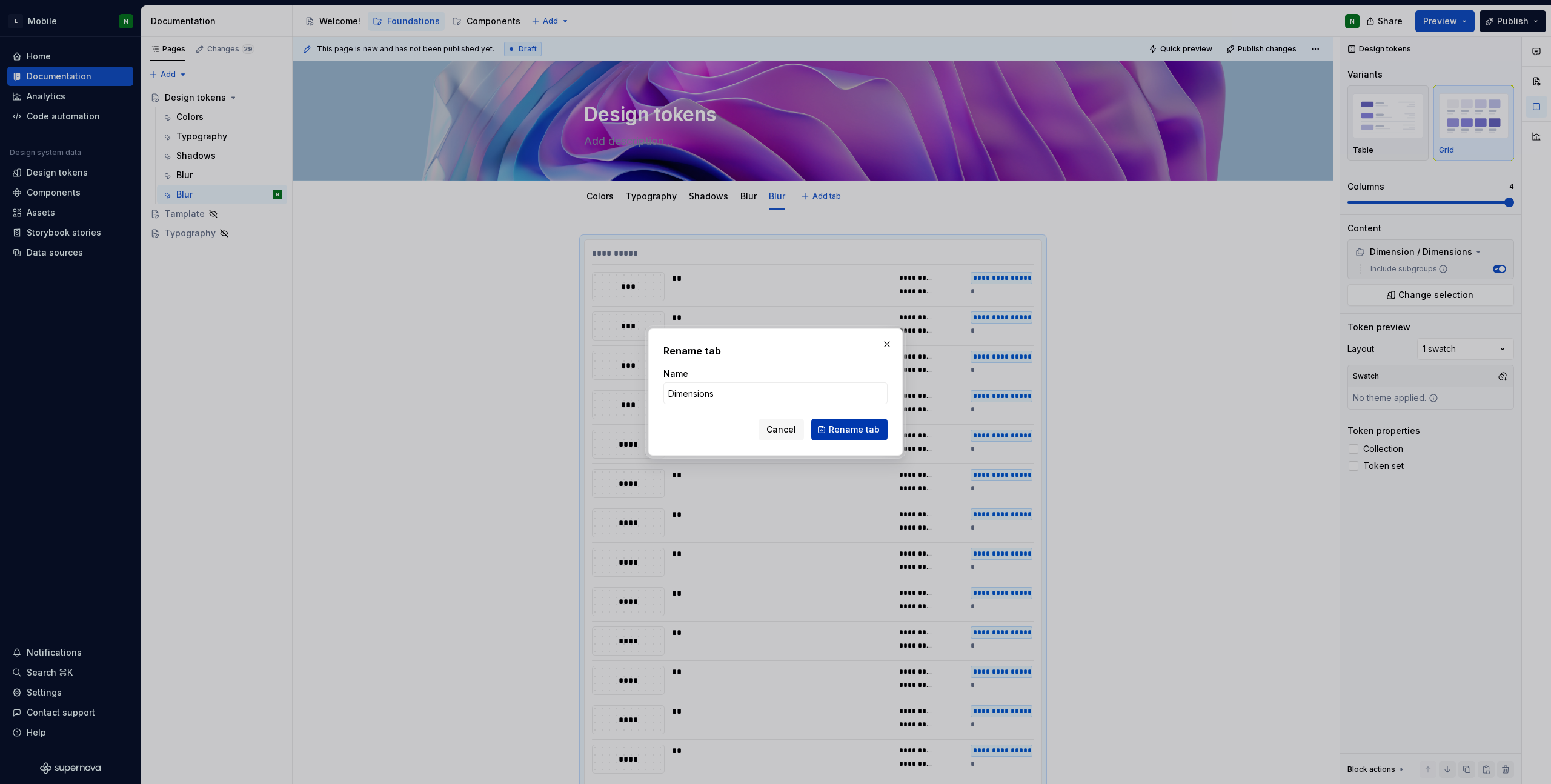
click at [826, 432] on button "Rename tab" at bounding box center [849, 429] width 76 height 22
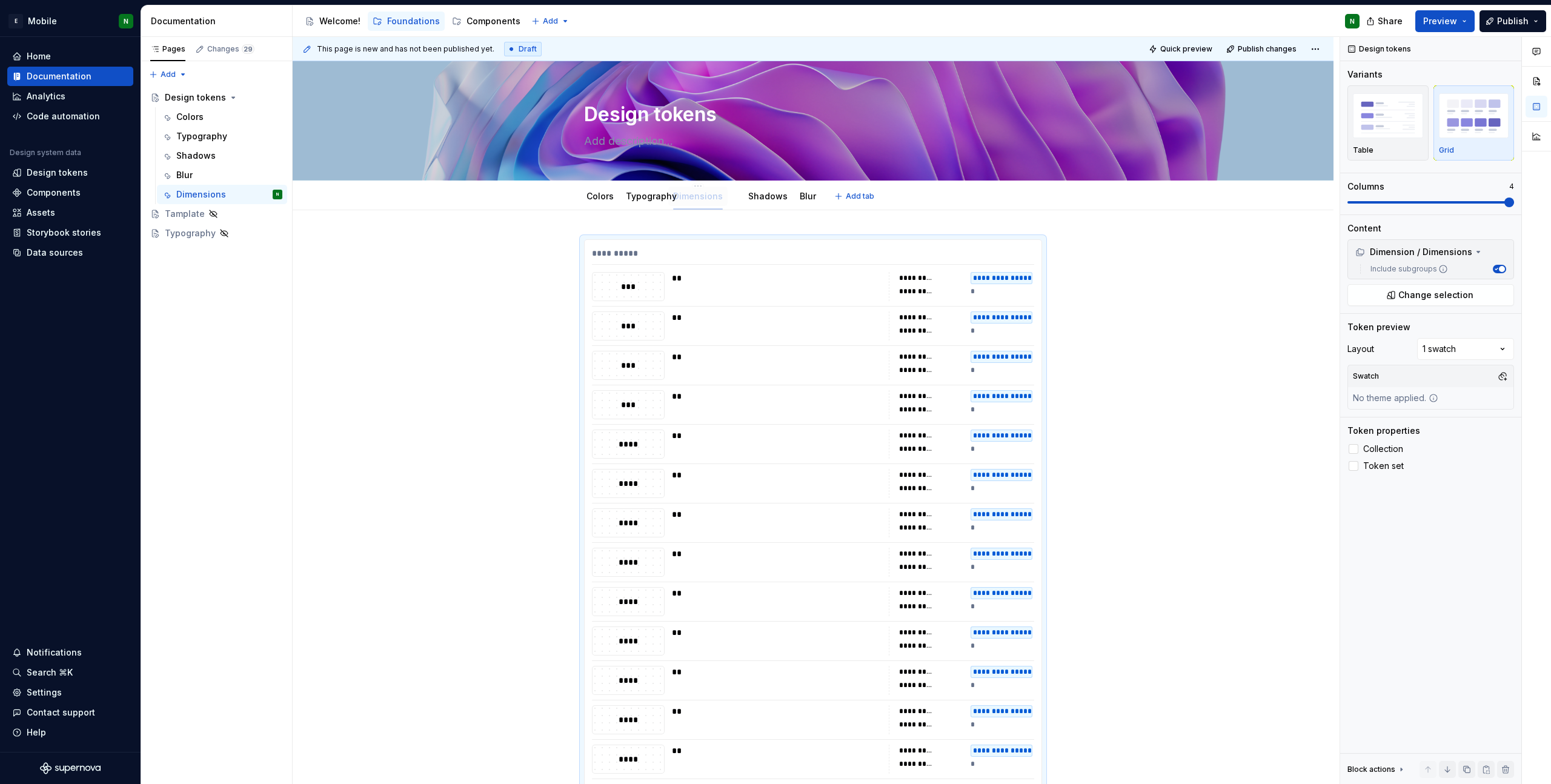
drag, startPoint x: 781, startPoint y: 195, endPoint x: 685, endPoint y: 195, distance: 96.0
click at [705, 183] on div "Dimensions" at bounding box center [714, 196] width 59 height 26
click at [711, 188] on html "E Mobile N Home Documentation Analytics Code automation Design system data Desi…" at bounding box center [776, 392] width 1551 height 784
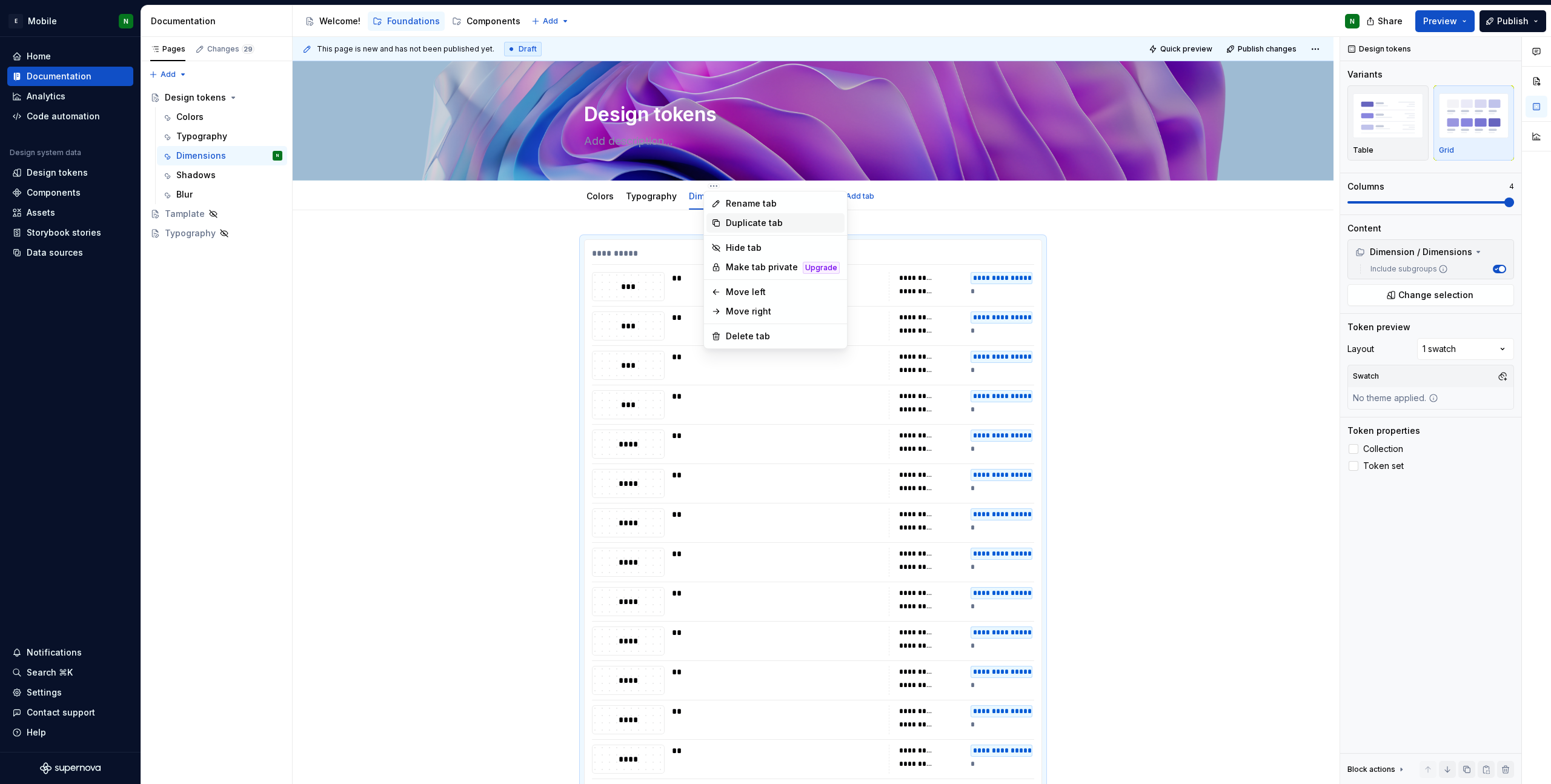
click at [761, 220] on div "Duplicate tab" at bounding box center [782, 223] width 114 height 12
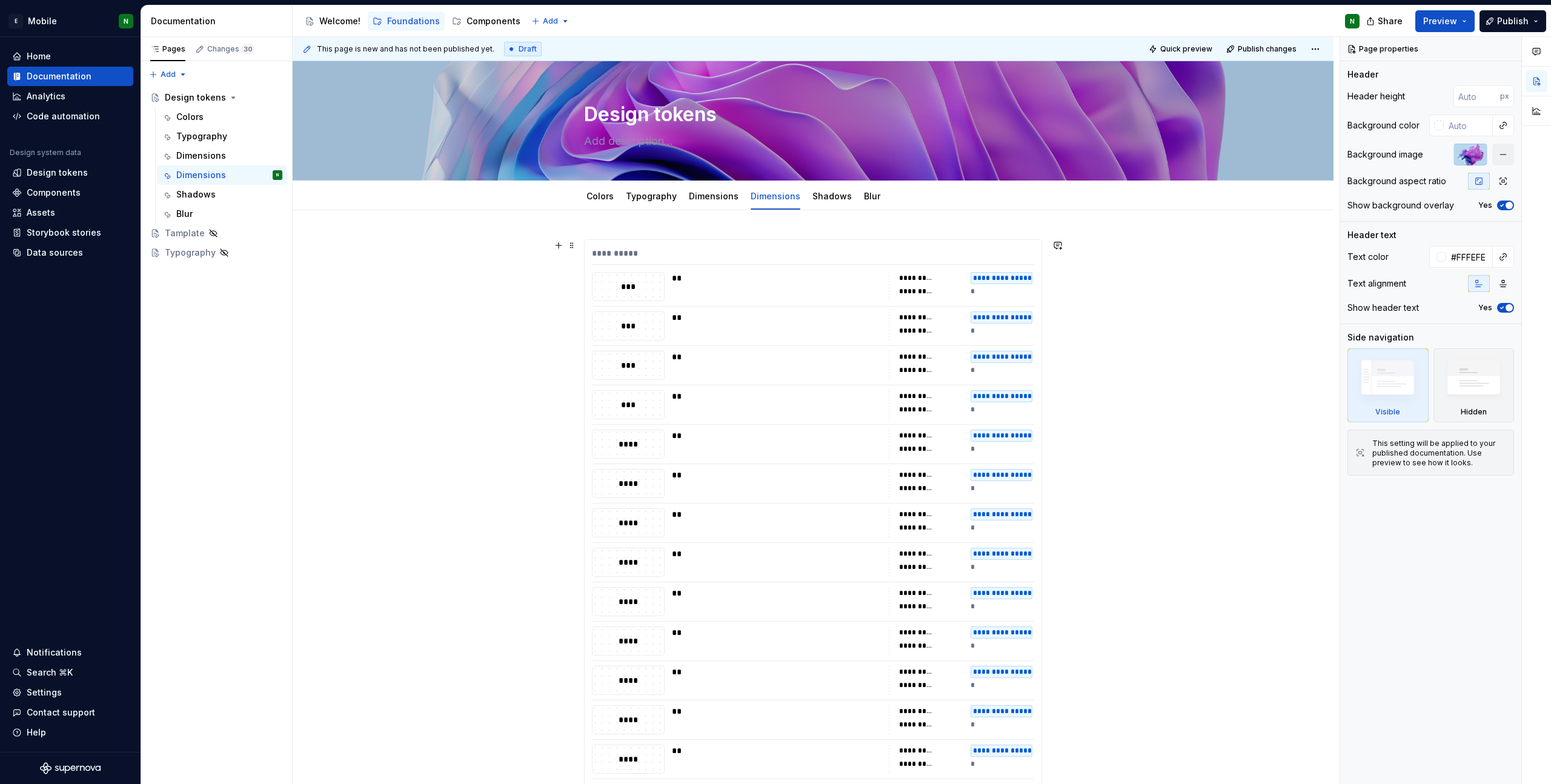
click at [1011, 245] on div "**********" at bounding box center [813, 569] width 457 height 659
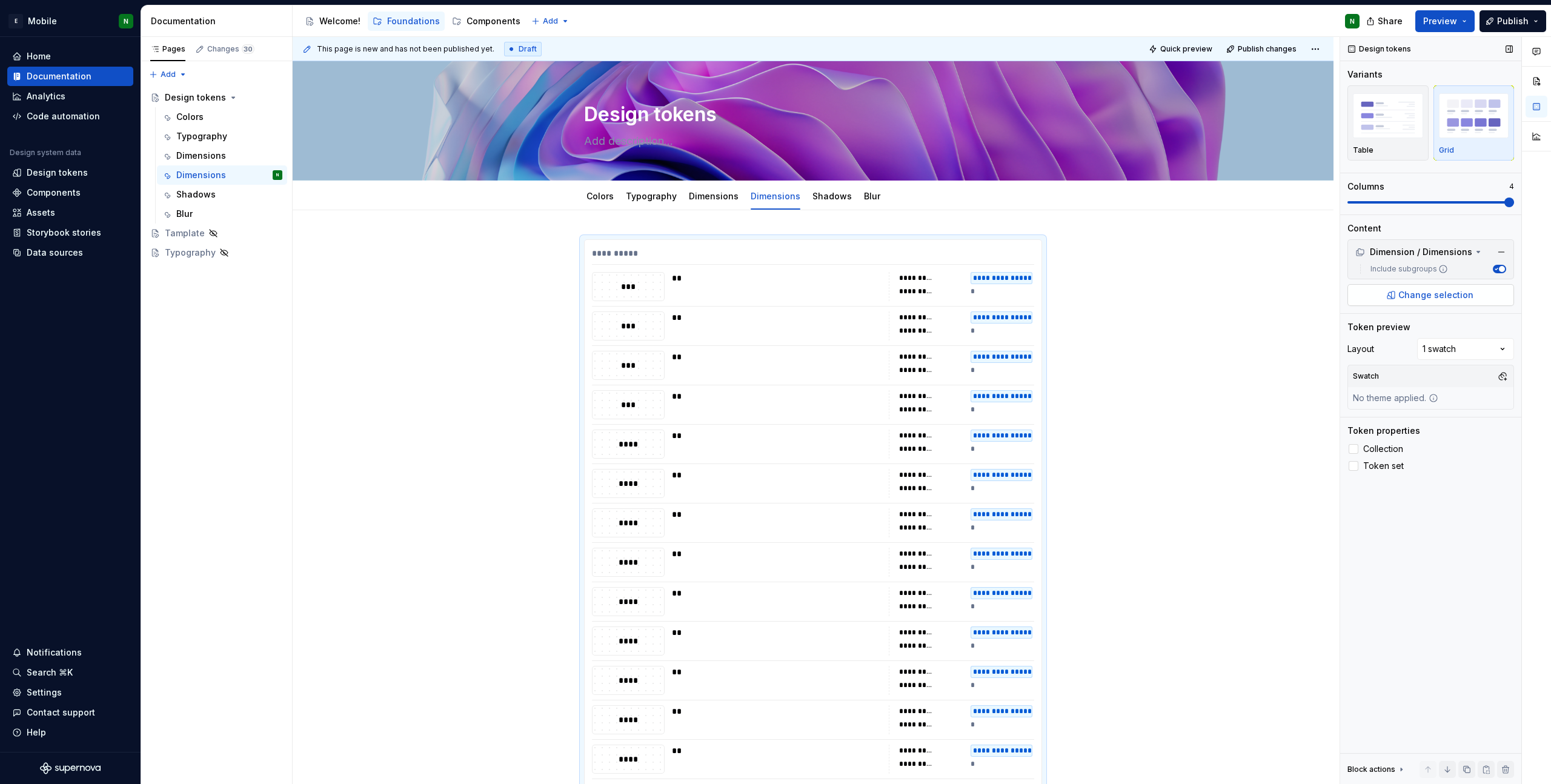
click at [1484, 288] on button "Change selection" at bounding box center [1430, 295] width 166 height 22
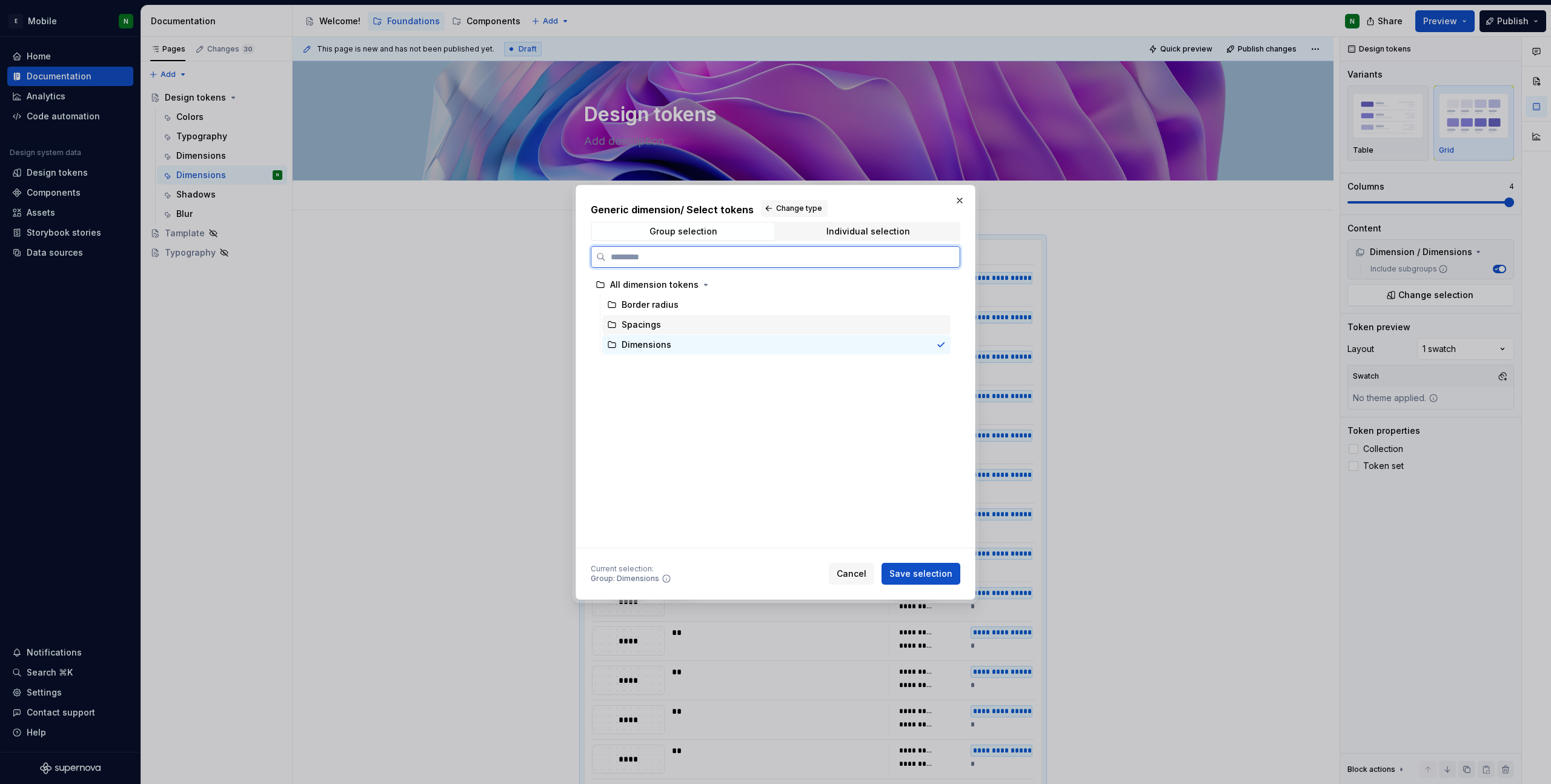
click at [650, 321] on div "Spacings" at bounding box center [641, 325] width 39 height 12
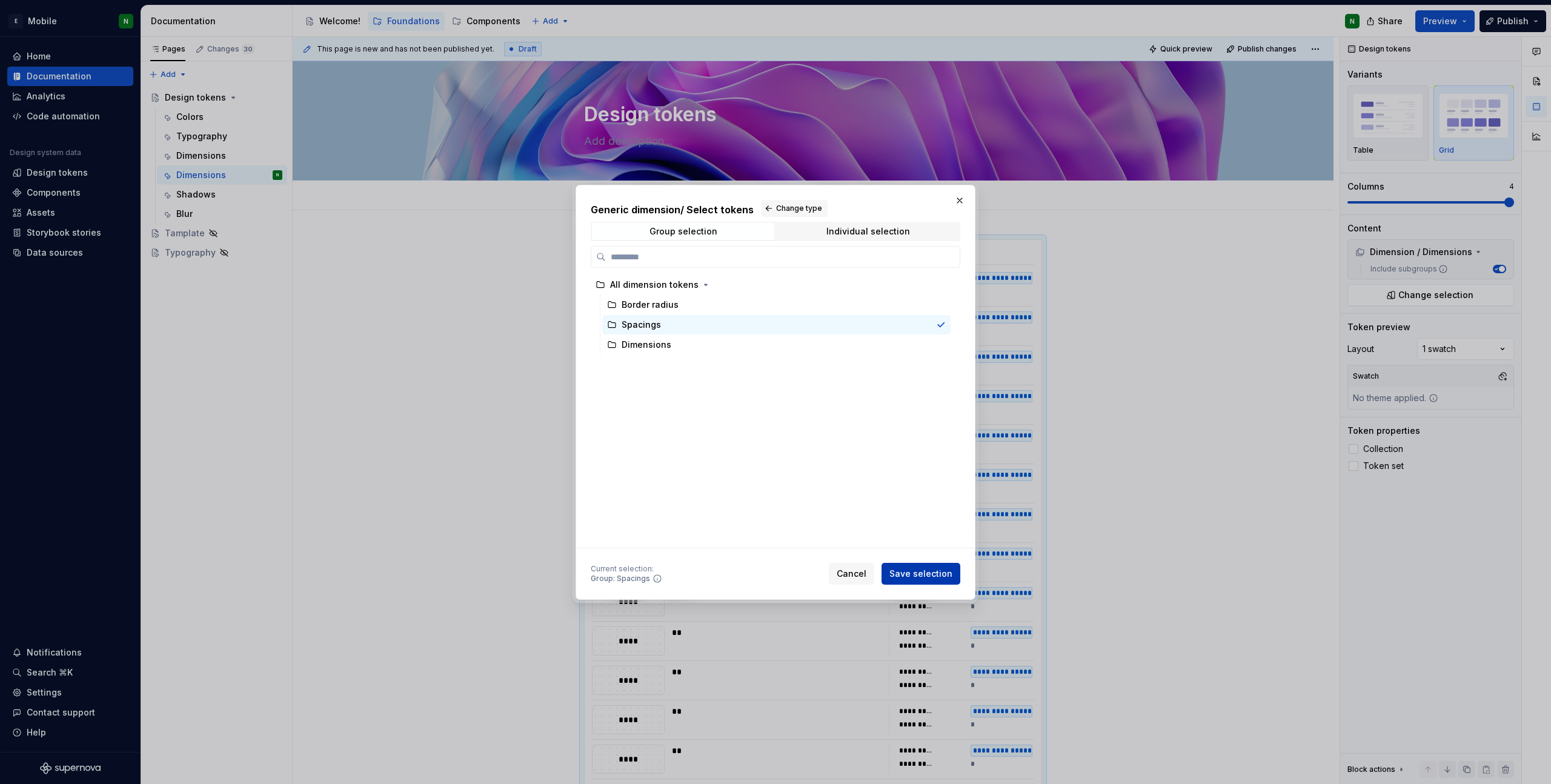
click at [895, 575] on span "Save selection" at bounding box center [921, 574] width 63 height 12
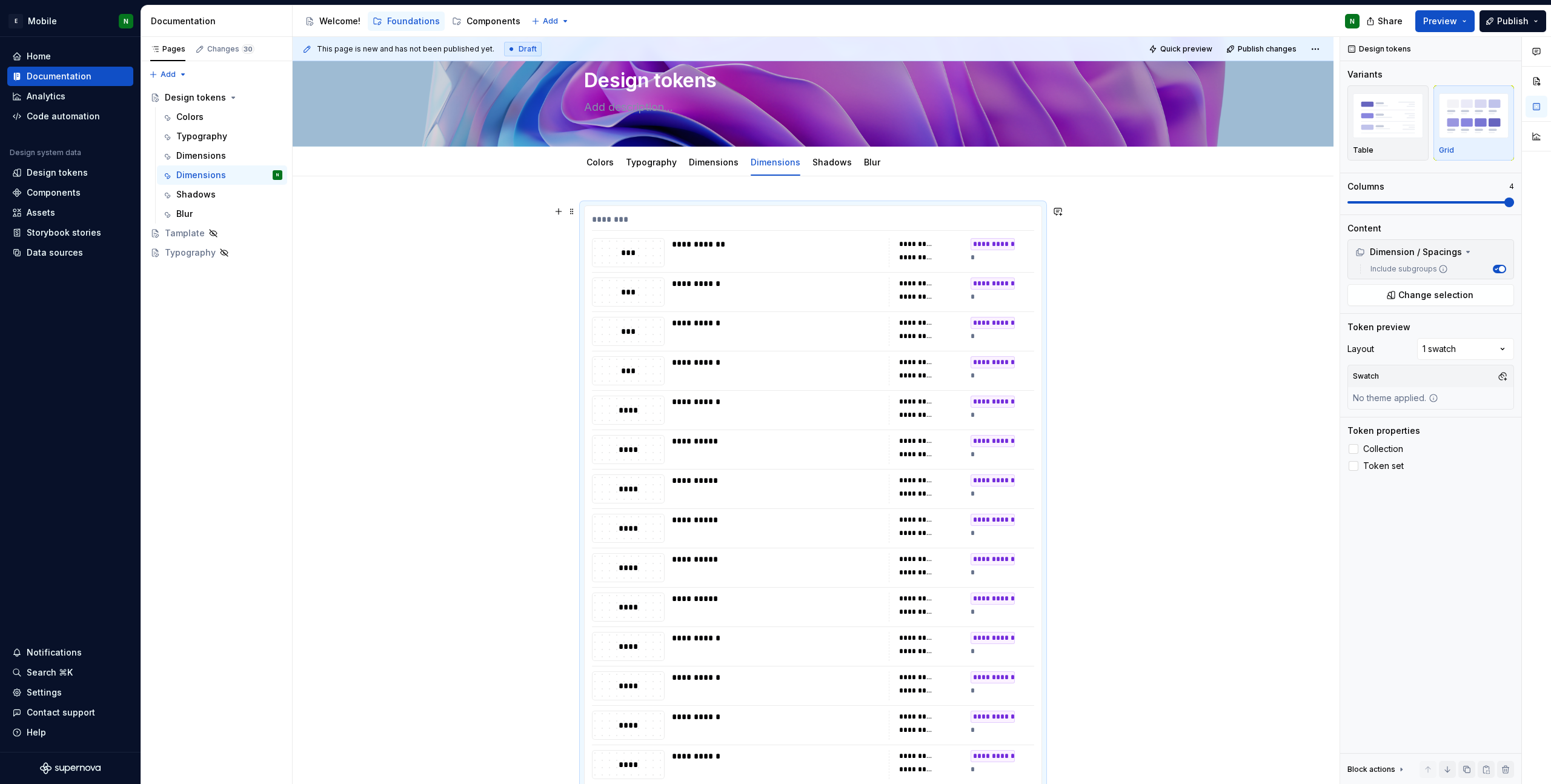
scroll to position [31, 0]
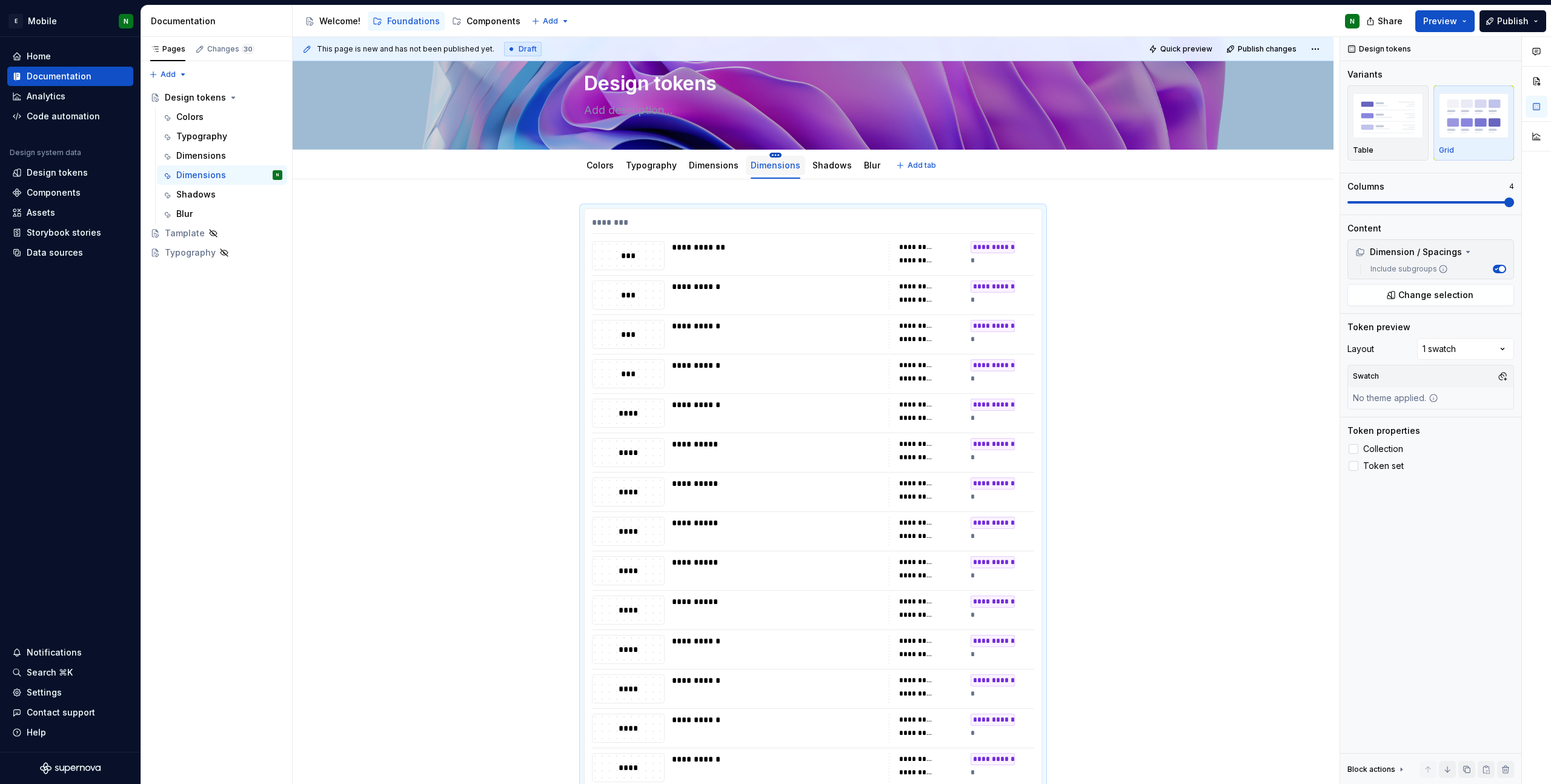
click at [766, 155] on html "E Mobile N Home Documentation Analytics Code automation Design system data Desi…" at bounding box center [776, 392] width 1551 height 784
type textarea "*"
click at [825, 179] on div "Rename tab" at bounding box center [835, 172] width 138 height 20
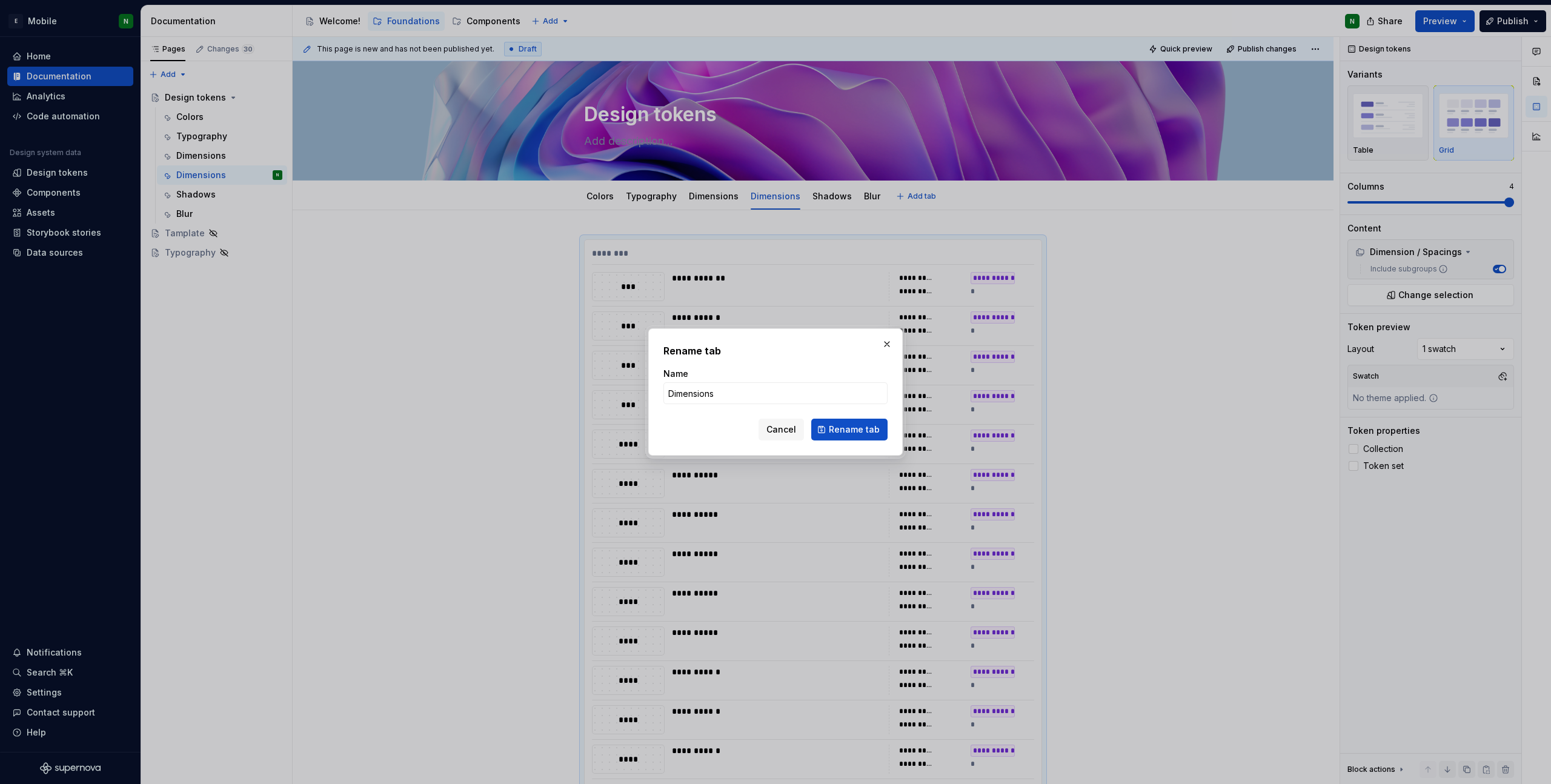
scroll to position [31, 0]
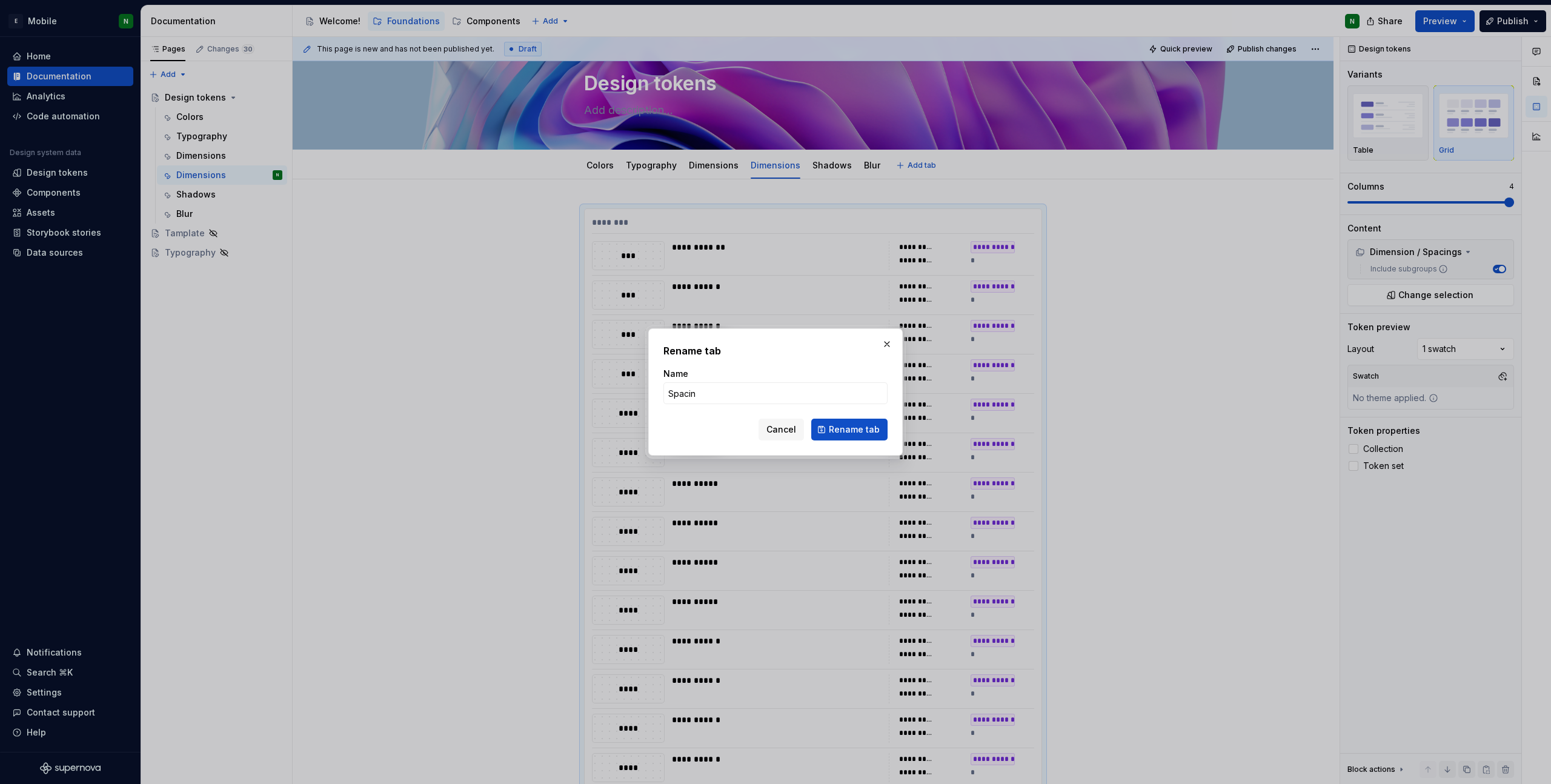
type input "Spacing"
click at [848, 432] on span "Rename tab" at bounding box center [854, 430] width 51 height 12
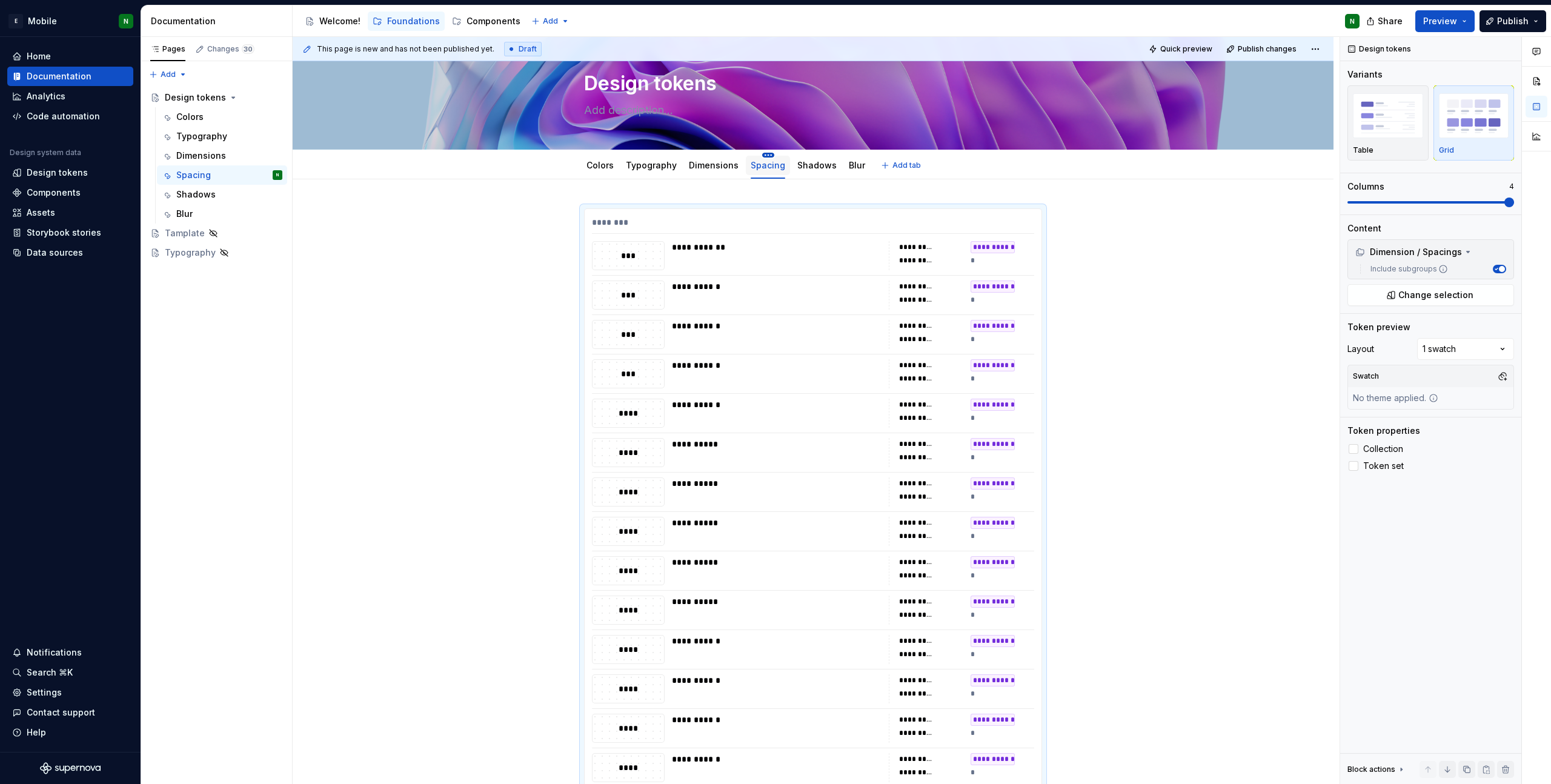
click at [763, 154] on html "E Mobile N Home Documentation Analytics Code automation Design system data Desi…" at bounding box center [776, 392] width 1551 height 784
click at [803, 185] on div "Duplicate tab" at bounding box center [827, 192] width 138 height 20
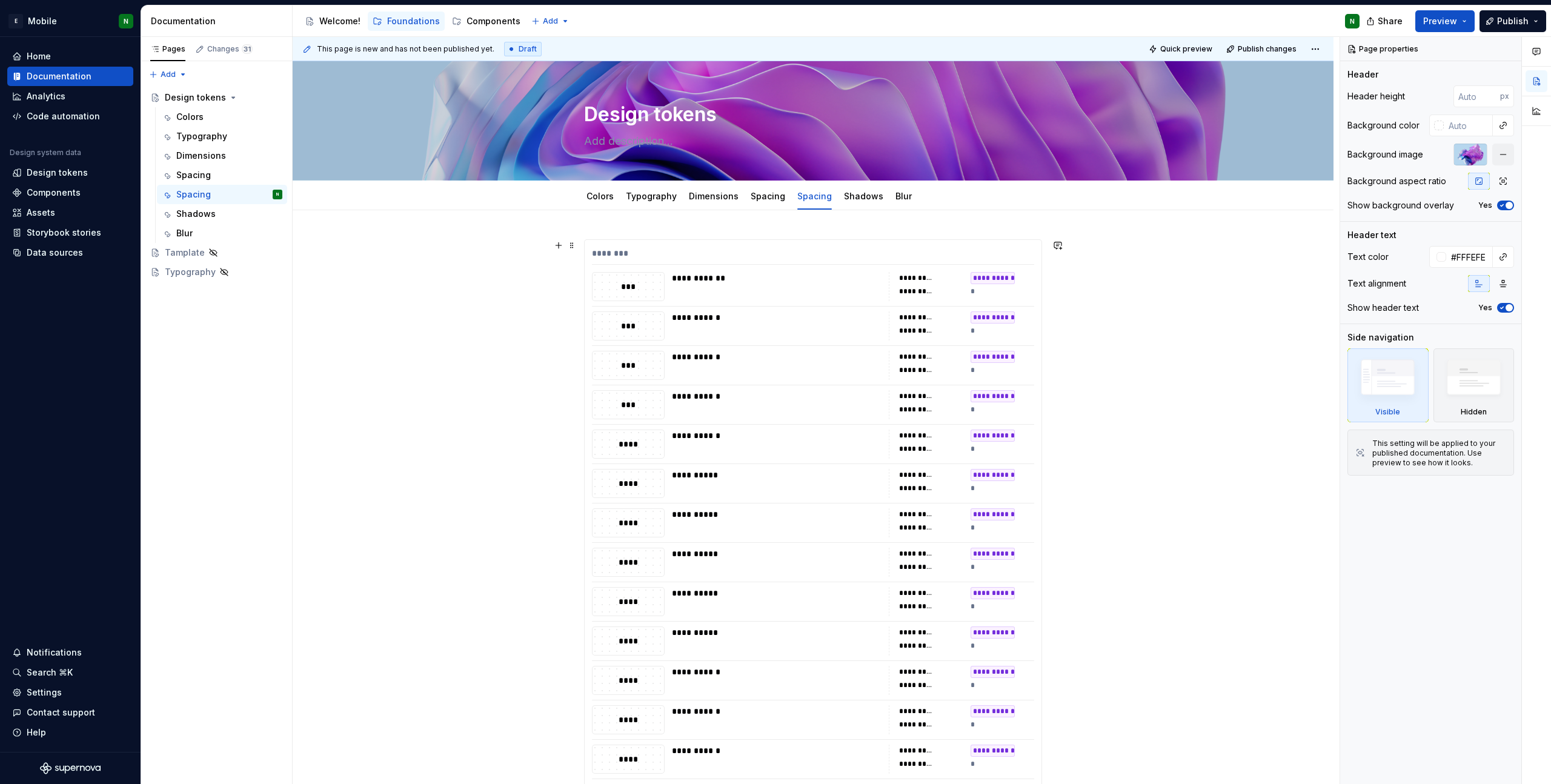
click at [761, 251] on div "********" at bounding box center [813, 256] width 442 height 18
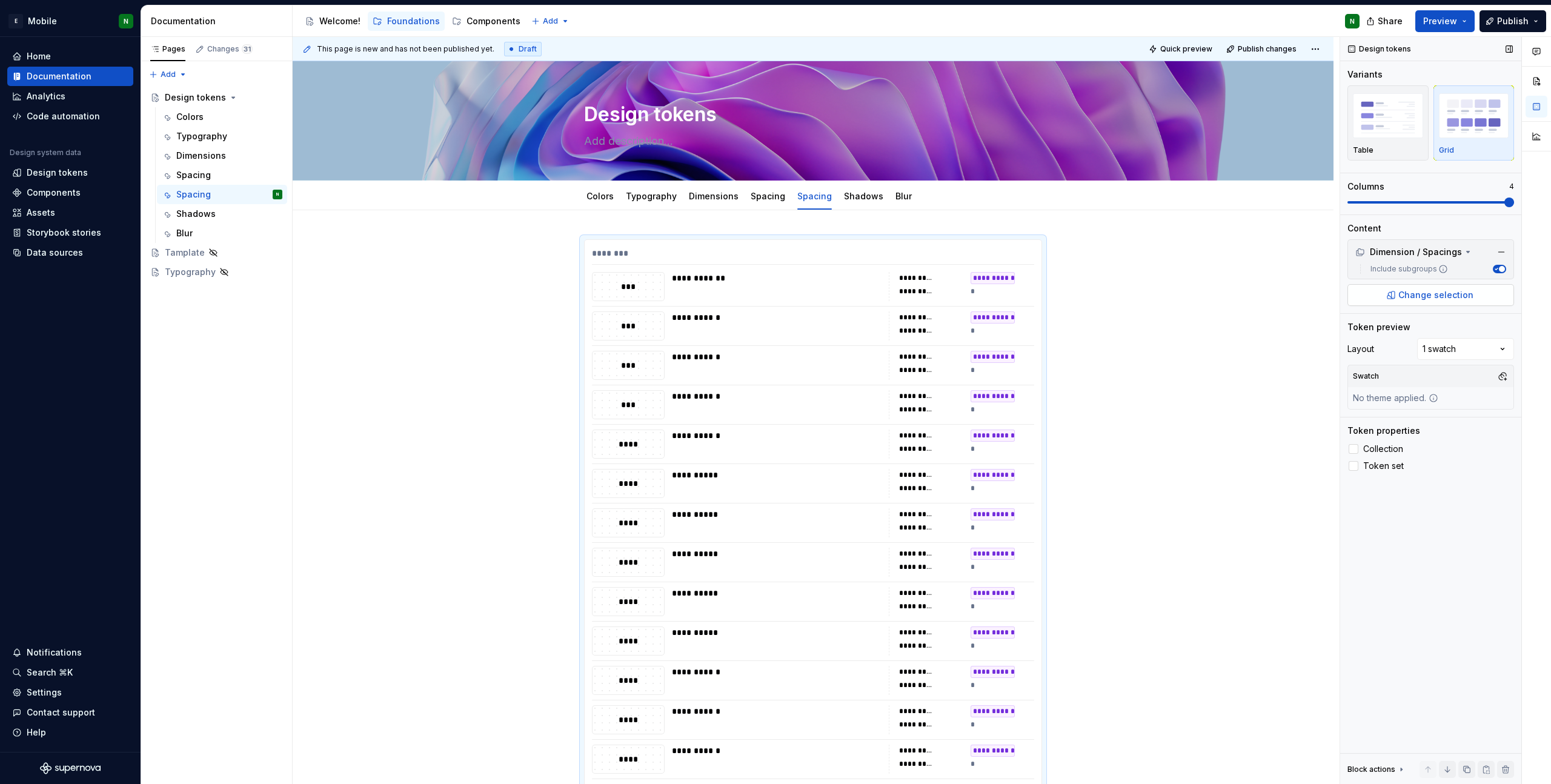
click at [1463, 292] on span "Change selection" at bounding box center [1436, 295] width 75 height 12
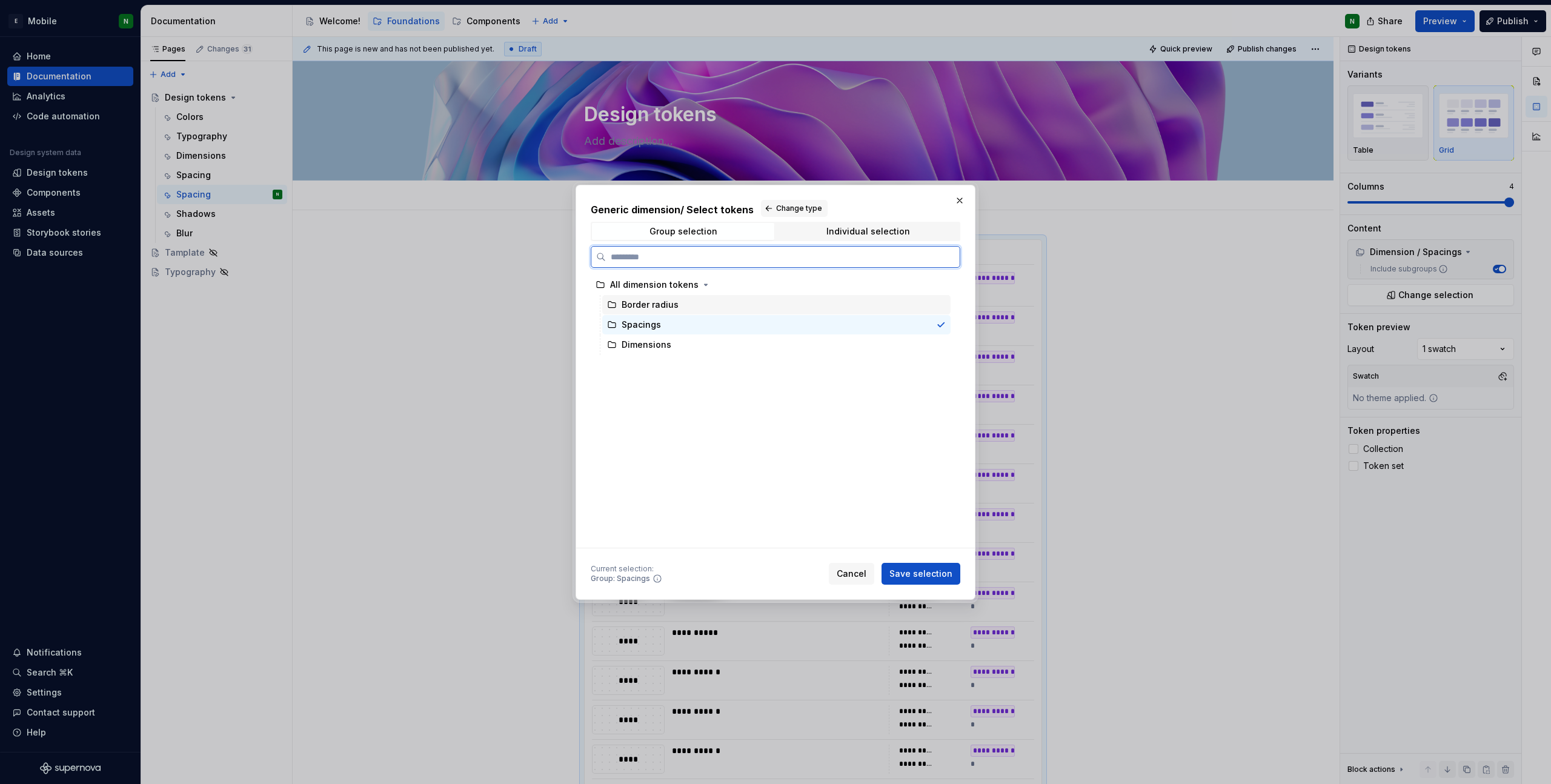
click at [707, 305] on div "Border radius" at bounding box center [776, 304] width 348 height 20
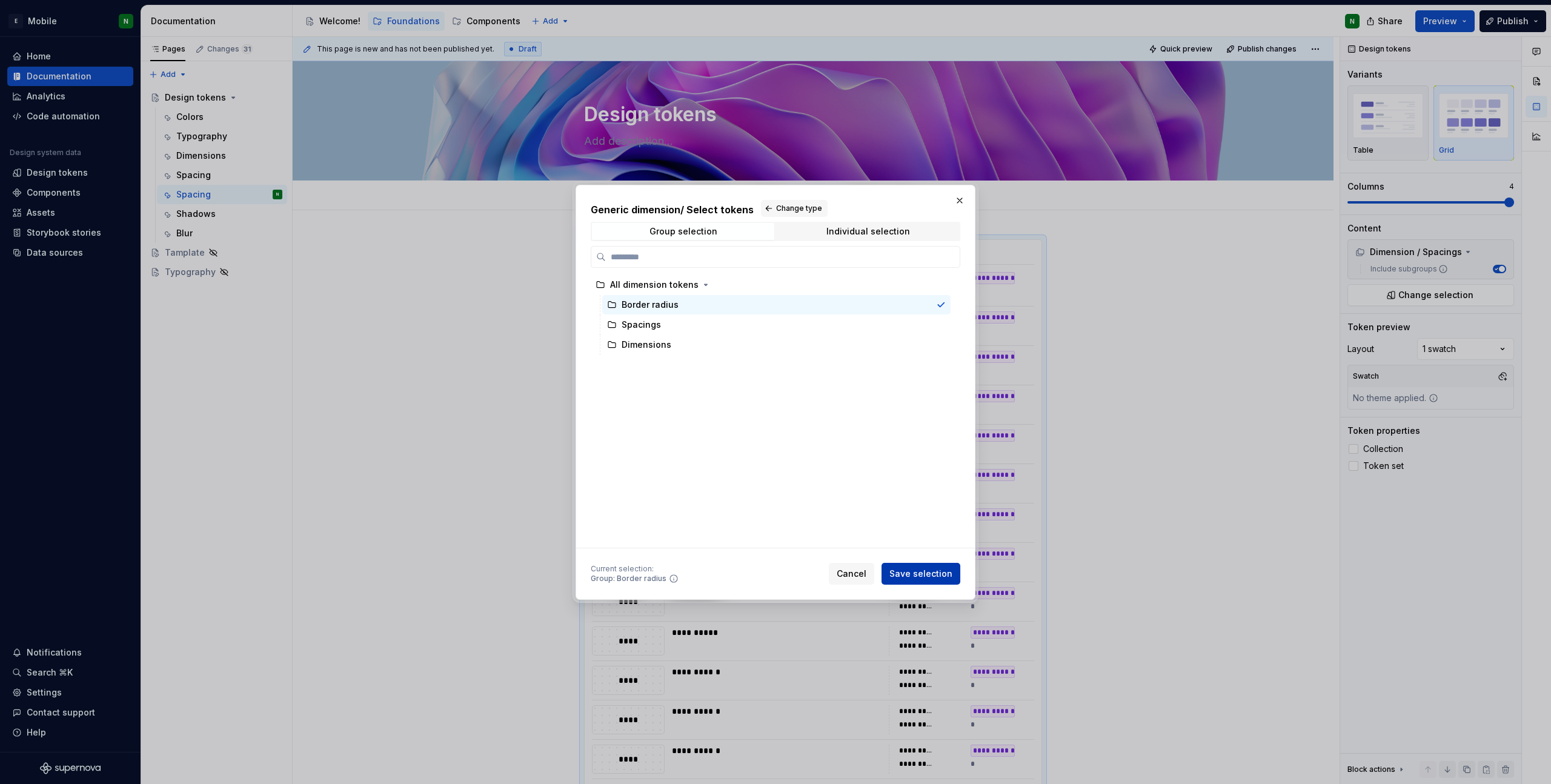
click at [912, 578] on span "Save selection" at bounding box center [921, 574] width 63 height 12
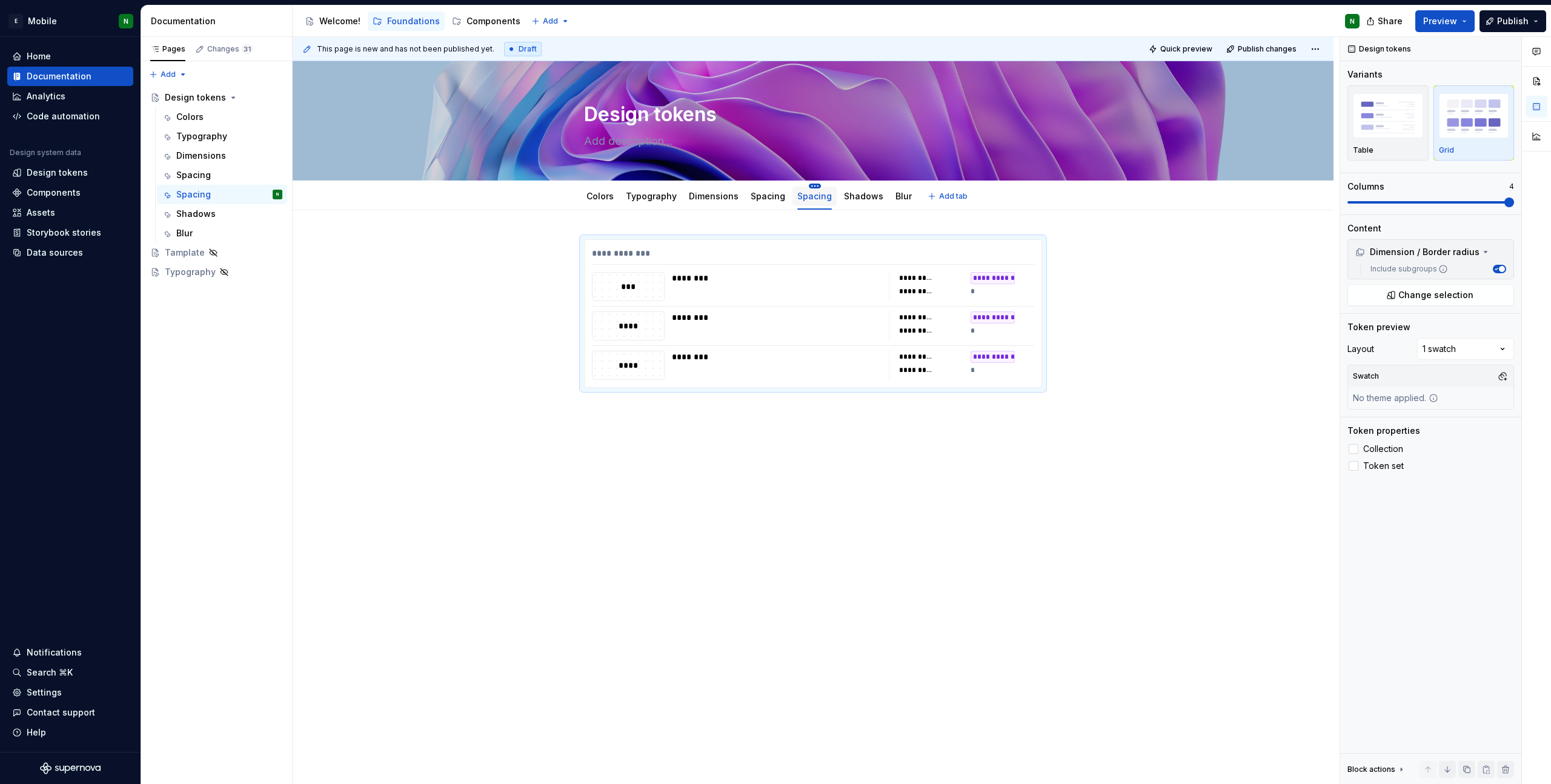
click at [805, 186] on html "E Mobile N Home Documentation Analytics Code automation Design system data Desi…" at bounding box center [776, 392] width 1551 height 784
click at [838, 209] on div "Rename tab" at bounding box center [879, 203] width 114 height 12
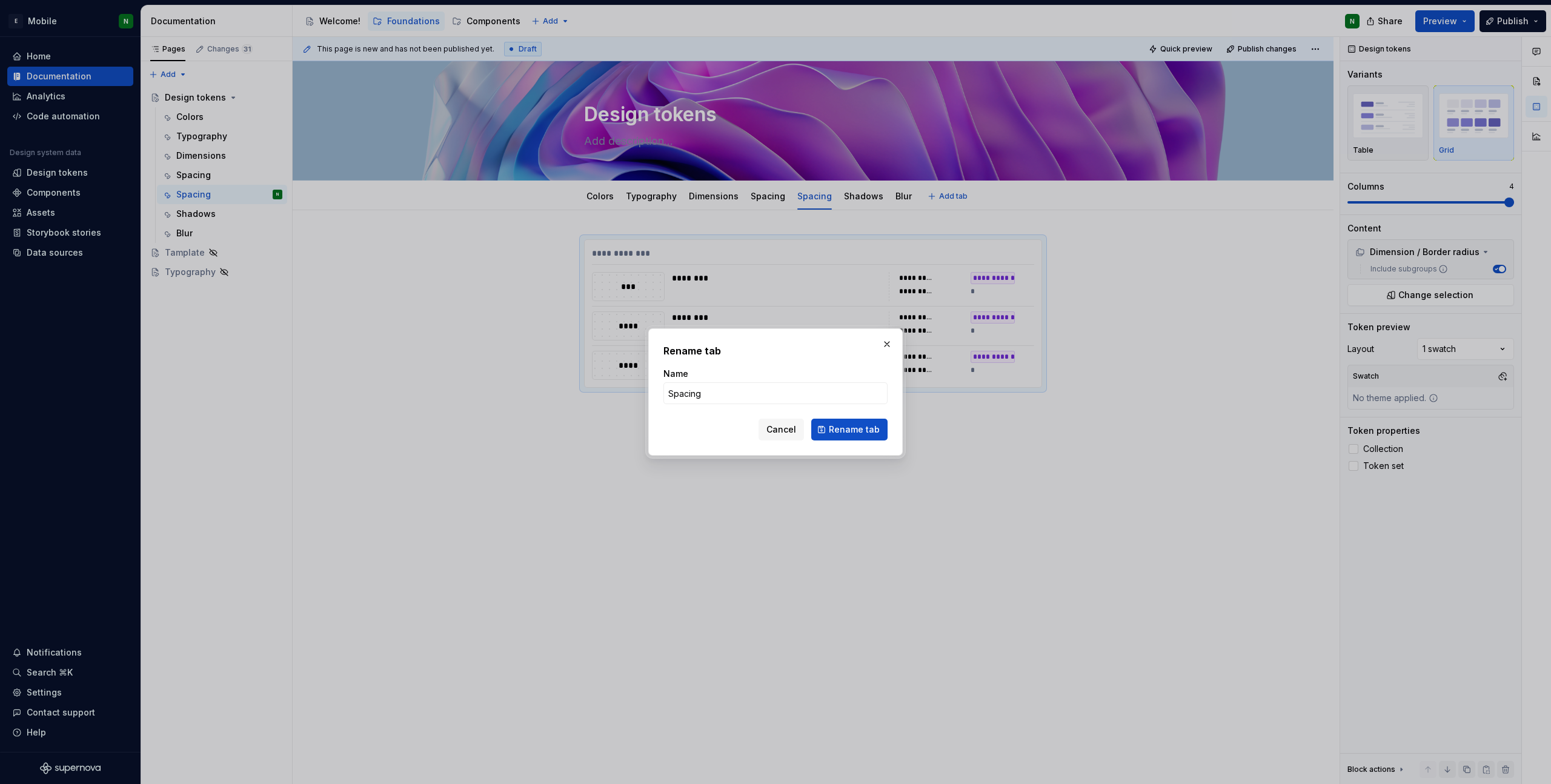
type textarea "*"
click at [718, 395] on input "Spacing" at bounding box center [776, 393] width 224 height 22
type input "Radiuses"
click at [851, 441] on div "Rename tab Name Radiuses Cancel Rename tab" at bounding box center [776, 391] width 255 height 127
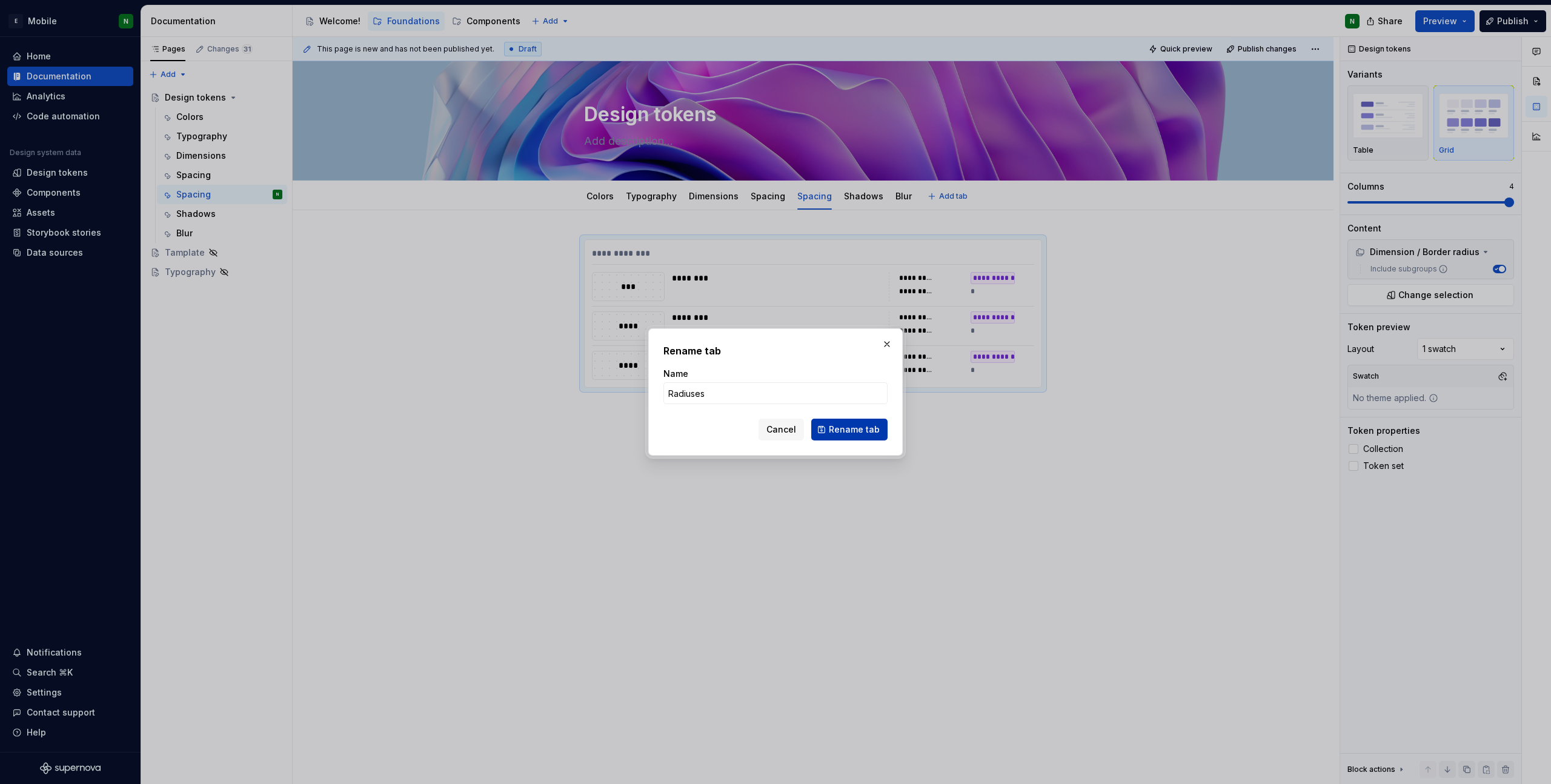
click at [852, 434] on span "Rename tab" at bounding box center [854, 430] width 51 height 12
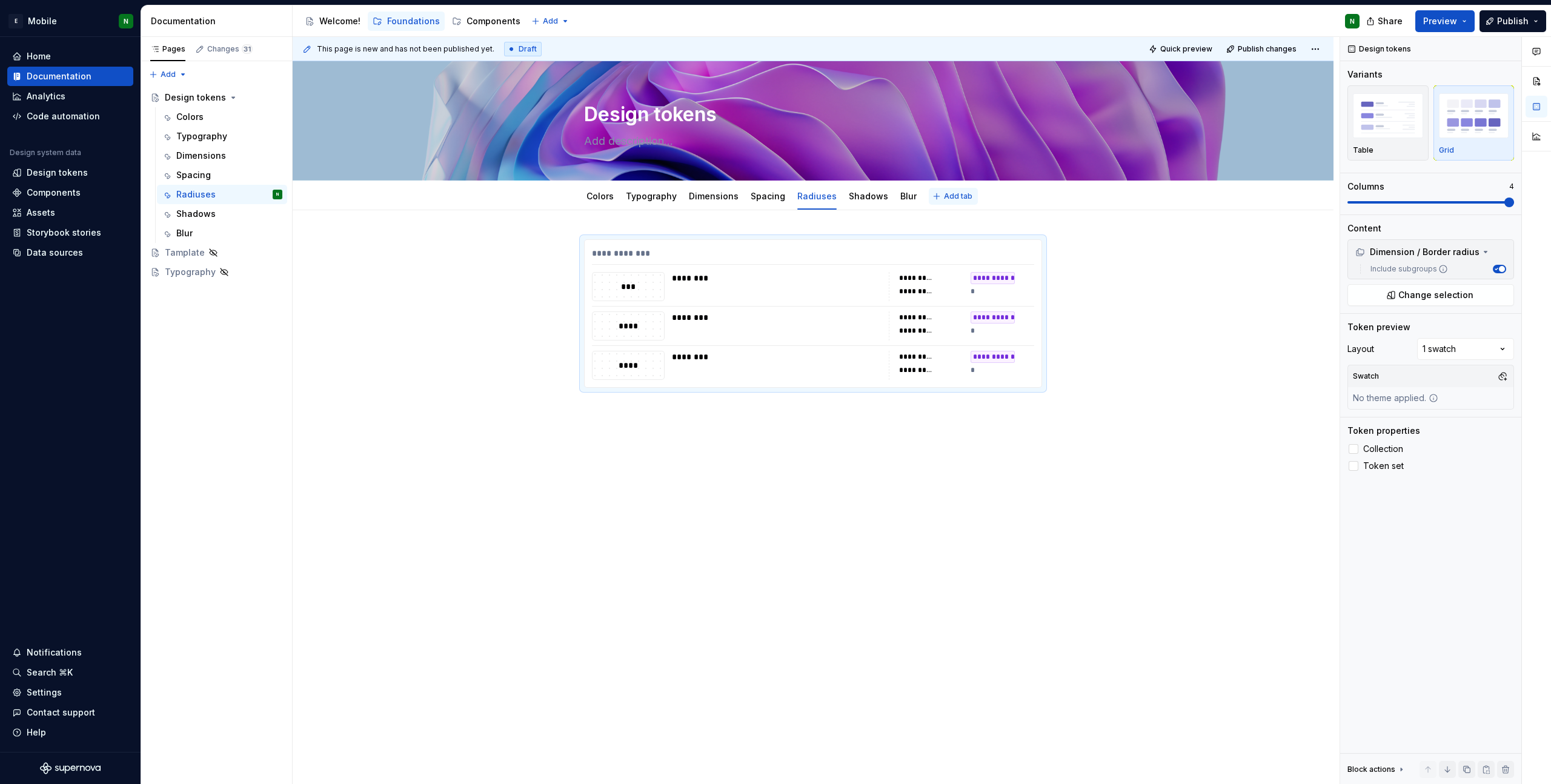
click at [930, 198] on button "Add tab" at bounding box center [953, 196] width 49 height 17
click at [895, 184] on html "E Mobile N Home Documentation Analytics Code automation Design system data Desi…" at bounding box center [776, 392] width 1551 height 784
click at [930, 230] on div "Duplicate tab" at bounding box center [962, 223] width 138 height 20
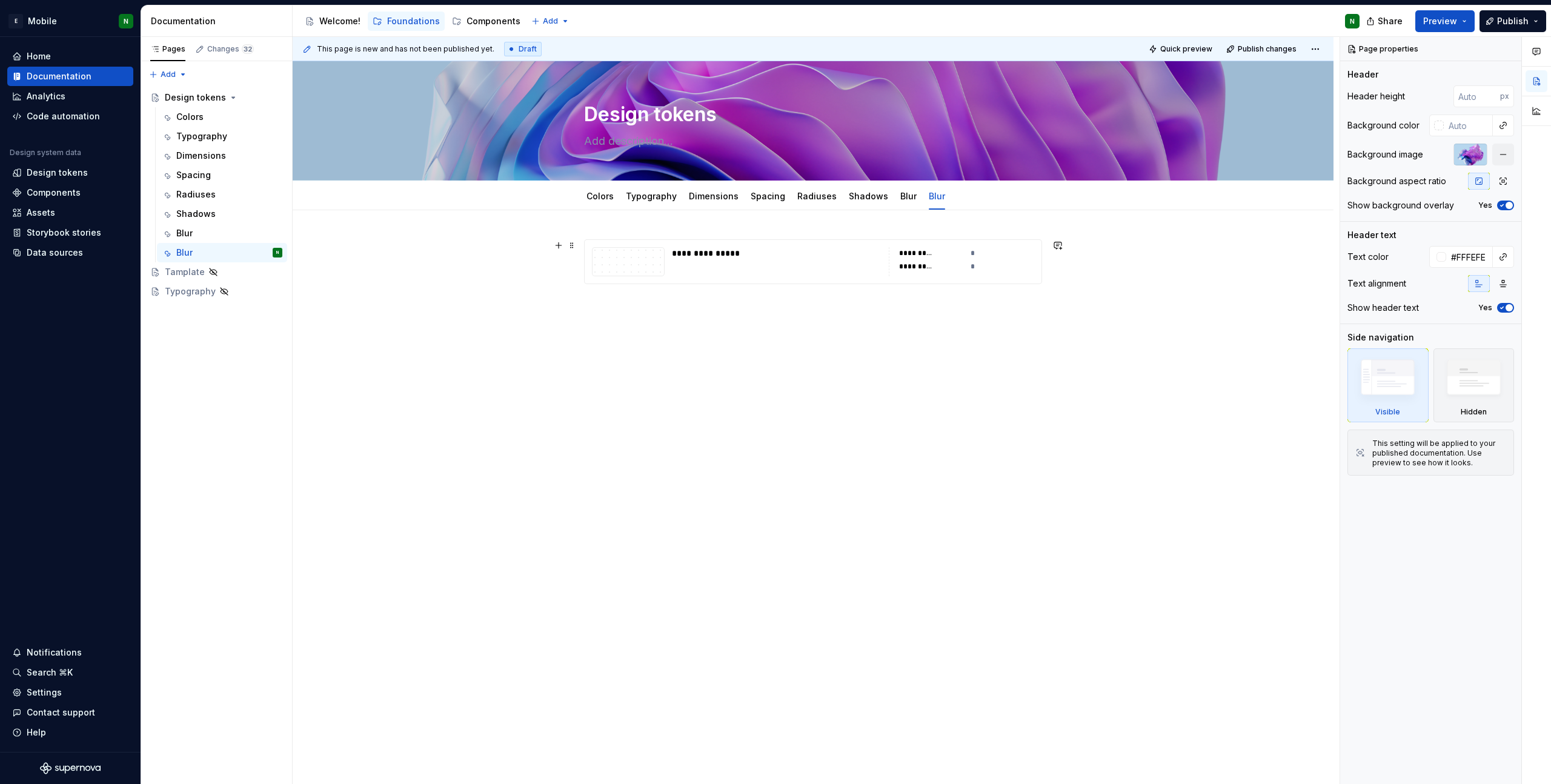
click at [854, 267] on div "**********" at bounding box center [776, 261] width 210 height 29
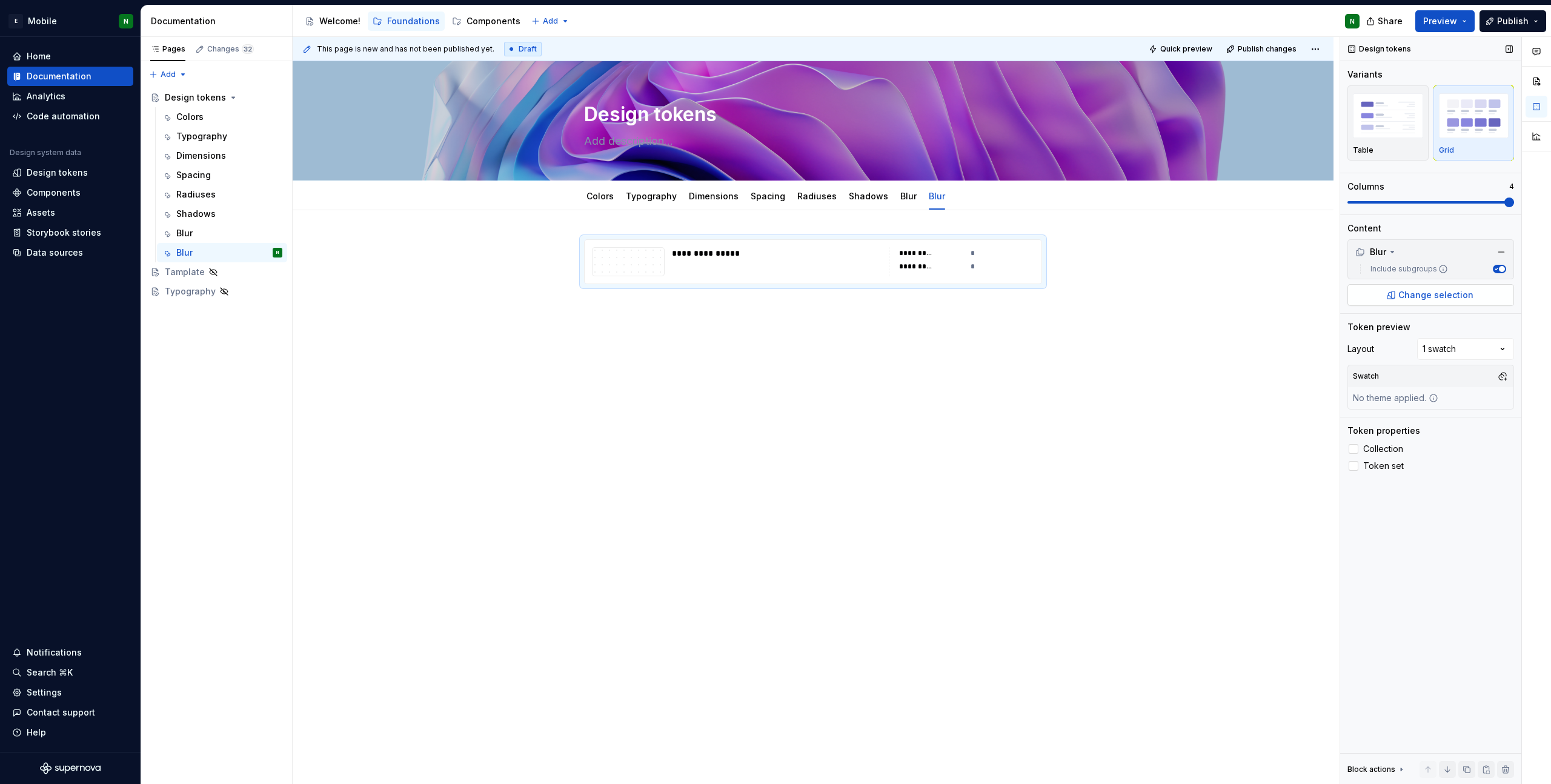
click at [1399, 298] on button "Change selection" at bounding box center [1430, 295] width 166 height 22
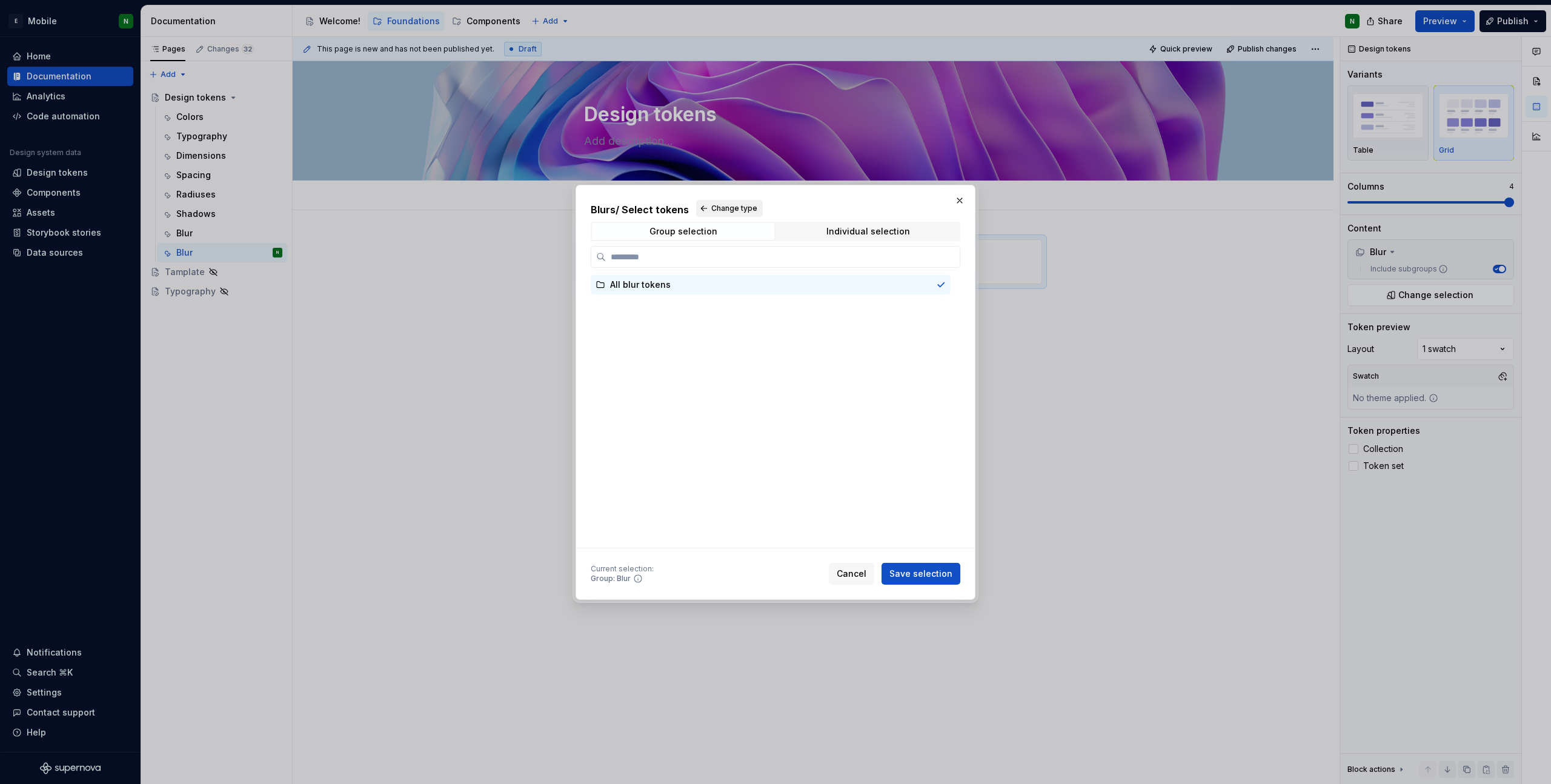
click at [712, 214] on button "Change type" at bounding box center [729, 208] width 67 height 17
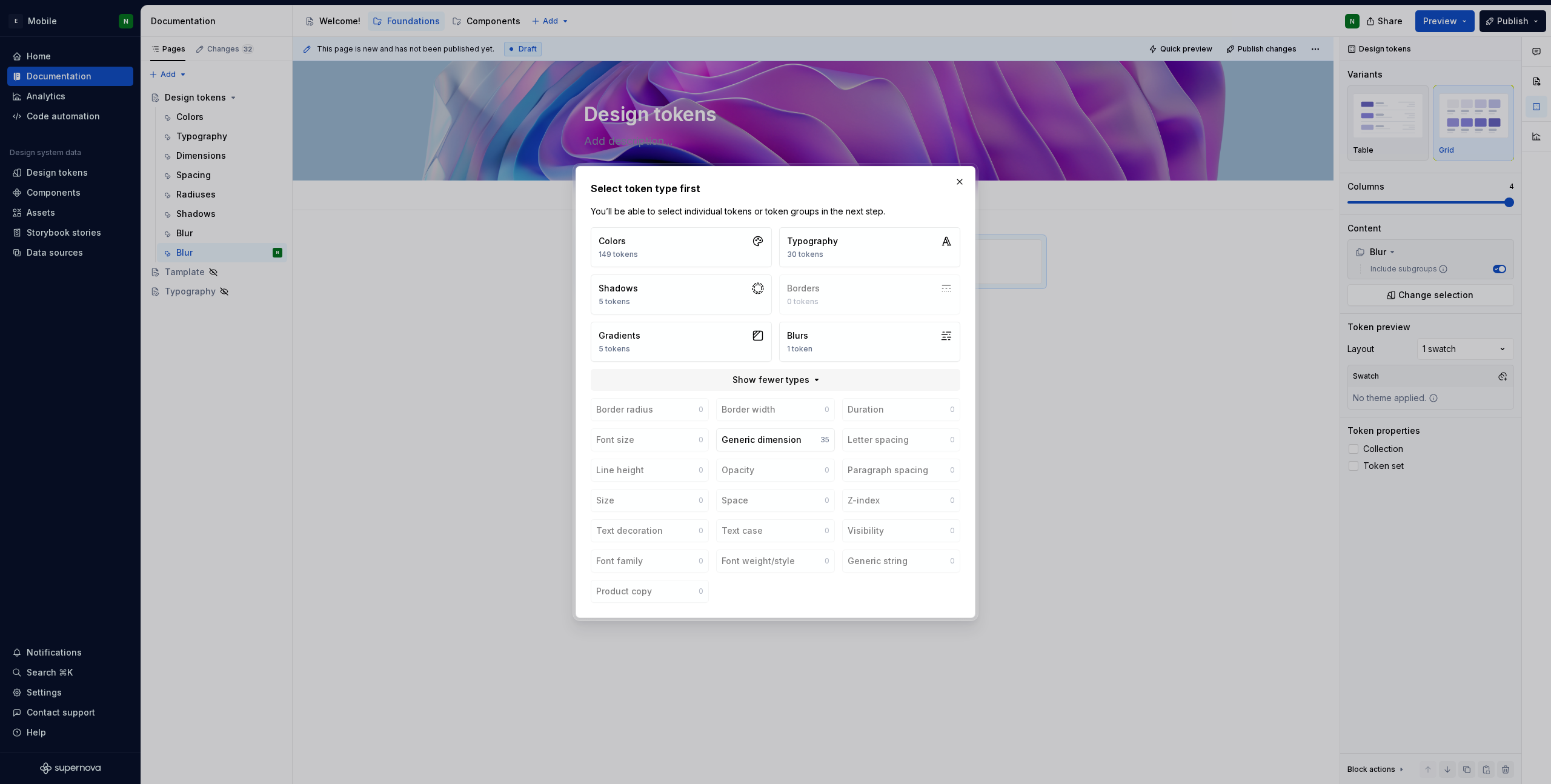
click at [874, 286] on div "Colors 149 tokens Typography 30 tokens Shadows 5 tokens Borders 0 tokens Gradie…" at bounding box center [776, 294] width 370 height 135
click at [953, 185] on button "button" at bounding box center [959, 181] width 17 height 17
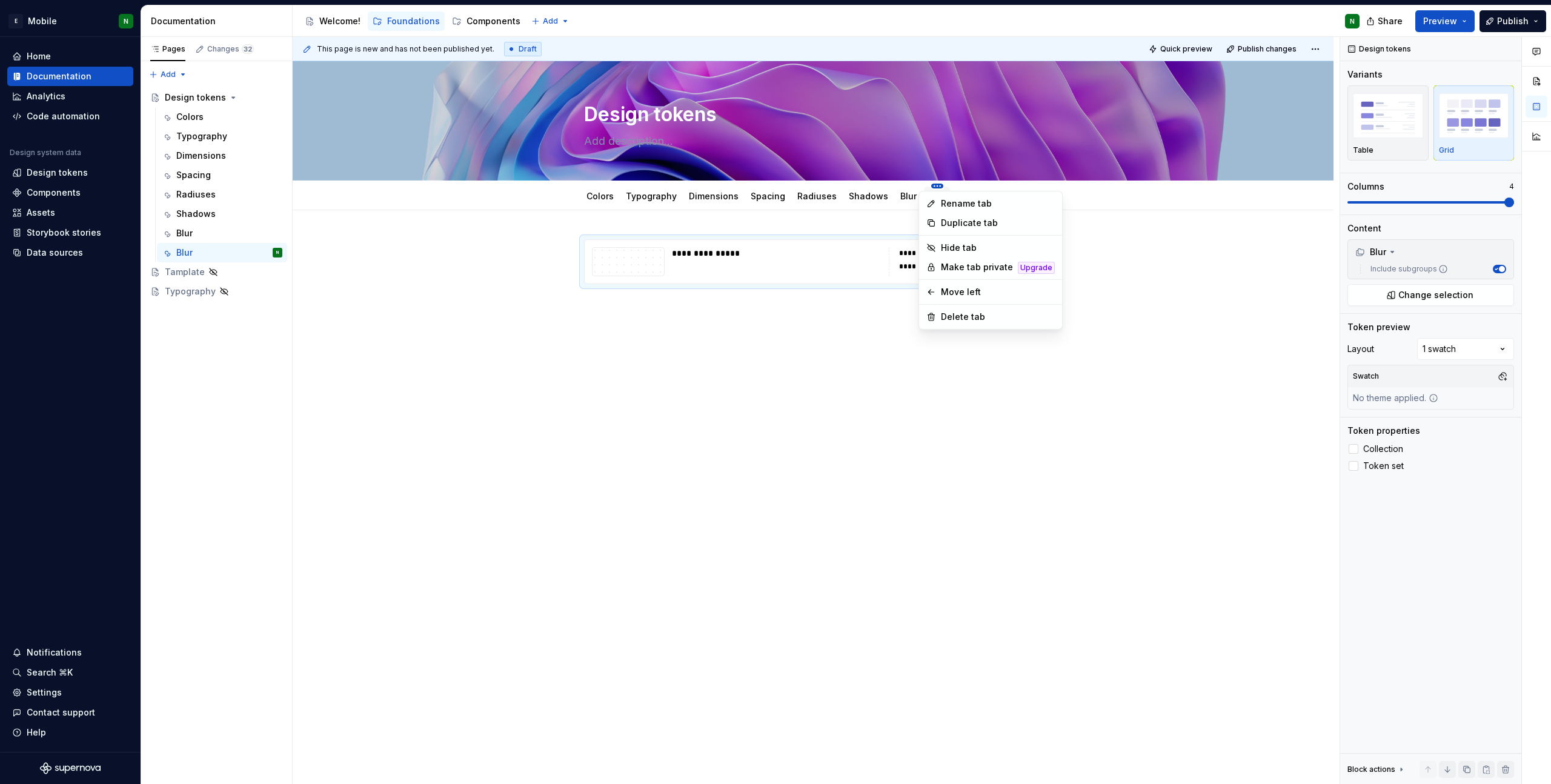
click at [924, 185] on html "E Mobile N Home Documentation Analytics Code automation Design system data Desi…" at bounding box center [776, 392] width 1551 height 784
click at [954, 317] on div "Delete tab" at bounding box center [998, 317] width 114 height 12
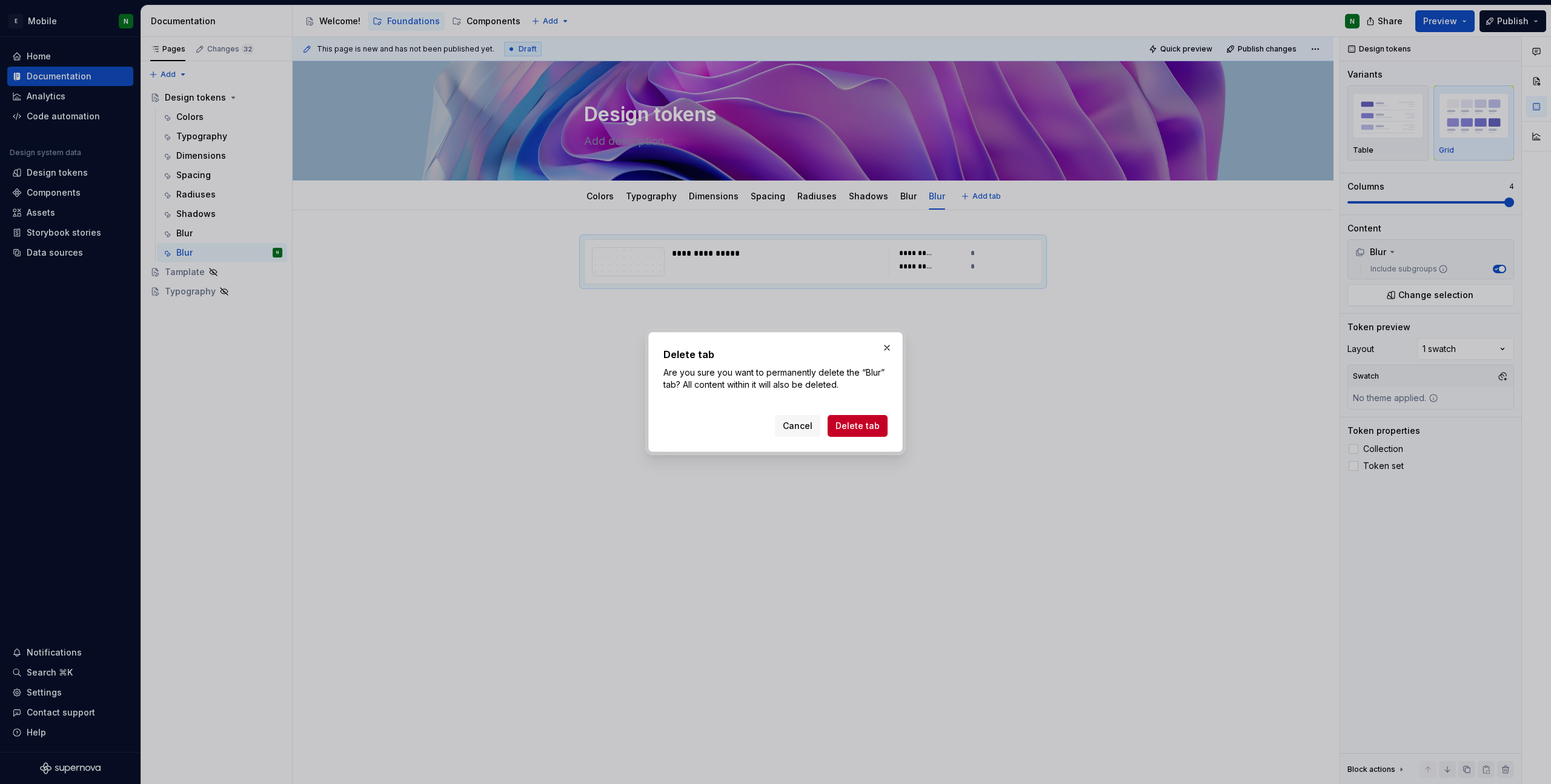
click at [864, 443] on div "Delete tab Are you sure you want to permanently delete the “Blur” tab? All cont…" at bounding box center [776, 392] width 255 height 120
click at [864, 434] on button "Delete tab" at bounding box center [857, 426] width 60 height 22
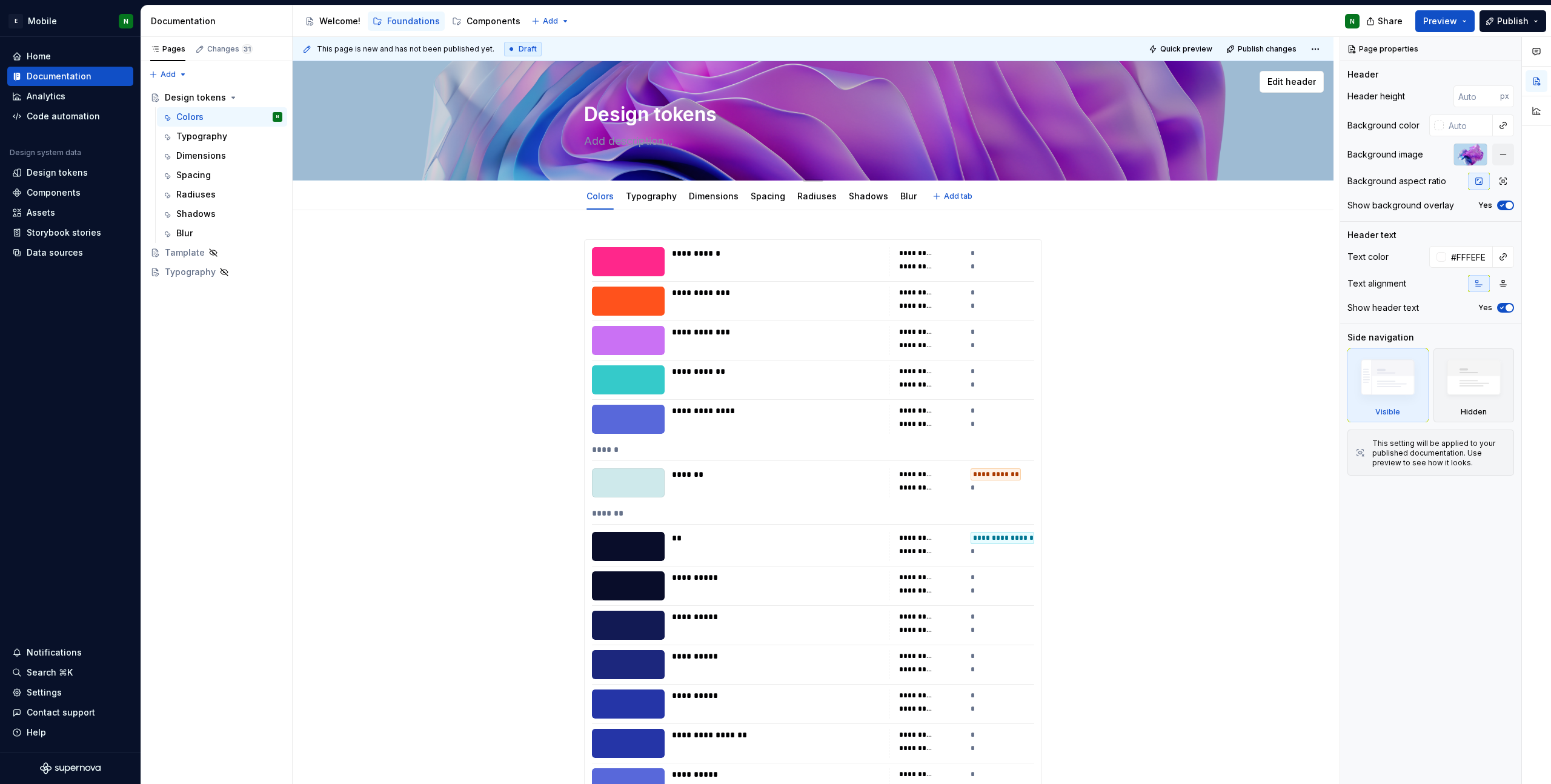
click at [882, 117] on textarea "Design tokens" at bounding box center [811, 114] width 458 height 29
click at [1271, 104] on div at bounding box center [813, 121] width 1041 height 119
click at [1475, 156] on div at bounding box center [1470, 154] width 34 height 22
click at [1465, 154] on div at bounding box center [1470, 154] width 34 height 22
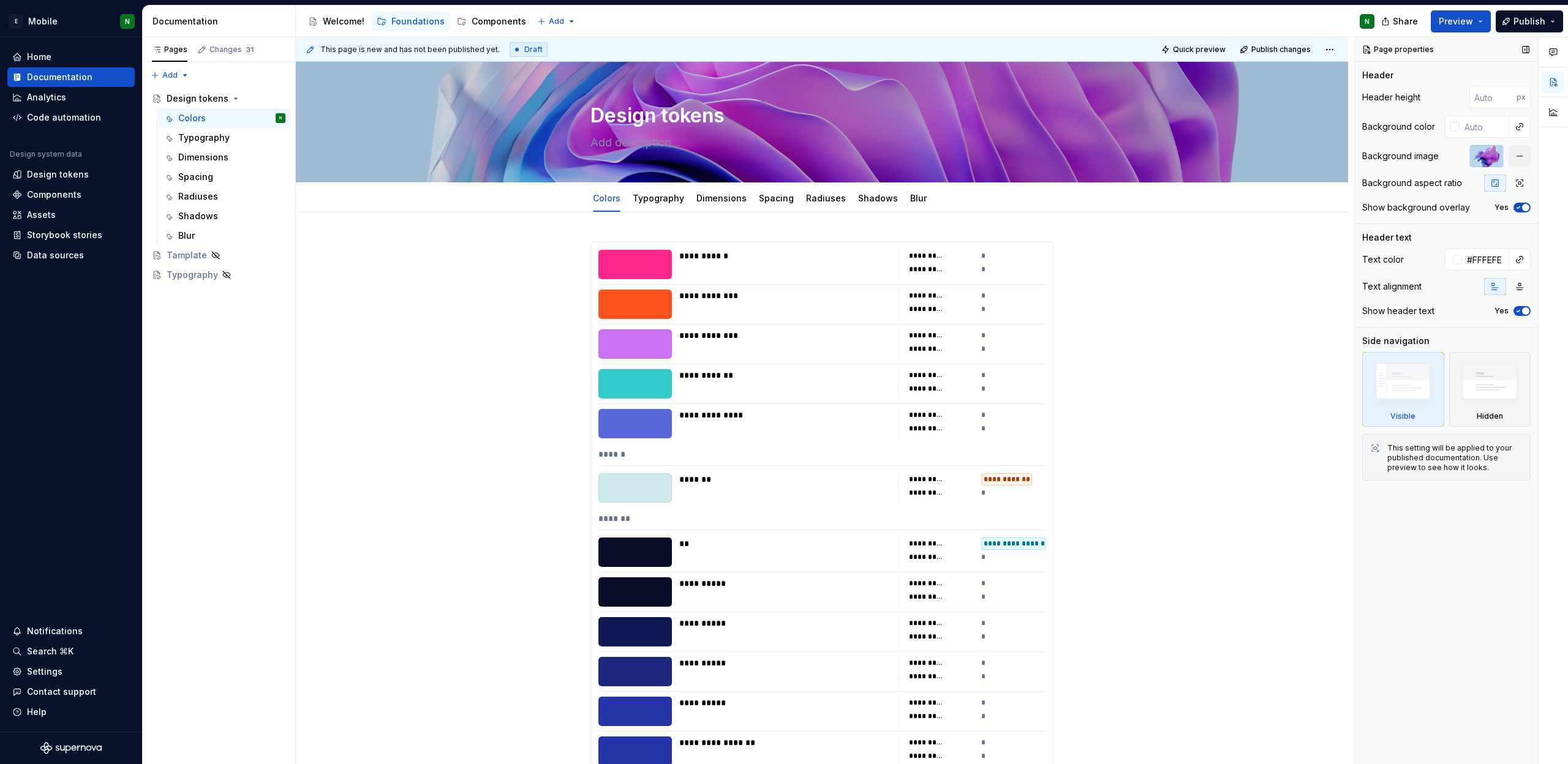
click at [1488, 157] on div at bounding box center [1486, 156] width 34 height 22
click at [1487, 159] on div at bounding box center [1486, 156] width 34 height 22
click at [1524, 163] on button "button" at bounding box center [1520, 156] width 22 height 22
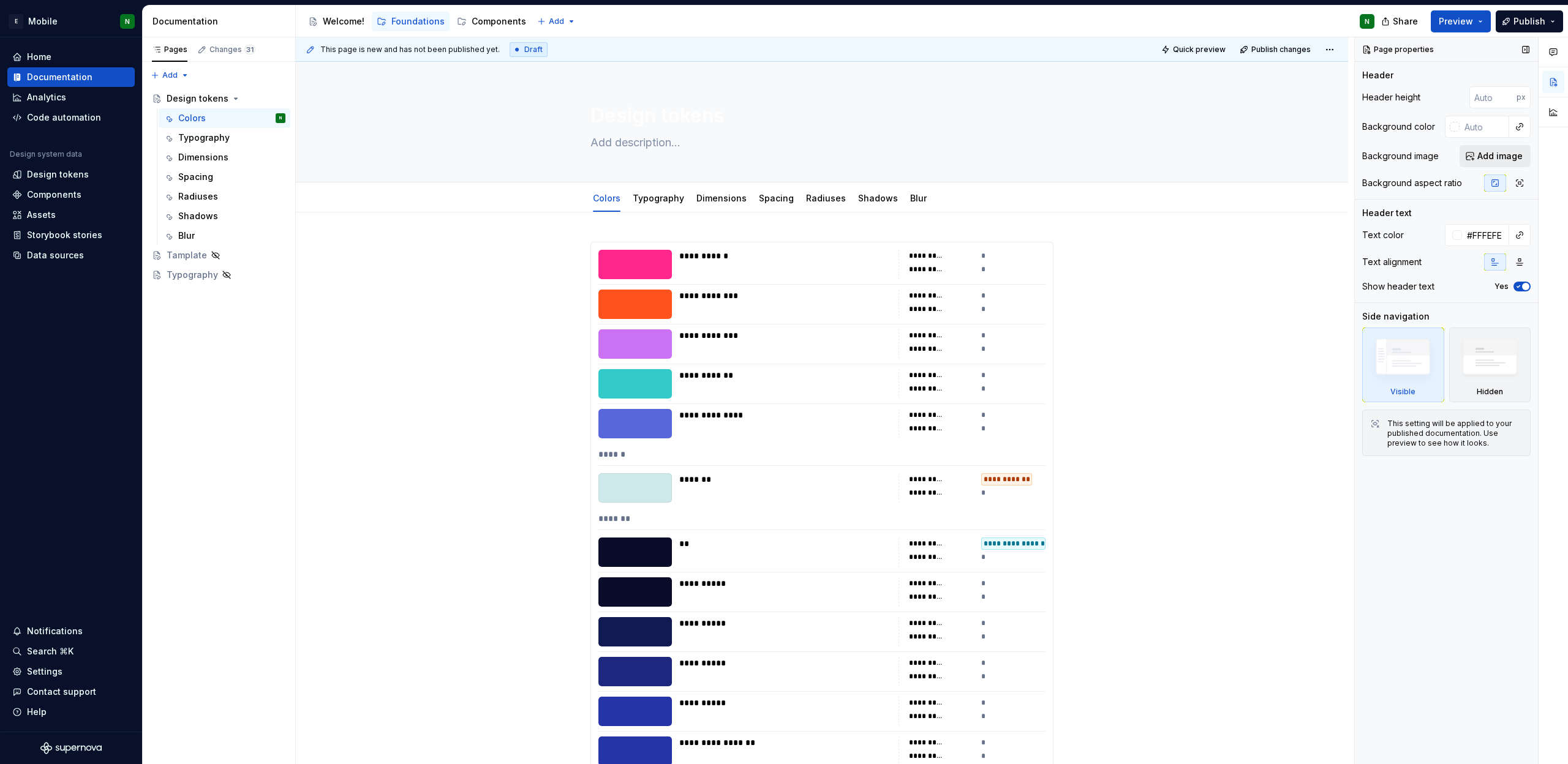
click at [1518, 159] on span "Add image" at bounding box center [1500, 156] width 46 height 12
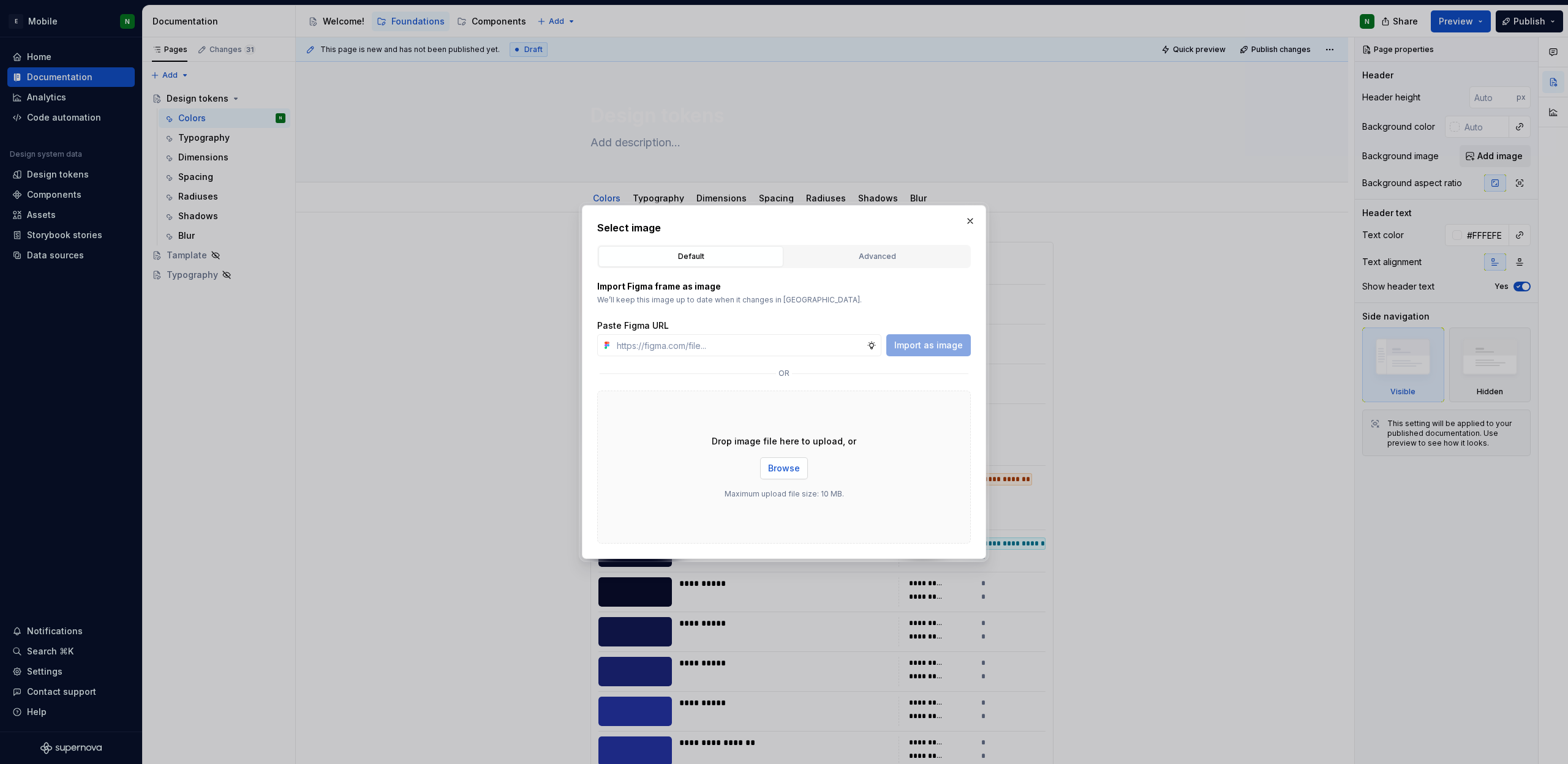
click at [788, 470] on span "Browse" at bounding box center [784, 468] width 32 height 12
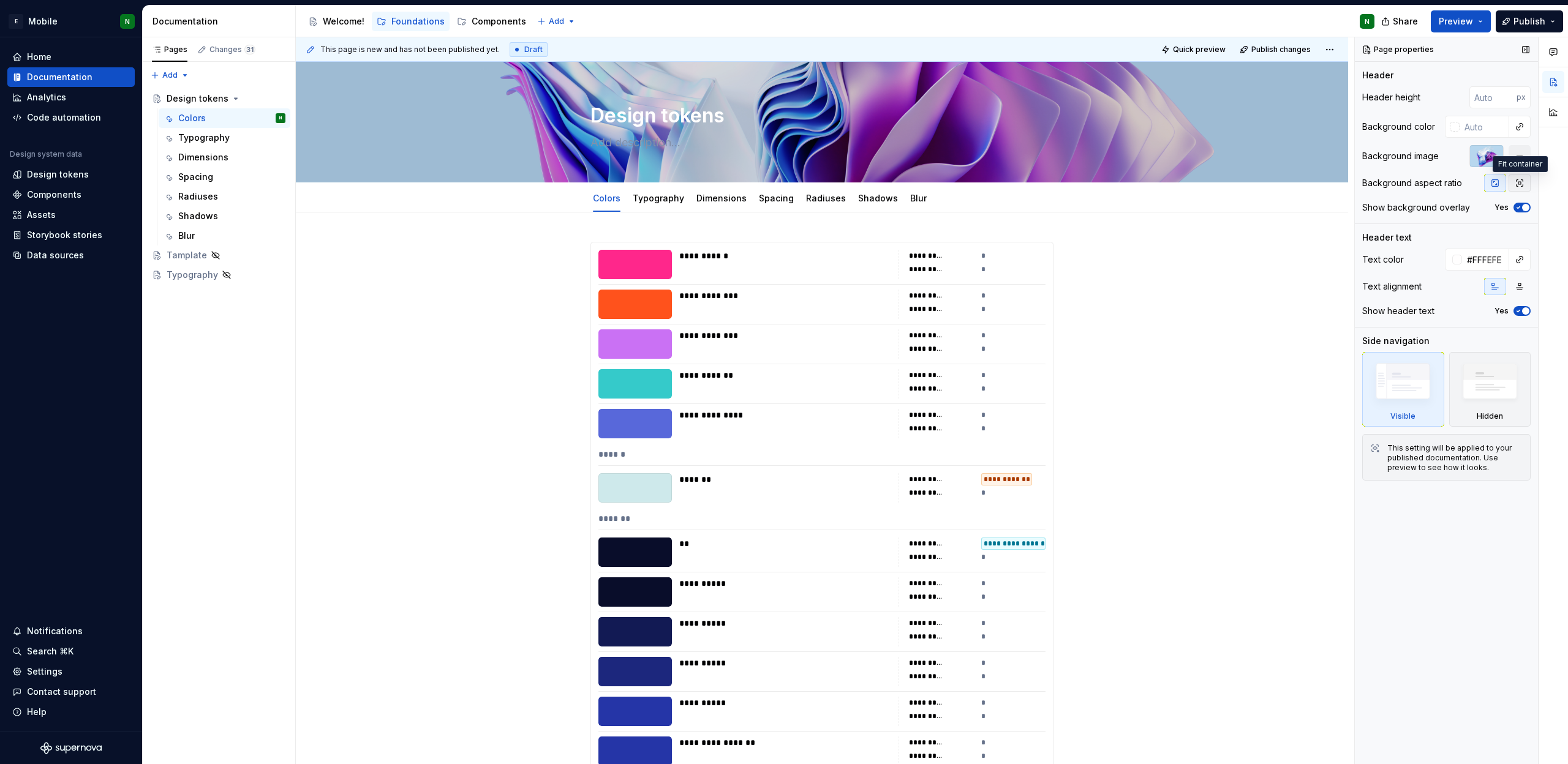
click at [1524, 178] on icon "button" at bounding box center [1520, 183] width 10 height 10
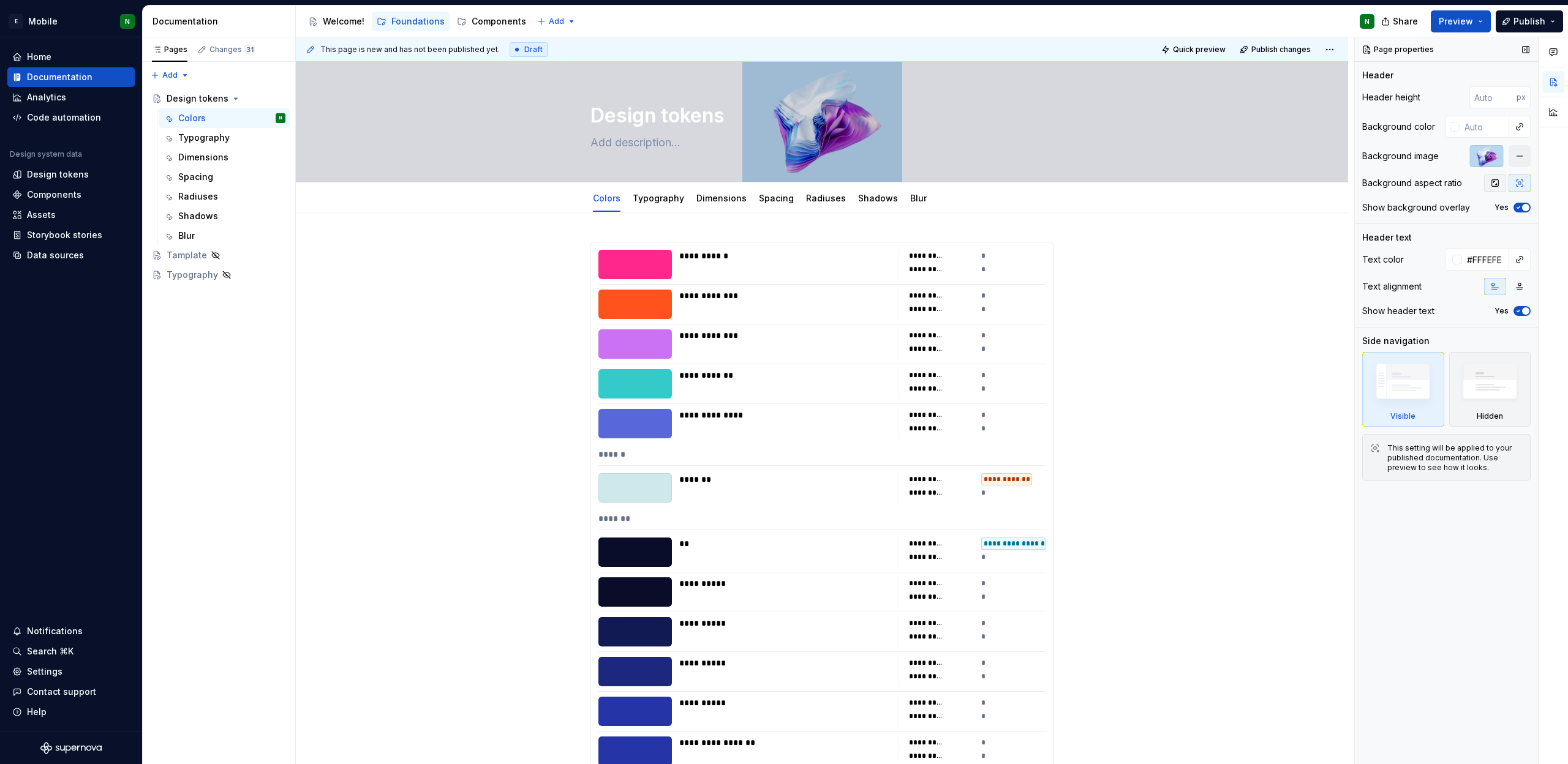
click at [1491, 182] on icon "button" at bounding box center [1495, 183] width 10 height 10
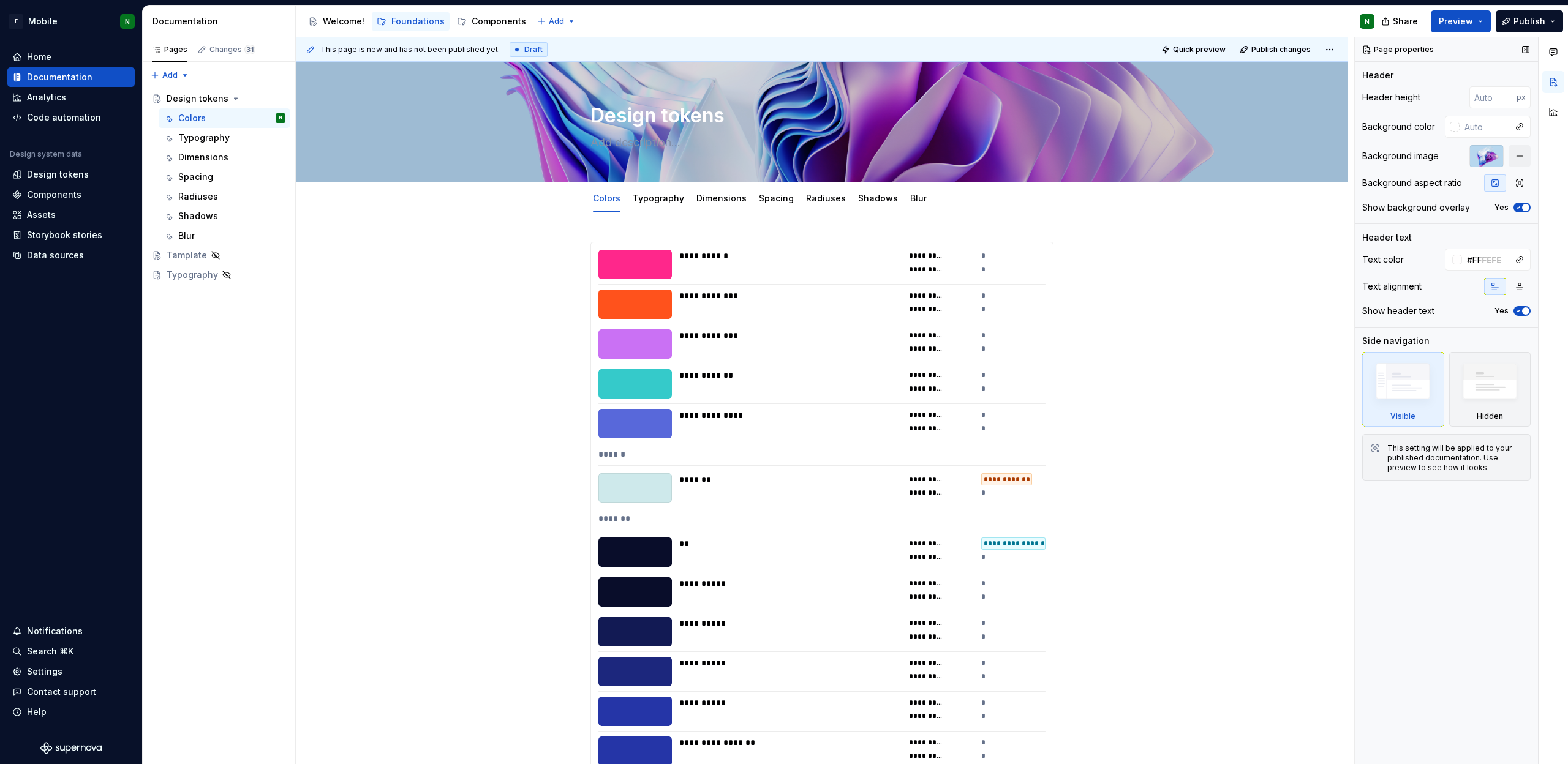
click at [1528, 209] on span "button" at bounding box center [1526, 207] width 7 height 7
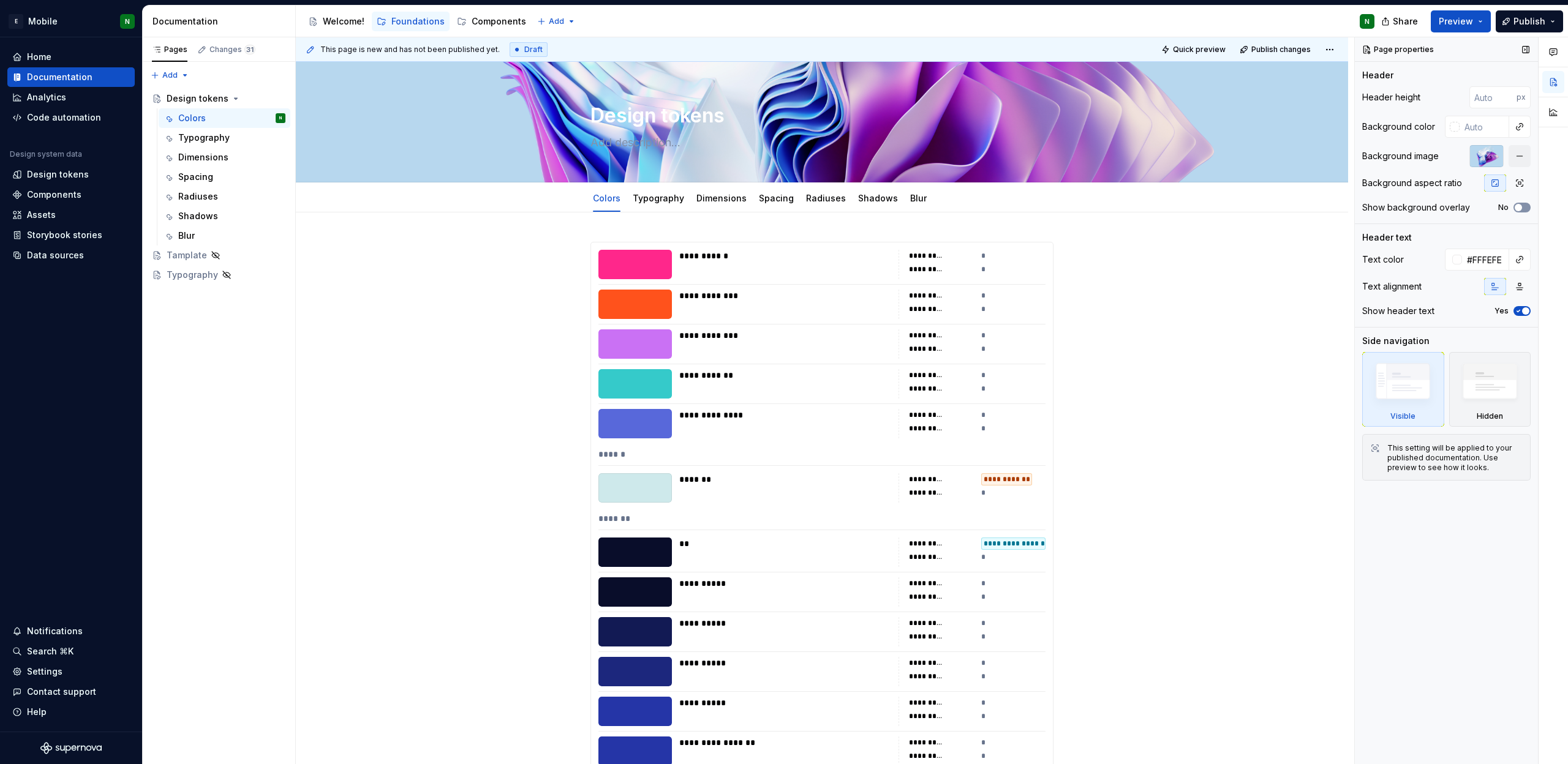
click at [1528, 209] on button "No" at bounding box center [1522, 208] width 17 height 10
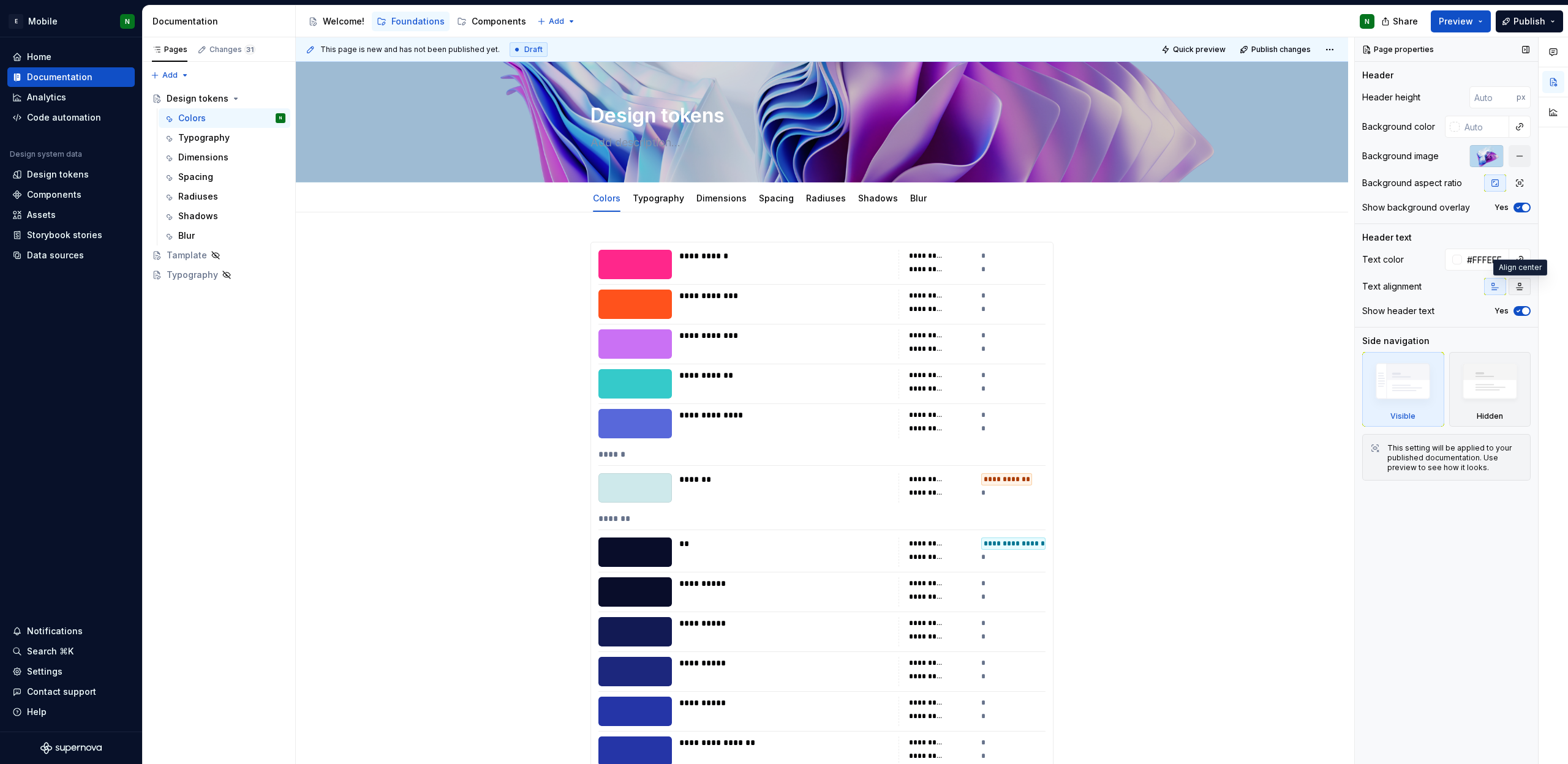
click at [1521, 291] on button "button" at bounding box center [1520, 286] width 22 height 17
click at [1518, 314] on icon "button" at bounding box center [1518, 311] width 10 height 7
click at [1518, 314] on span "button" at bounding box center [1518, 311] width 7 height 7
click at [1518, 314] on icon "button" at bounding box center [1518, 311] width 10 height 7
click at [1518, 314] on span "button" at bounding box center [1518, 311] width 7 height 7
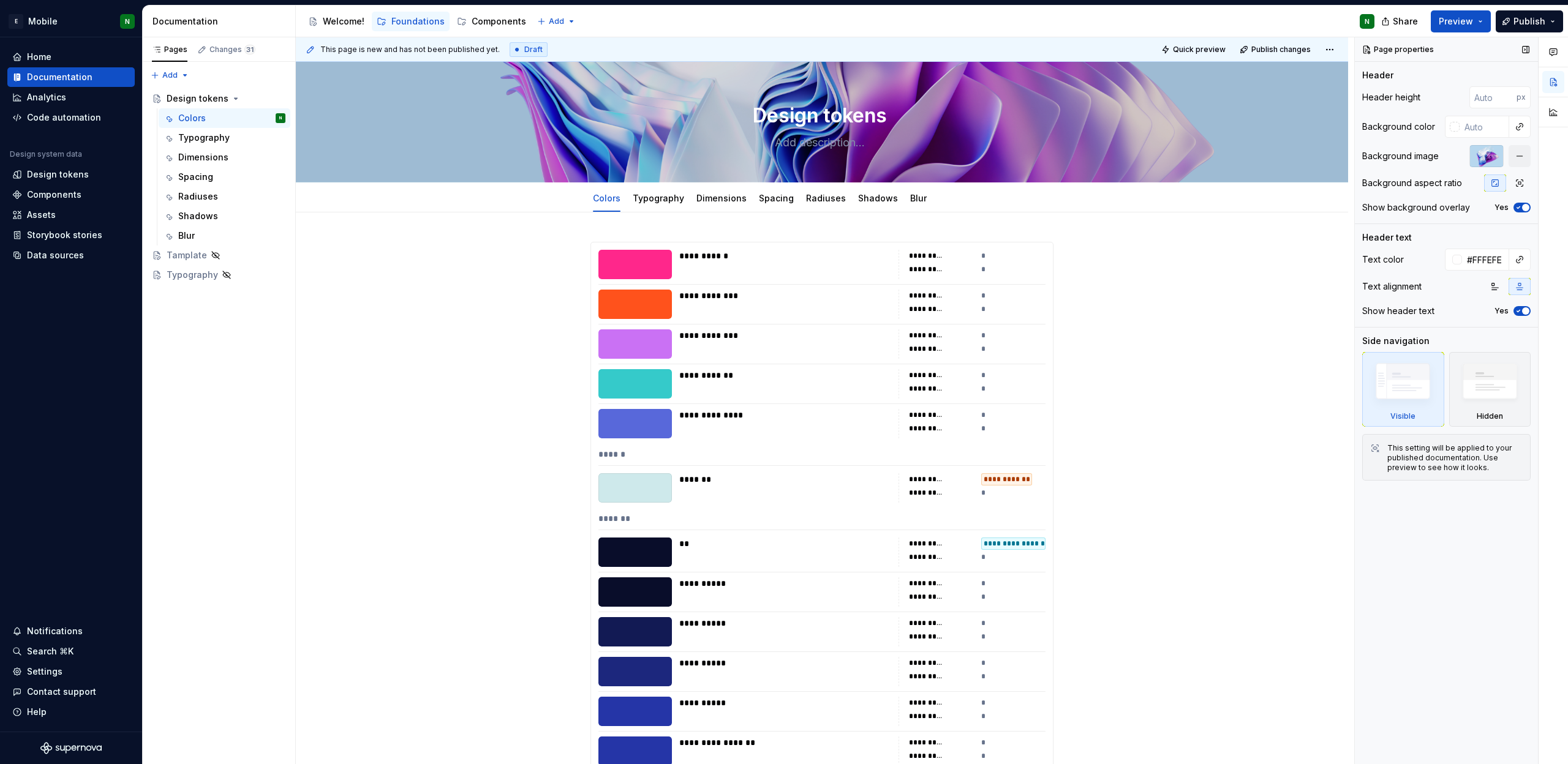
click at [1489, 160] on div at bounding box center [1486, 156] width 34 height 22
click at [1176, 127] on div at bounding box center [821, 122] width 1052 height 120
click at [1517, 162] on button "button" at bounding box center [1520, 156] width 22 height 22
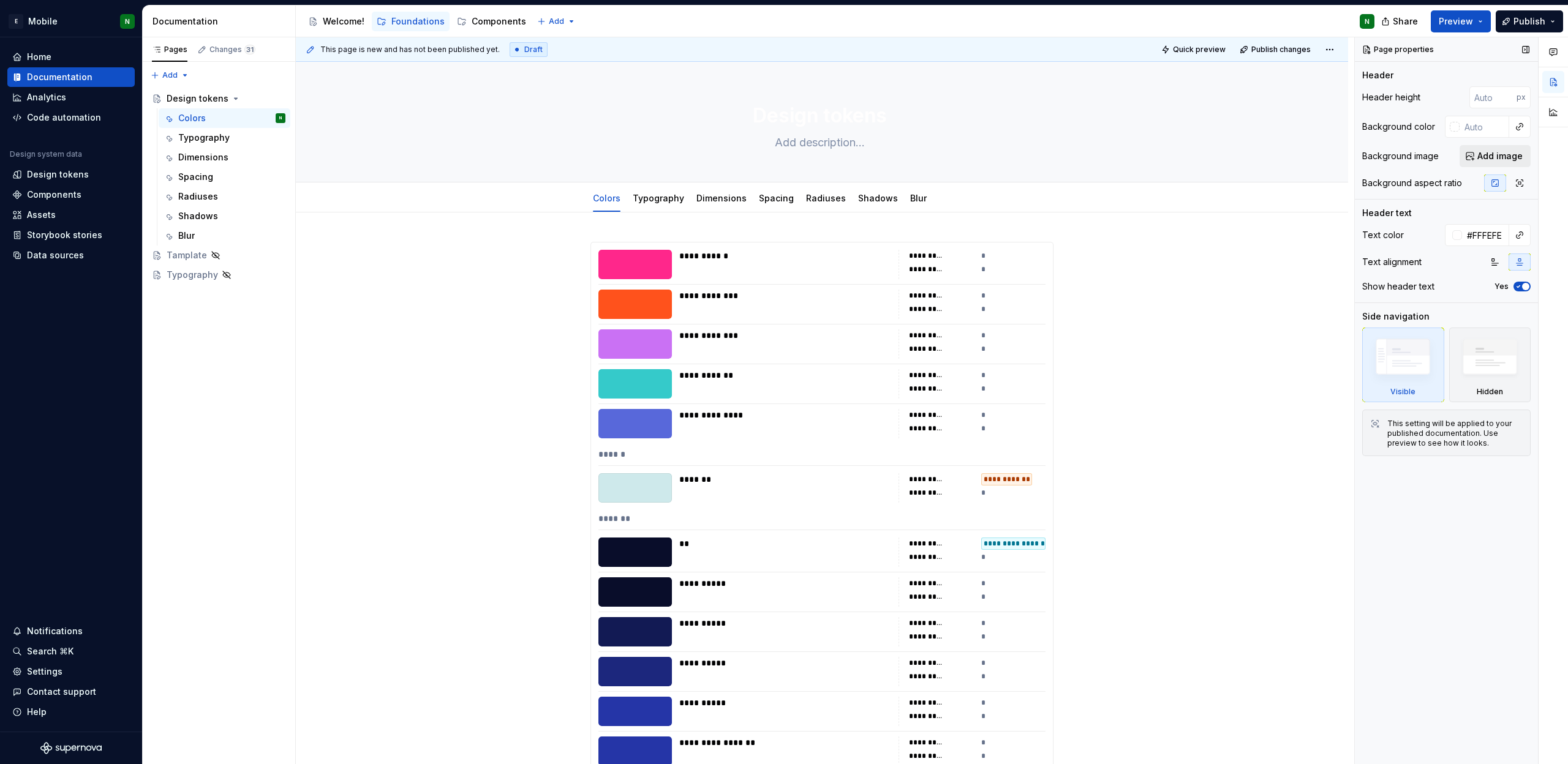
click at [1518, 158] on span "Add image" at bounding box center [1500, 156] width 46 height 12
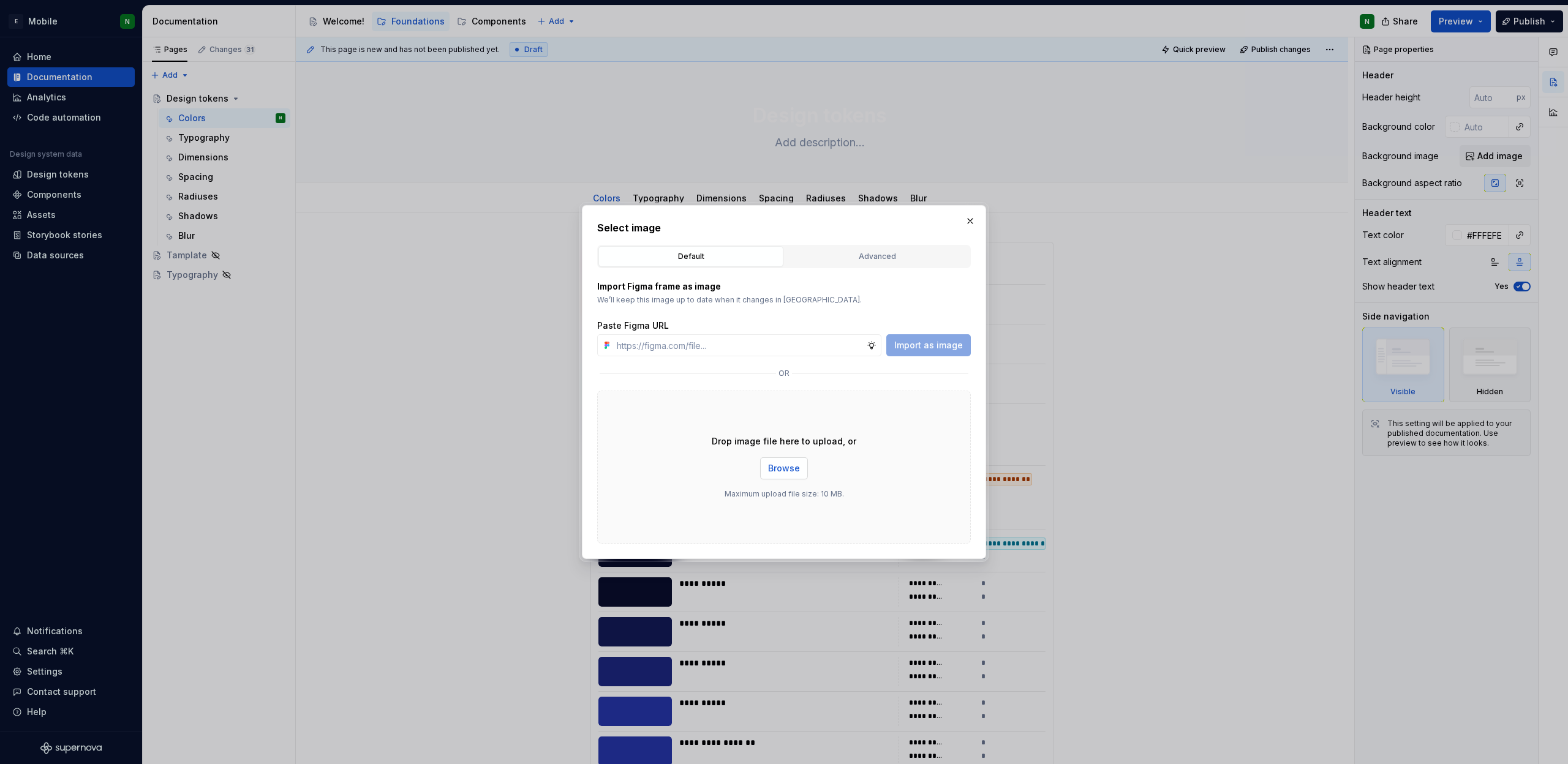
click at [784, 475] on button "Browse" at bounding box center [784, 468] width 48 height 22
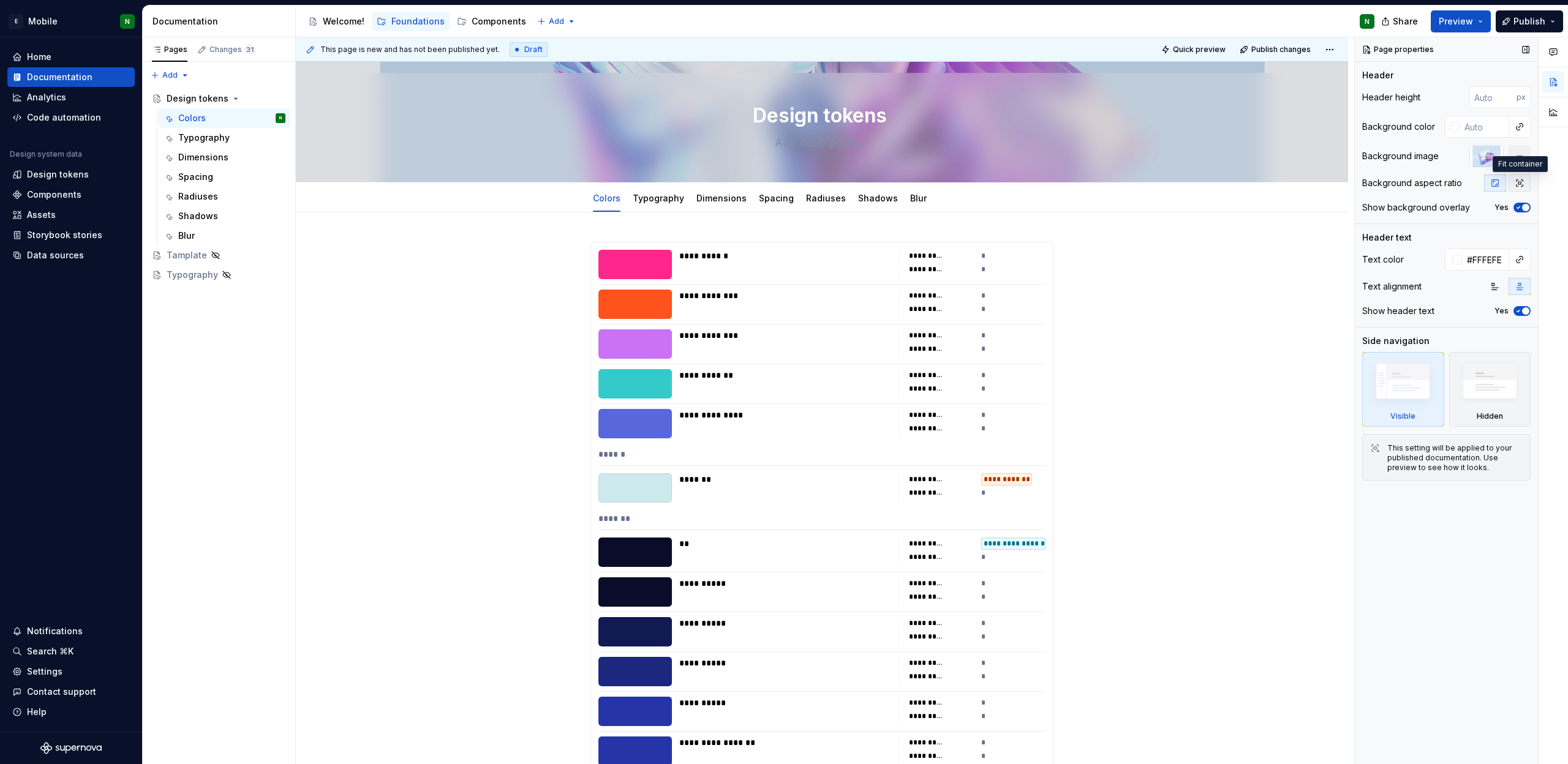
click at [1510, 178] on button "button" at bounding box center [1520, 182] width 22 height 17
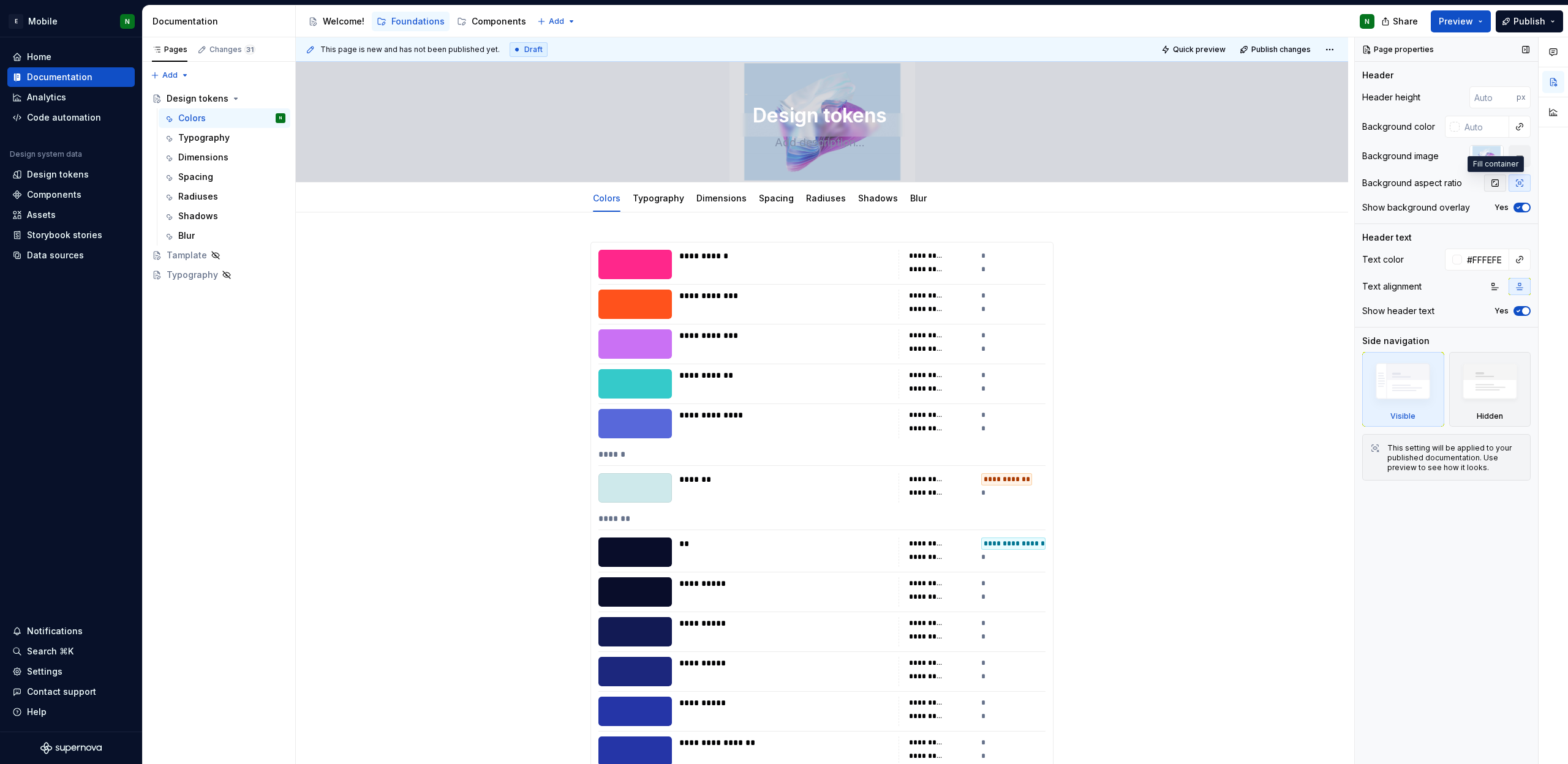
click at [1503, 179] on button "button" at bounding box center [1495, 182] width 22 height 17
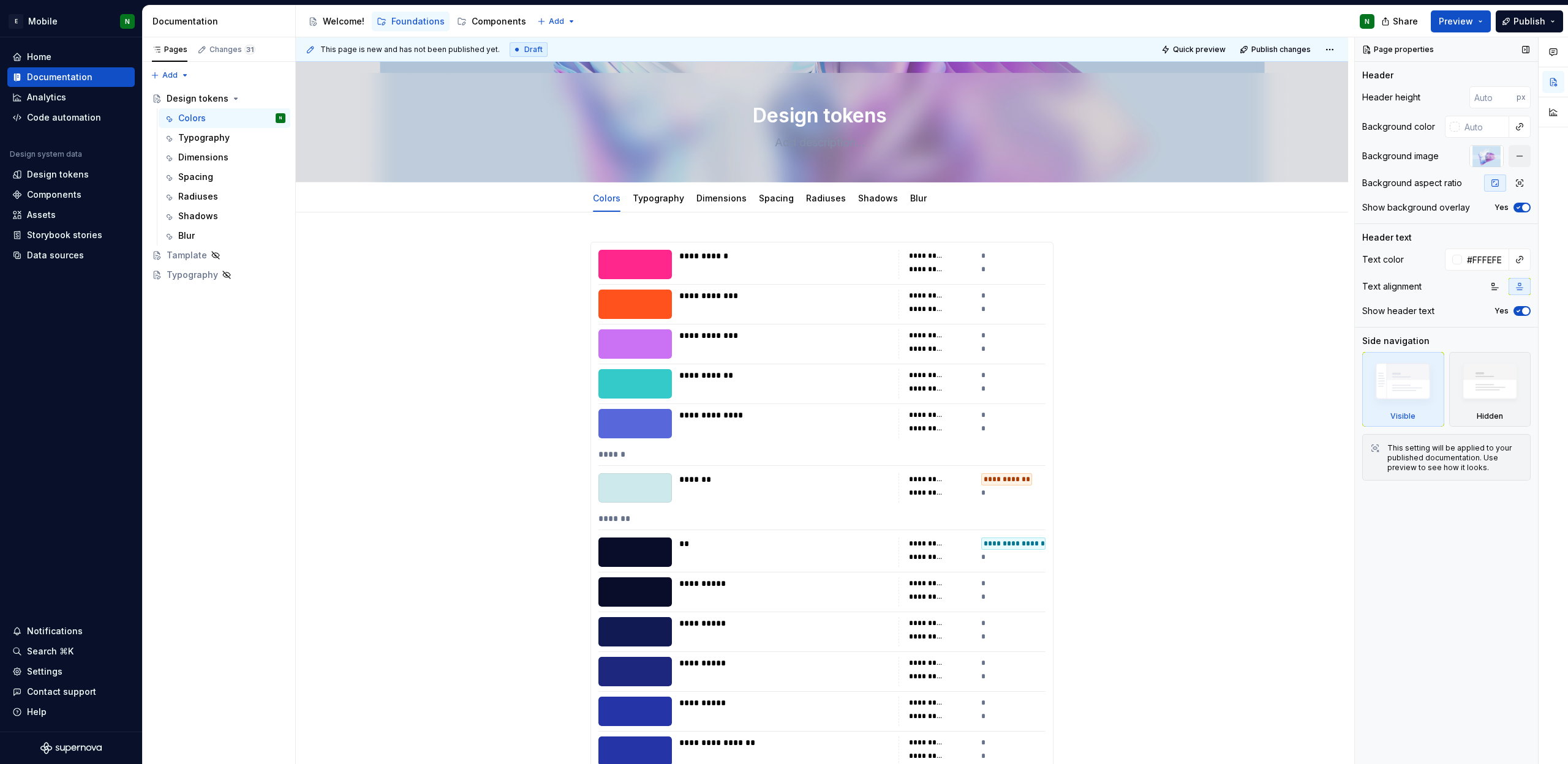
click at [1522, 208] on span "button" at bounding box center [1526, 207] width 7 height 7
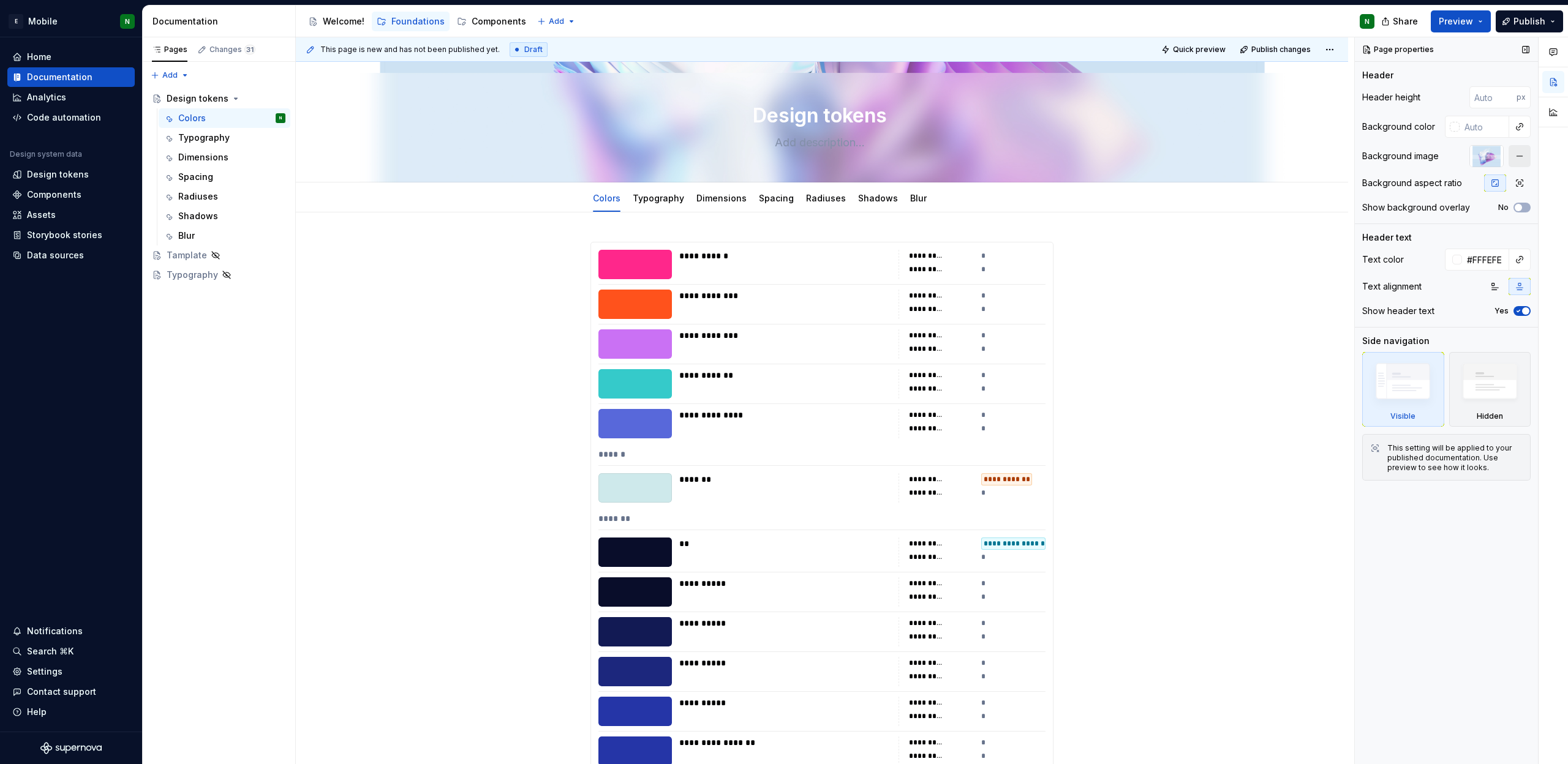
click at [1518, 155] on button "button" at bounding box center [1520, 156] width 22 height 22
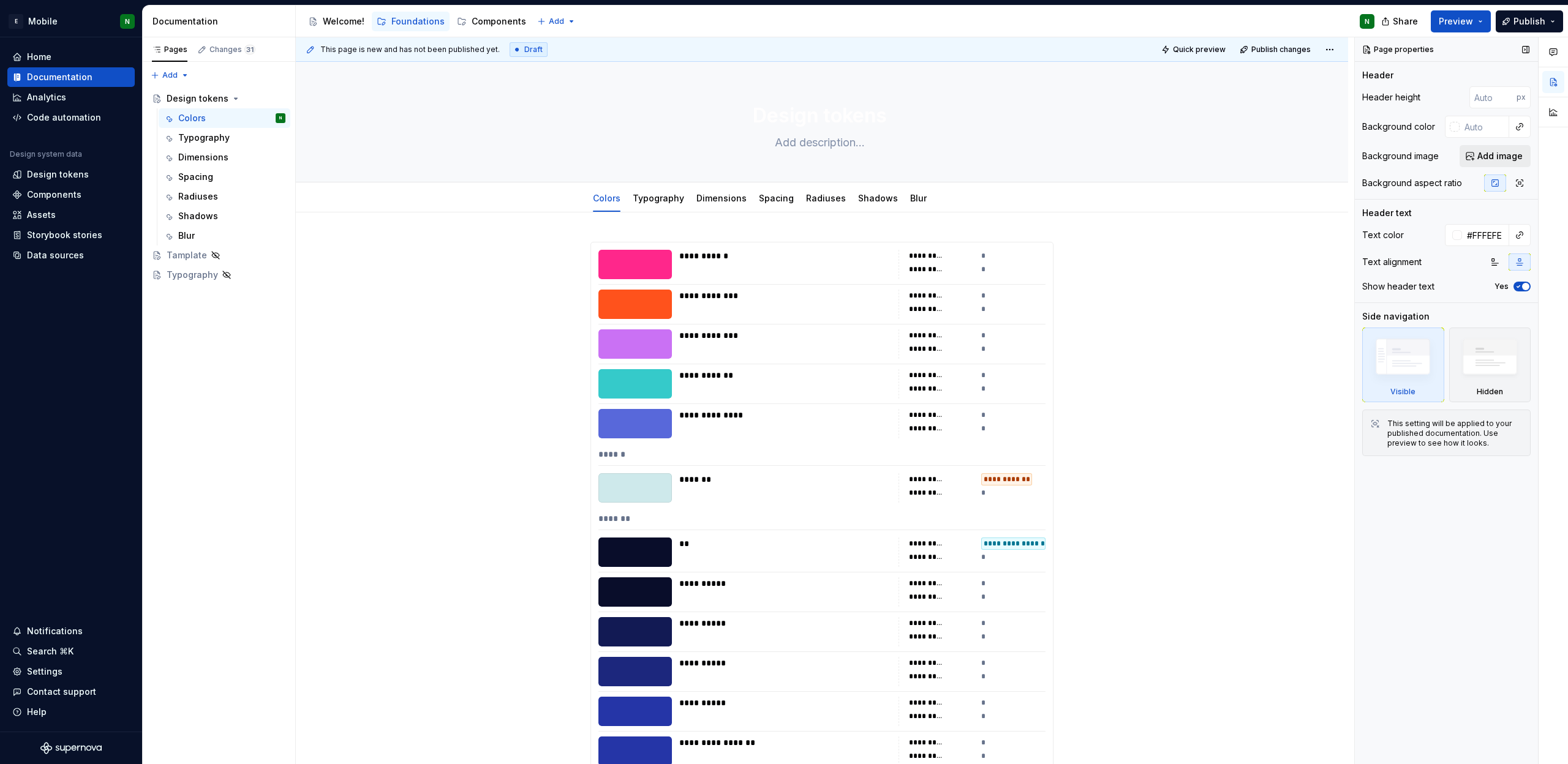
click at [1487, 153] on span "Add image" at bounding box center [1500, 156] width 46 height 12
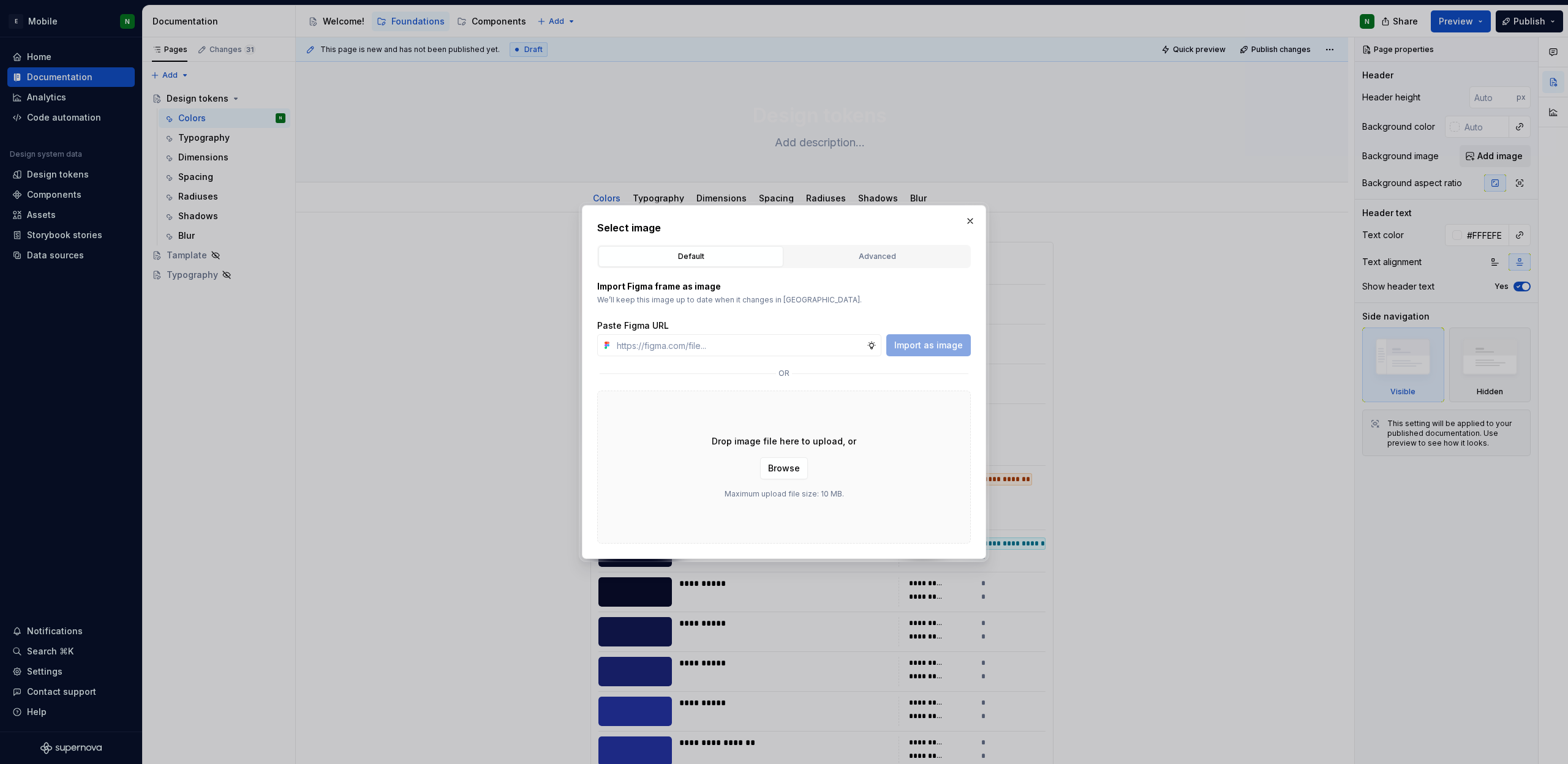
click at [789, 456] on div "Drop image file here to upload, or Browse Maximum upload file size: 10 MB." at bounding box center [784, 467] width 374 height 153
click at [788, 471] on span "Browse" at bounding box center [784, 468] width 32 height 12
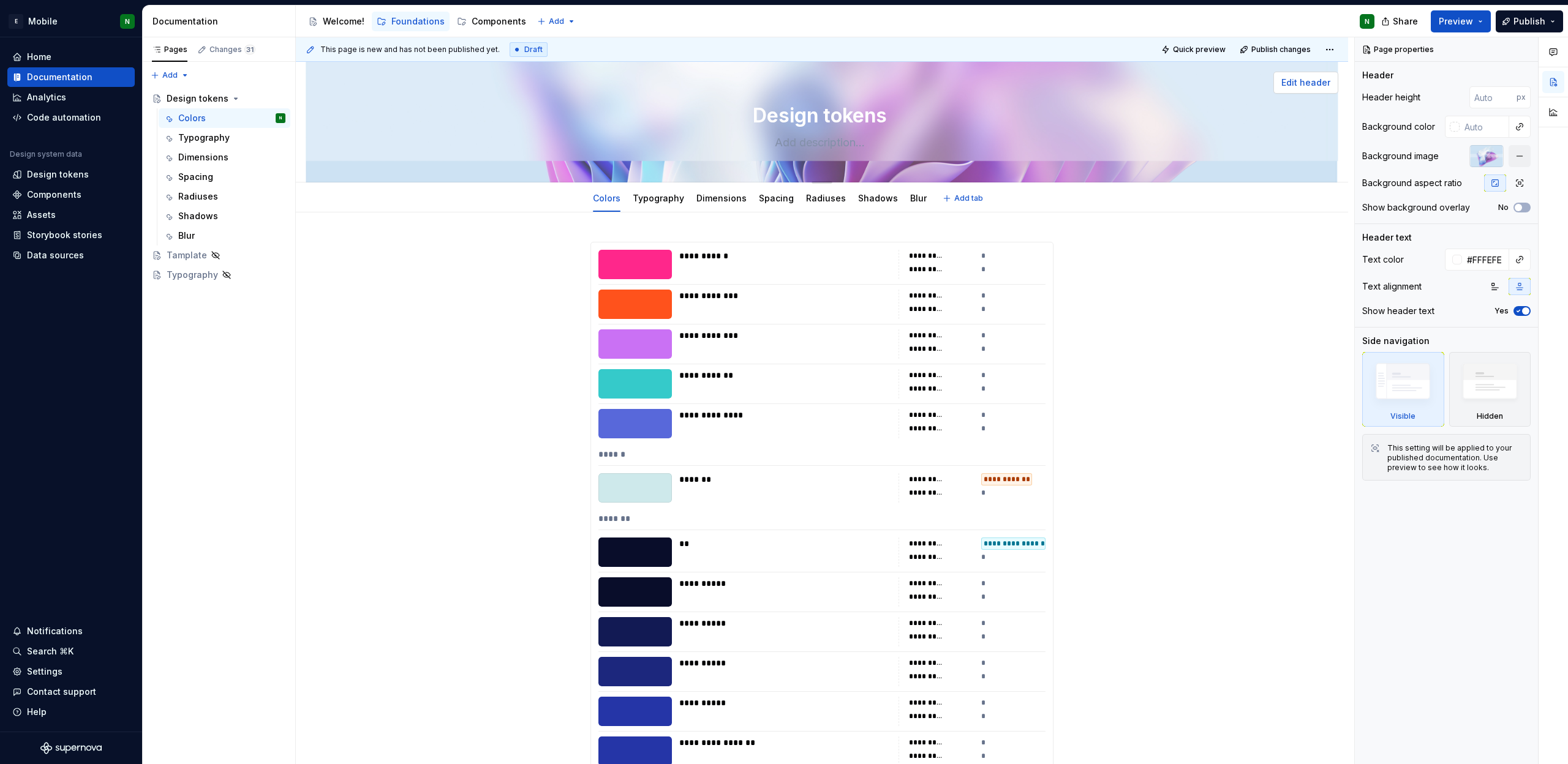
click at [1275, 82] on button "Edit header" at bounding box center [1306, 82] width 65 height 22
click at [1519, 158] on button "button" at bounding box center [1520, 156] width 22 height 22
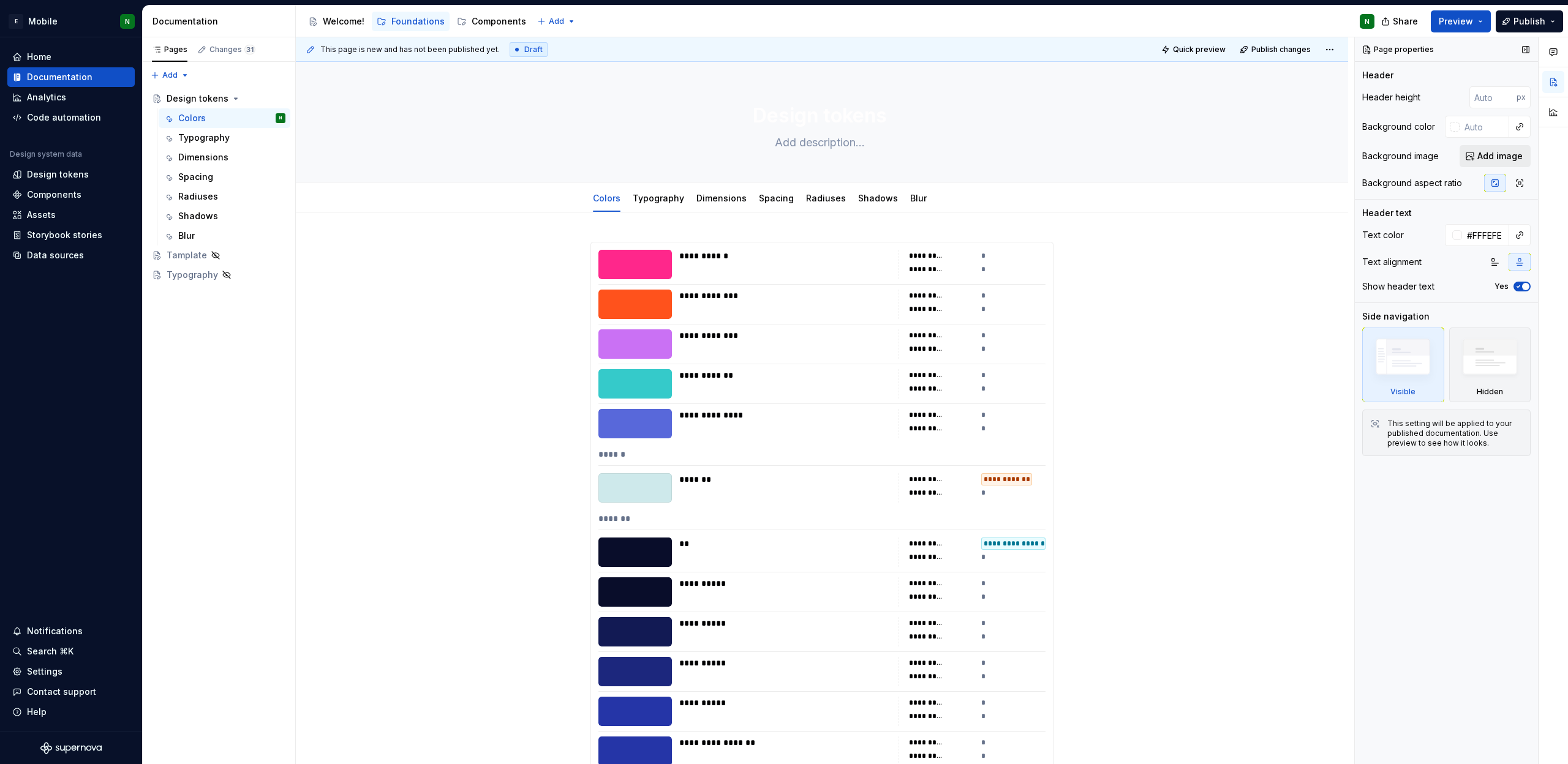
click at [1486, 160] on span "Add image" at bounding box center [1500, 156] width 46 height 12
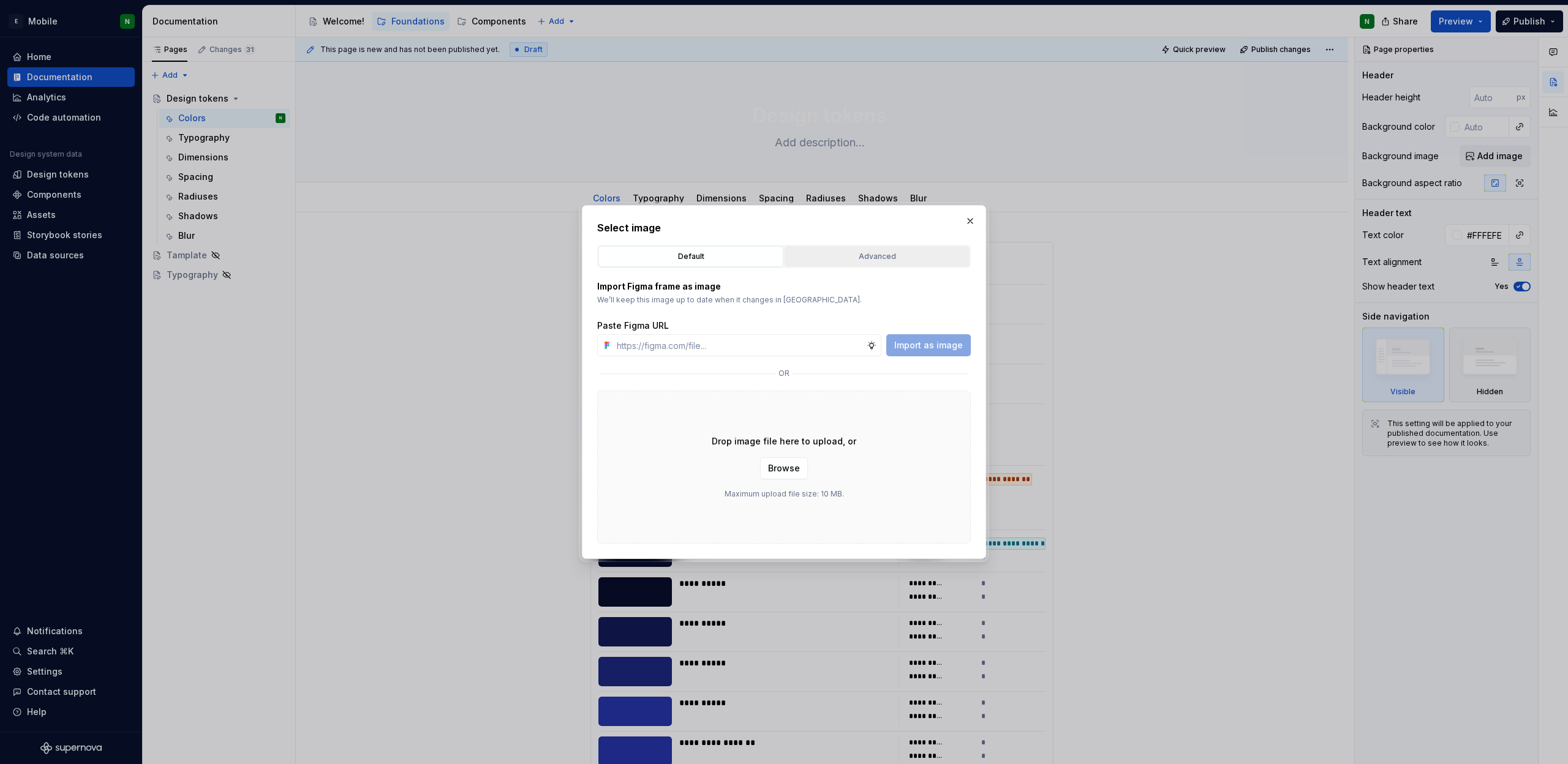
click at [836, 263] on button "Advanced" at bounding box center [877, 257] width 185 height 21
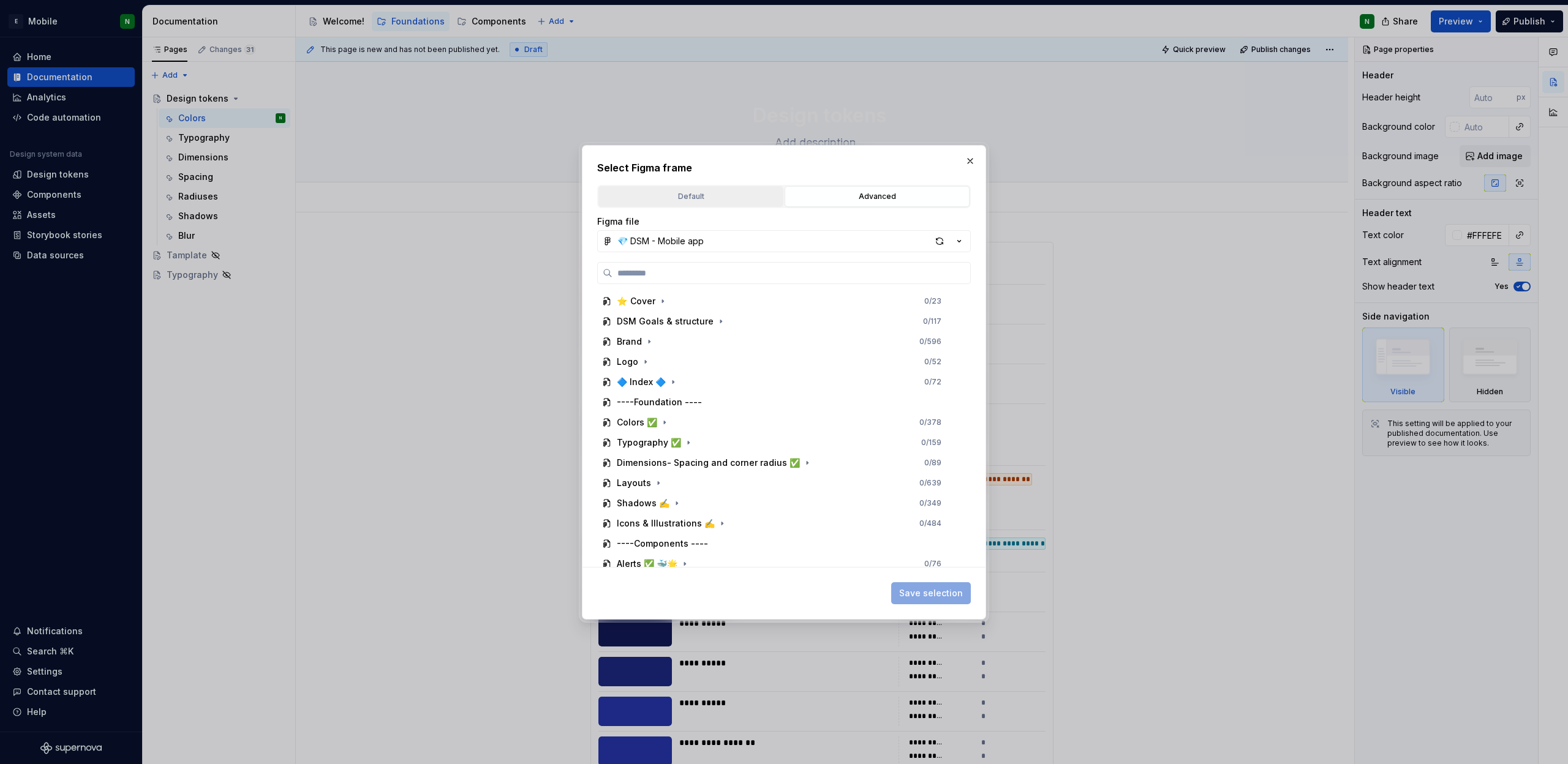
click at [730, 194] on div "Default" at bounding box center [691, 197] width 176 height 12
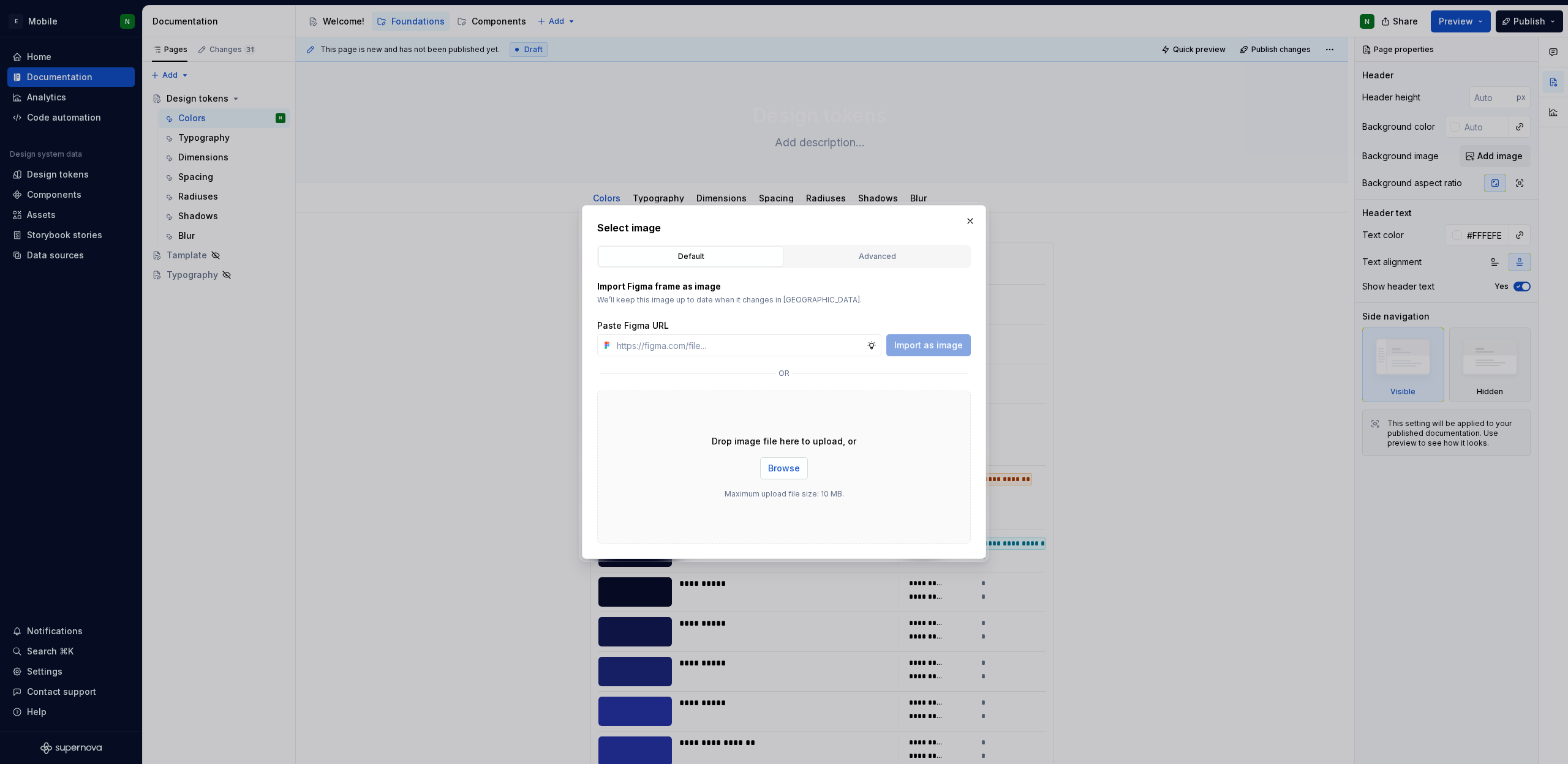
click at [776, 471] on span "Browse" at bounding box center [784, 468] width 32 height 12
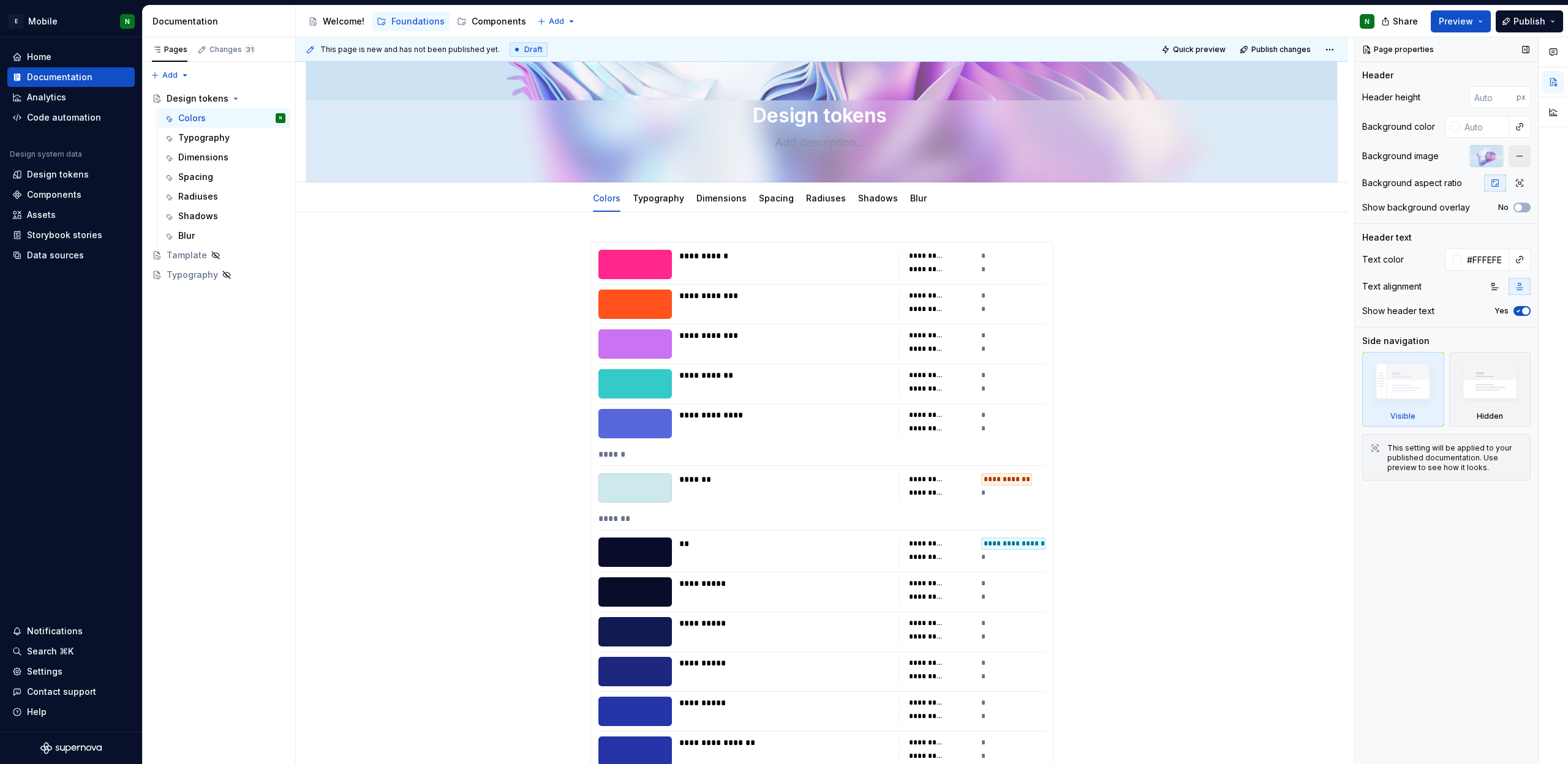
click at [1524, 157] on button "button" at bounding box center [1520, 156] width 22 height 22
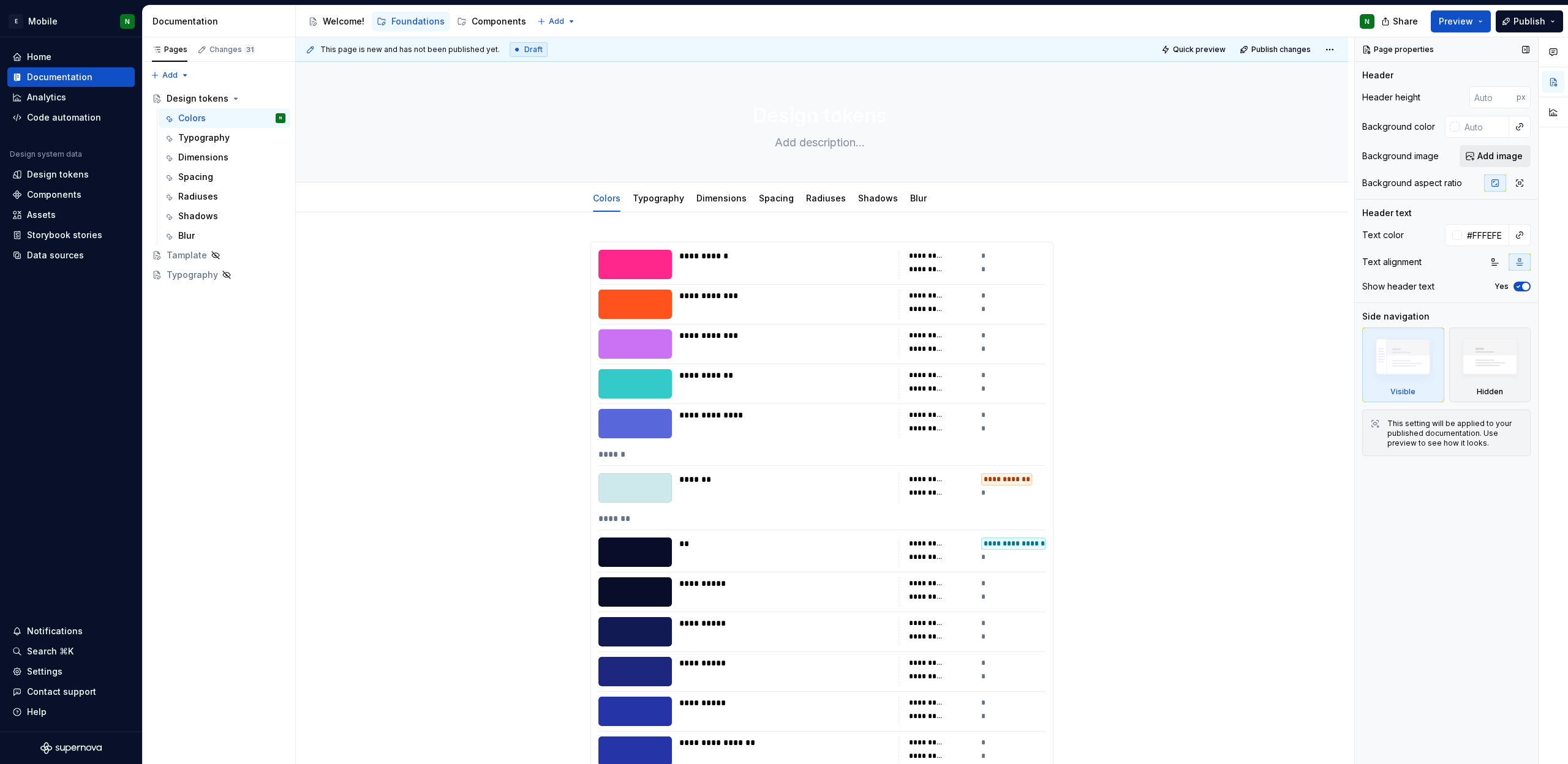
click at [1497, 161] on span "Add image" at bounding box center [1500, 156] width 46 height 12
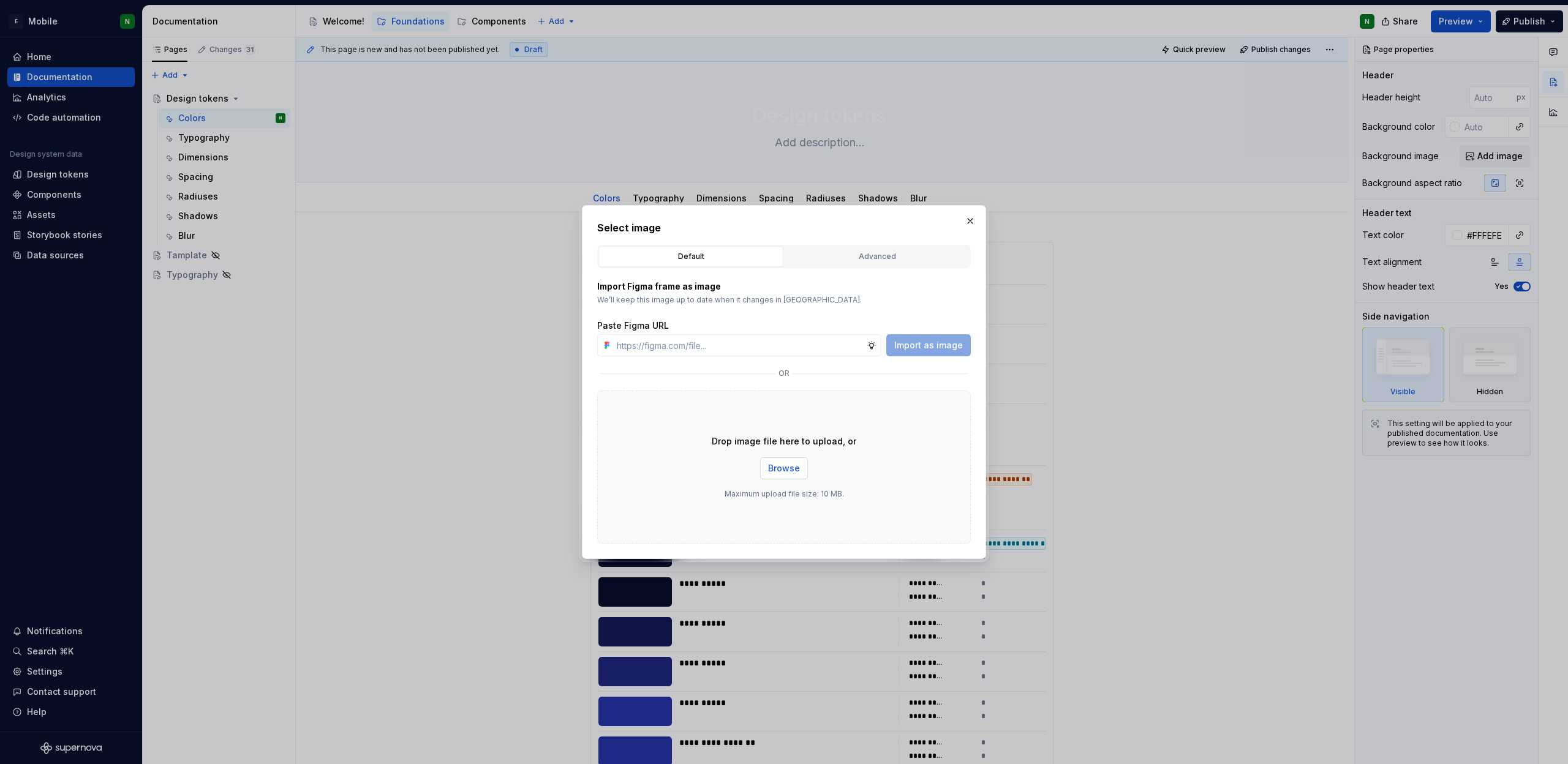
click at [786, 471] on span "Browse" at bounding box center [784, 468] width 32 height 12
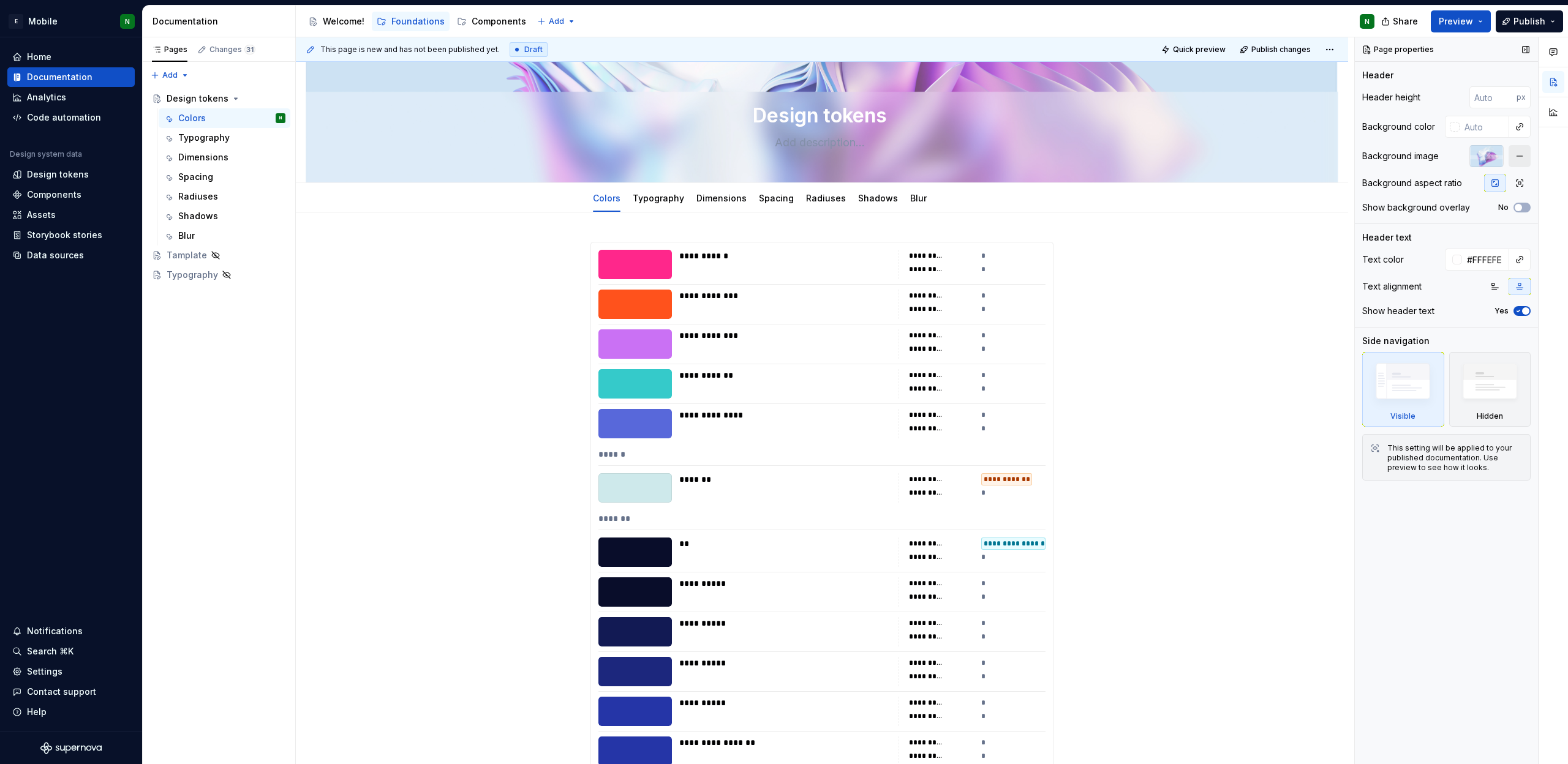
click at [1524, 158] on button "button" at bounding box center [1520, 156] width 22 height 22
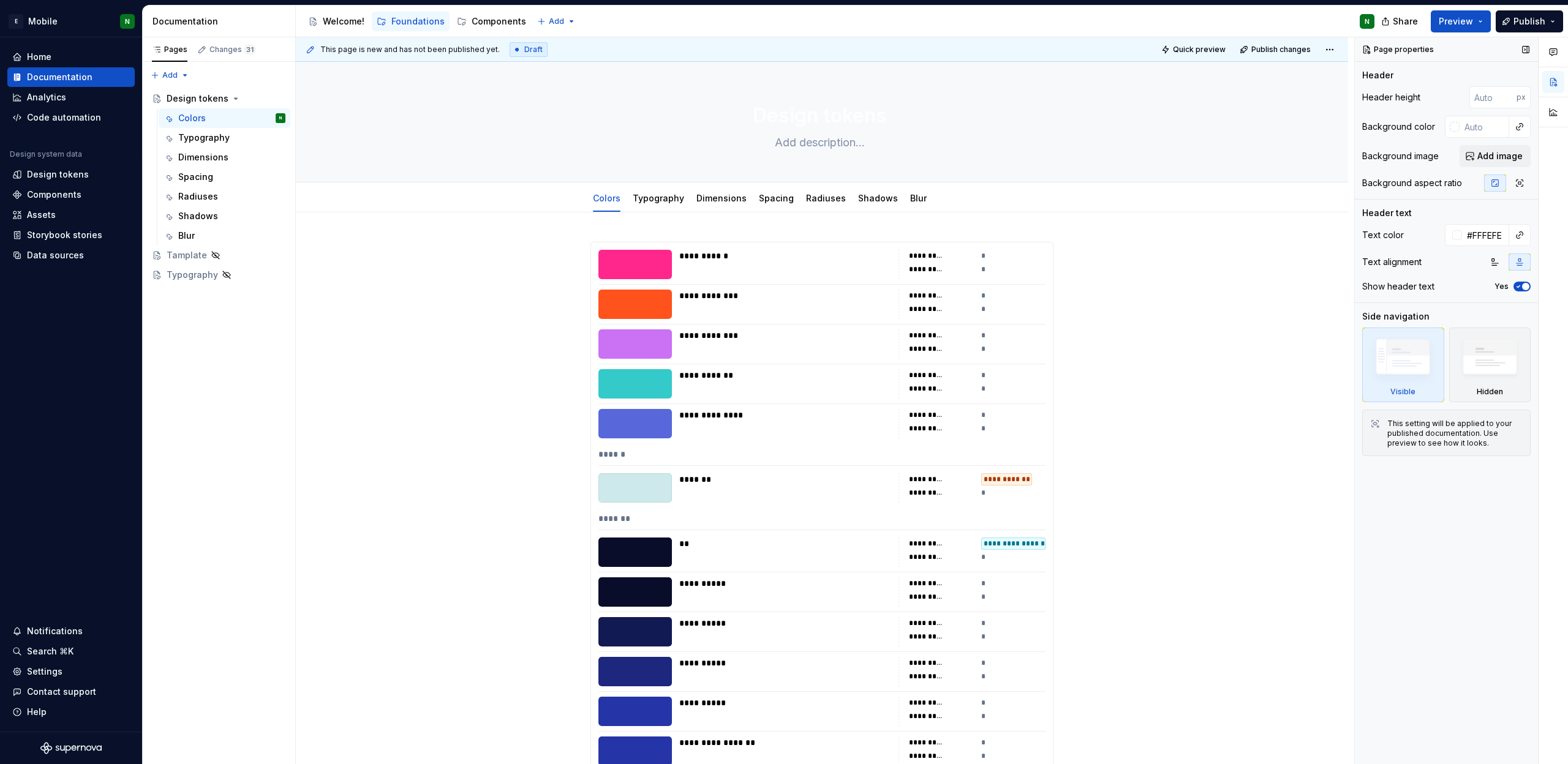
click at [1524, 158] on button "Add image" at bounding box center [1495, 156] width 71 height 22
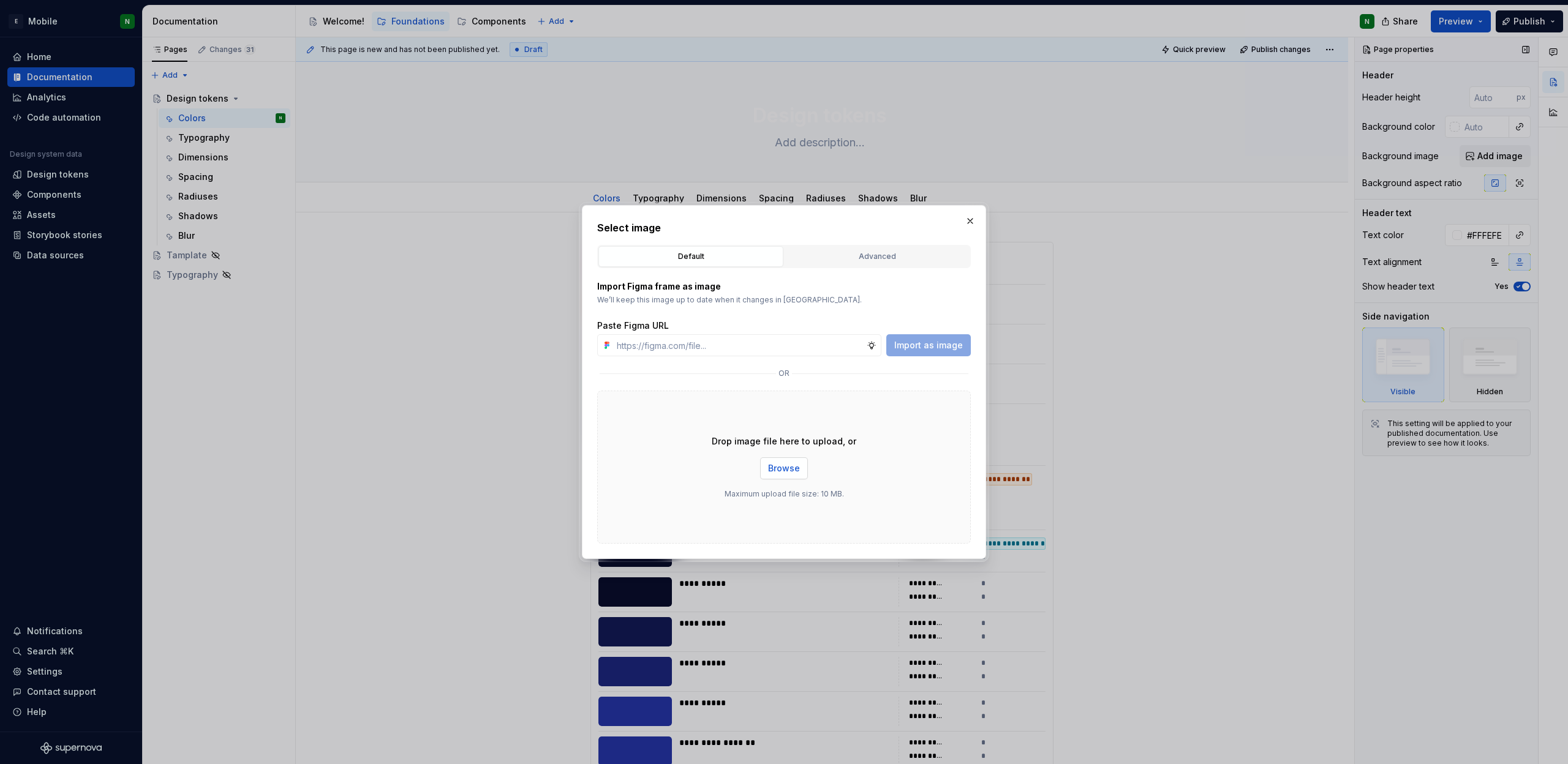
click at [788, 469] on span "Browse" at bounding box center [784, 468] width 32 height 12
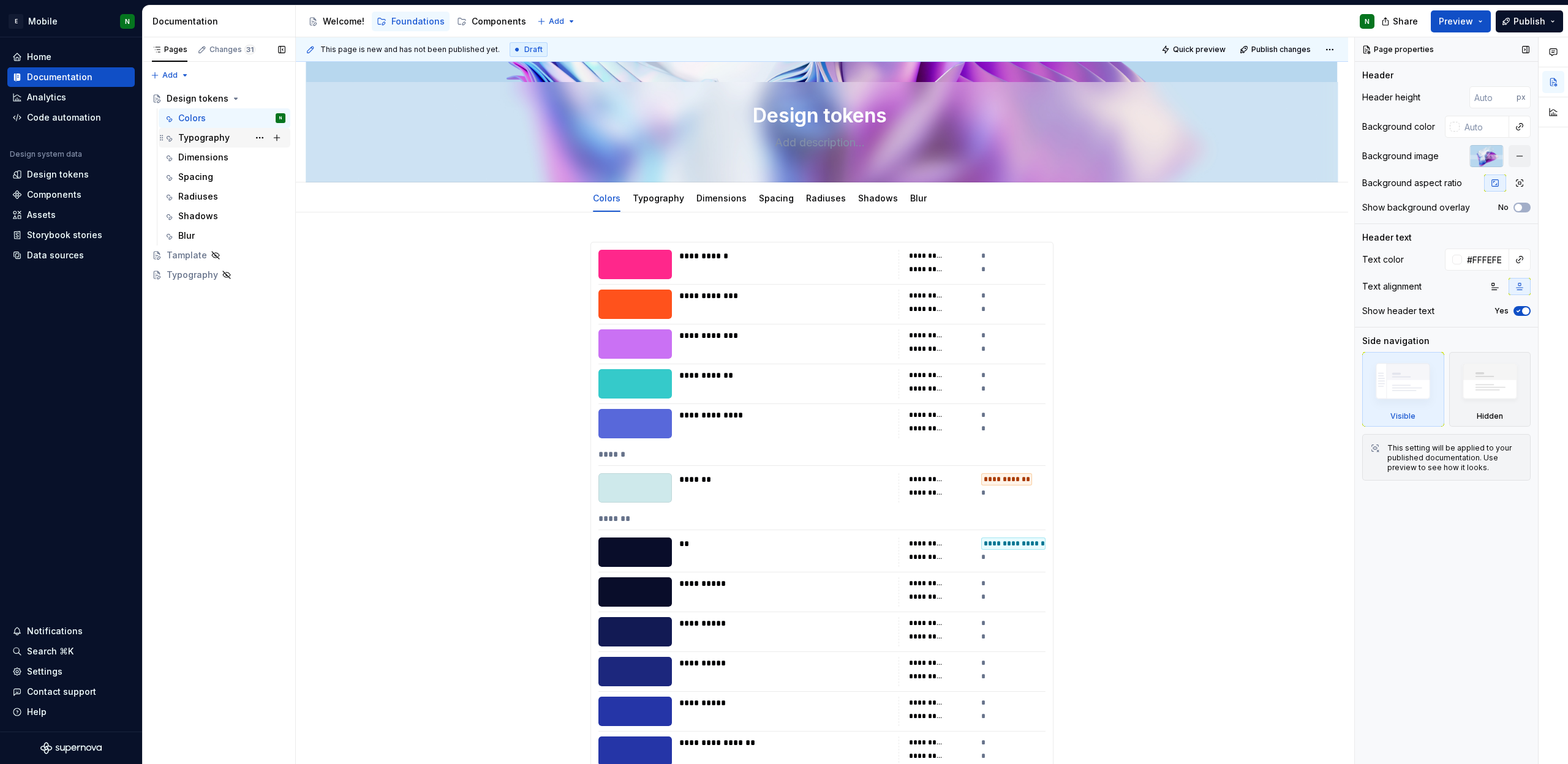
click at [232, 133] on div "Typography" at bounding box center [232, 138] width 107 height 17
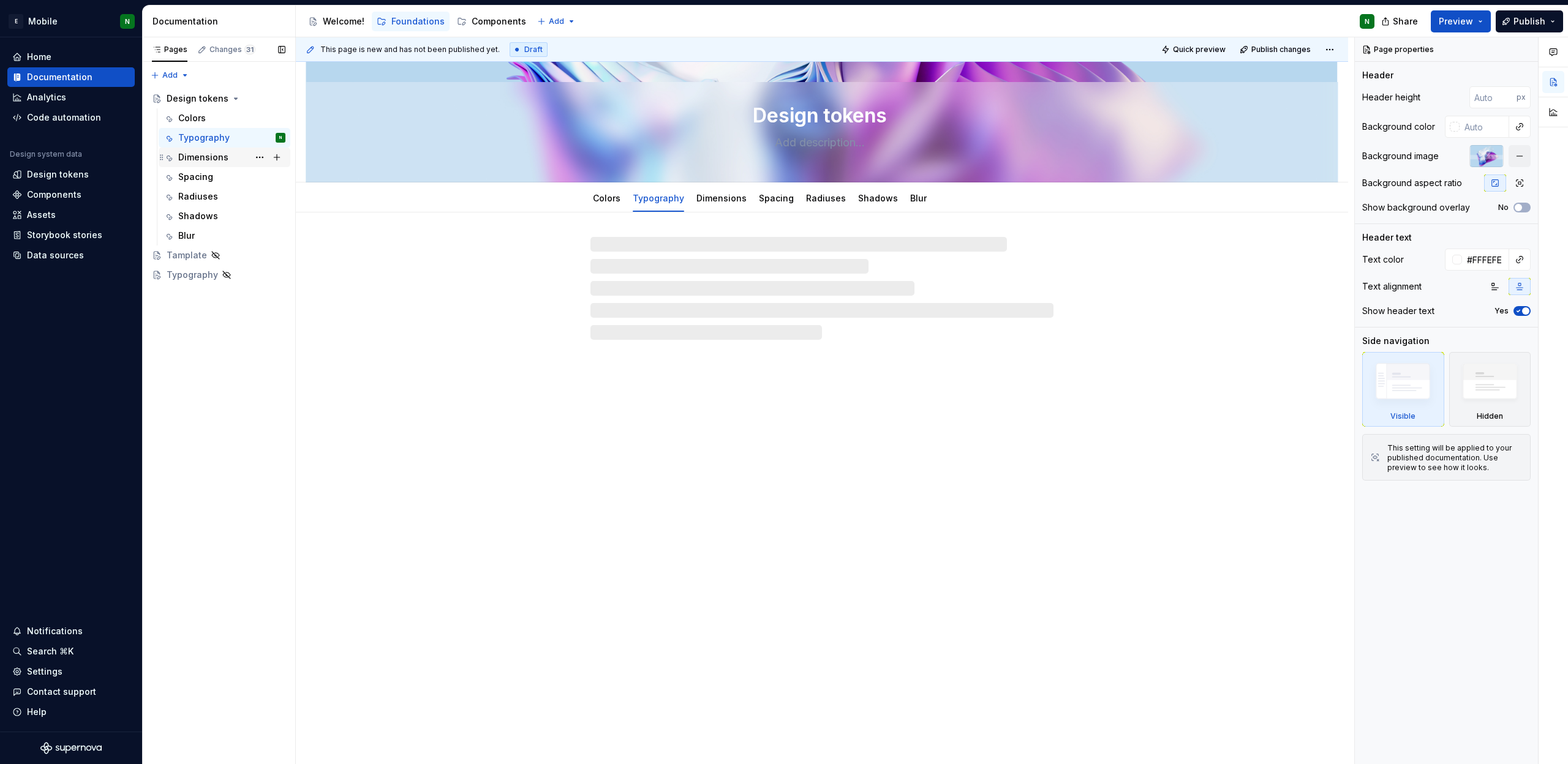
click at [223, 149] on div "Dimensions" at bounding box center [232, 157] width 107 height 17
click at [217, 118] on div "Colors" at bounding box center [232, 118] width 107 height 17
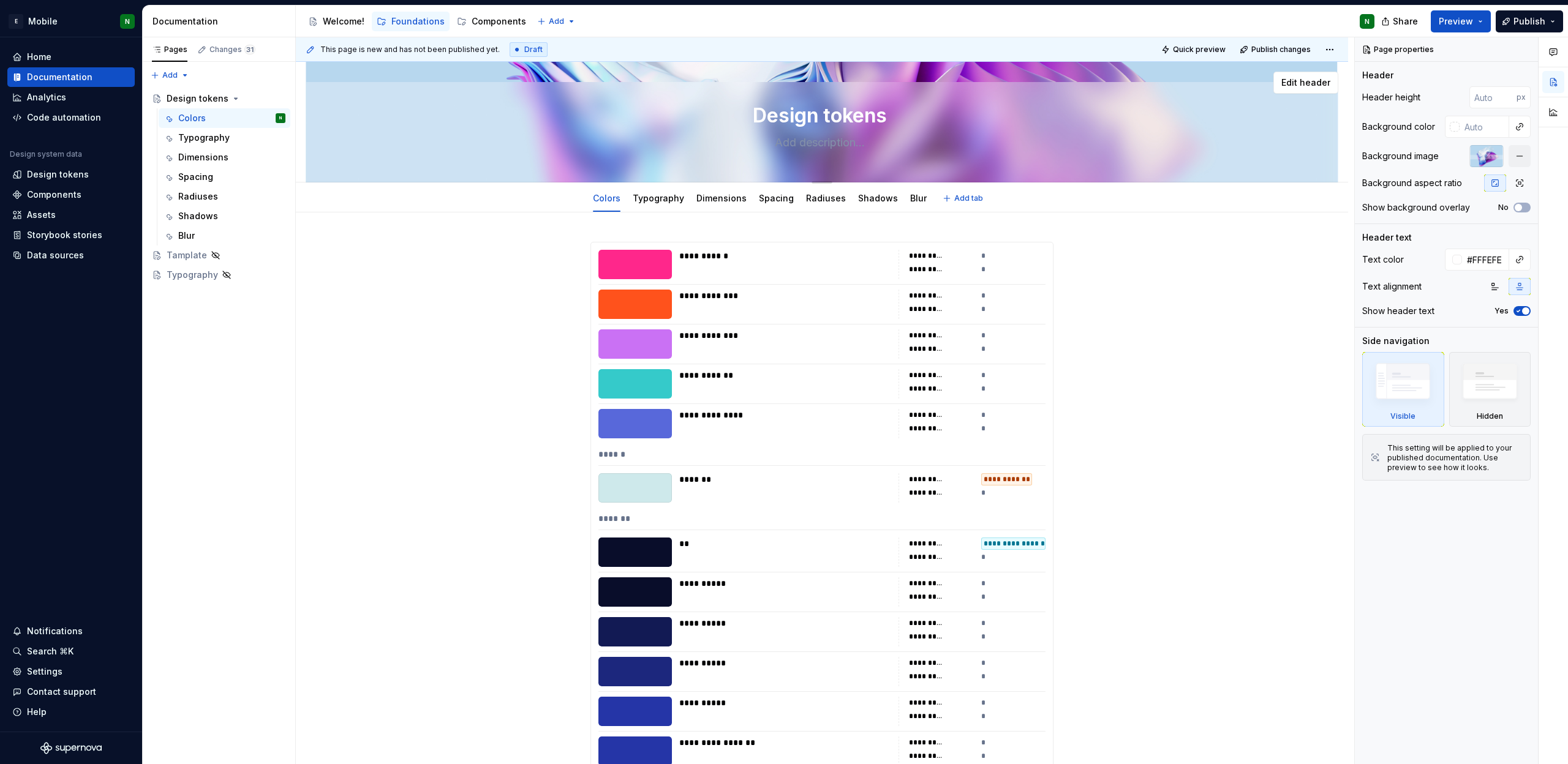
click at [827, 142] on textarea at bounding box center [819, 142] width 463 height 20
type textarea "*"
type textarea "A"
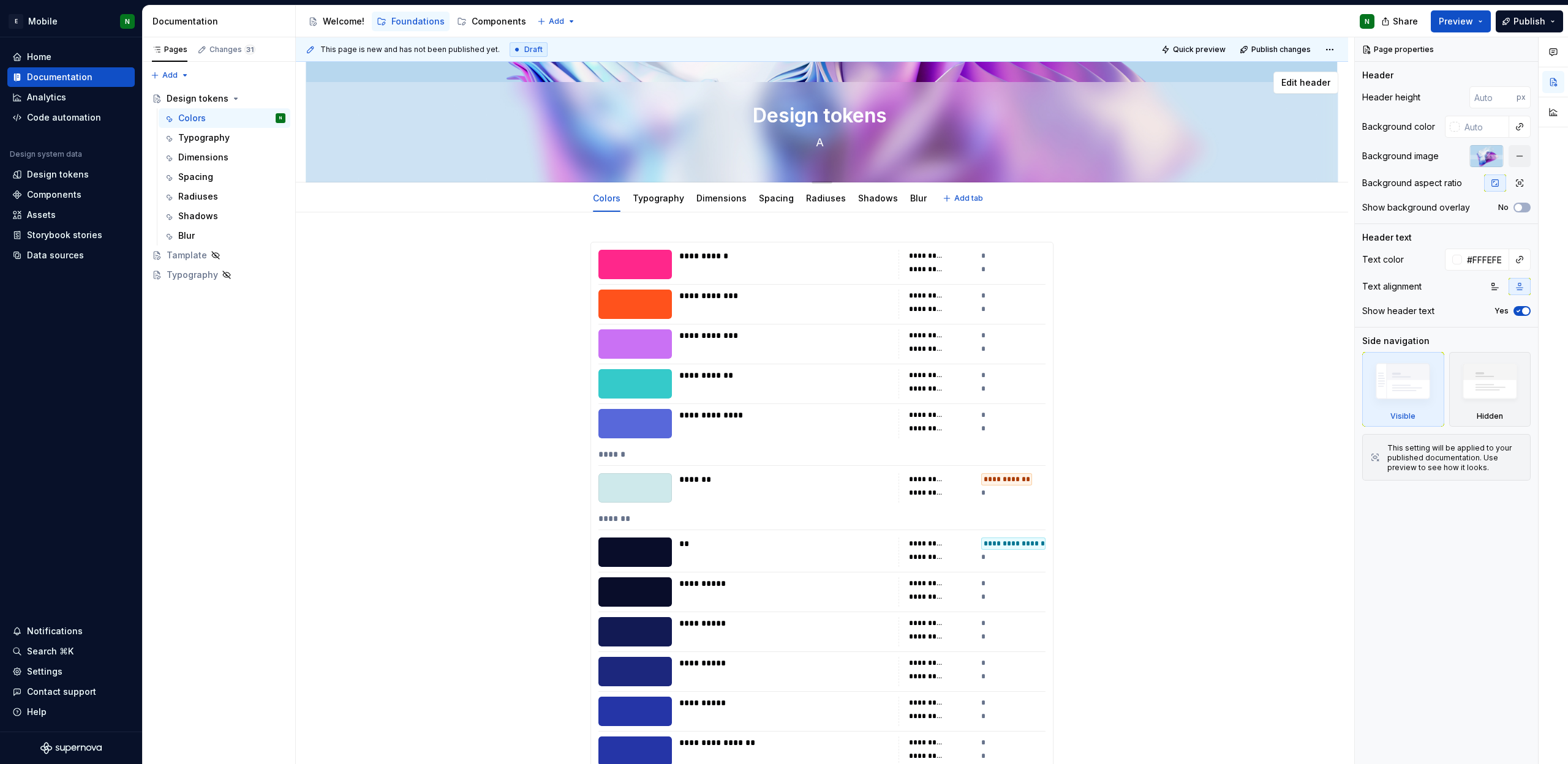
type textarea "*"
type textarea "Al"
type textarea "*"
type textarea "All"
type textarea "*"
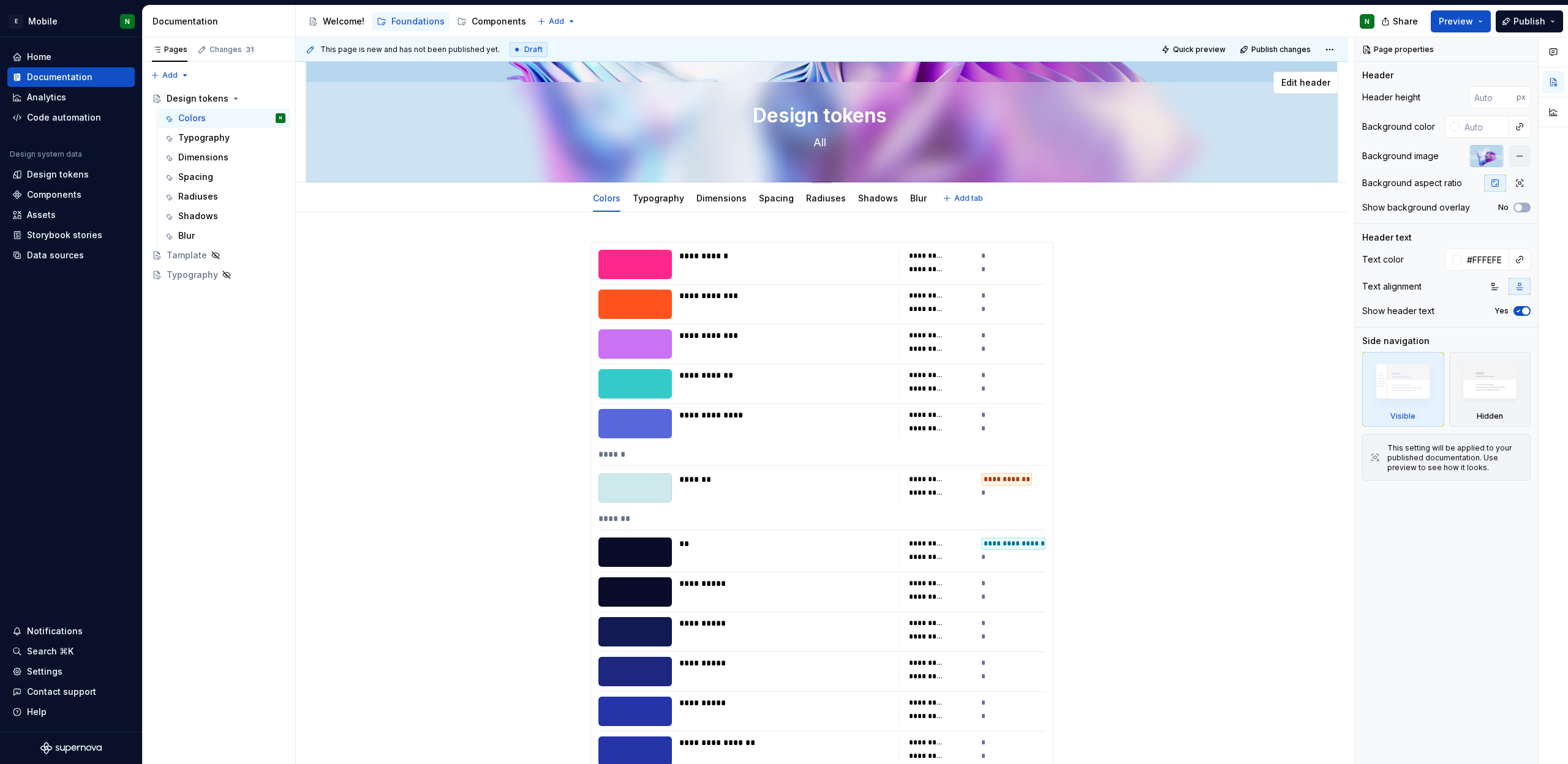
type textarea "All t"
type textarea "*"
type textarea "All th"
type textarea "*"
type textarea "All the"
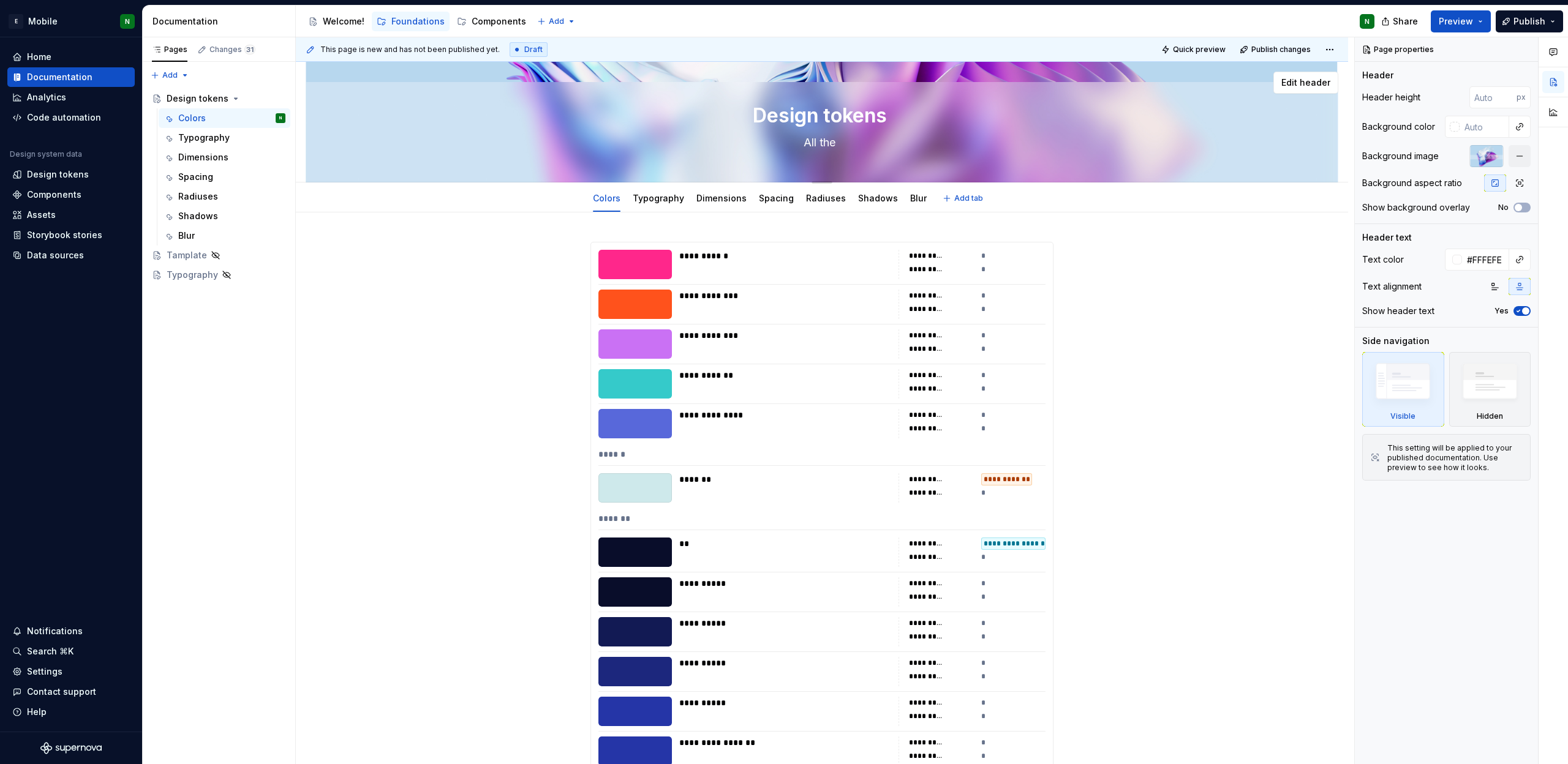
type textarea "*"
type textarea "All the"
type textarea "*"
type textarea "All the a"
type textarea "*"
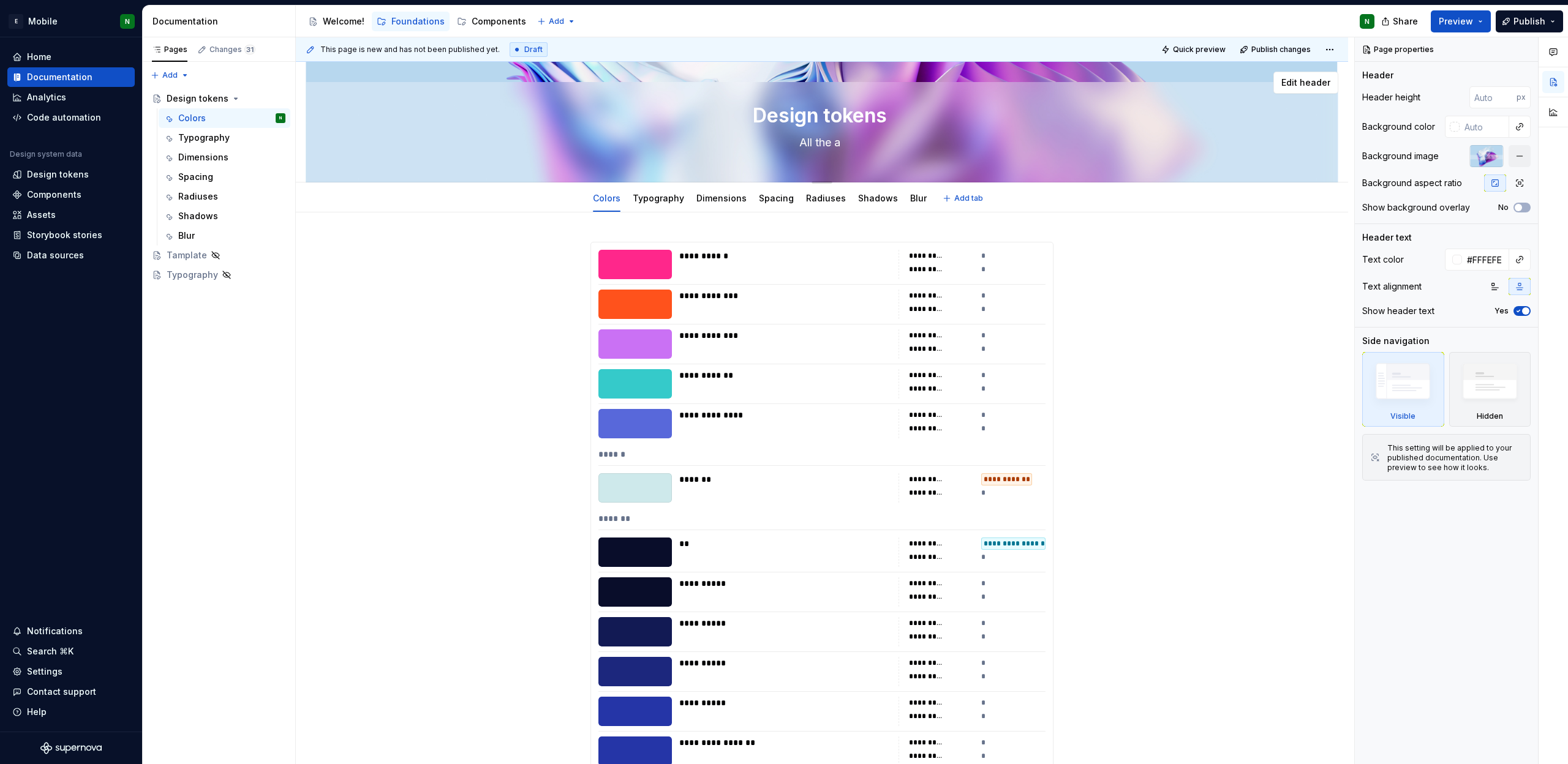
type textarea "All the as"
type textarea "*"
type textarea "All the ass"
type textarea "*"
type textarea "All the asse"
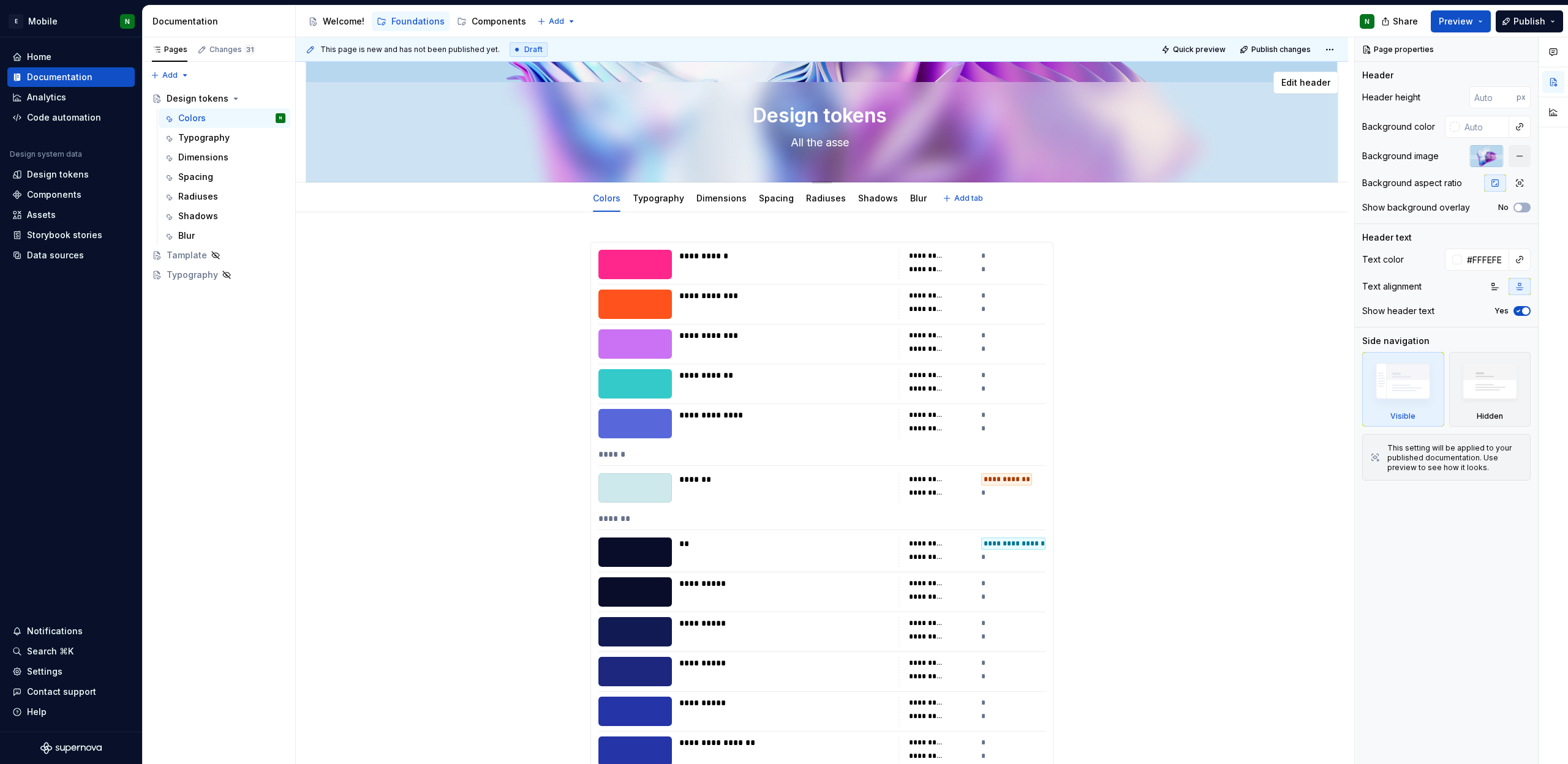
type textarea "*"
type textarea "All the assen"
type textarea "*"
type textarea "All the assent"
type textarea "*"
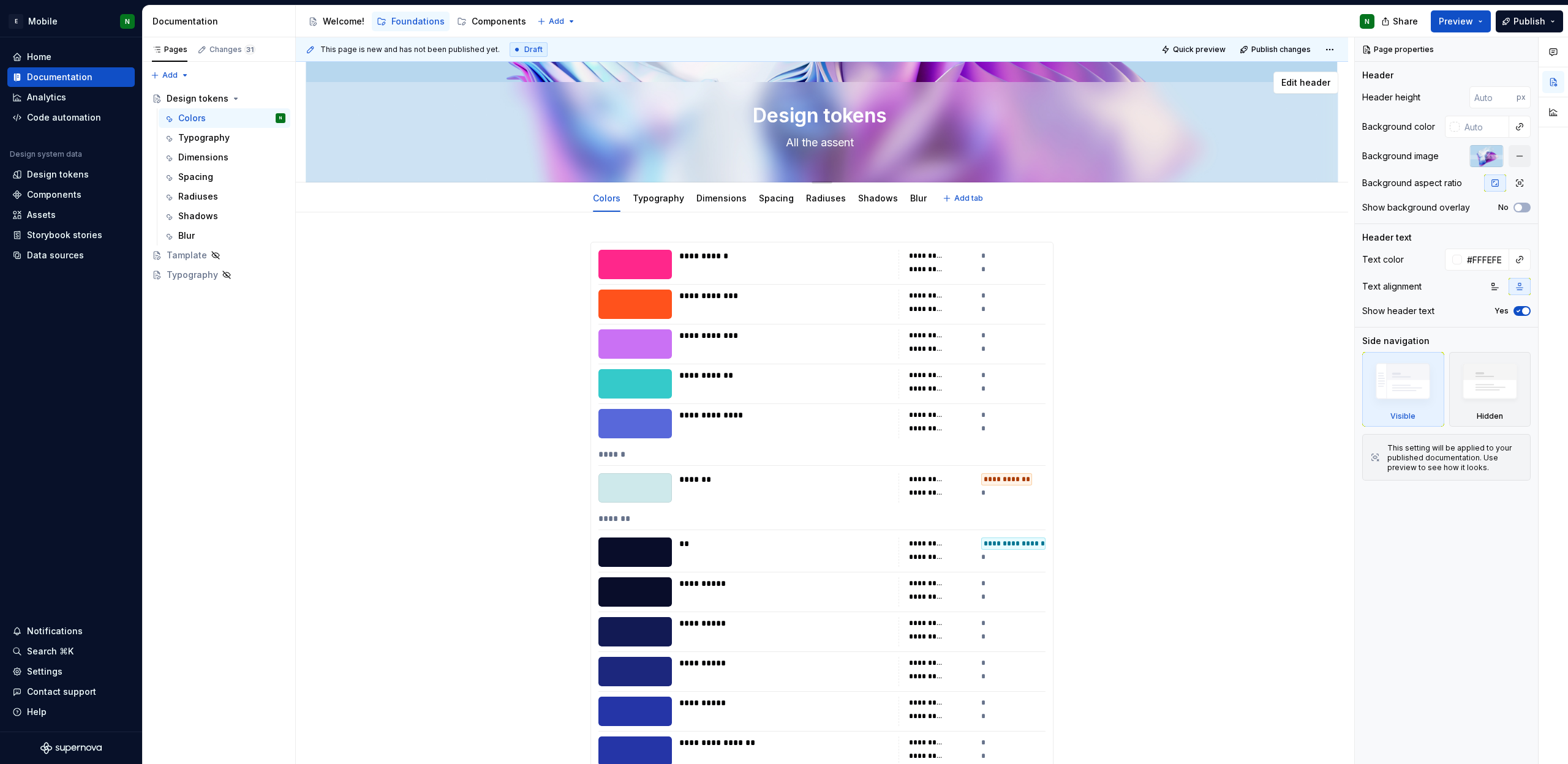
type textarea "All the assenti"
type textarea "*"
type textarea "All the assentia"
type textarea "*"
type textarea "All the assential"
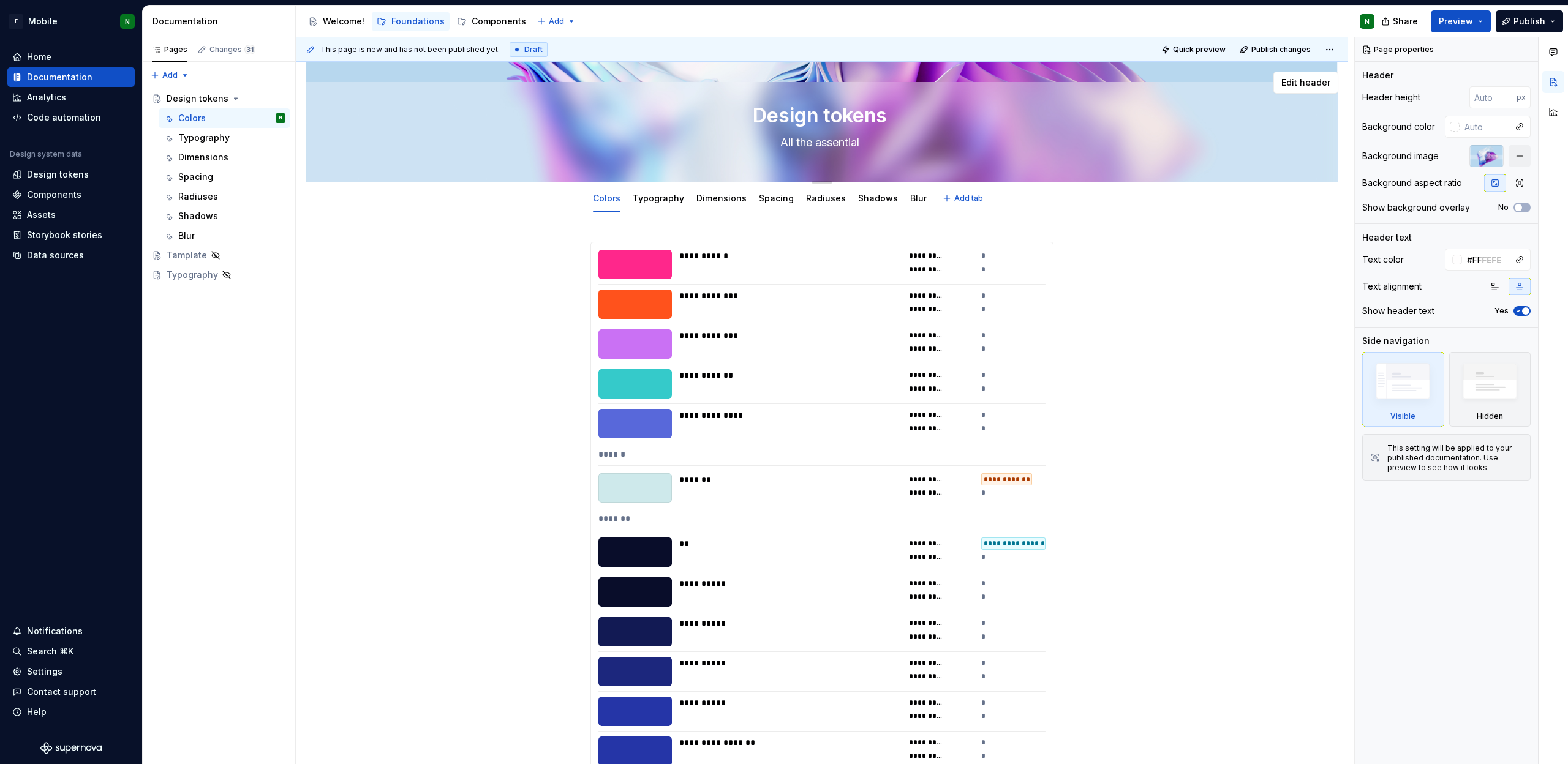
type textarea "*"
type textarea "All the assentials"
type textarea "*"
type textarea "All the assentials"
type textarea "*"
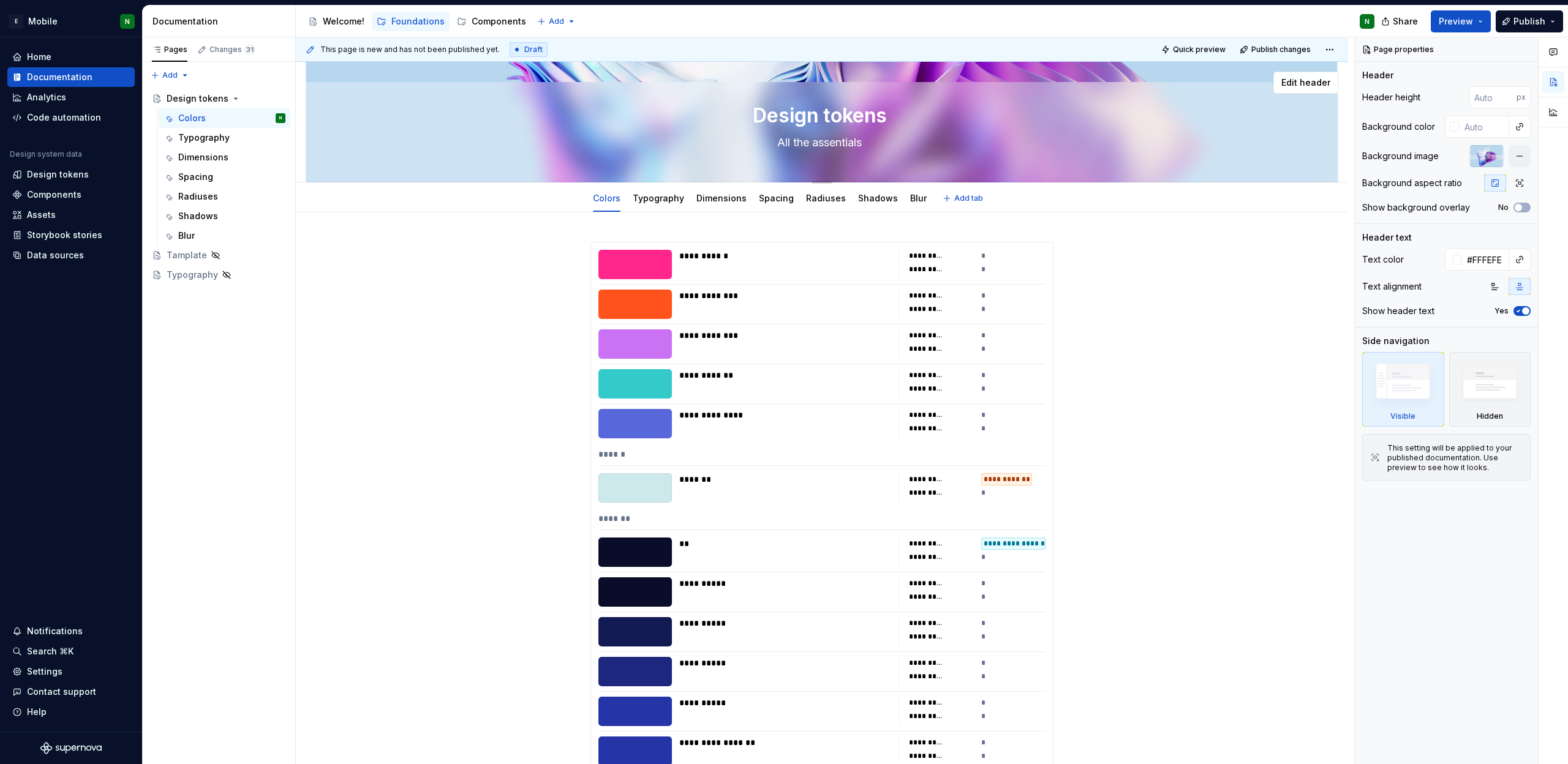
type textarea "All the assentials t"
type textarea "*"
type textarea "All the assentials th"
type textarea "*"
type textarea "All the assentials tha"
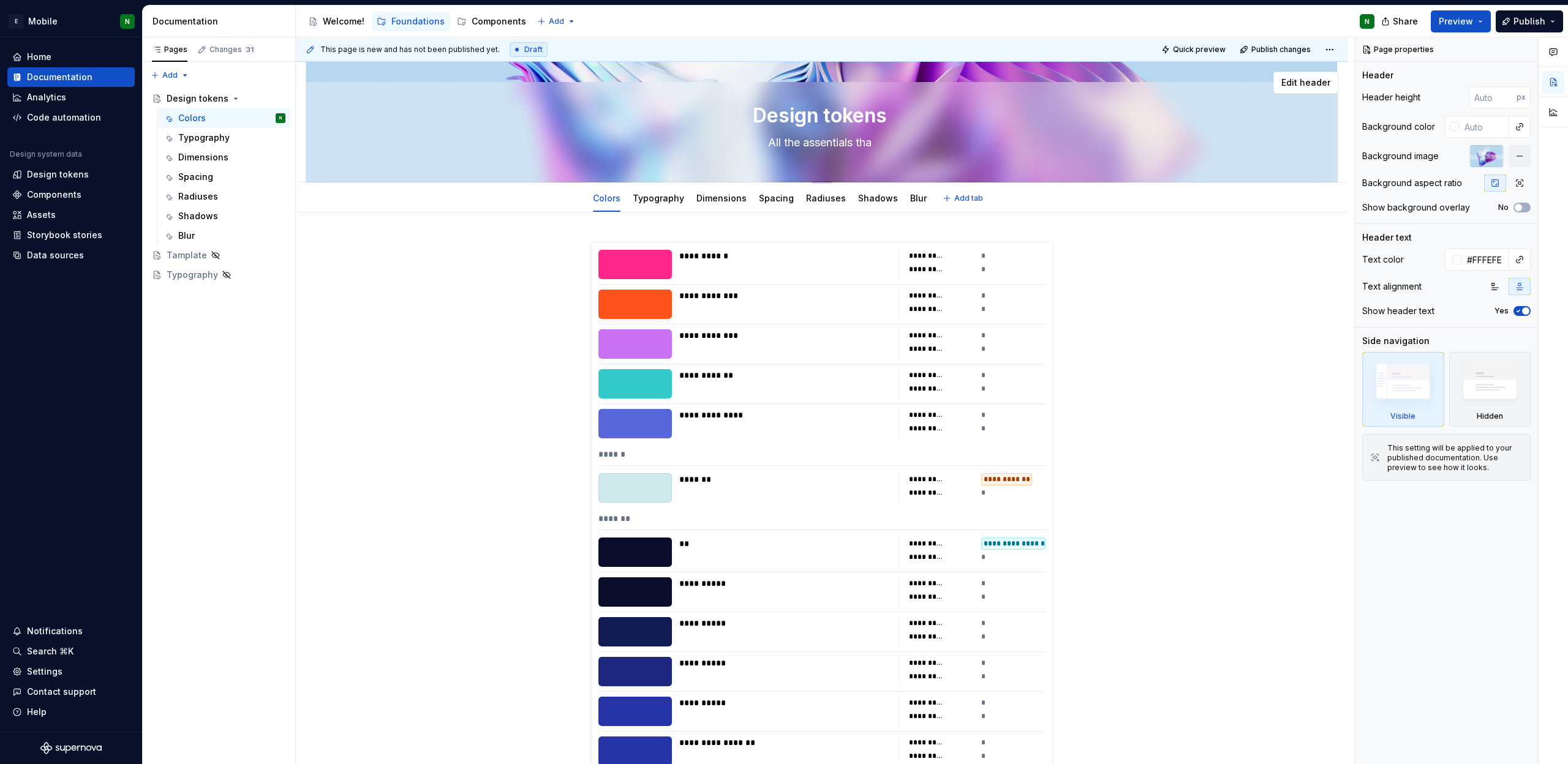
type textarea "*"
type textarea "All the assentials that"
type textarea "*"
type textarea "All the assentials that"
type textarea "*"
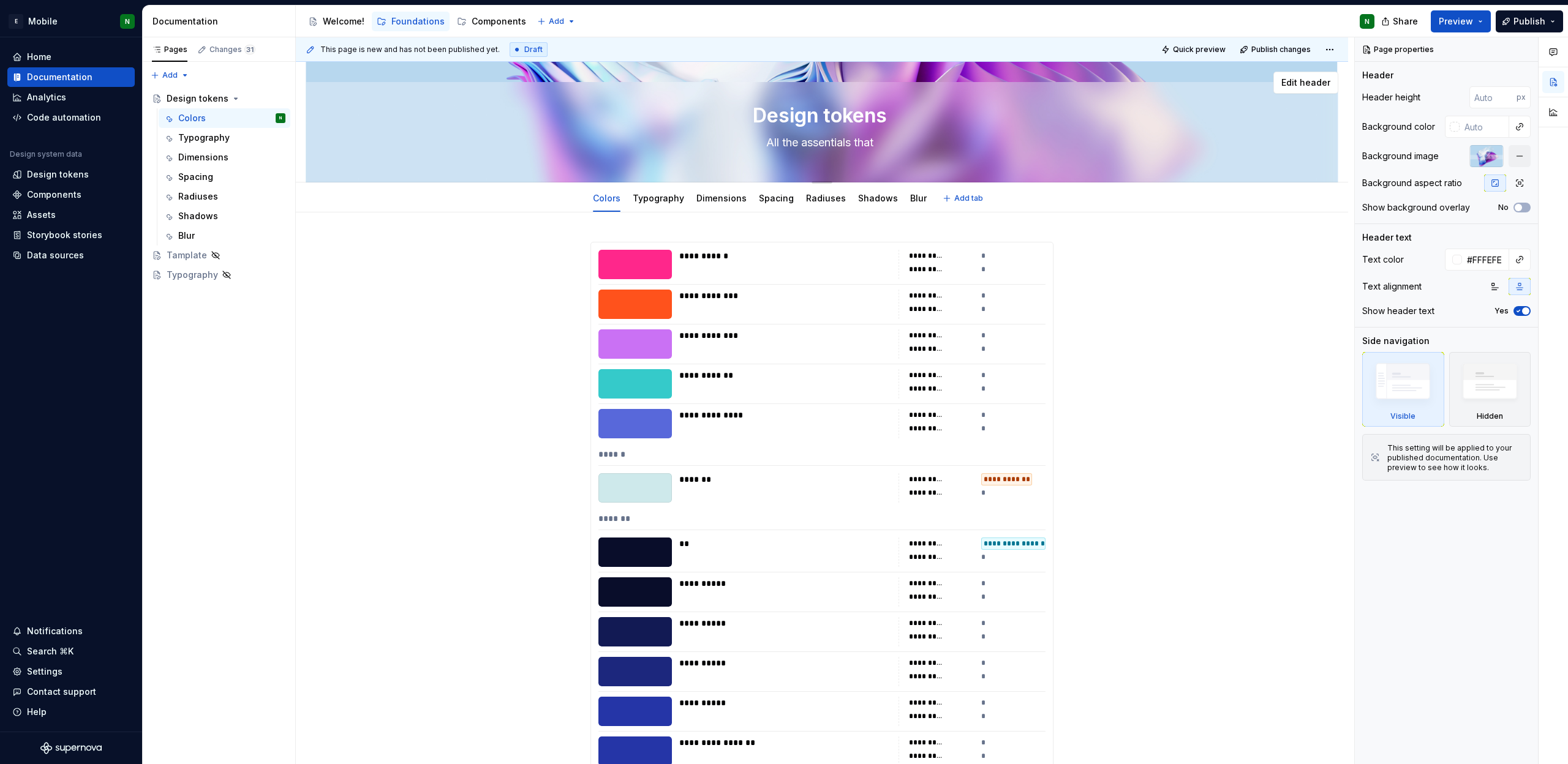
type textarea "All the assentials that y"
type textarea "*"
type textarea "All the assentials that yo"
type textarea "*"
type textarea "All the assentials that you"
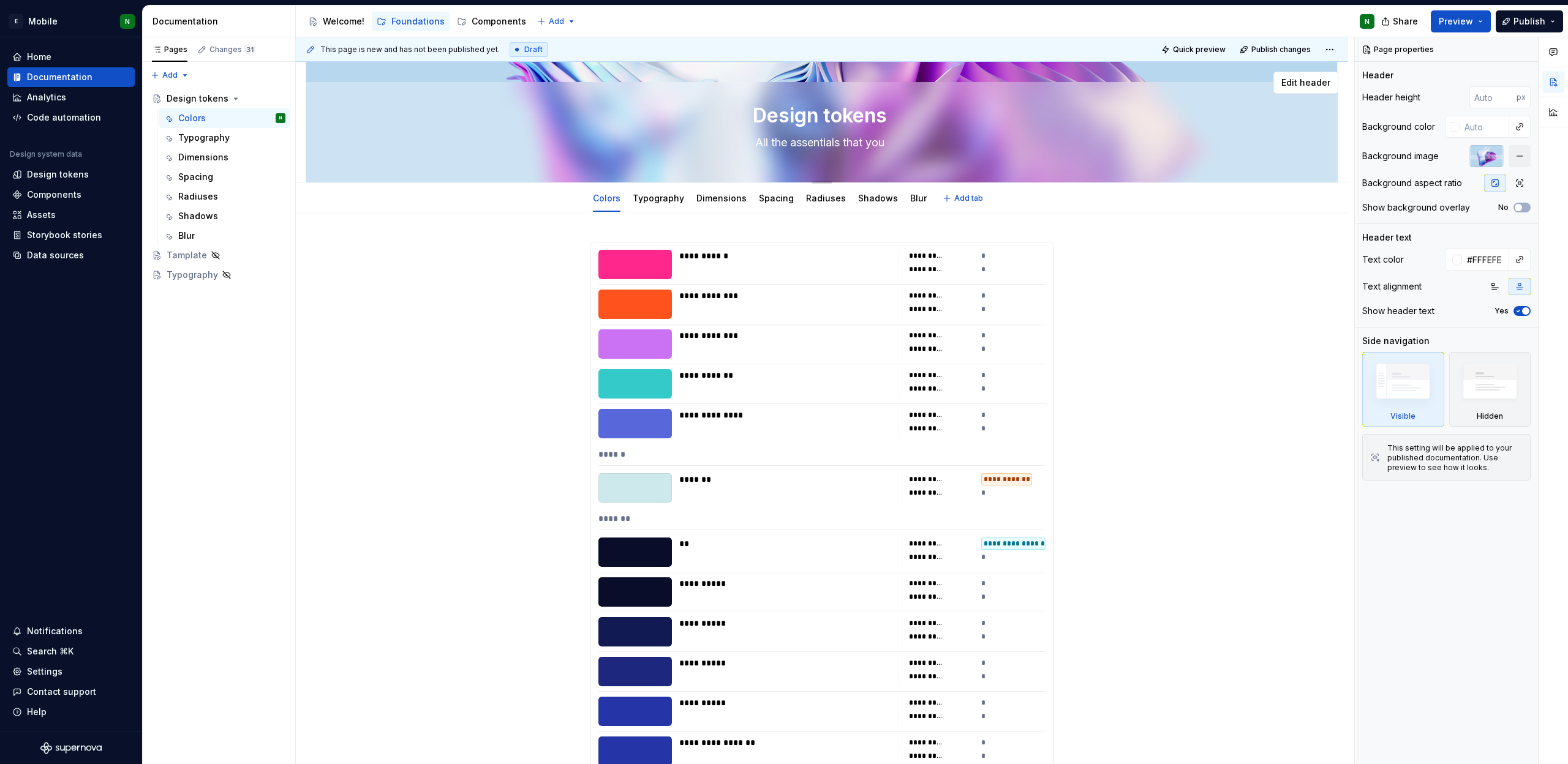
type textarea "*"
type textarea "All the assentials that you"
type textarea "*"
type textarea "All the assentials that you n"
type textarea "*"
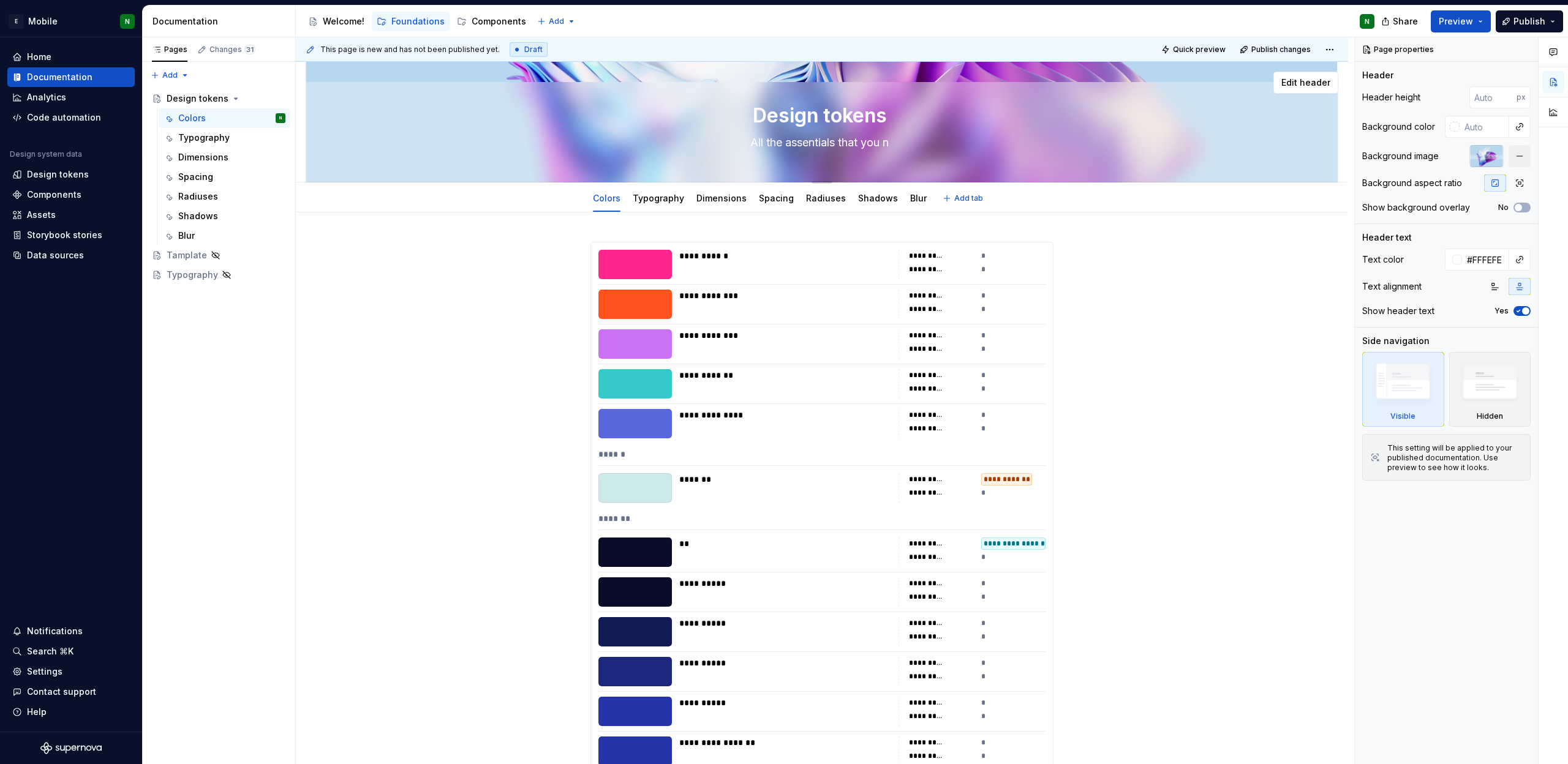
type textarea "All the assentials that you ne"
type textarea "*"
type textarea "All the assentials that you nee"
type textarea "*"
type textarea "All the assentials that you need"
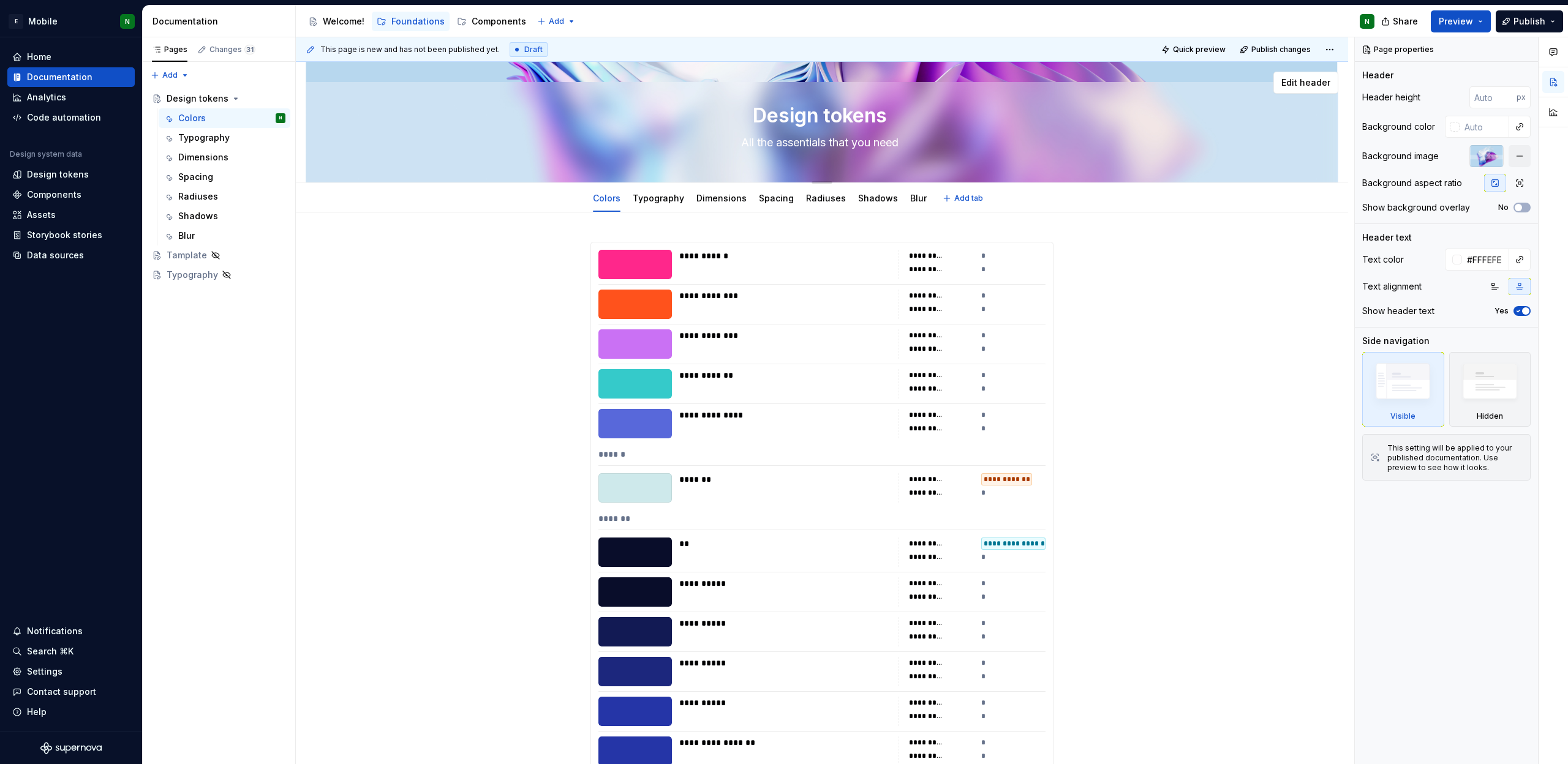
type textarea "*"
type textarea "All the essentials that you need"
type textarea "*"
type textarea "All the essentials that you need"
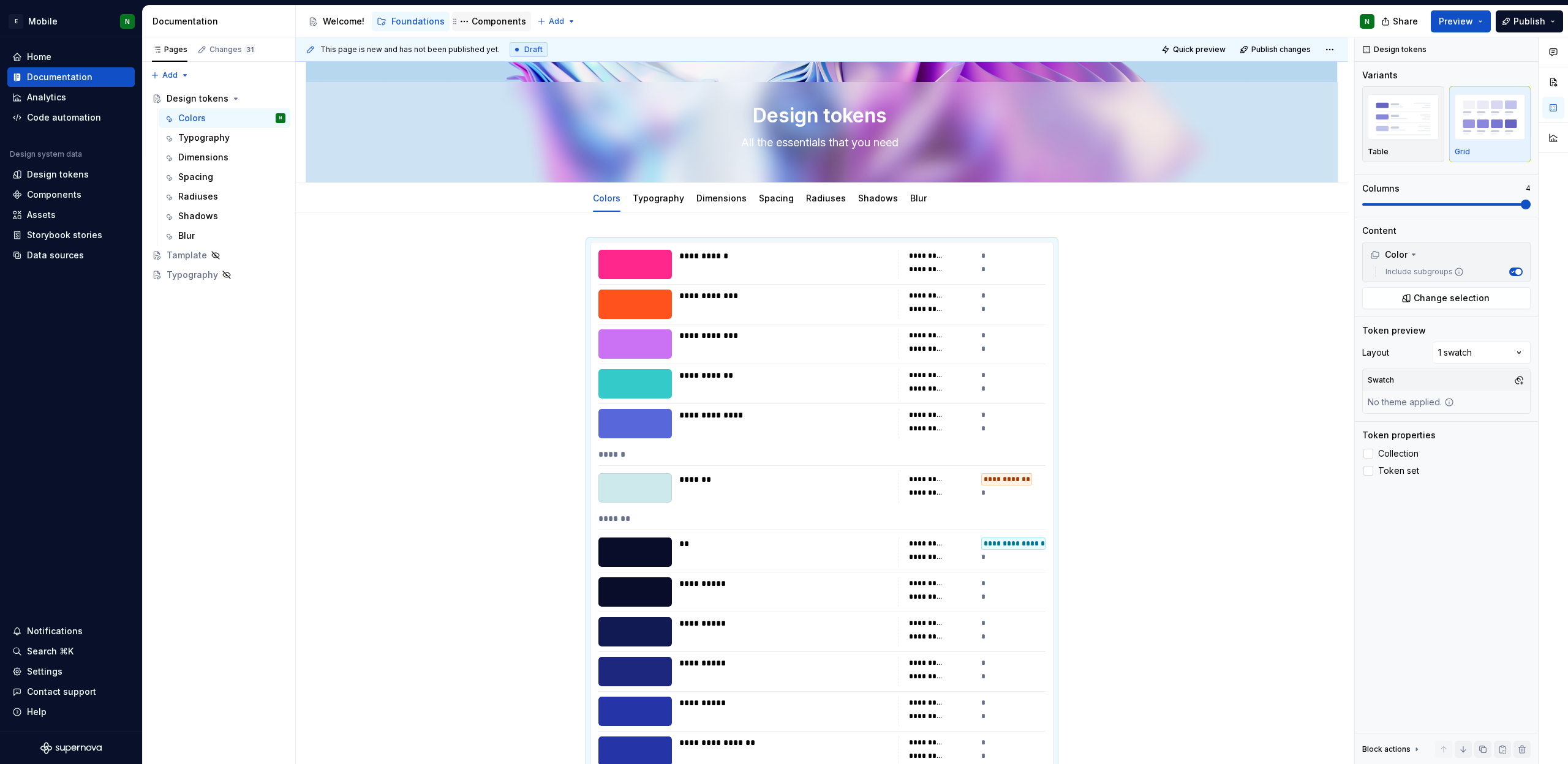
click at [490, 25] on div "Components" at bounding box center [499, 21] width 54 height 12
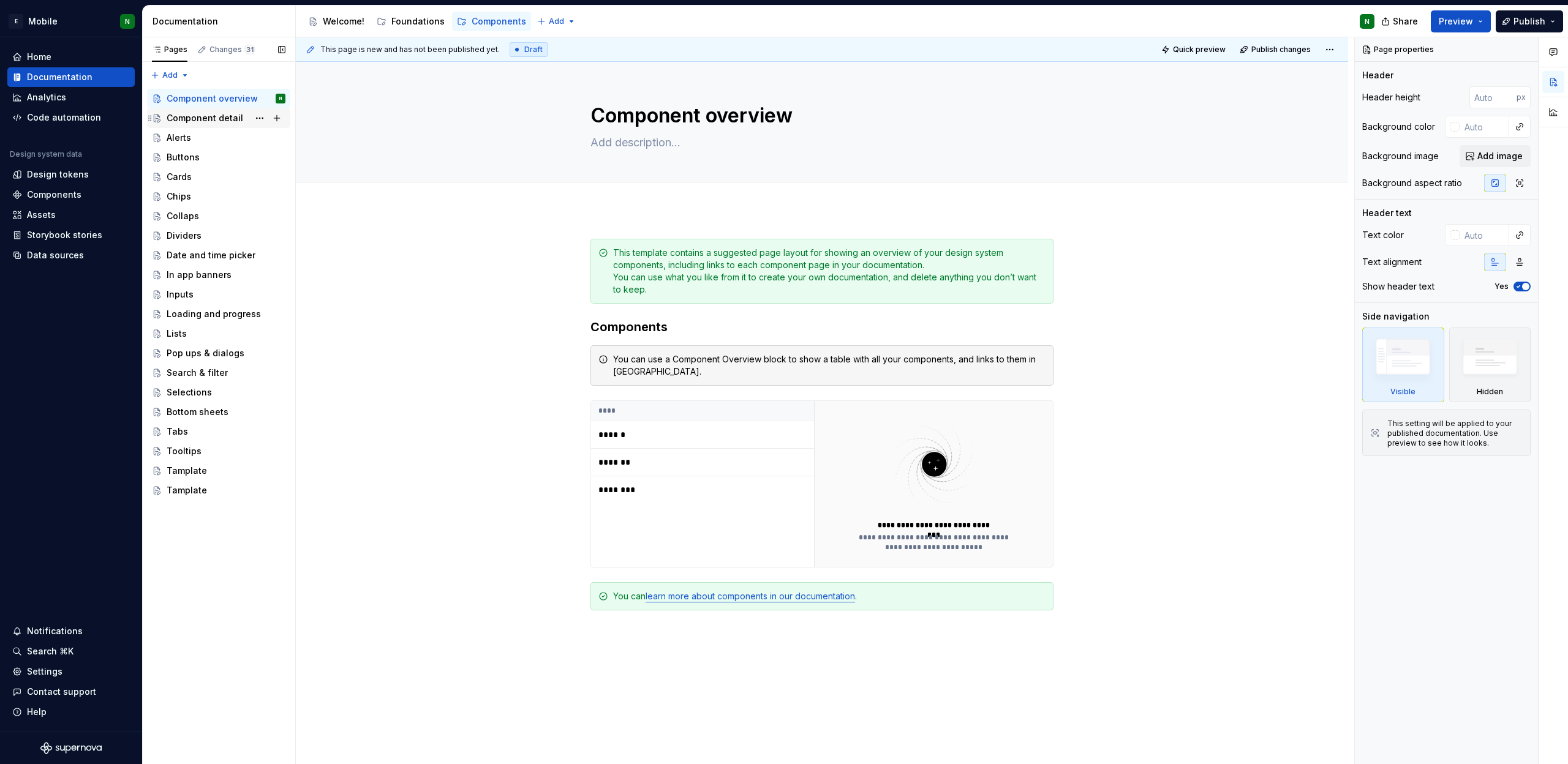
click at [176, 118] on div "Component detail" at bounding box center [205, 118] width 76 height 12
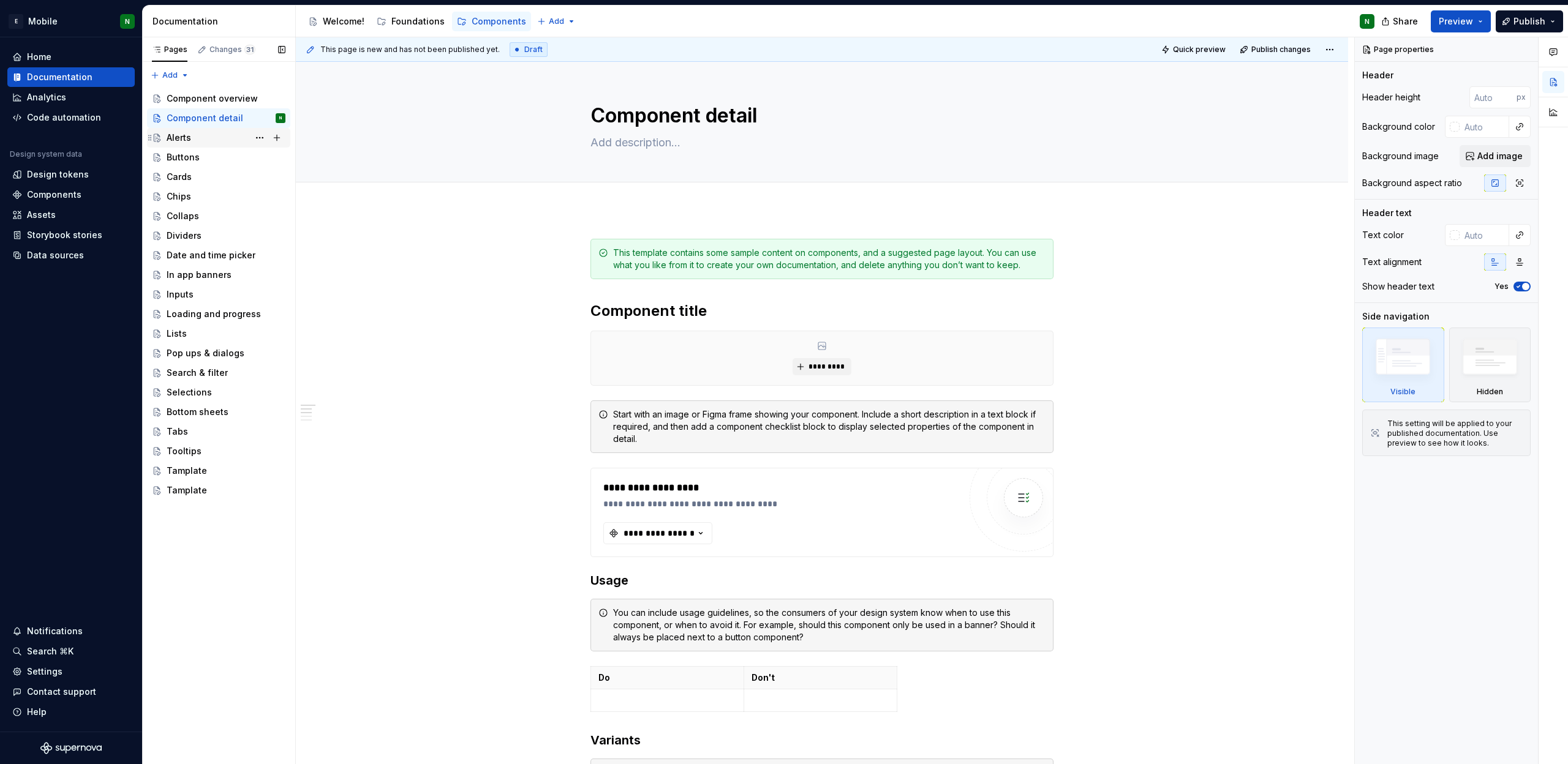
click at [192, 139] on div "Alerts" at bounding box center [226, 138] width 119 height 17
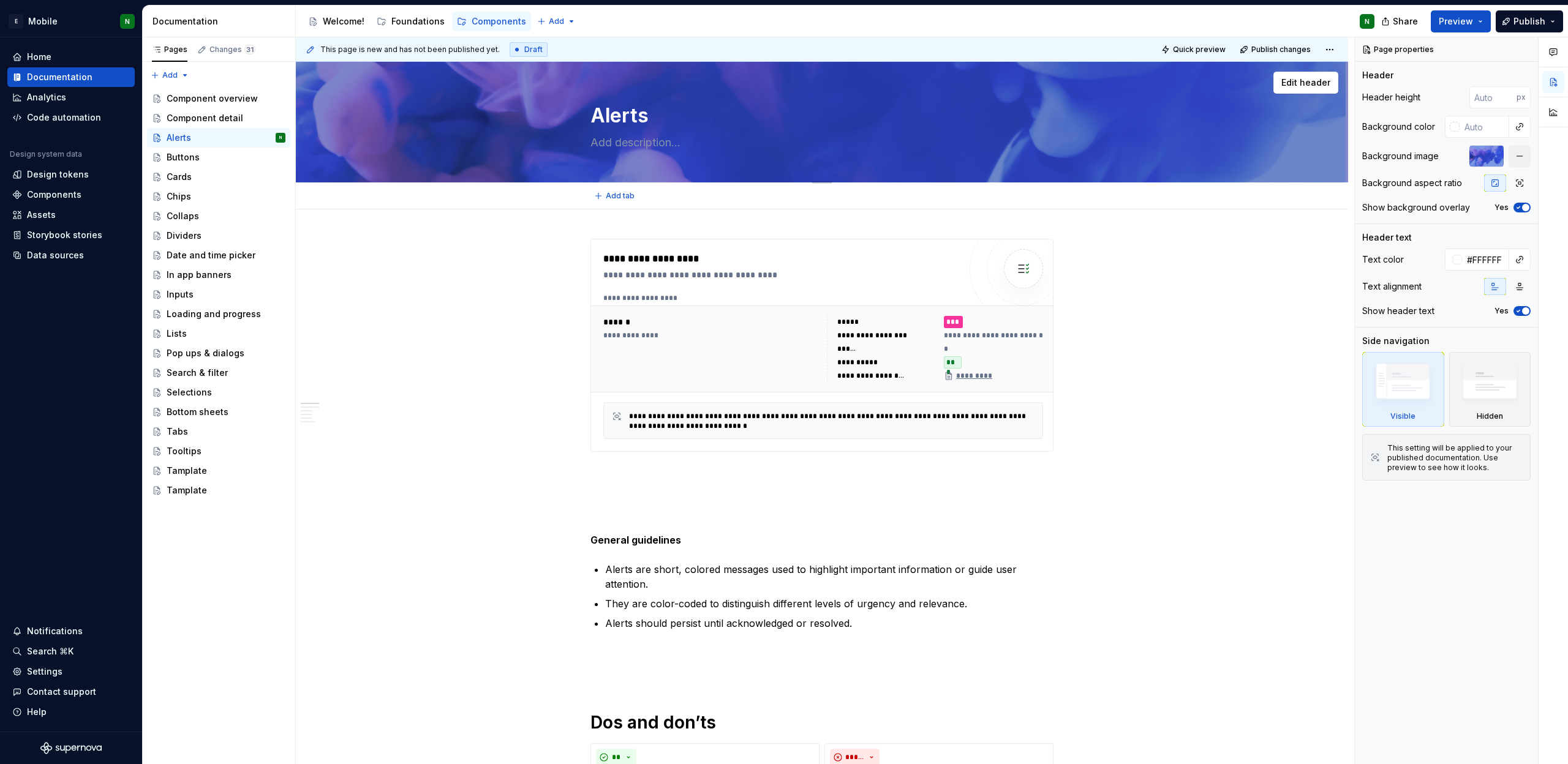
click at [478, 144] on div at bounding box center [821, 122] width 1052 height 120
click at [1514, 153] on button "button" at bounding box center [1520, 156] width 22 height 22
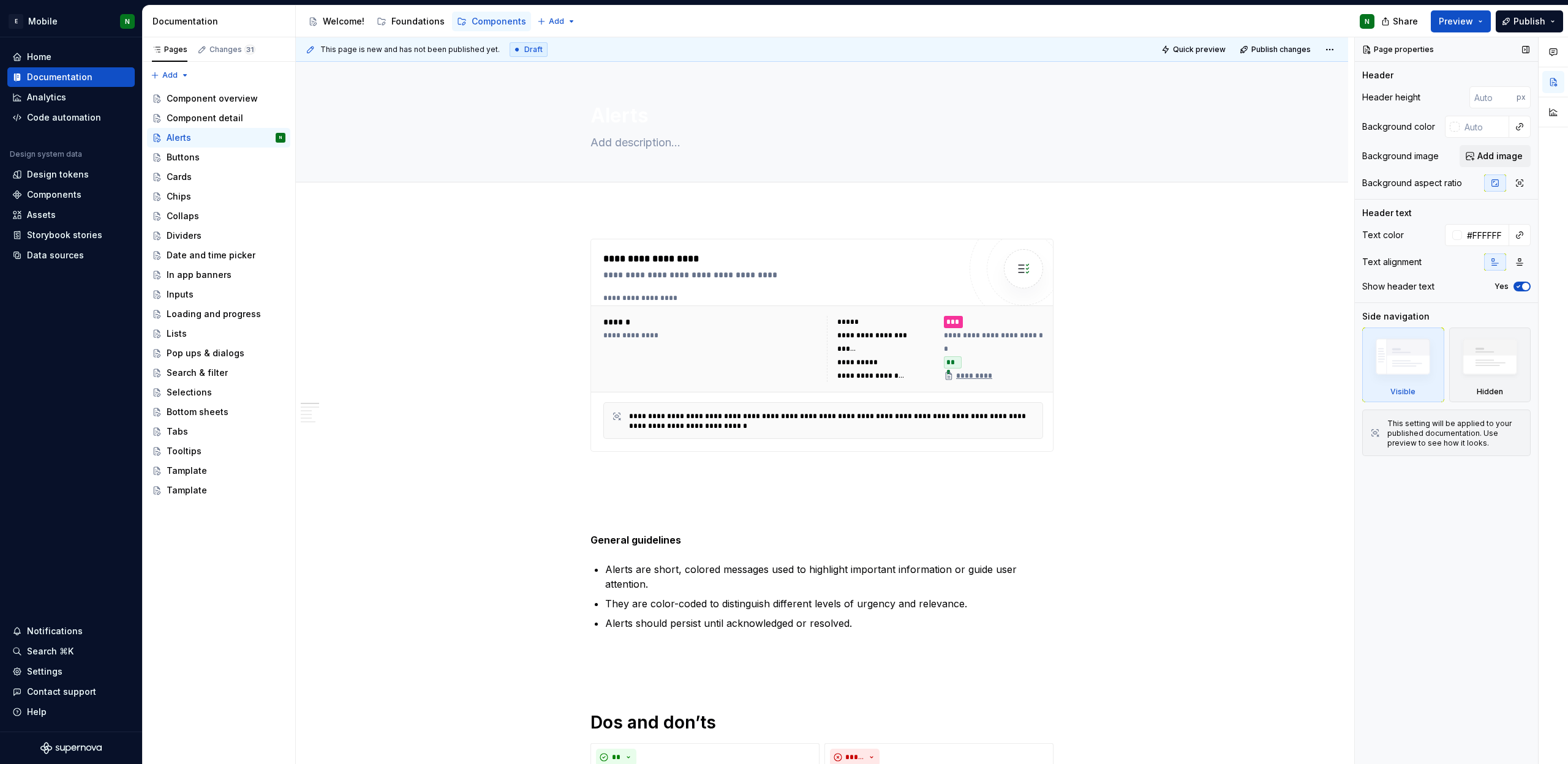
click at [1514, 153] on span "Add image" at bounding box center [1500, 156] width 46 height 12
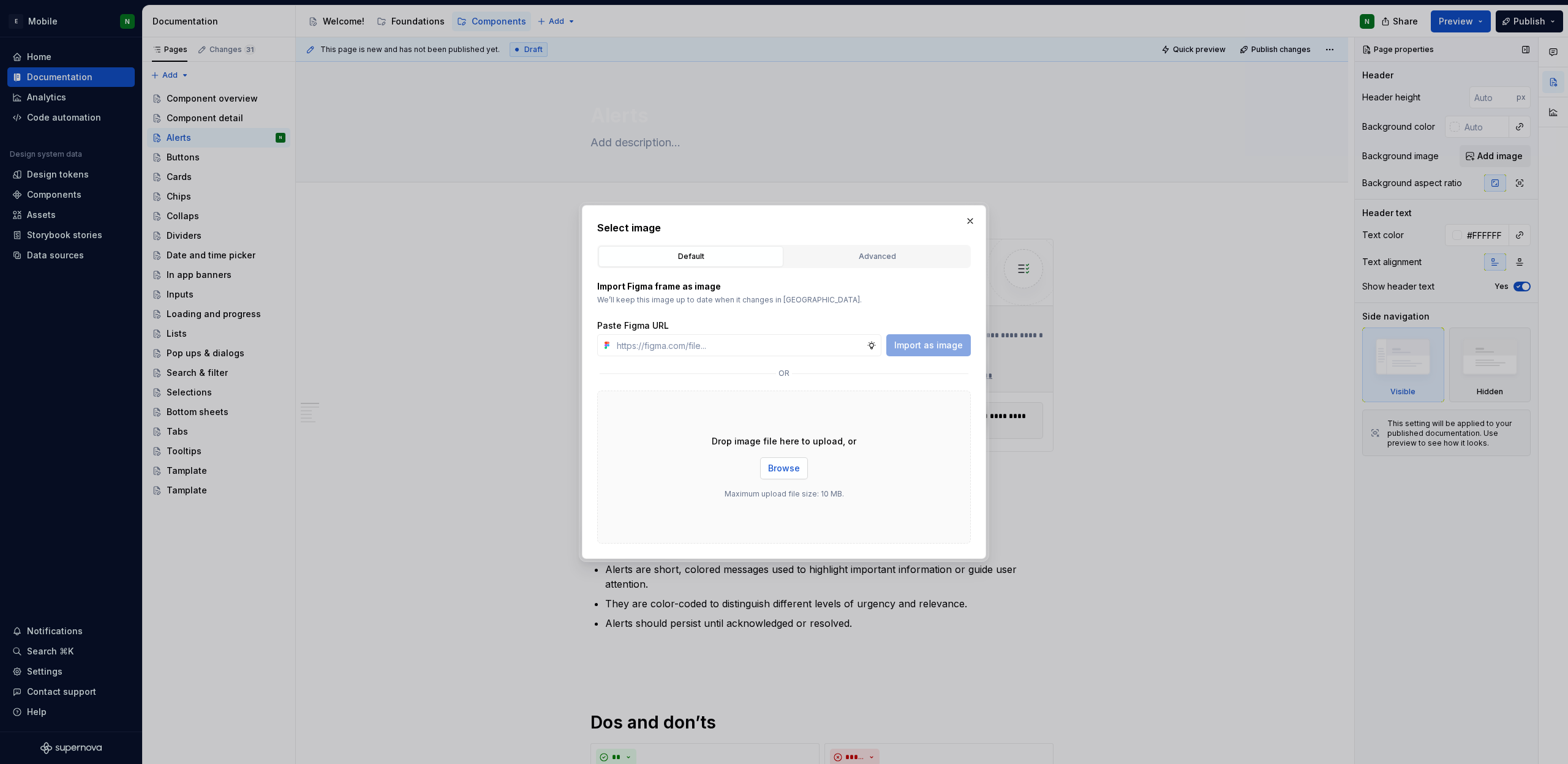
click at [779, 470] on span "Browse" at bounding box center [784, 468] width 32 height 12
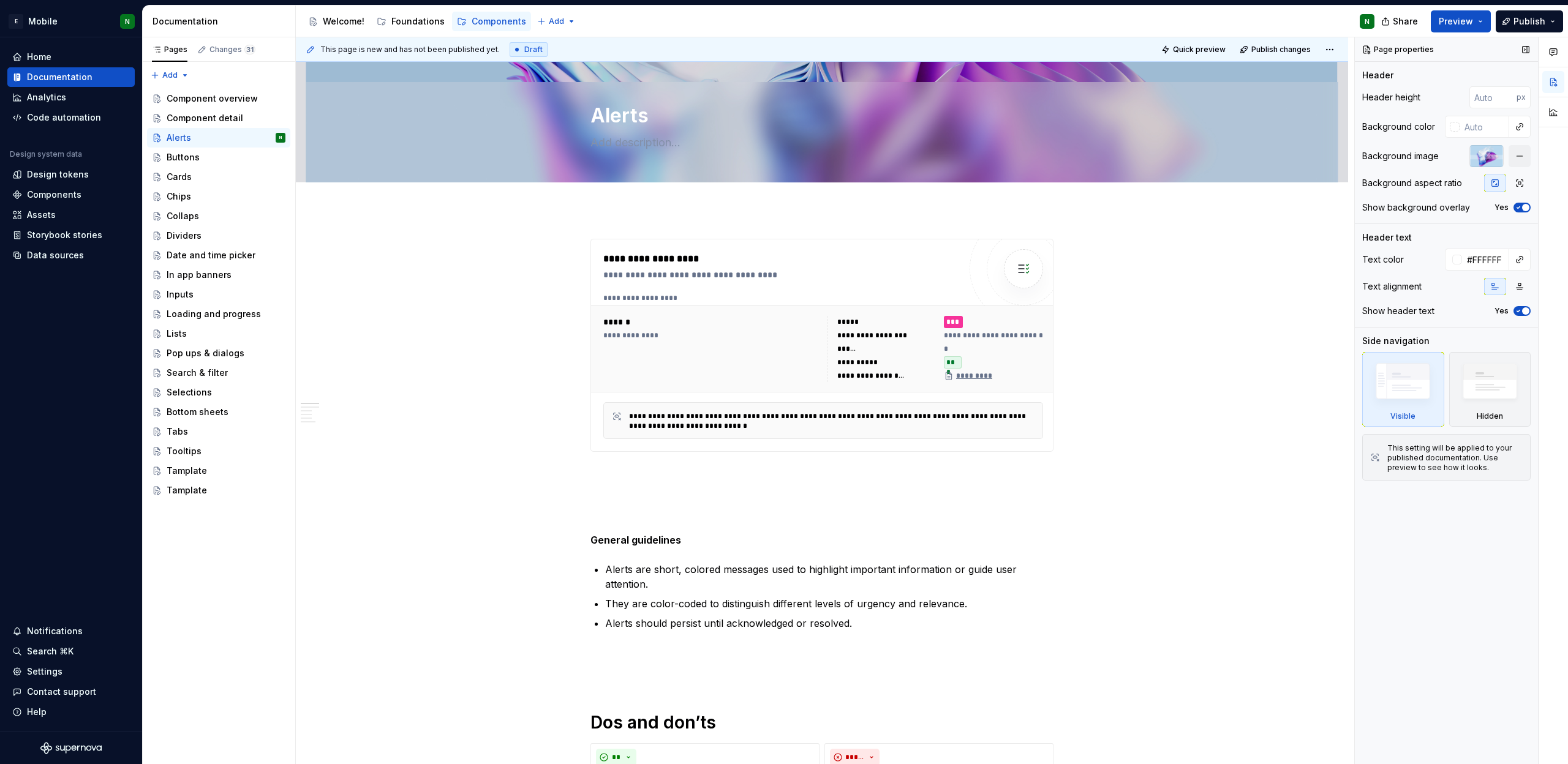
click at [1522, 210] on icon "button" at bounding box center [1518, 207] width 10 height 7
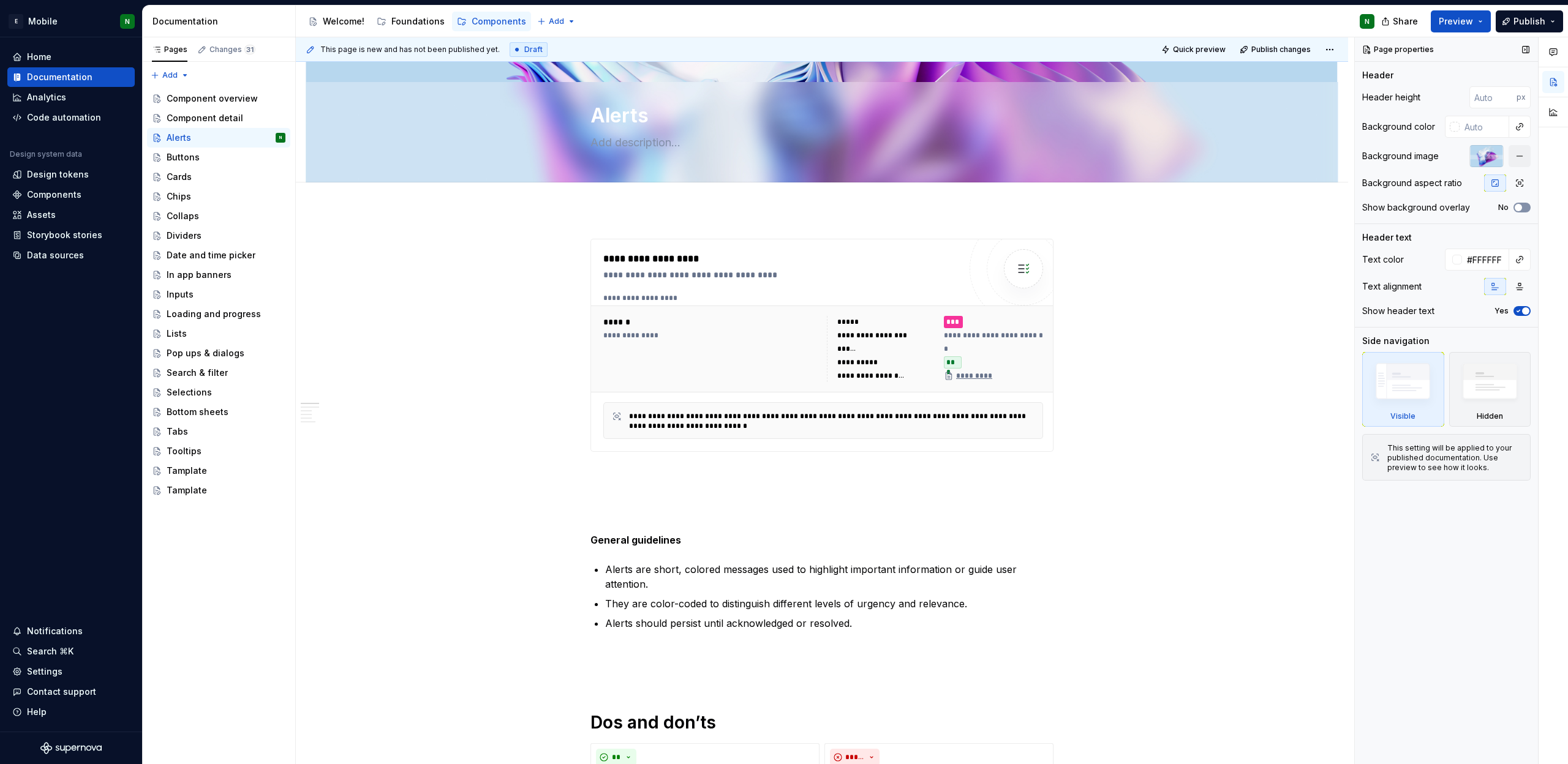
click at [1522, 210] on icon "button" at bounding box center [1518, 207] width 10 height 7
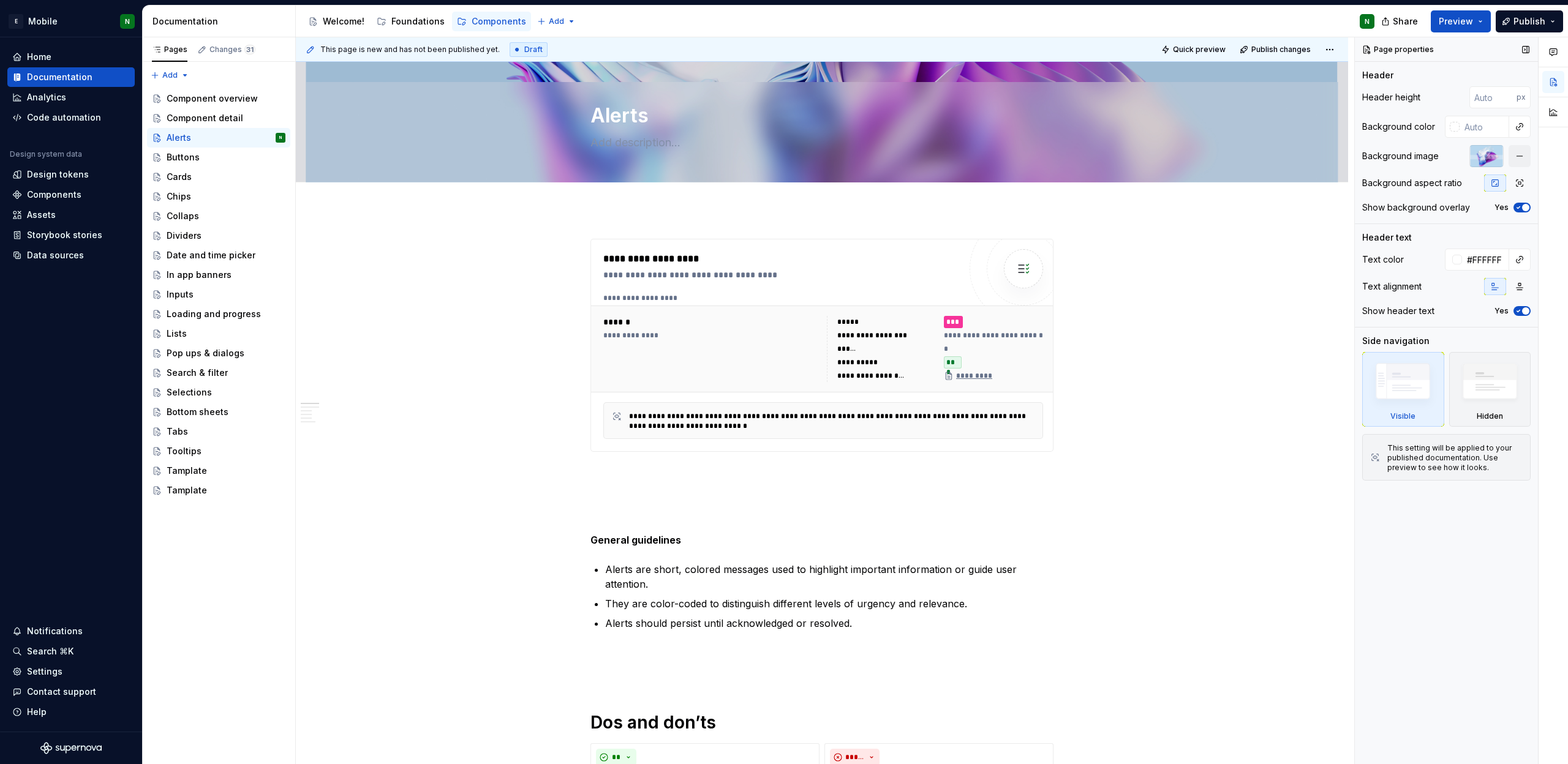
click at [1522, 210] on icon "button" at bounding box center [1518, 207] width 10 height 7
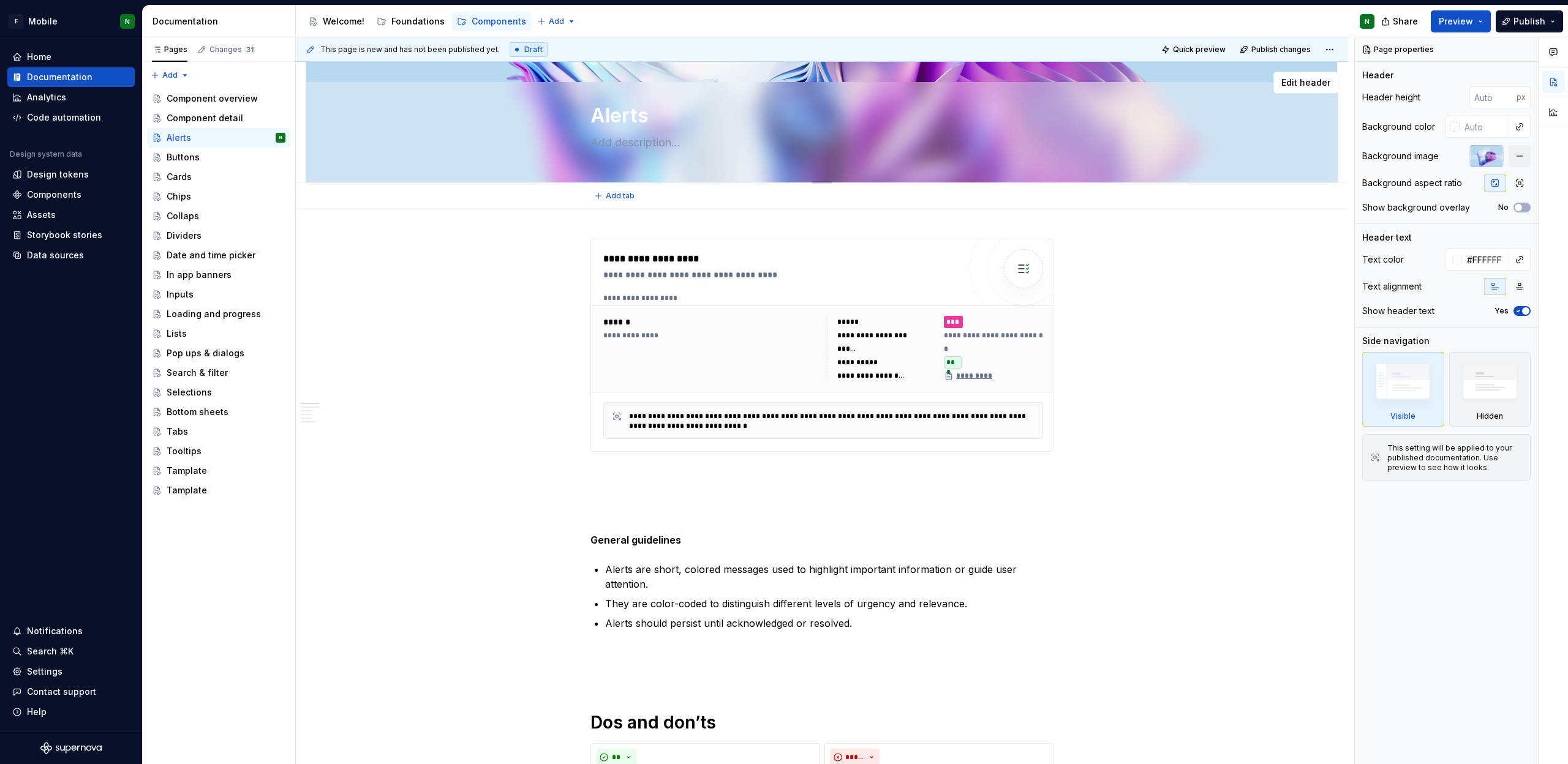
click at [1141, 108] on div "Alerts" at bounding box center [821, 122] width 954 height 120
click at [1513, 159] on button "button" at bounding box center [1520, 156] width 22 height 22
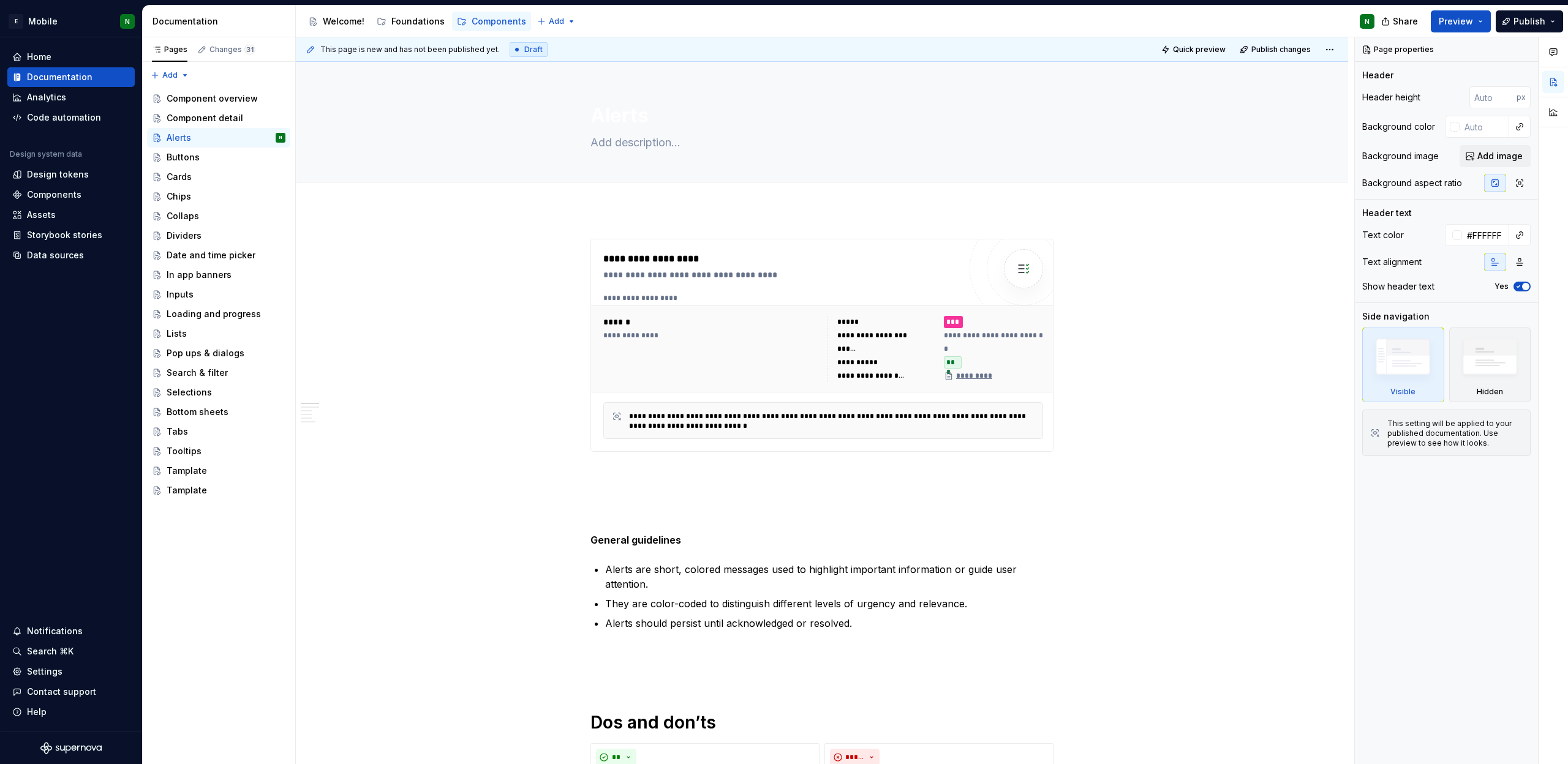
click at [1513, 159] on span "Add image" at bounding box center [1500, 156] width 46 height 12
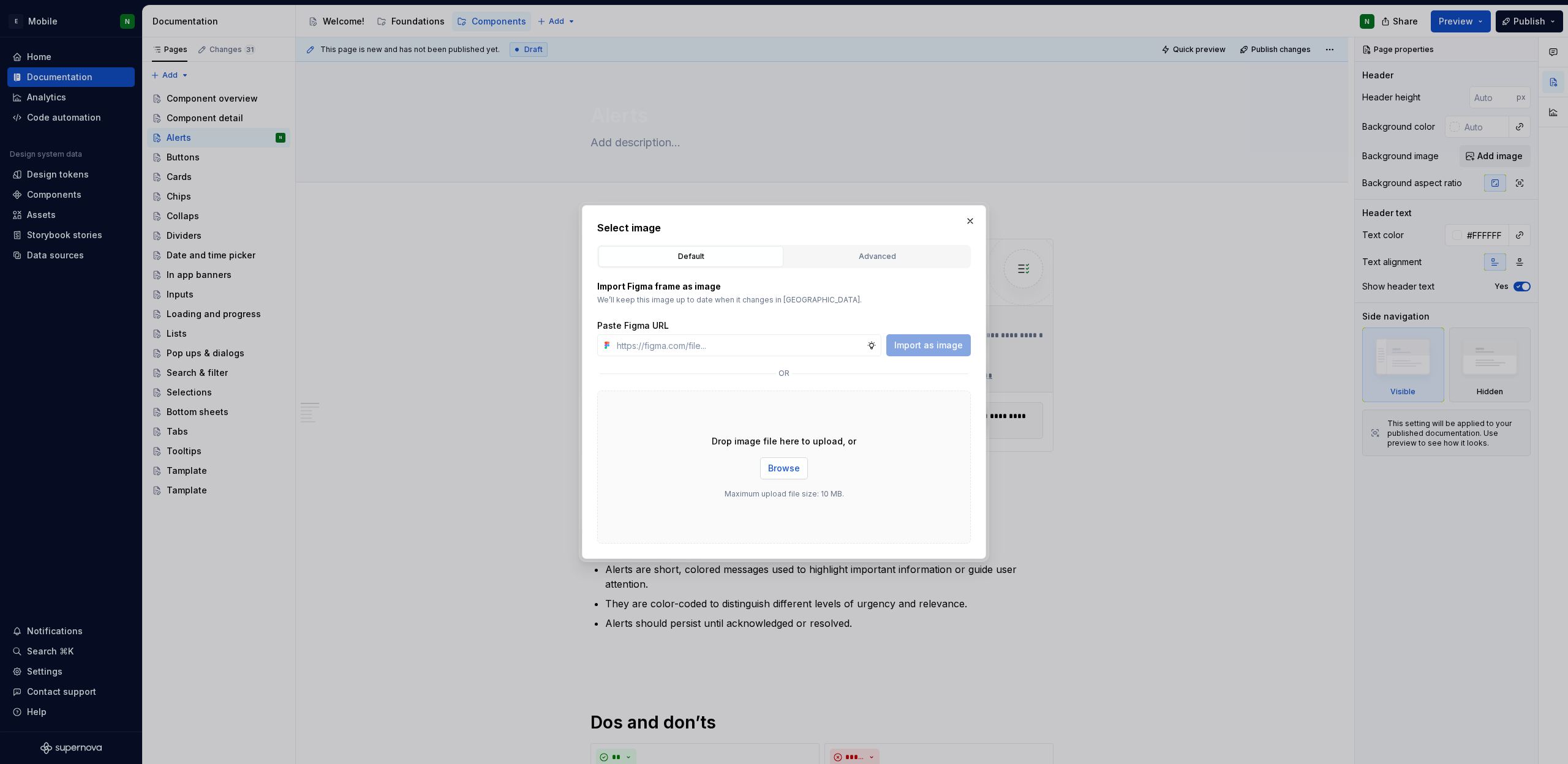
click at [783, 468] on span "Browse" at bounding box center [784, 468] width 32 height 12
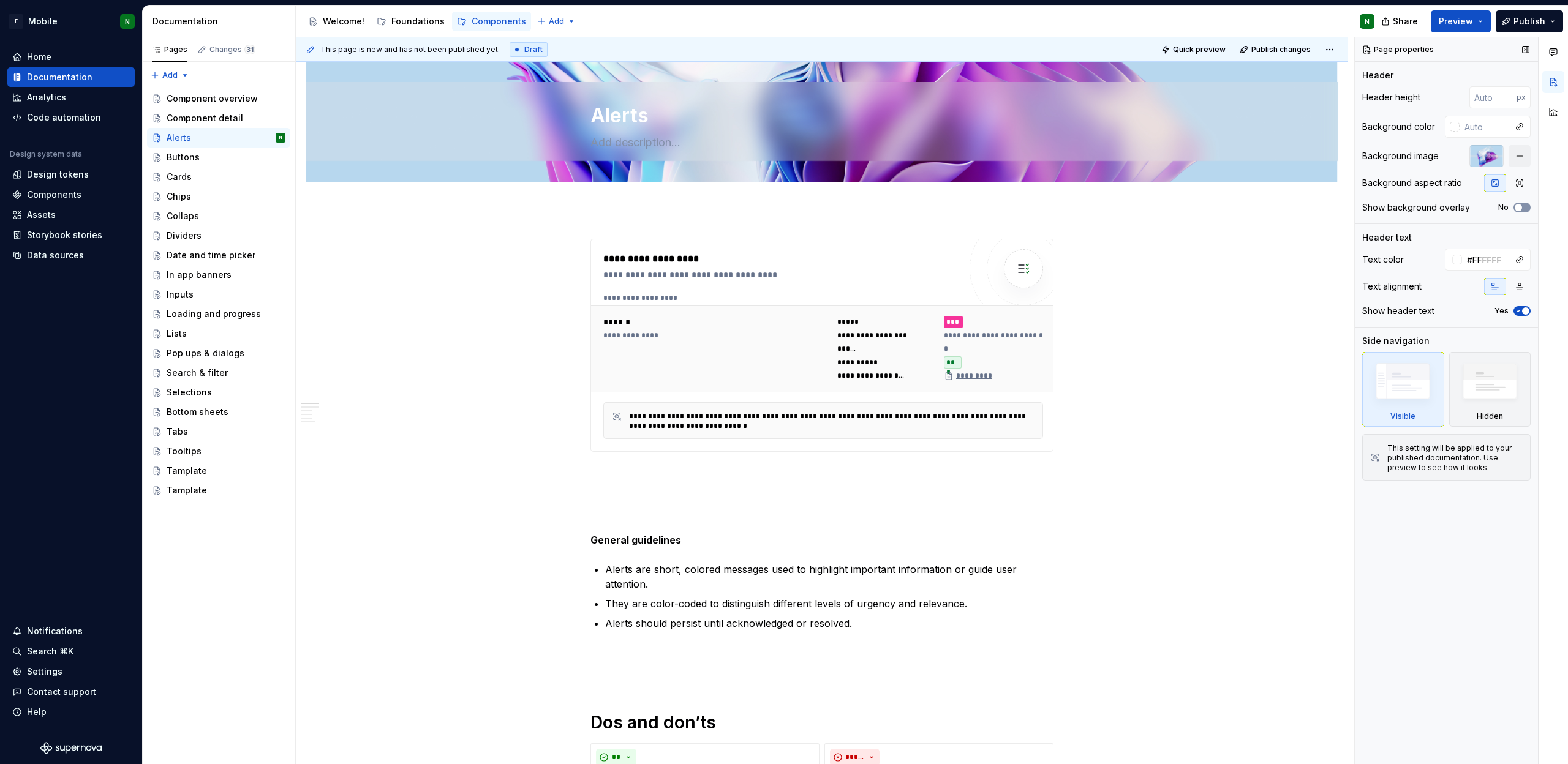
click at [1518, 209] on span "button" at bounding box center [1518, 207] width 7 height 7
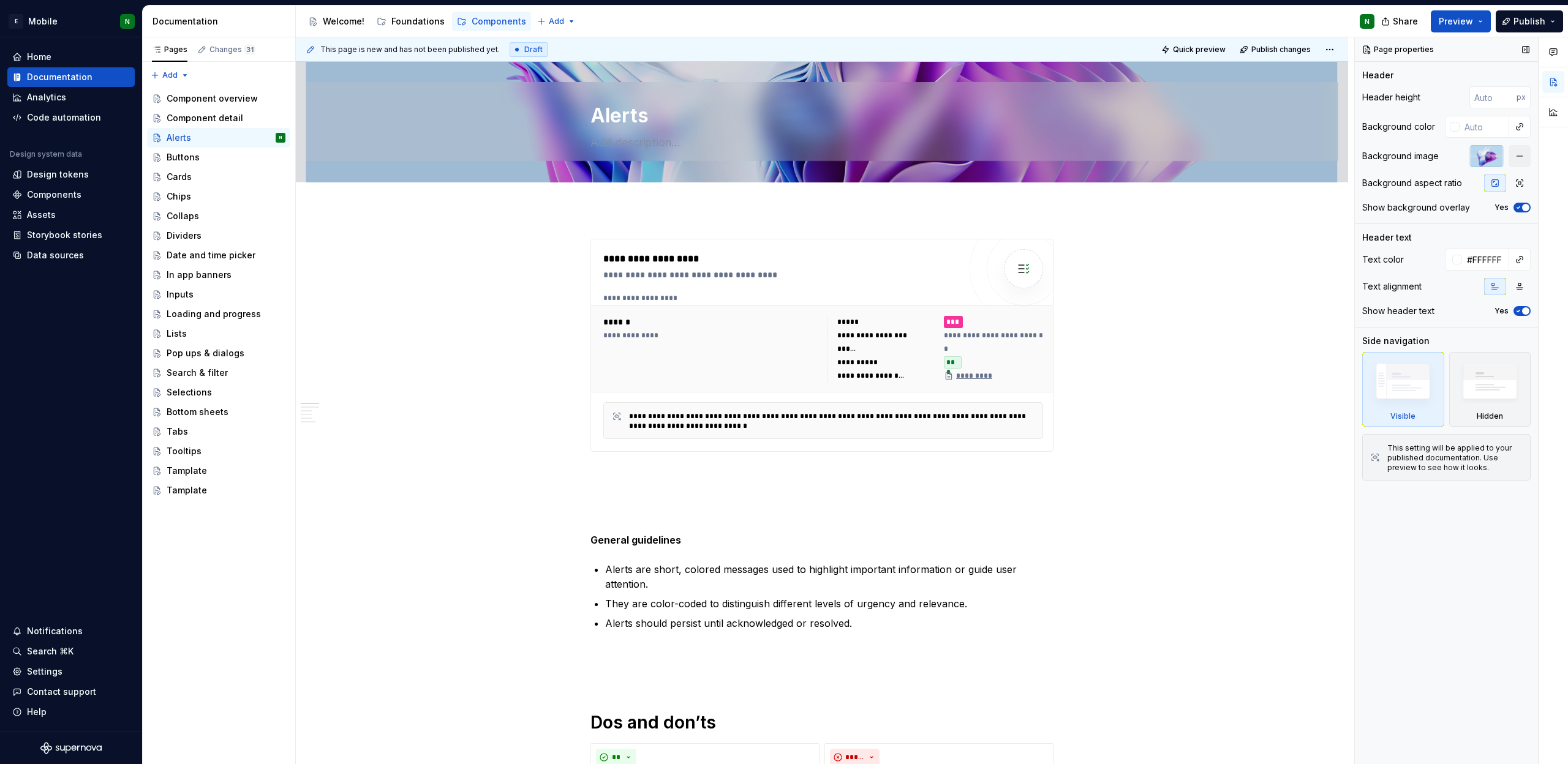
click at [1518, 209] on icon "button" at bounding box center [1518, 207] width 10 height 7
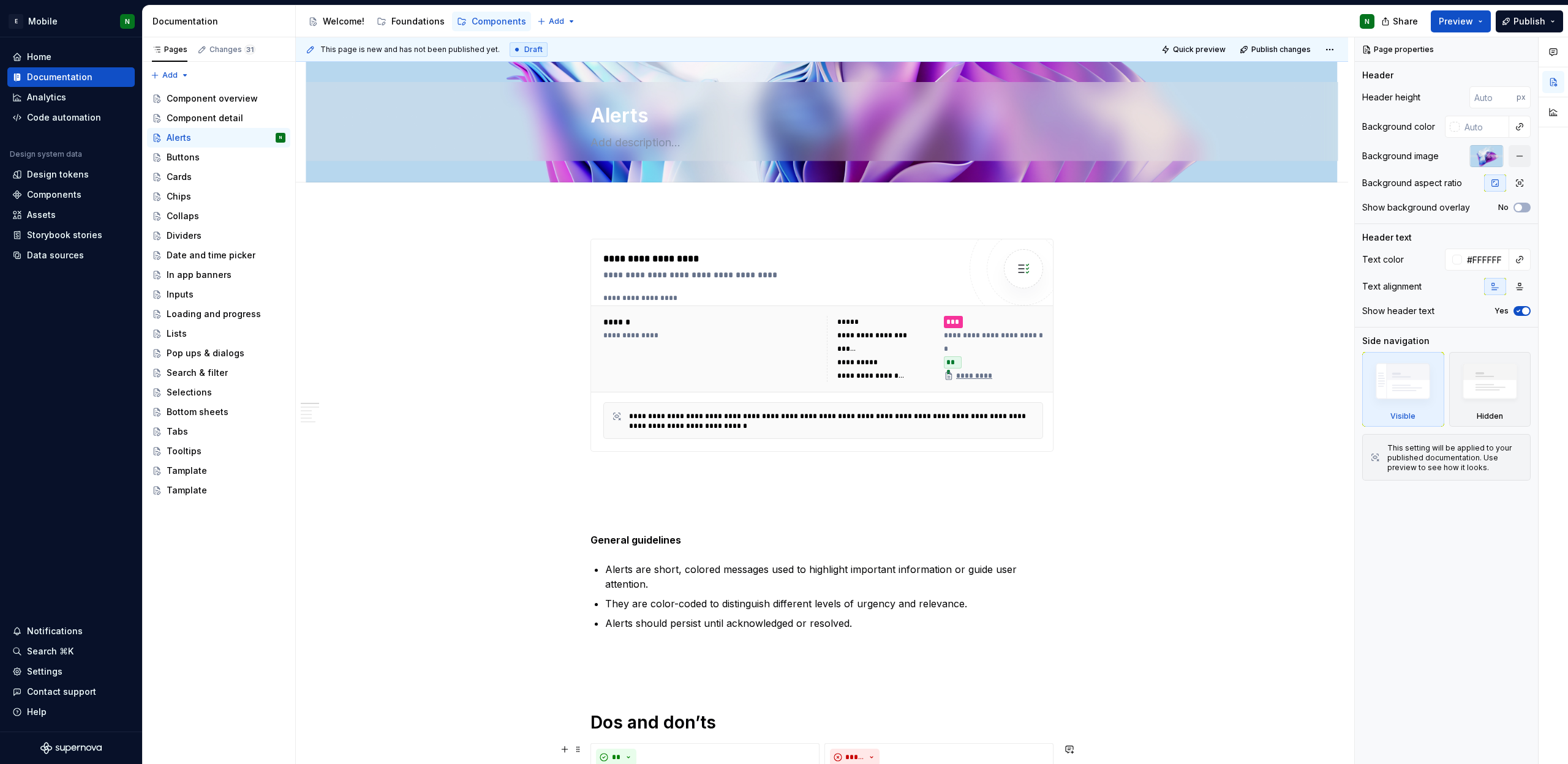
type textarea "*"
type button "on"
type textarea "*"
